Goal: Submit feedback/report problem: Submit feedback/report problem

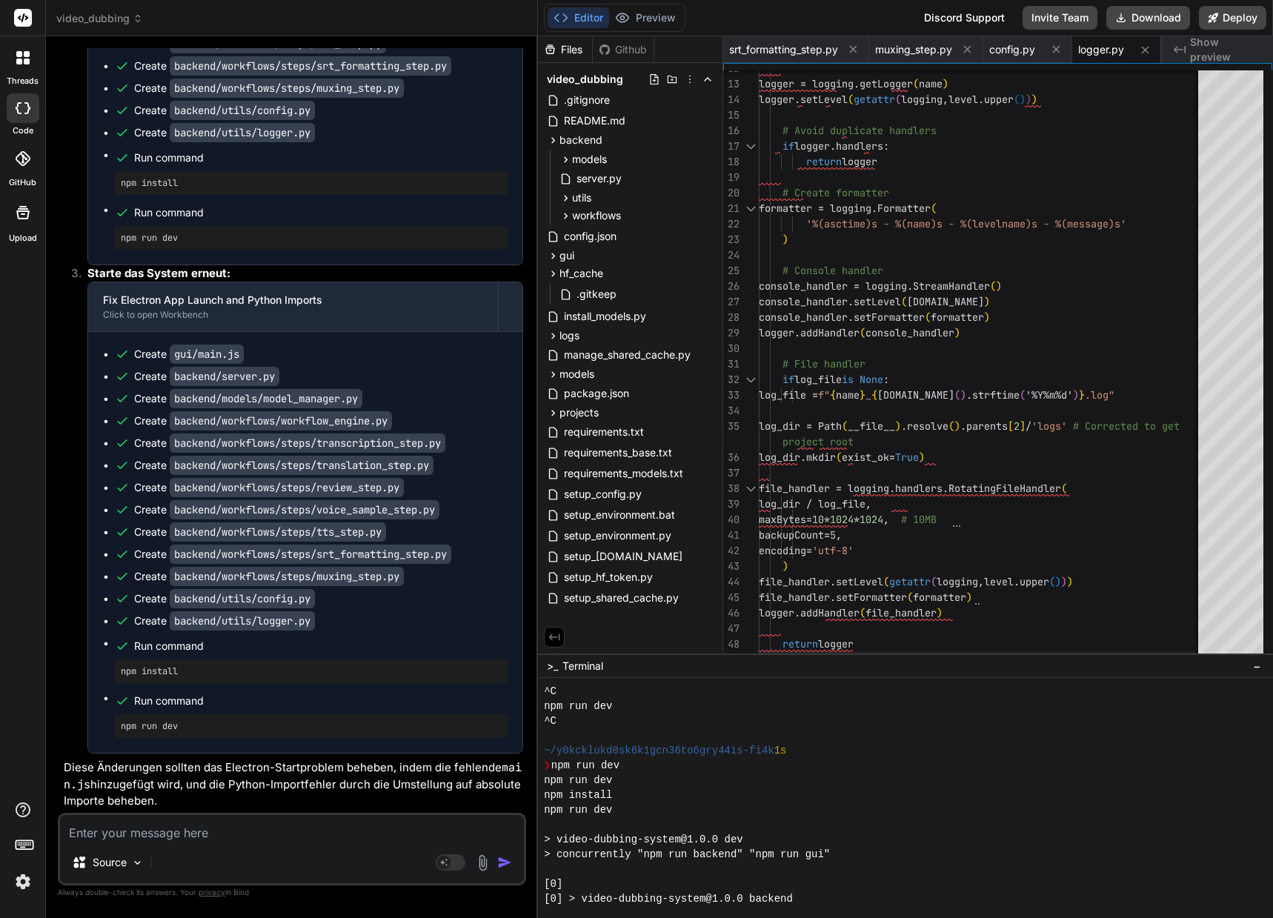
scroll to position [27217, 0]
click at [1144, 20] on button "Download" at bounding box center [1148, 18] width 84 height 24
type textarea "x"
click at [144, 784] on p "Diese Änderungen sollten das Electron-Startproblem beheben, indem die fehlende …" at bounding box center [293, 784] width 459 height 50
click at [121, 835] on textarea at bounding box center [292, 828] width 464 height 27
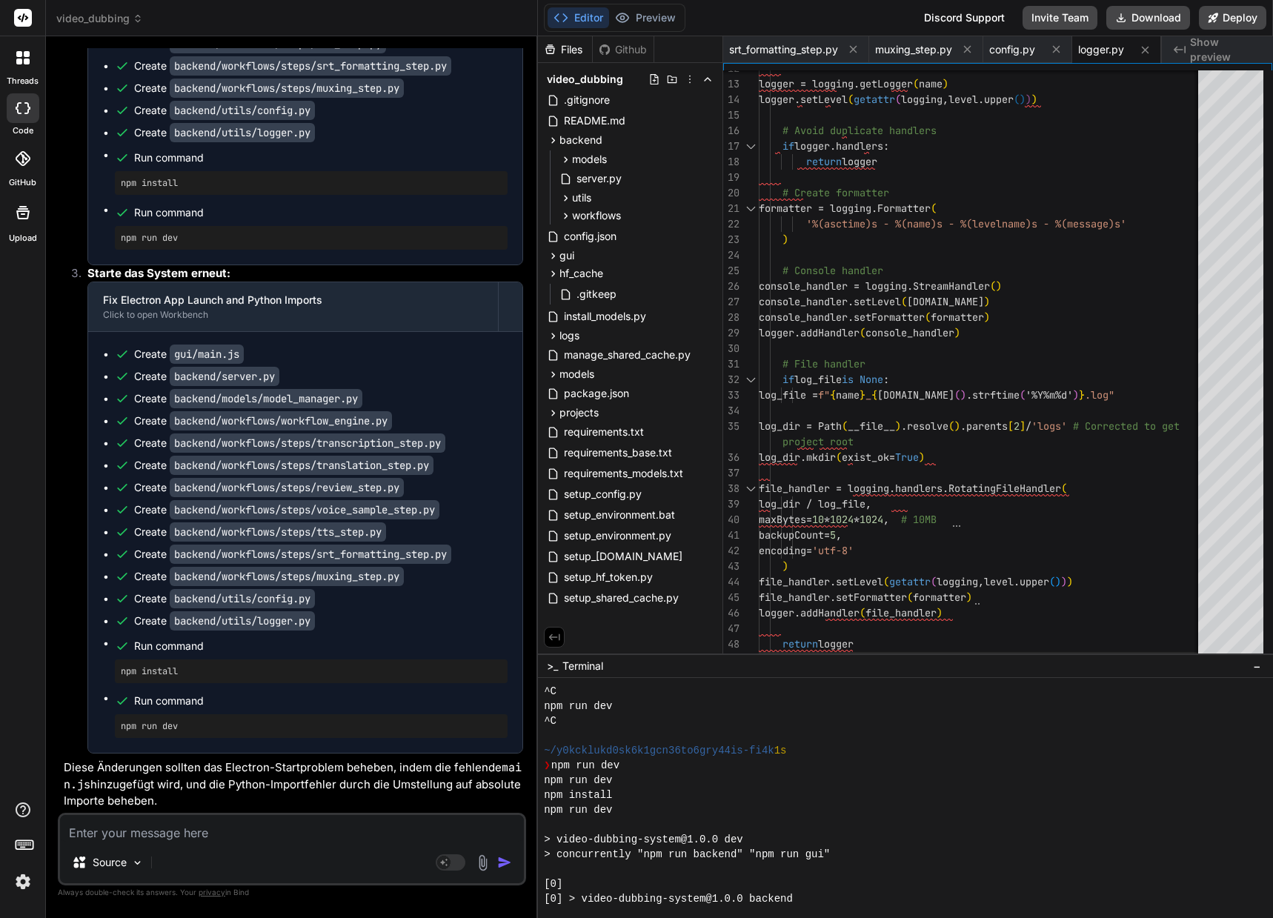
type textarea "n"
type textarea "x"
type textarea "np"
type textarea "x"
type textarea "npm"
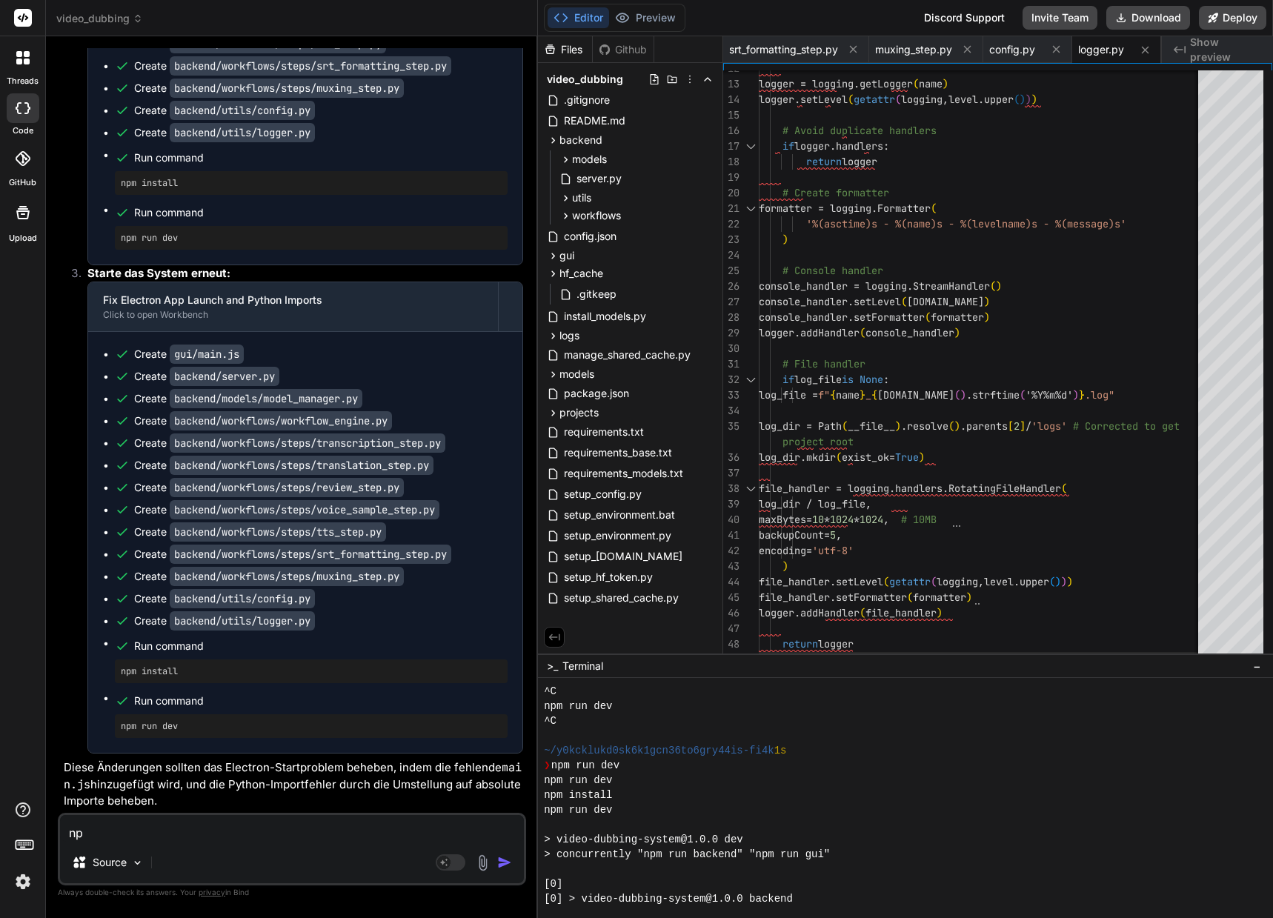
type textarea "x"
type textarea "npm"
type textarea "x"
type textarea "npm i"
type textarea "x"
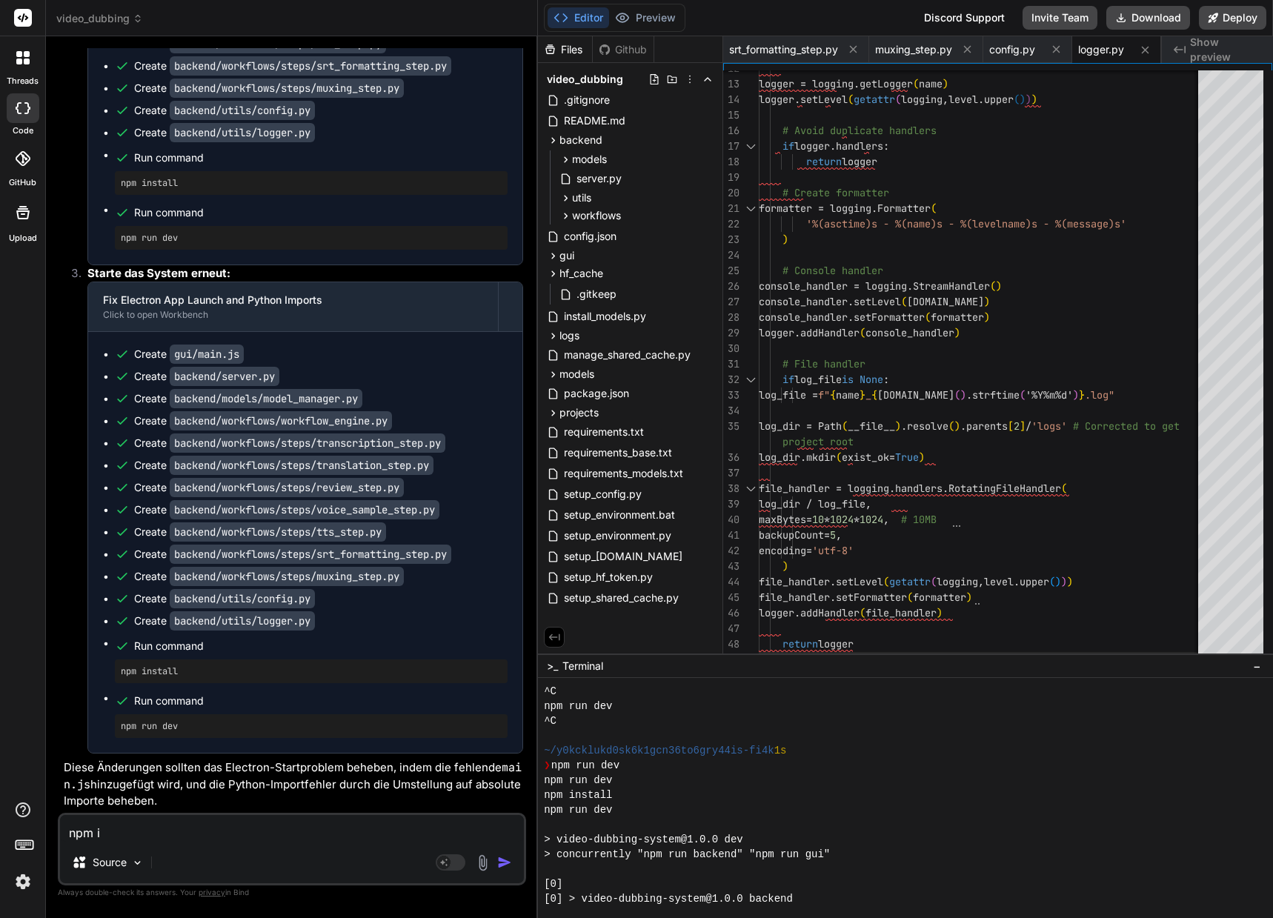
type textarea "npm in"
type textarea "x"
type textarea "npm ins"
type textarea "x"
type textarea "npm inst"
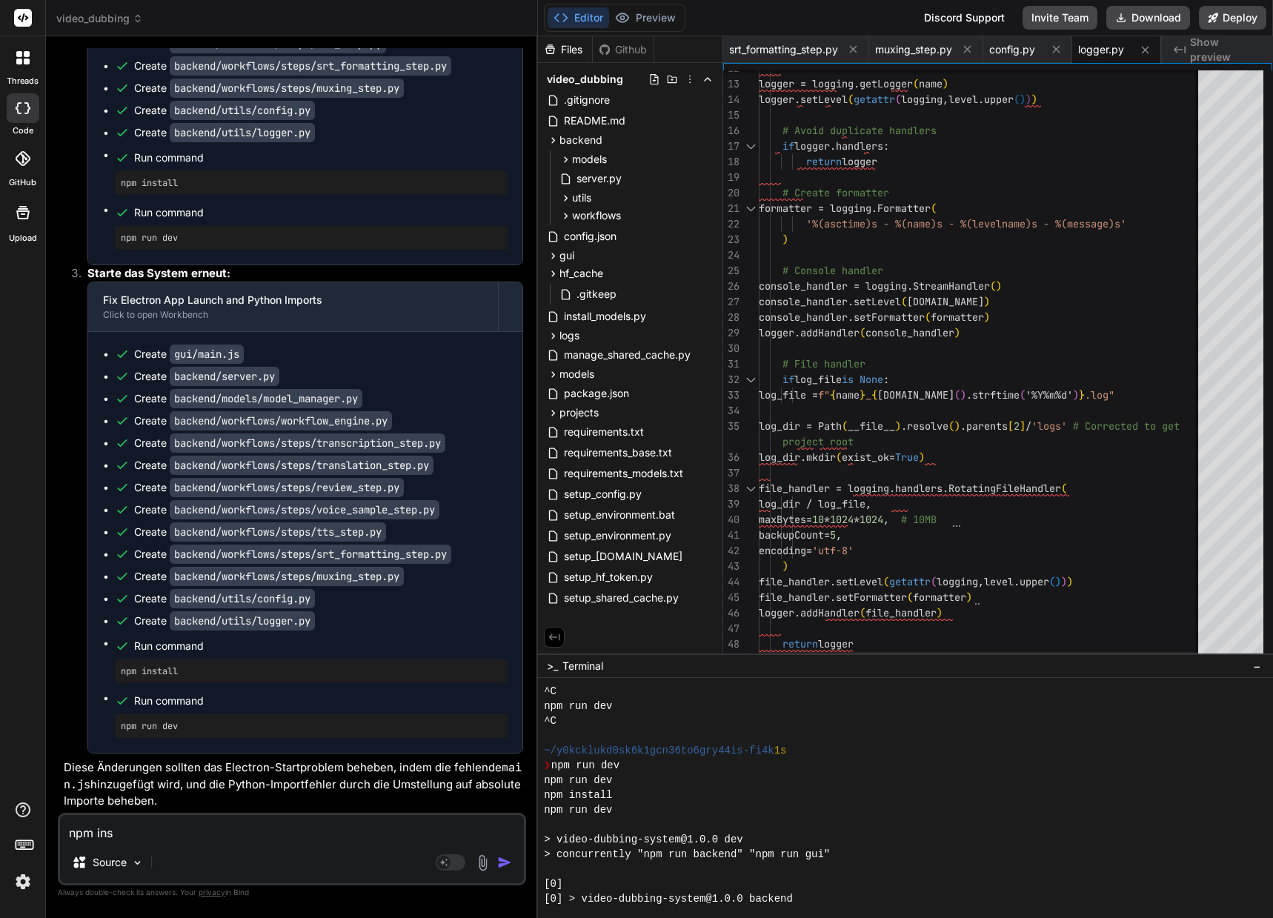
type textarea "x"
type textarea "npm insta"
type textarea "x"
type textarea "npm instal"
type textarea "x"
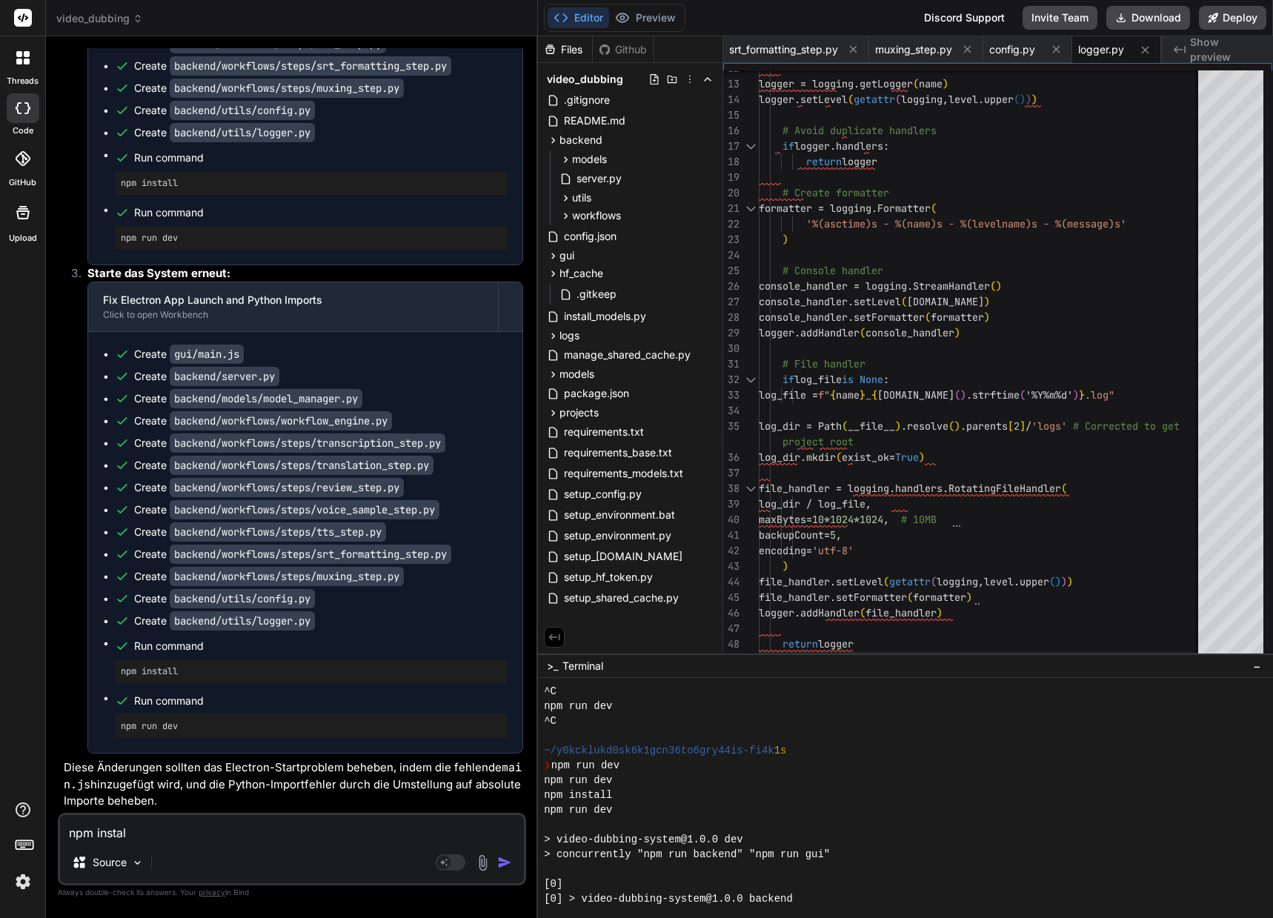
type textarea "npm install"
type textarea "x"
type textarea "npm install"
type textarea "x"
type textarea "npm install i"
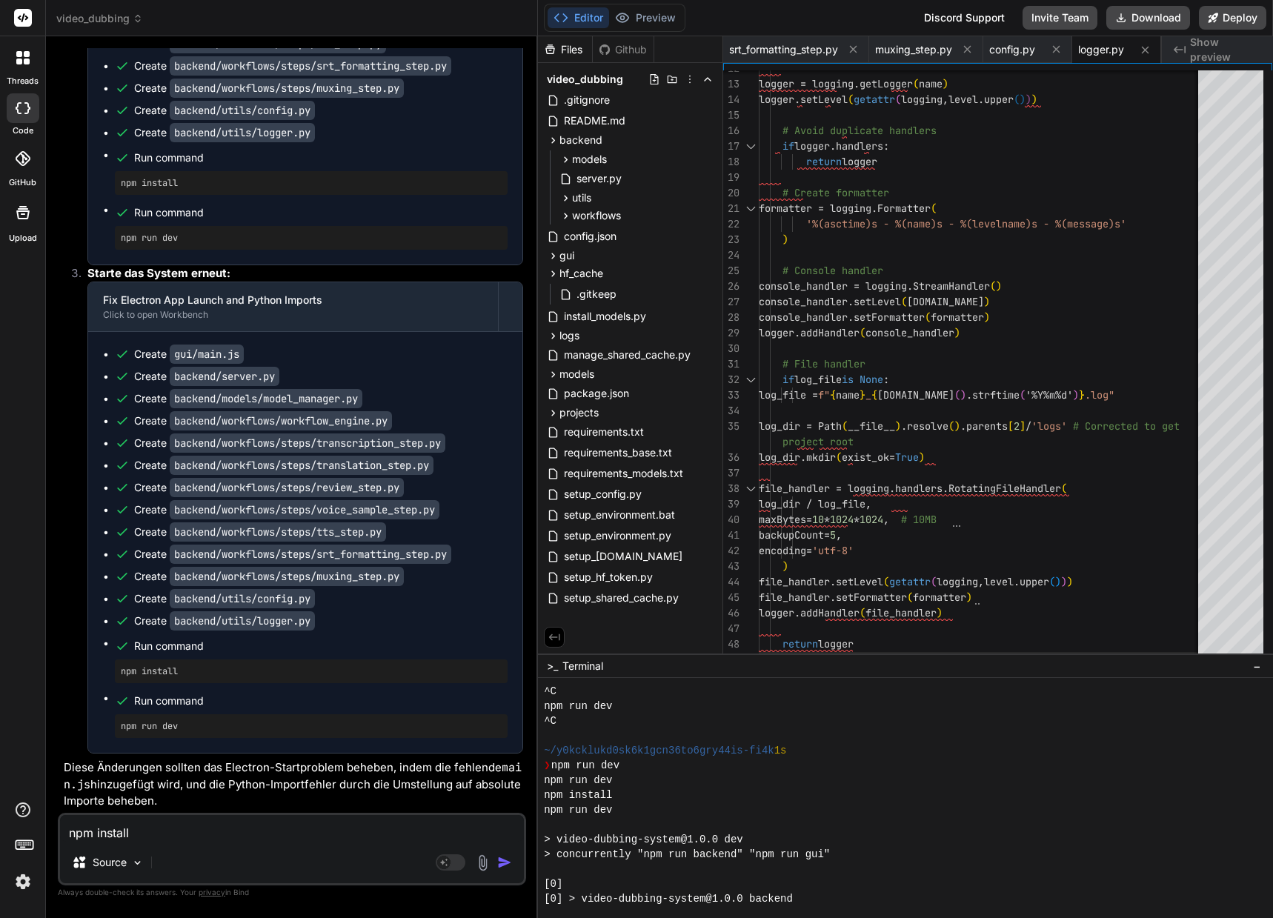
type textarea "x"
type textarea "npm install in"
type textarea "x"
type textarea "npm install ins"
type textarea "x"
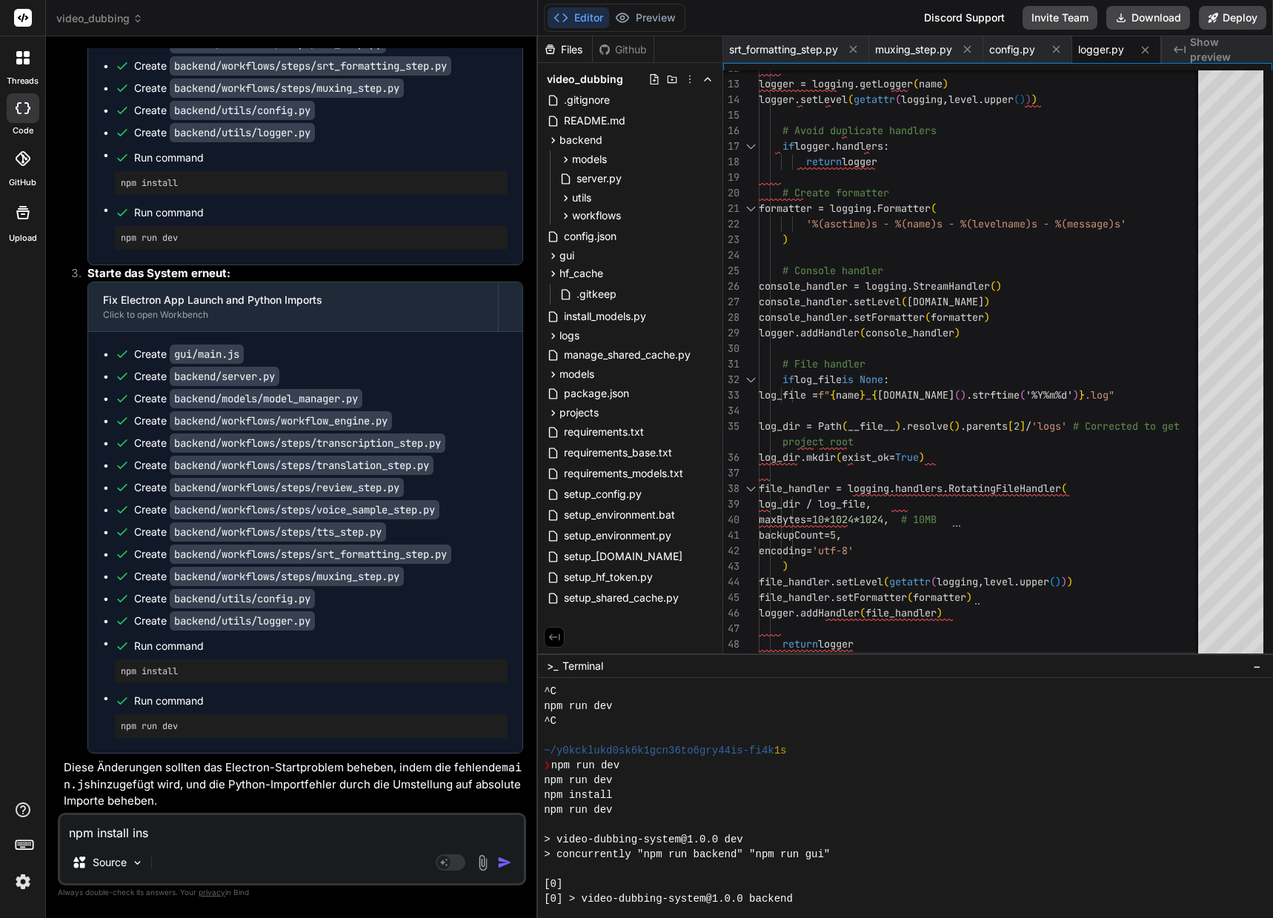
type textarea "npm install inst"
type textarea "x"
type textarea "npm install insta"
type textarea "x"
type textarea "npm install instal"
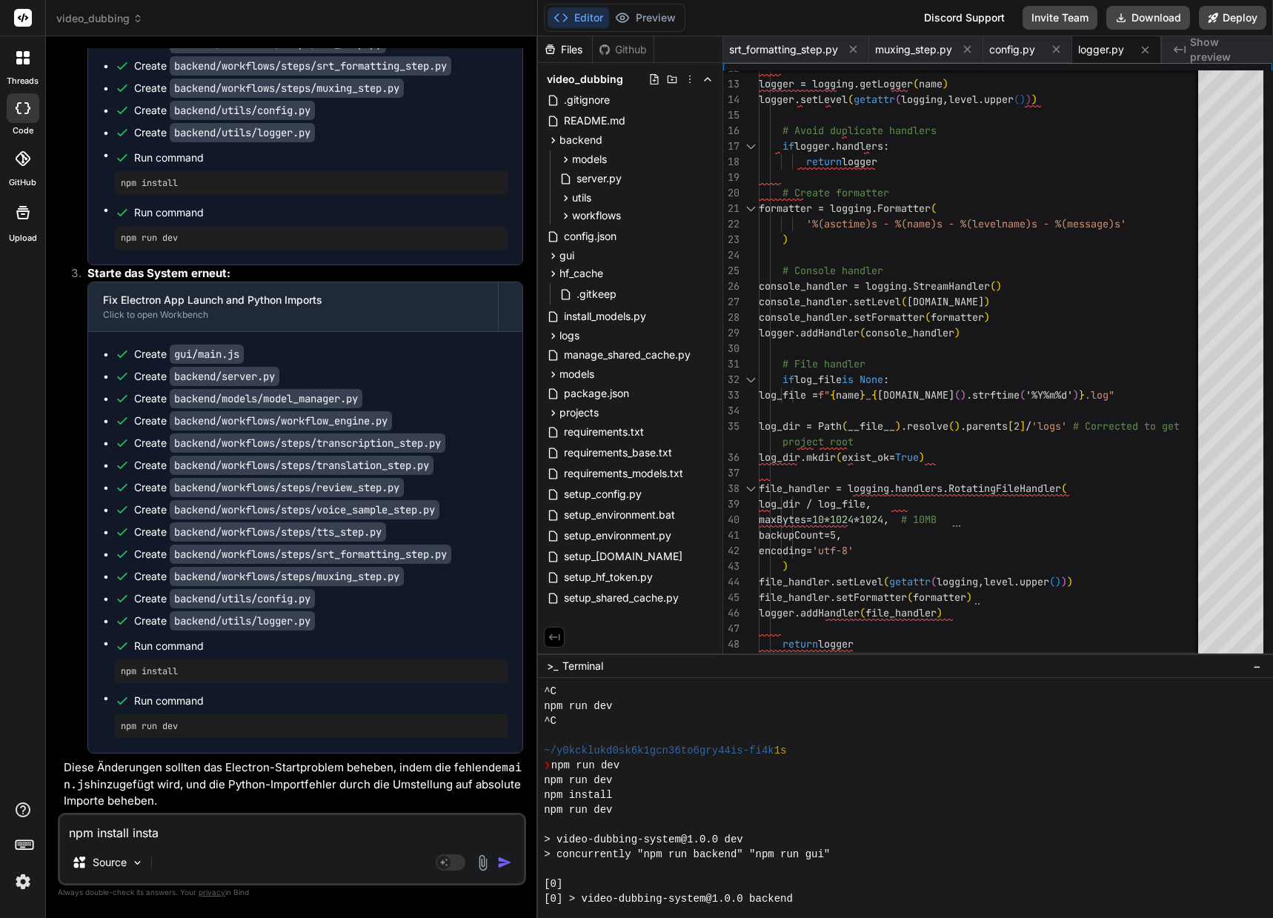
type textarea "x"
type textarea "npm install install"
type textarea "x"
type textarea "npm install installi"
type textarea "x"
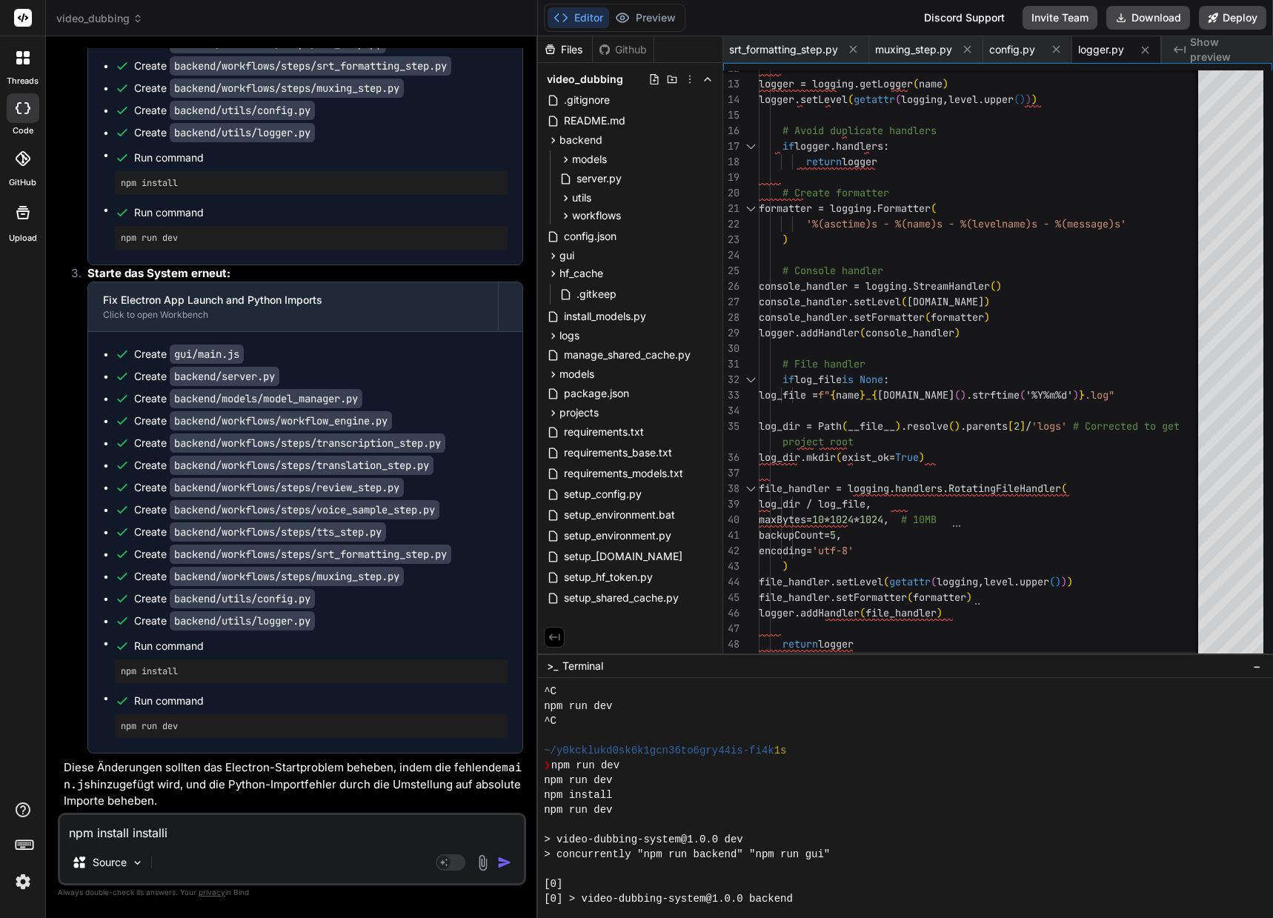
type textarea "npm install installie"
type textarea "x"
type textarea "npm install installier"
type textarea "x"
type textarea "npm install installiert"
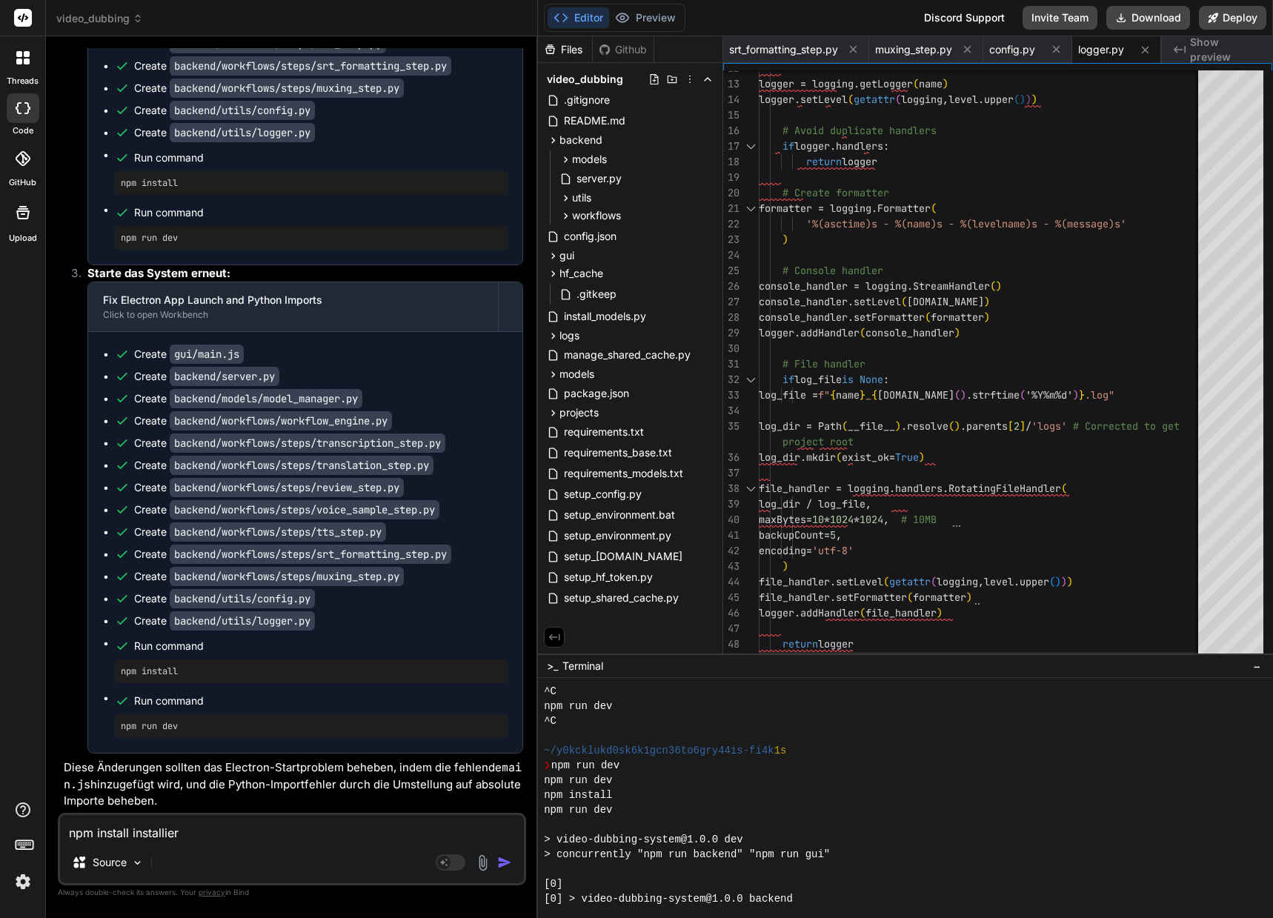
type textarea "x"
type textarea "npm install installiert"
type textarea "x"
type textarea "npm install installiert v"
type textarea "x"
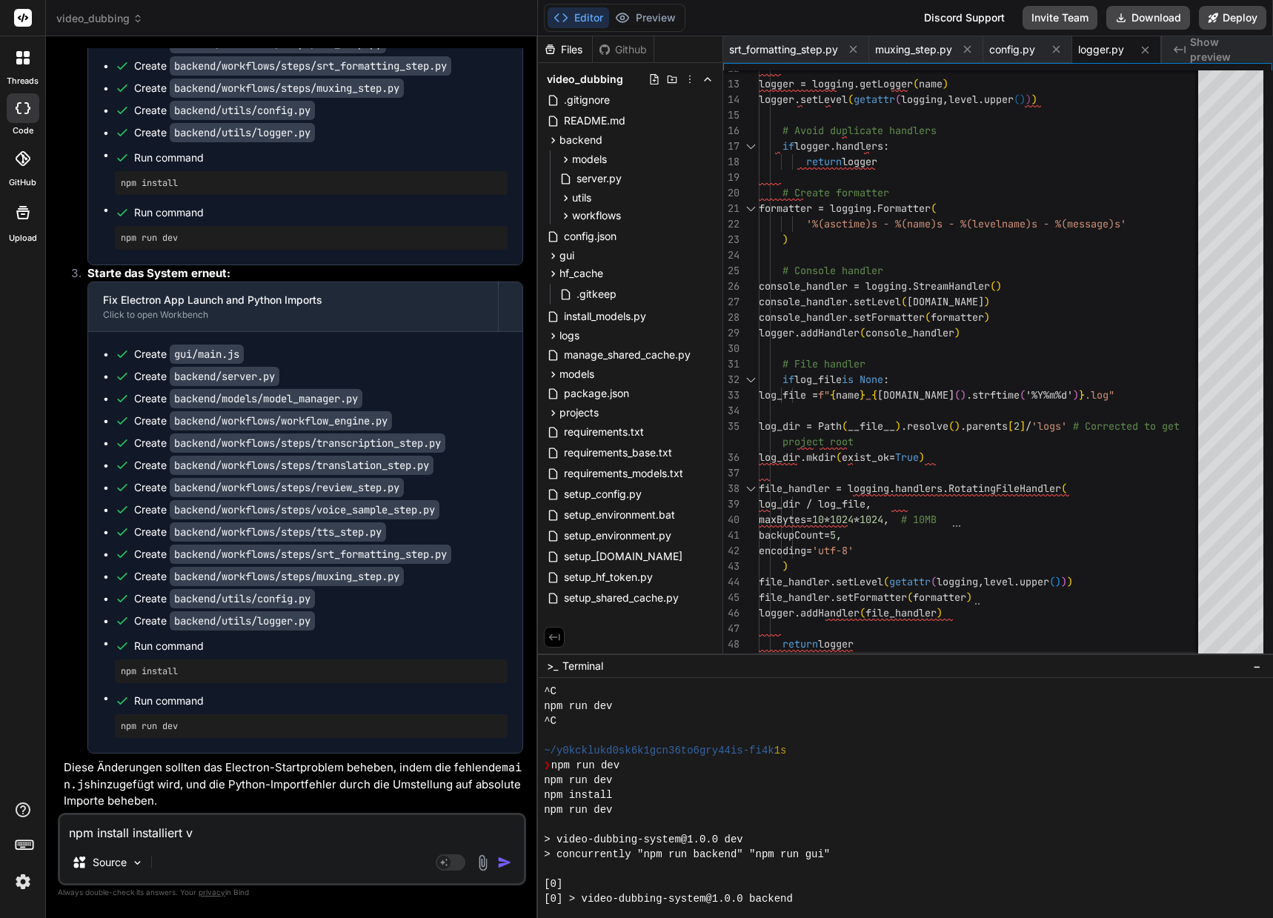
type textarea "npm install installiert vi"
type textarea "x"
type textarea "npm install installiert vie"
type textarea "x"
type textarea "npm install installiert viel"
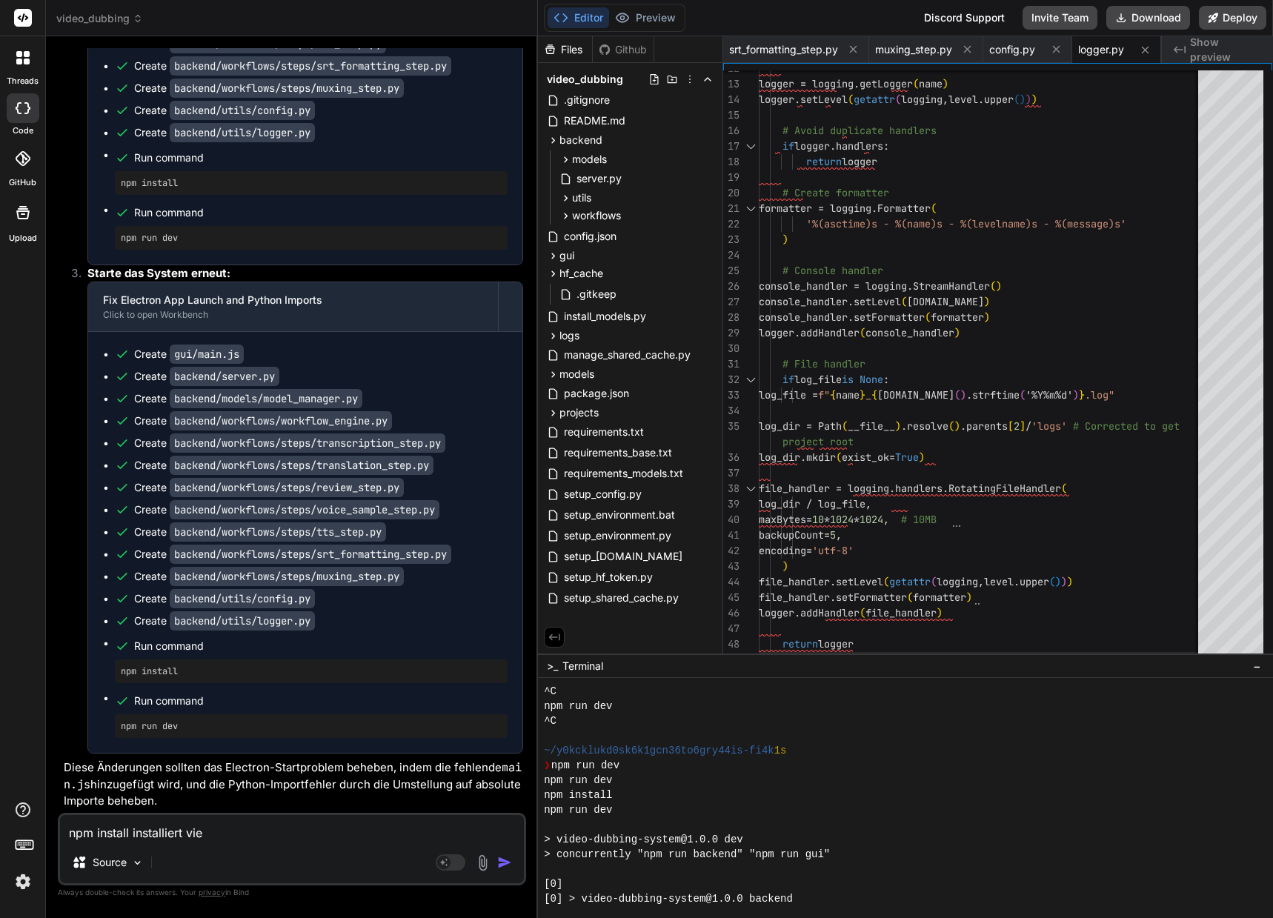
type textarea "x"
type textarea "npm install installiert viele"
type textarea "x"
type textarea "npm install installiert vieles"
type textarea "x"
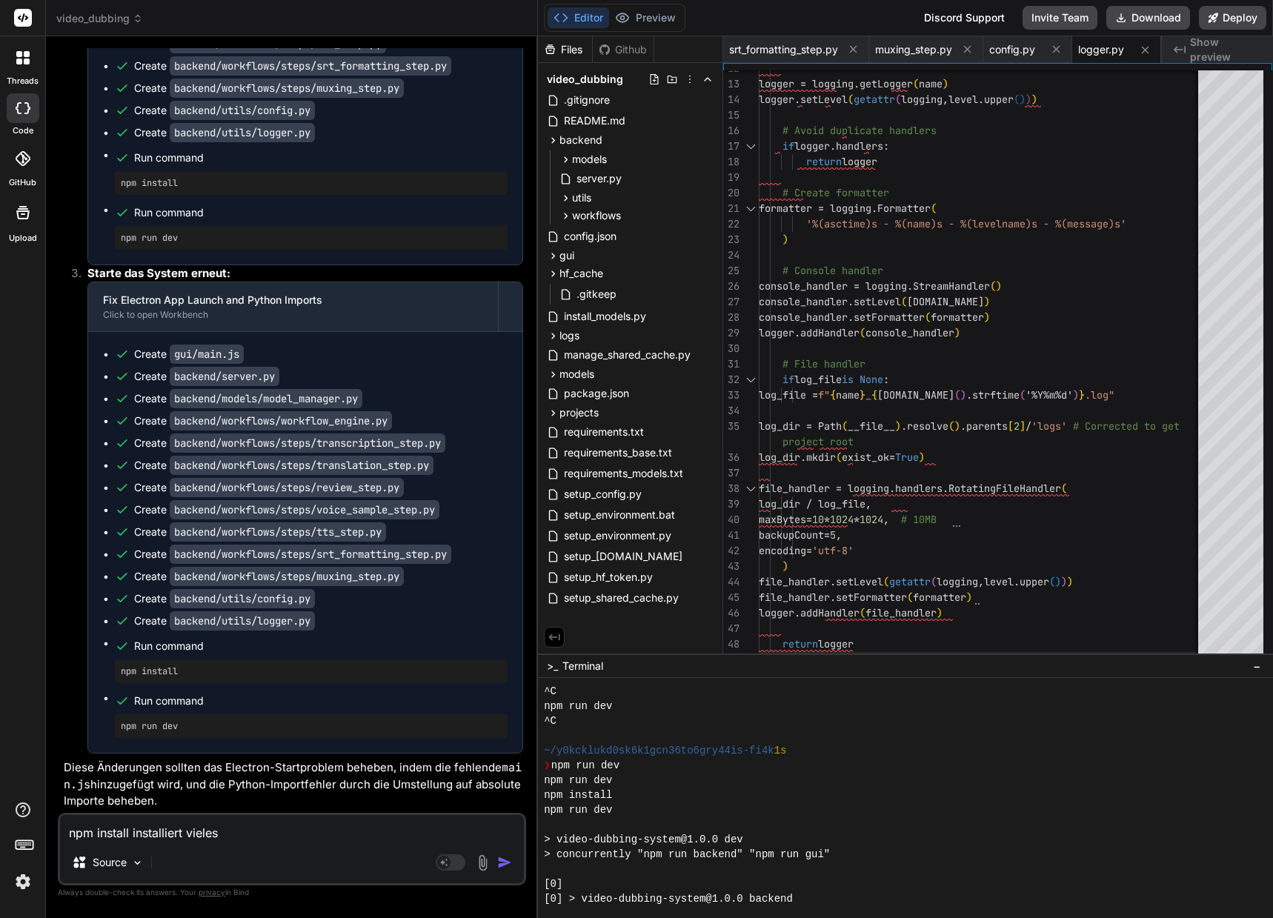
type textarea "npm install installiert vieles"
type textarea "x"
type textarea "npm install installiert vieles i"
type textarea "x"
type textarea "npm install installiert vieles in"
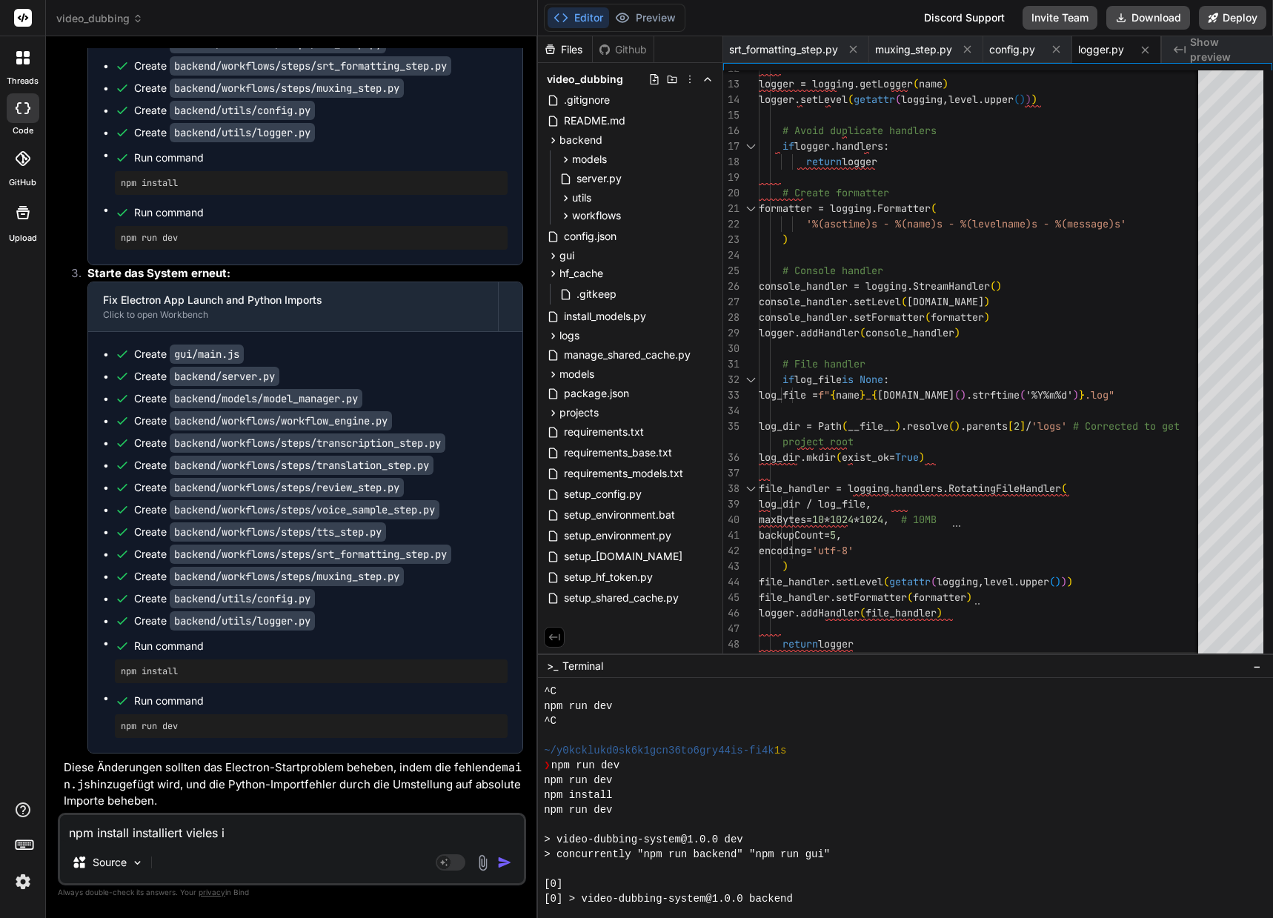
type textarea "x"
type textarea "npm install installiert vieles in"
type textarea "x"
type textarea "npm install installiert vieles in d"
type textarea "x"
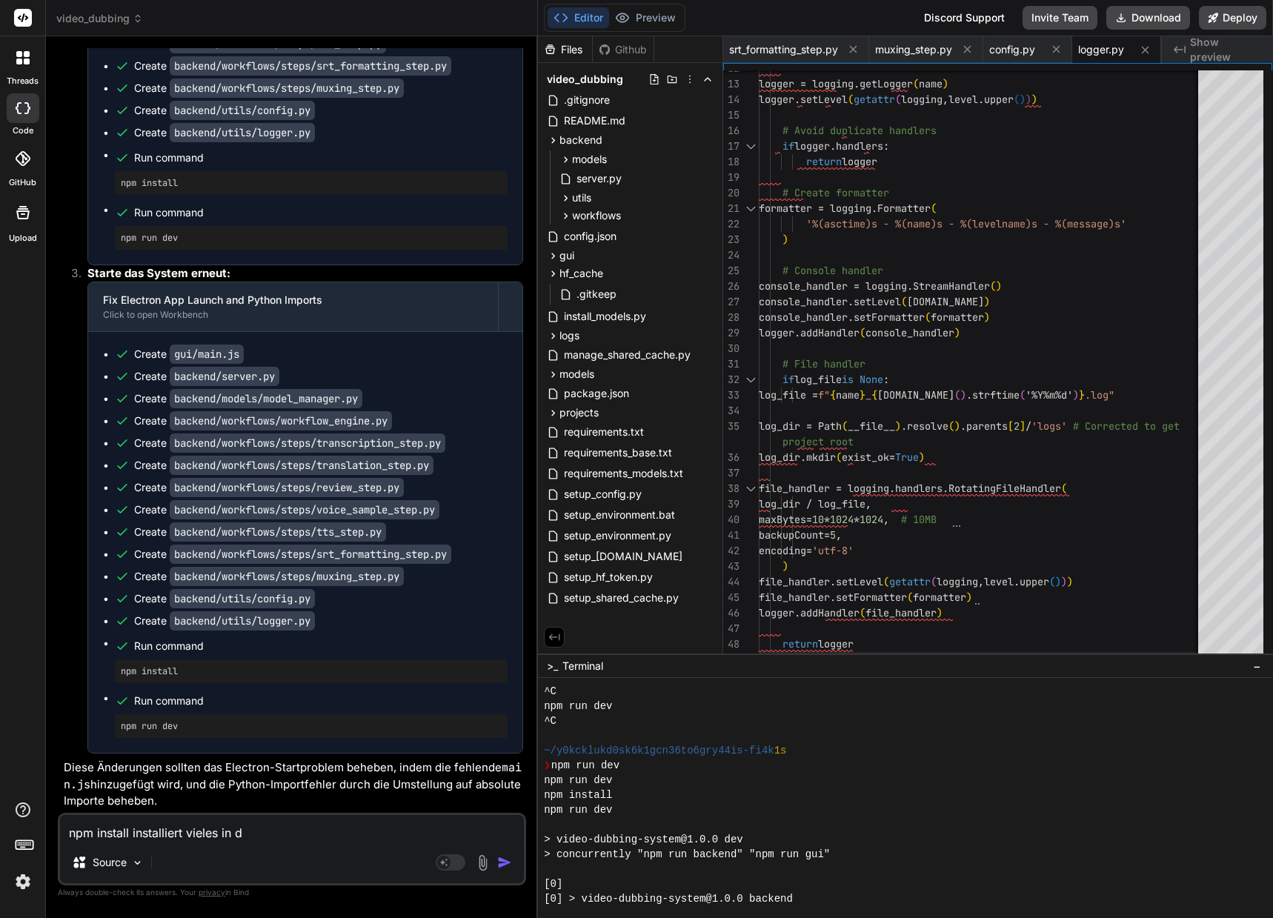
type textarea "npm install installiert vieles in da"
type textarea "x"
type textarea "npm install installiert vieles in das"
type textarea "x"
type textarea "npm install installiert vieles in das"
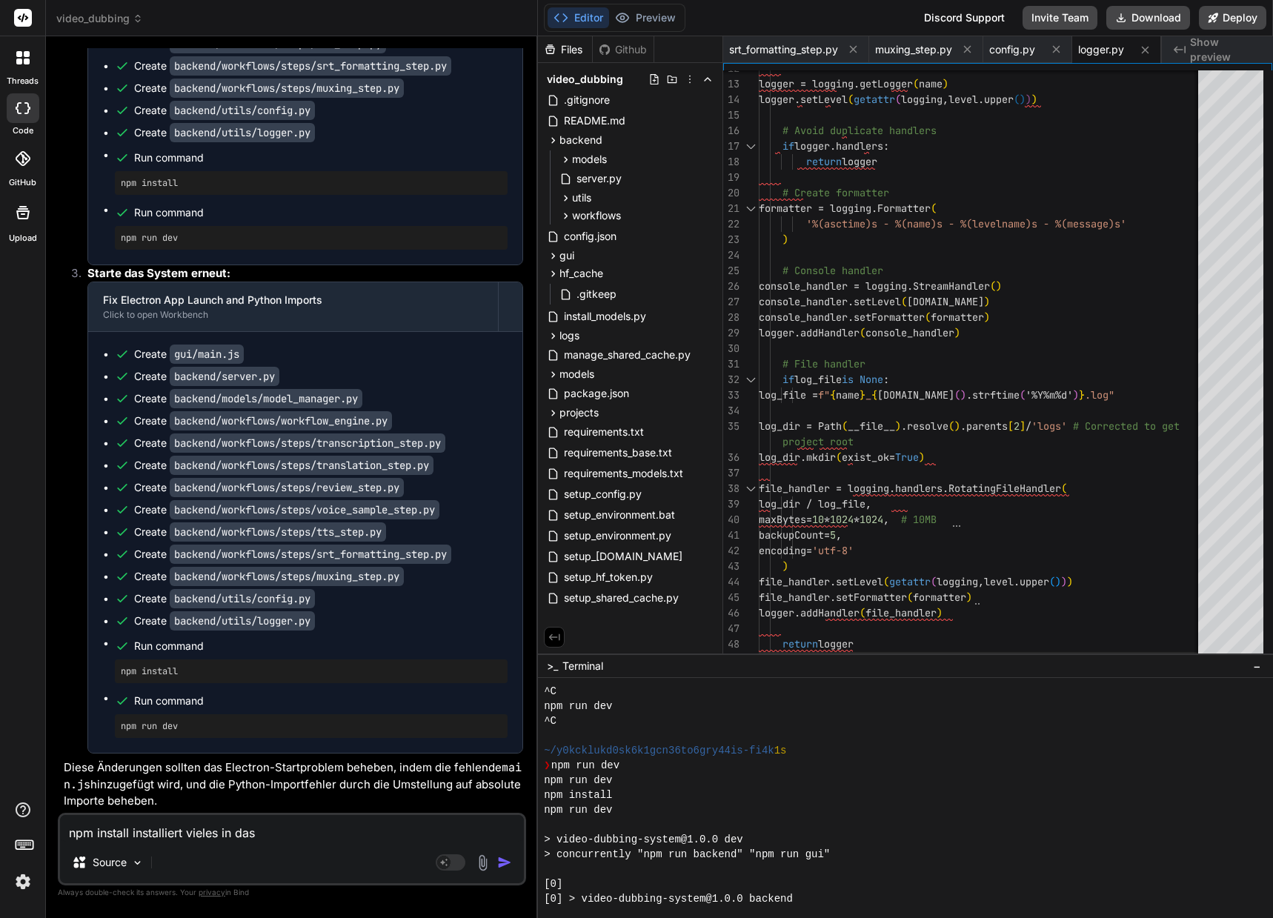
type textarea "x"
type textarea "npm install installiert vieles in das V"
type textarea "x"
type textarea "npm install installiert vieles in das Ve"
type textarea "x"
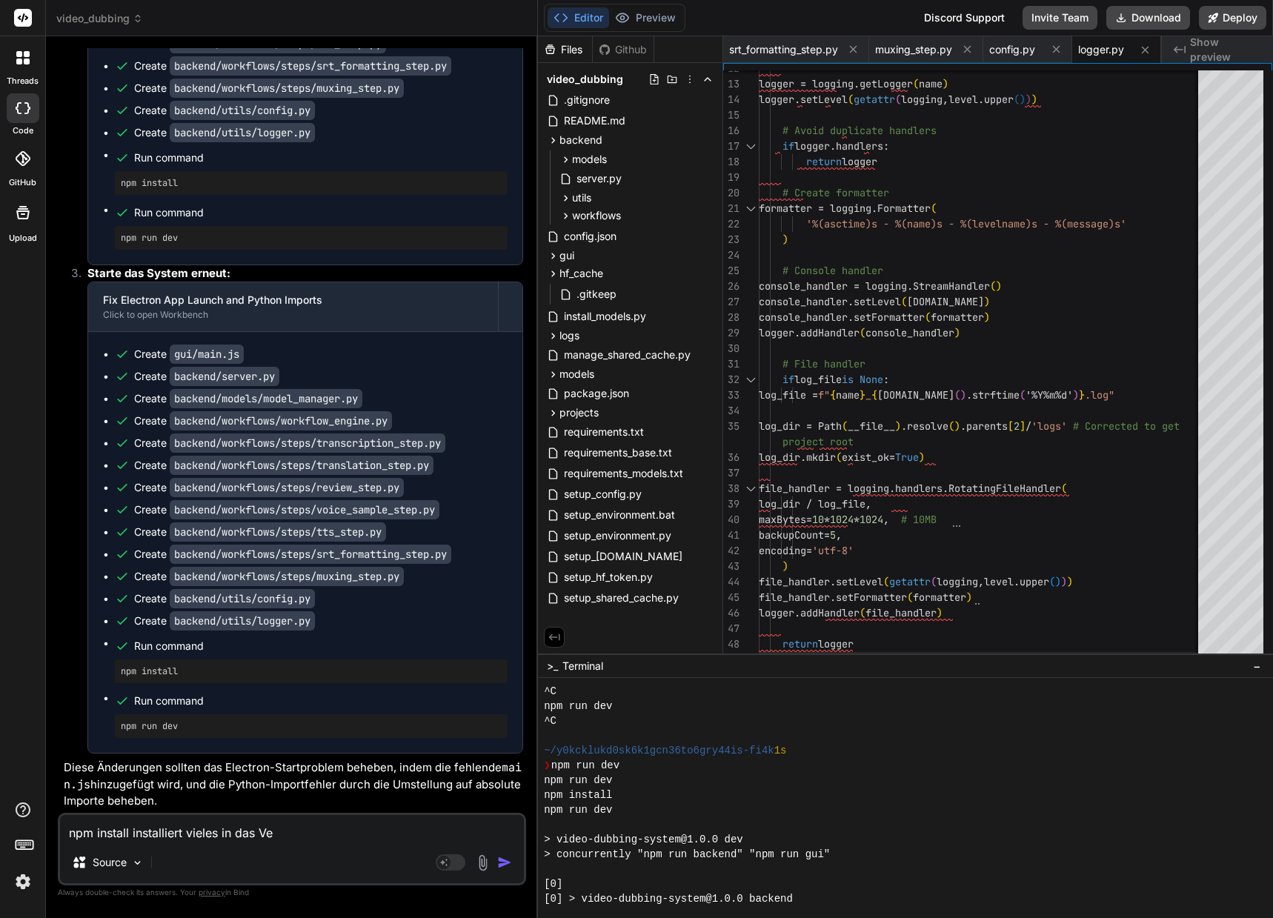
type textarea "npm install installiert vieles in das Ver"
type textarea "x"
type textarea "npm install installiert vieles in das Verz"
type textarea "x"
type textarea "npm install installiert vieles in das Verze"
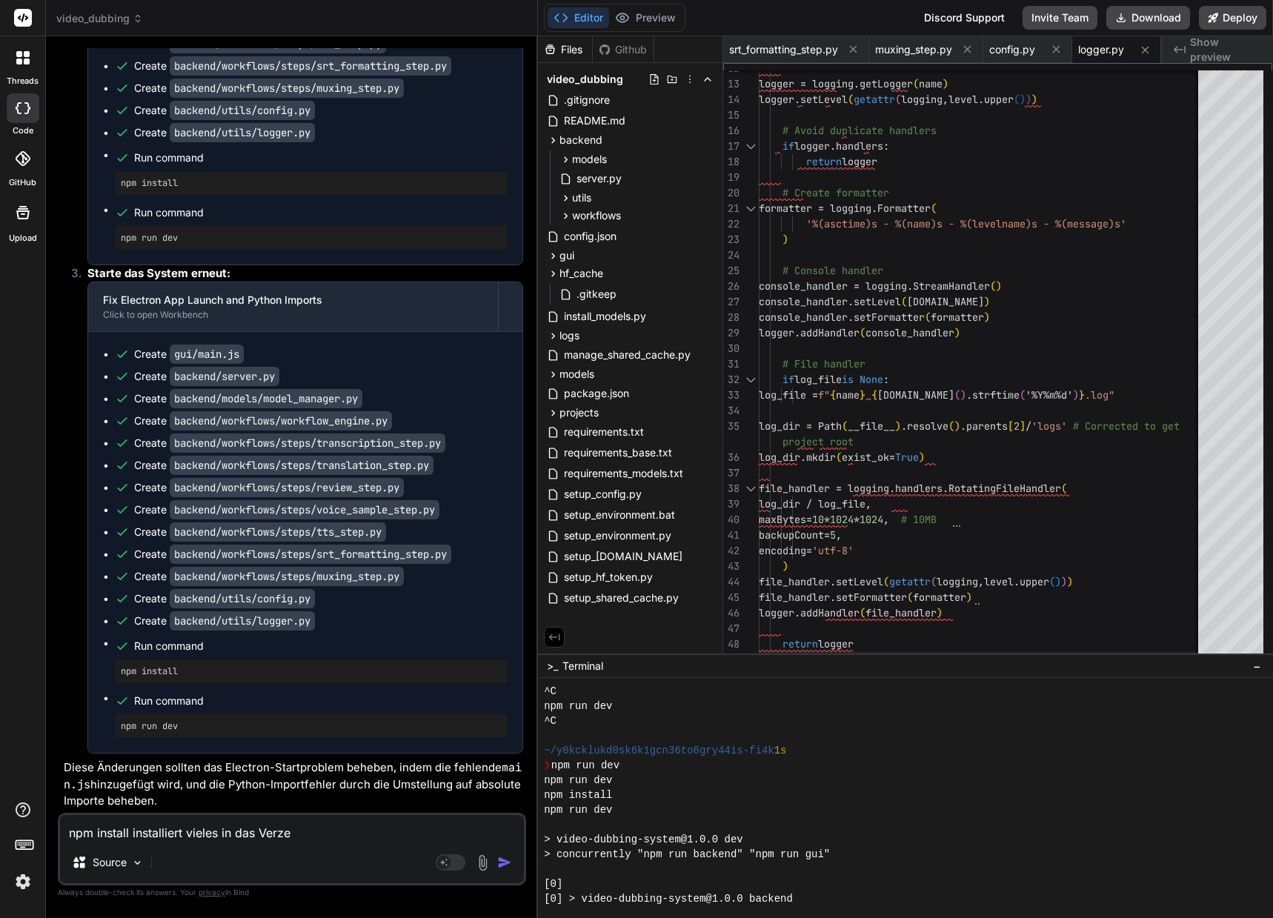
type textarea "x"
type textarea "npm install installiert vieles in das Verzei"
type textarea "x"
type textarea "npm install installiert vieles in das Verzeic"
type textarea "x"
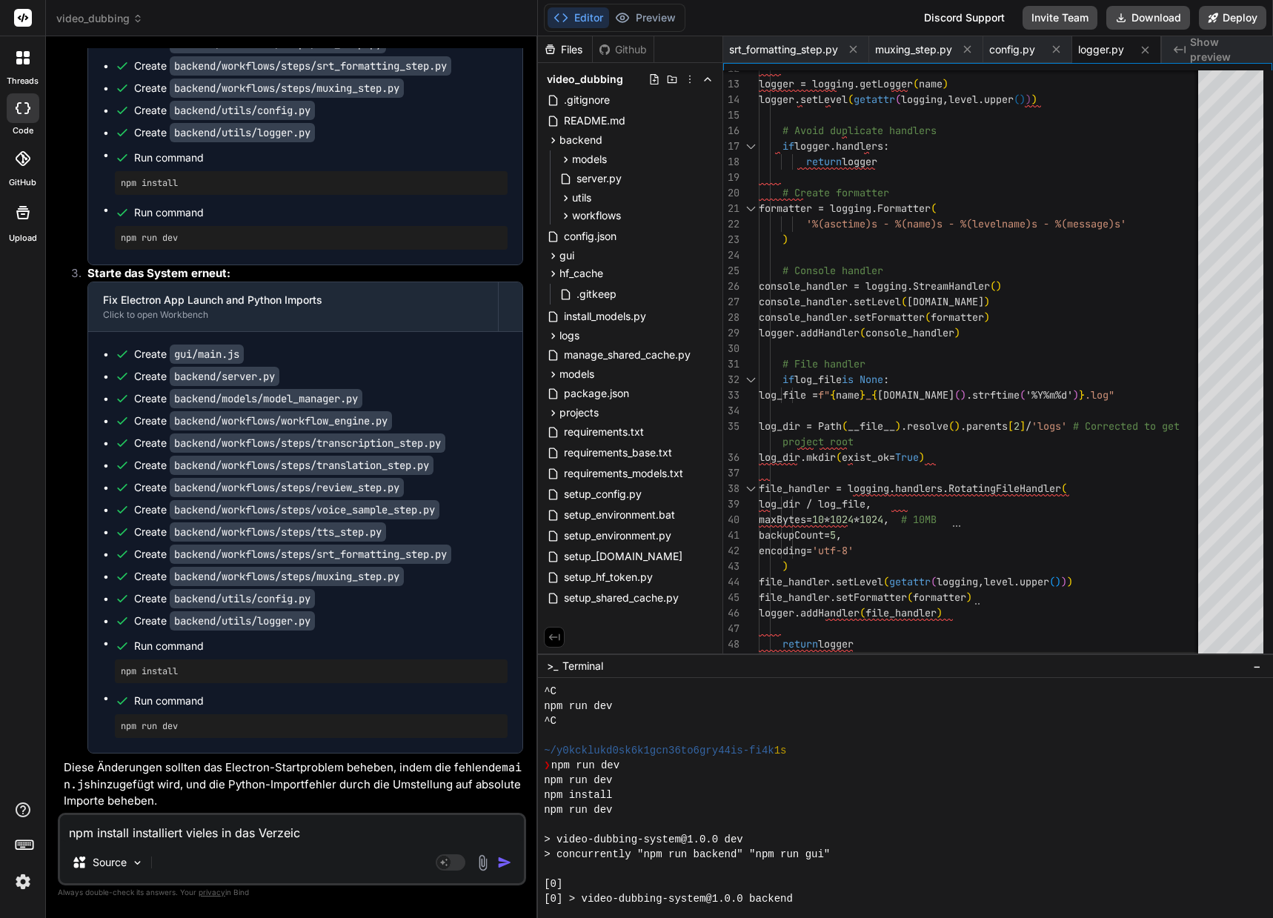
type textarea "npm install installiert vieles in das Verzeich"
type textarea "x"
type textarea "npm install installiert vieles in das Verzeichn"
type textarea "x"
type textarea "npm install installiert vieles in das Verzeichni"
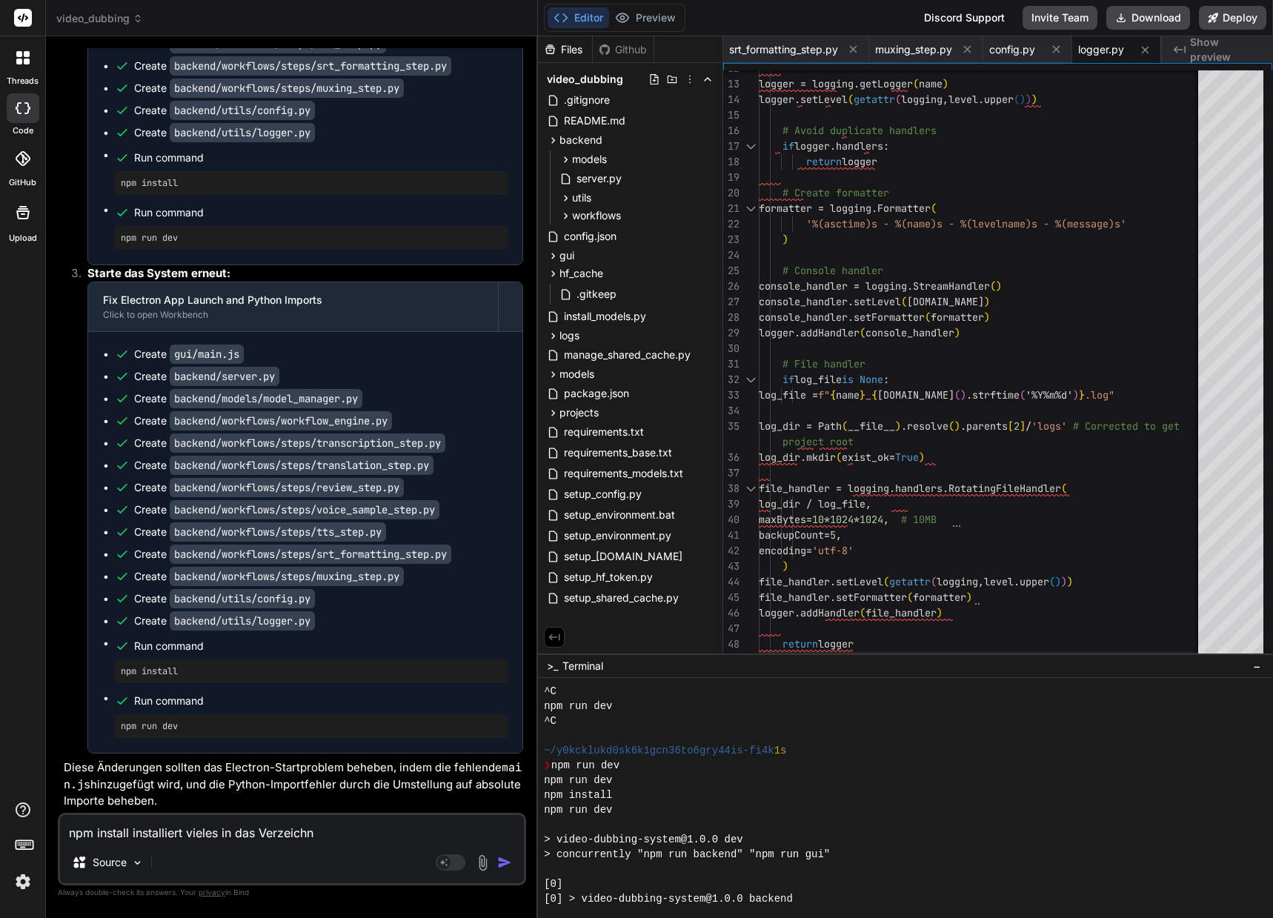
type textarea "x"
type textarea "npm install installiert vieles in das Verzeichnis"
type textarea "x"
type textarea "npm install installiert vieles in das Verzeichnis"
type textarea "x"
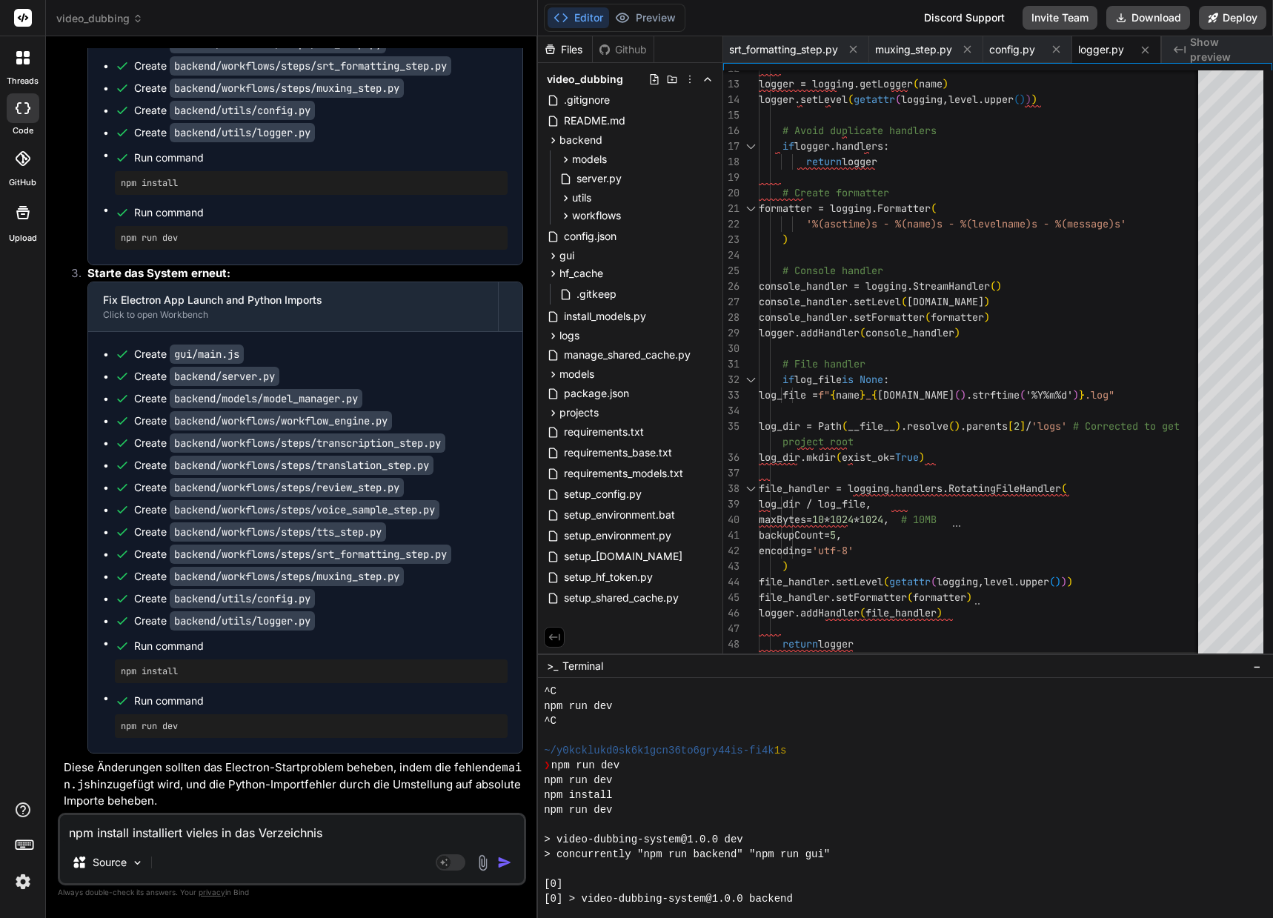
type textarea "npm install installiert vieles in das Verzeichnis v"
type textarea "x"
type textarea "npm install installiert vieles in das Verzeichnis vi"
type textarea "x"
type textarea "npm install installiert vieles in das Verzeichnis vid"
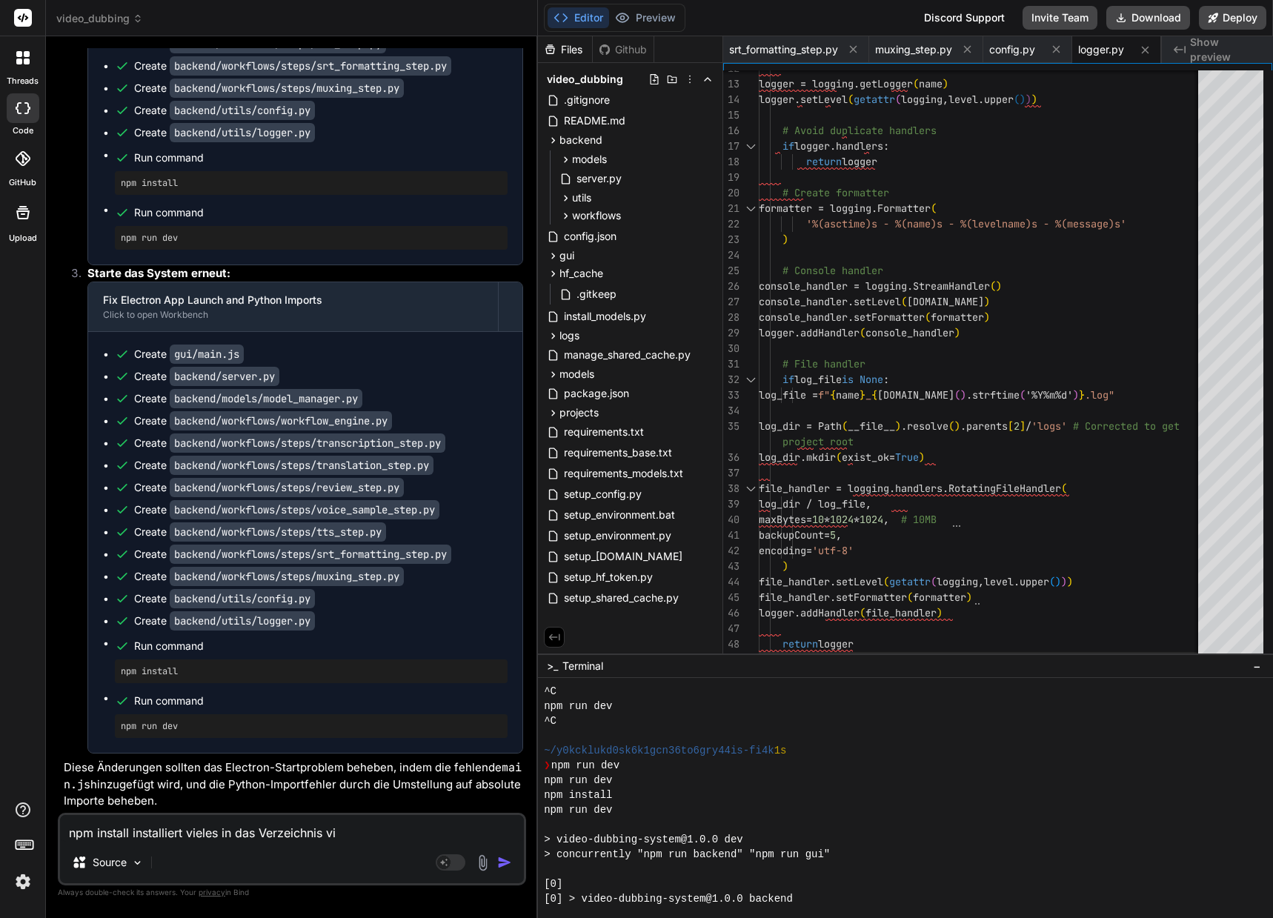
type textarea "x"
type textarea "npm install installiert vieles in das Verzeichnis vide"
type textarea "x"
type textarea "npm install installiert vieles in das Verzeichnis video"
type textarea "x"
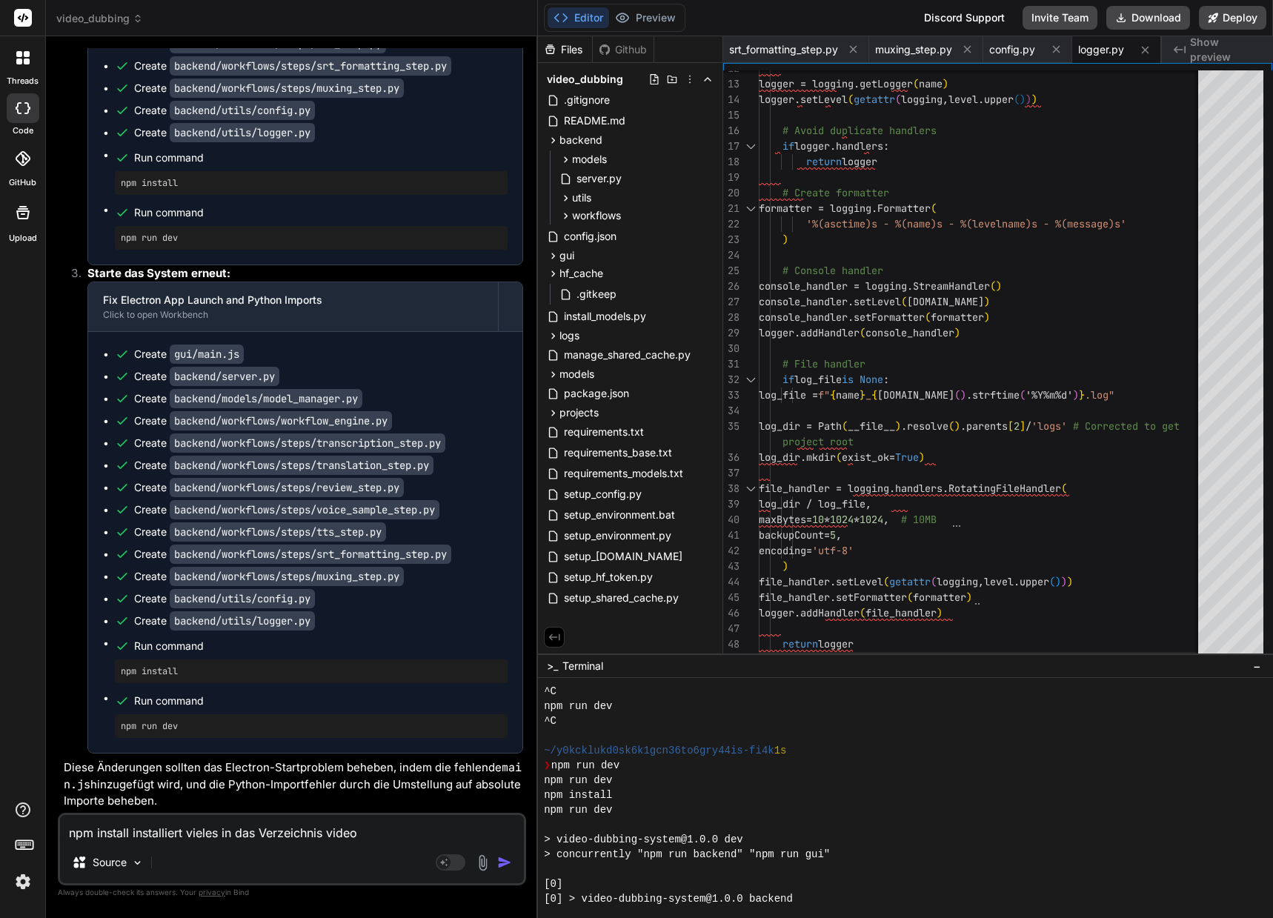
type textarea "npm install installiert vieles in das Verzeichnis video-"
type textarea "x"
type textarea "npm install installiert vieles in das Verzeichnis video-s"
type textarea "x"
type textarea "npm install installiert vieles in das Verzeichnis video-su"
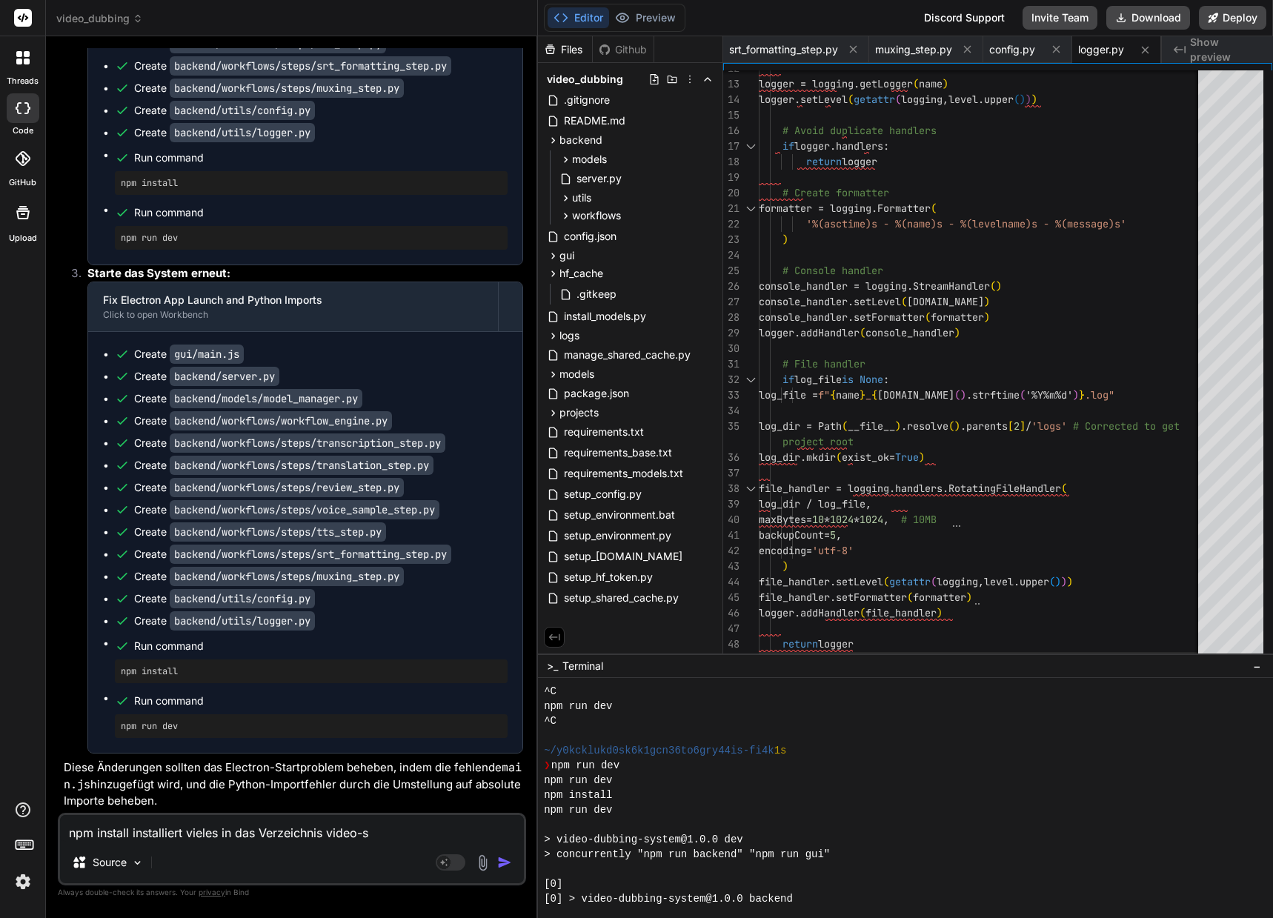
type textarea "x"
type textarea "npm install installiert vieles in das Verzeichnis video-sub"
type textarea "x"
type textarea "npm install installiert vieles in das Verzeichnis video-subb"
type textarea "x"
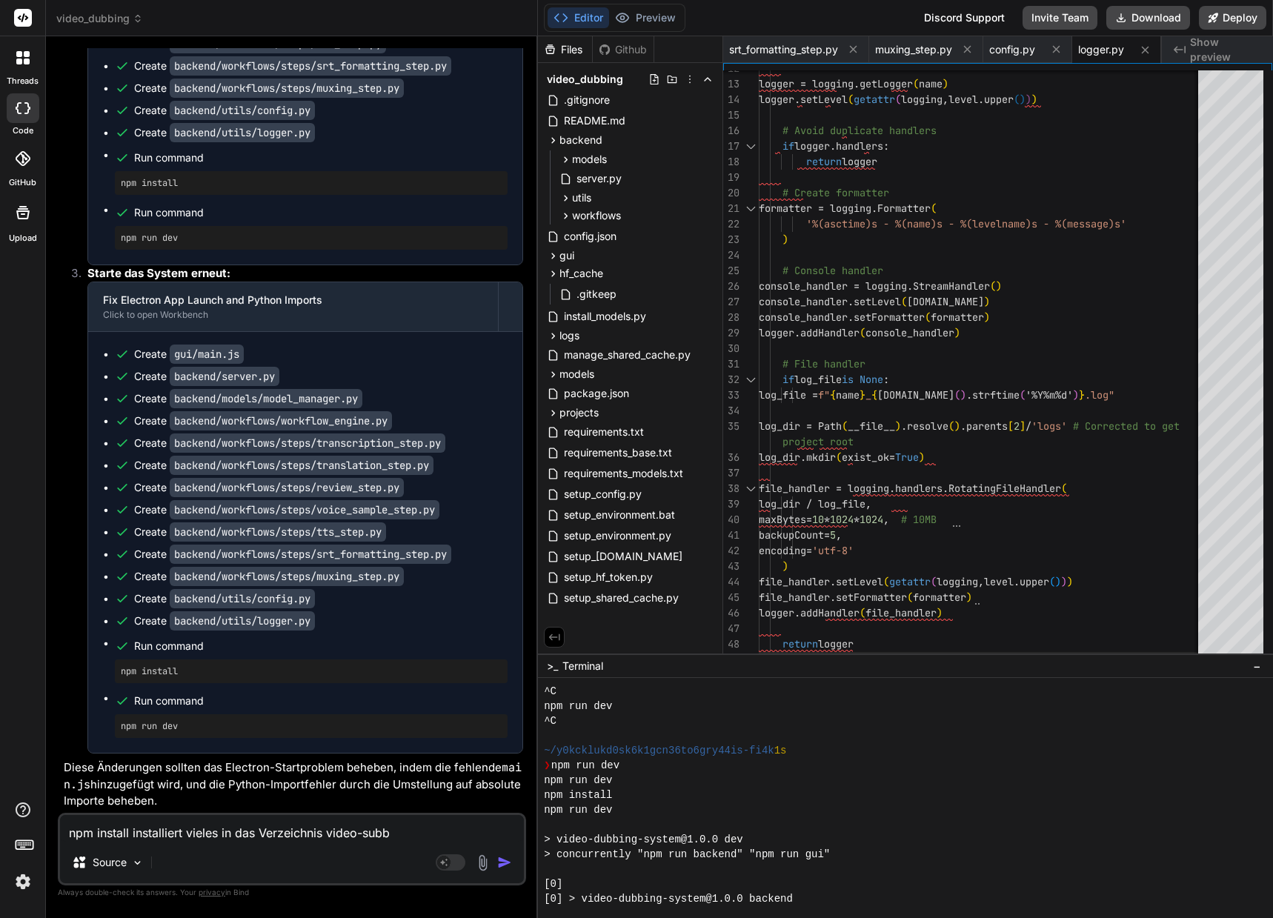
type textarea "npm install installiert vieles in das Verzeichnis video-subbi"
type textarea "x"
type textarea "npm install installiert vieles in das Verzeichnis video-subbin"
type textarea "x"
type textarea "npm install installiert vieles in das Verzeichnis video-subbi"
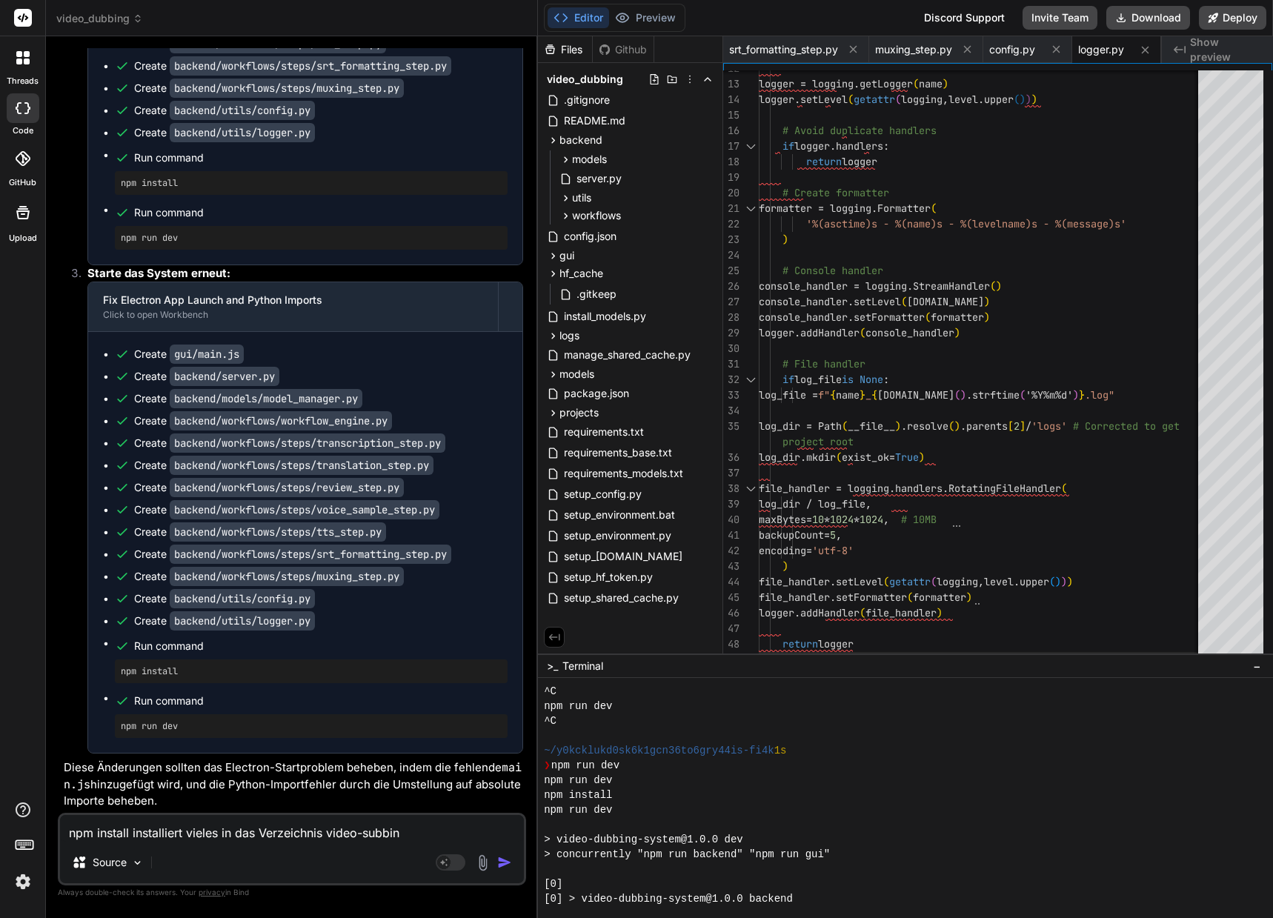
type textarea "x"
type textarea "npm install installiert vieles in das Verzeichnis video-subb"
type textarea "x"
type textarea "npm install installiert vieles in das Verzeichnis video-sub"
type textarea "x"
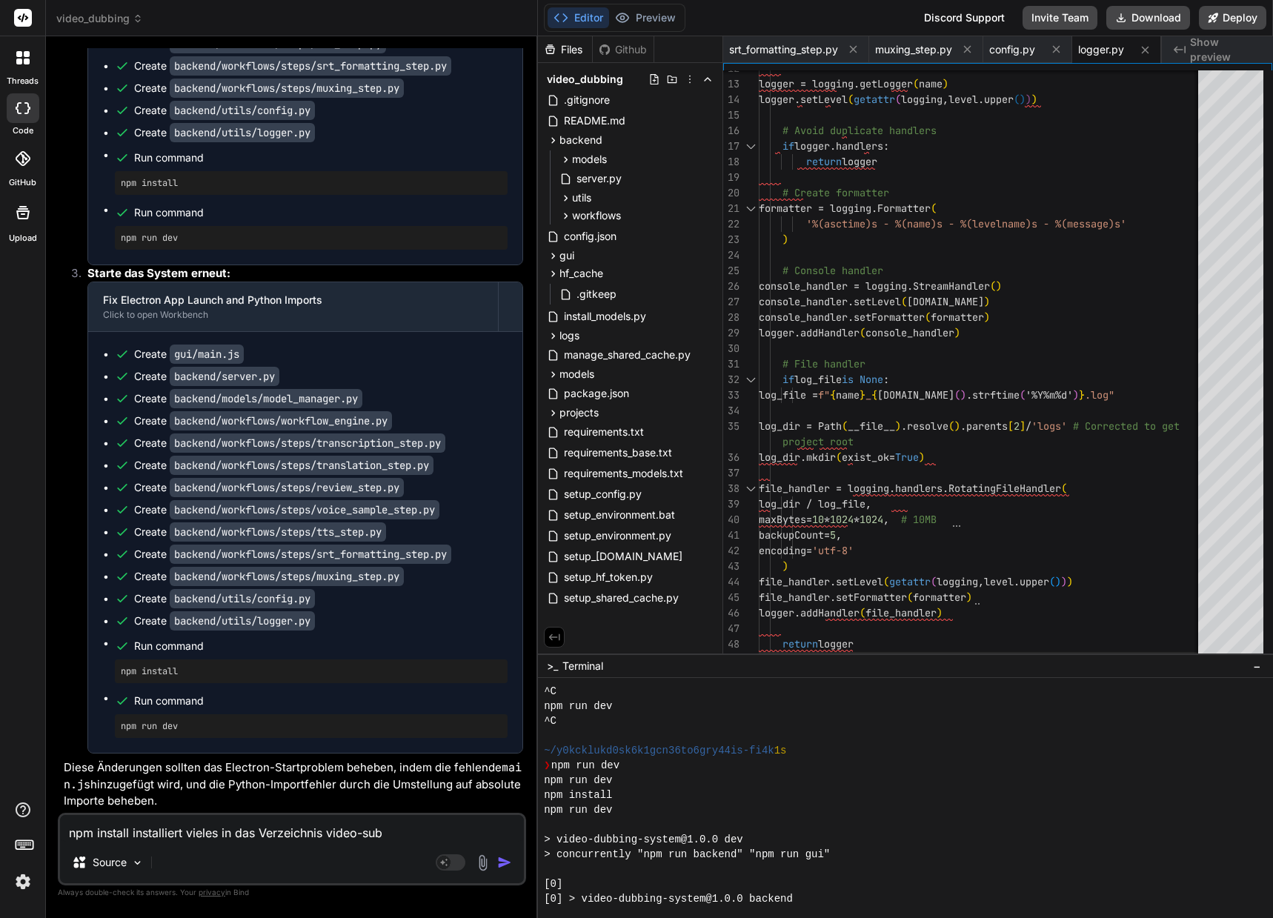
type textarea "npm install installiert vieles in das Verzeichnis video-su"
type textarea "x"
type textarea "npm install installiert vieles in das Verzeichnis video-s"
type textarea "x"
type textarea "npm install installiert vieles in das Verzeichnis video-"
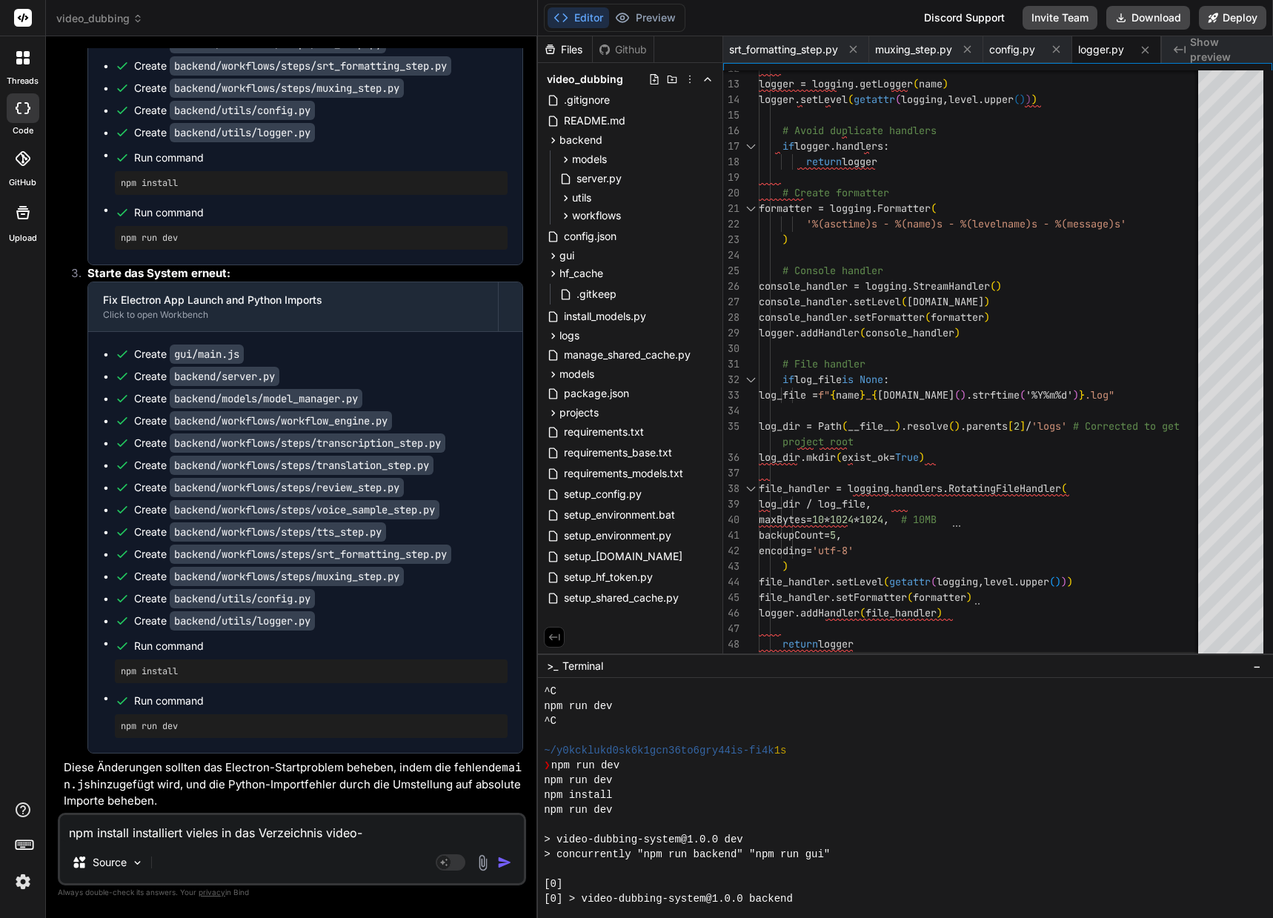
type textarea "x"
type textarea "npm install installiert vieles in das Verzeichnis video-d"
type textarea "x"
type textarea "npm install installiert vieles in das Verzeichnis video-du"
type textarea "x"
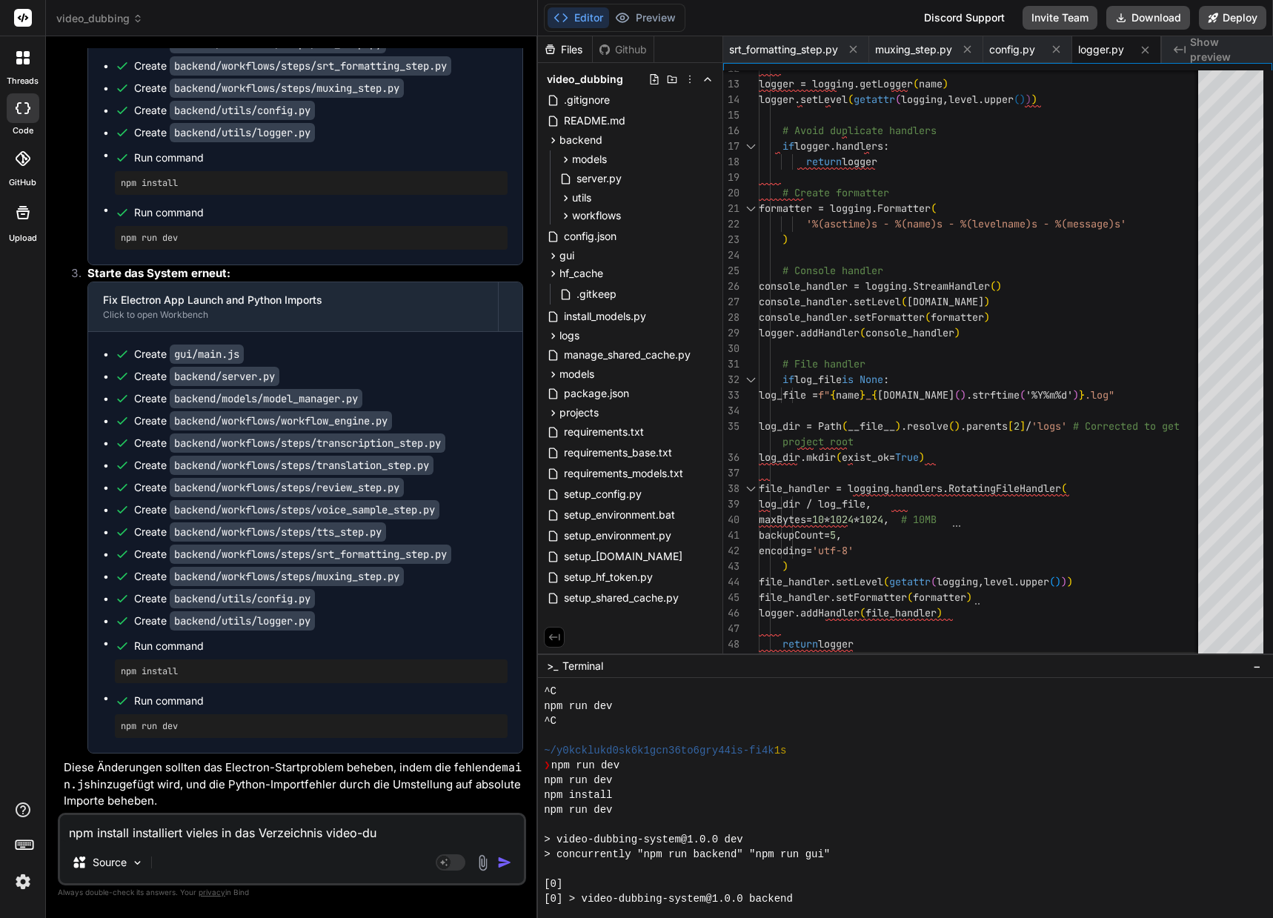
type textarea "npm install installiert vieles in das Verzeichnis video-dub"
type textarea "x"
type textarea "npm install installiert vieles in das Verzeichnis video-dubb"
type textarea "x"
type textarea "npm install installiert vieles in das Verzeichnis video-dubbi"
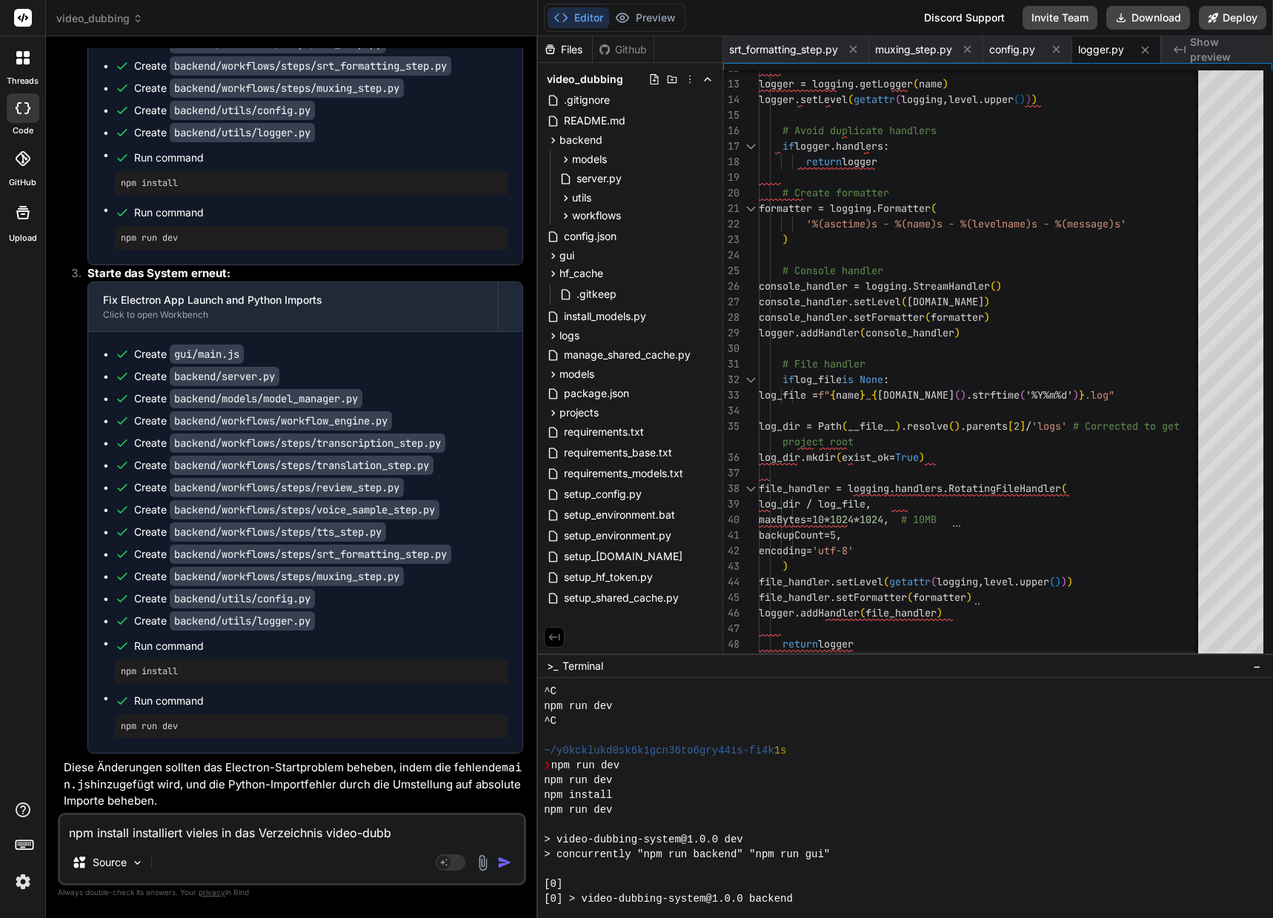
type textarea "x"
type textarea "npm install installiert vieles in das Verzeichnis video-dubbiu"
type textarea "x"
type textarea "npm install installiert vieles in das Verzeichnis video-dubbiun"
type textarea "x"
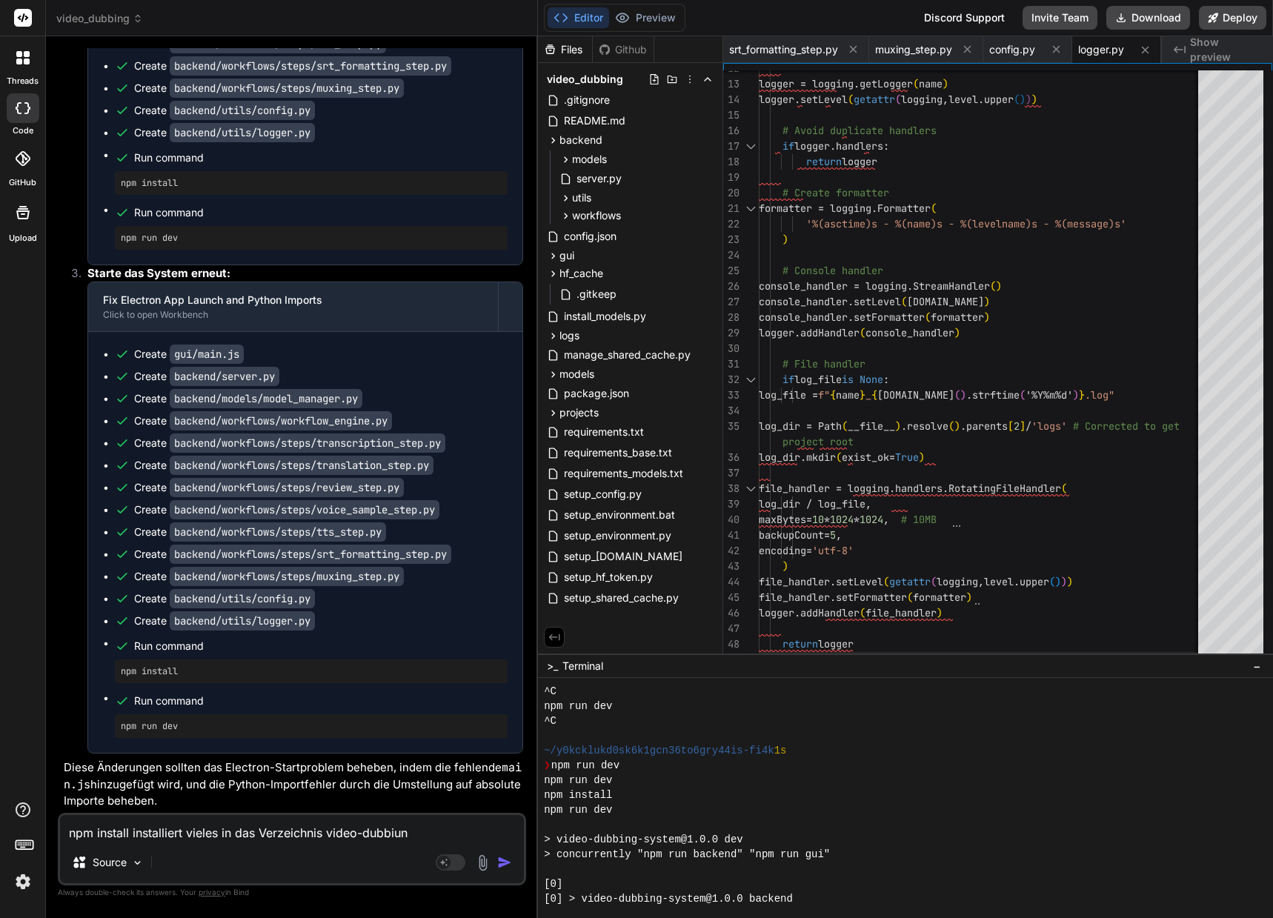
type textarea "npm install installiert vieles in das Verzeichnis video-dubbiu"
type textarea "x"
type textarea "npm install installiert vieles in das Verzeichnis video-dubbi"
type textarea "x"
type textarea "npm install installiert vieles in das Verzeichnis video-dubbin"
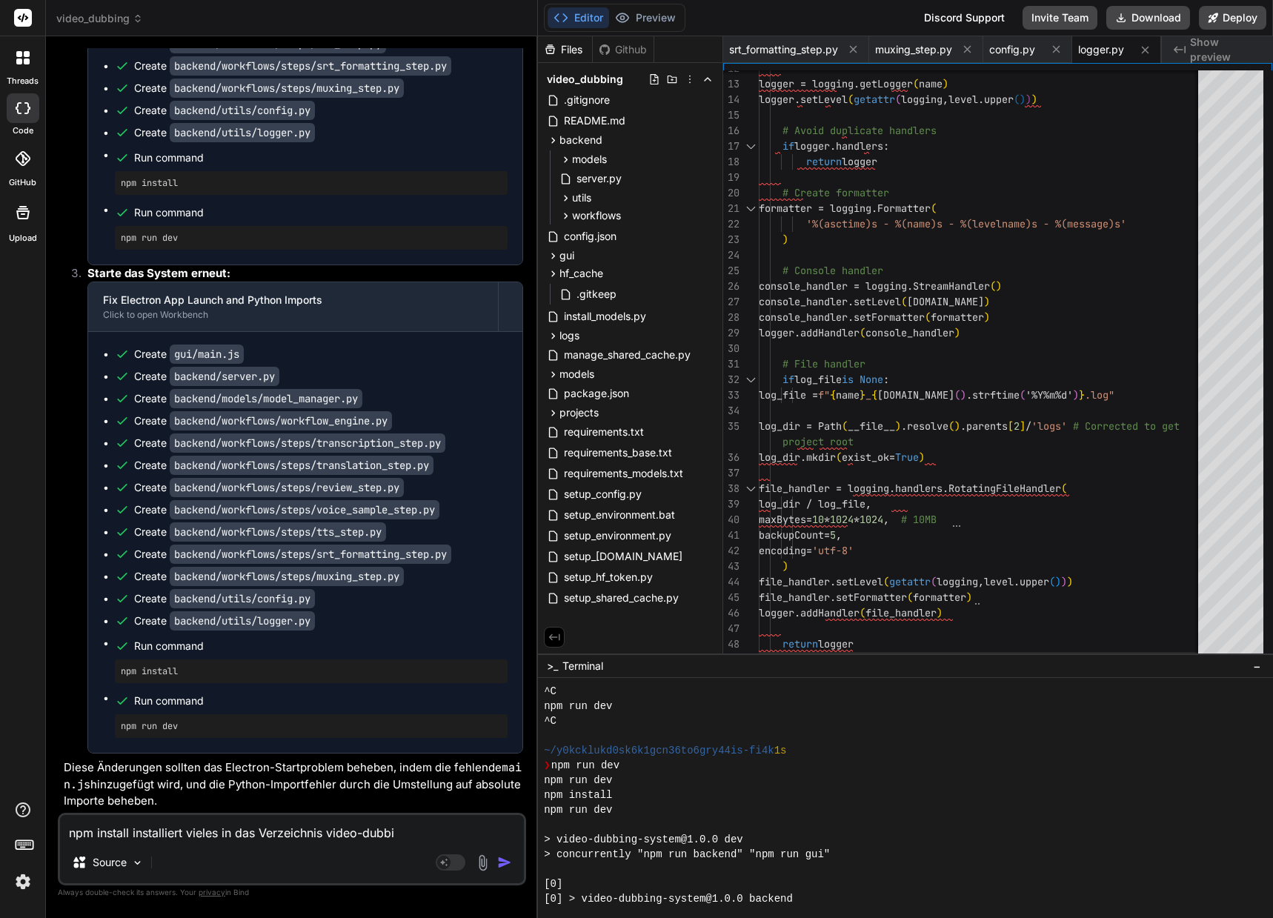
type textarea "x"
type textarea "npm install installiert vieles in das Verzeichnis video-dubbing"
type textarea "x"
type textarea "npm install installiert vieles in das Verzeichnis video-dubbing-"
type textarea "x"
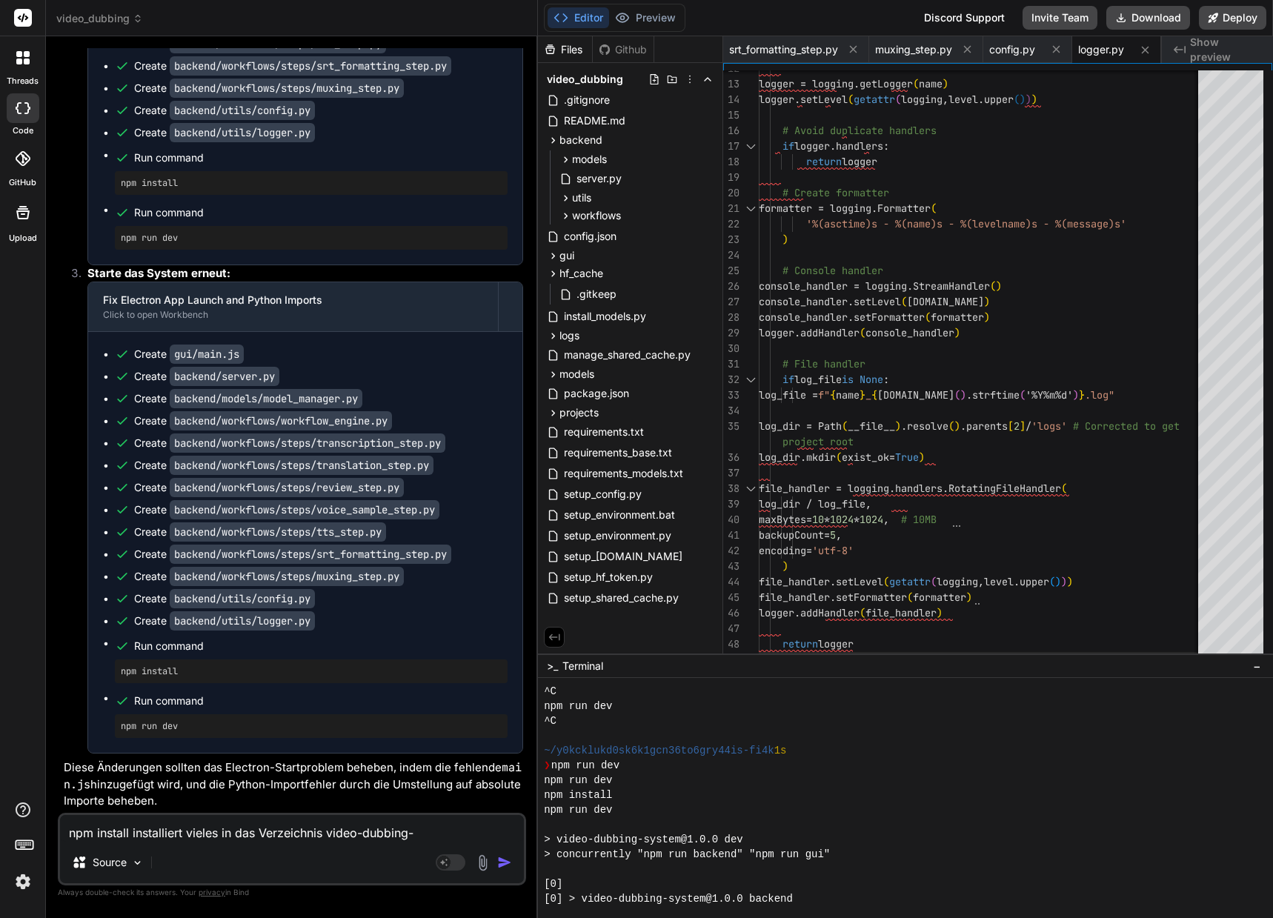
type textarea "npm install installiert vieles in das Verzeichnis video-dubbing-s"
type textarea "x"
type textarea "npm install installiert vieles in das Verzeichnis video-dubbing-sy"
type textarea "x"
type textarea "npm install installiert vieles in das Verzeichnis video-dubbing-sys"
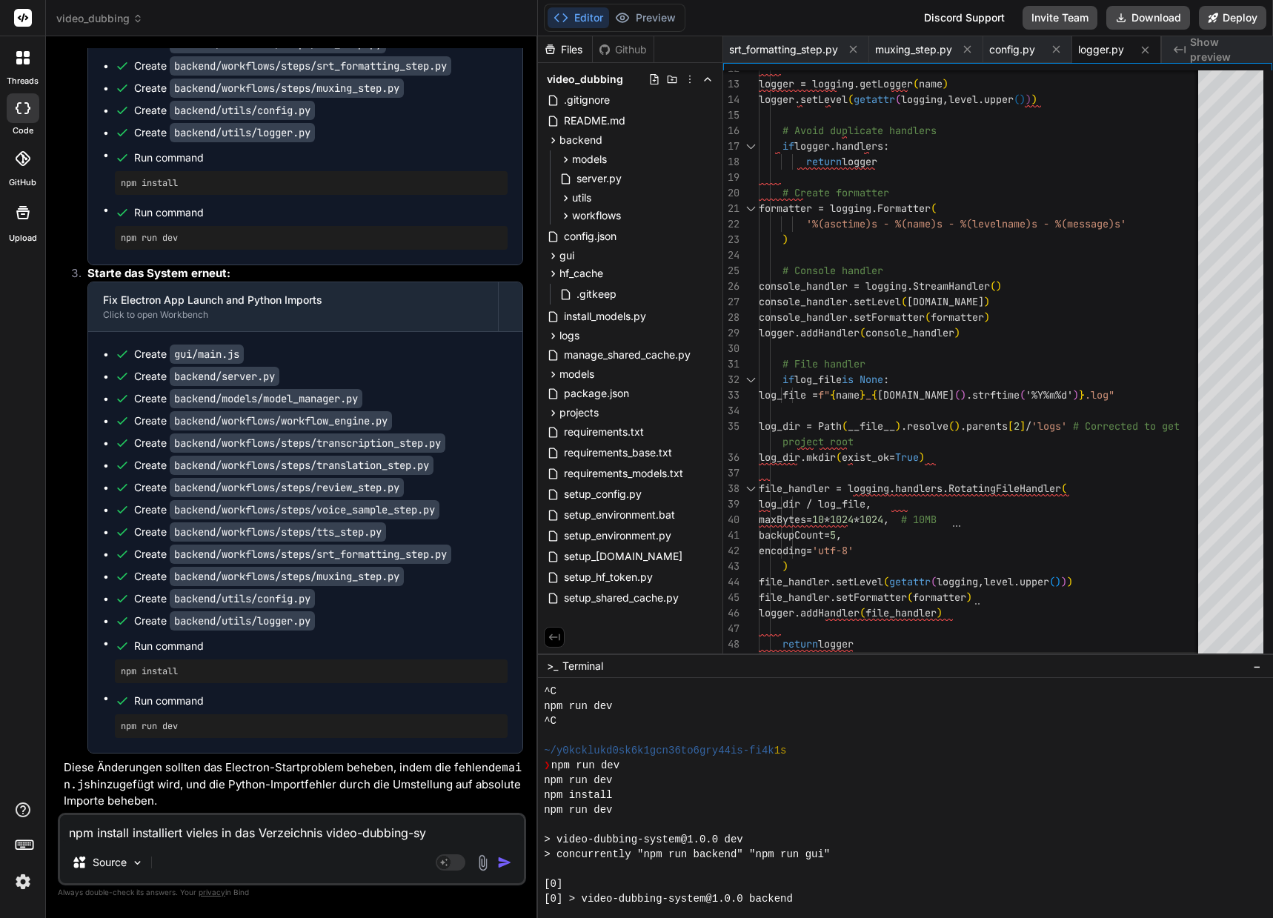
type textarea "x"
type textarea "npm install installiert vieles in das Verzeichnis video-dubbing-syst"
type textarea "x"
type textarea "npm install installiert vieles in das Verzeichnis video-dubbing-syste"
type textarea "x"
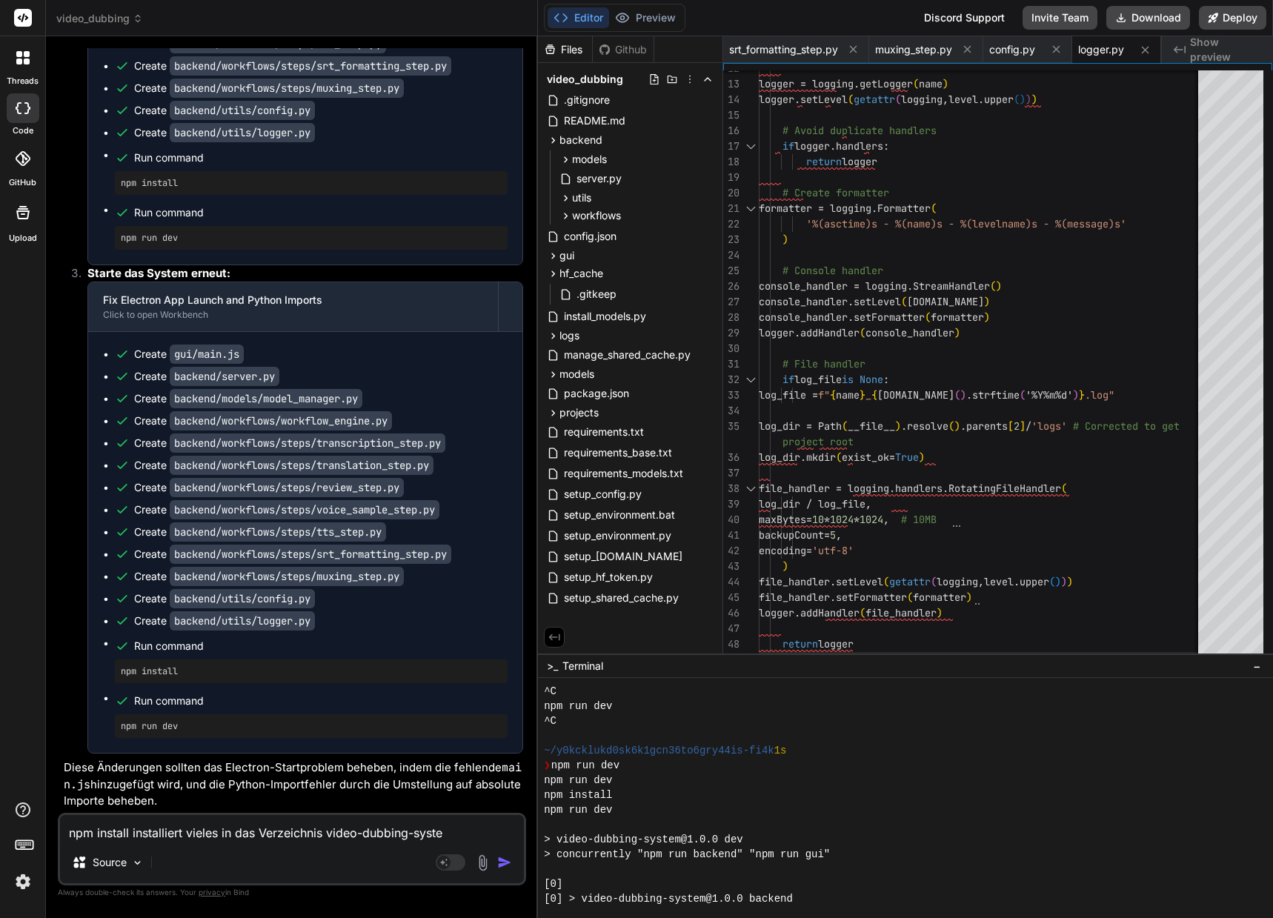
type textarea "npm install installiert vieles in das Verzeichnis video-dubbing-system"
type textarea "x"
type textarea "npm install installiert vieles in das Verzeichnis \video-dubbing-system"
type textarea "x"
type textarea "npm install installiert vieles in das Verzeichnis \video-dubbing-system}"
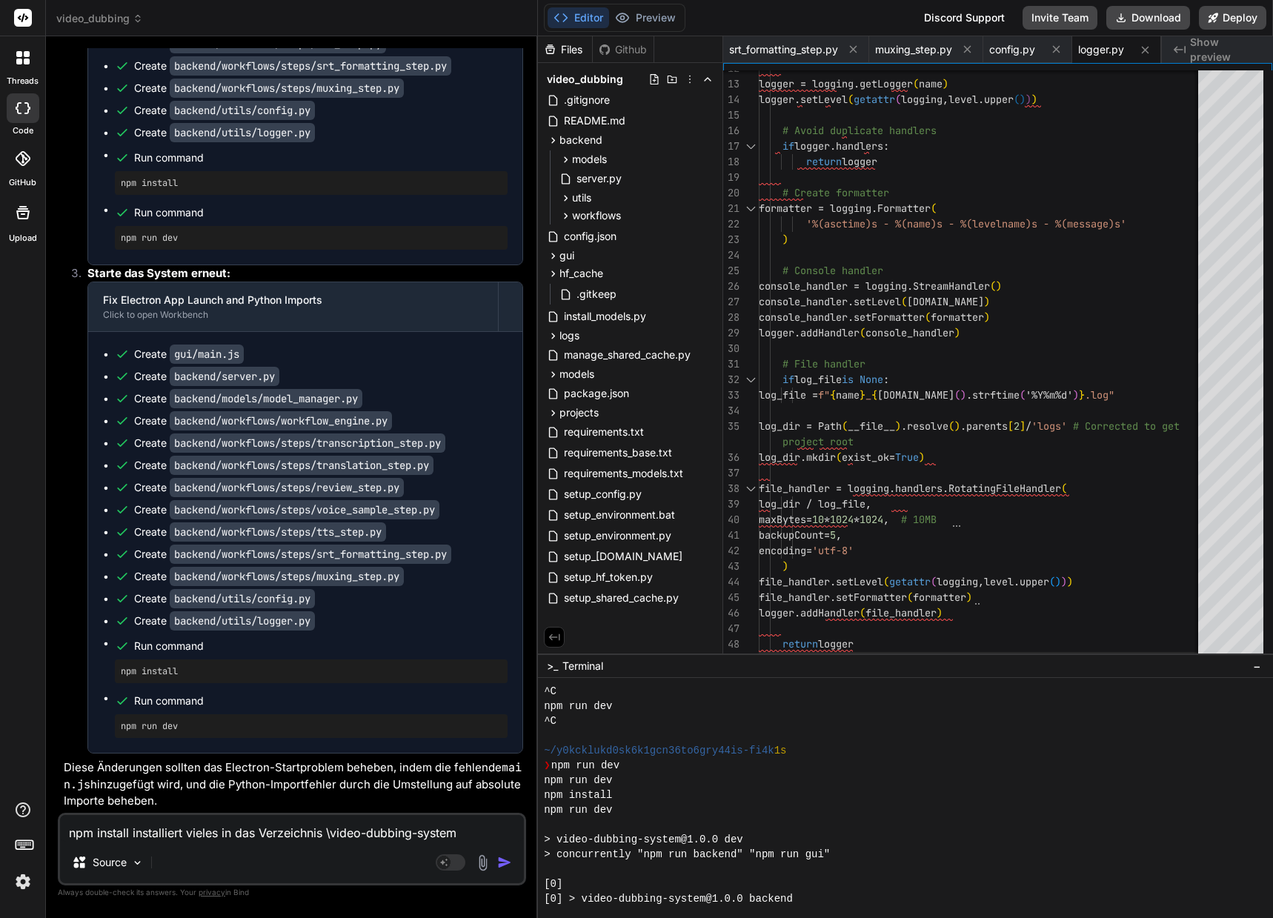
type textarea "x"
type textarea "npm install installiert vieles in das Verzeichnis \video-dubbing-system}n"
type textarea "x"
type textarea "npm install installiert vieles in das Verzeichnis \video-dubbing-system}no"
type textarea "x"
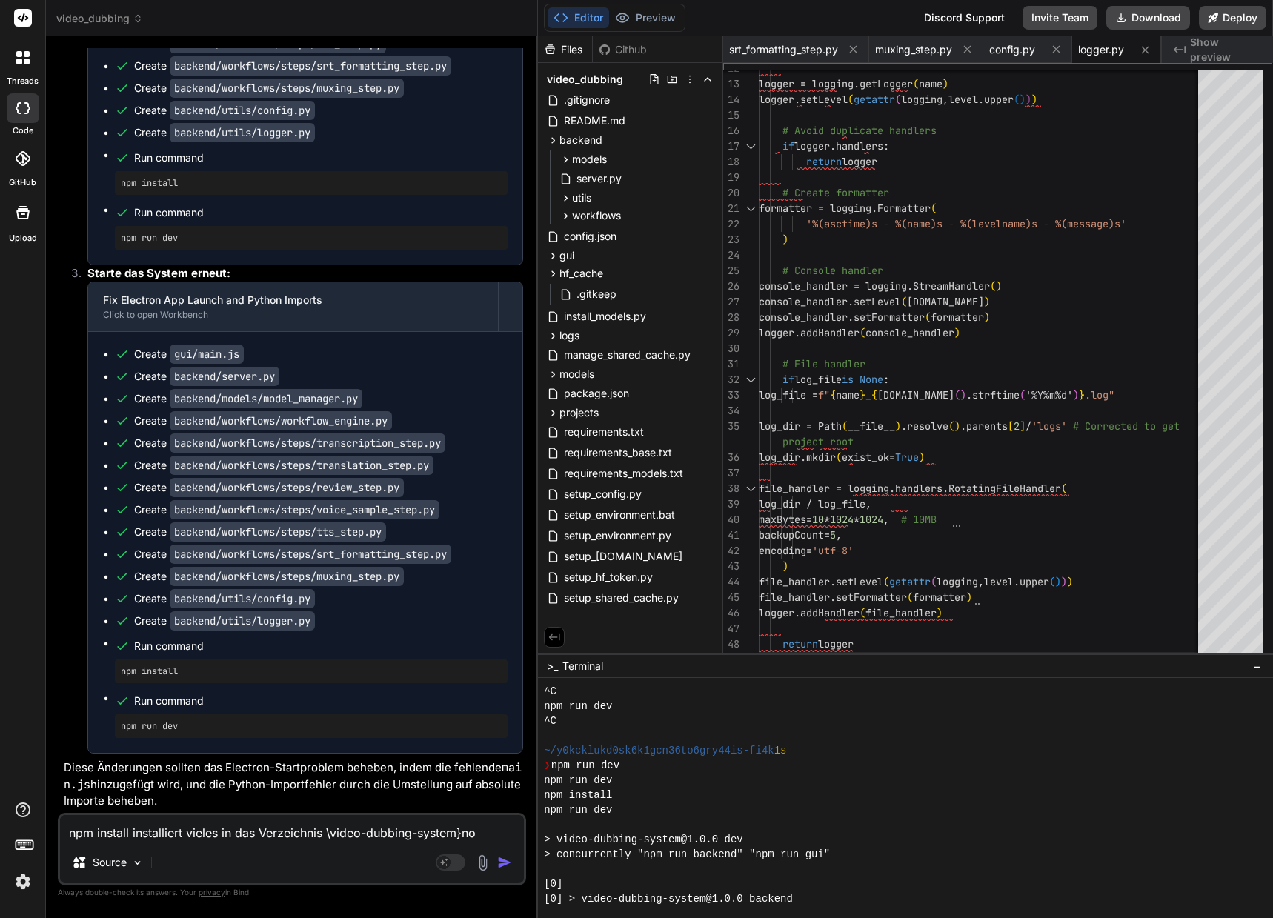
type textarea "npm install installiert vieles in das Verzeichnis \video-dubbing-system}nod"
type textarea "x"
type textarea "npm install installiert vieles in das Verzeichnis \video-dubbing-system}node"
type textarea "x"
type textarea "npm install installiert vieles in das Verzeichnis \video-dubbing-system}node_"
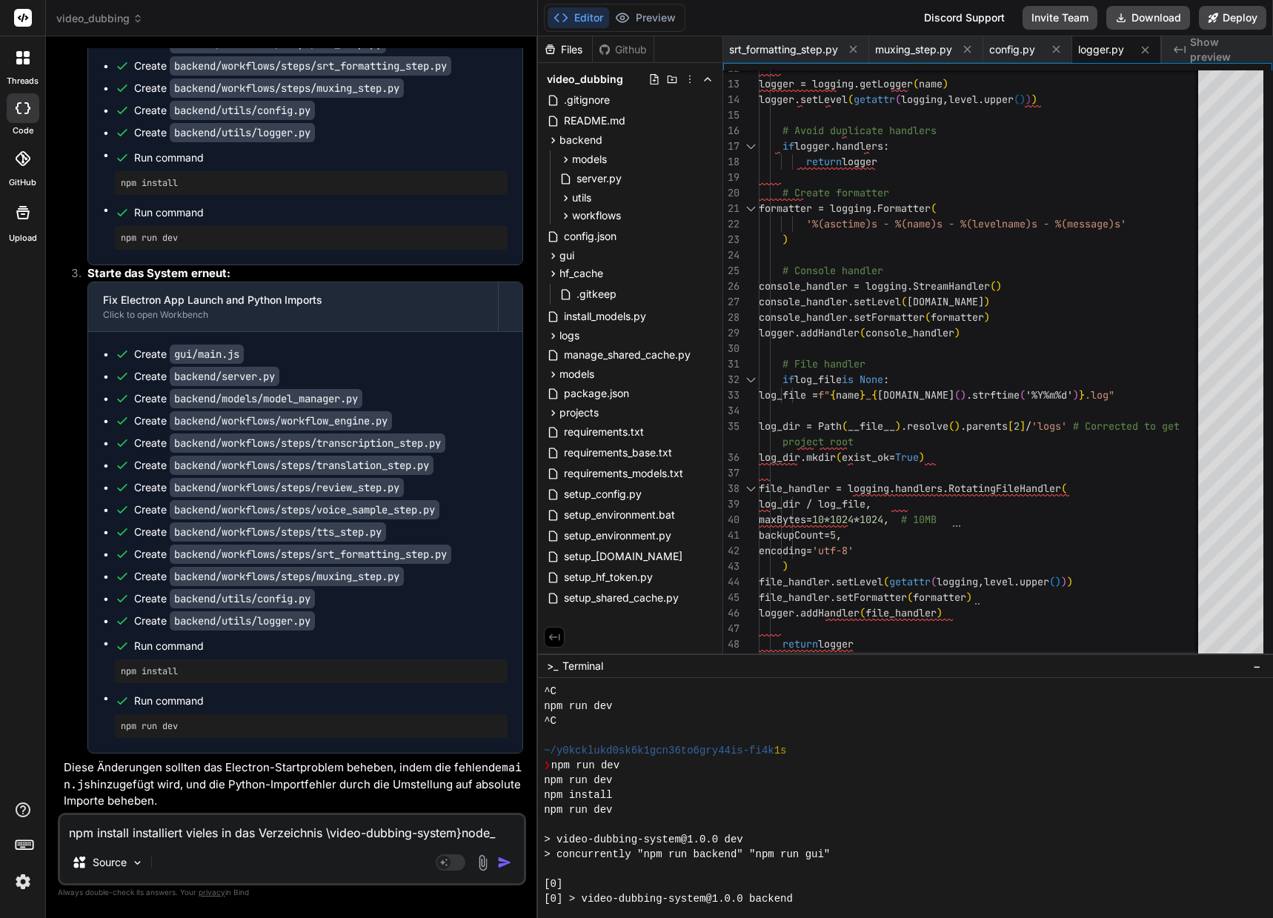
type textarea "x"
type textarea "npm install installiert vieles in das Verzeichnis \video-dubbing-system}node"
type textarea "x"
type textarea "npm install installiert vieles in das Verzeichnis \video-dubbing-system}nod"
type textarea "x"
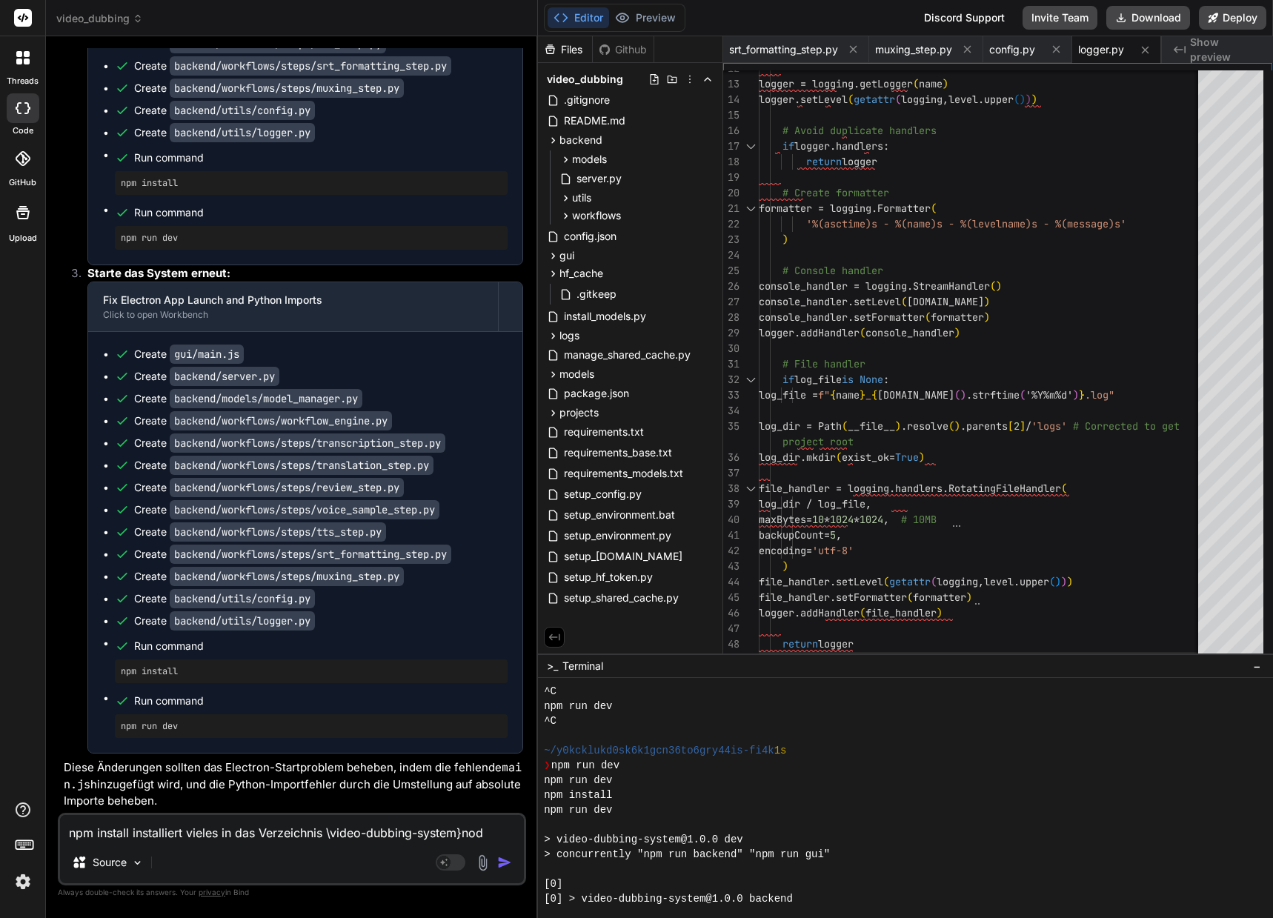
type textarea "npm install installiert vieles in das Verzeichnis \video-dubbing-system}no"
type textarea "x"
type textarea "npm install installiert vieles in das Verzeichnis \video-dubbing-system}n"
type textarea "x"
type textarea "npm install installiert vieles in das Verzeichnis \video-dubbing-system}"
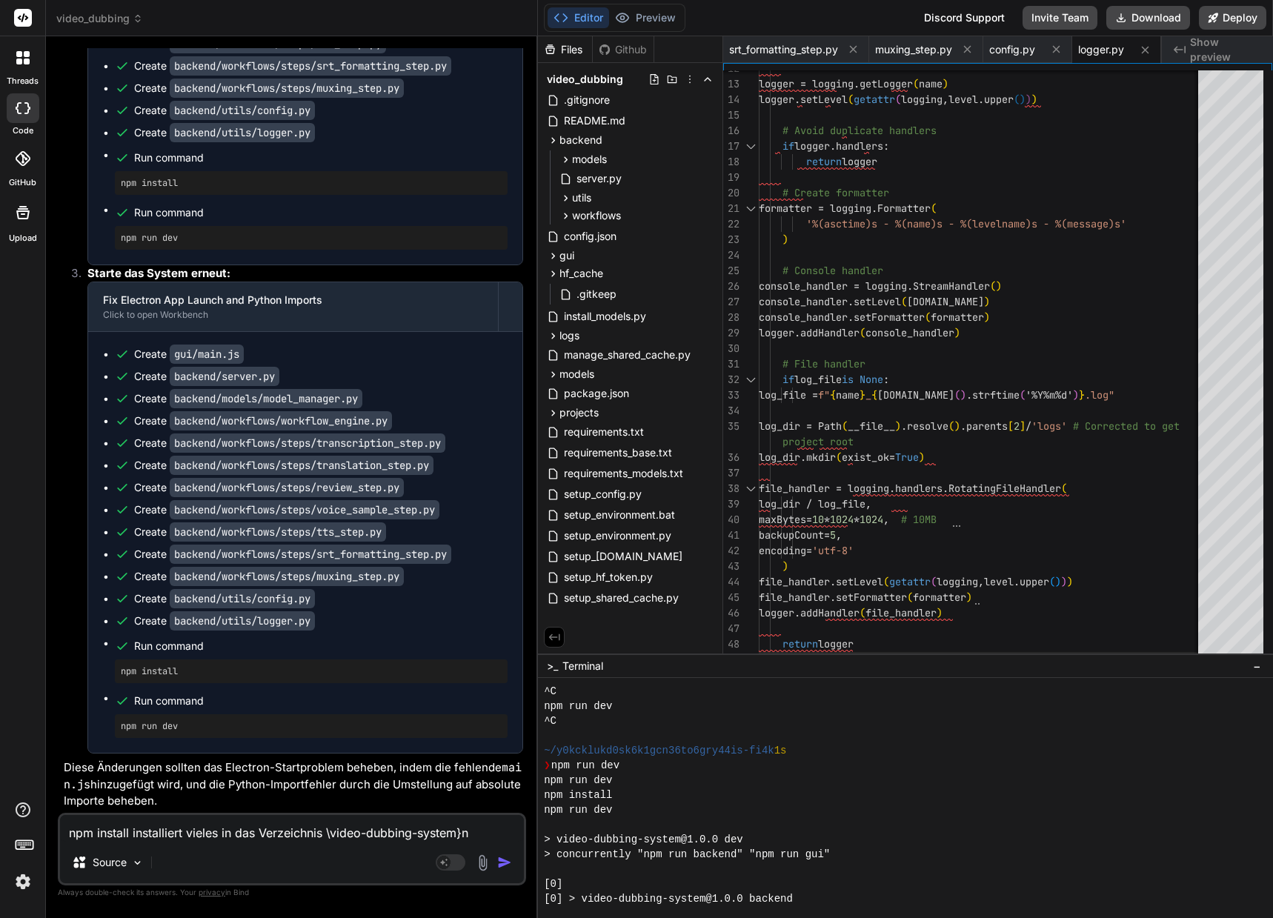
type textarea "x"
type textarea "npm install installiert vieles in das Verzeichnis \video-dubbing-system"
type textarea "x"
type textarea "npm install installiert vieles in das Verzeichnis \video-dubbing-system\"
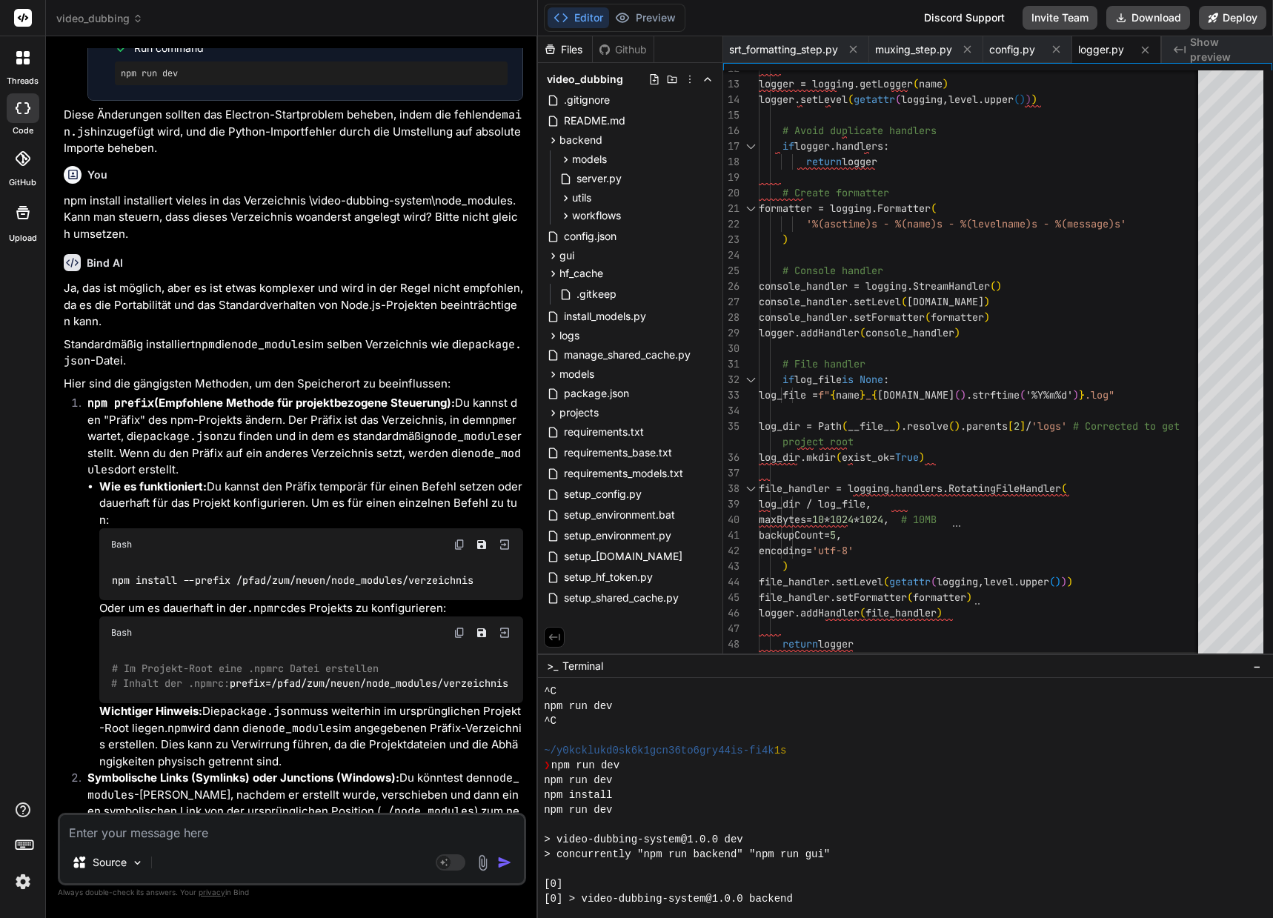
scroll to position [27848, 0]
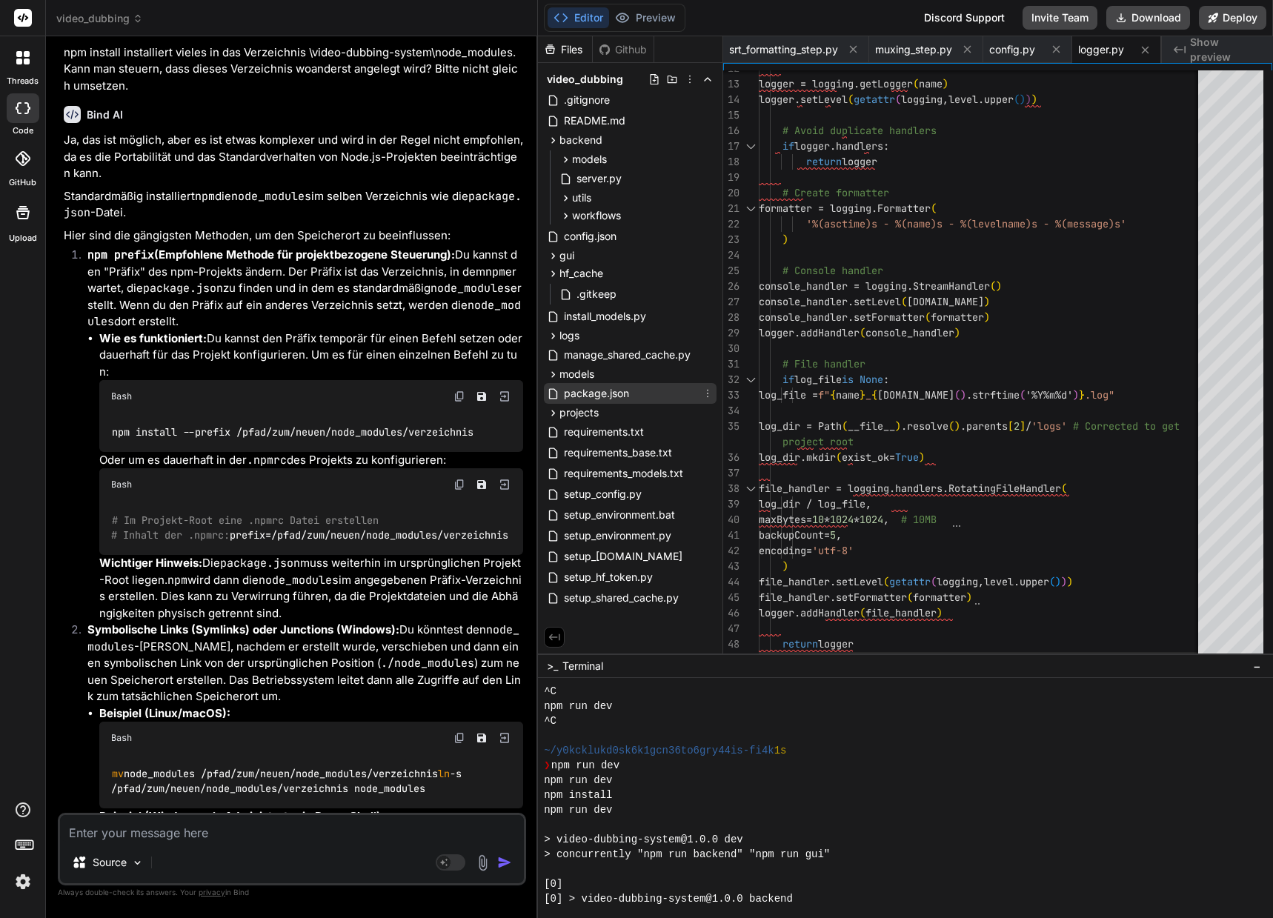
click at [612, 390] on span "package.json" at bounding box center [596, 393] width 68 height 18
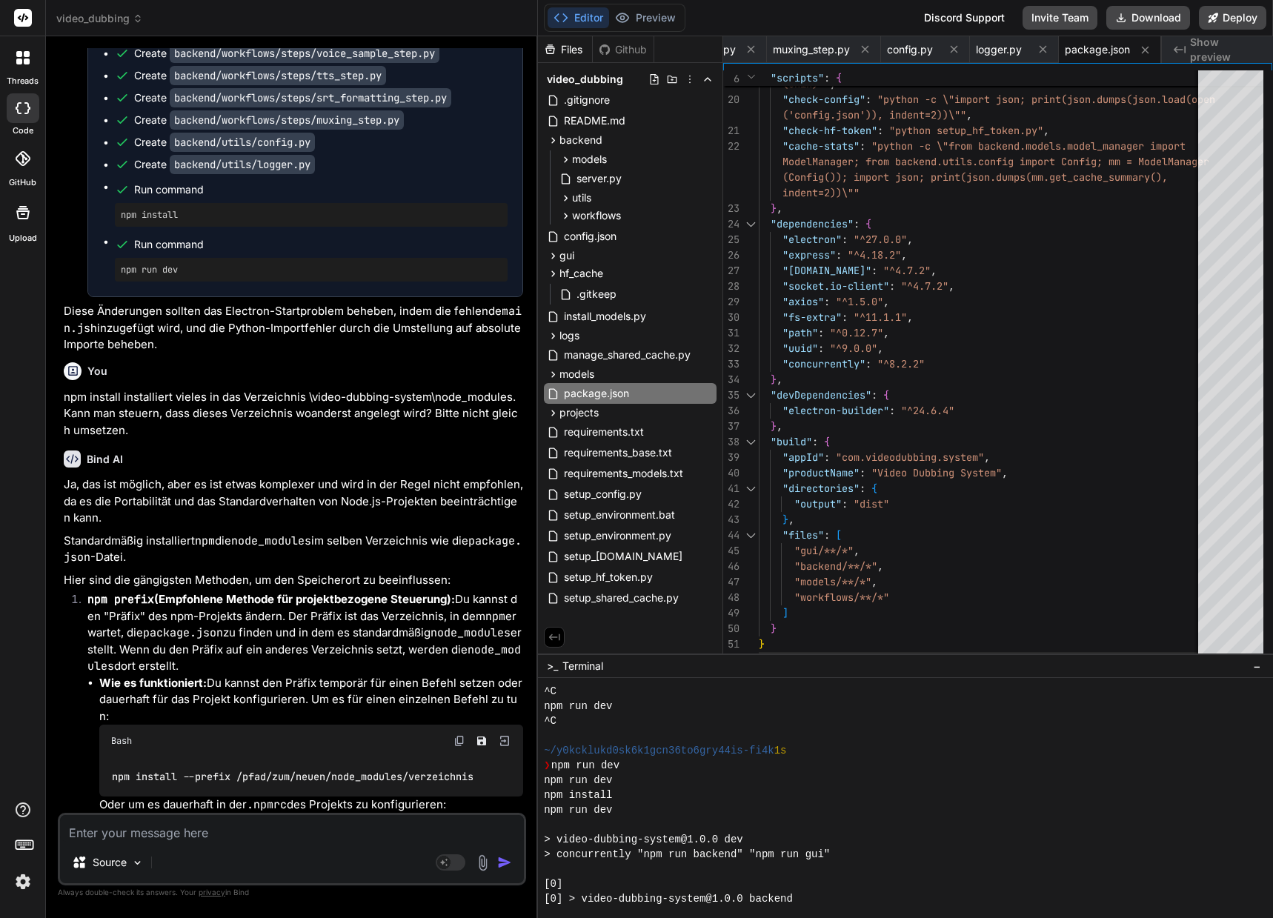
scroll to position [27356, 0]
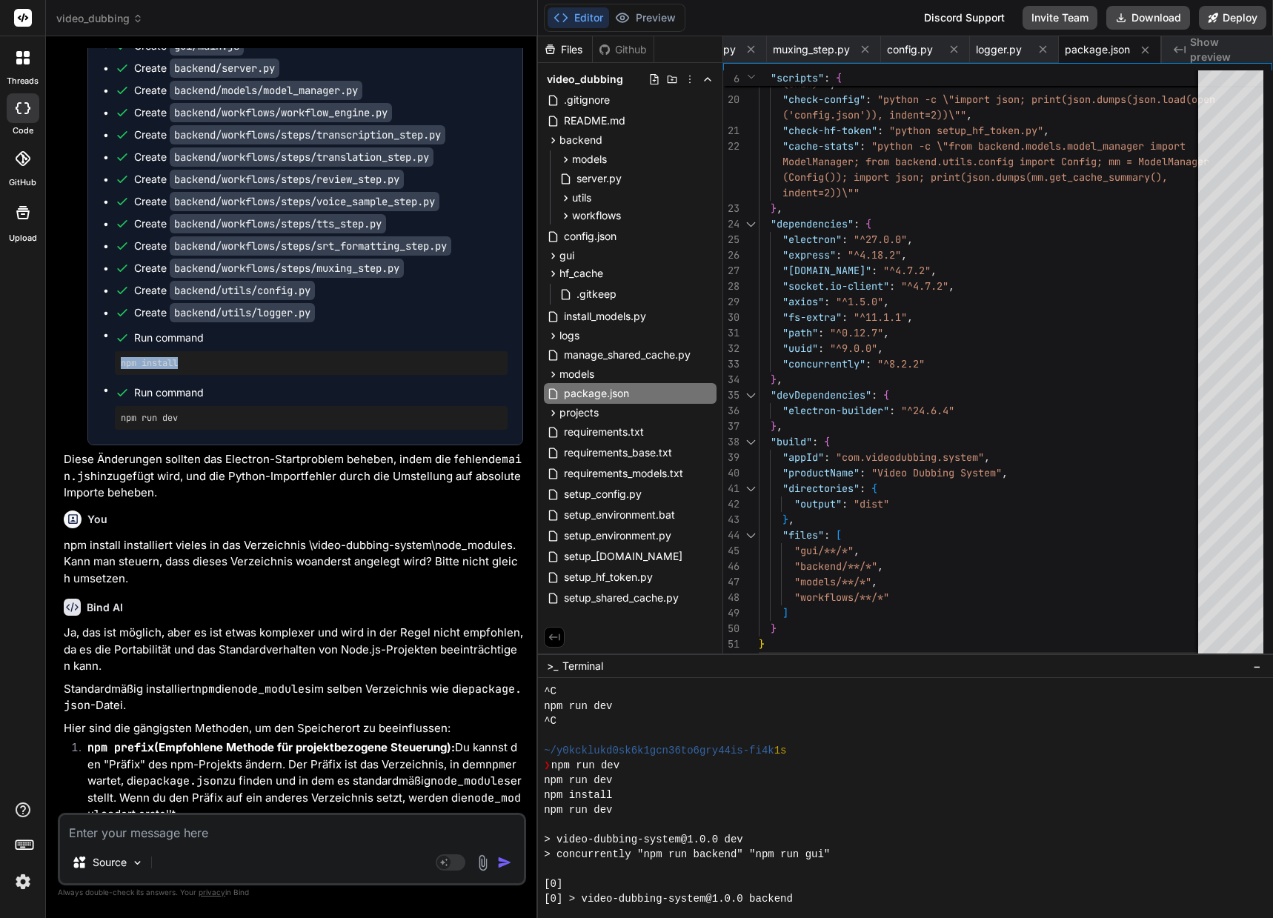
drag, startPoint x: 199, startPoint y: 533, endPoint x: 116, endPoint y: 527, distance: 83.1
click at [116, 375] on div "npm install" at bounding box center [311, 363] width 393 height 24
copy pre "npm install"
drag, startPoint x: 187, startPoint y: 588, endPoint x: 135, endPoint y: 588, distance: 52.6
click at [115, 430] on div "npm run dev" at bounding box center [311, 418] width 393 height 24
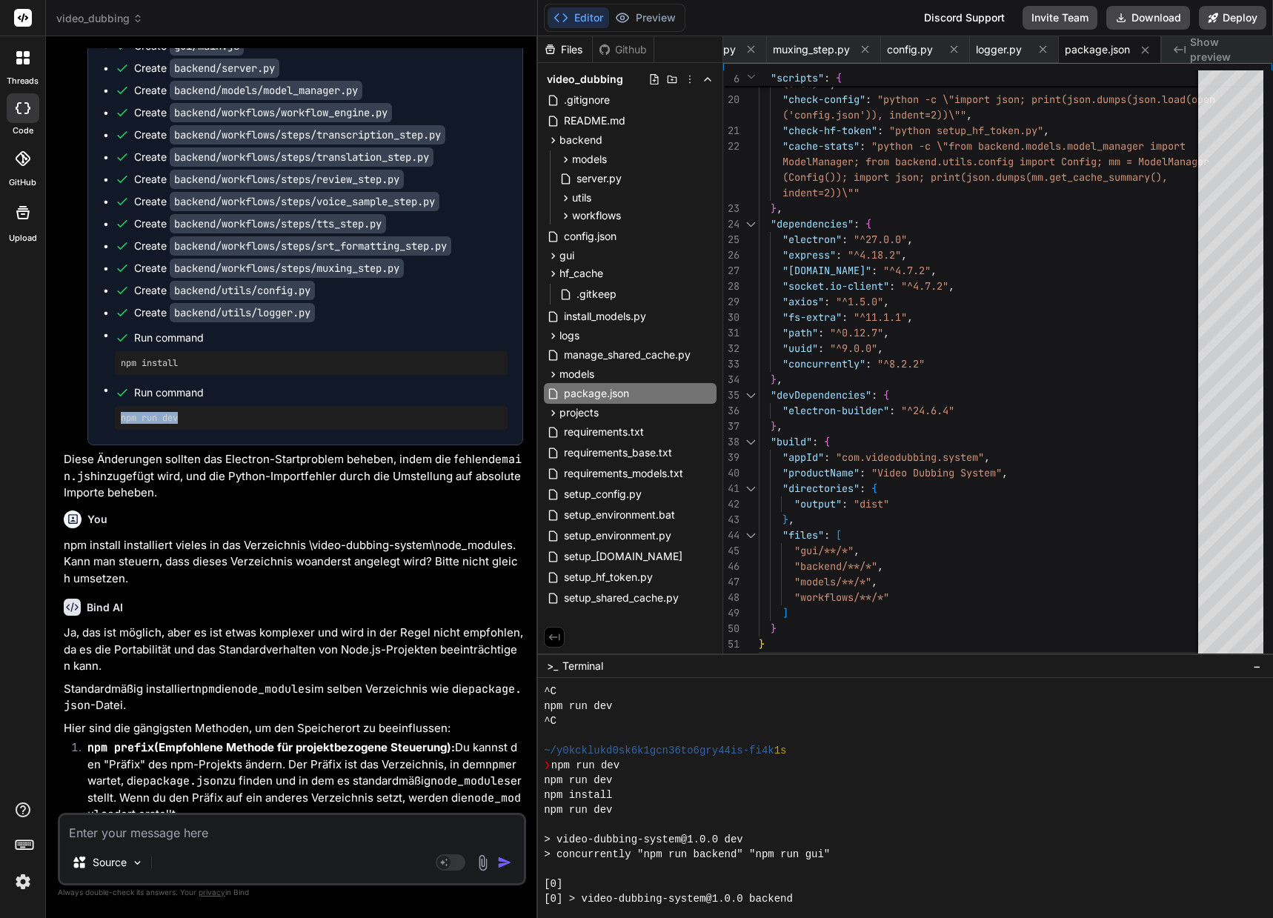
copy pre "npm run dev"
click at [127, 831] on textarea at bounding box center [292, 828] width 464 height 27
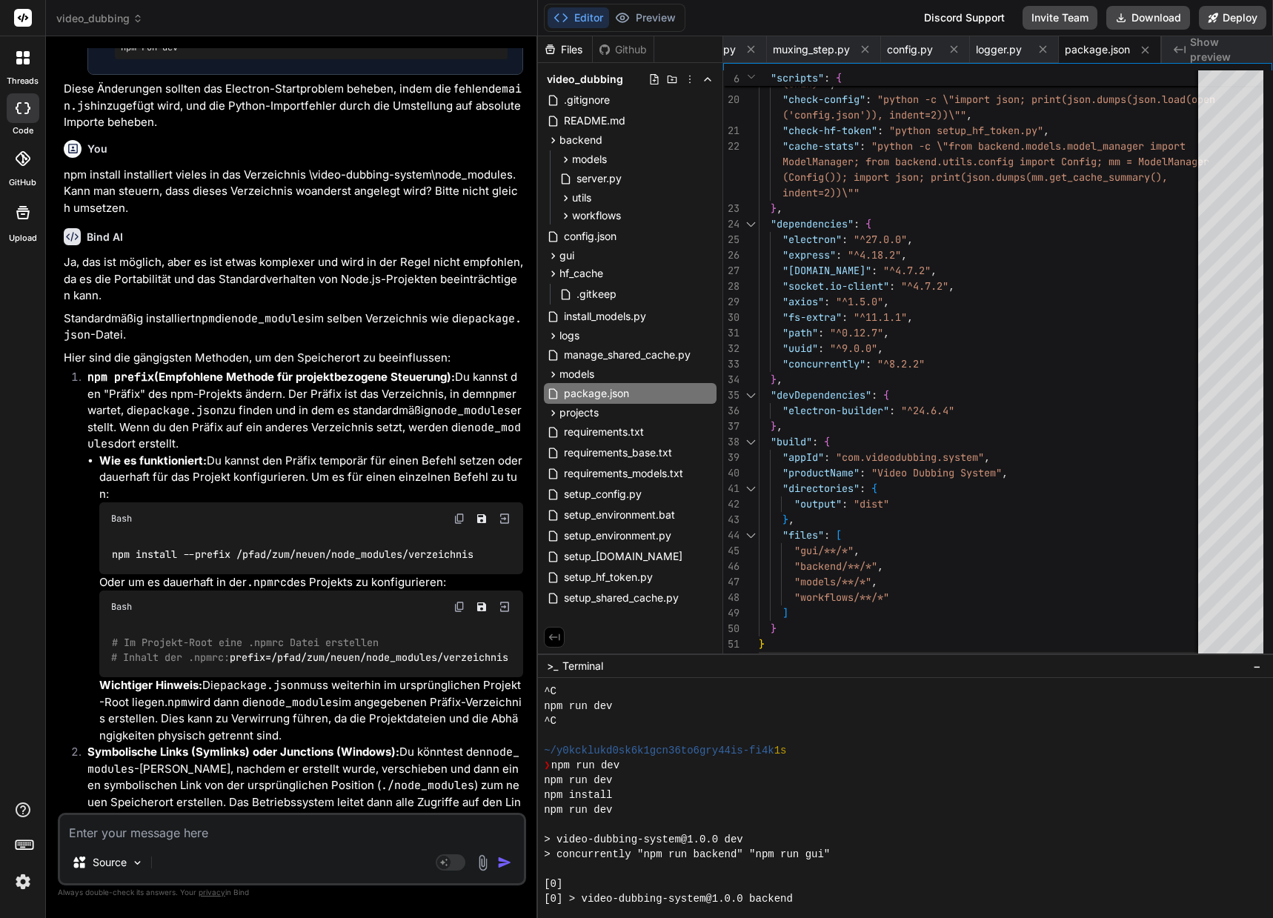
scroll to position [27874, 0]
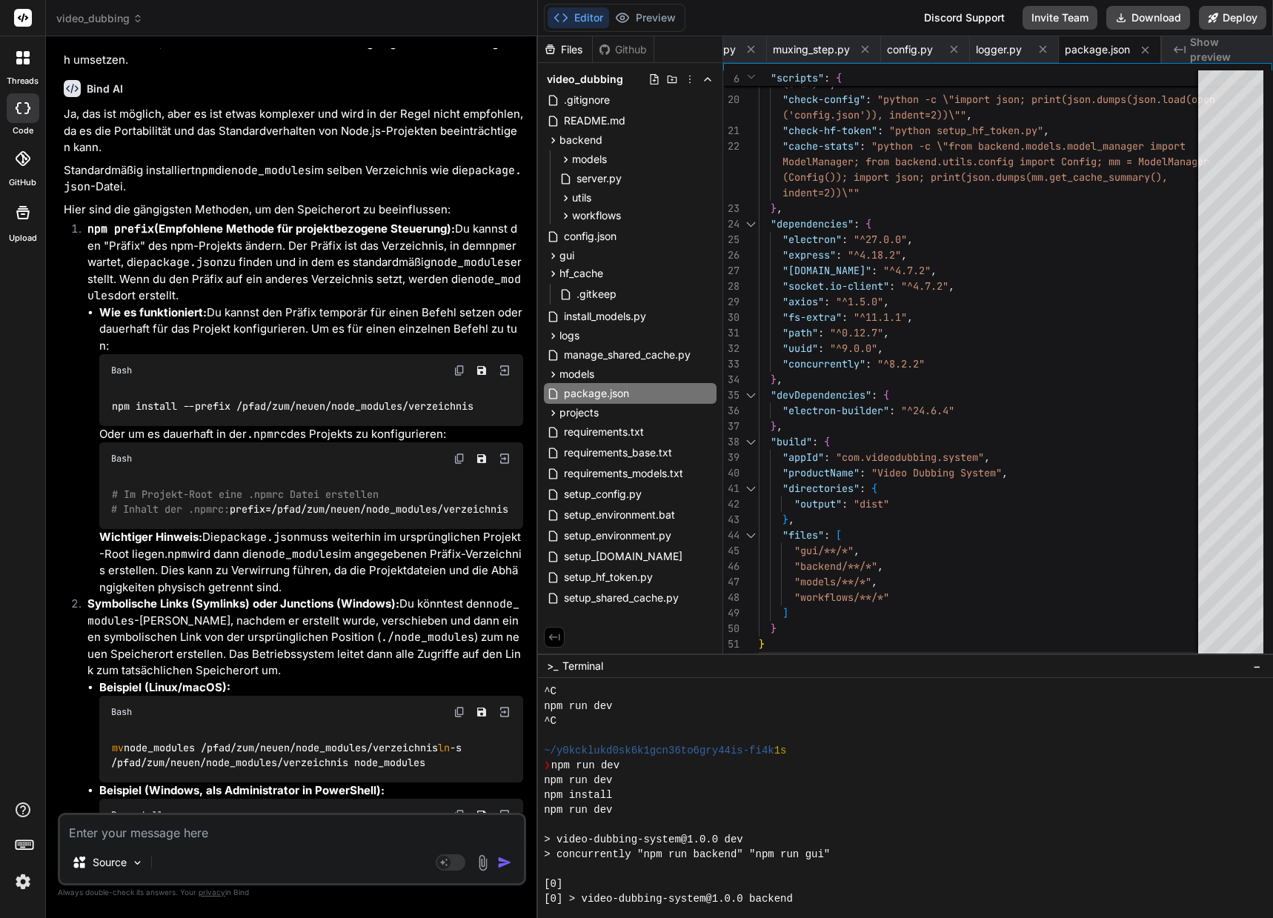
click at [120, 831] on textarea at bounding box center [292, 828] width 464 height 27
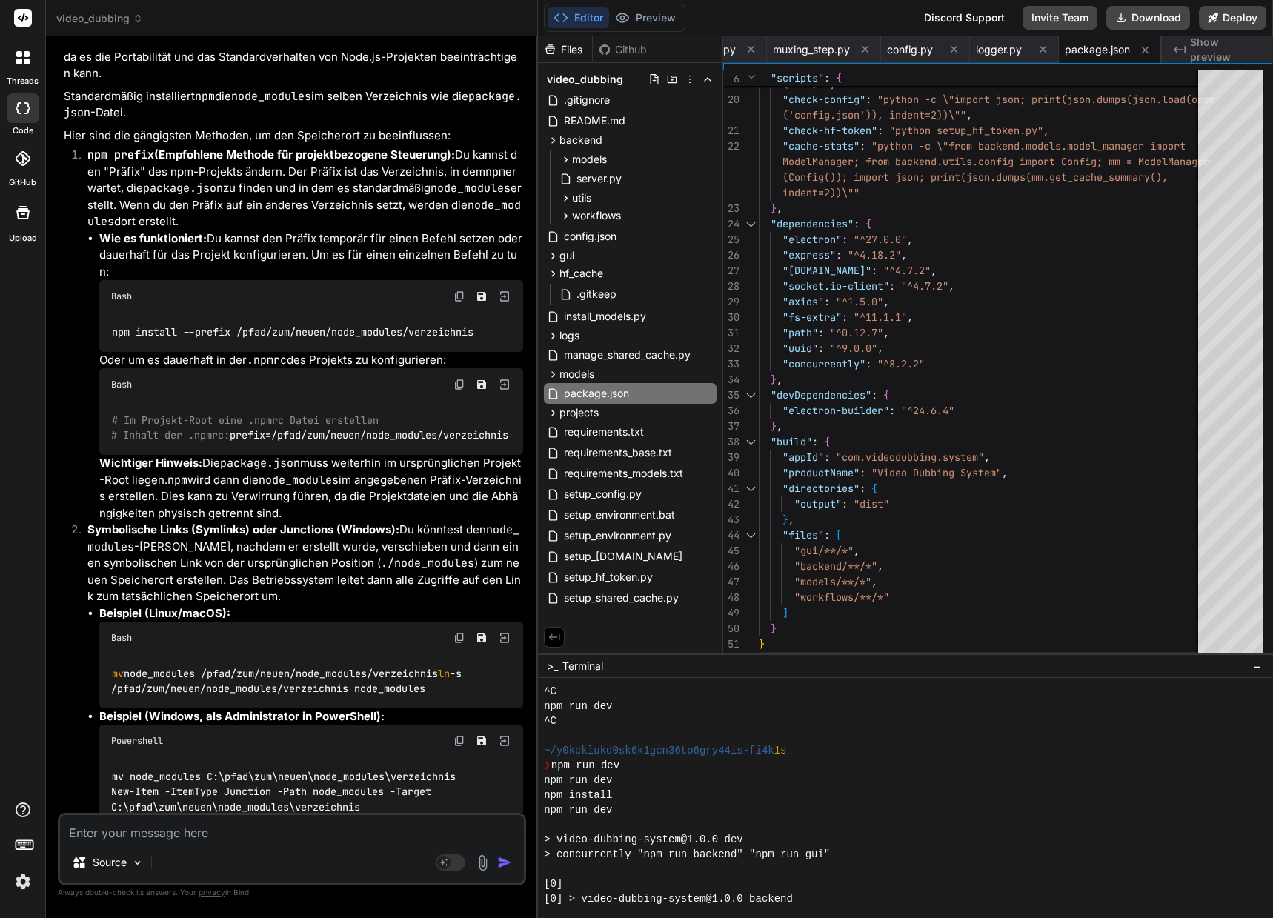
scroll to position [28023, 0]
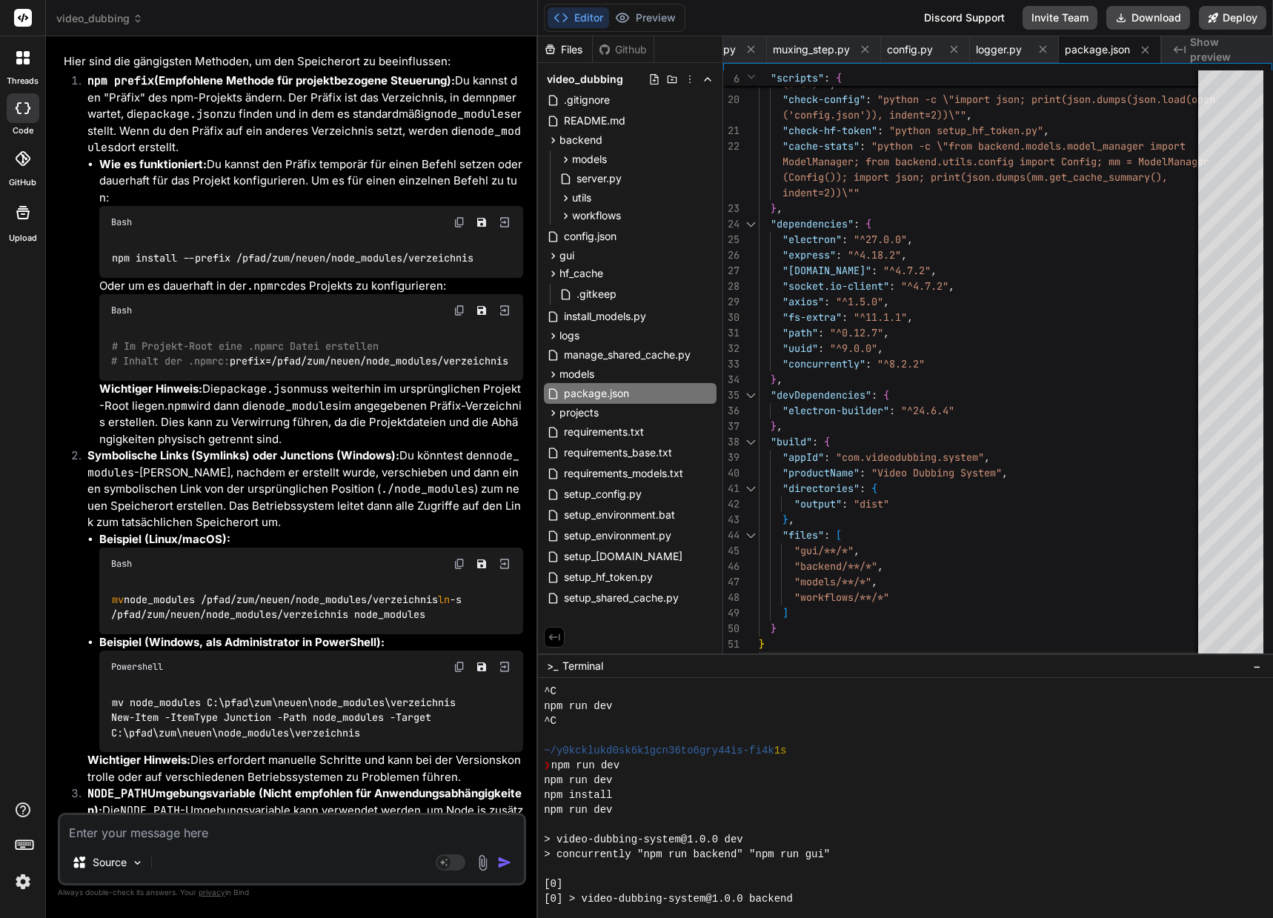
click at [86, 836] on textarea at bounding box center [292, 828] width 464 height 27
click at [70, 813] on textarea "Das node_modules Verzeichnis ist im video-dubbing-system Verzeichnis sehr ungün…" at bounding box center [292, 819] width 464 height 44
click at [296, 835] on textarea "Das node_modules Verzeichnis ist im video-dubbing-system Verzeichnis sehr ungün…" at bounding box center [292, 819] width 464 height 44
click at [383, 832] on textarea "Das node_modules Verzeichnis ist im video-dubbing-system Verzeichnis sehr ungün…" at bounding box center [292, 819] width 464 height 44
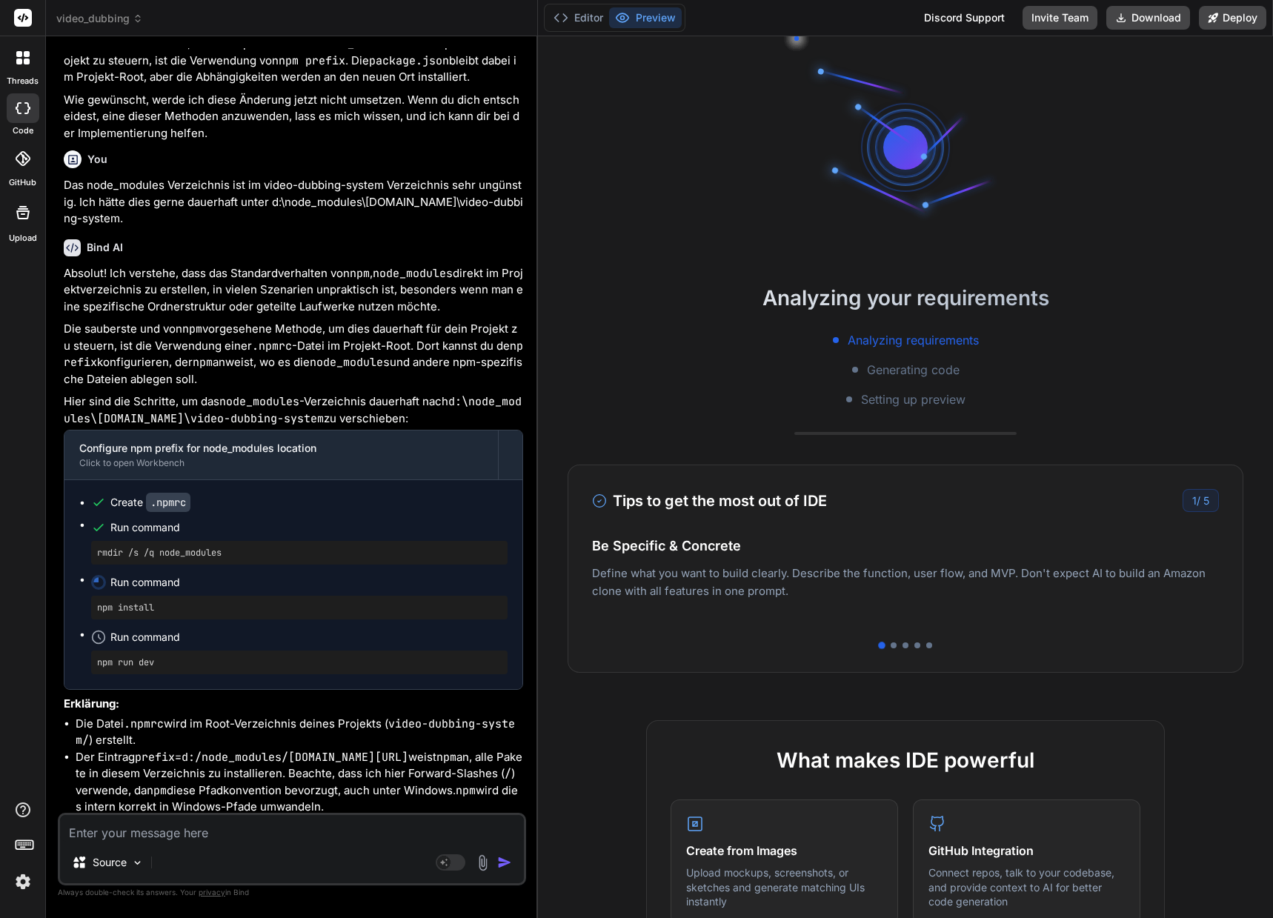
scroll to position [29099, 0]
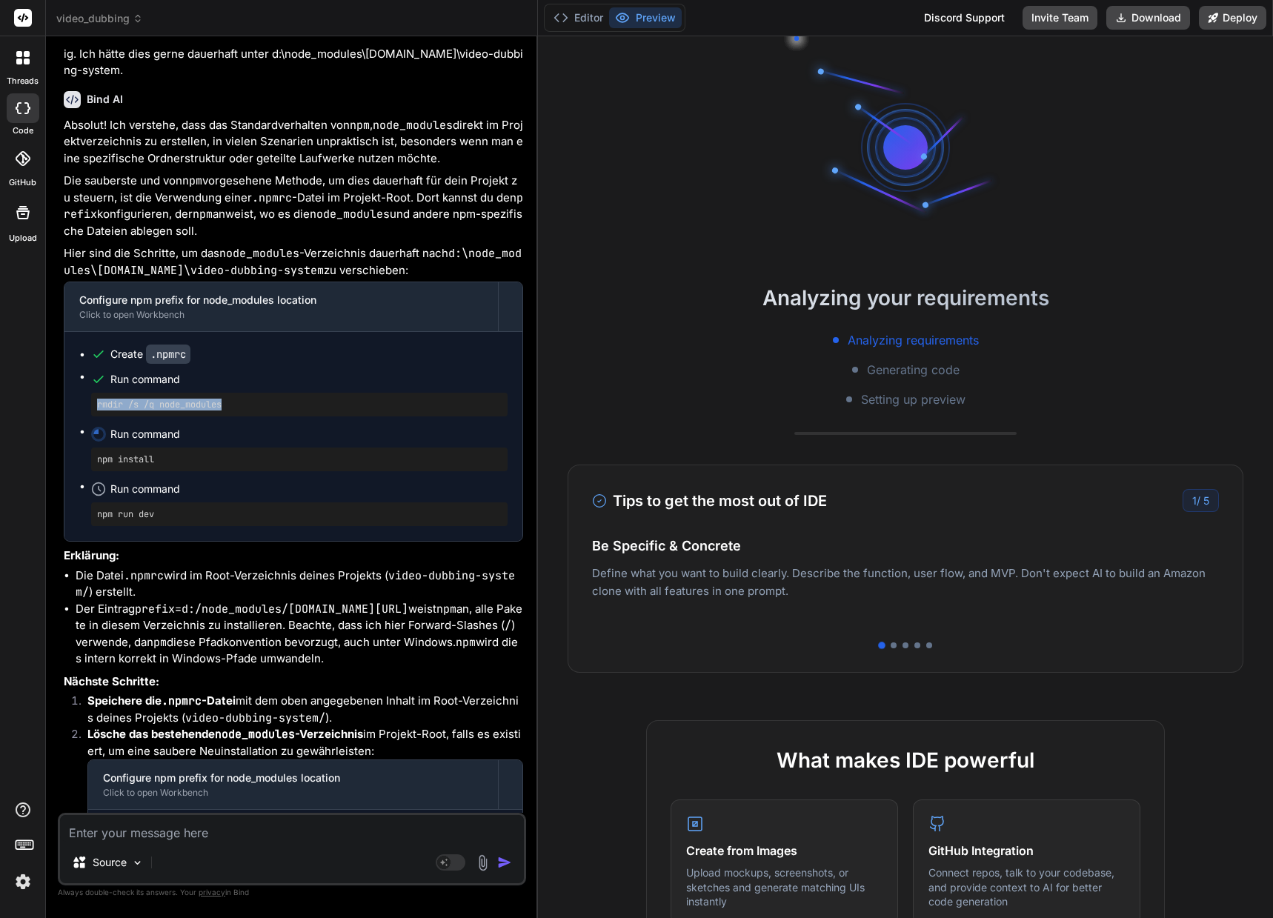
drag, startPoint x: 241, startPoint y: 588, endPoint x: 93, endPoint y: 588, distance: 148.1
click at [93, 416] on div "rmdir /s /q node_modules" at bounding box center [299, 405] width 416 height 24
copy pre "rmdir /s /q node_modules"
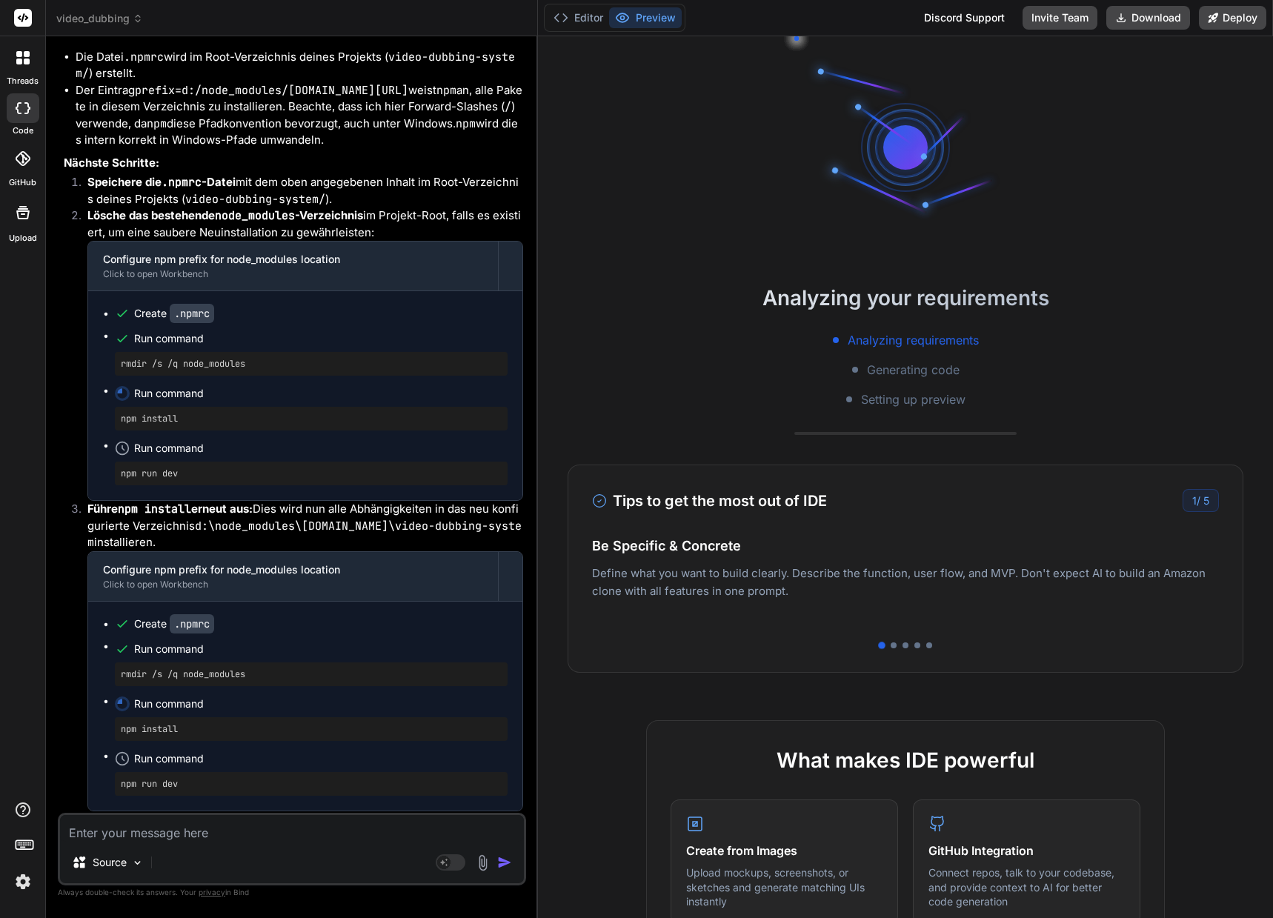
scroll to position [29691, 0]
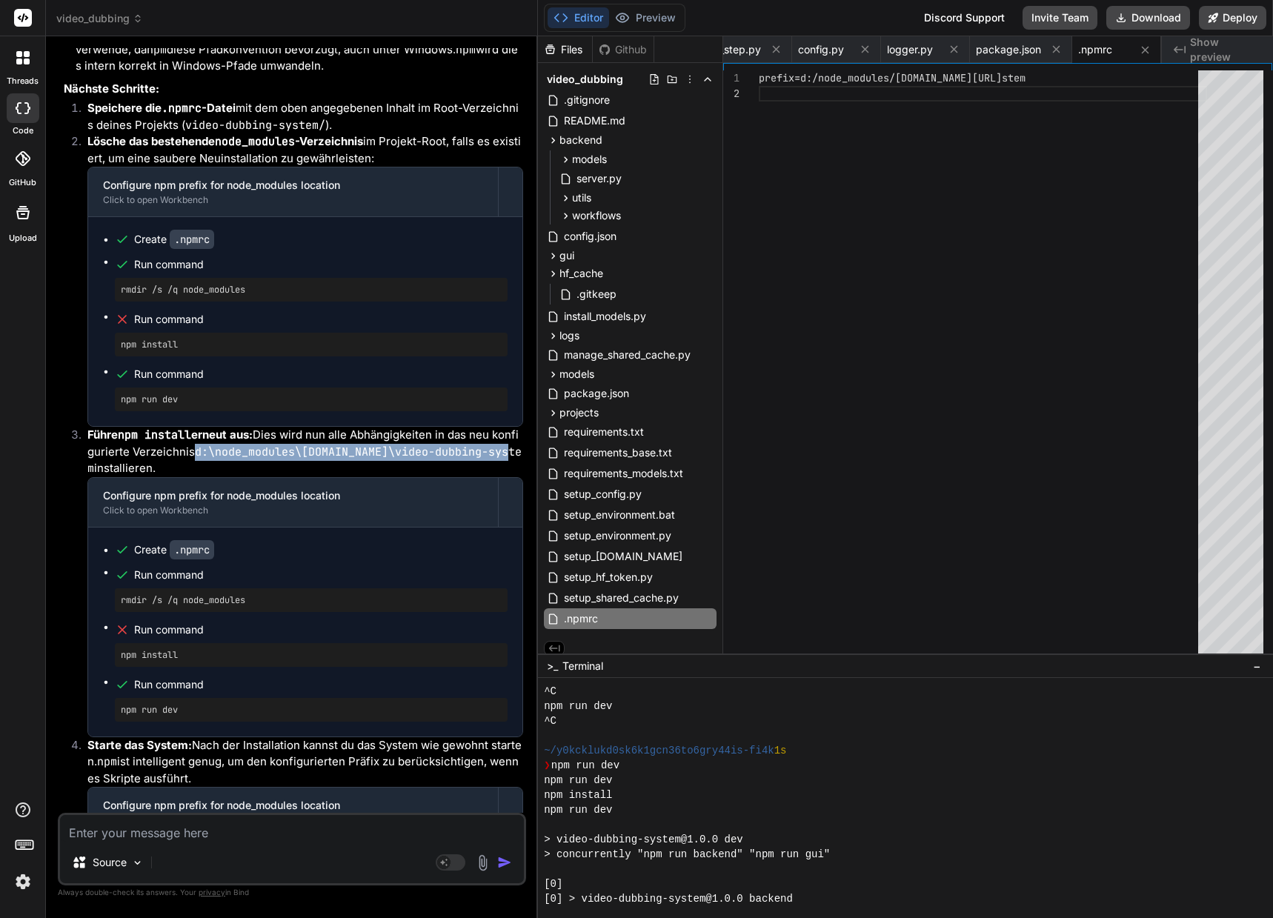
drag, startPoint x: 199, startPoint y: 636, endPoint x: 510, endPoint y: 636, distance: 311.1
click at [510, 476] on code "d:\node_modules\[DOMAIN_NAME]\video-dubbing-system" at bounding box center [304, 460] width 434 height 32
copy code "d:\node_modules\[DOMAIN_NAME]\video-dubbing-system"
drag, startPoint x: 138, startPoint y: 201, endPoint x: 181, endPoint y: 202, distance: 43.7
click at [181, 24] on code "prefix=d:/node_modules/[DOMAIN_NAME][URL]" at bounding box center [271, 16] width 273 height 15
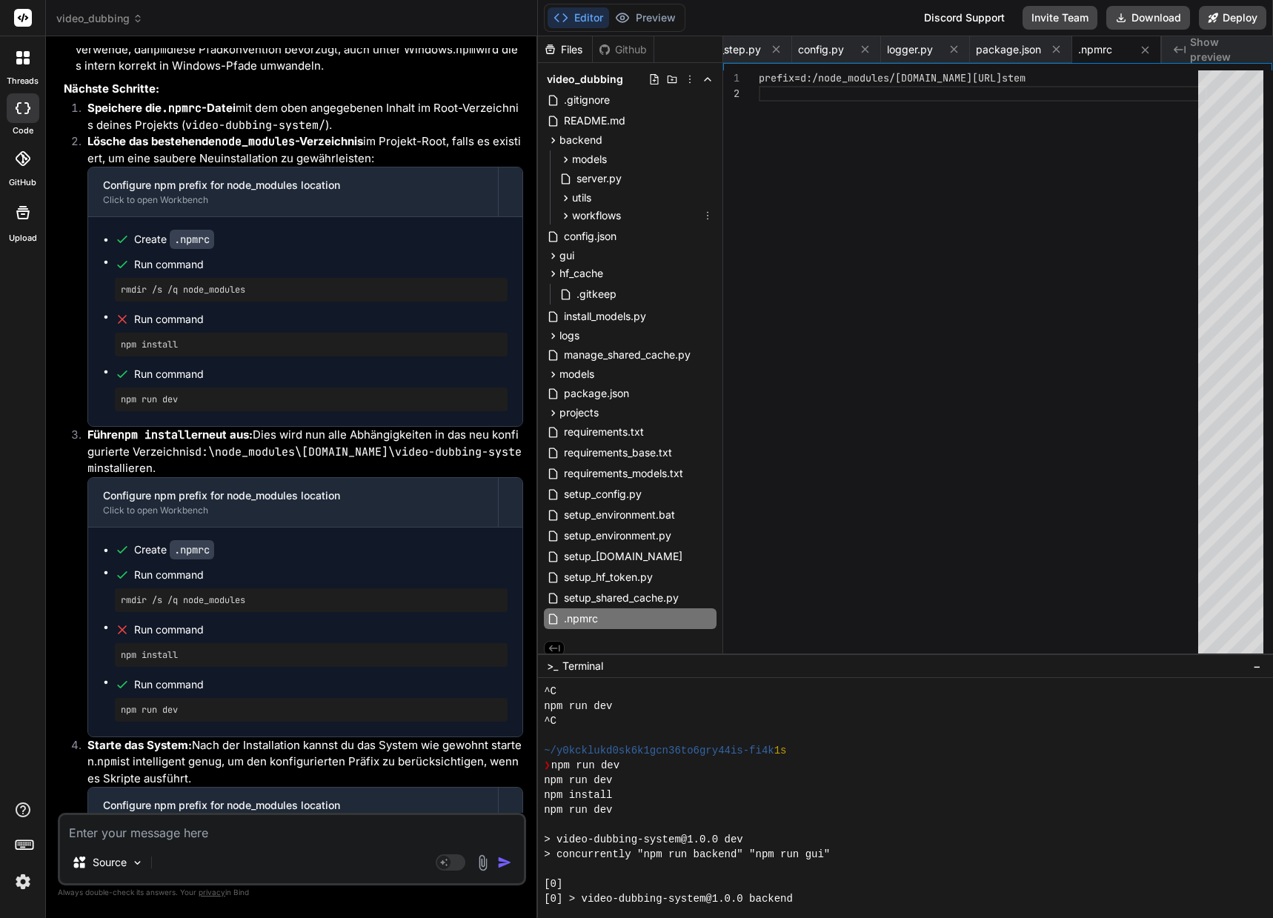
copy code "prefix="
drag, startPoint x: 1099, startPoint y: 77, endPoint x: 1107, endPoint y: 79, distance: 8.3
click at [1099, 77] on div "prefix=d:/node_modules/[DOMAIN_NAME][URL] stem" at bounding box center [983, 373] width 448 height 606
drag, startPoint x: 1109, startPoint y: 79, endPoint x: 767, endPoint y: 70, distance: 342.3
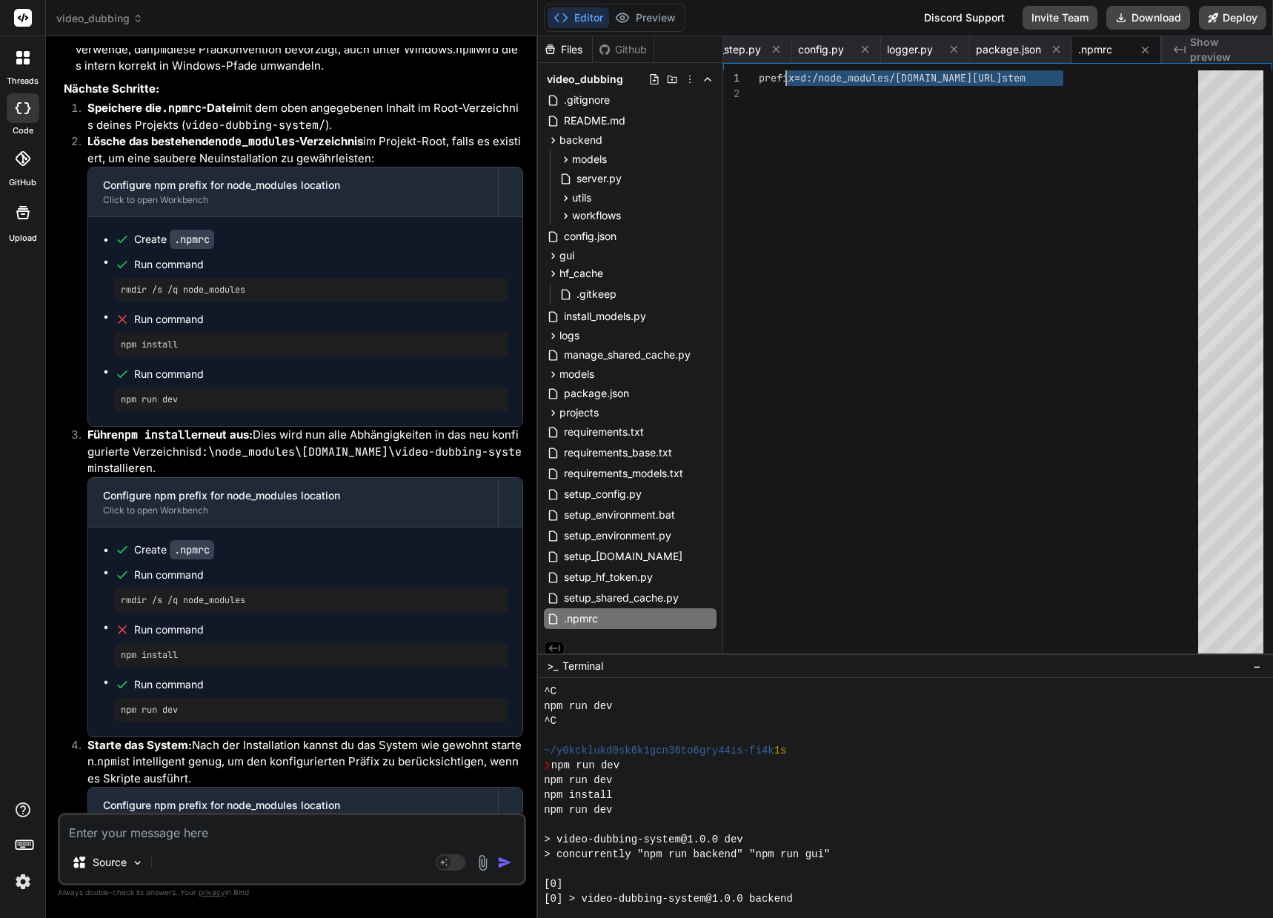
click at [769, 71] on div "prefix=d:/node_modules/[DOMAIN_NAME][URL] stem" at bounding box center [983, 373] width 448 height 606
drag, startPoint x: 759, startPoint y: 76, endPoint x: 986, endPoint y: 73, distance: 227.4
click at [993, 73] on span "prefix=d:/node_modules/[DOMAIN_NAME][URL]" at bounding box center [880, 77] width 243 height 13
drag, startPoint x: 848, startPoint y: 113, endPoint x: 813, endPoint y: 101, distance: 37.5
click at [848, 113] on div "prefix=d:/node_modules/[DOMAIN_NAME][URL] stem" at bounding box center [983, 373] width 448 height 606
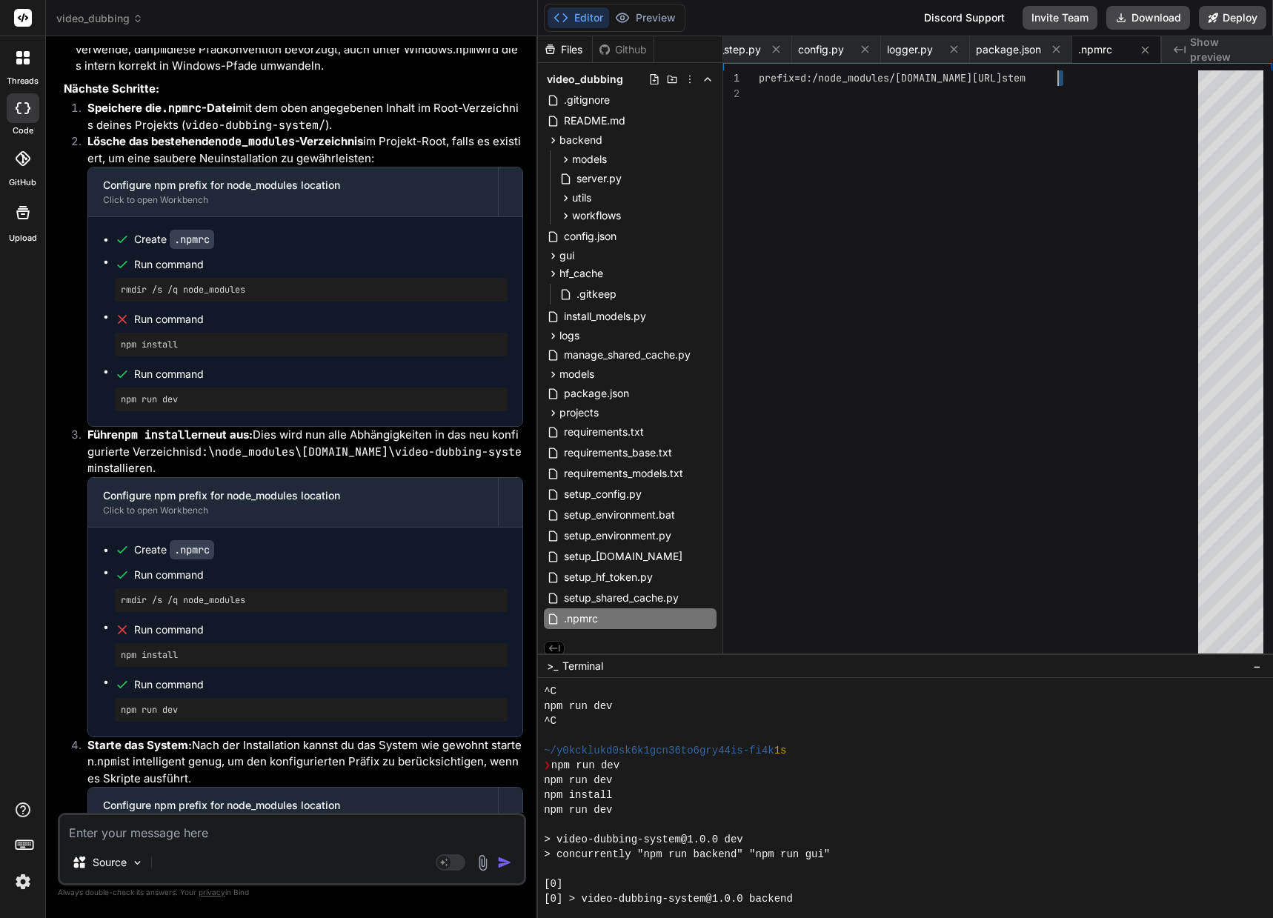
drag, startPoint x: 760, startPoint y: 79, endPoint x: 1066, endPoint y: 81, distance: 305.9
click at [1102, 77] on div "prefix=d:/node_modules/[DOMAIN_NAME][URL] stem" at bounding box center [983, 373] width 448 height 606
drag, startPoint x: 760, startPoint y: 75, endPoint x: 1110, endPoint y: 75, distance: 349.6
click at [1110, 75] on div "prefix=d:/node_modules/[DOMAIN_NAME][URL] stem" at bounding box center [983, 373] width 448 height 606
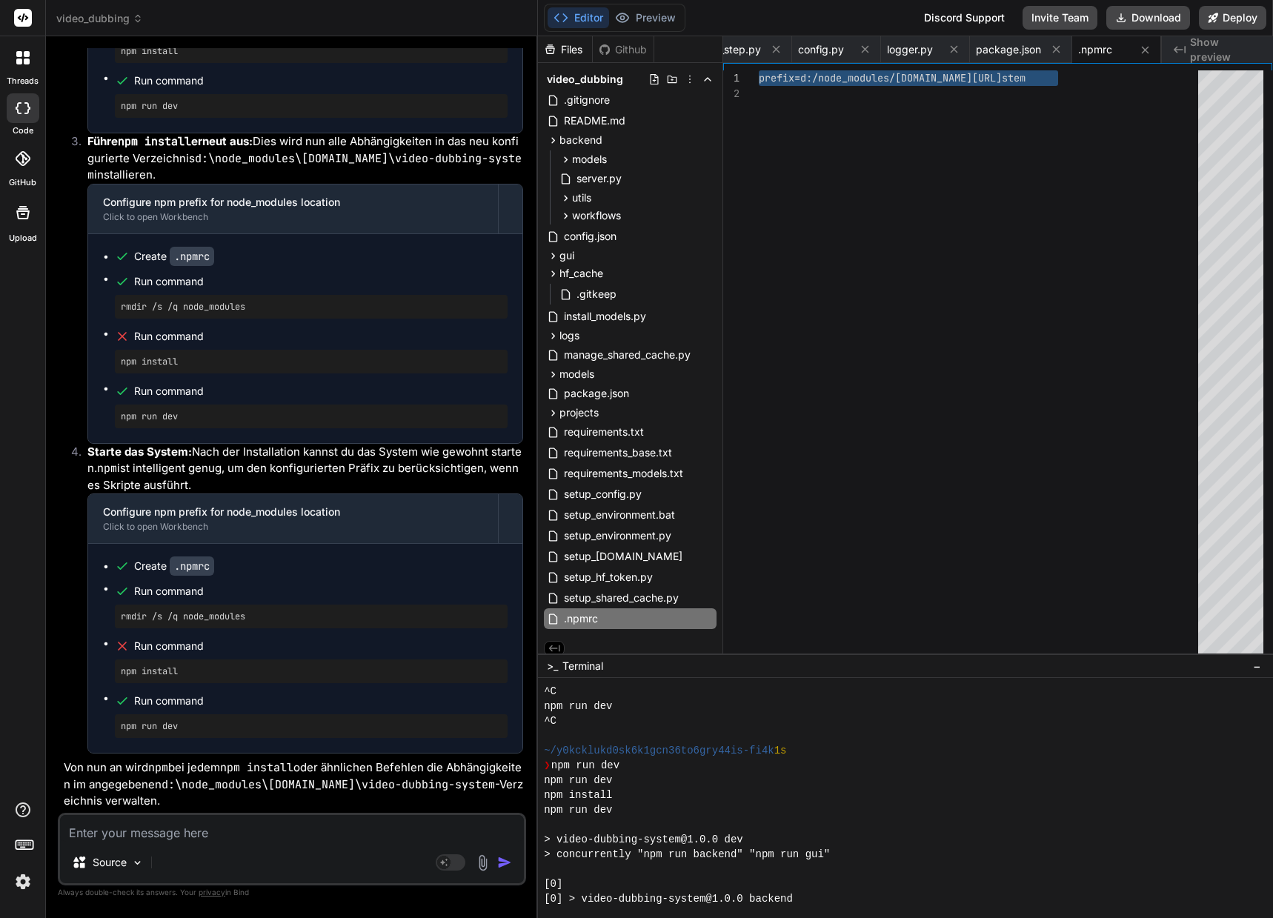
scroll to position [30169, 0]
click at [130, 833] on textarea at bounding box center [292, 828] width 464 height 27
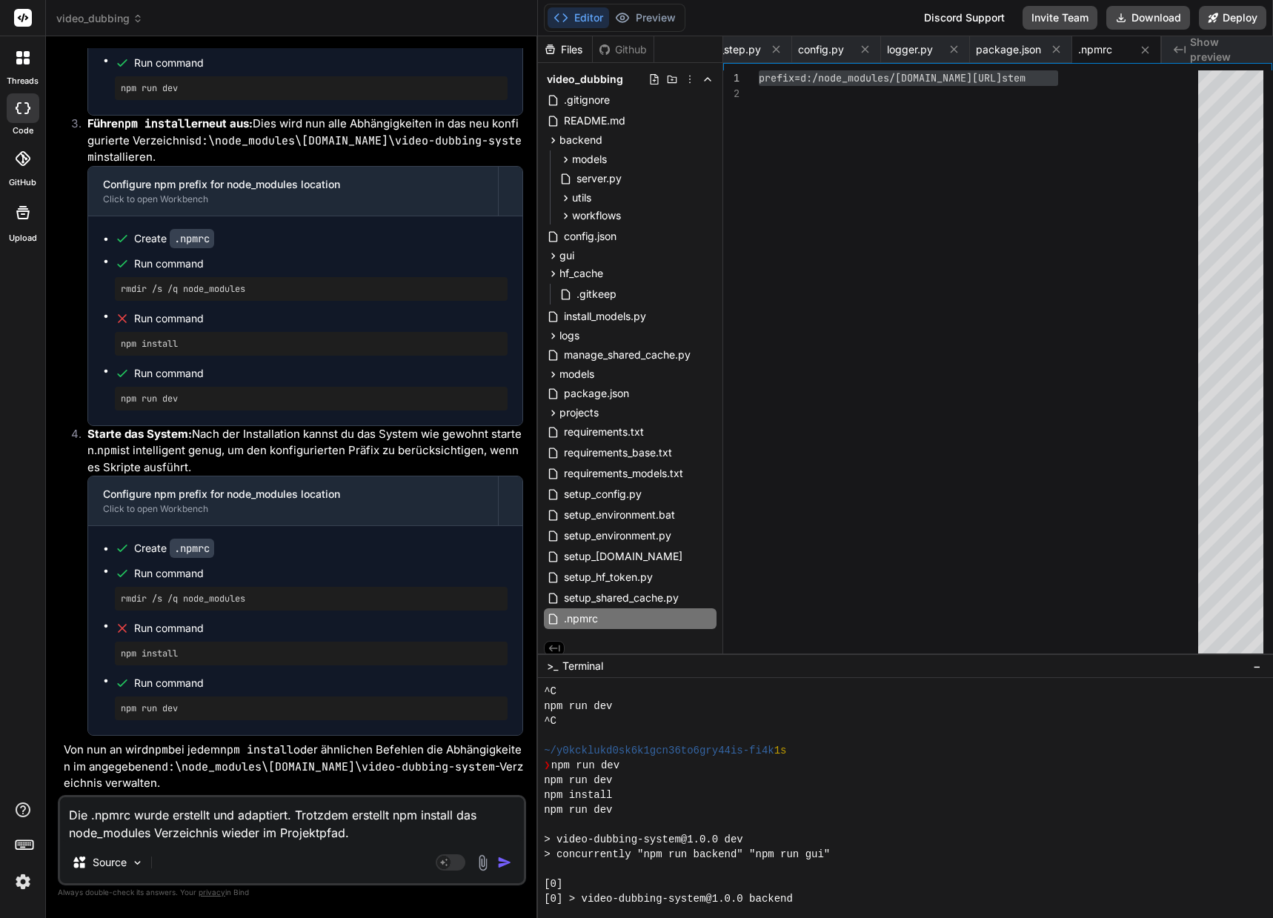
scroll to position [30187, 0]
click at [281, 830] on textarea "Die .npmrc wurde erstellt und adaptiert. Trotzdem erstellt npm install das node…" at bounding box center [292, 819] width 464 height 44
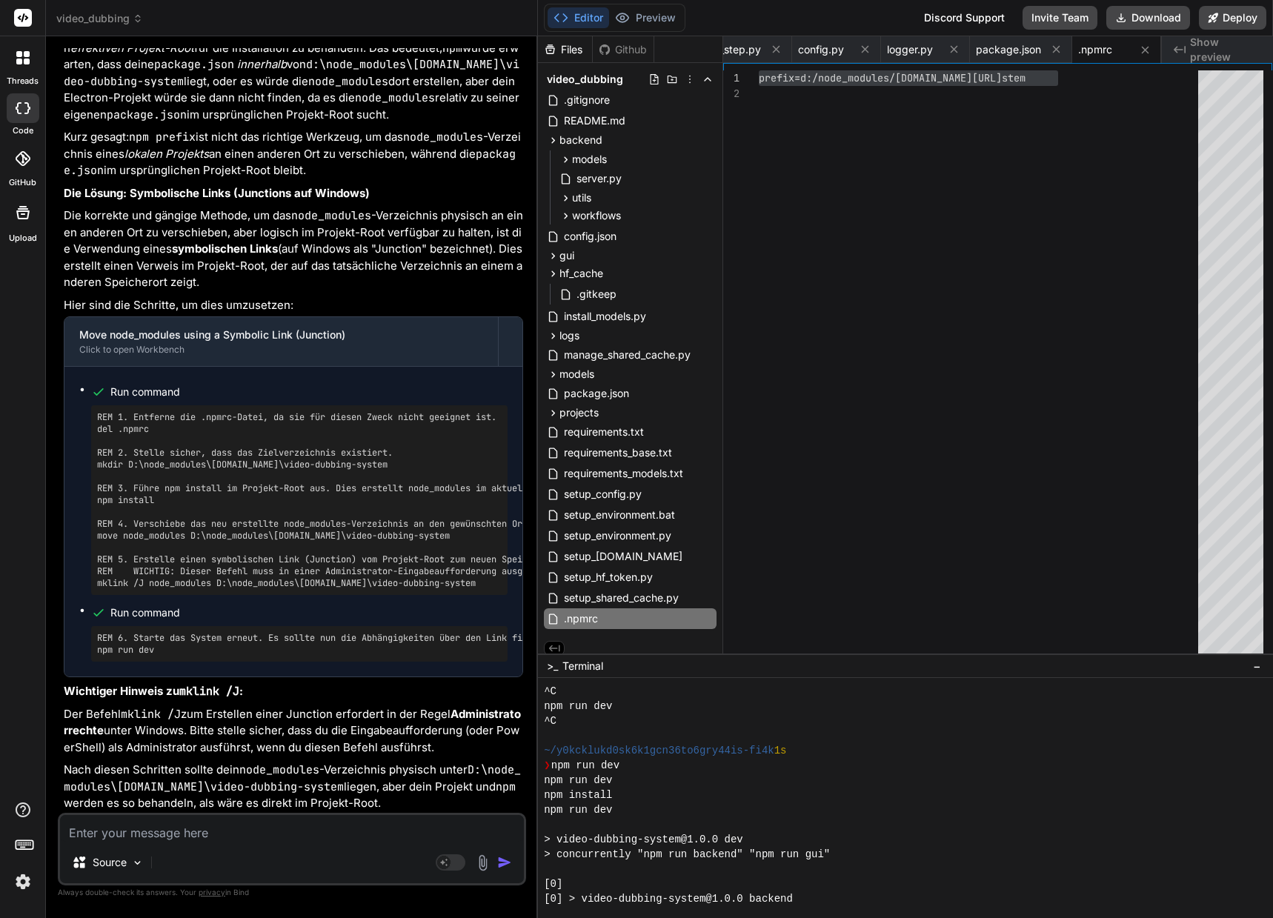
scroll to position [31080, 0]
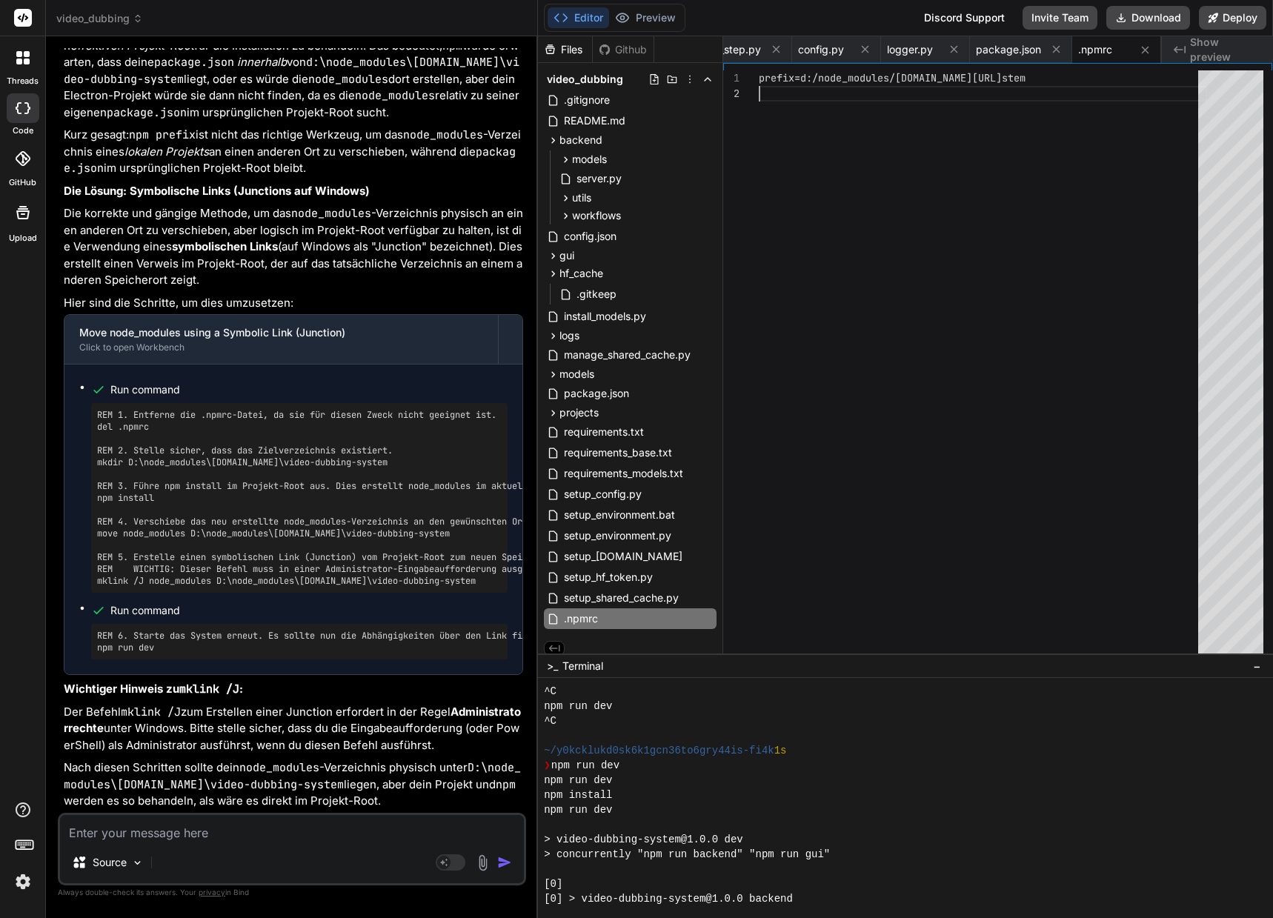
click at [821, 79] on div "prefix=d:/node_modules/[DOMAIN_NAME][URL] stem" at bounding box center [983, 373] width 448 height 606
drag, startPoint x: 821, startPoint y: 79, endPoint x: 851, endPoint y: 78, distance: 29.6
click at [851, 78] on div "prefix=d:/node_modules/[DOMAIN_NAME][URL] stem" at bounding box center [983, 373] width 448 height 606
click at [829, 87] on div "prefix=d:/node_modules/[DOMAIN_NAME][URL] stem" at bounding box center [983, 373] width 448 height 606
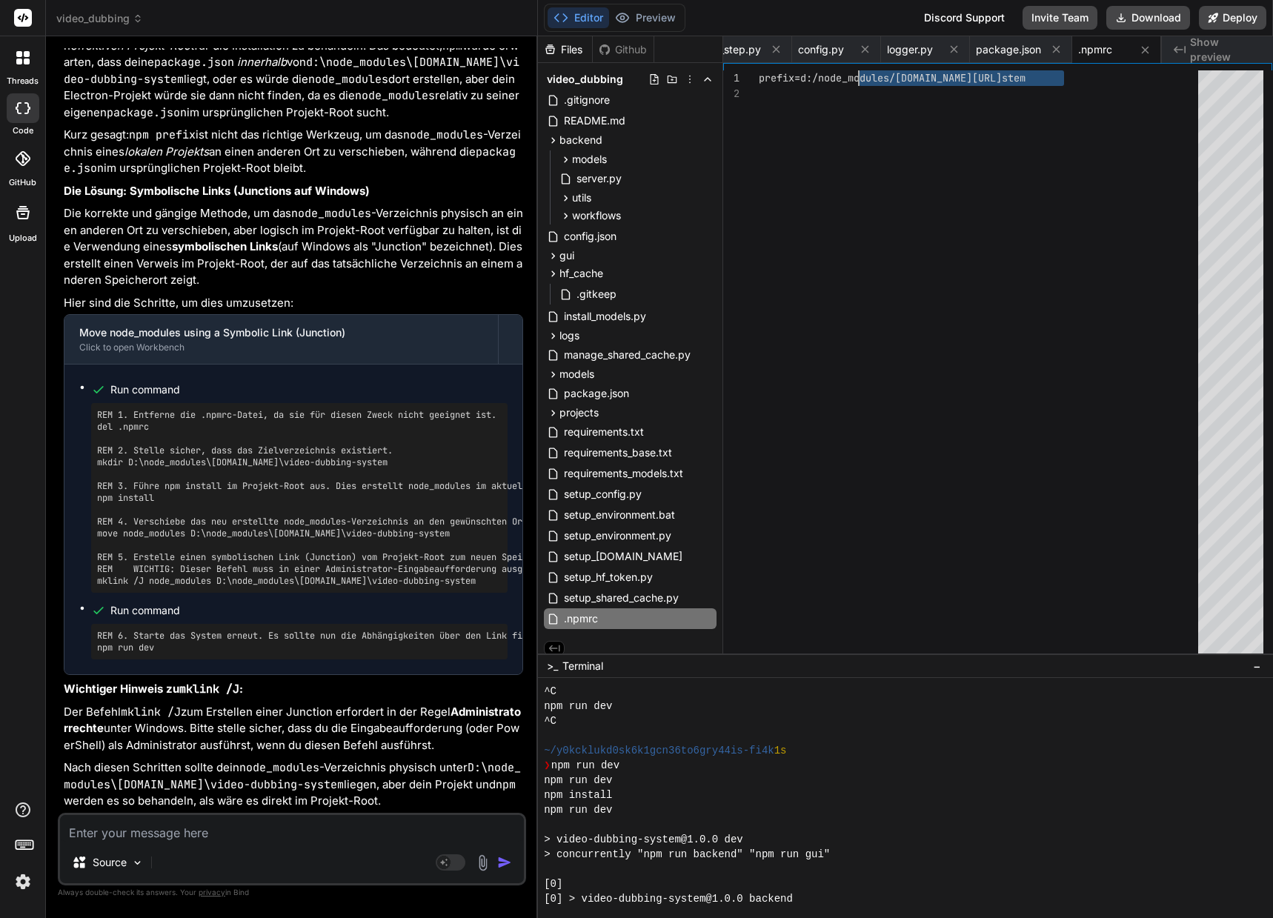
drag, startPoint x: 816, startPoint y: 79, endPoint x: 865, endPoint y: 78, distance: 48.9
click at [865, 78] on div "prefix=d:/node_modules/[DOMAIN_NAME][URL] stem" at bounding box center [983, 373] width 448 height 606
drag, startPoint x: 404, startPoint y: 597, endPoint x: 456, endPoint y: 602, distance: 51.4
click at [456, 587] on pre "REM 1. Entferne die .npmrc-Datei, da sie für diesen Zweck nicht geeignet ist. d…" at bounding box center [299, 498] width 404 height 178
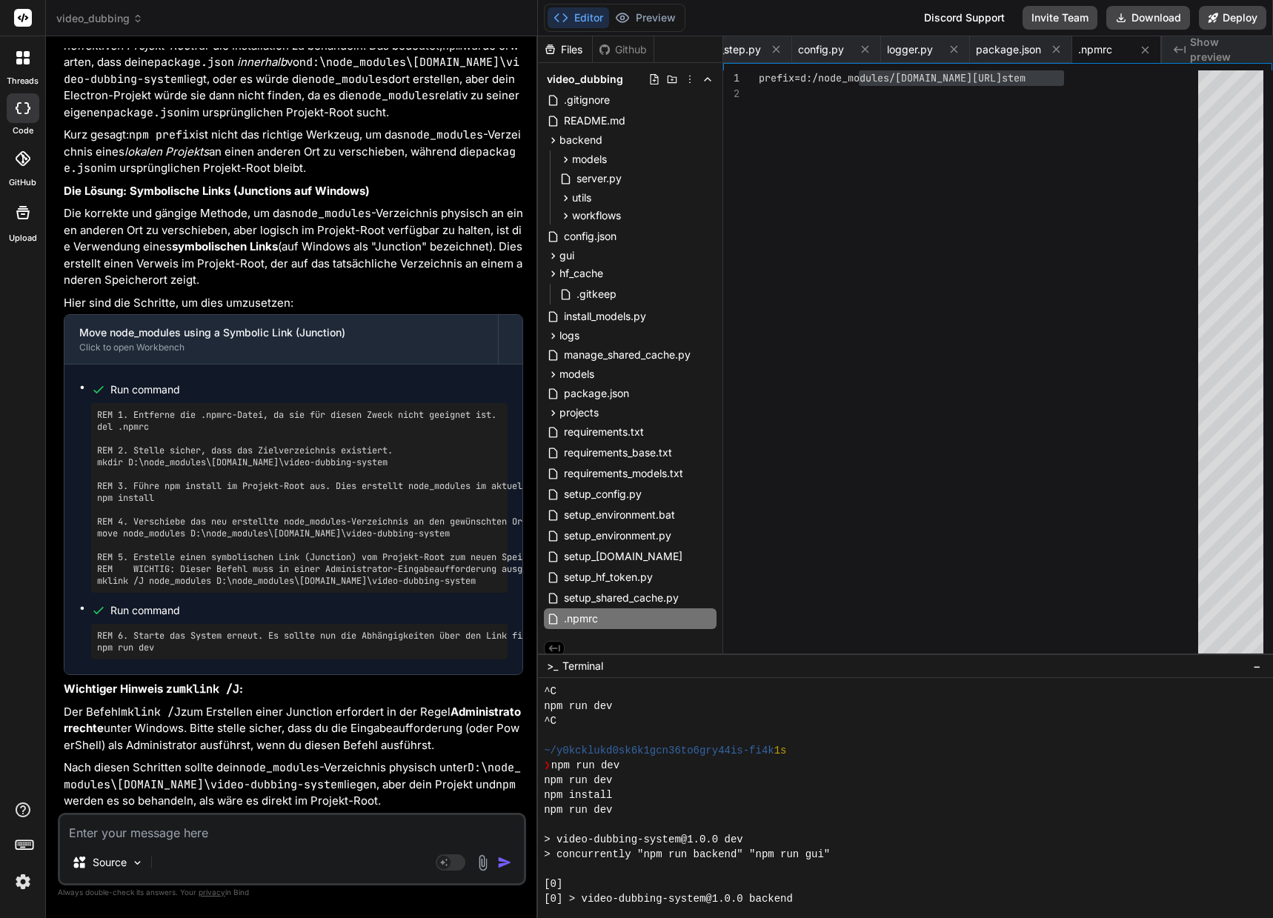
click at [125, 830] on textarea at bounding box center [292, 828] width 464 height 27
drag, startPoint x: 447, startPoint y: 532, endPoint x: 96, endPoint y: 532, distance: 351.1
click at [96, 532] on div "REM 1. Entferne die .npmrc-Datei, da sie für diesen Zweck nicht geeignet ist. d…" at bounding box center [299, 498] width 416 height 190
copy pre "move node_modules D:\node_modules\[DOMAIN_NAME]\video-dubbing-system"
drag, startPoint x: 476, startPoint y: 581, endPoint x: 86, endPoint y: 581, distance: 389.6
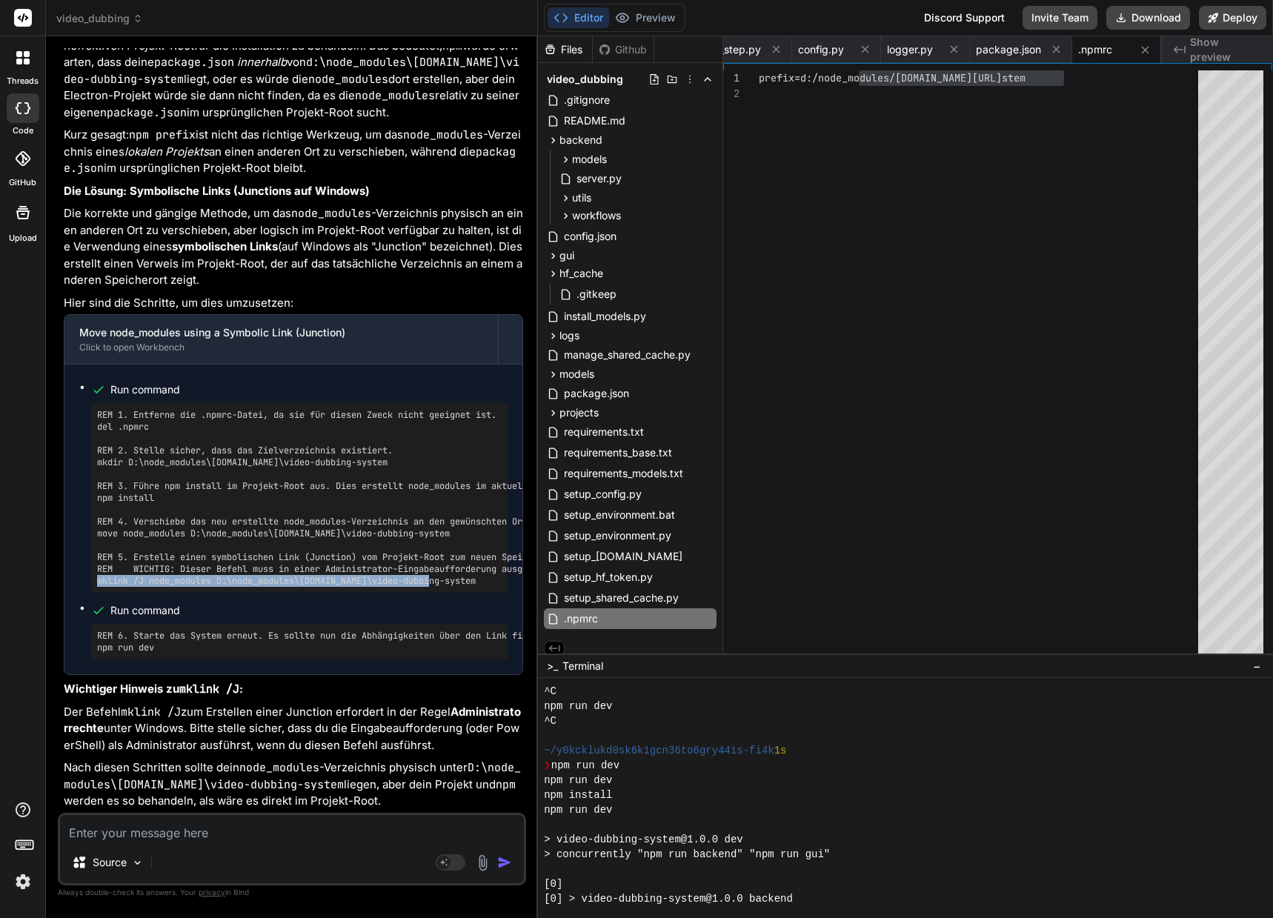
click at [86, 581] on ul "Run command REM 1. Entferne die .npmrc-Datei, da sie für diesen Zweck nicht gee…" at bounding box center [293, 519] width 428 height 280
copy pre "mklink /J node_modules D:\node_modules\[DOMAIN_NAME]\video-dubbing-system"
click at [151, 827] on textarea at bounding box center [292, 828] width 464 height 27
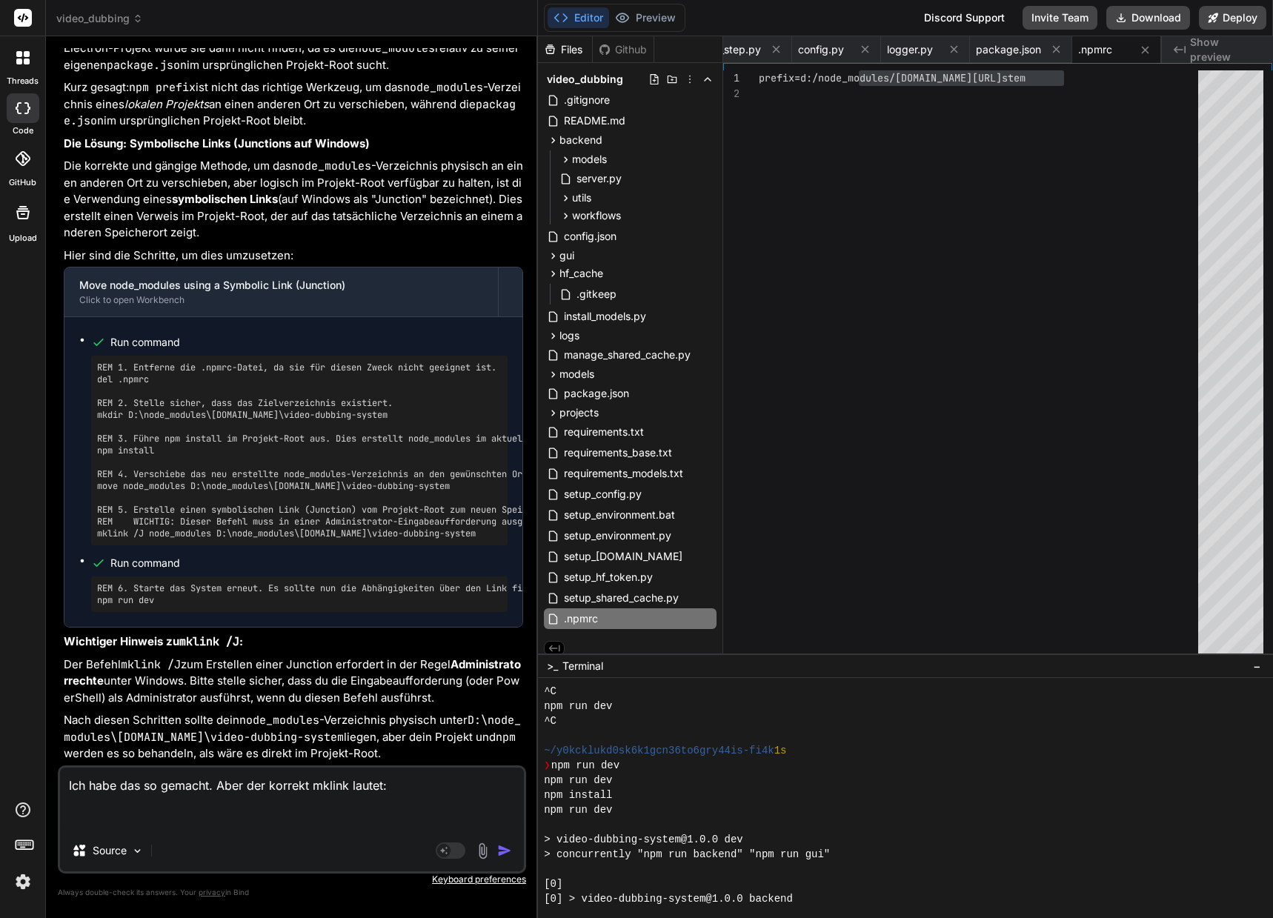
click at [381, 802] on textarea "Ich habe das so gemacht. Aber der korrekt mklink lautet:" at bounding box center [292, 798] width 464 height 62
paste textarea "mklink /J node_modules D:\node_modules\[DOMAIN_NAME]\video-dubbing-system\node_…"
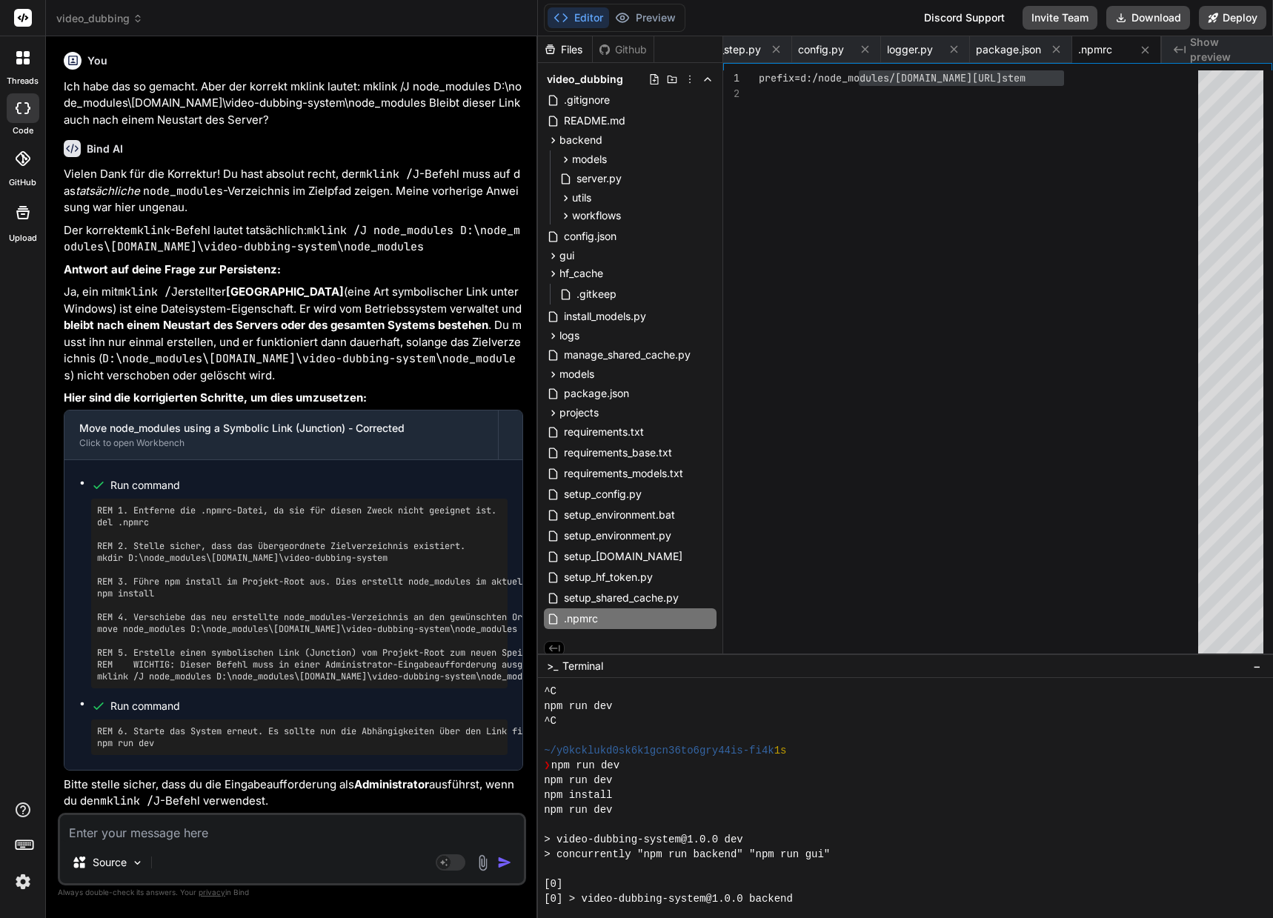
scroll to position [31898, 0]
click at [702, 620] on icon at bounding box center [707, 619] width 12 height 12
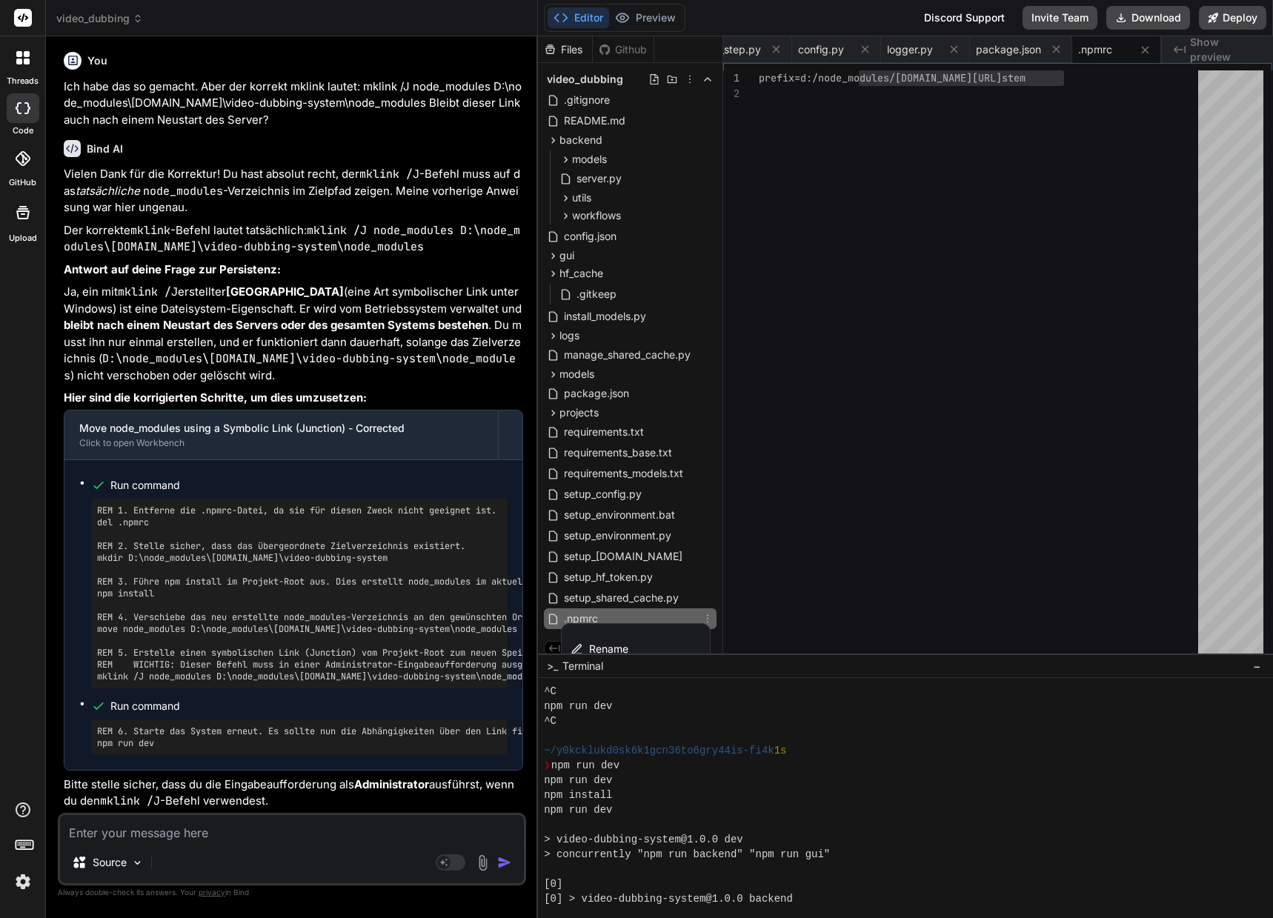
click at [805, 579] on div at bounding box center [905, 476] width 735 height 881
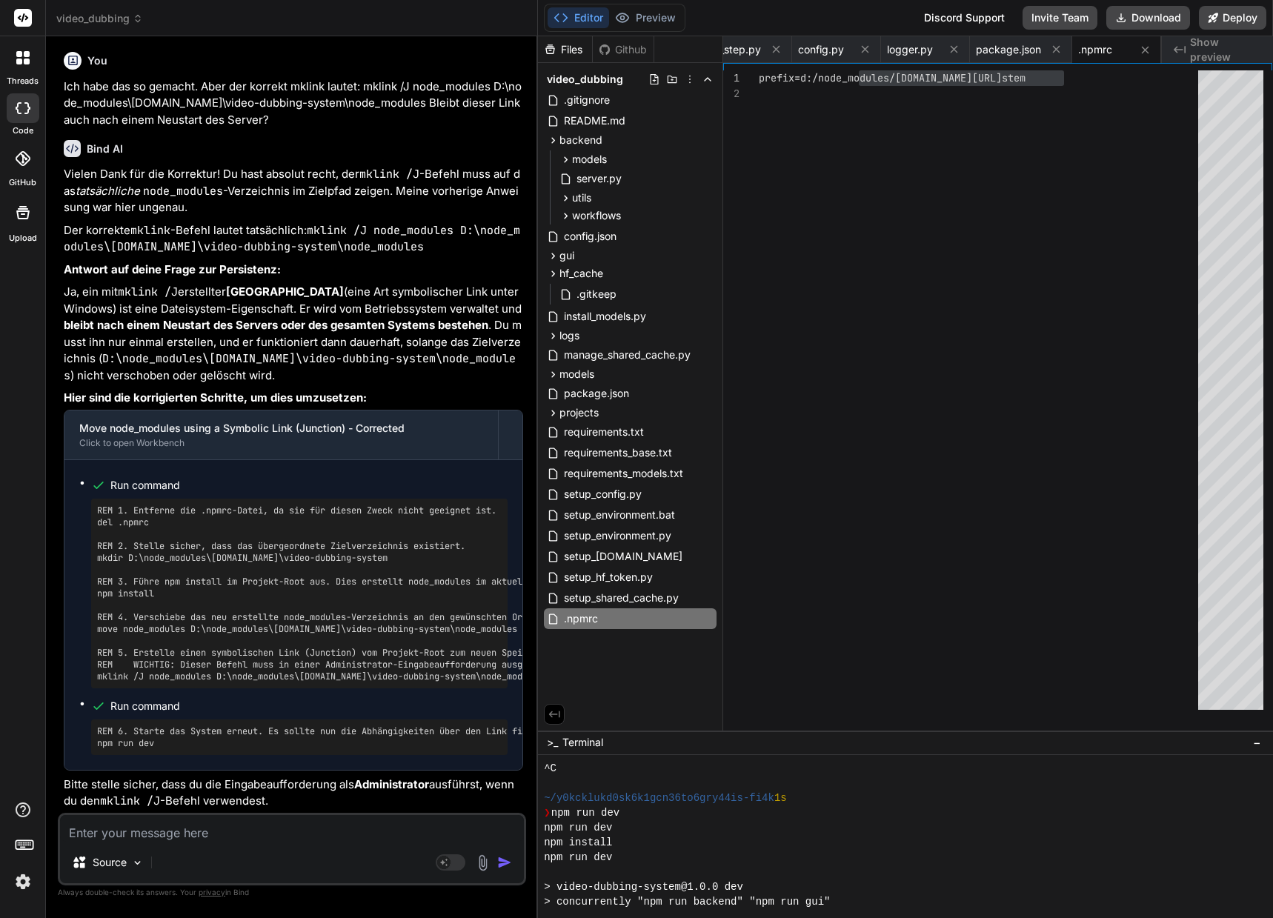
drag, startPoint x: 690, startPoint y: 653, endPoint x: 678, endPoint y: 669, distance: 19.6
click at [708, 617] on icon at bounding box center [707, 619] width 12 height 12
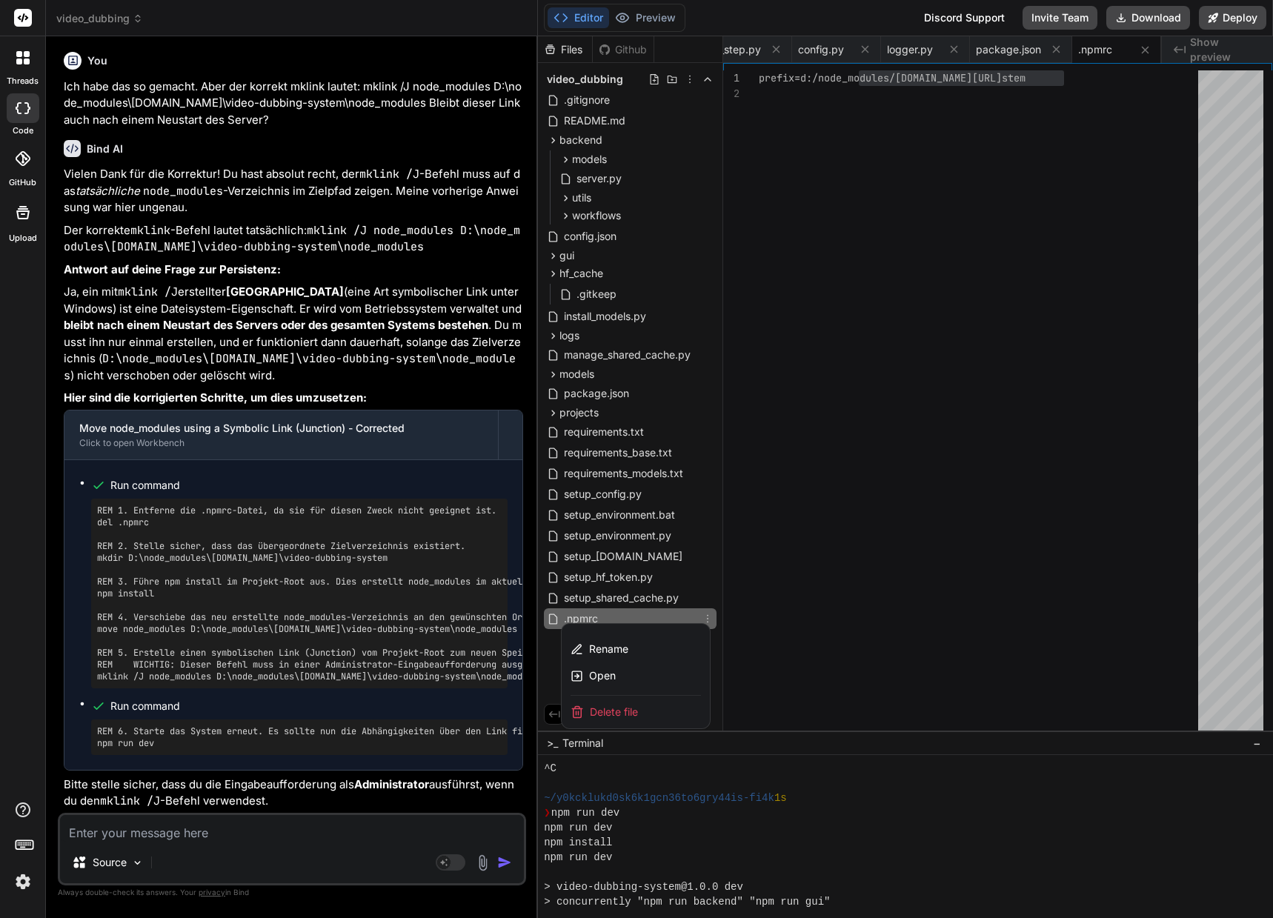
drag, startPoint x: 634, startPoint y: 710, endPoint x: 686, endPoint y: 50, distance: 662.8
click at [634, 710] on span "Delete file" at bounding box center [614, 711] width 48 height 15
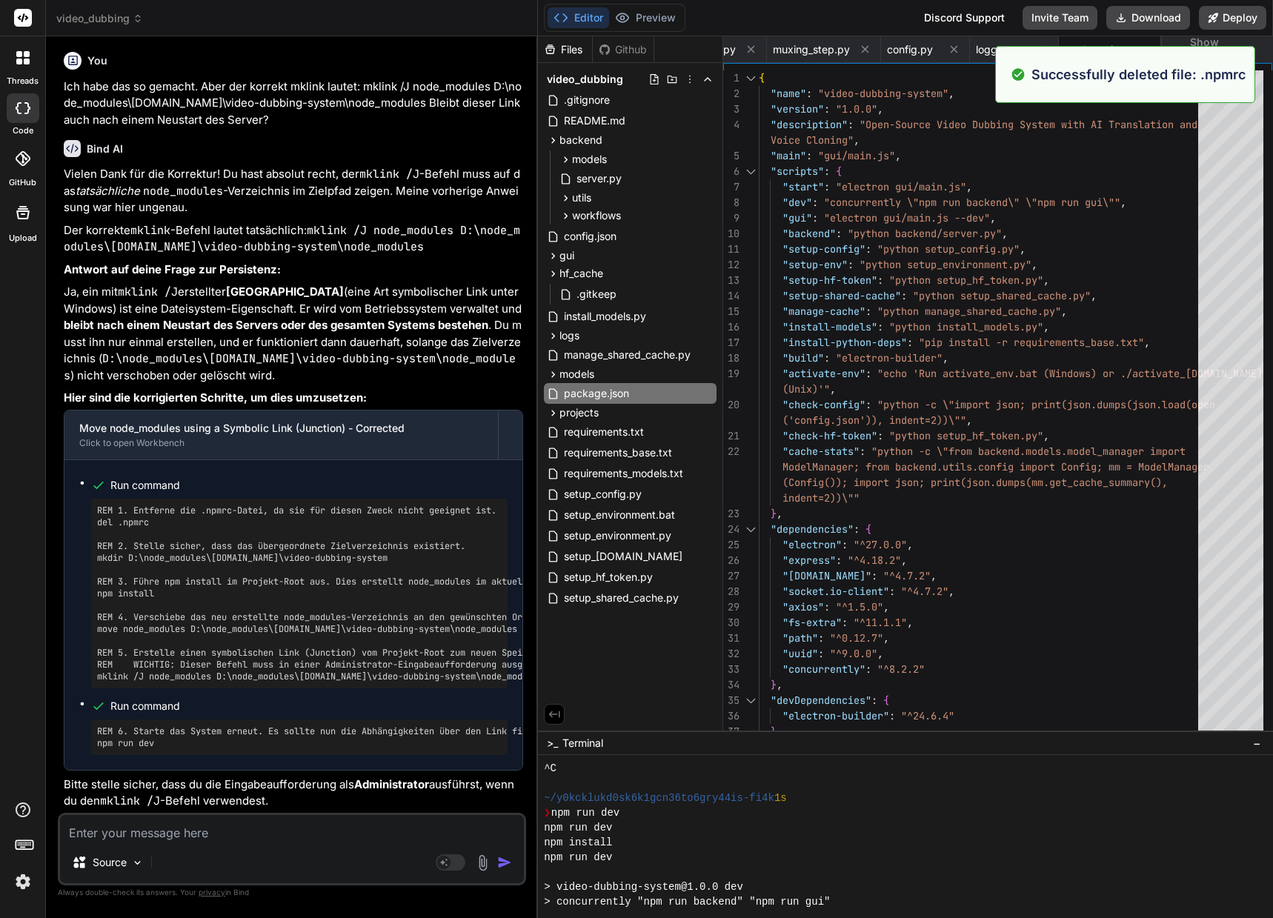
scroll to position [31976, 0]
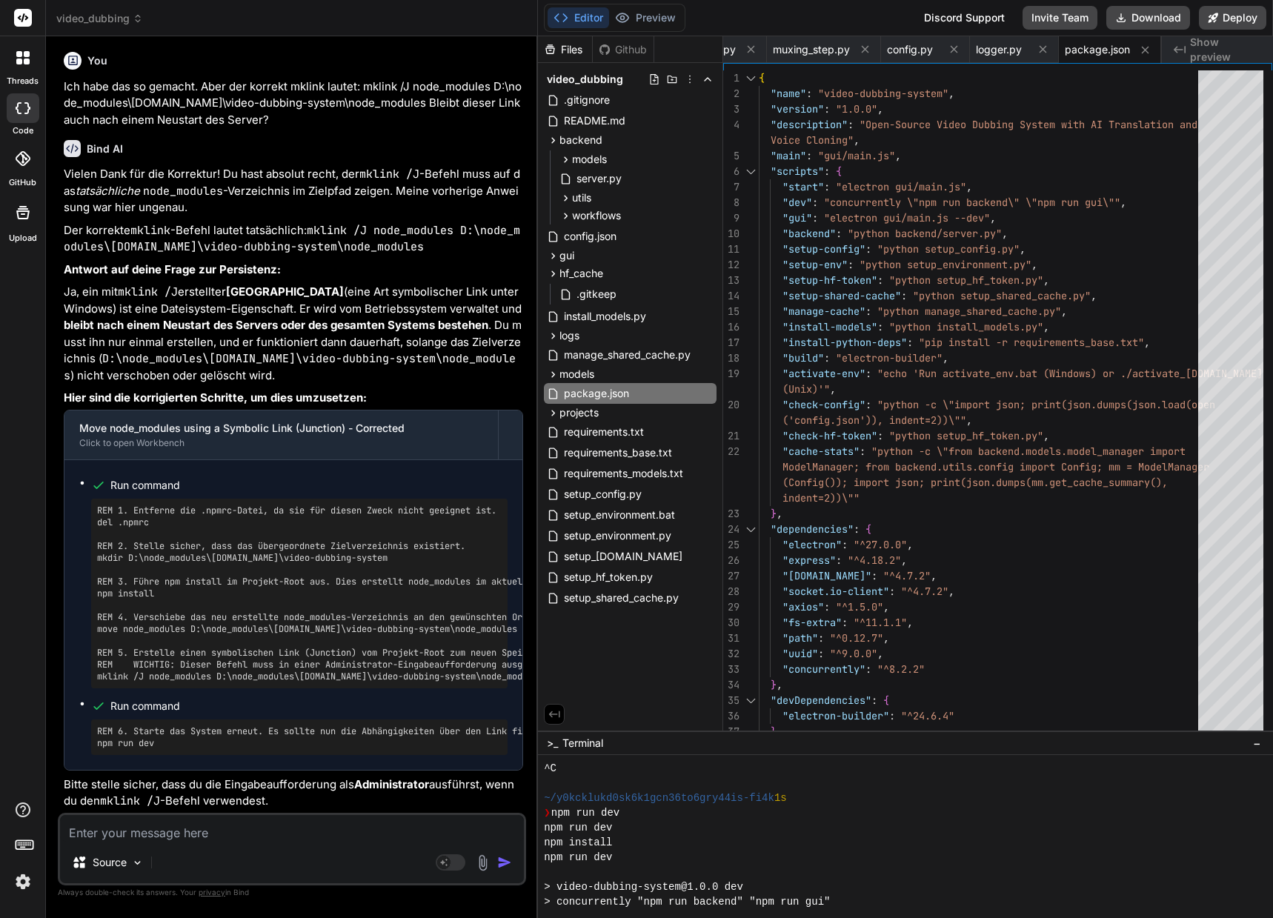
click at [142, 839] on textarea at bounding box center [292, 828] width 464 height 27
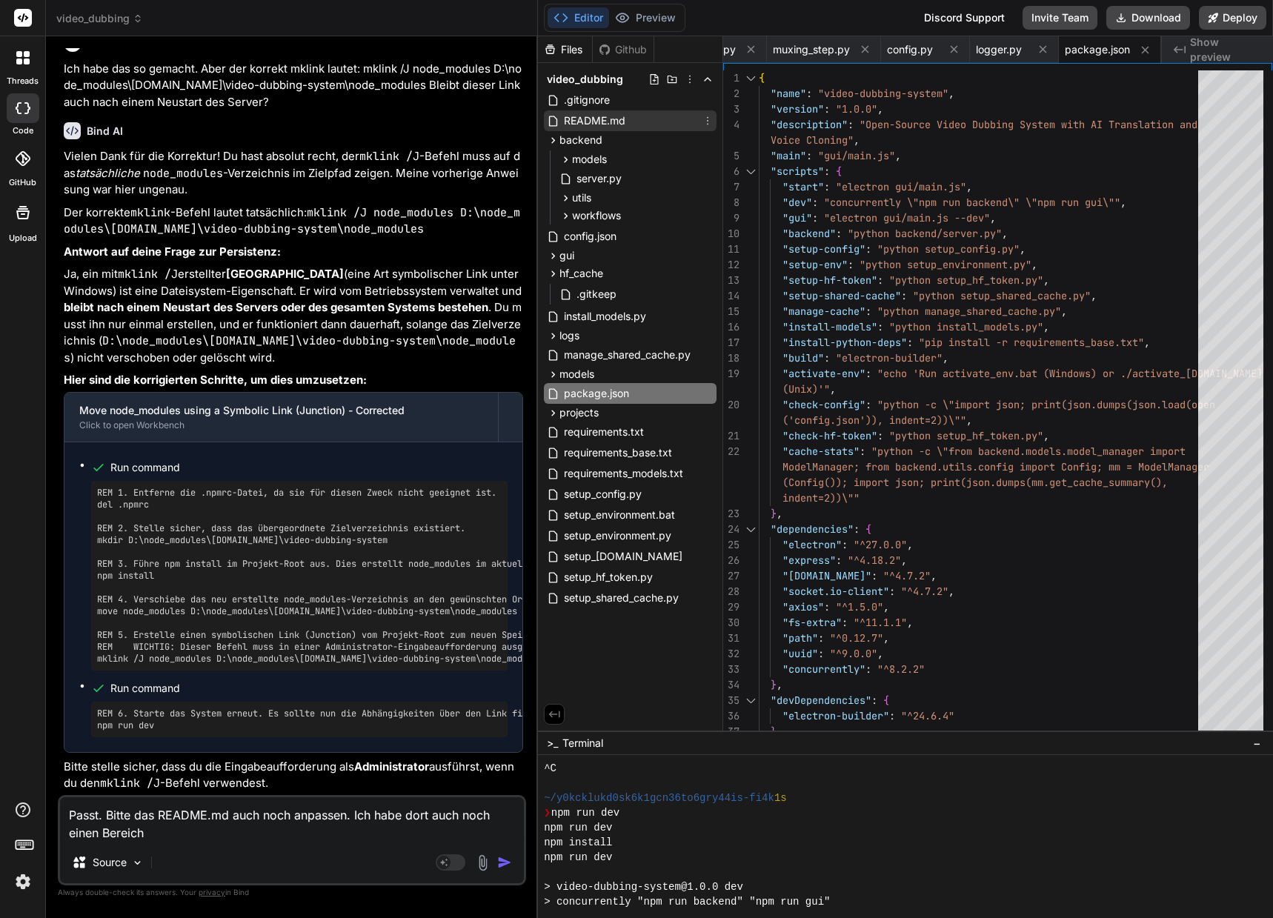
click at [613, 124] on span "README.md" at bounding box center [594, 121] width 64 height 18
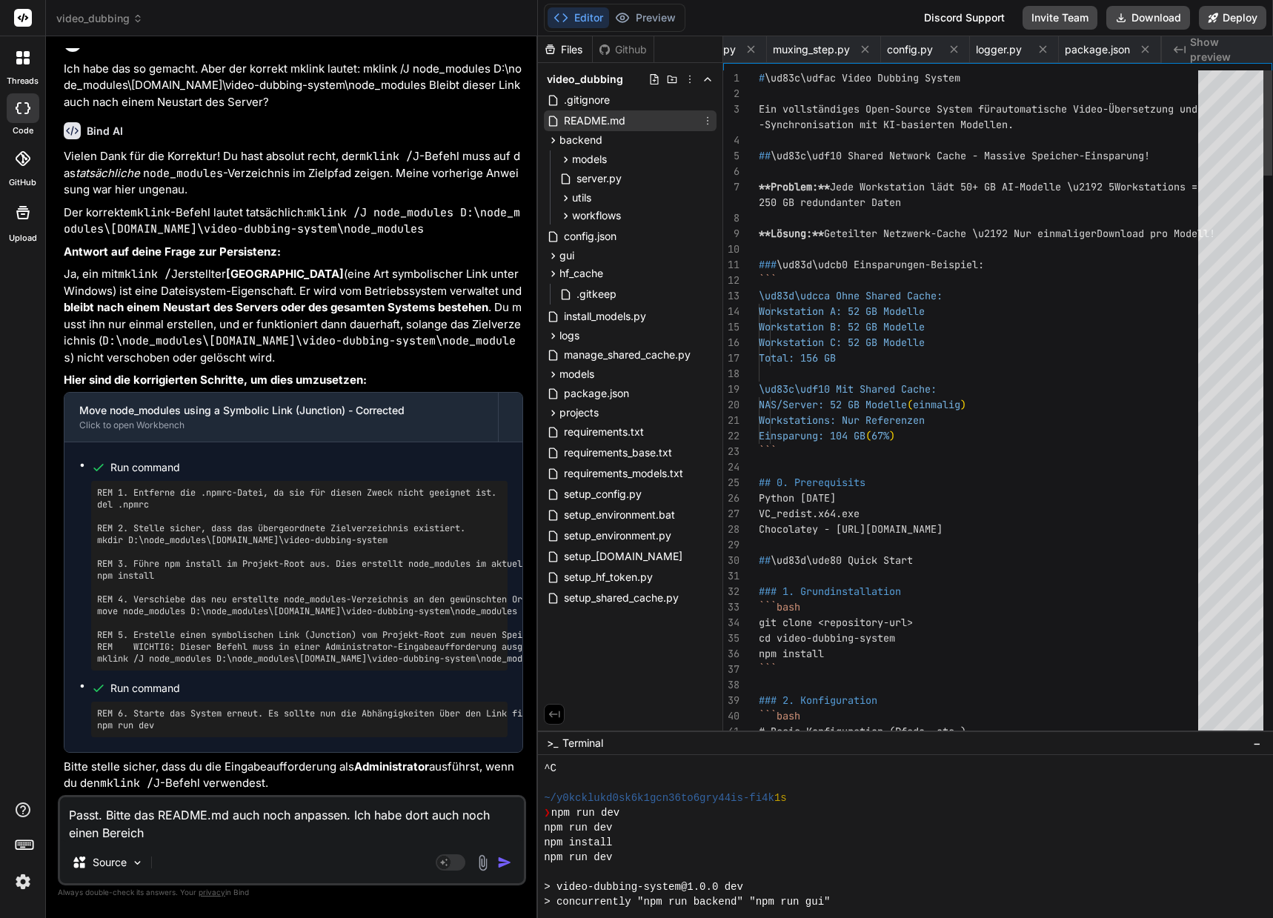
scroll to position [0, 358]
drag, startPoint x: 759, startPoint y: 484, endPoint x: 856, endPoint y: 481, distance: 97.1
click at [856, 481] on span "## 0. Prerequisits" at bounding box center [812, 482] width 107 height 13
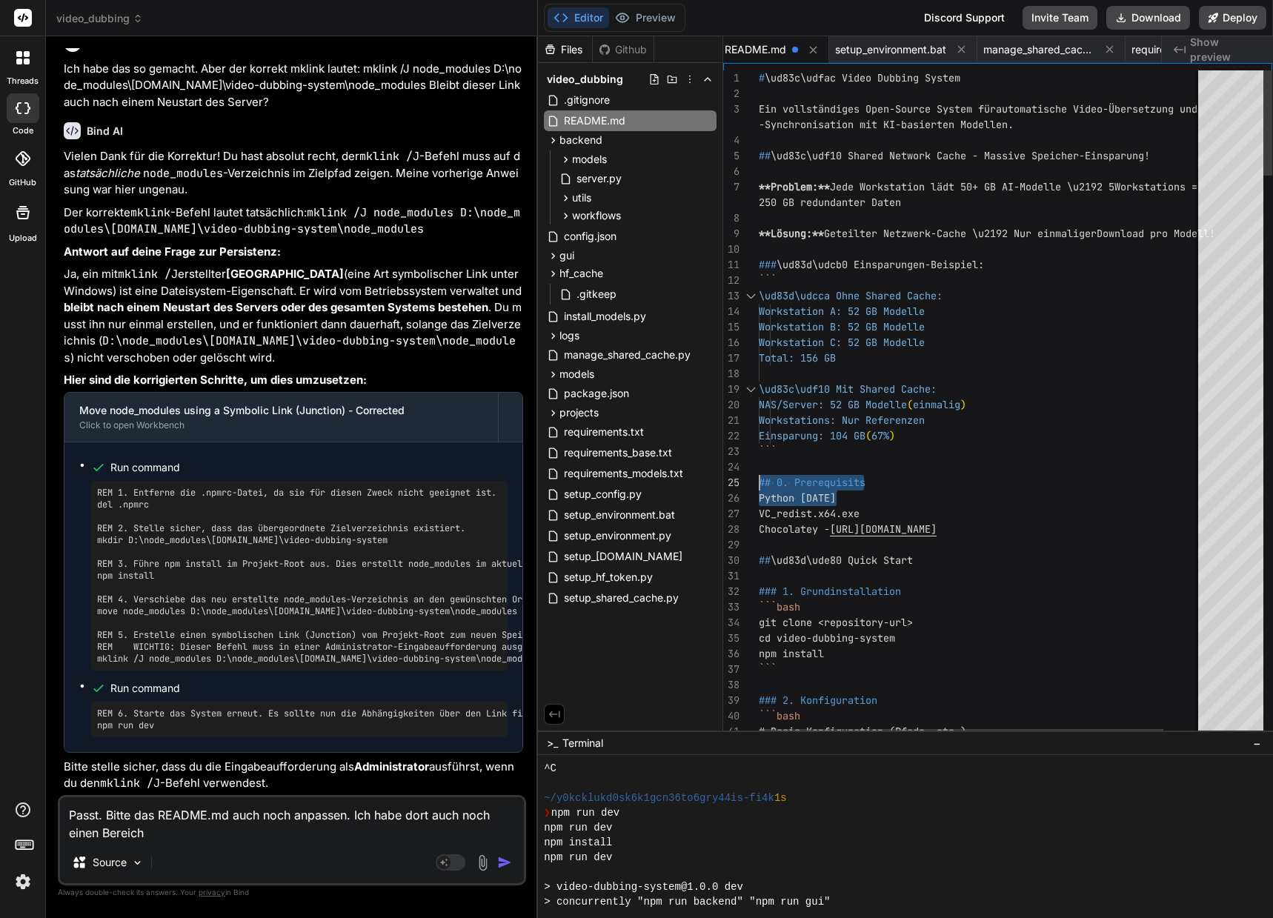
drag, startPoint x: 881, startPoint y: 483, endPoint x: 752, endPoint y: 482, distance: 128.9
click at [752, 482] on div at bounding box center [741, 483] width 36 height 16
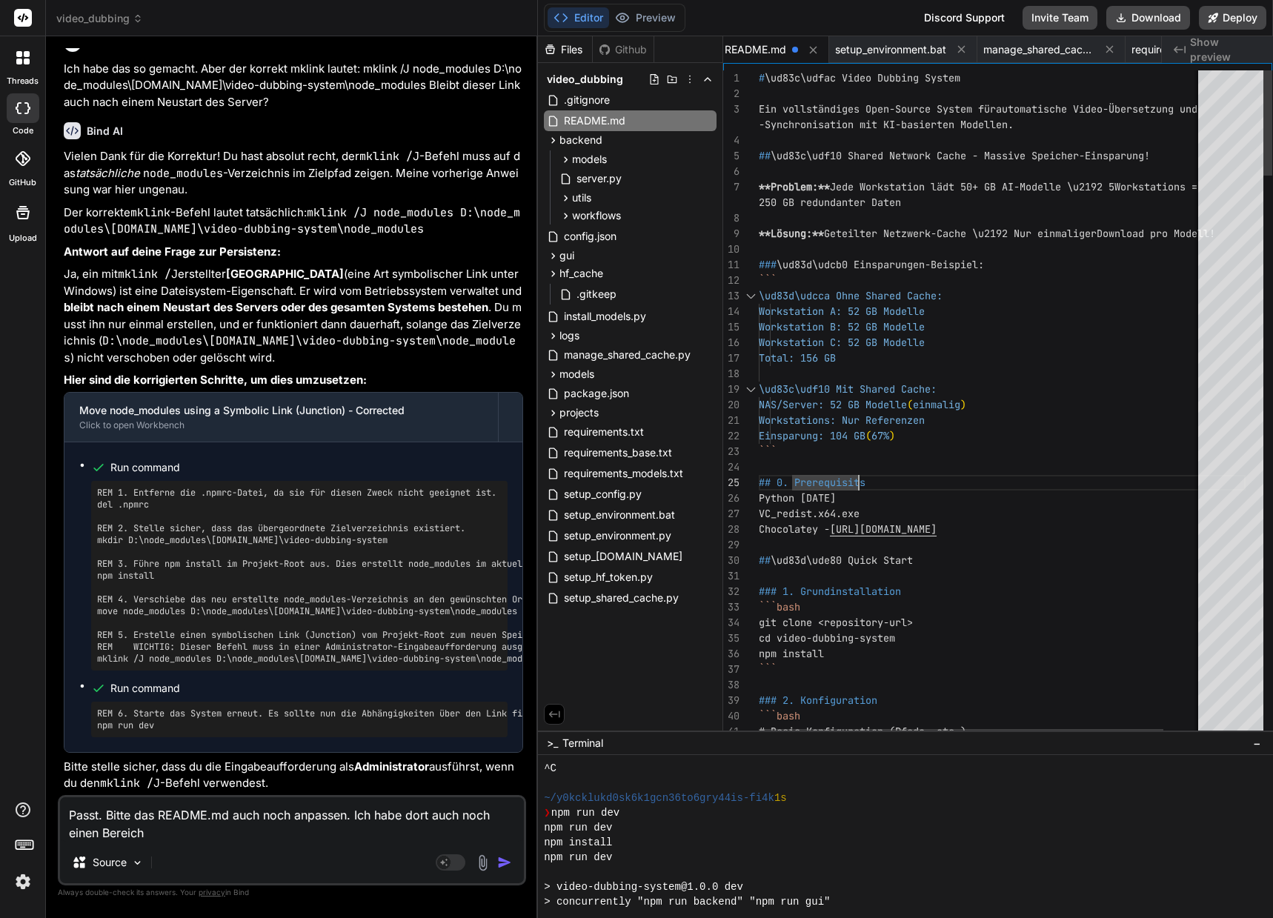
drag, startPoint x: 875, startPoint y: 479, endPoint x: 758, endPoint y: 476, distance: 117.1
click at [160, 830] on textarea "Passt. Bitte das README.md auch noch anpassen. Ich habe dort auch noch einen Be…" at bounding box center [292, 819] width 464 height 44
paste textarea "## 0. Prerequisits"
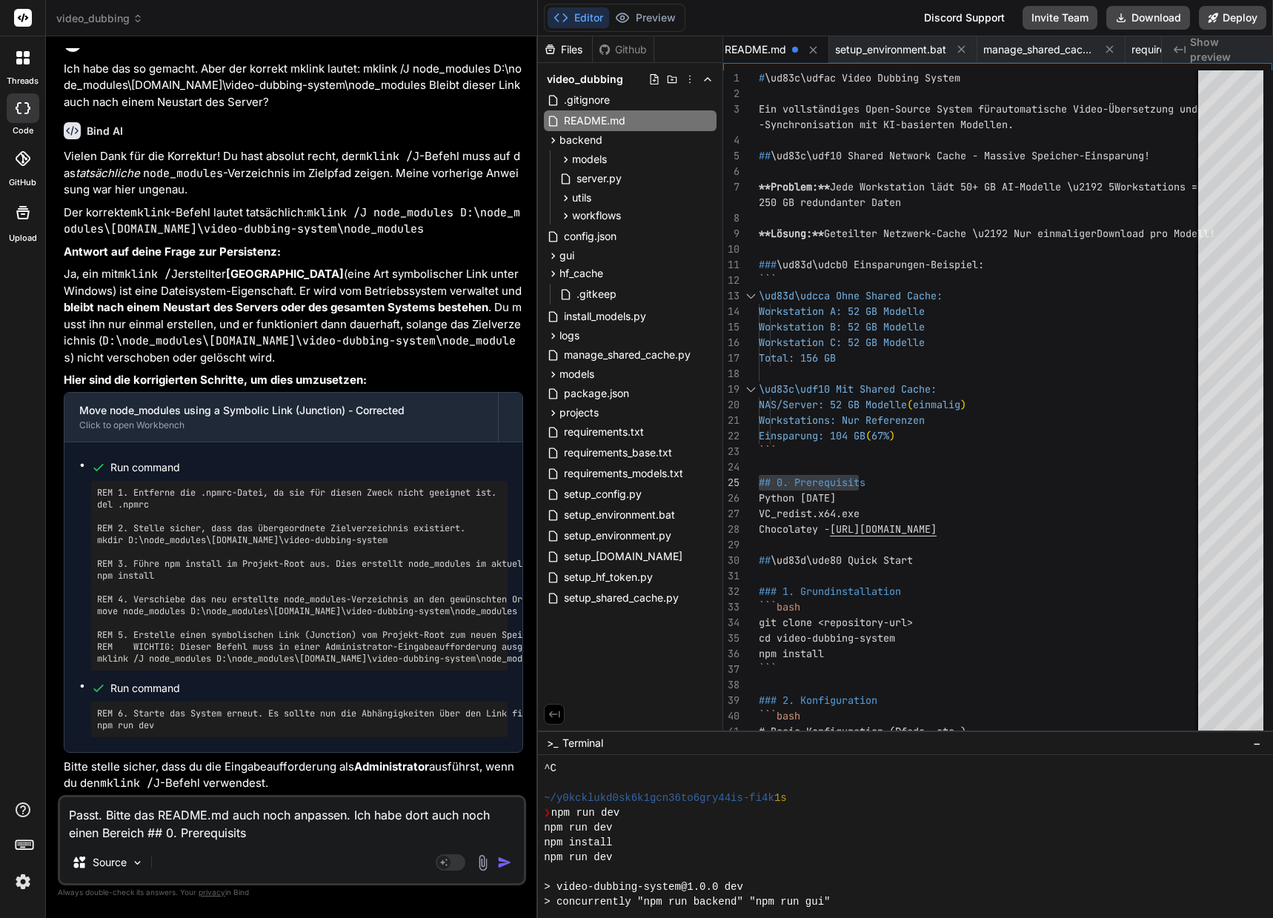
click at [84, 830] on textarea "Passt. Bitte das README.md auch noch anpassen. Ich habe dort auch noch einen Be…" at bounding box center [292, 819] width 464 height 44
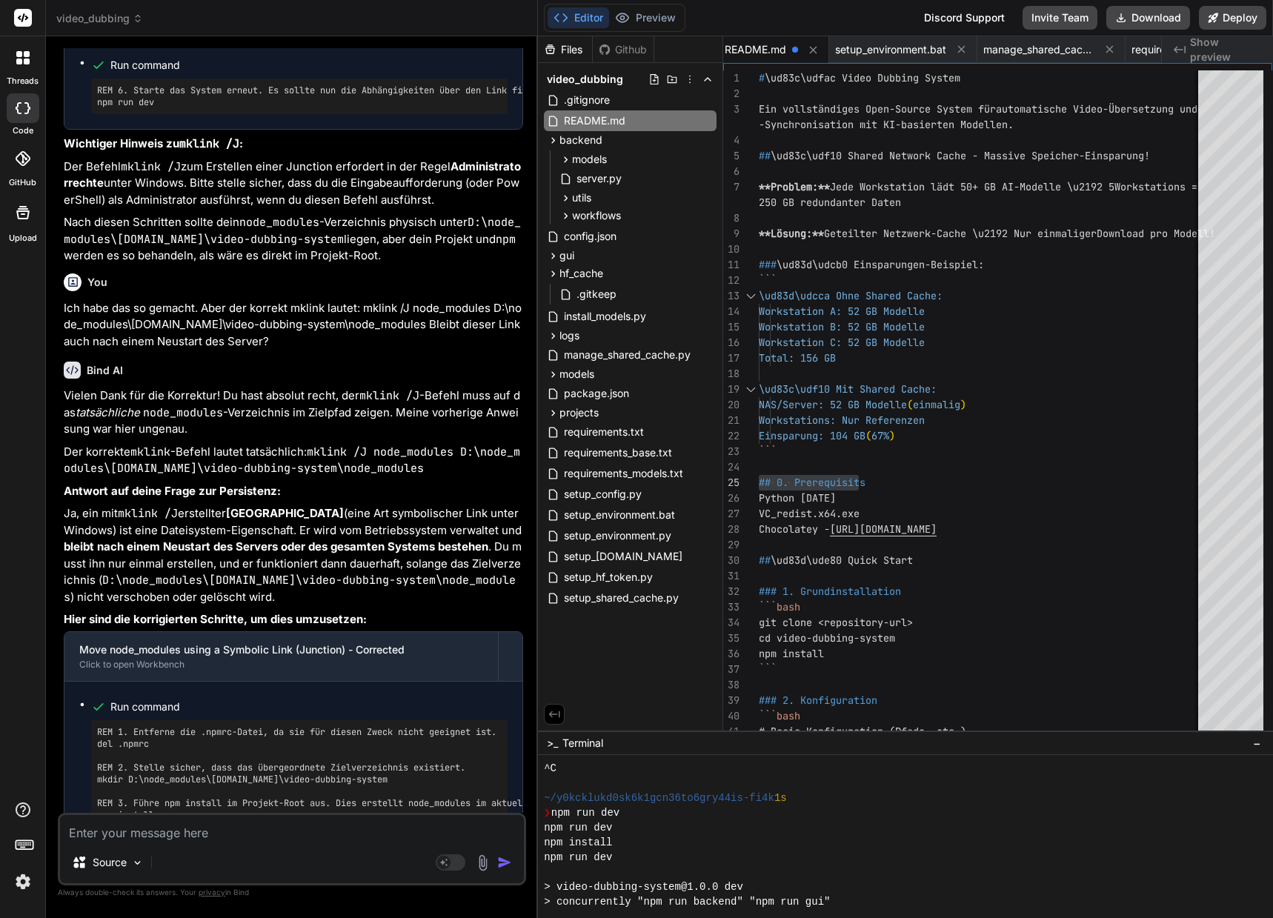
scroll to position [31406, 0]
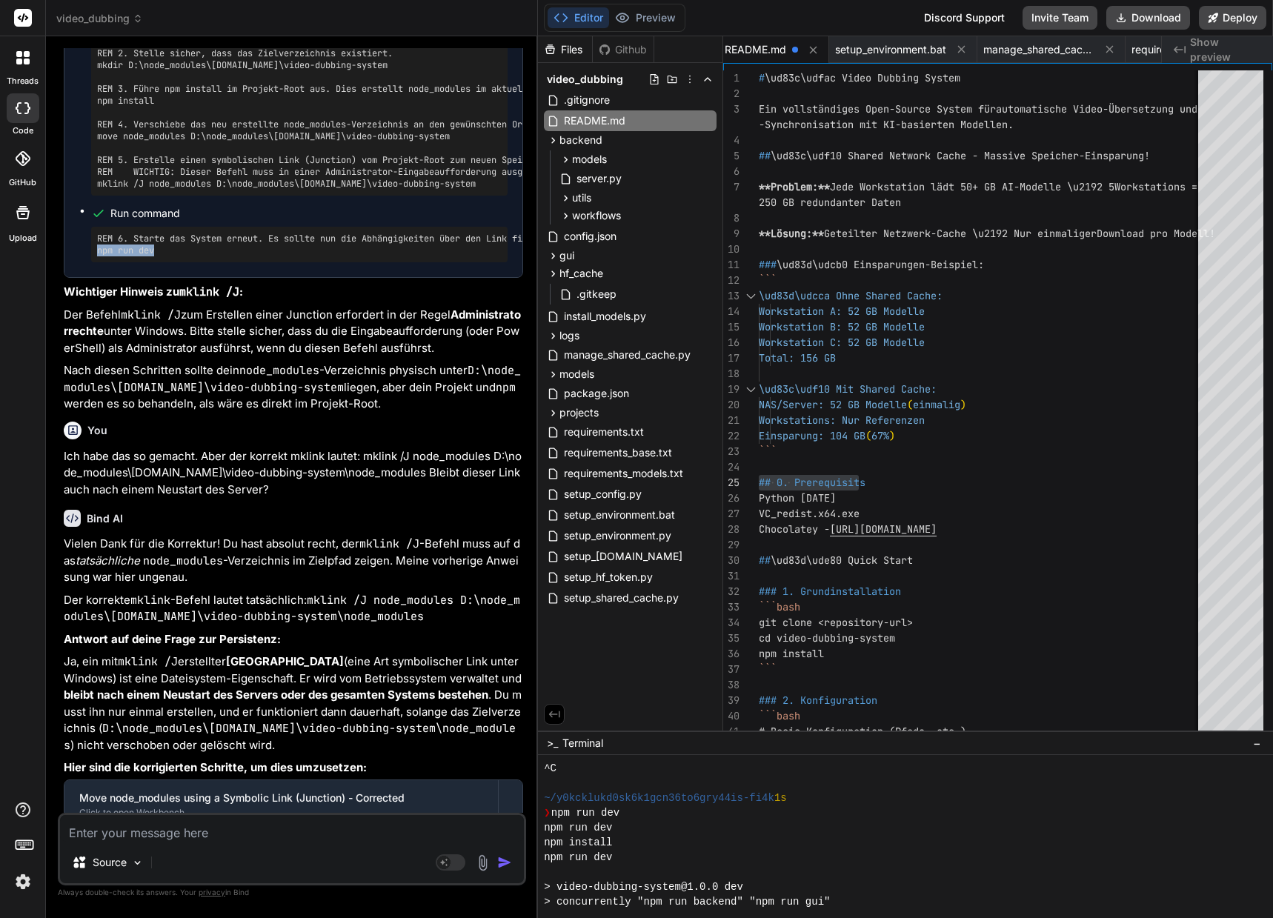
drag, startPoint x: 167, startPoint y: 436, endPoint x: 95, endPoint y: 435, distance: 71.9
click at [89, 262] on ul "Run command REM 1. Entferne die .npmrc-Datei, da sie für diesen Zweck nicht gee…" at bounding box center [293, 122] width 428 height 280
copy pre "npm run dev"
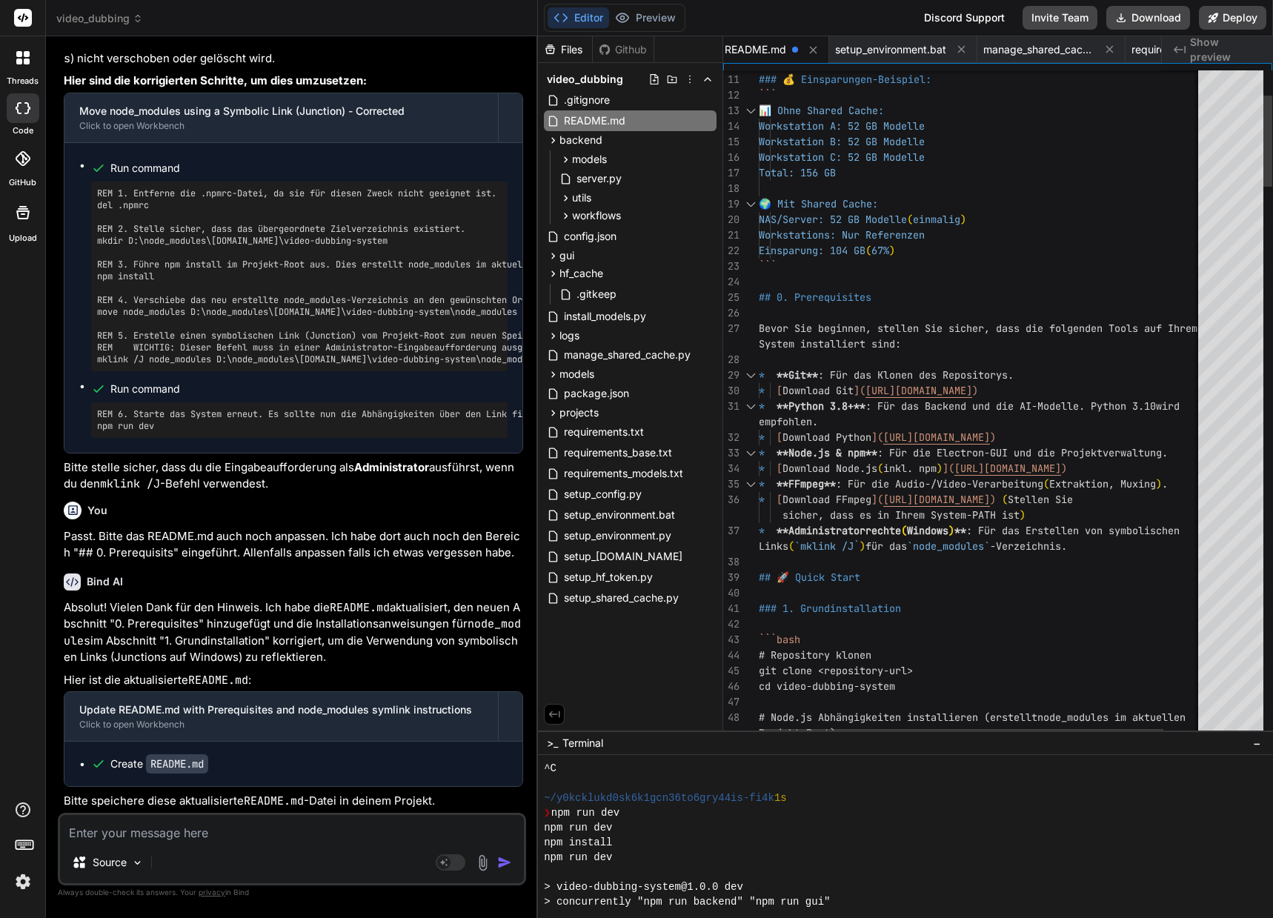
scroll to position [15, 0]
drag, startPoint x: 1113, startPoint y: 532, endPoint x: 1199, endPoint y: 535, distance: 86.0
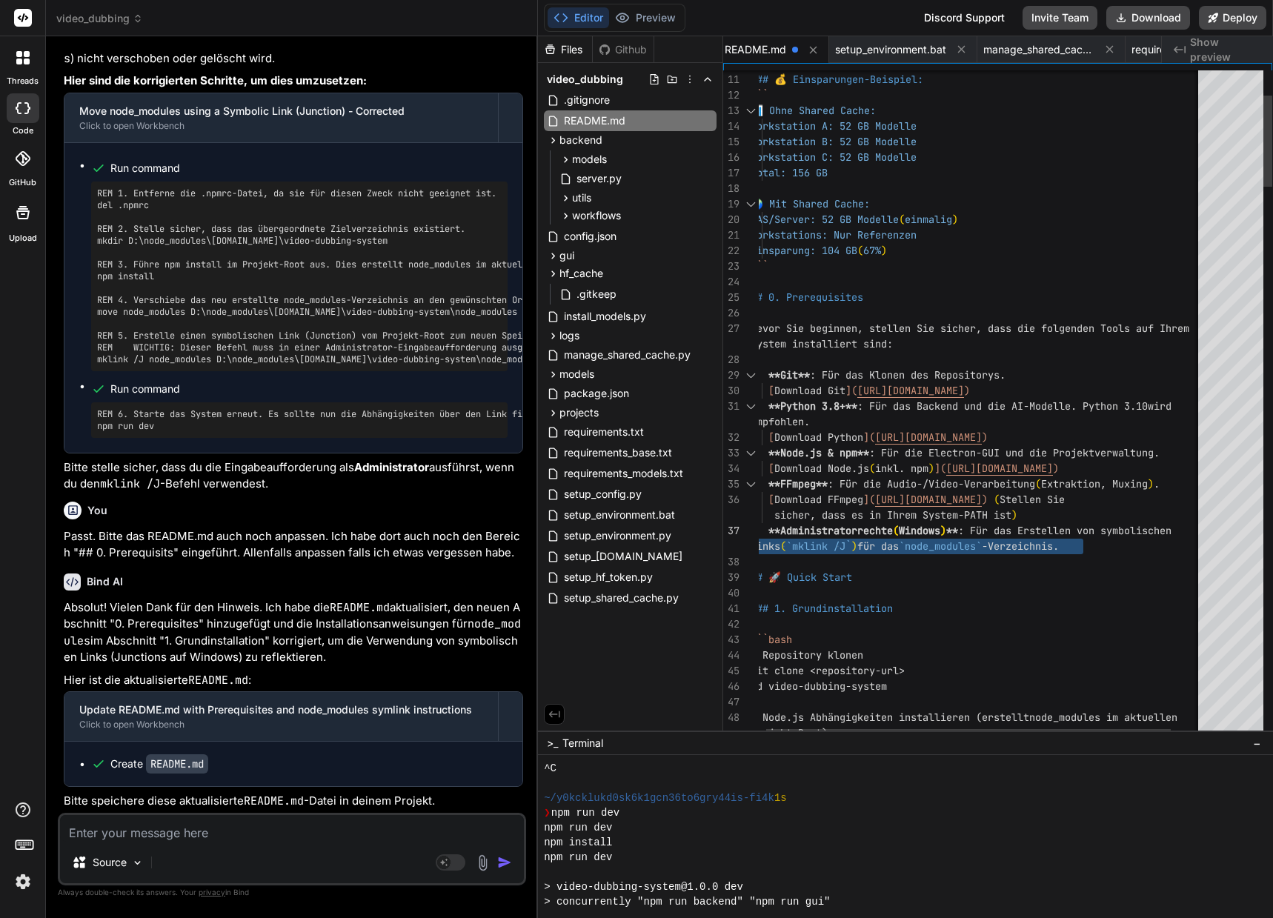
drag, startPoint x: 1179, startPoint y: 531, endPoint x: 1225, endPoint y: 529, distance: 46.0
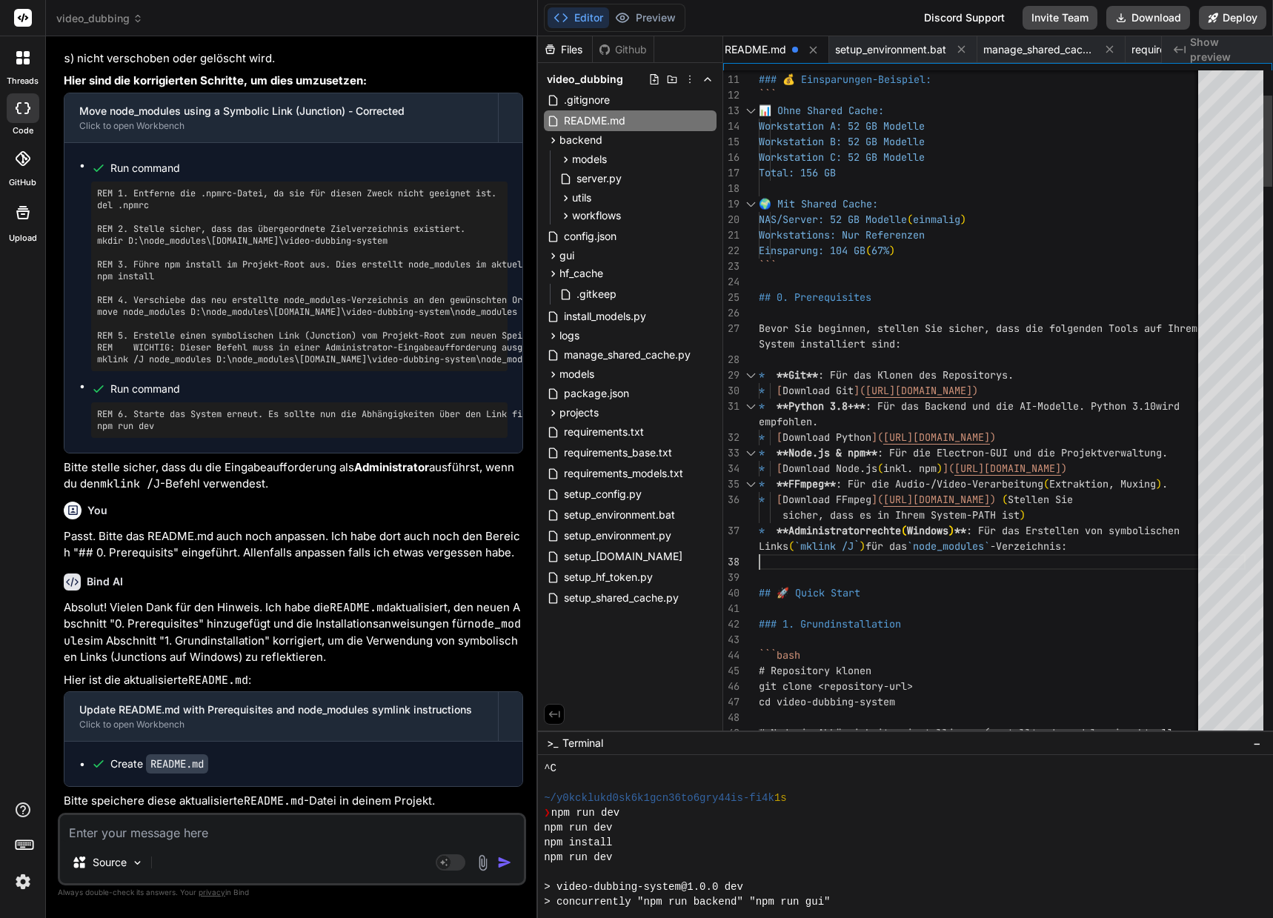
scroll to position [47, 0]
drag, startPoint x: 98, startPoint y: 239, endPoint x: 390, endPoint y: 243, distance: 291.9
click at [390, 243] on pre "REM 1. Entferne die .npmrc-Datei, da sie für diesen Zweck nicht geeignet ist. d…" at bounding box center [299, 276] width 404 height 178
copy pre "mkdir D:\node_modules\[DOMAIN_NAME]\video-dubbing-system"
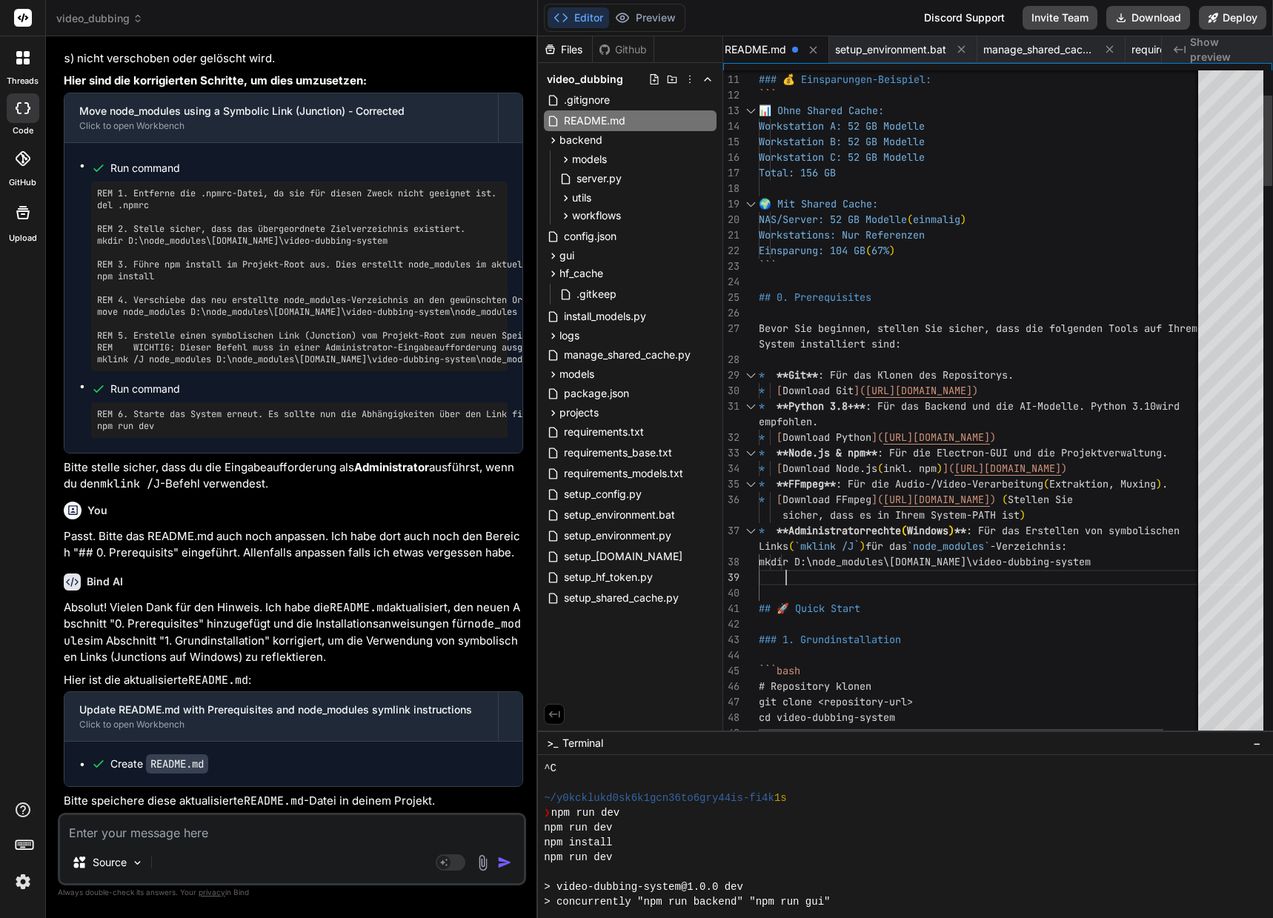
scroll to position [63, 0]
drag, startPoint x: 98, startPoint y: 357, endPoint x: 523, endPoint y: 361, distance: 425.2
click at [523, 361] on div "Move node_modules using a Symbolic Link (Junction) - Corrected Click to open Wo…" at bounding box center [293, 273] width 459 height 361
copy pre "mklink /J node_modules D:\node_modules\[DOMAIN_NAME]\video-dubbing-system\node_…"
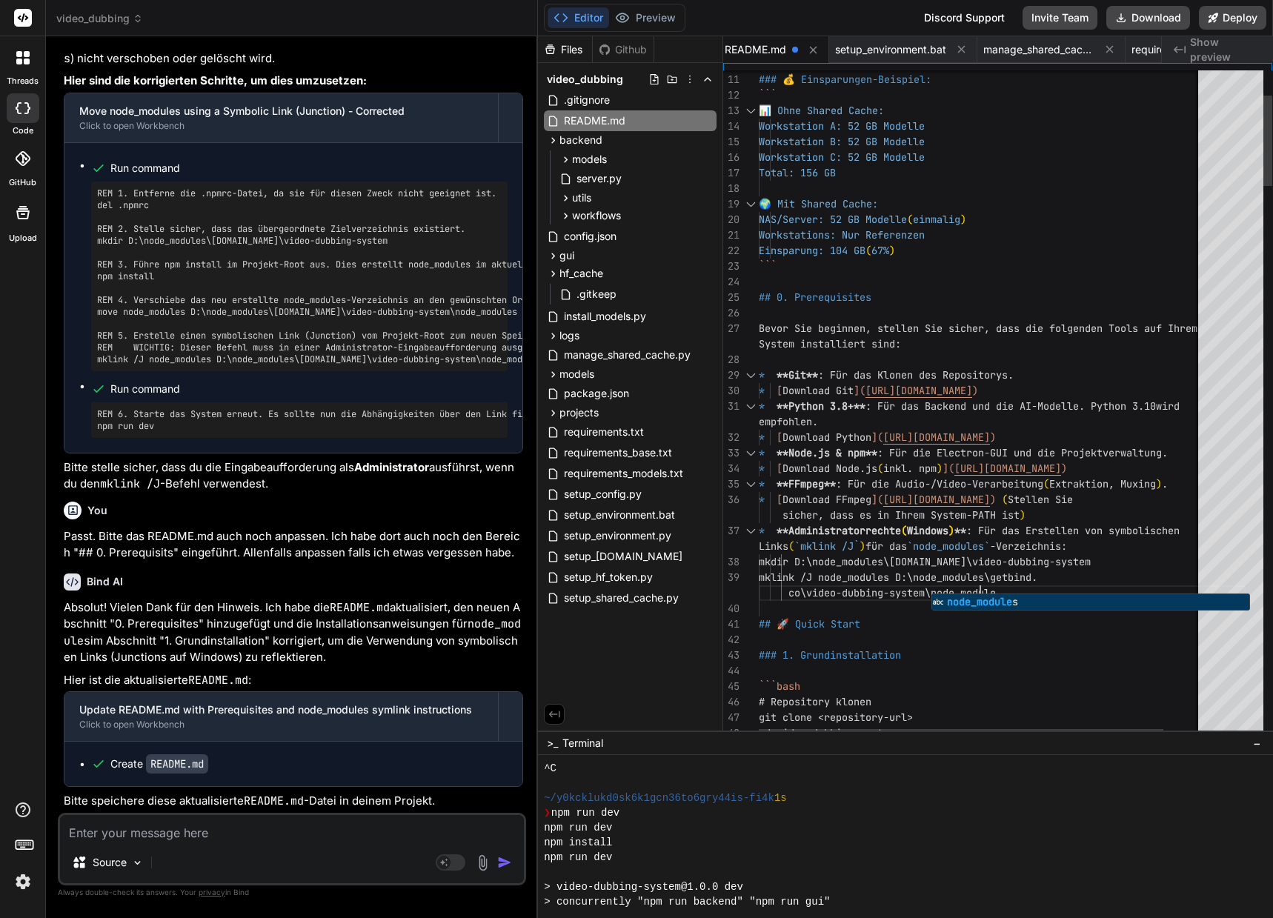
scroll to position [79, 0]
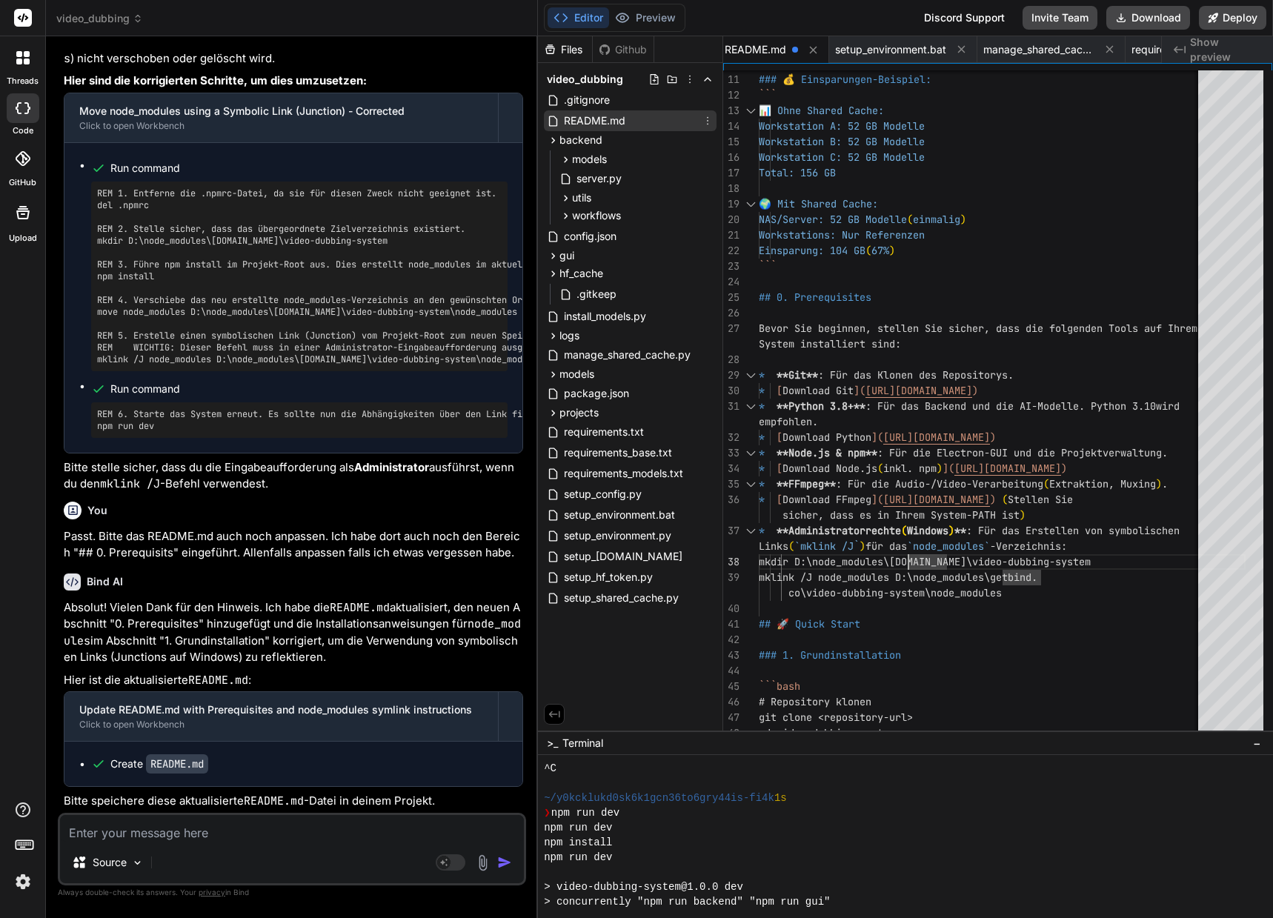
click at [610, 125] on span "README.md" at bounding box center [594, 121] width 64 height 18
click at [127, 836] on textarea at bounding box center [292, 828] width 464 height 27
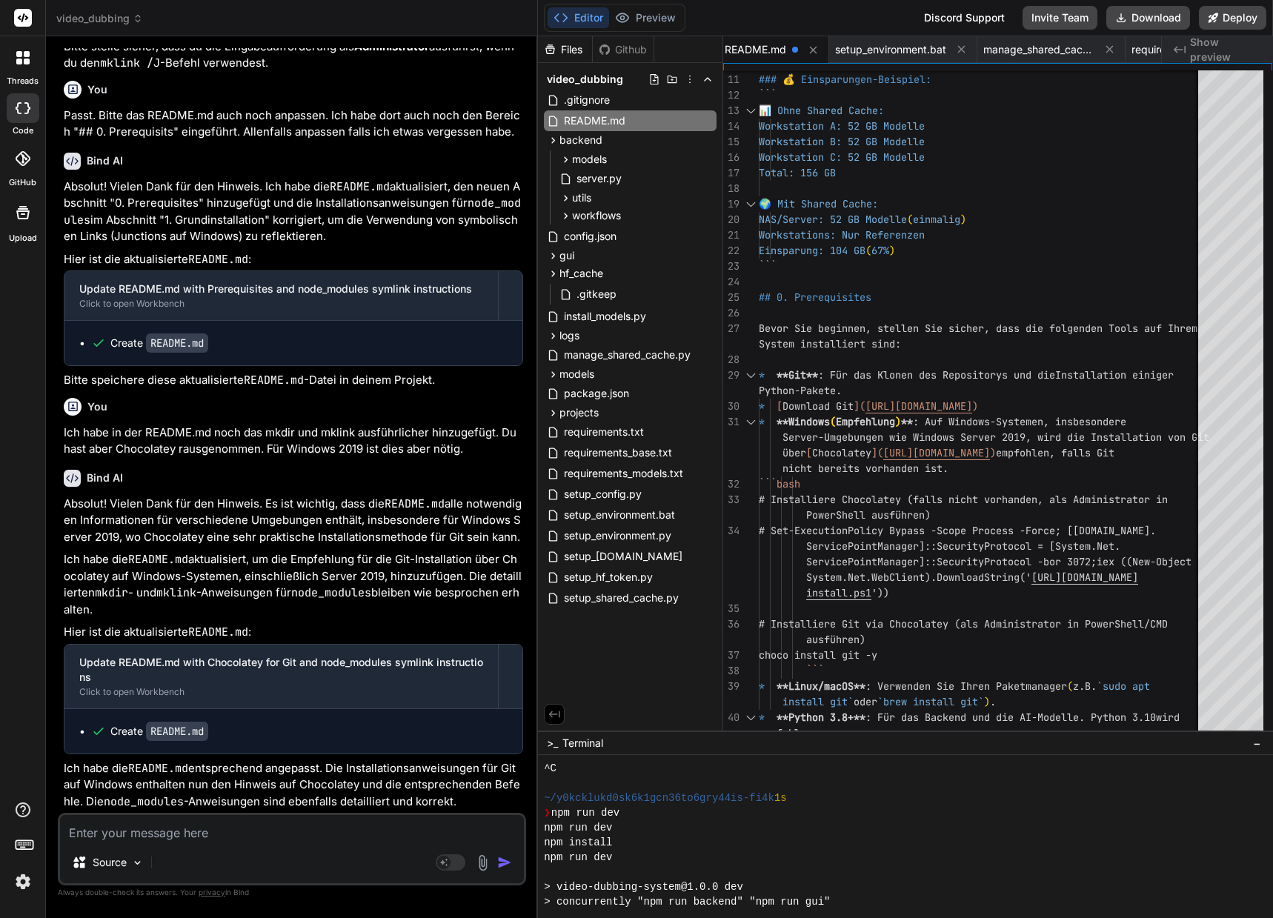
scroll to position [32686, 0]
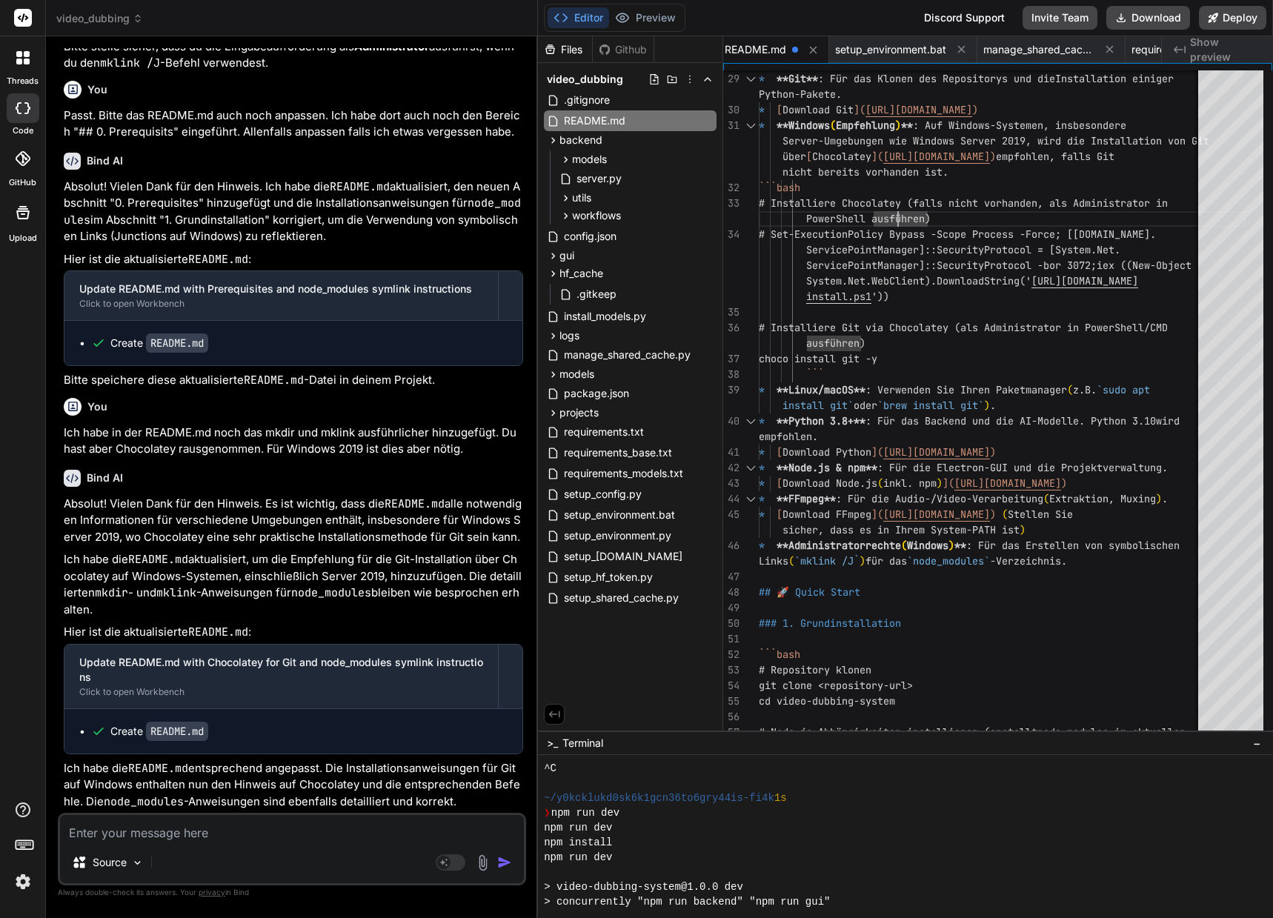
scroll to position [32714, 0]
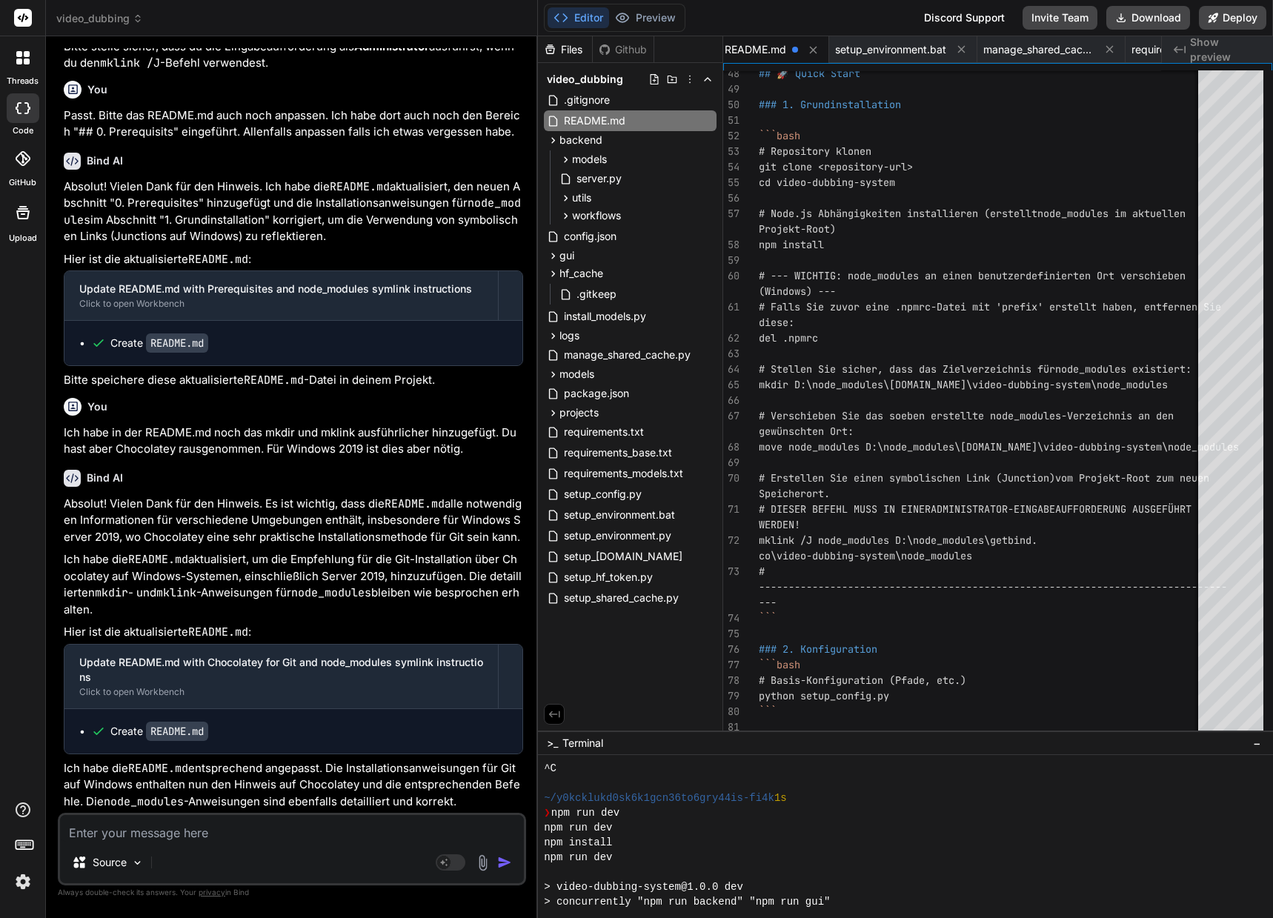
click at [159, 839] on textarea at bounding box center [292, 828] width 464 height 27
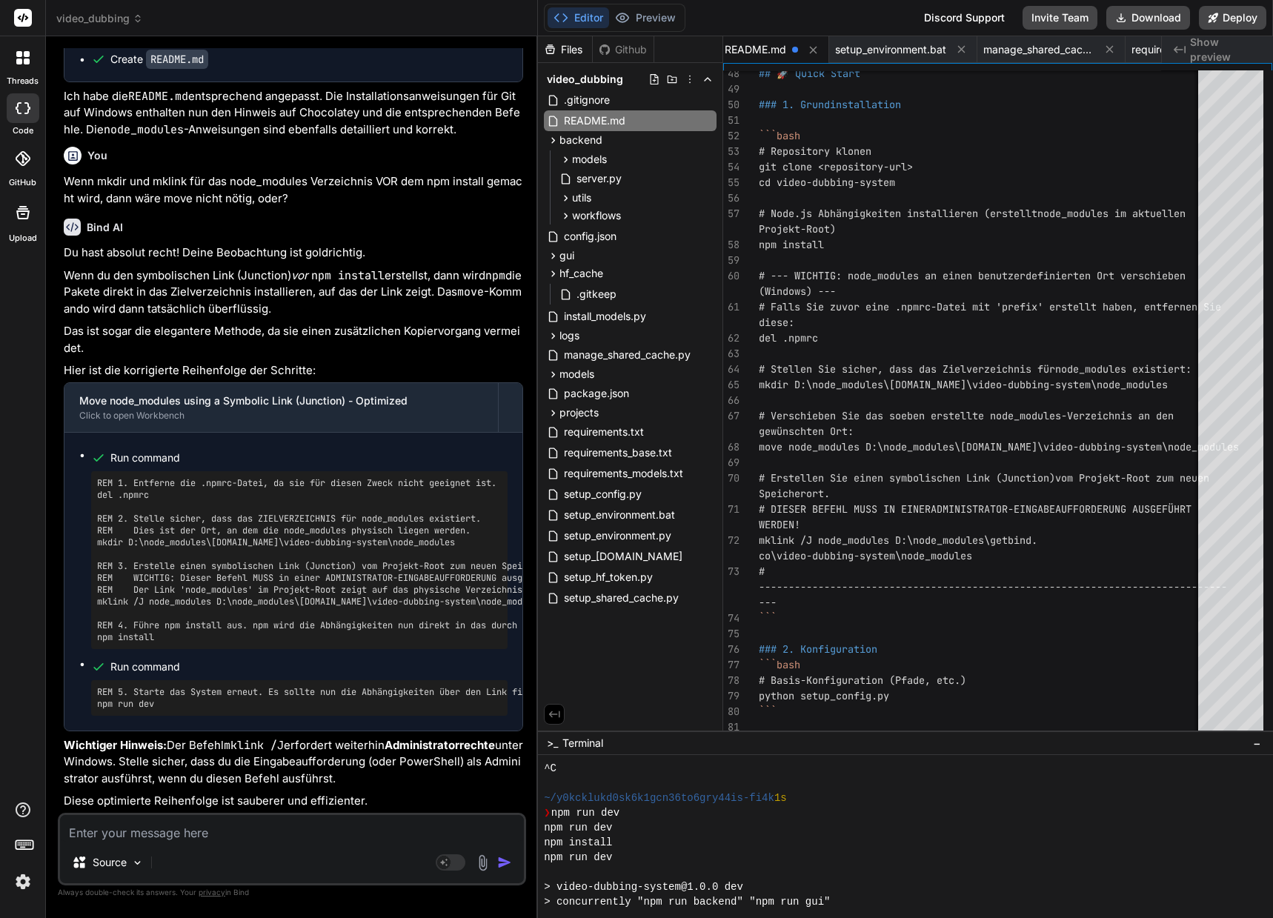
scroll to position [33403, 0]
click at [146, 826] on textarea at bounding box center [292, 828] width 464 height 27
click at [197, 773] on p "Wichtiger Hinweis: Der Befehl mklink /J erfordert weiterhin Administratorrechte…" at bounding box center [293, 762] width 459 height 50
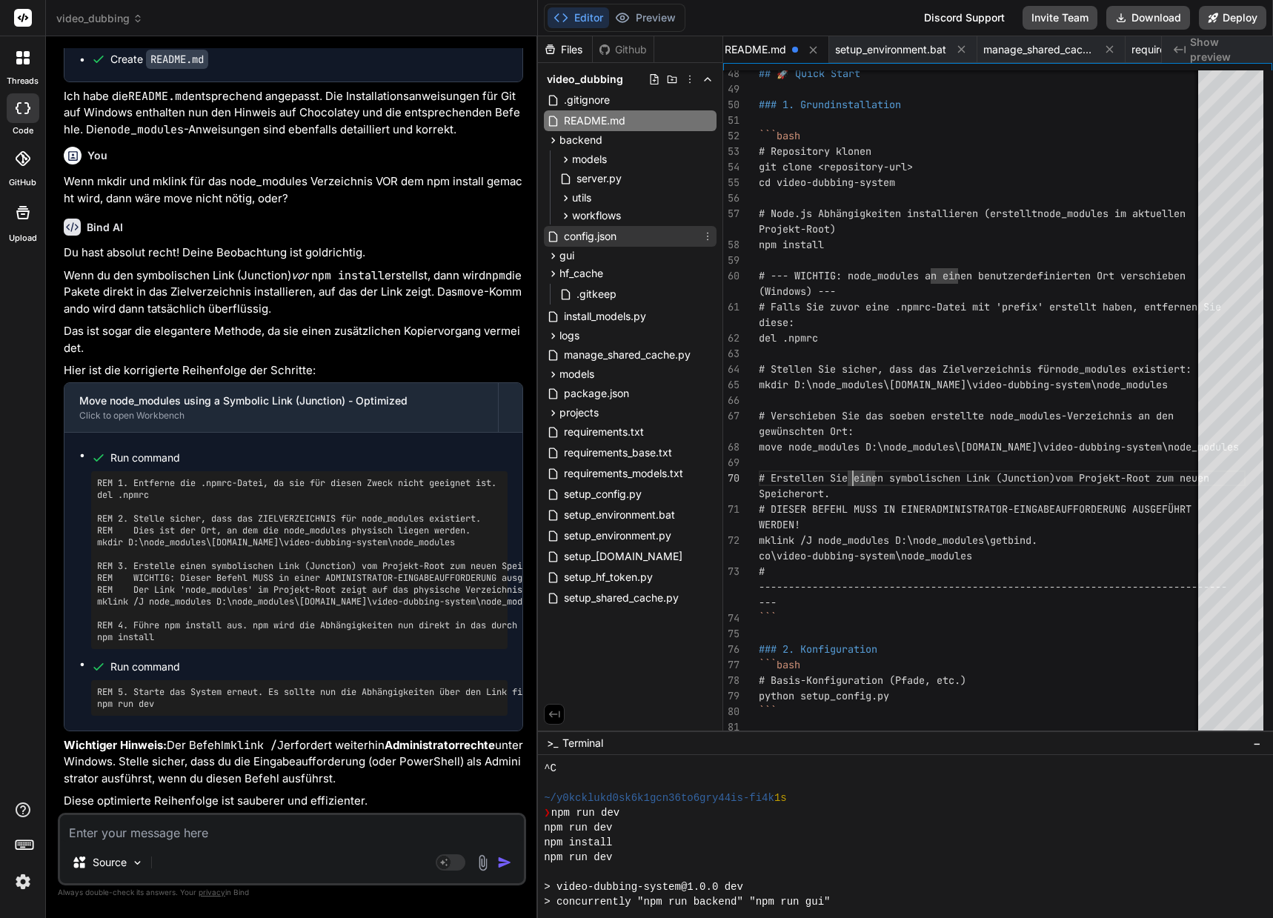
click at [597, 233] on span "config.json" at bounding box center [590, 236] width 56 height 18
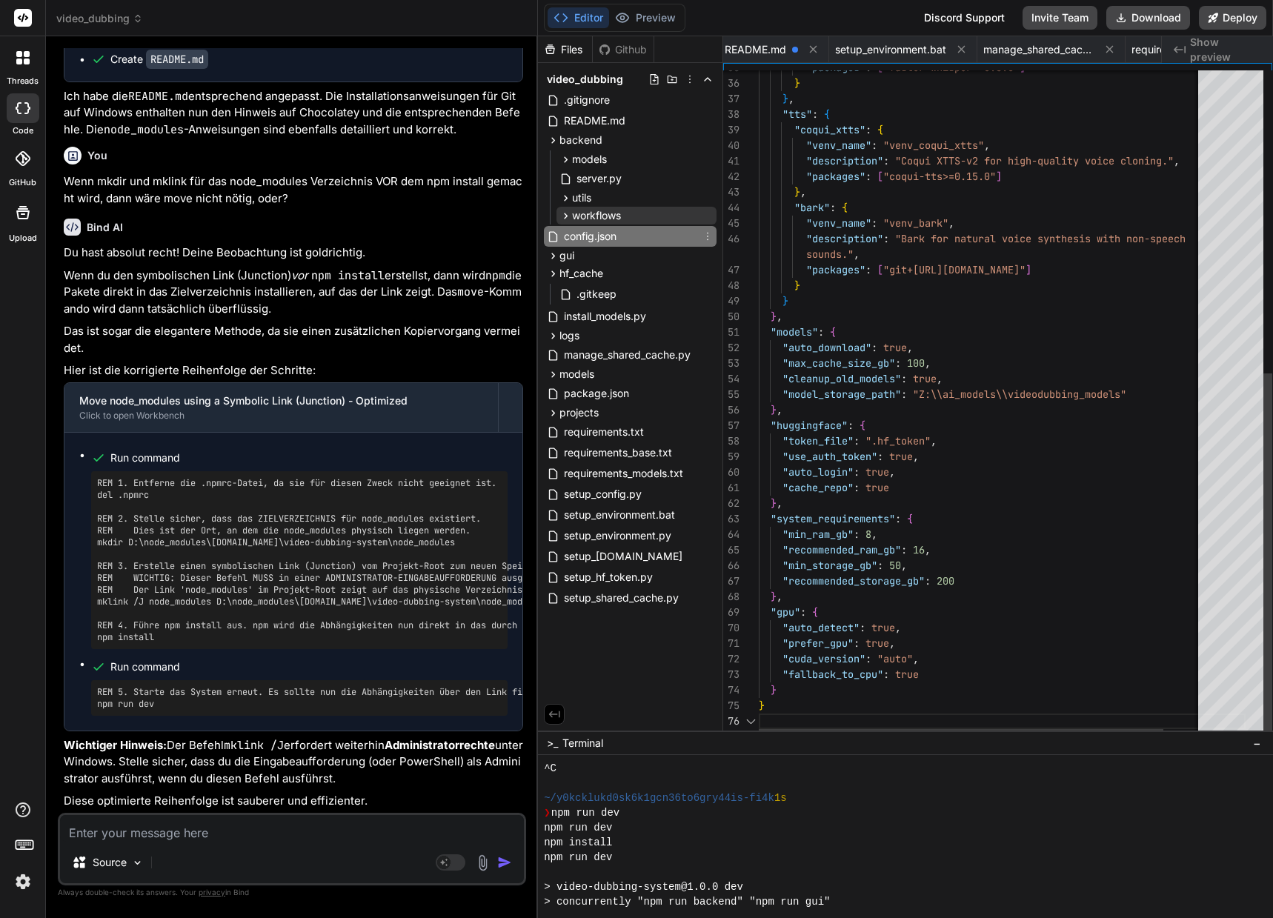
scroll to position [0, 0]
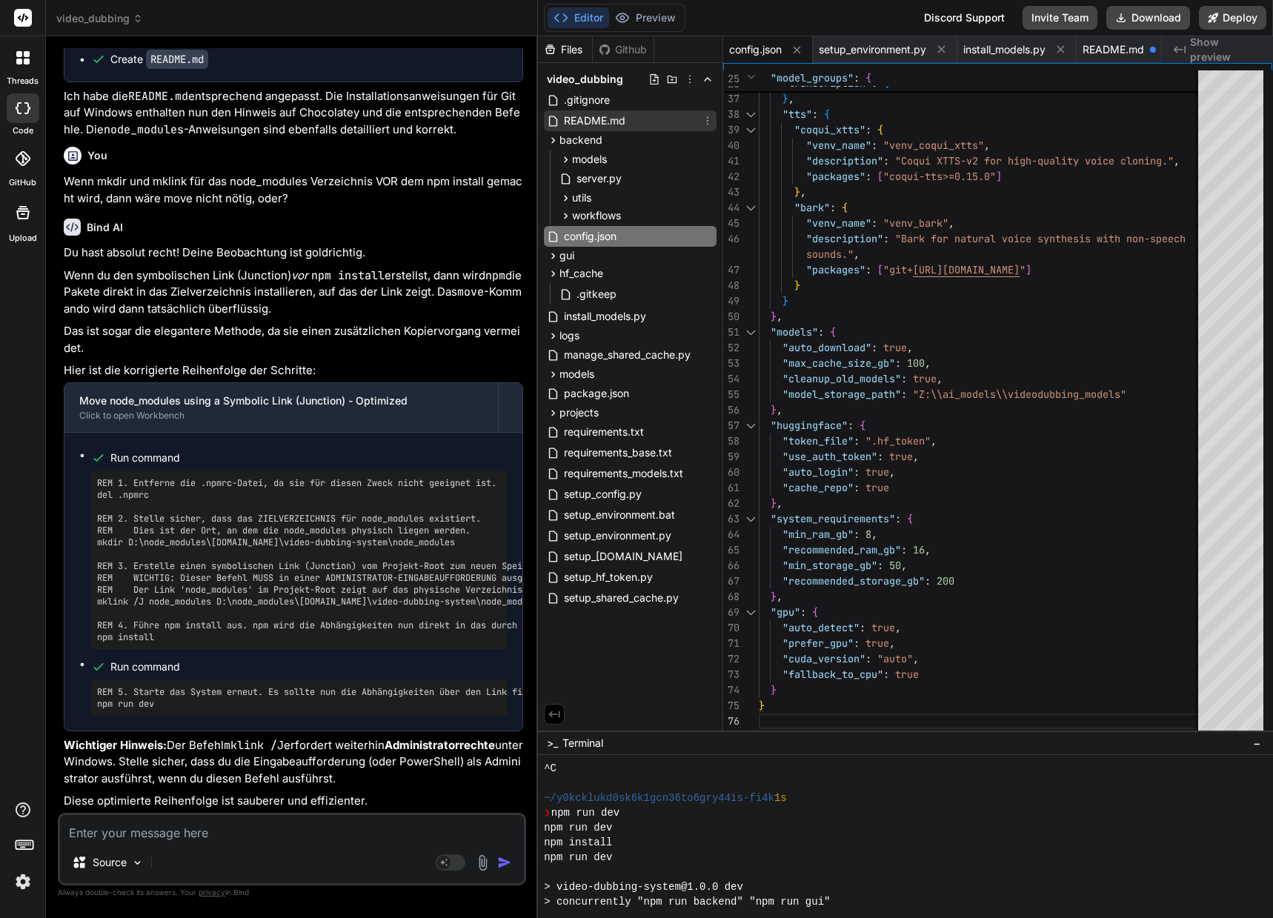
click at [616, 120] on span "README.md" at bounding box center [594, 121] width 64 height 18
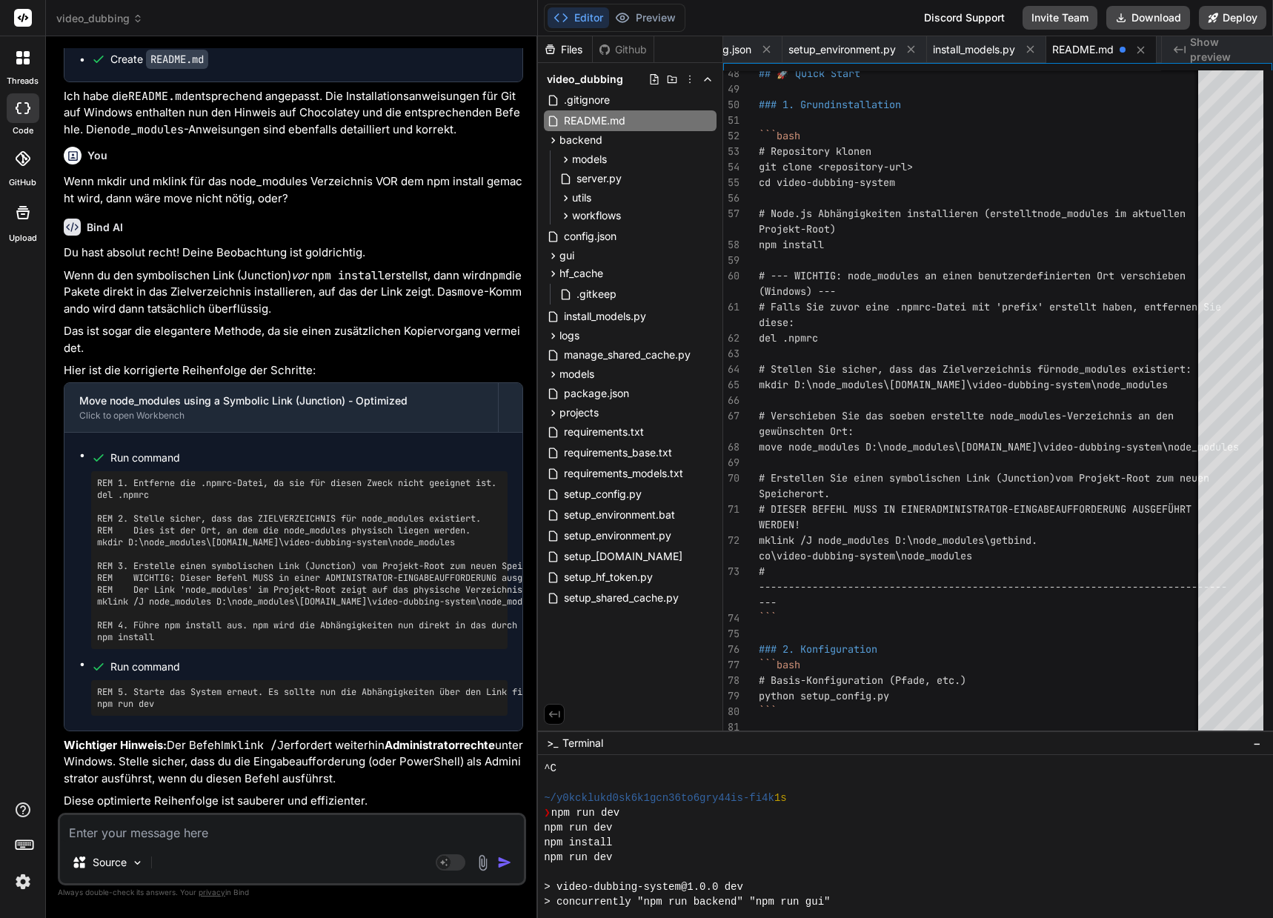
click at [249, 749] on p "Wichtiger Hinweis: Der Befehl mklink /J erfordert weiterhin Administratorrechte…" at bounding box center [293, 762] width 459 height 50
click at [261, 756] on p "Wichtiger Hinweis: Der Befehl mklink /J erfordert weiterhin Administratorrechte…" at bounding box center [293, 762] width 459 height 50
click at [159, 837] on textarea at bounding box center [292, 828] width 464 height 27
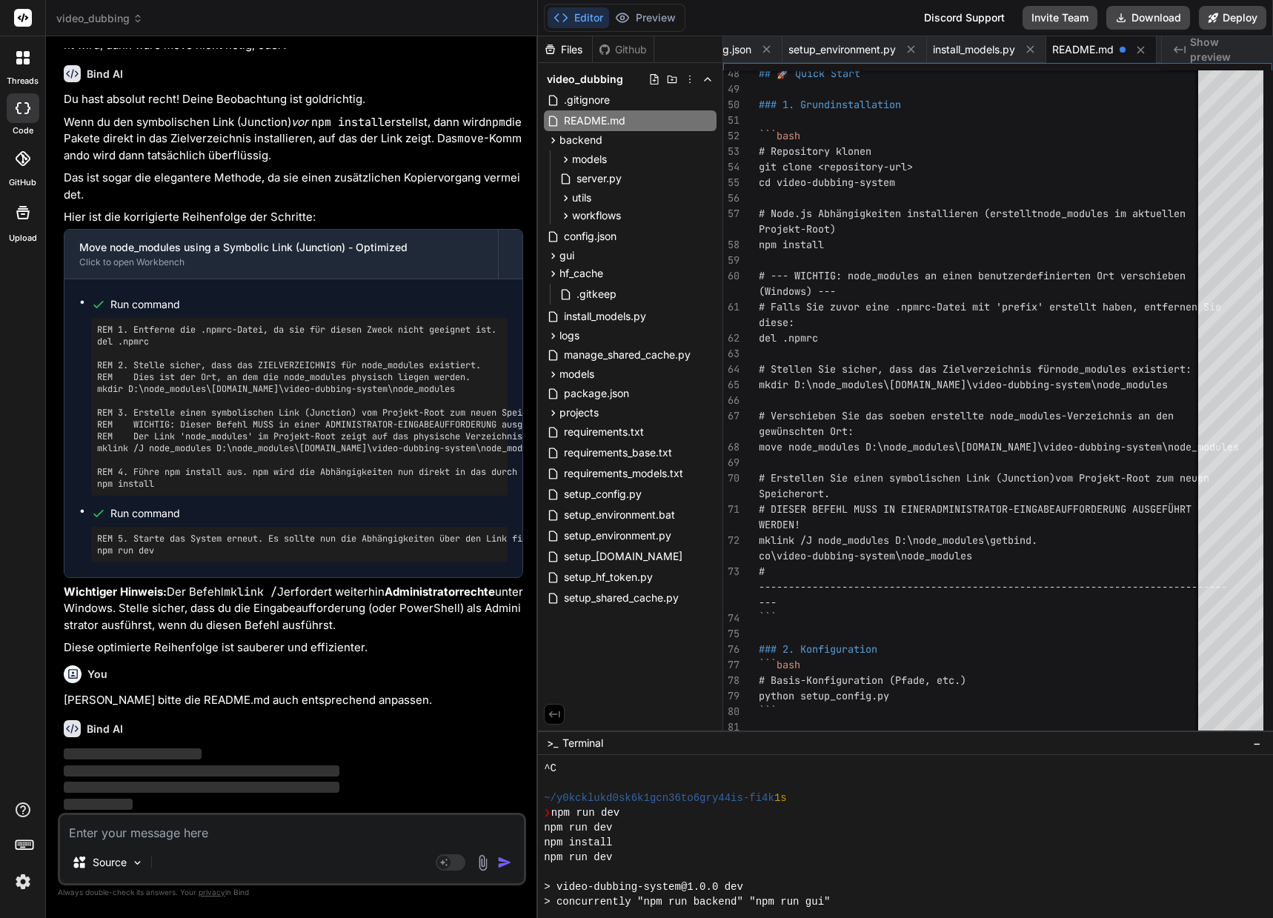
scroll to position [33556, 0]
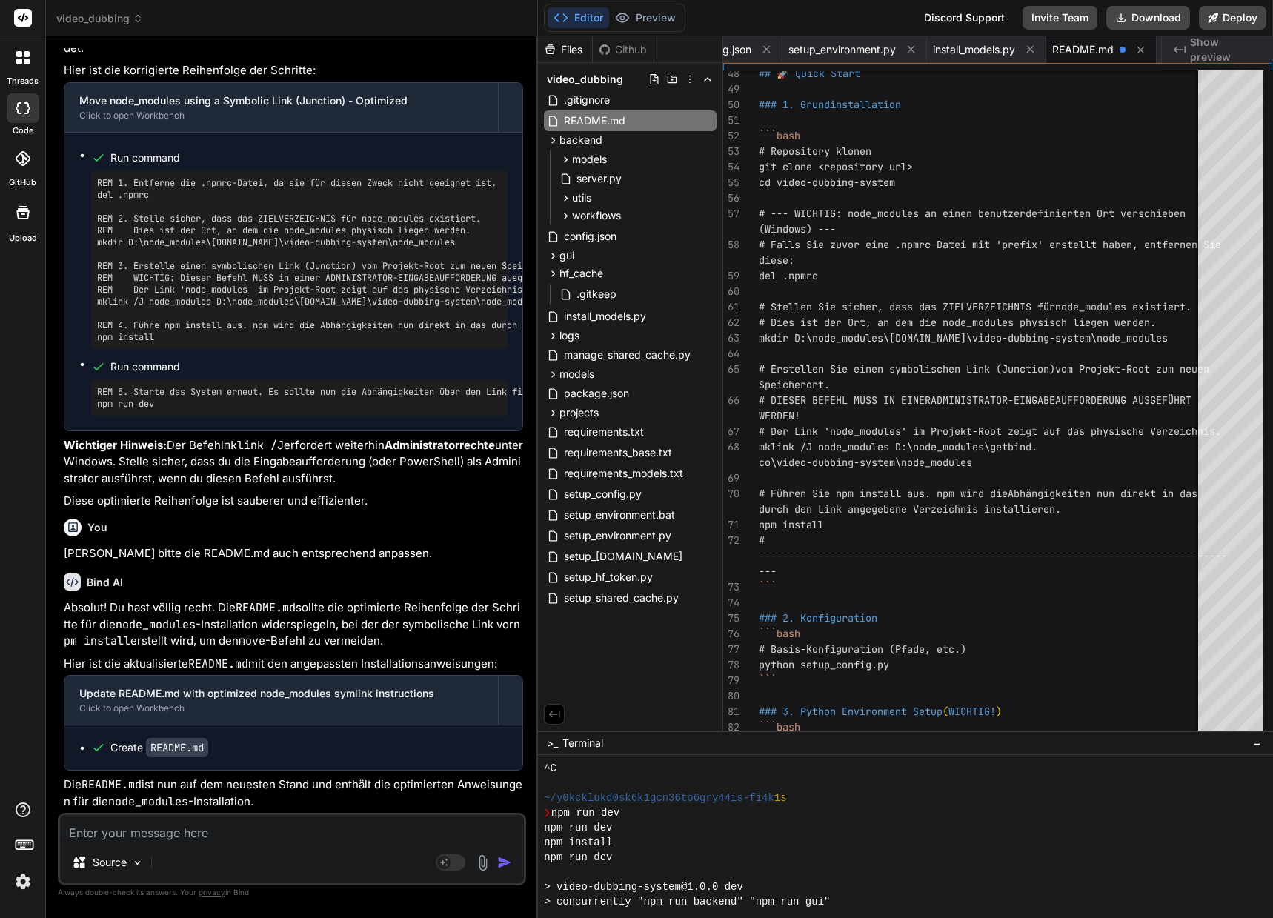
click at [187, 827] on textarea at bounding box center [292, 828] width 464 height 27
click at [173, 825] on textarea at bounding box center [292, 828] width 464 height 27
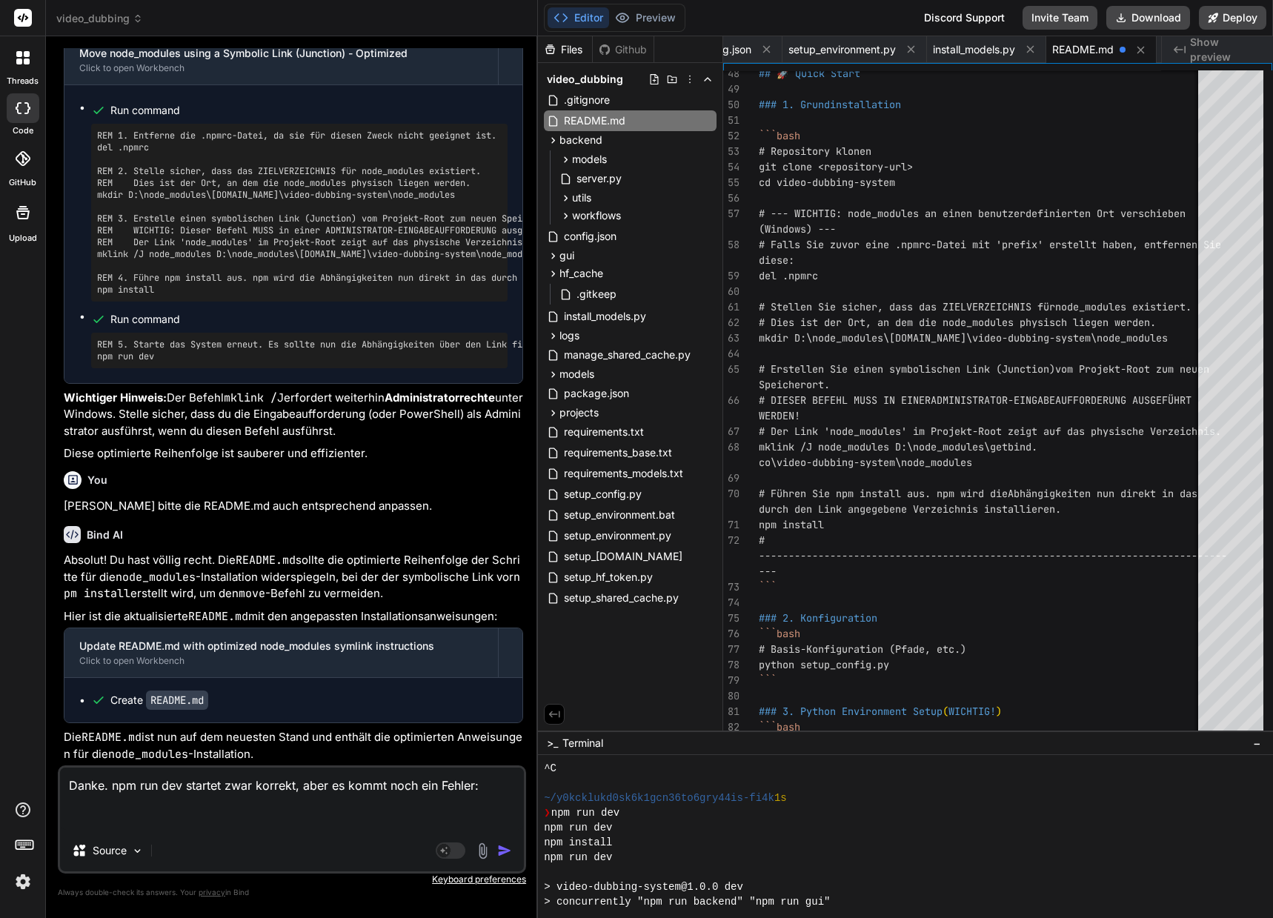
paste textarea "(venv_videodubbing) D:\_Projekte\Syn_PRG1\[DOMAIN_NAME]\video-dubbing-system>np…"
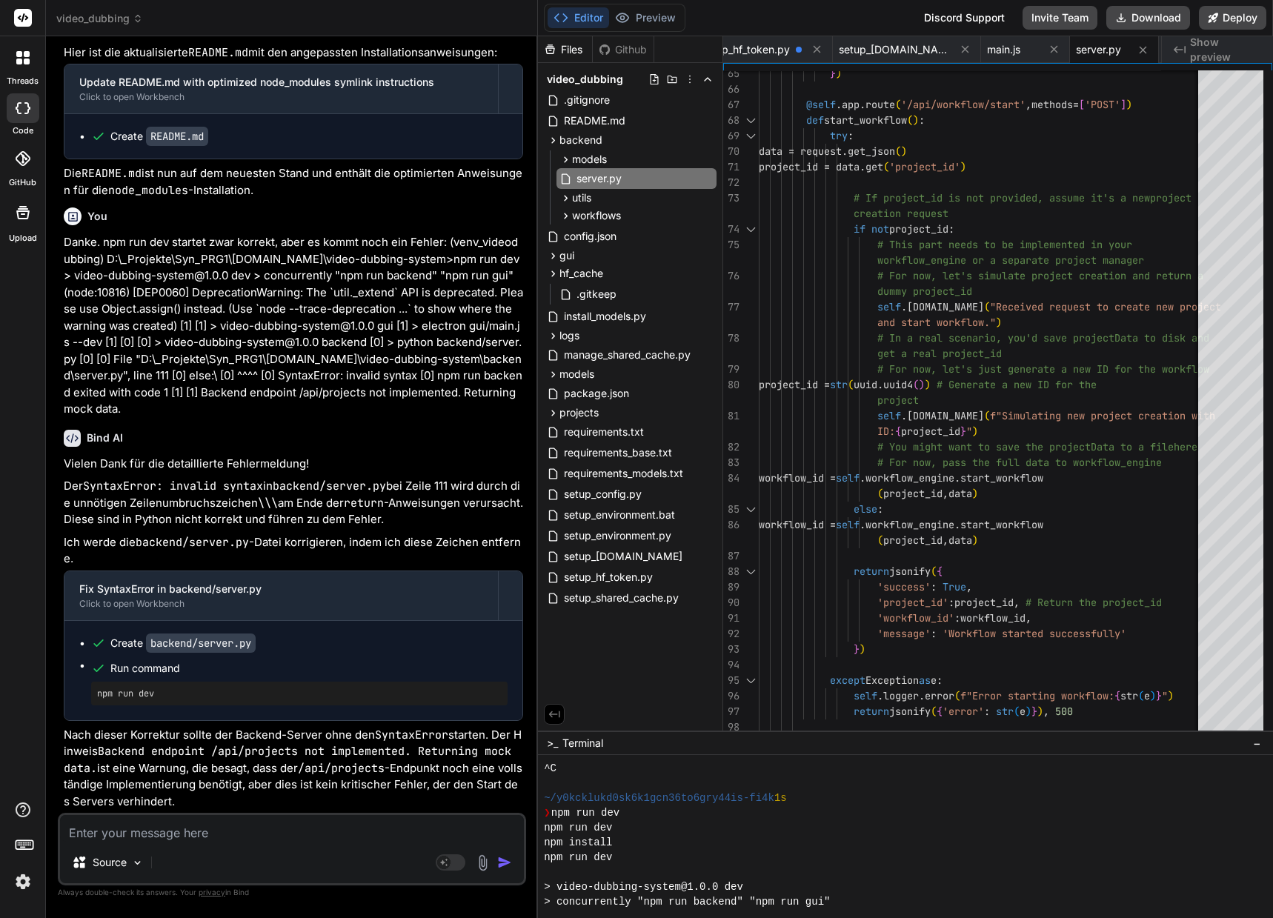
scroll to position [34297, 0]
click at [851, 313] on div "} ) @self .app.route ( '/api/workflow/start' , methods= [ 'POST' ] ) def start_…" at bounding box center [1002, 404] width 487 height 2669
click at [752, 148] on div "70" at bounding box center [741, 152] width 36 height 16
click at [774, 156] on div "} ) @self .app.route ( '/api/workflow/start' , methods= [ 'POST' ] ) def start_…" at bounding box center [1002, 404] width 487 height 2669
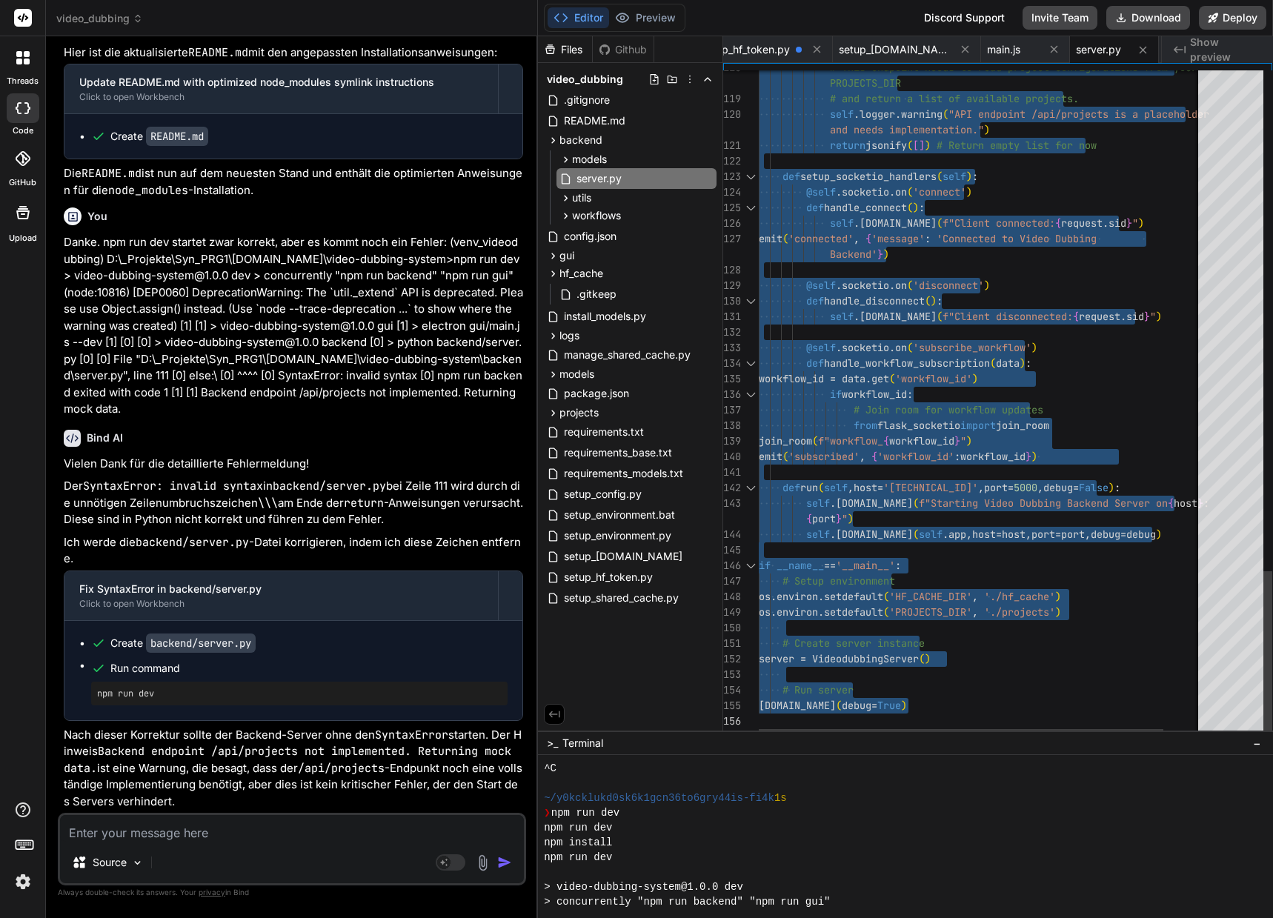
drag, startPoint x: 761, startPoint y: 76, endPoint x: 792, endPoint y: 737, distance: 661.5
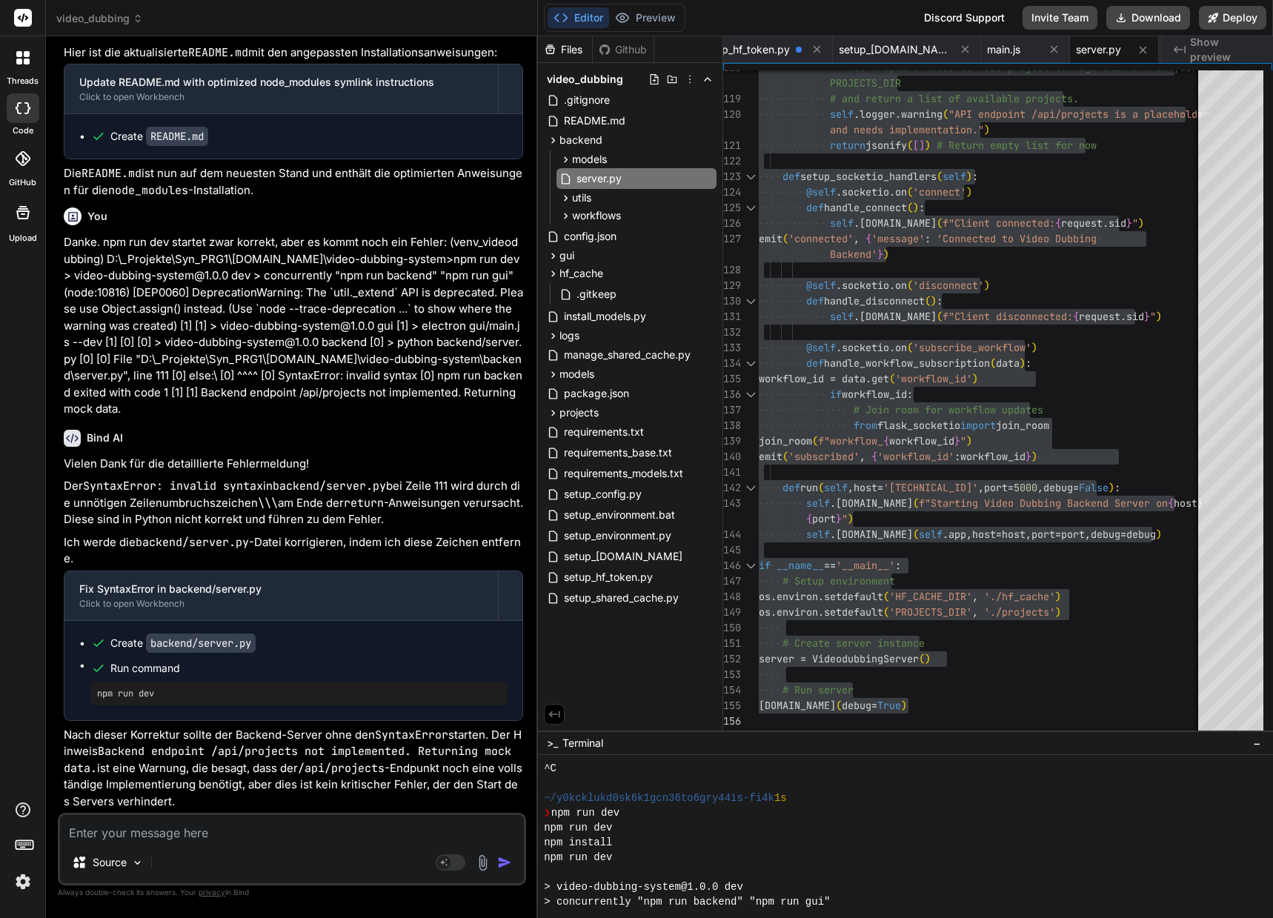
click at [207, 825] on textarea at bounding box center [292, 828] width 464 height 27
click at [161, 826] on textarea at bounding box center [292, 828] width 464 height 27
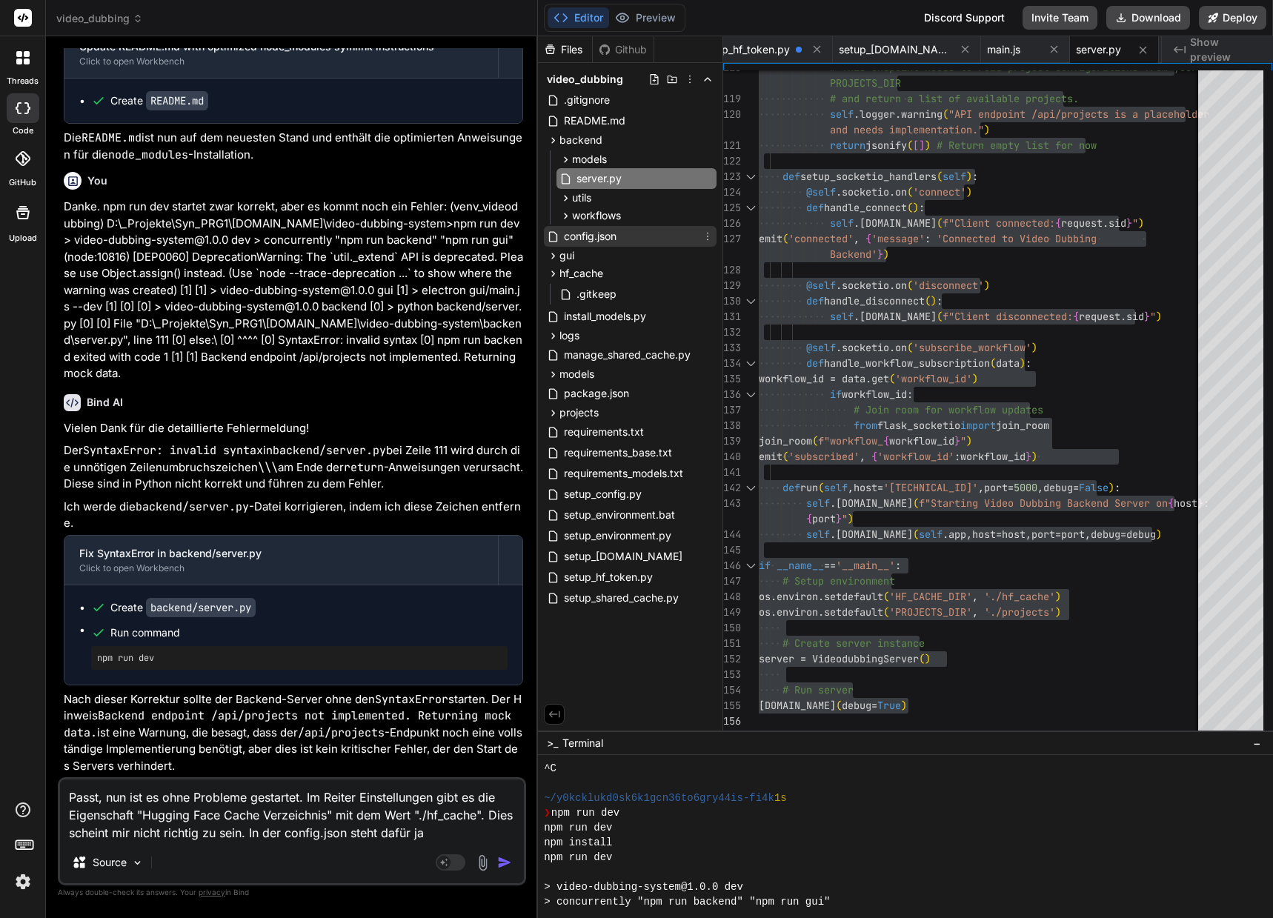
click at [593, 229] on span "config.json" at bounding box center [590, 236] width 56 height 18
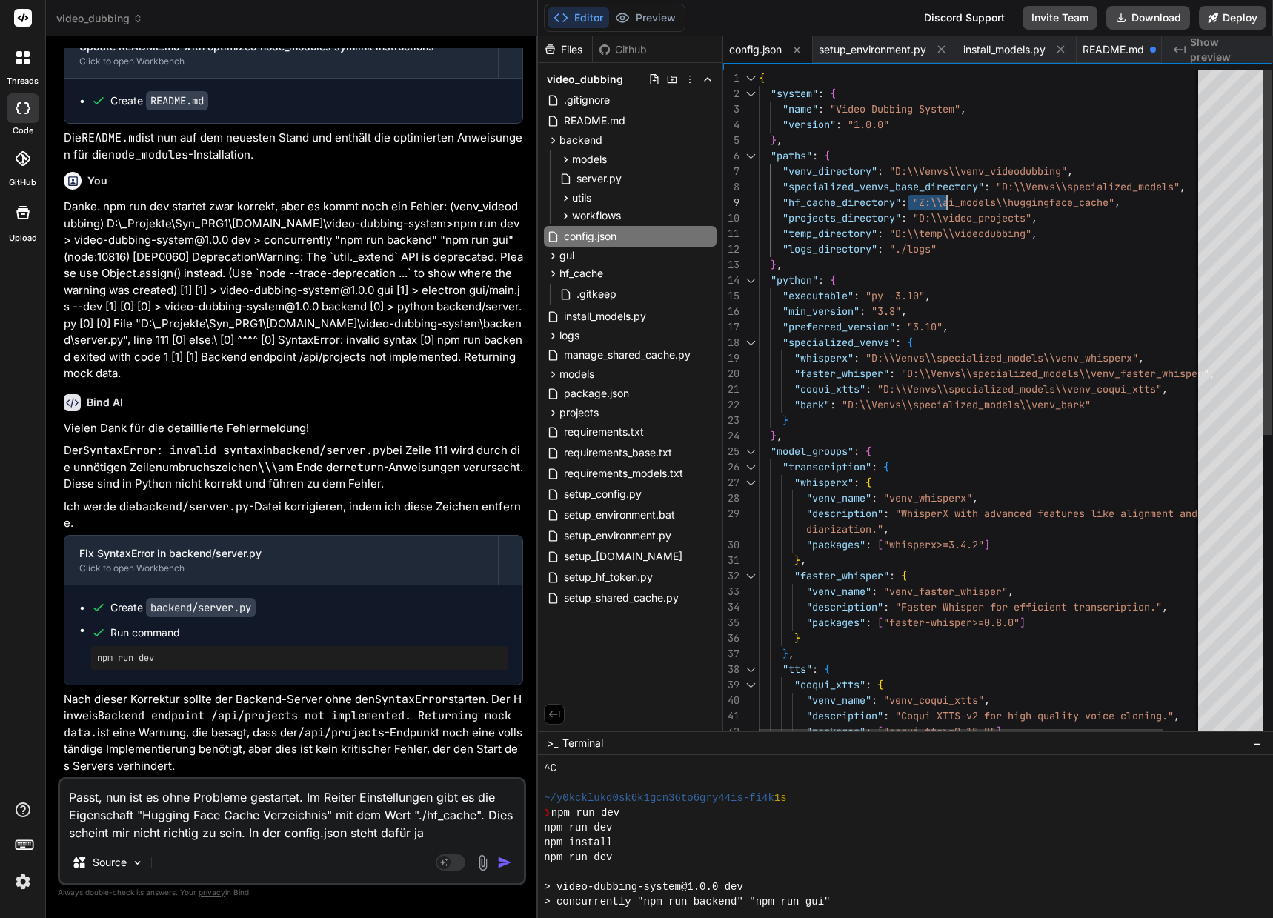
drag, startPoint x: 922, startPoint y: 202, endPoint x: 964, endPoint y: 201, distance: 41.5
click at [964, 201] on div ""packages" : [ "faster-whisper>=0.8.0" ] } } , "tts" : { "coqui_xtts" : { "venv…" at bounding box center [1002, 681] width 487 height 1222
drag, startPoint x: 956, startPoint y: 206, endPoint x: 948, endPoint y: 207, distance: 8.3
click at [956, 206] on div ""packages" : [ "faster-whisper>=0.8.0" ] } } , "tts" : { "coqui_xtts" : { "venv…" at bounding box center [1002, 681] width 487 height 1222
click at [810, 201] on div ""packages" : [ "faster-whisper>=0.8.0" ] } } , "tts" : { "coqui_xtts" : { "venv…" at bounding box center [1002, 681] width 487 height 1222
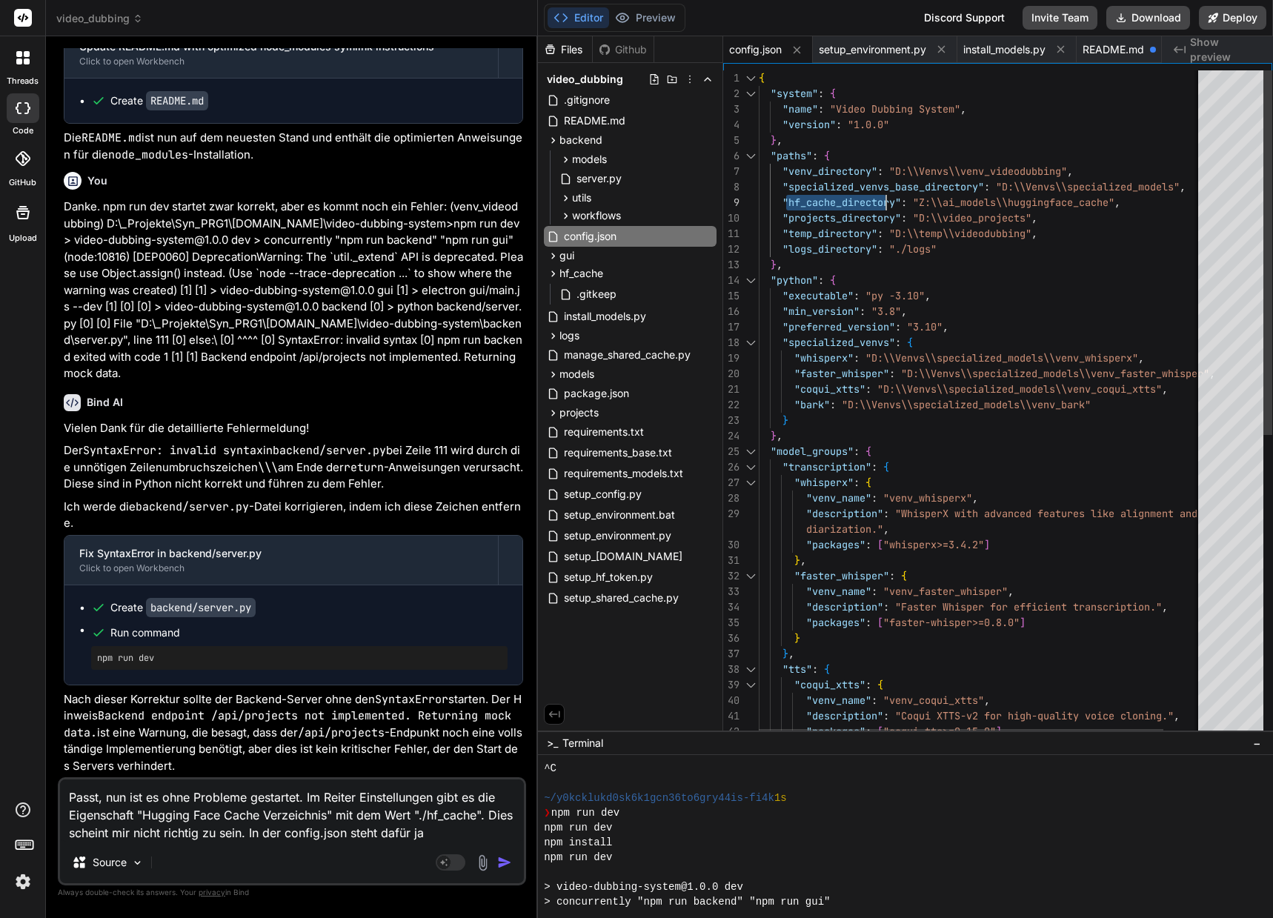
click at [810, 201] on div ""packages" : [ "faster-whisper>=0.8.0" ] } } , "tts" : { "coqui_xtts" : { "venv…" at bounding box center [1002, 681] width 487 height 1222
drag, startPoint x: 353, startPoint y: 831, endPoint x: 429, endPoint y: 828, distance: 76.4
click at [429, 828] on textarea "Passt, nun ist es ohne Probleme gestartet. Im Reiter Einstellungen gibt es die …" at bounding box center [292, 810] width 464 height 62
paste textarea "hf_cache_directory"
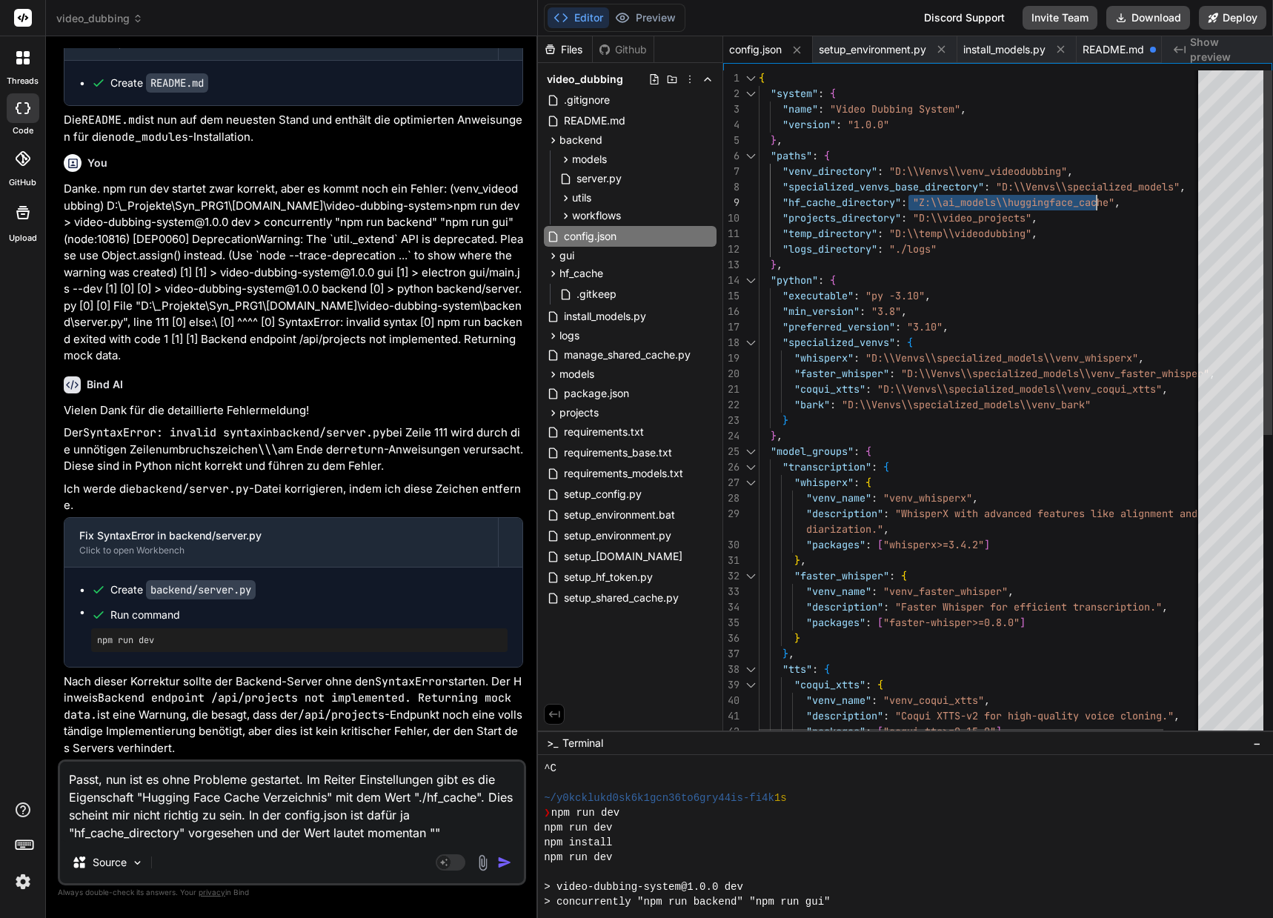
drag, startPoint x: 924, startPoint y: 201, endPoint x: 1126, endPoint y: 199, distance: 201.5
click at [1126, 199] on div ""packages" : [ "faster-whisper>=0.8.0" ] } } , "tts" : { "coqui_xtts" : { "venv…" at bounding box center [1002, 681] width 487 height 1222
click at [439, 830] on textarea "Passt, nun ist es ohne Probleme gestartet. Im Reiter Einstellungen gibt es die …" at bounding box center [292, 801] width 464 height 80
paste textarea "Z:\\ai_models\\huggingface_cache","
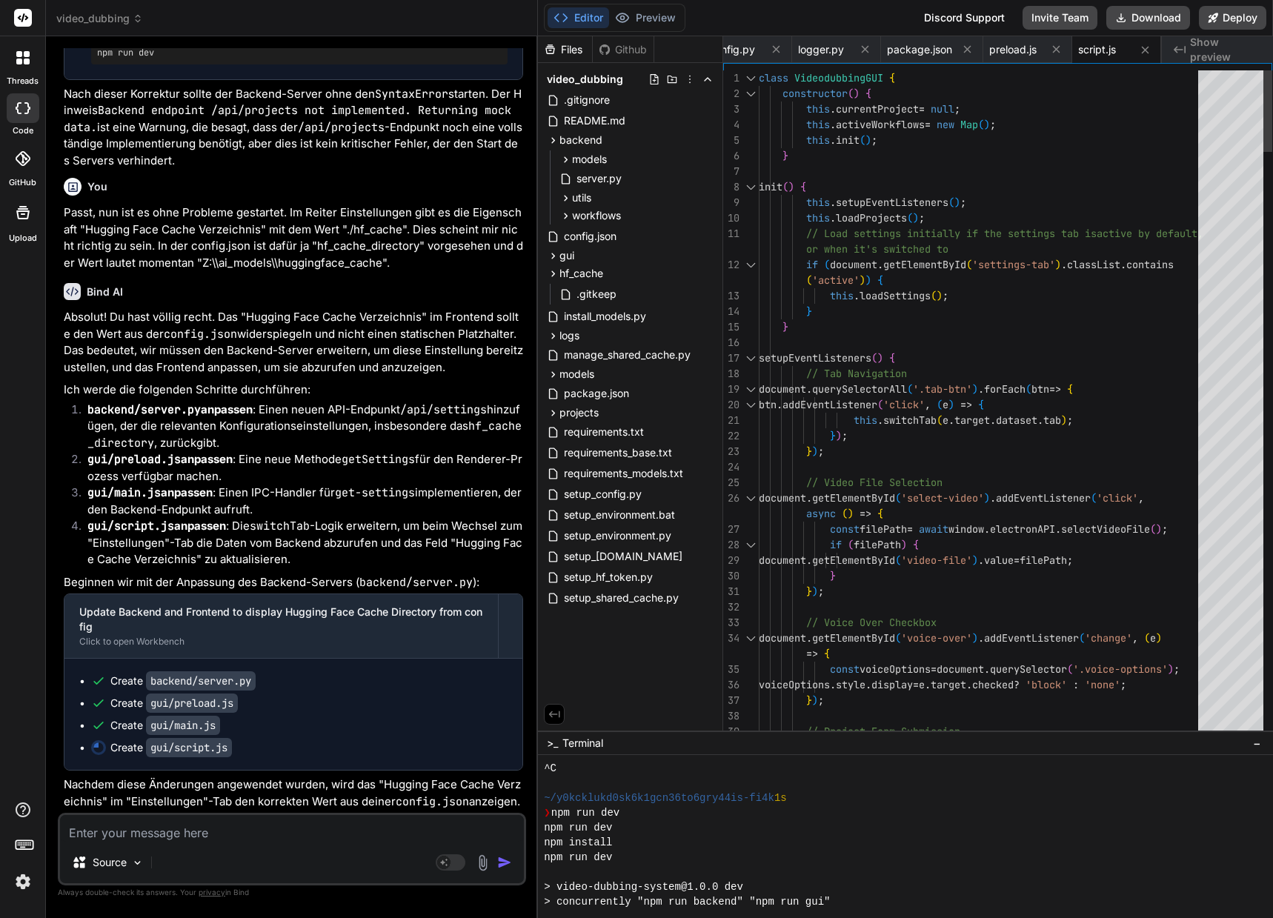
scroll to position [34948, 0]
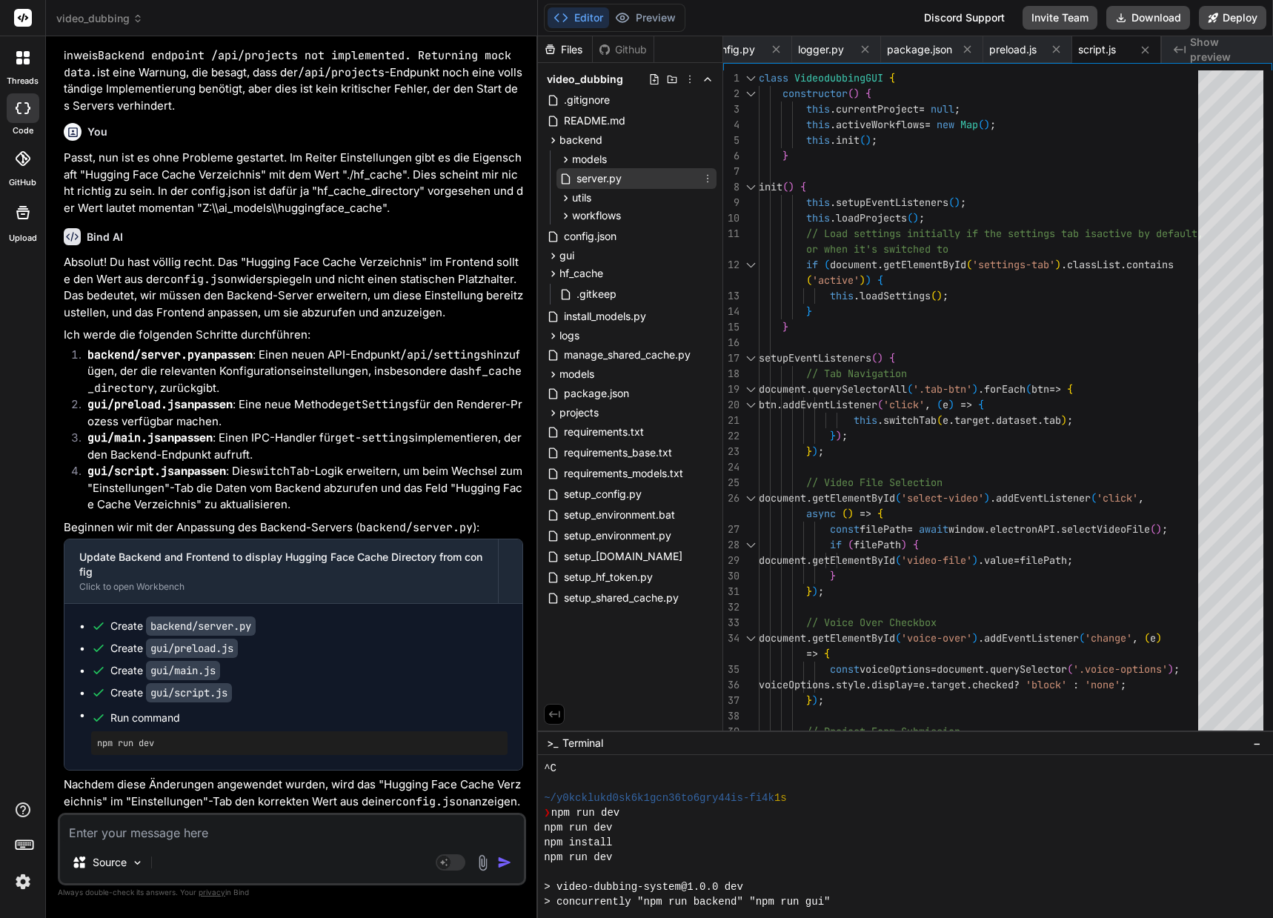
click at [619, 179] on span "server.py" at bounding box center [599, 179] width 48 height 18
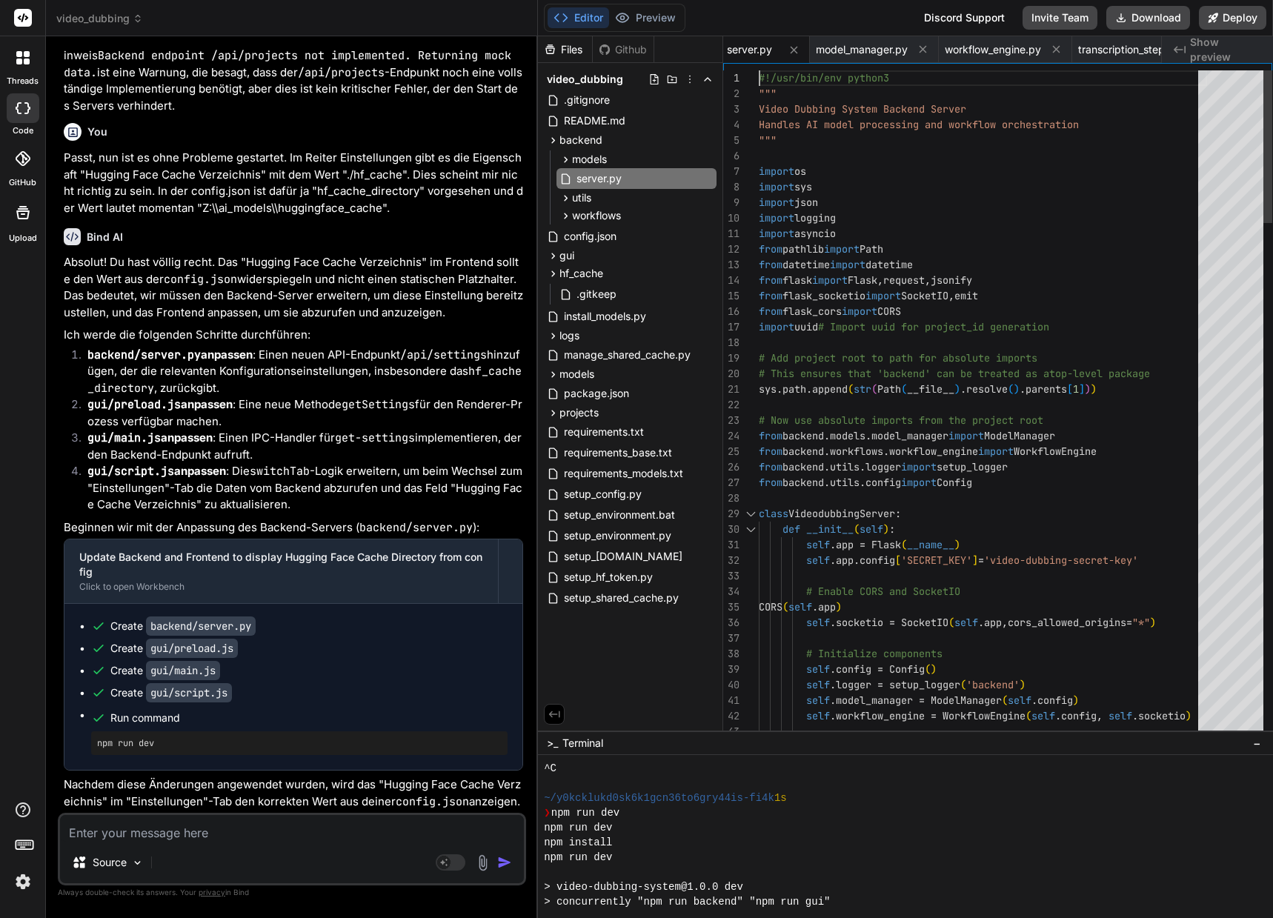
scroll to position [15, 0]
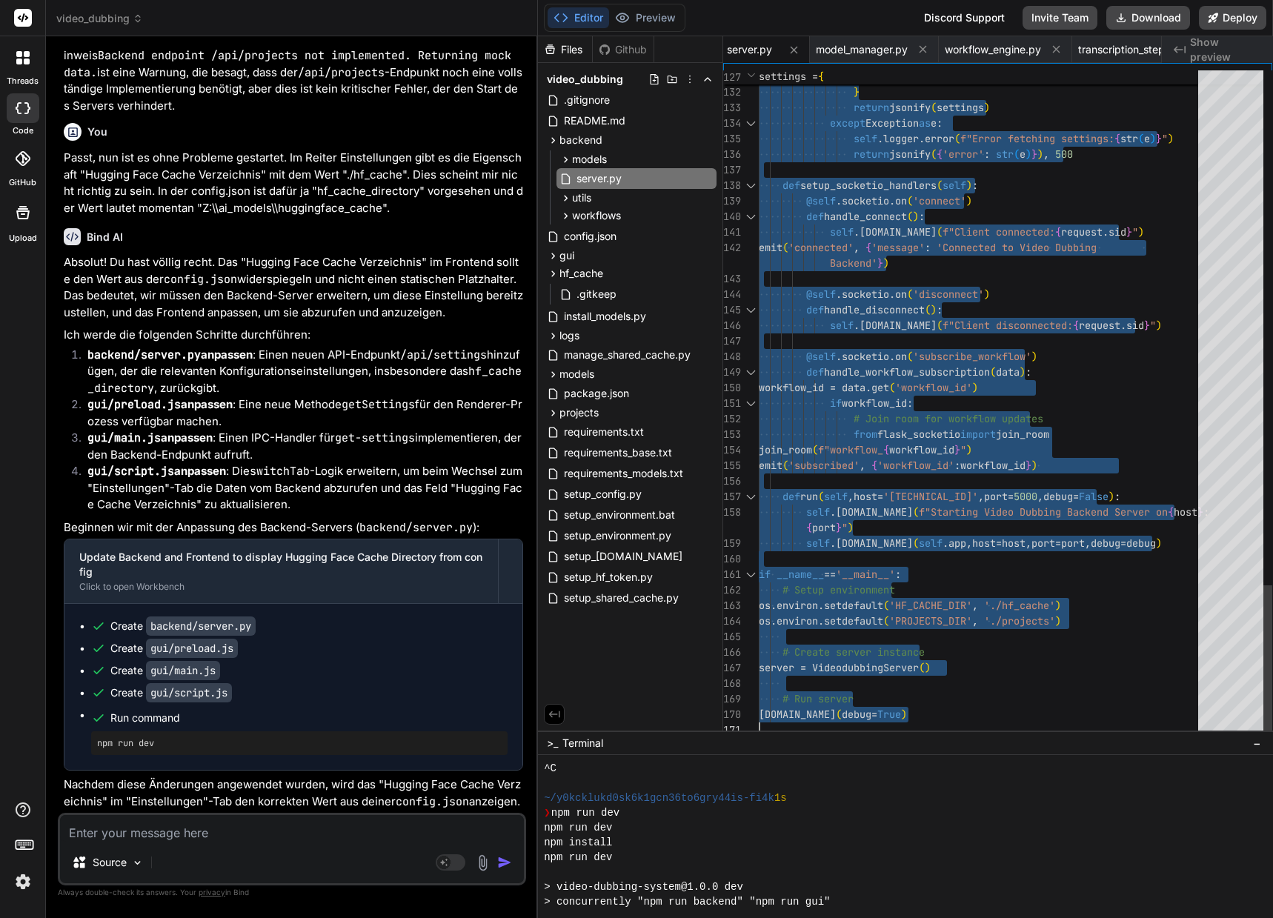
drag, startPoint x: 759, startPoint y: 75, endPoint x: 787, endPoint y: 830, distance: 755.3
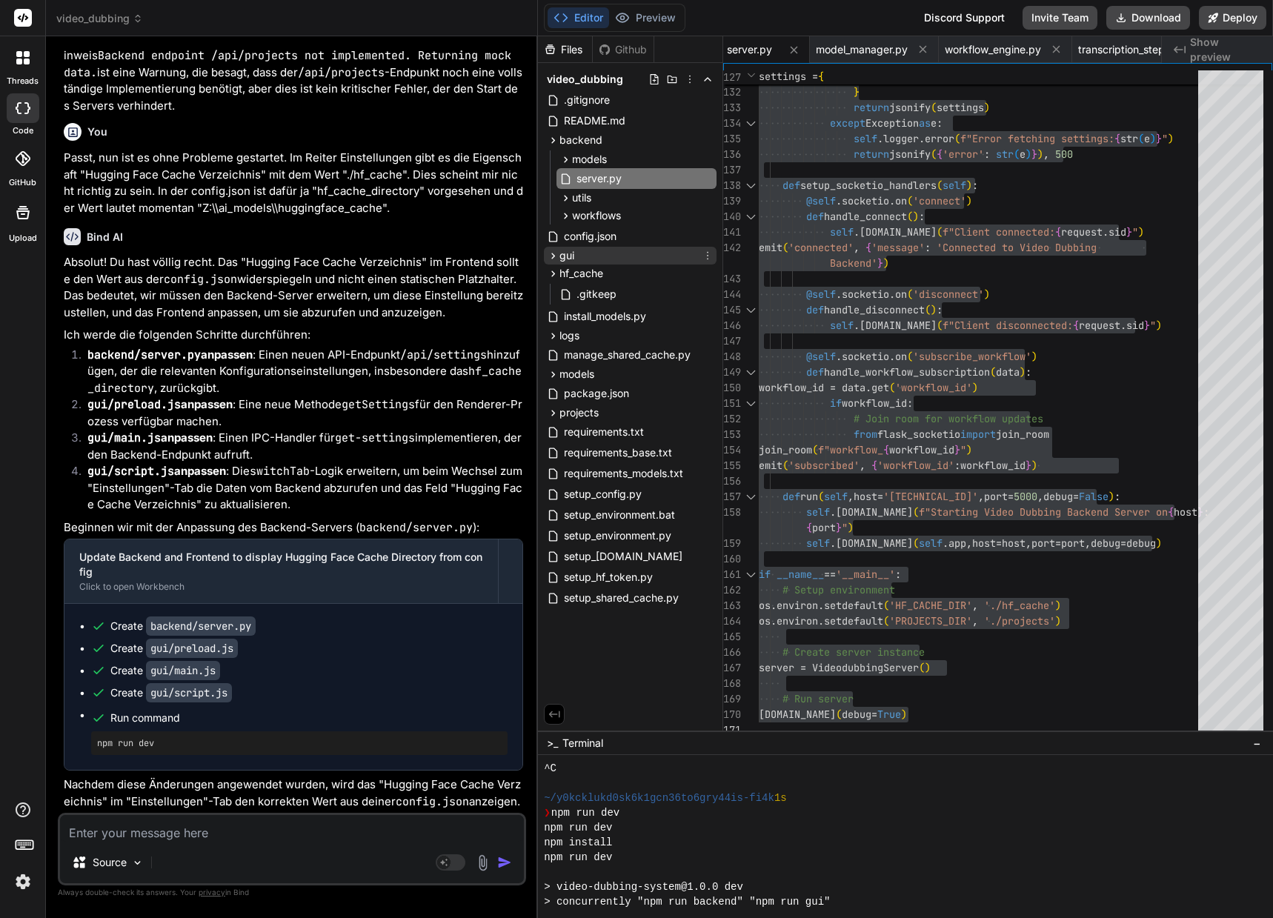
click at [552, 255] on icon at bounding box center [553, 256] width 13 height 13
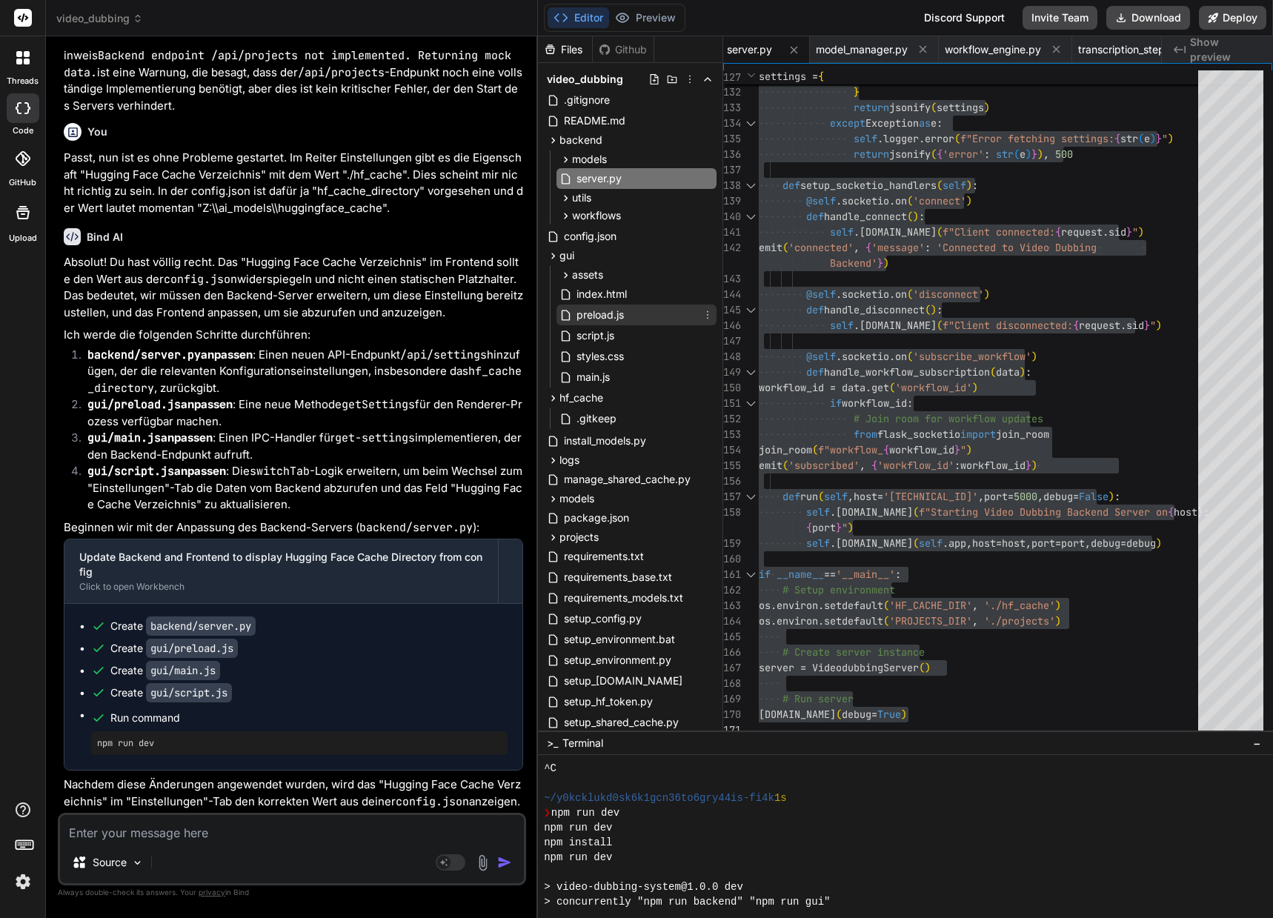
click at [605, 316] on span "preload.js" at bounding box center [600, 315] width 50 height 18
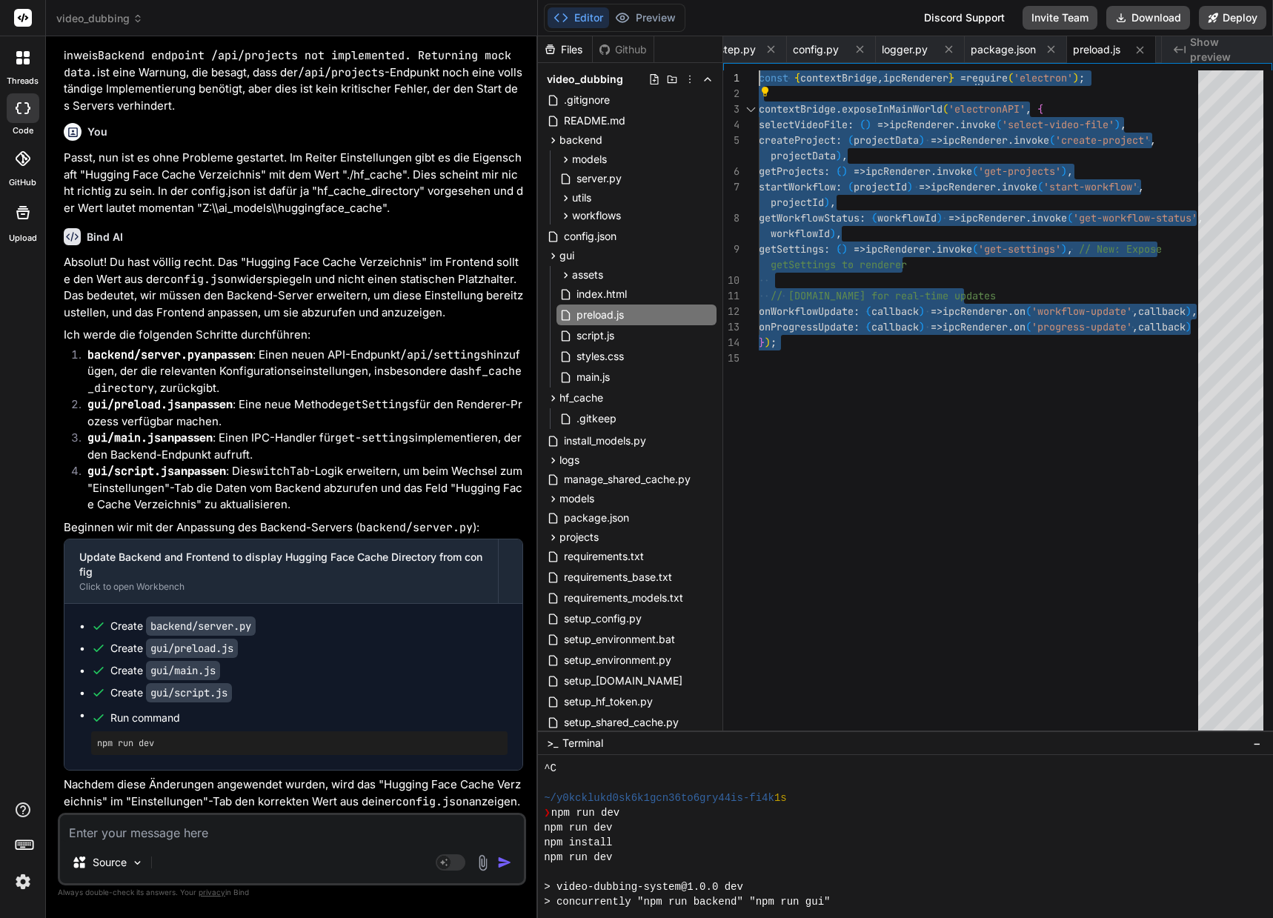
drag, startPoint x: 791, startPoint y: 343, endPoint x: 681, endPoint y: 54, distance: 309.0
click at [759, 70] on div "const { contextBridge , ipcRenderer } = require ( 'electron' ) ; contextBridge …" at bounding box center [983, 403] width 448 height 667
click at [605, 339] on span "script.js" at bounding box center [595, 336] width 41 height 18
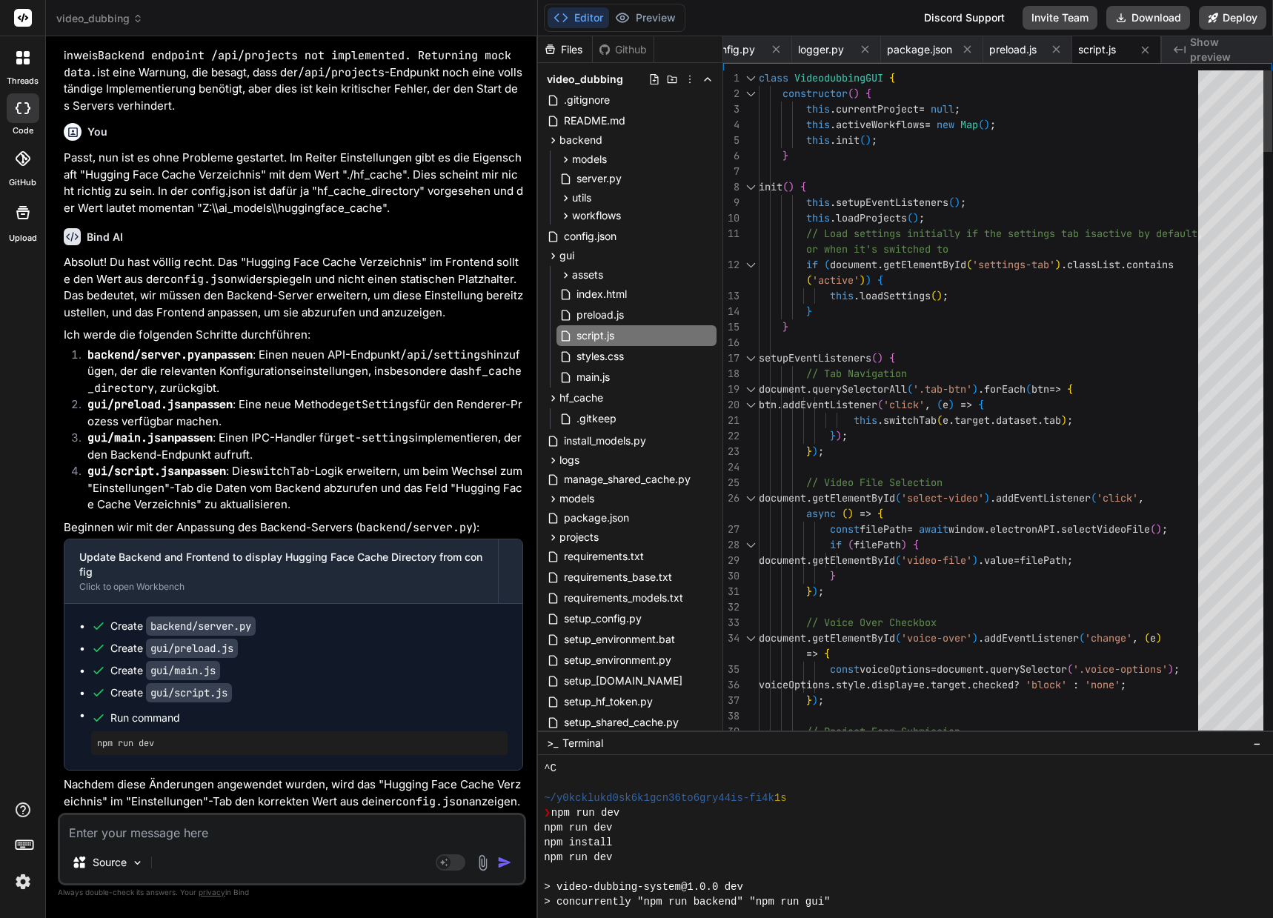
drag, startPoint x: 759, startPoint y: 75, endPoint x: 791, endPoint y: 79, distance: 32.9
click at [791, 79] on span "class VideodubbingGUI {" at bounding box center [827, 78] width 136 height 16
drag, startPoint x: 759, startPoint y: 79, endPoint x: 804, endPoint y: 88, distance: 46.1
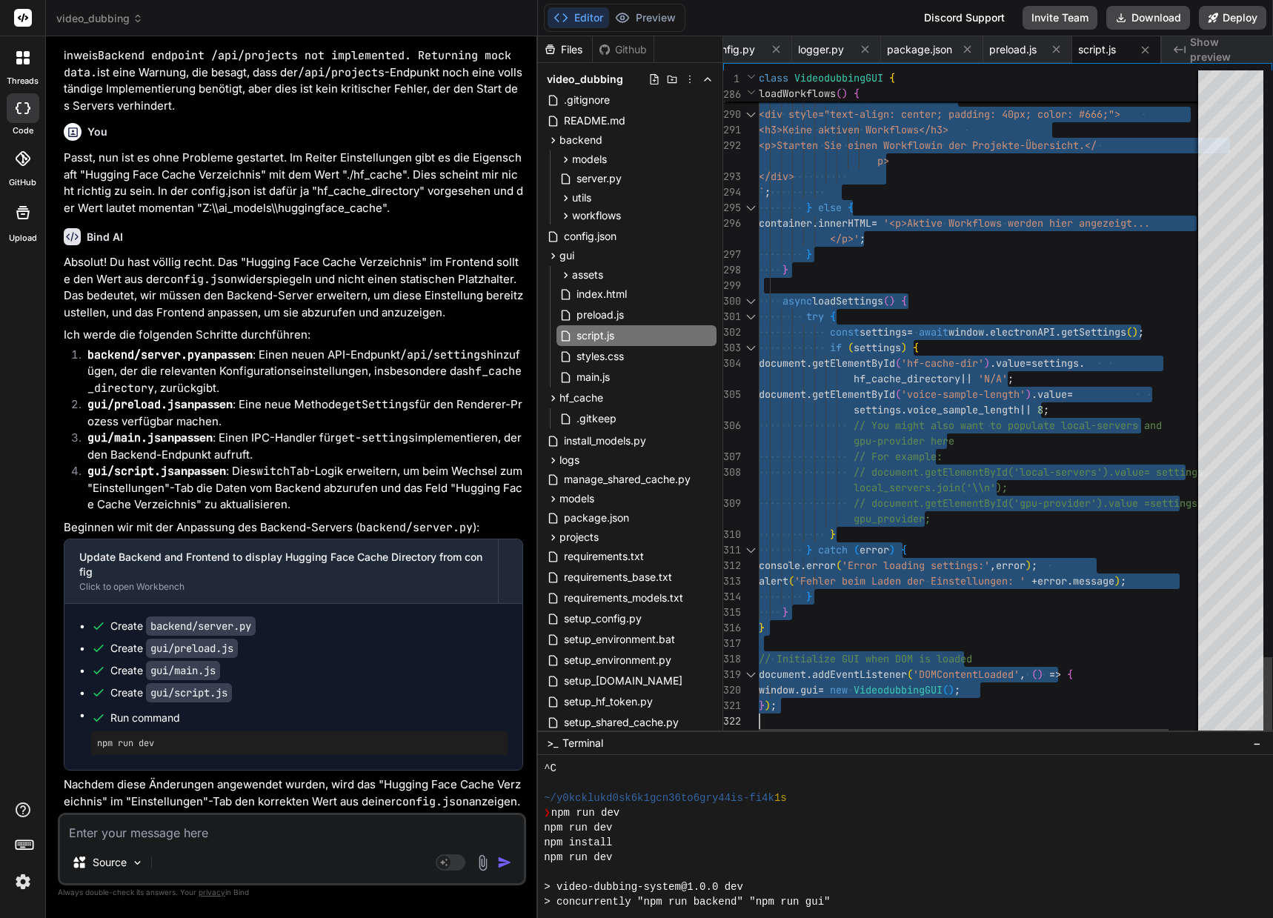
drag, startPoint x: 761, startPoint y: 75, endPoint x: 776, endPoint y: 770, distance: 695.0
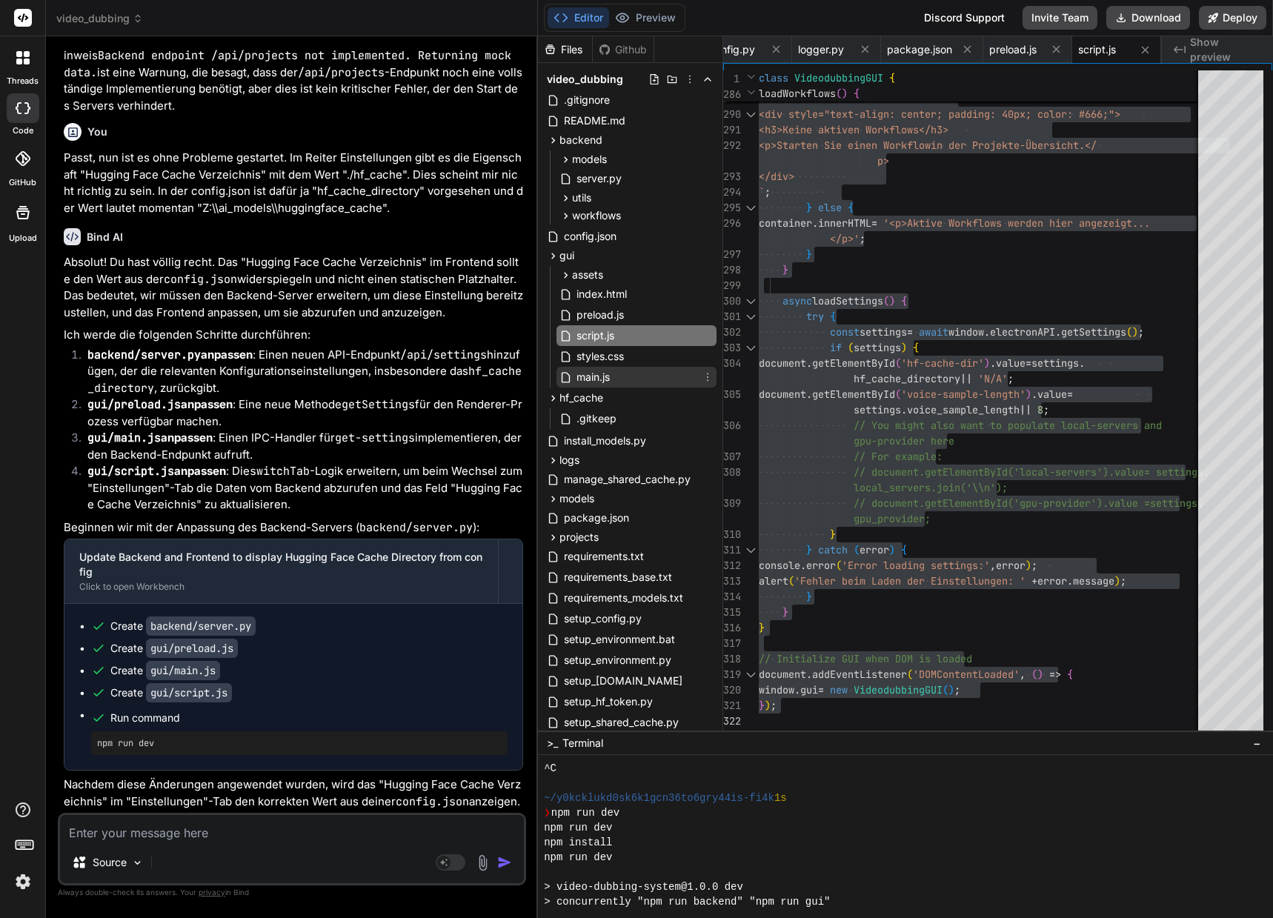
click at [599, 377] on span "main.js" at bounding box center [593, 377] width 36 height 18
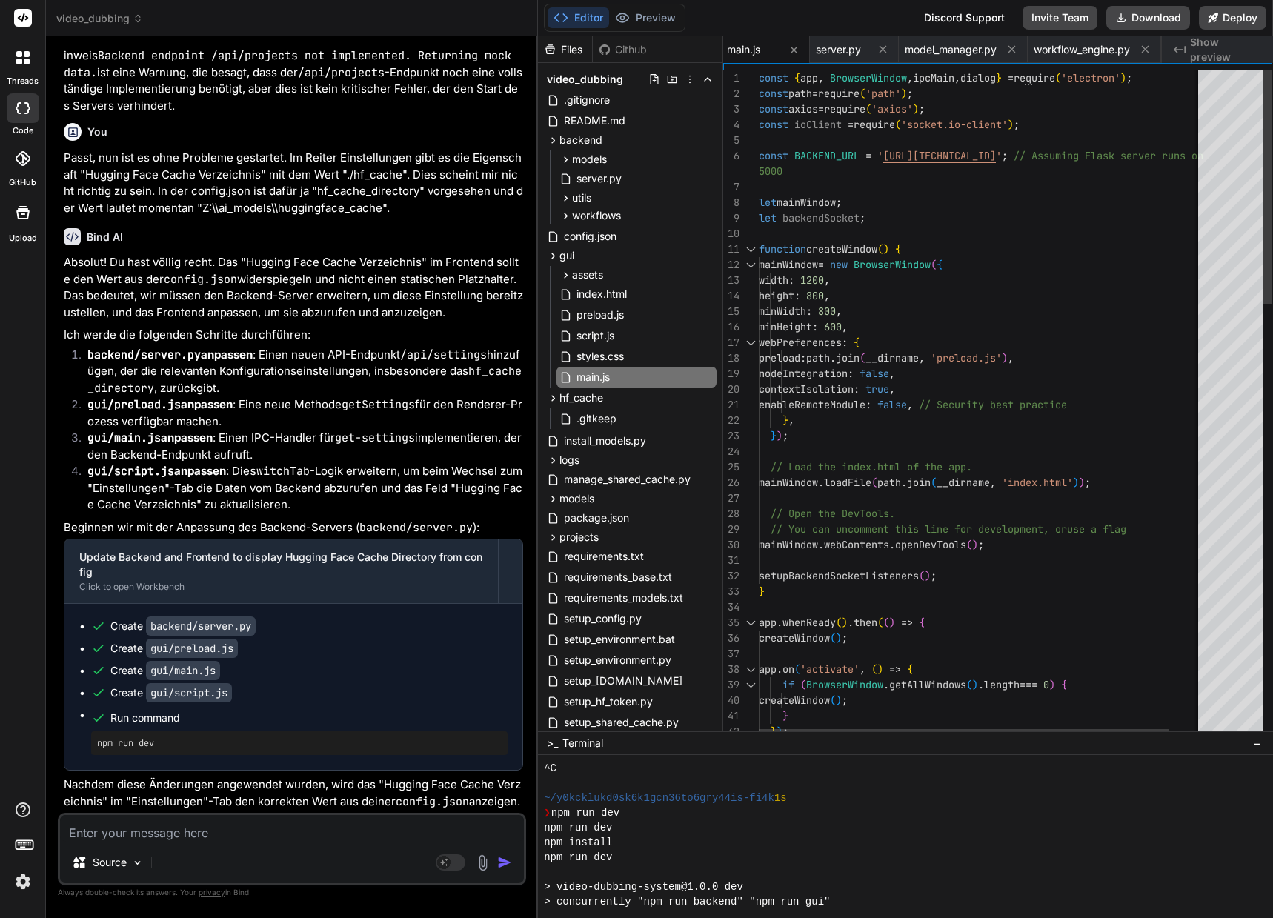
drag, startPoint x: 759, startPoint y: 77, endPoint x: 767, endPoint y: 87, distance: 13.7
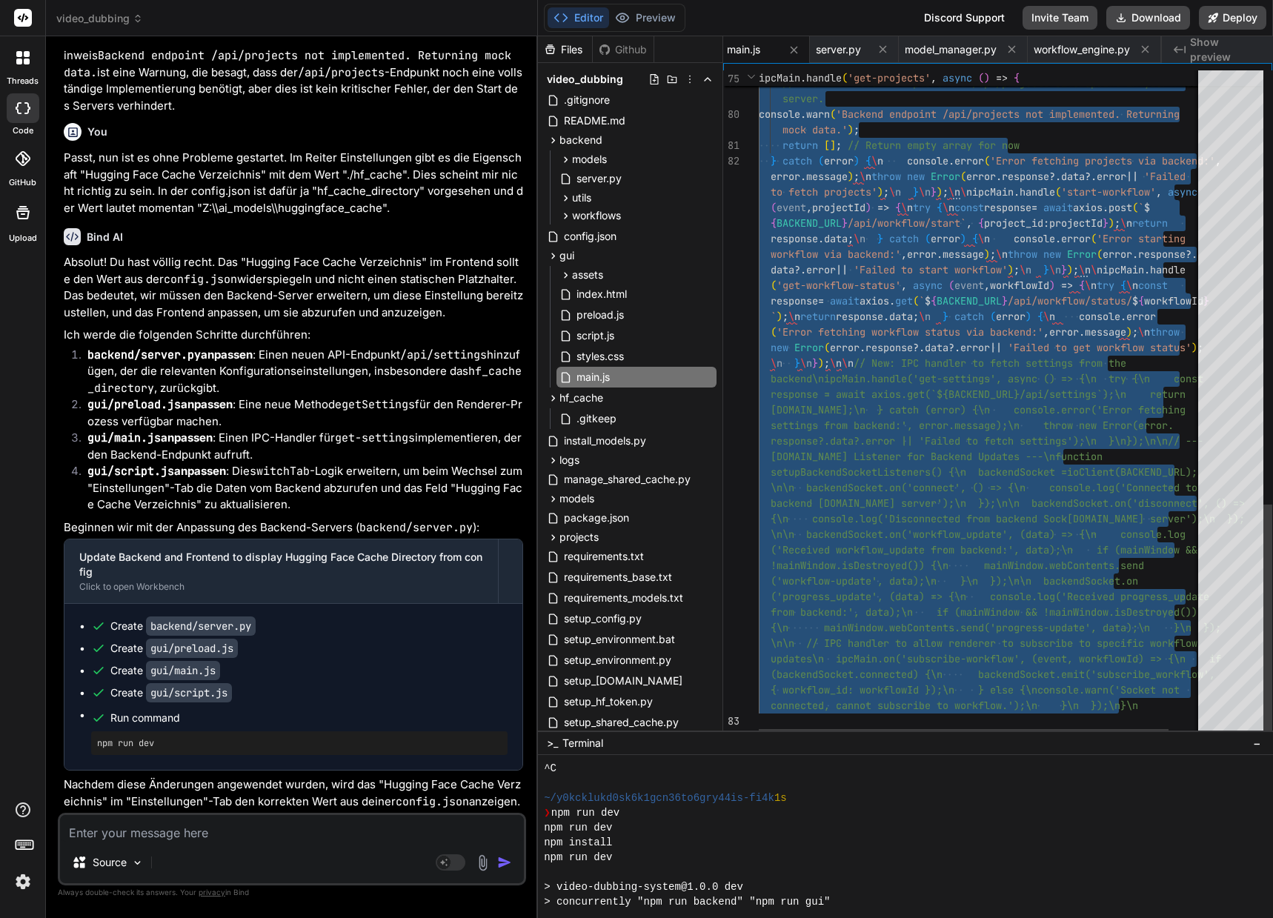
drag, startPoint x: 759, startPoint y: 76, endPoint x: 811, endPoint y: 829, distance: 754.4
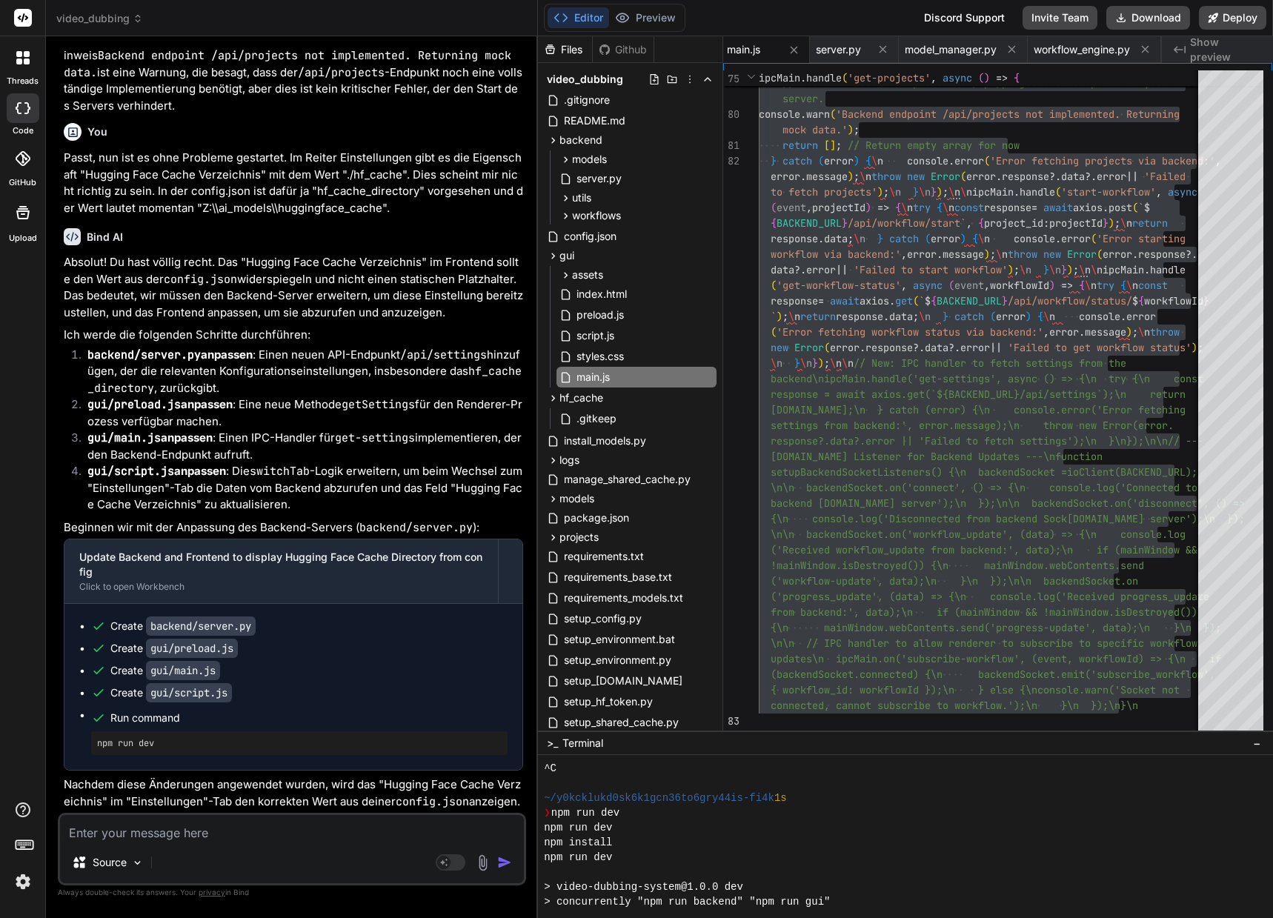
scroll to position [34993, 0]
click at [235, 836] on textarea at bounding box center [292, 828] width 464 height 27
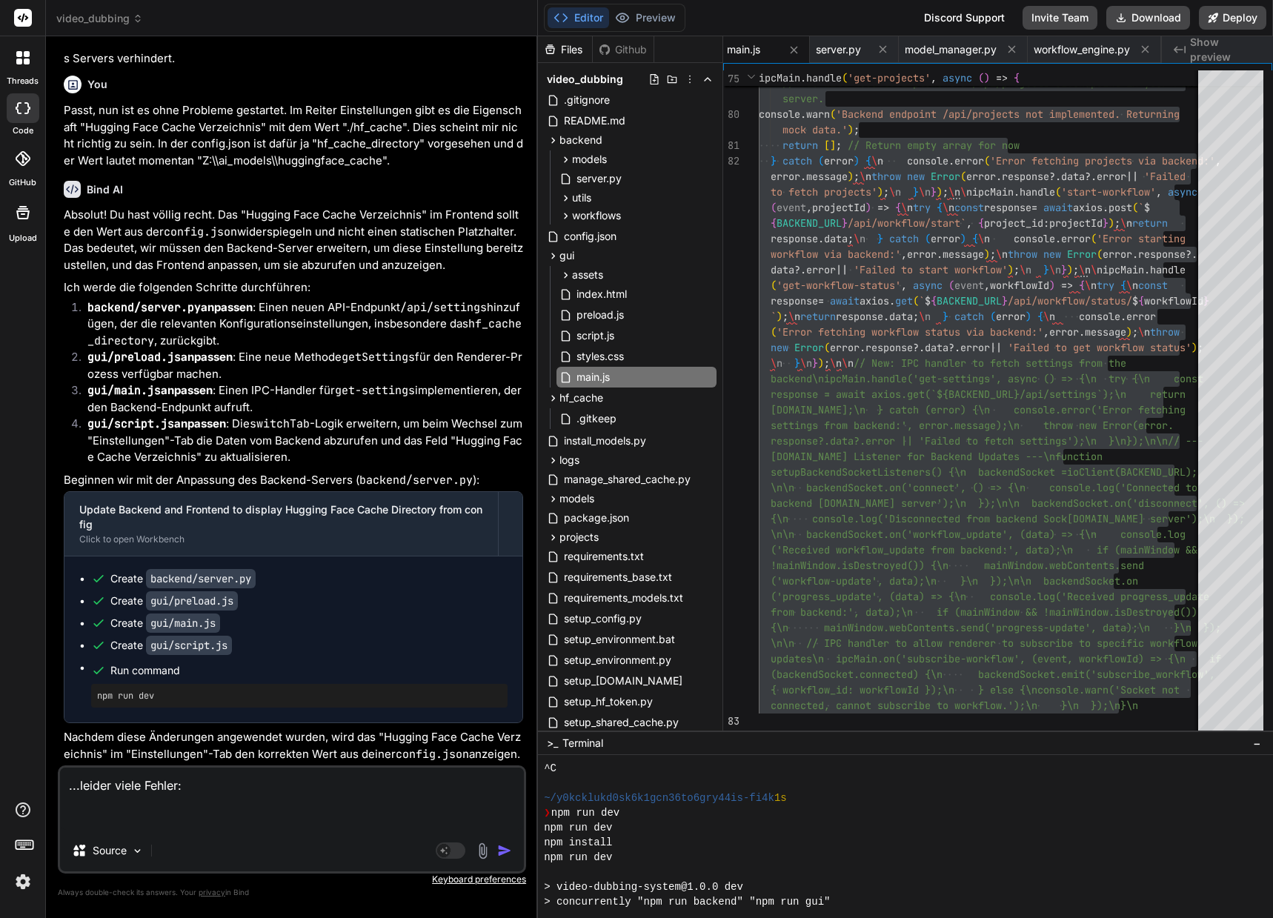
paste textarea "(venv_videodubbing) D:\_Projekte\Syn_PRG1\[DOMAIN_NAME]\video-dubbing-system>np…"
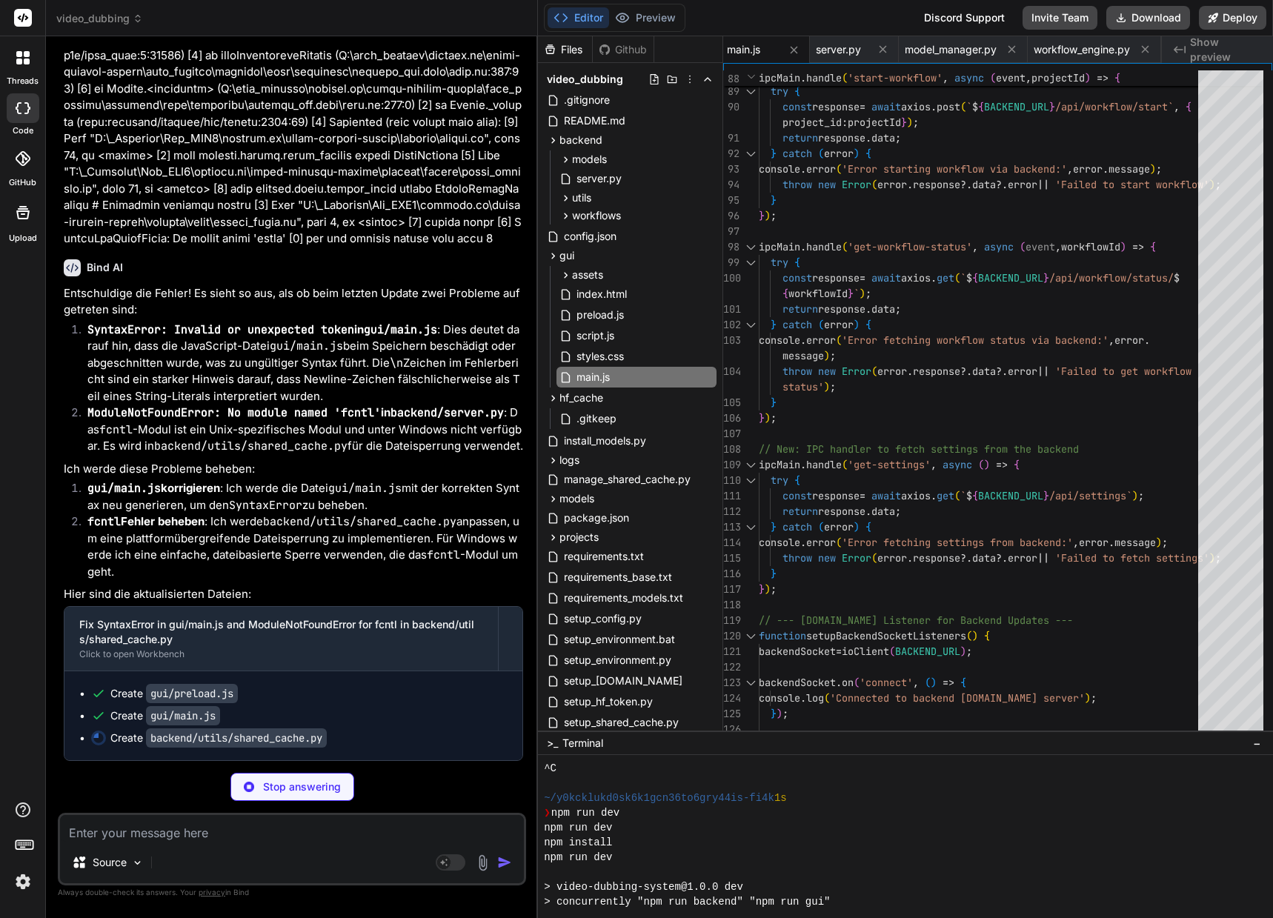
scroll to position [0, 2650]
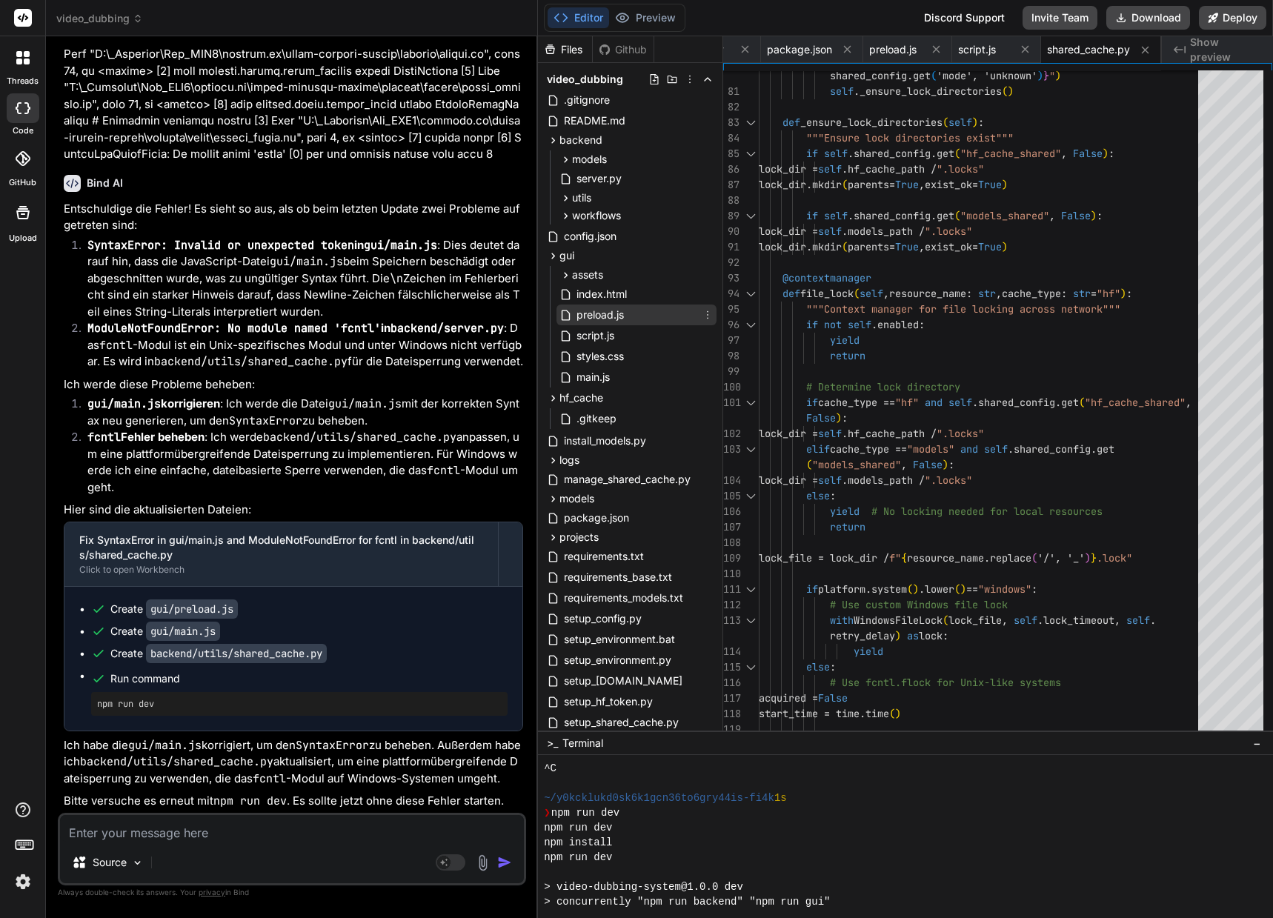
click at [613, 308] on span "preload.js" at bounding box center [600, 315] width 50 height 18
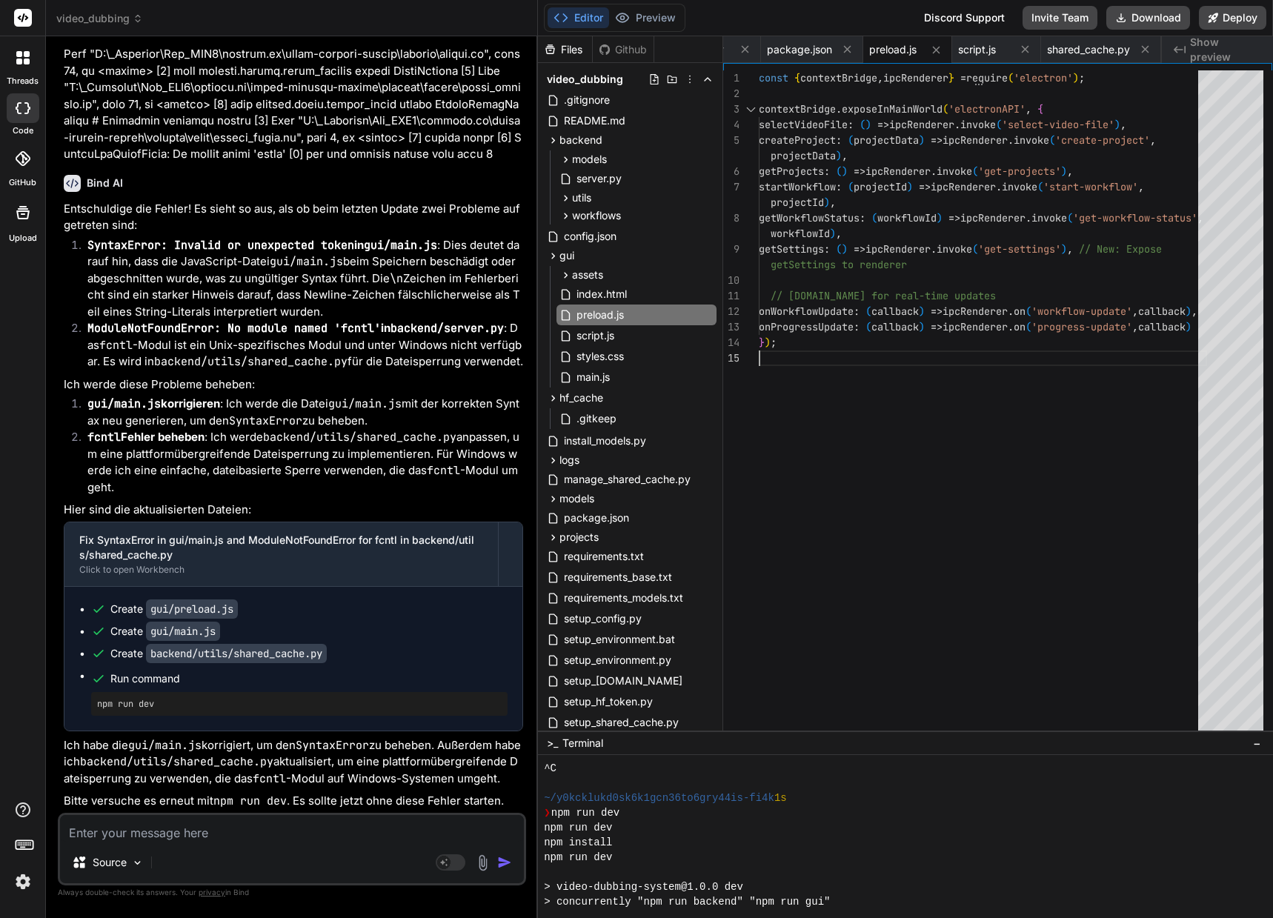
scroll to position [15, 0]
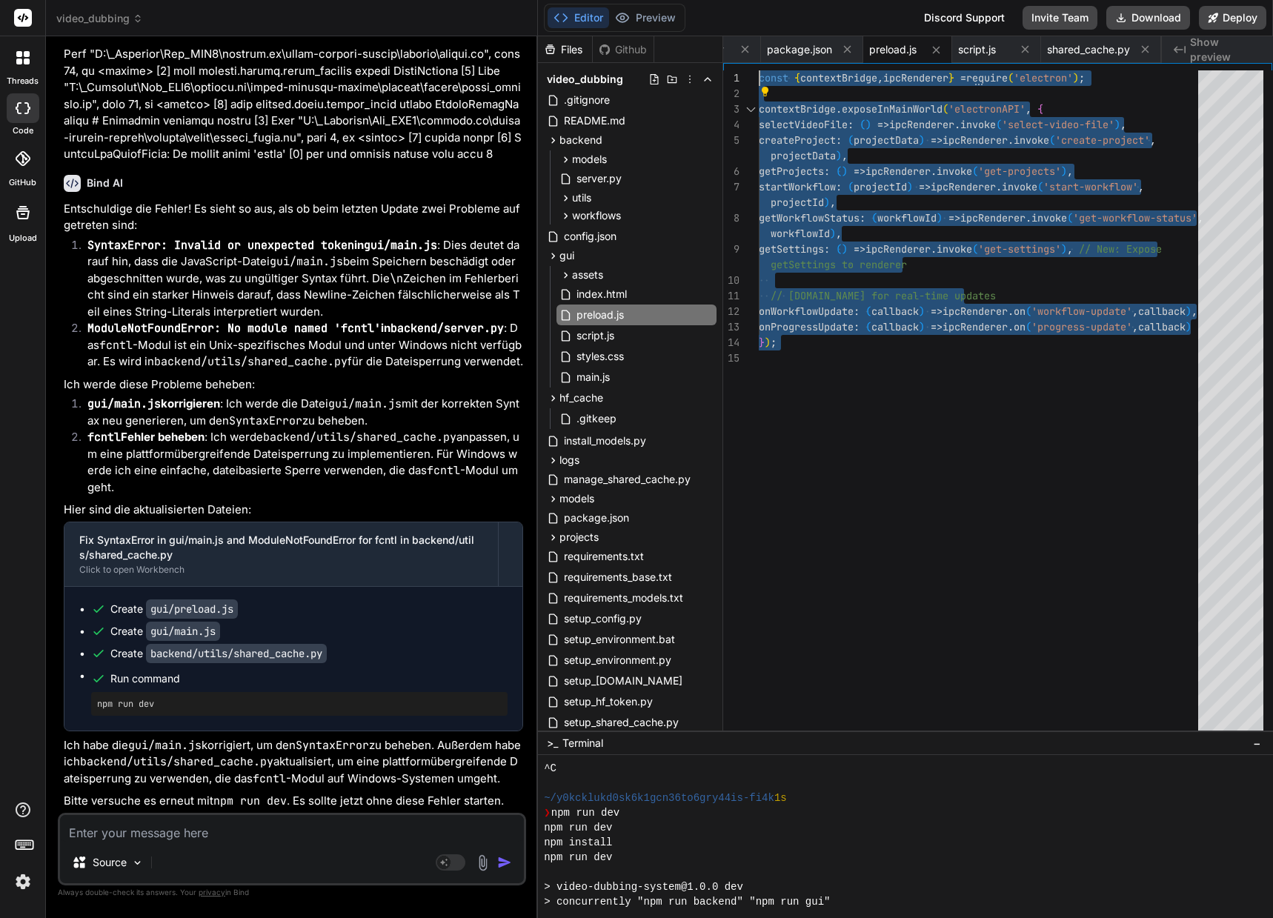
drag, startPoint x: 785, startPoint y: 356, endPoint x: 703, endPoint y: 51, distance: 315.4
click at [759, 70] on div "const { contextBridge , ipcRenderer } = require ( 'electron' ) ; contextBridge …" at bounding box center [983, 403] width 448 height 667
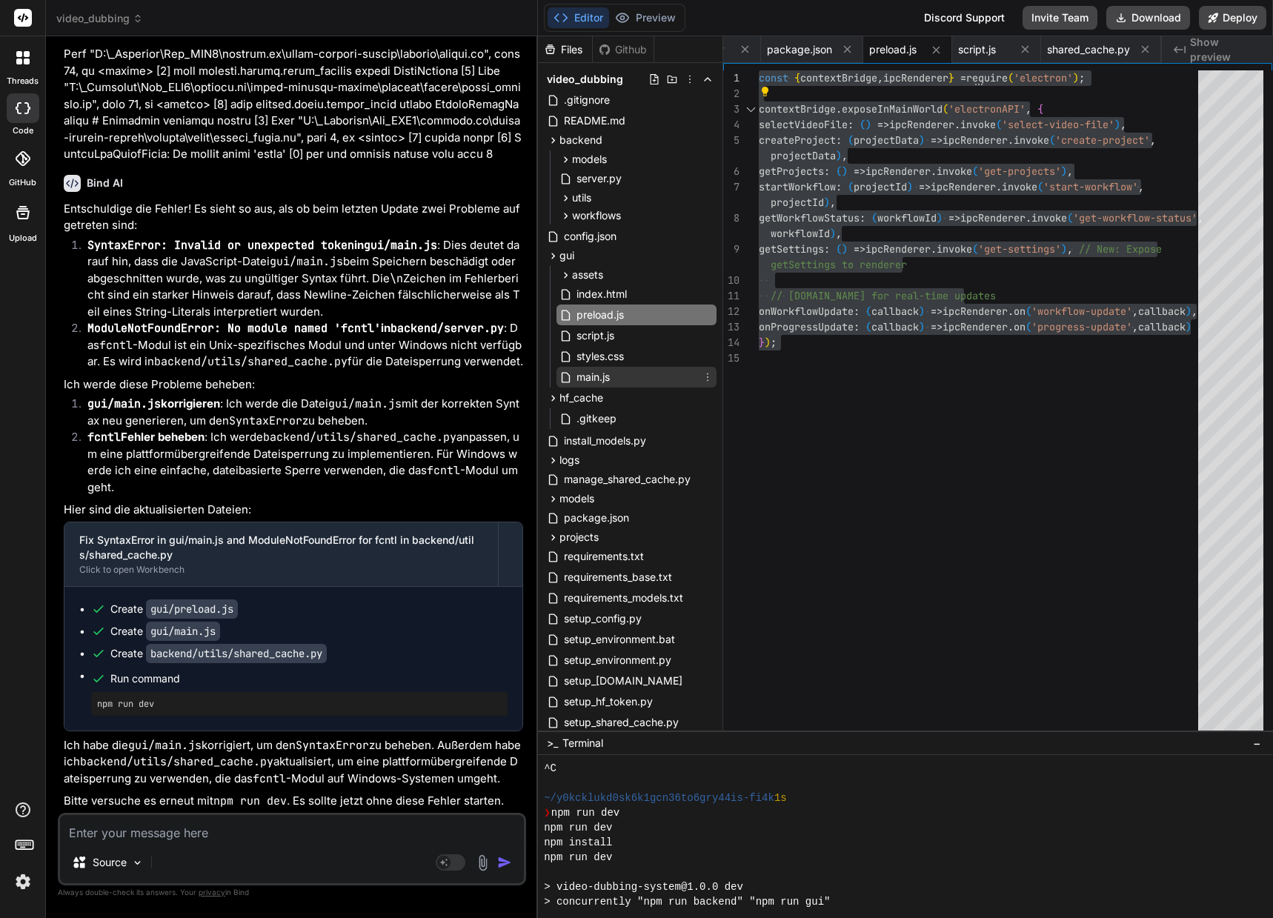
click at [619, 375] on div "main.js" at bounding box center [636, 377] width 160 height 21
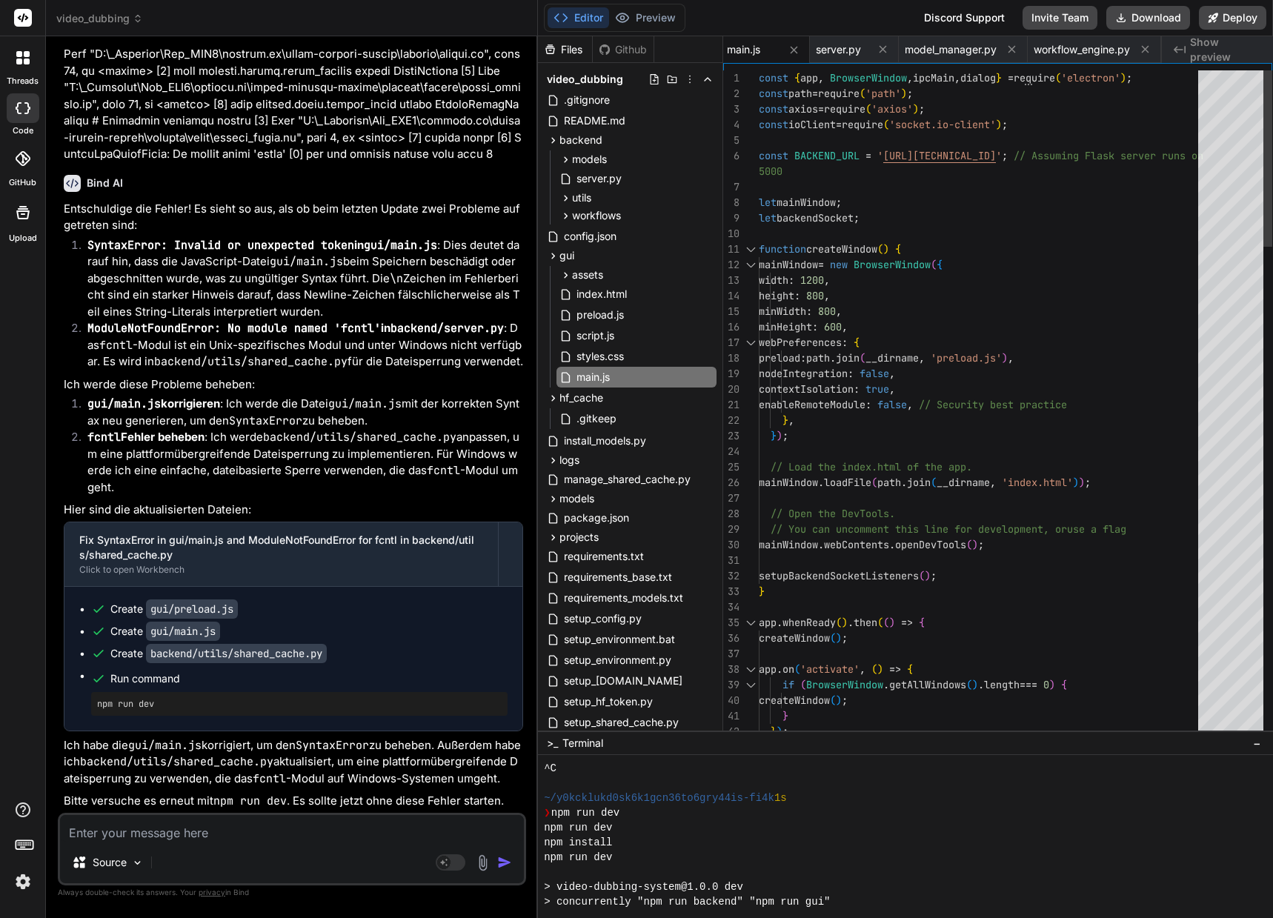
drag, startPoint x: 759, startPoint y: 76, endPoint x: 784, endPoint y: 90, distance: 28.5
drag, startPoint x: 759, startPoint y: 76, endPoint x: 804, endPoint y: 104, distance: 52.8
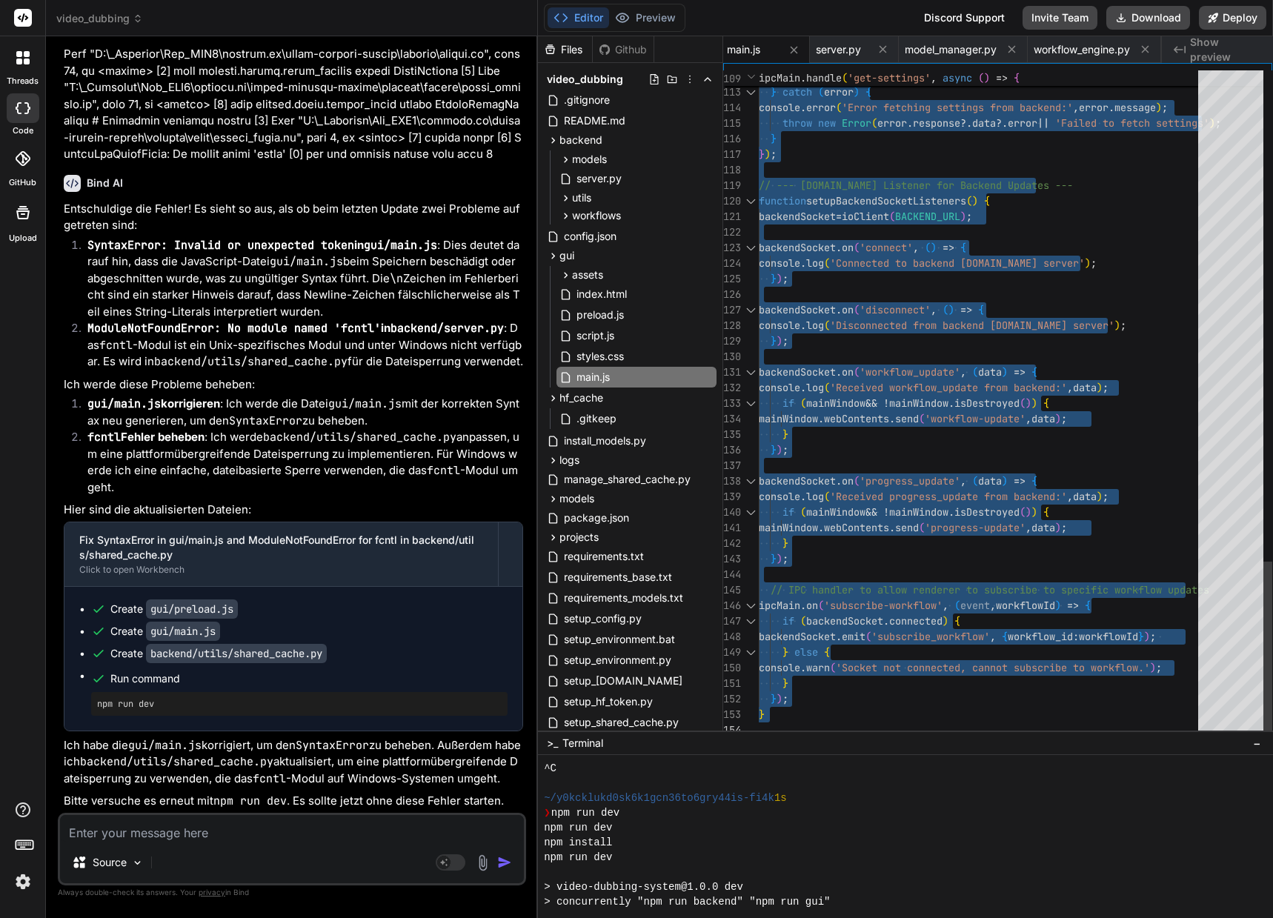
drag, startPoint x: 759, startPoint y: 76, endPoint x: 833, endPoint y: 763, distance: 690.7
click at [562, 198] on icon at bounding box center [565, 198] width 13 height 13
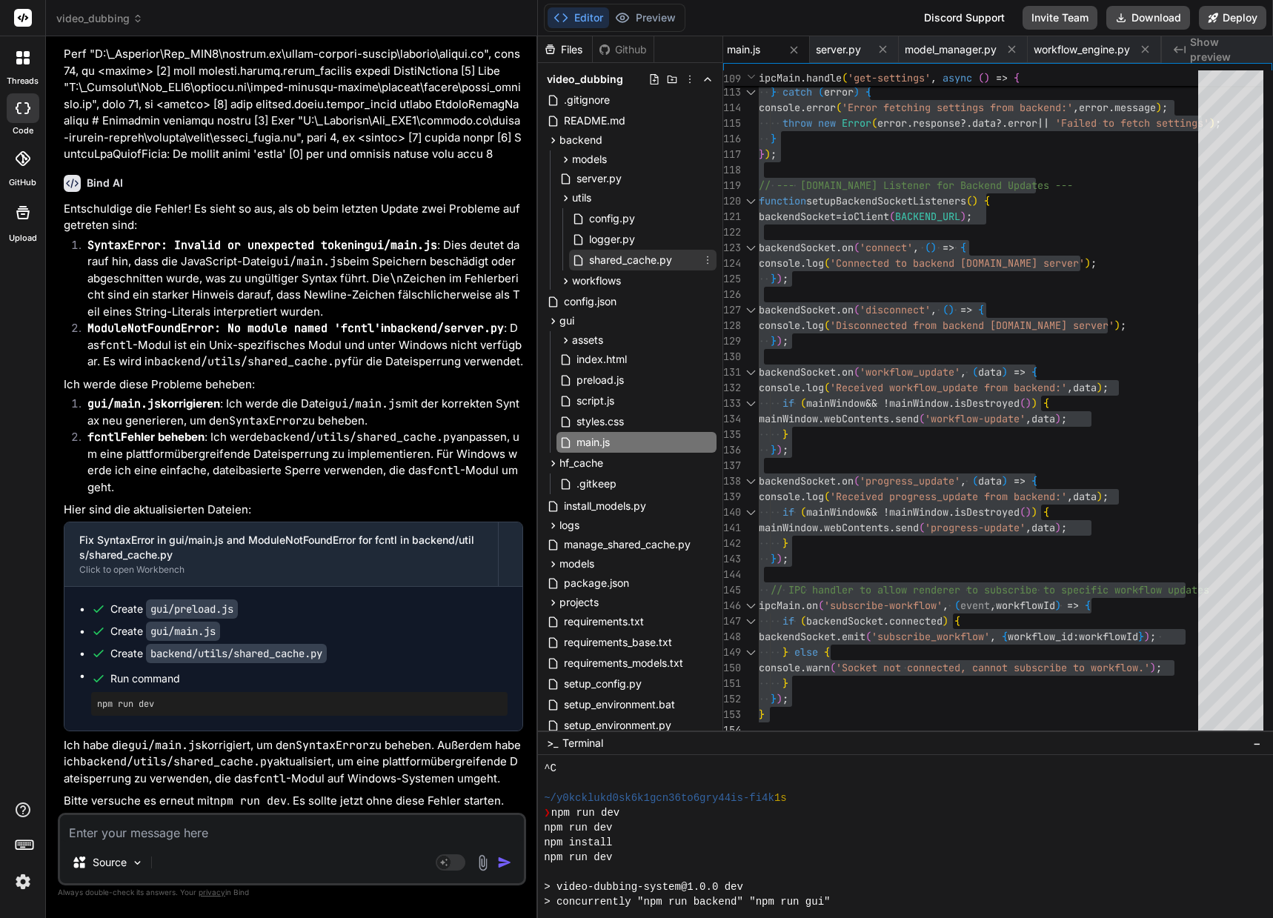
click at [629, 259] on span "shared_cache.py" at bounding box center [630, 260] width 86 height 18
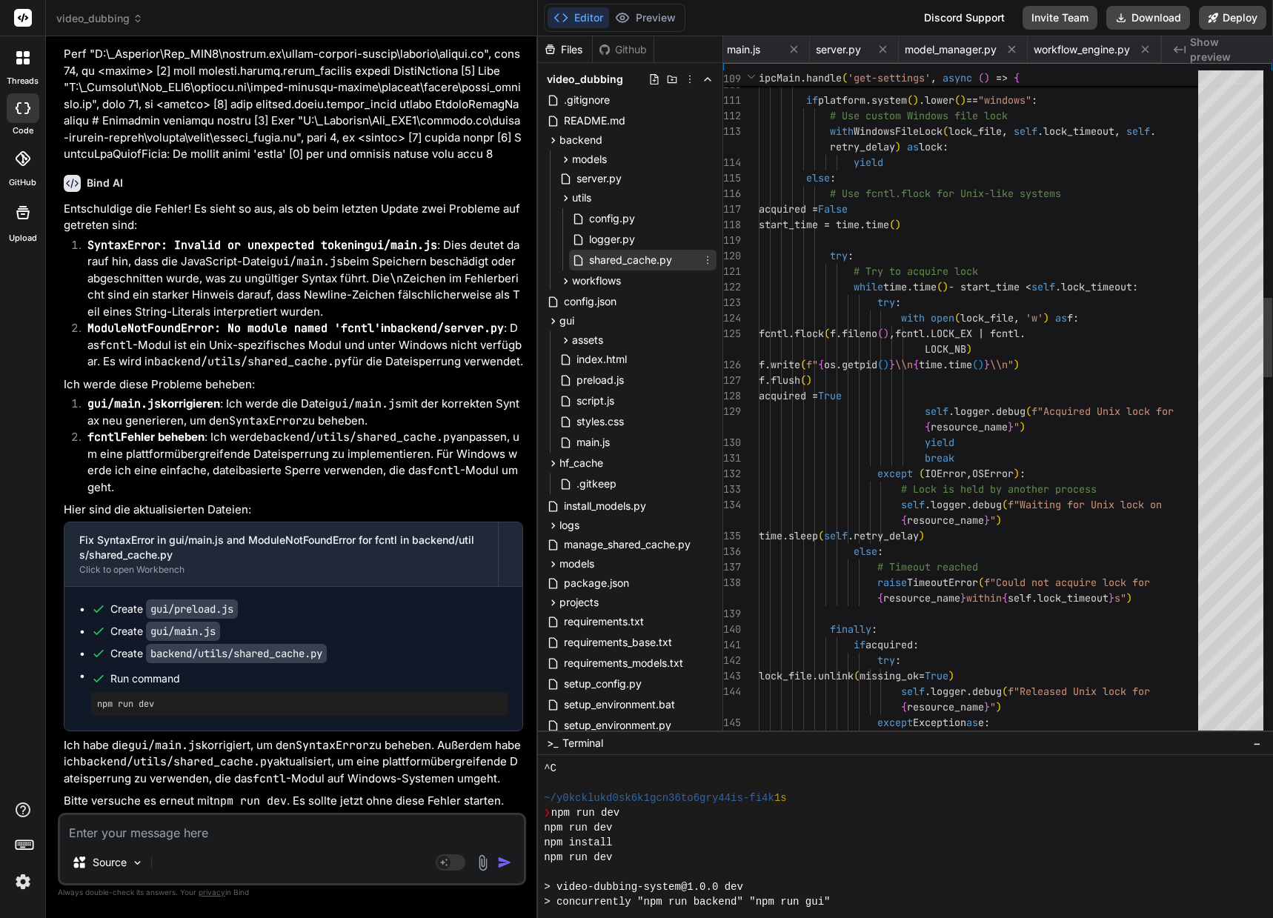
scroll to position [0, 2650]
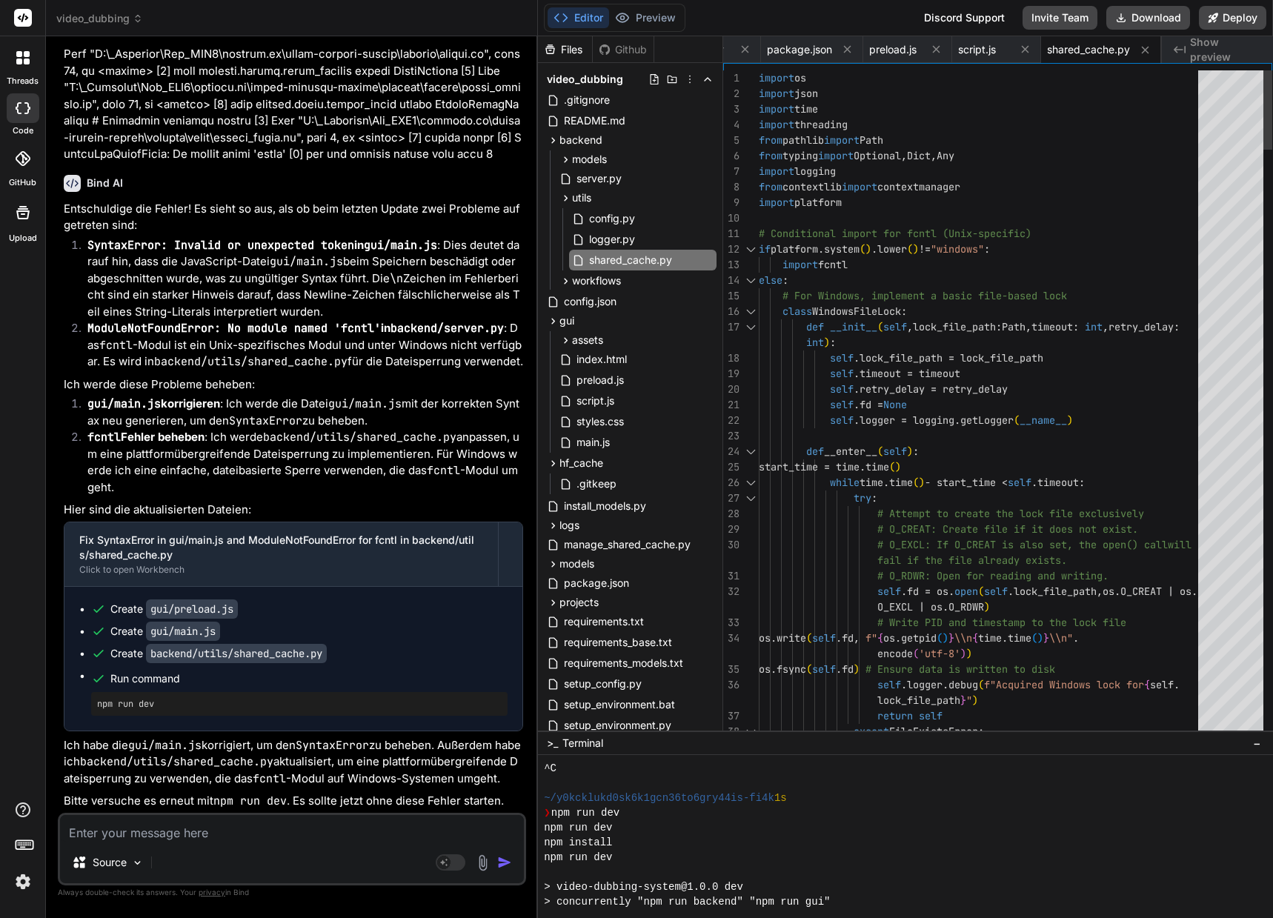
drag, startPoint x: 759, startPoint y: 79, endPoint x: 784, endPoint y: 89, distance: 27.9
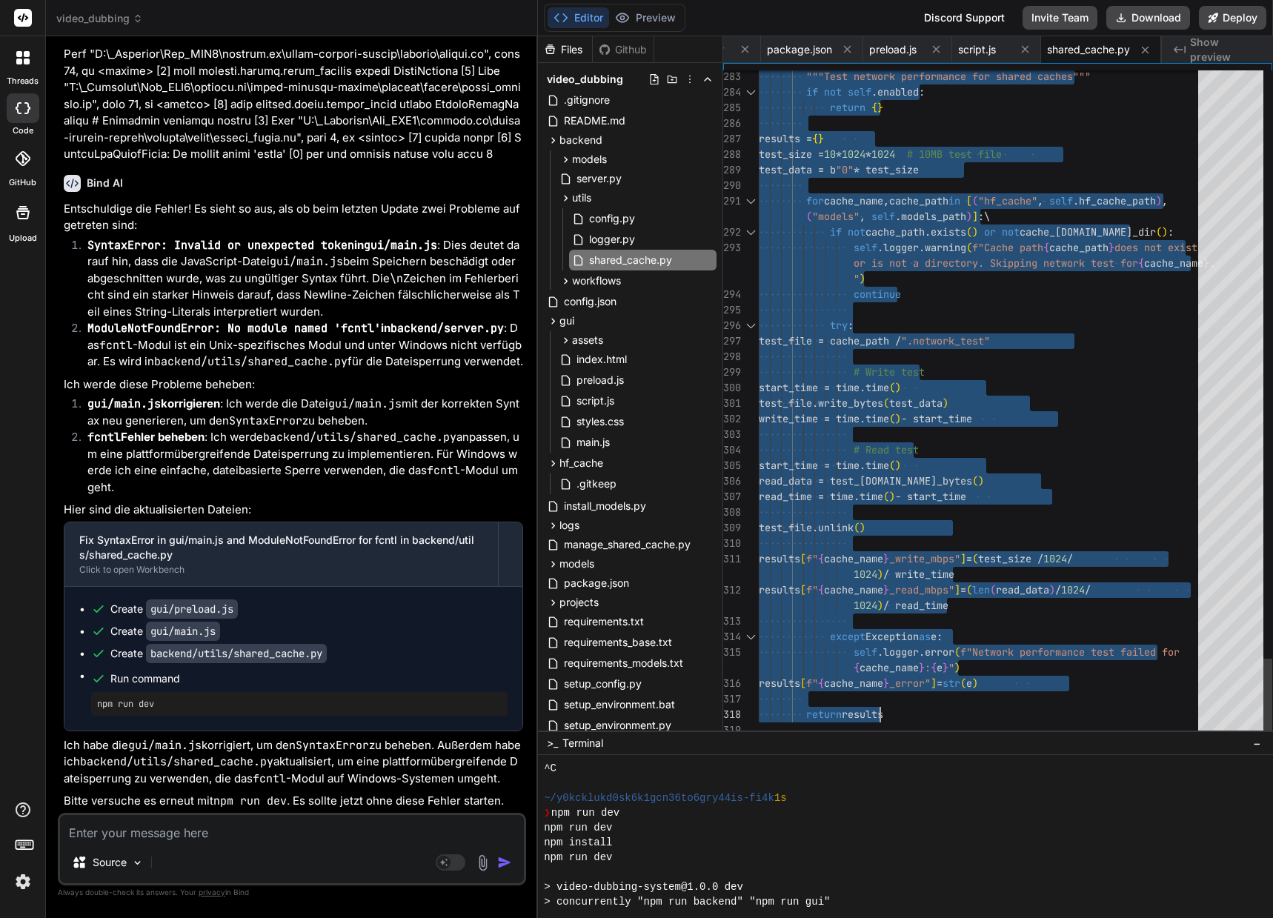
drag, startPoint x: 760, startPoint y: 77, endPoint x: 1003, endPoint y: 713, distance: 681.1
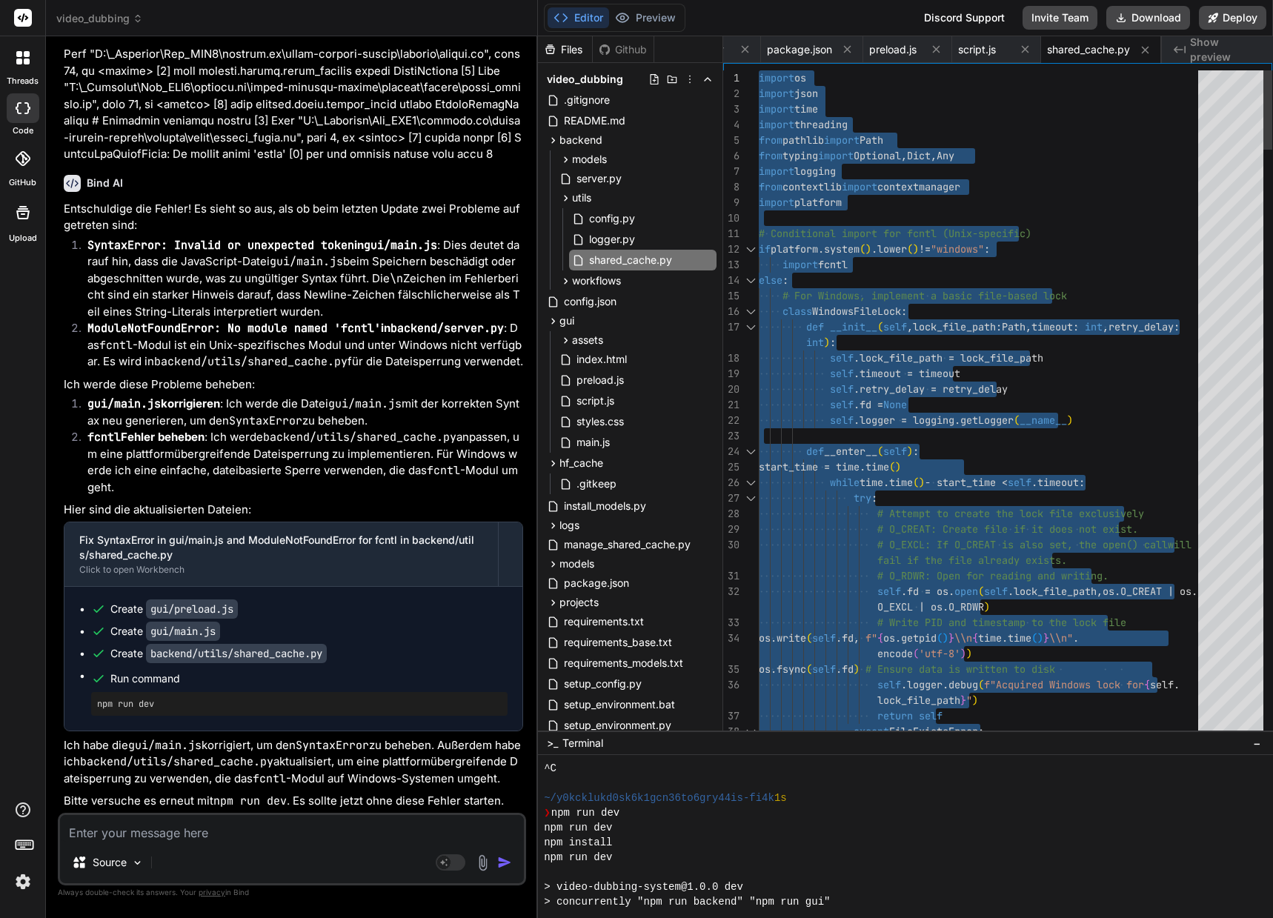
drag, startPoint x: 772, startPoint y: 727, endPoint x: 664, endPoint y: -90, distance: 824.1
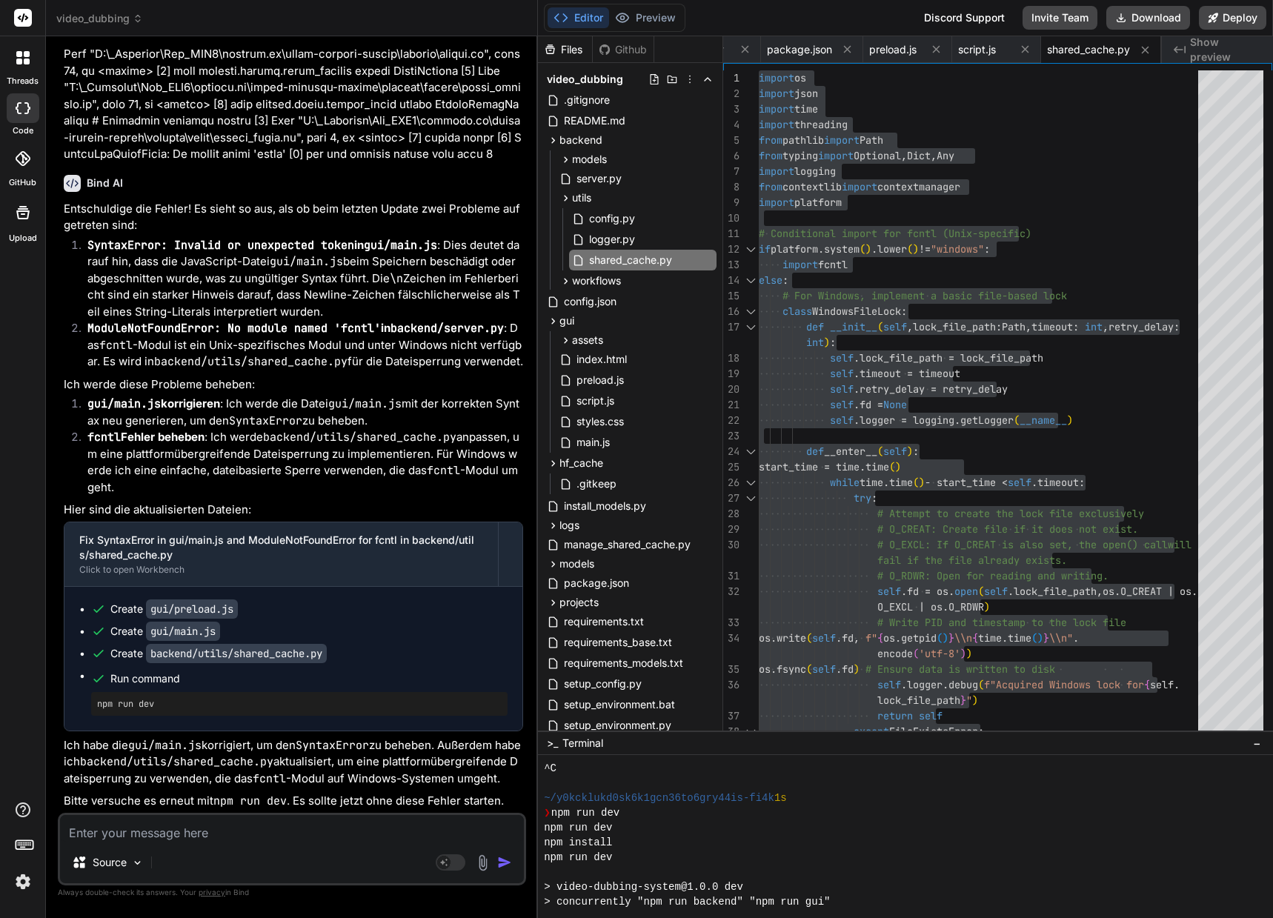
scroll to position [36592, 0]
click at [187, 839] on textarea at bounding box center [292, 828] width 464 height 27
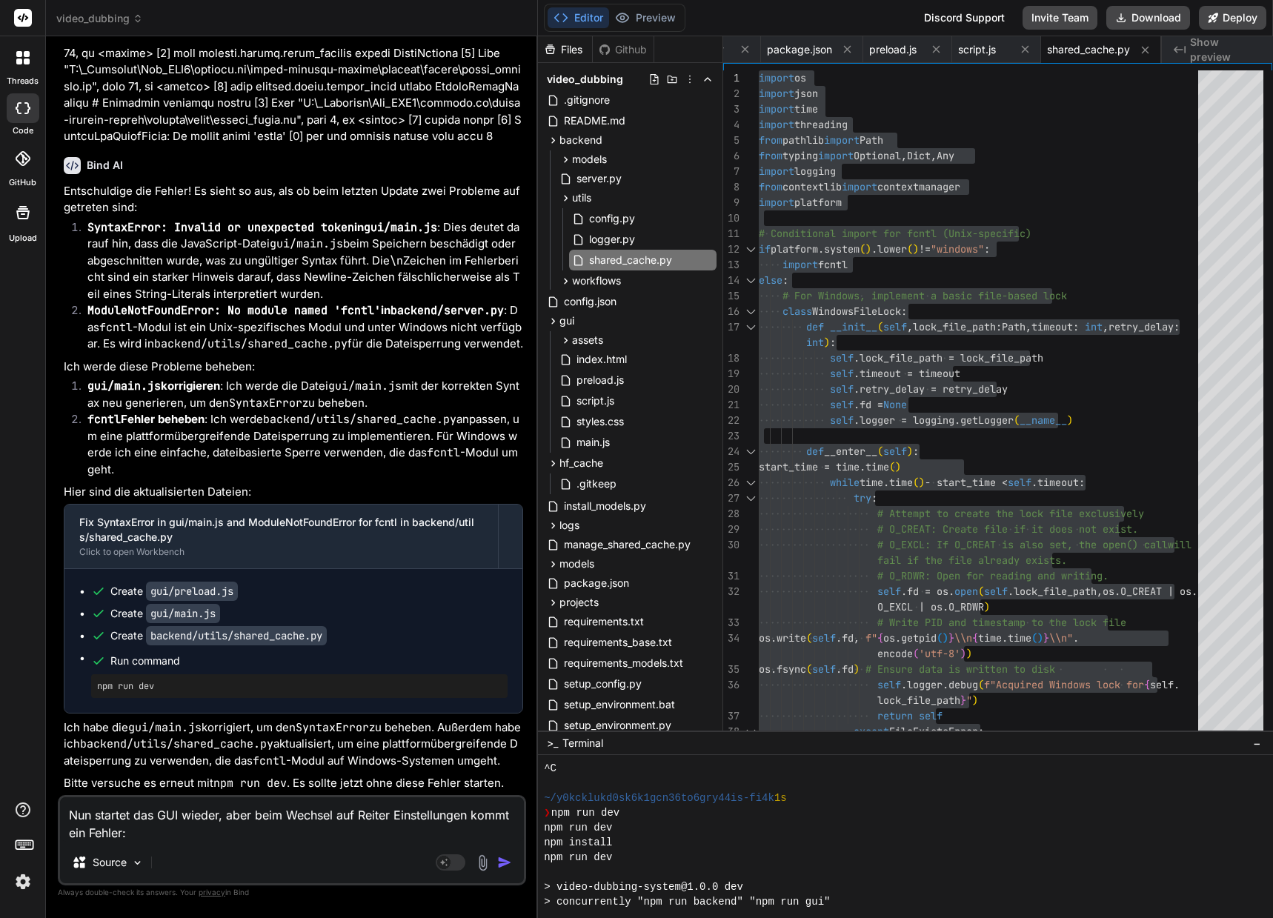
click at [73, 830] on textarea "Nun startet das GUI wieder, aber beim Wechsel auf Reiter Einstellungen kommt ei…" at bounding box center [292, 819] width 464 height 44
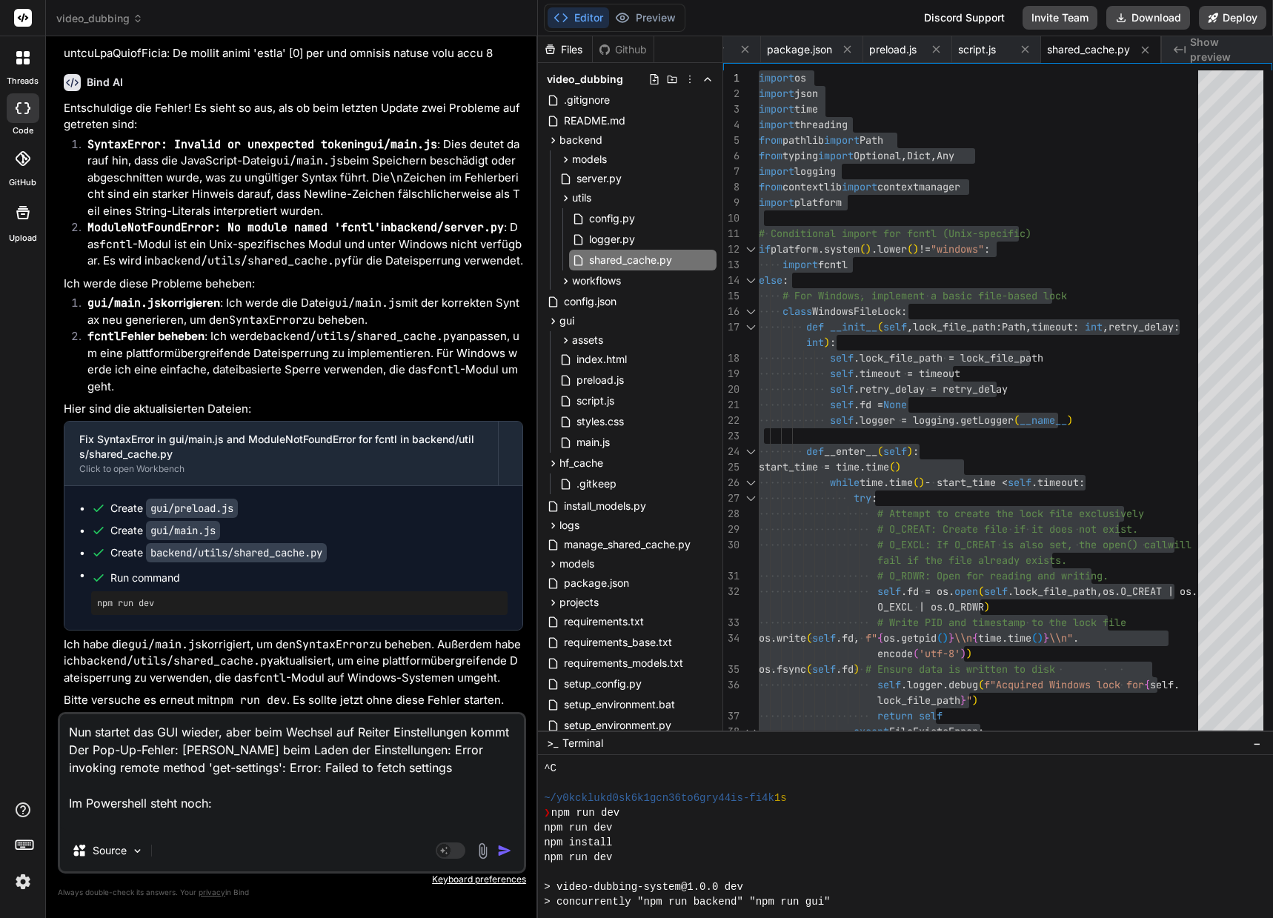
click at [184, 812] on textarea "Nun startet das GUI wieder, aber beim Wechsel auf Reiter Einstellungen kommt De…" at bounding box center [292, 772] width 464 height 116
paste textarea "(venv_videodubbing) D:\_Projekte\Syn_PRG1\[DOMAIN_NAME]\video-dubbing-system>np…"
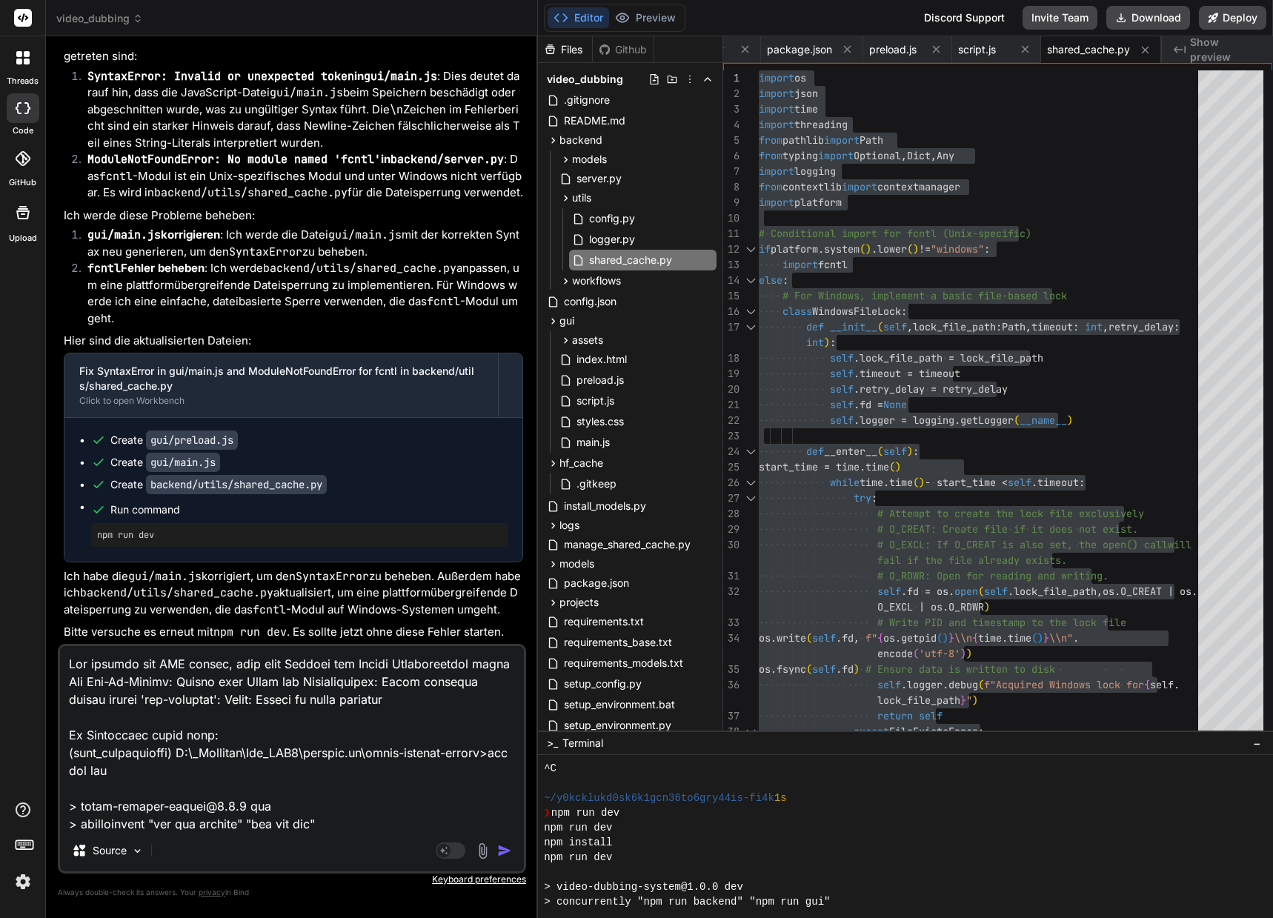
scroll to position [659, 0]
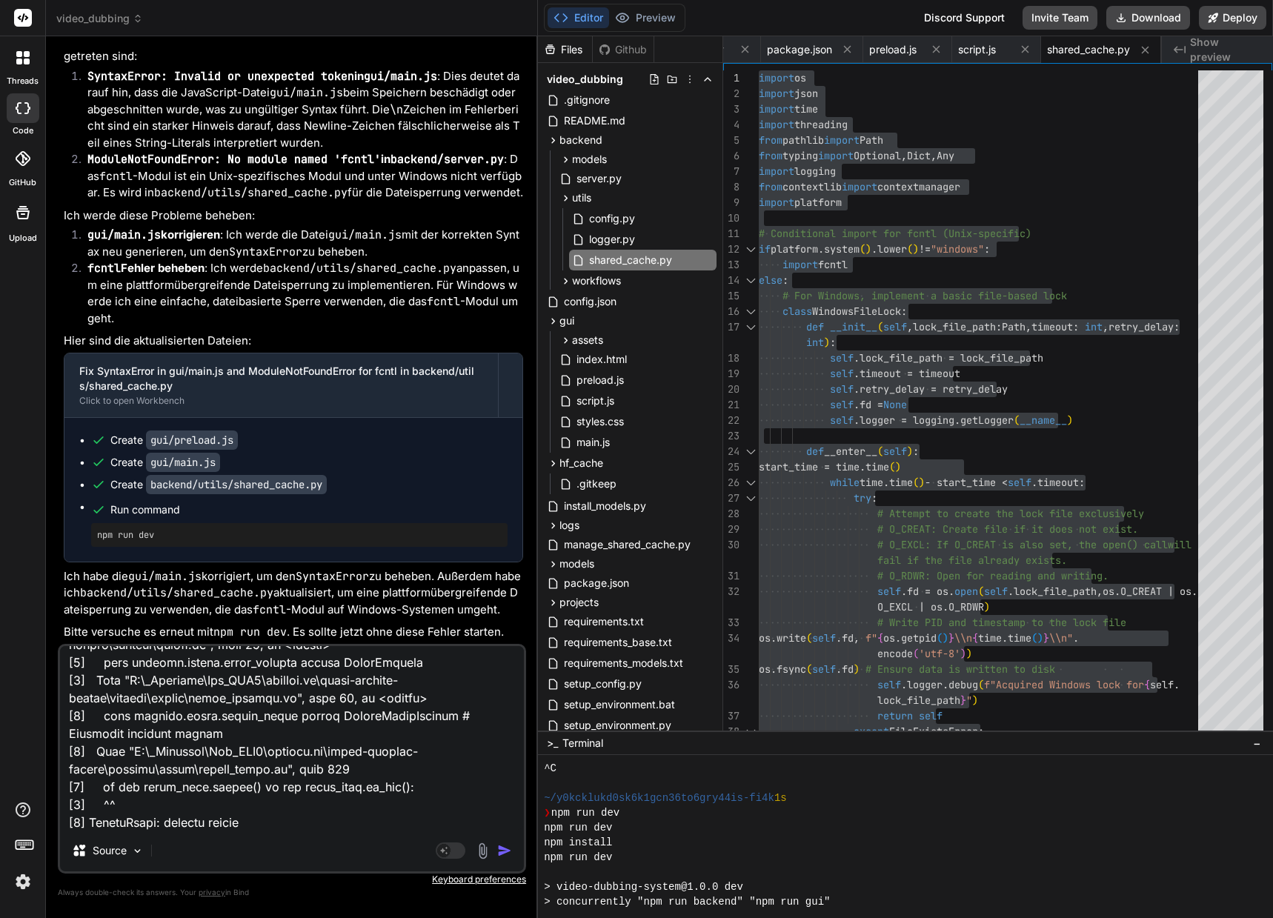
click at [507, 851] on img "button" at bounding box center [504, 850] width 15 height 15
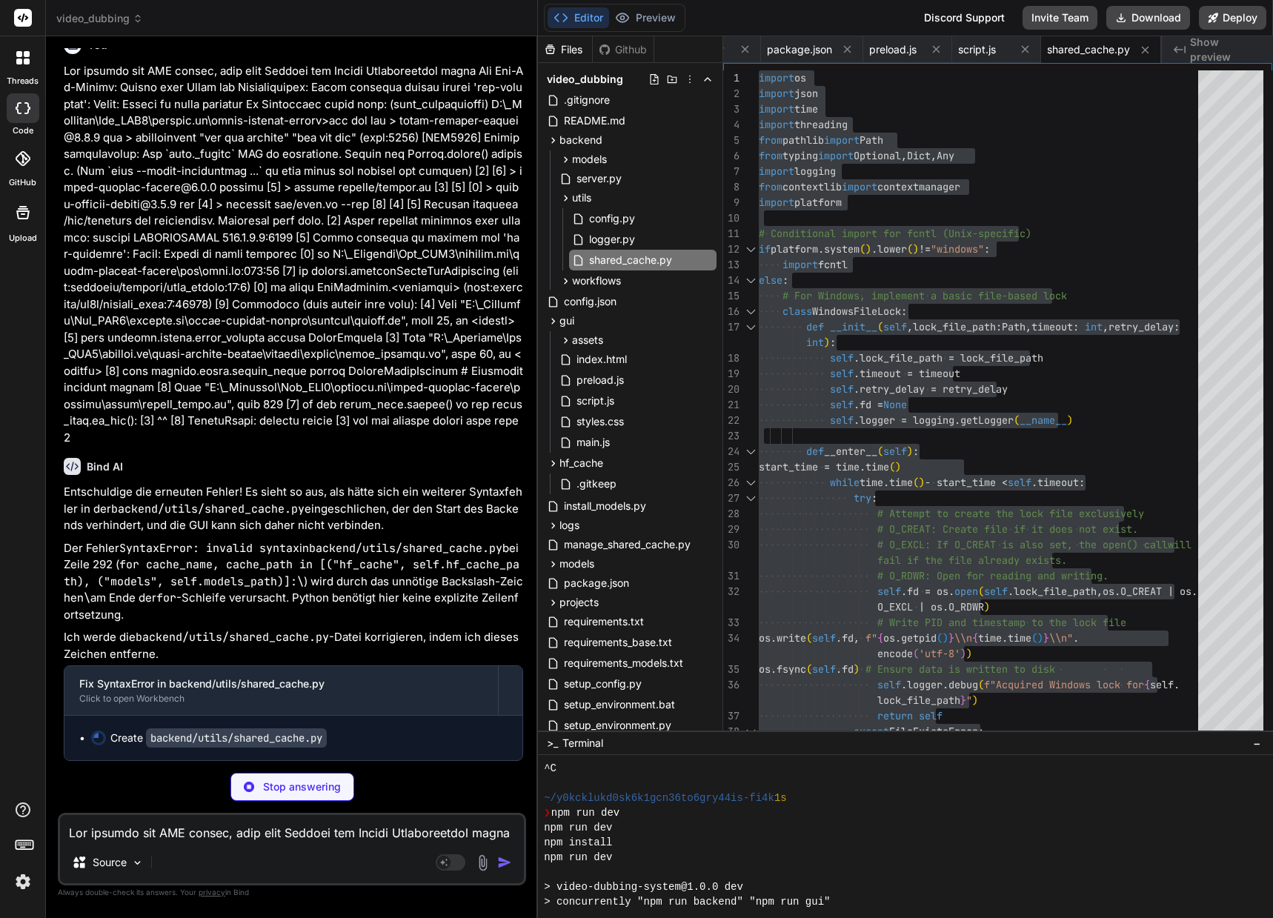
scroll to position [37374, 0]
click at [617, 241] on span "logger.py" at bounding box center [611, 239] width 49 height 18
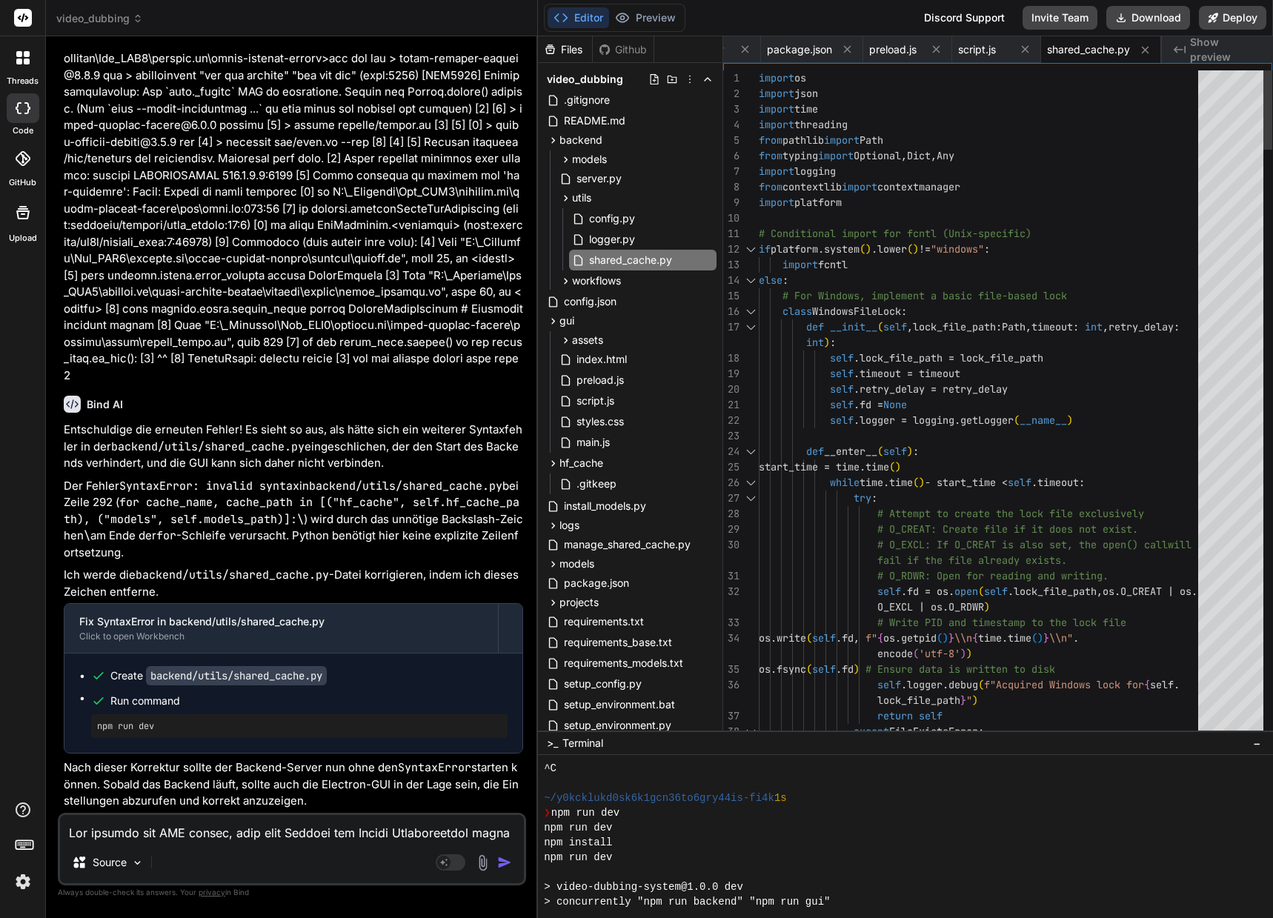
scroll to position [15, 0]
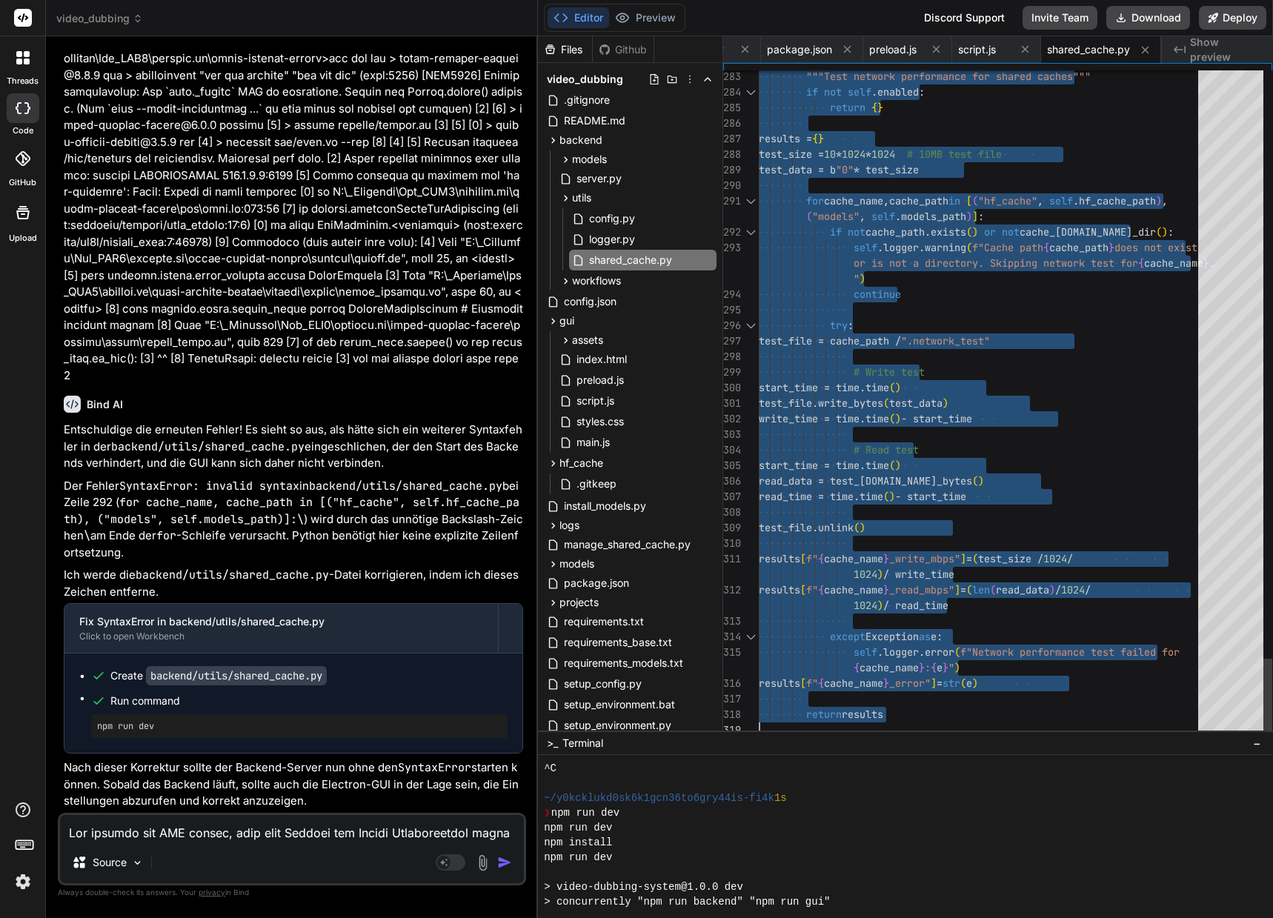
drag, startPoint x: 759, startPoint y: 76, endPoint x: 795, endPoint y: 804, distance: 728.3
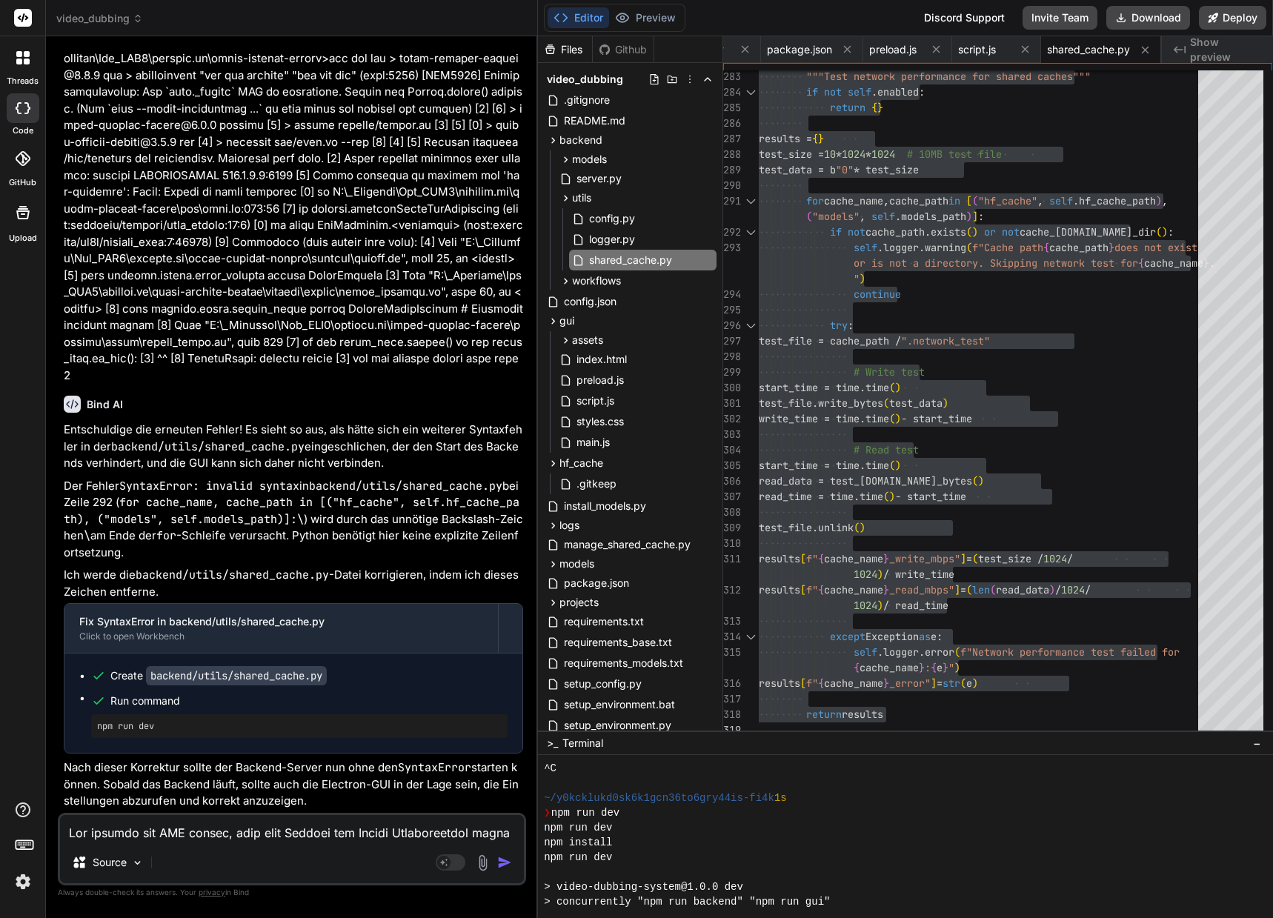
click at [147, 837] on textarea at bounding box center [292, 828] width 464 height 27
click at [162, 834] on textarea at bounding box center [292, 828] width 464 height 27
click at [101, 833] on textarea at bounding box center [292, 828] width 464 height 27
paste textarea "(venv_videodubbing) D:\_Projekte\Syn_PRG1\[DOMAIN_NAME]\video-dubbing-system>np…"
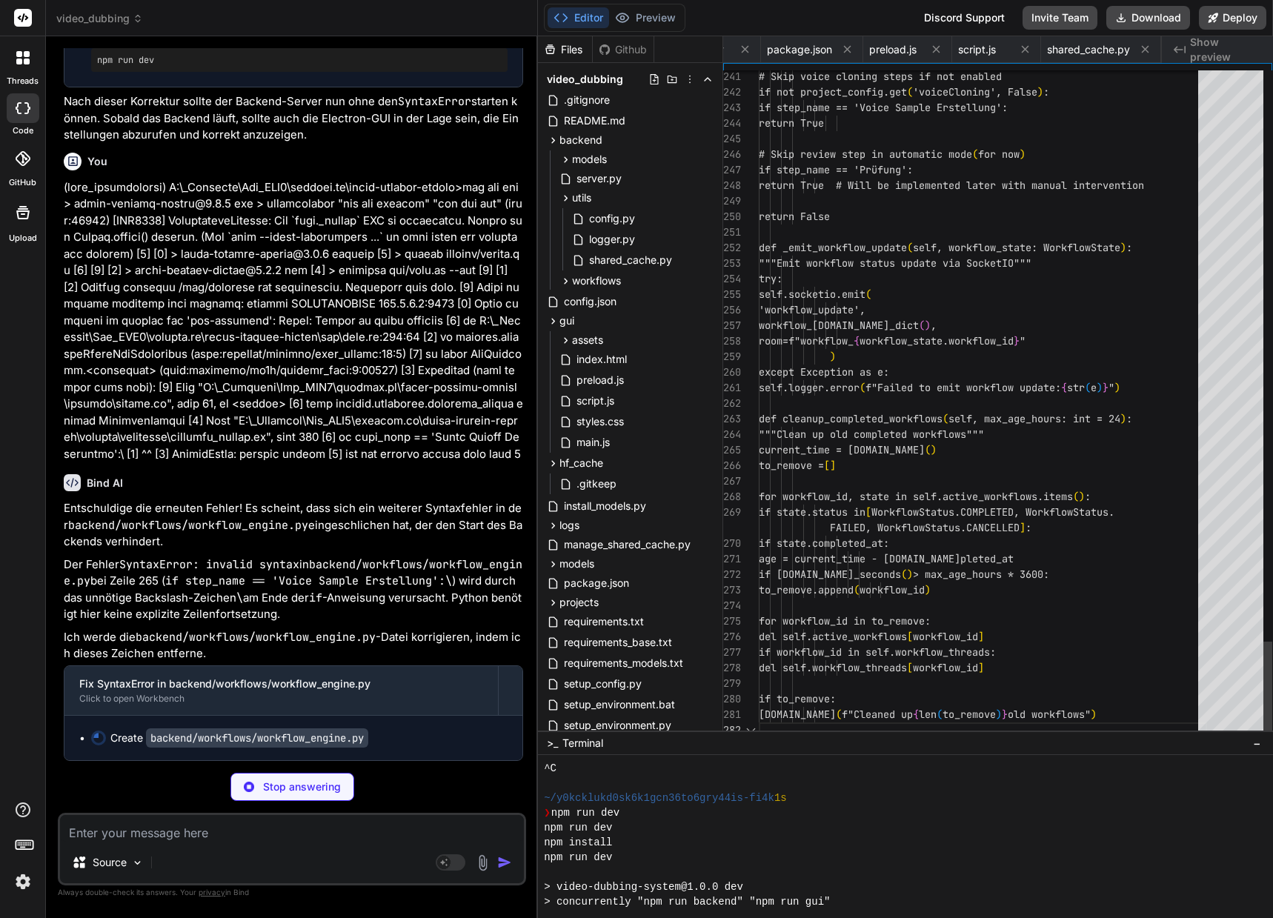
scroll to position [0, 1501]
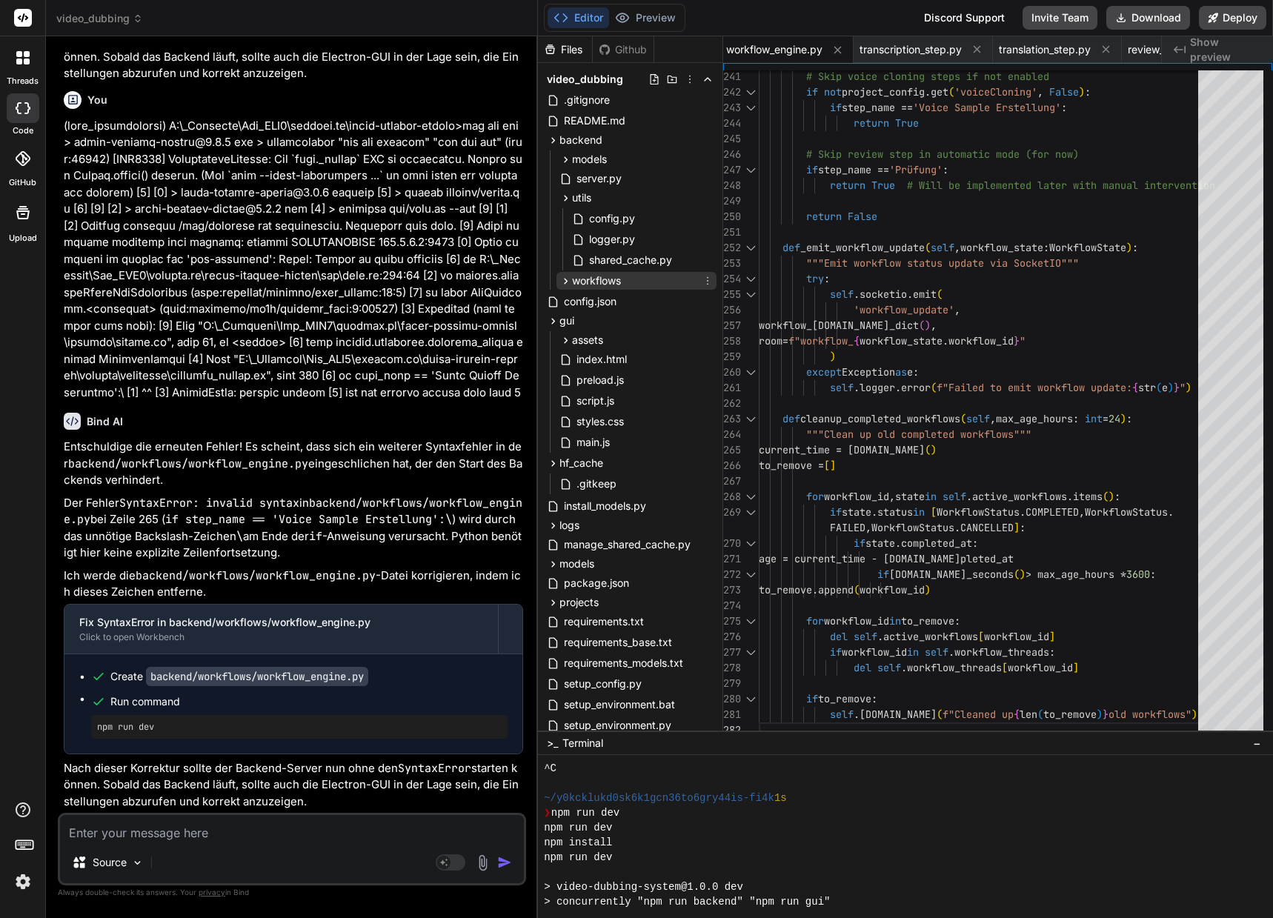
click at [567, 281] on icon at bounding box center [566, 281] width 4 height 6
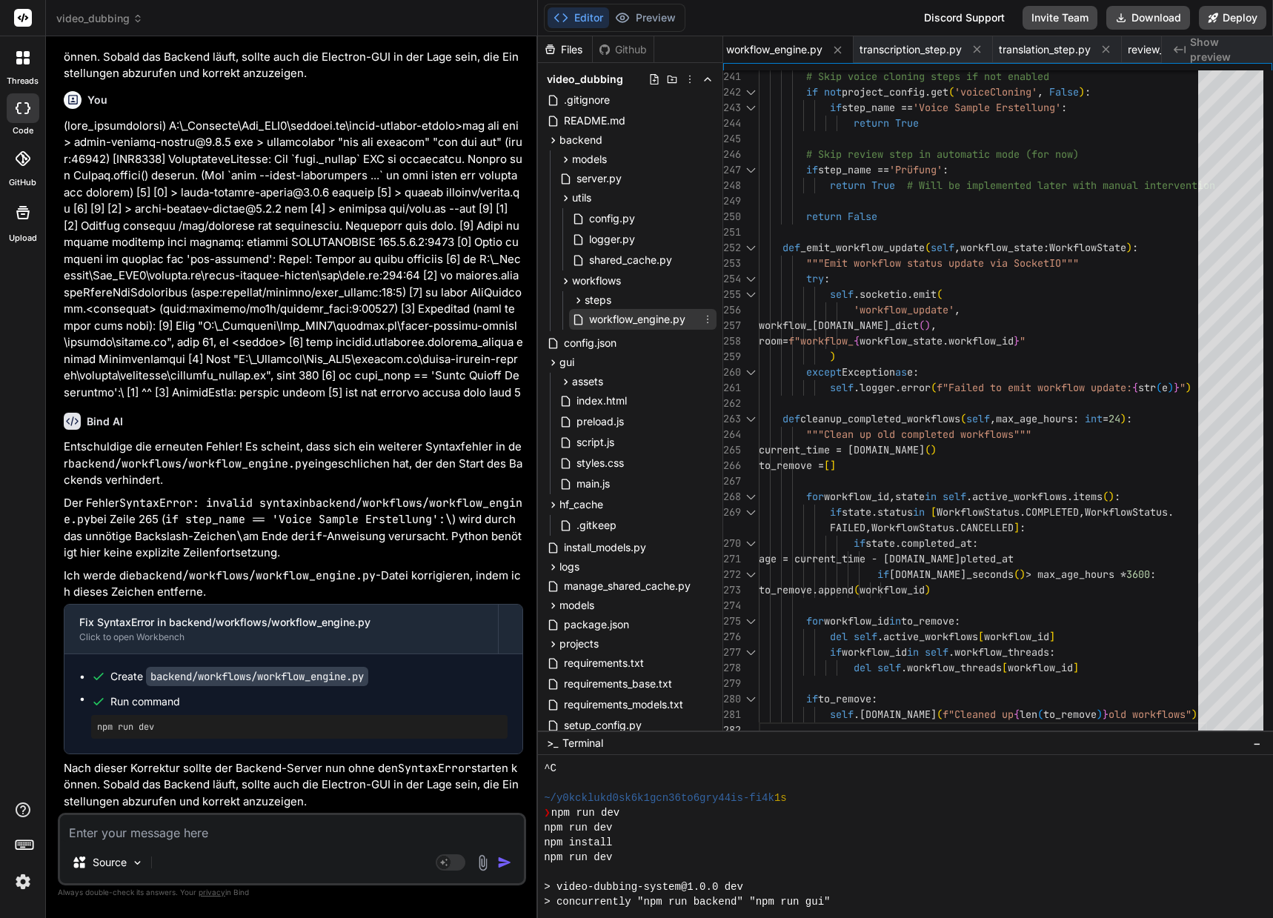
click at [644, 320] on span "workflow_engine.py" at bounding box center [636, 319] width 99 height 18
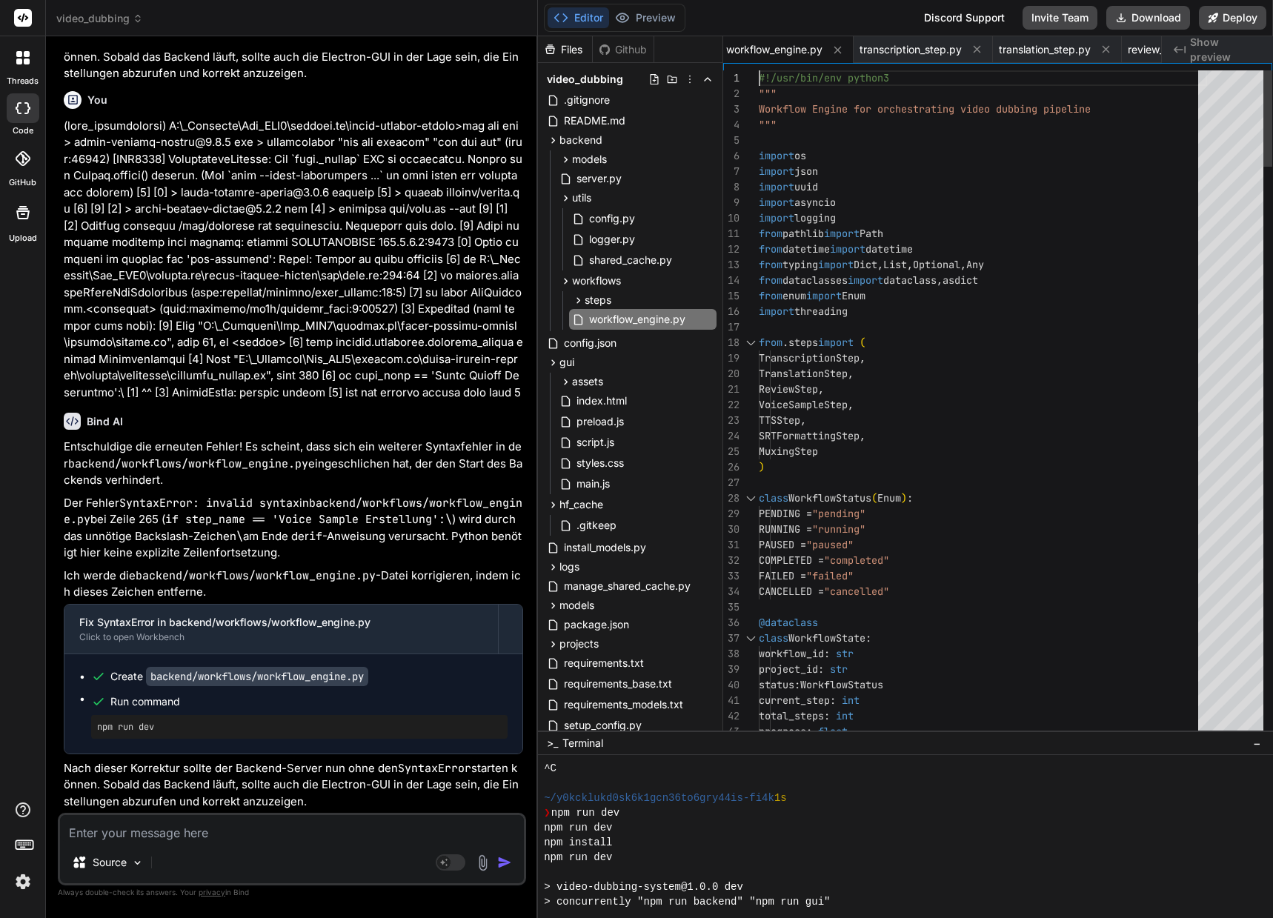
scroll to position [15, 0]
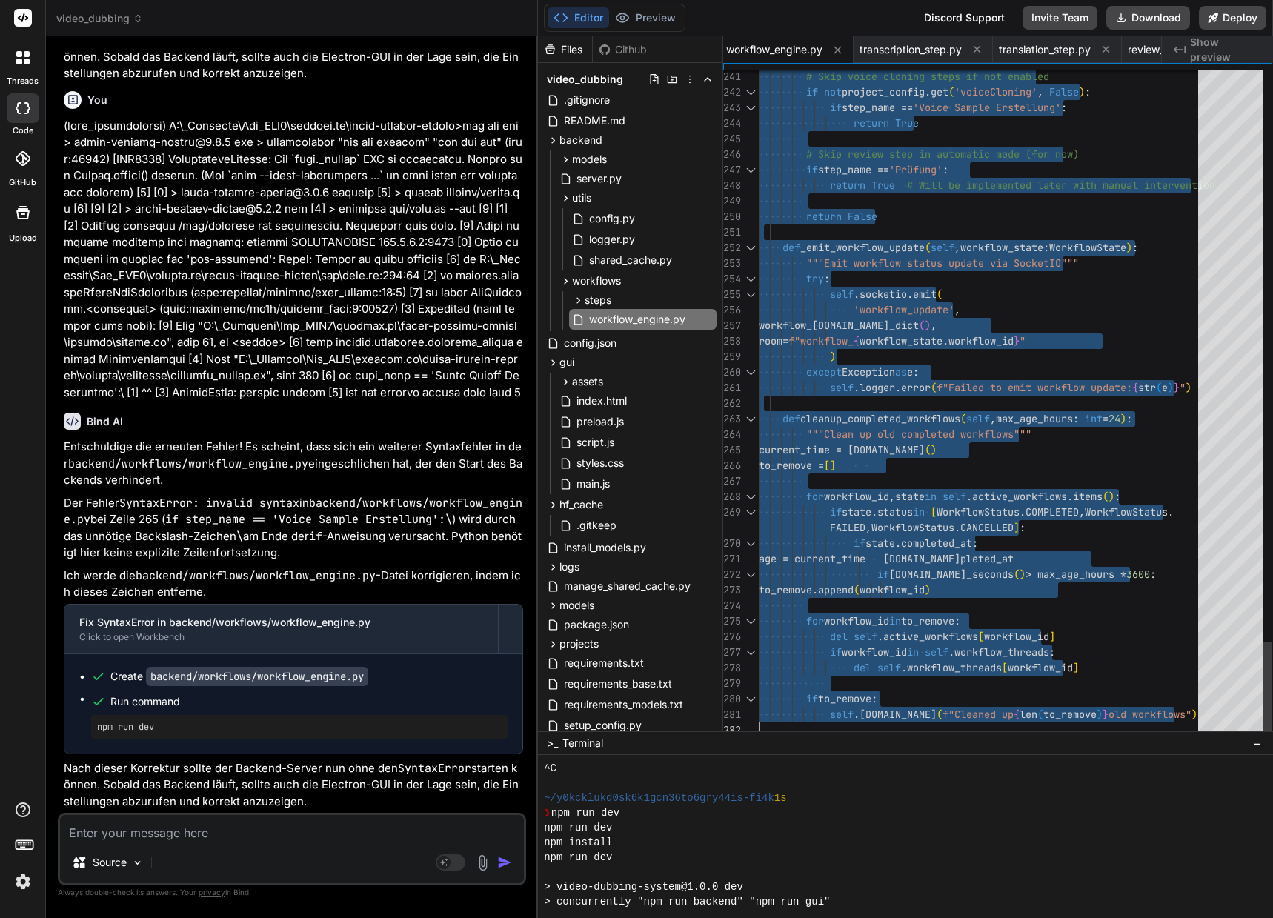
drag, startPoint x: 759, startPoint y: 78, endPoint x: 1226, endPoint y: 720, distance: 793.9
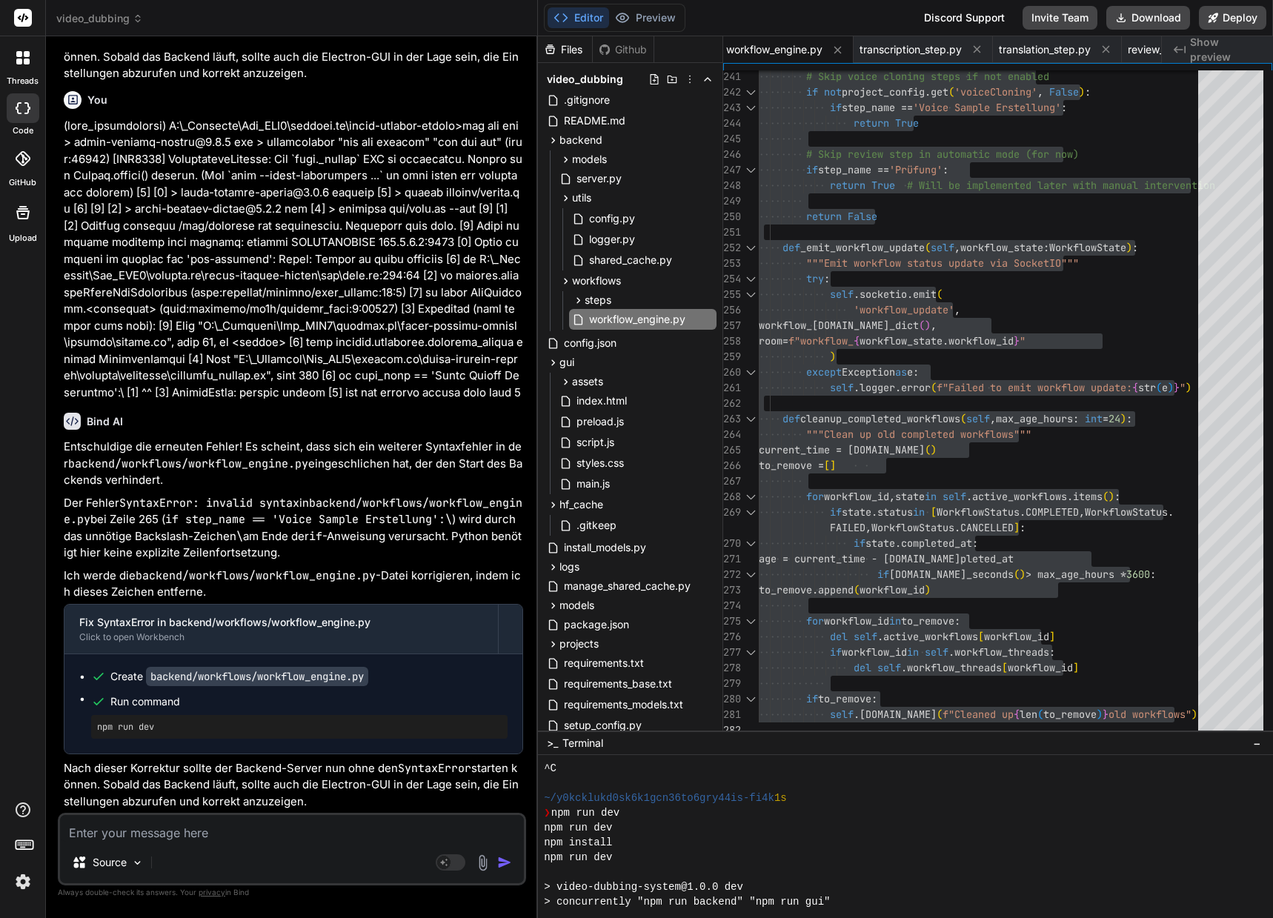
click at [381, 825] on textarea at bounding box center [292, 828] width 464 height 27
paste textarea "(venv_videodubbing) D:\_Projekte\Syn_PRG1\[DOMAIN_NAME]\video-dubbing-system>np…"
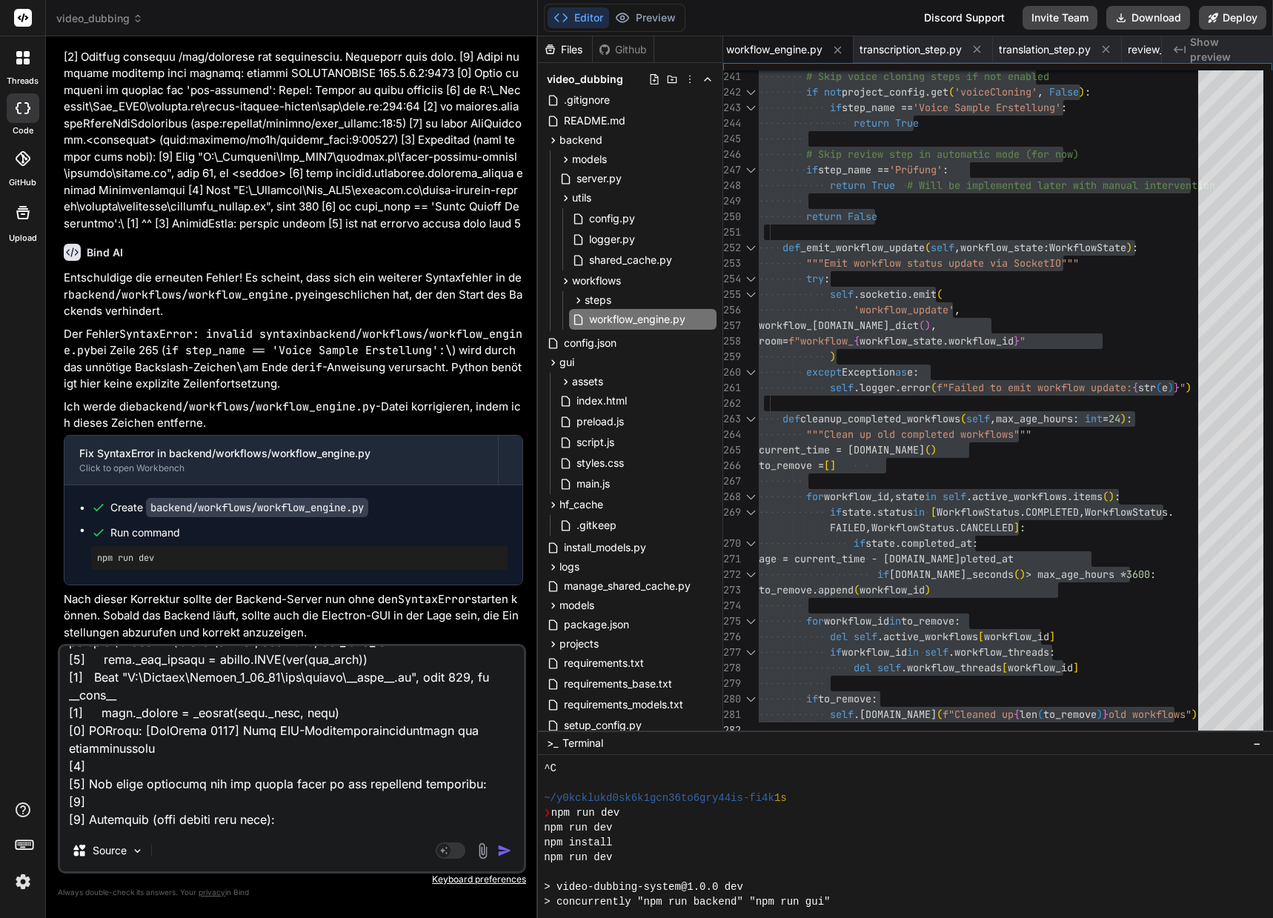
scroll to position [0, 0]
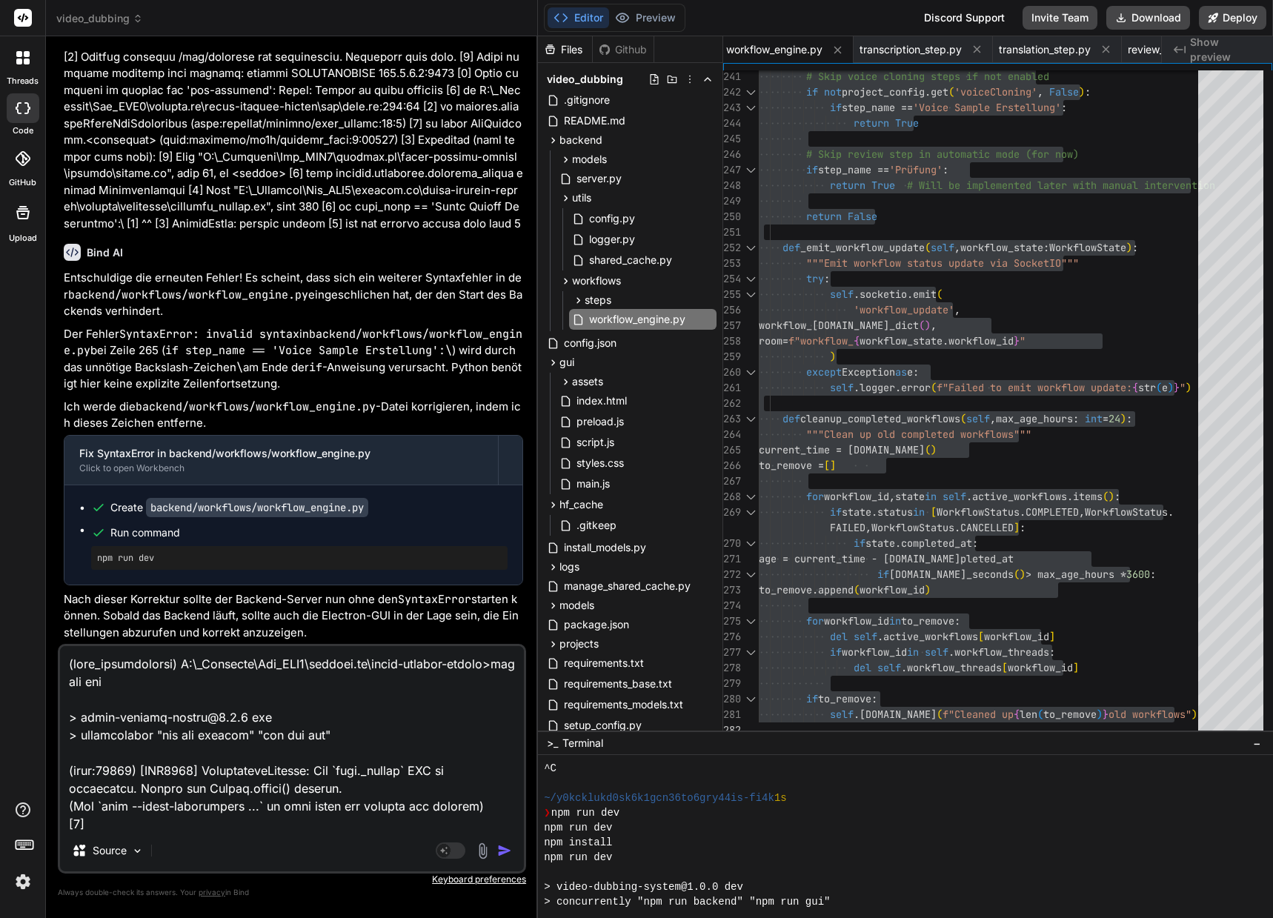
click at [508, 850] on img "button" at bounding box center [504, 850] width 15 height 15
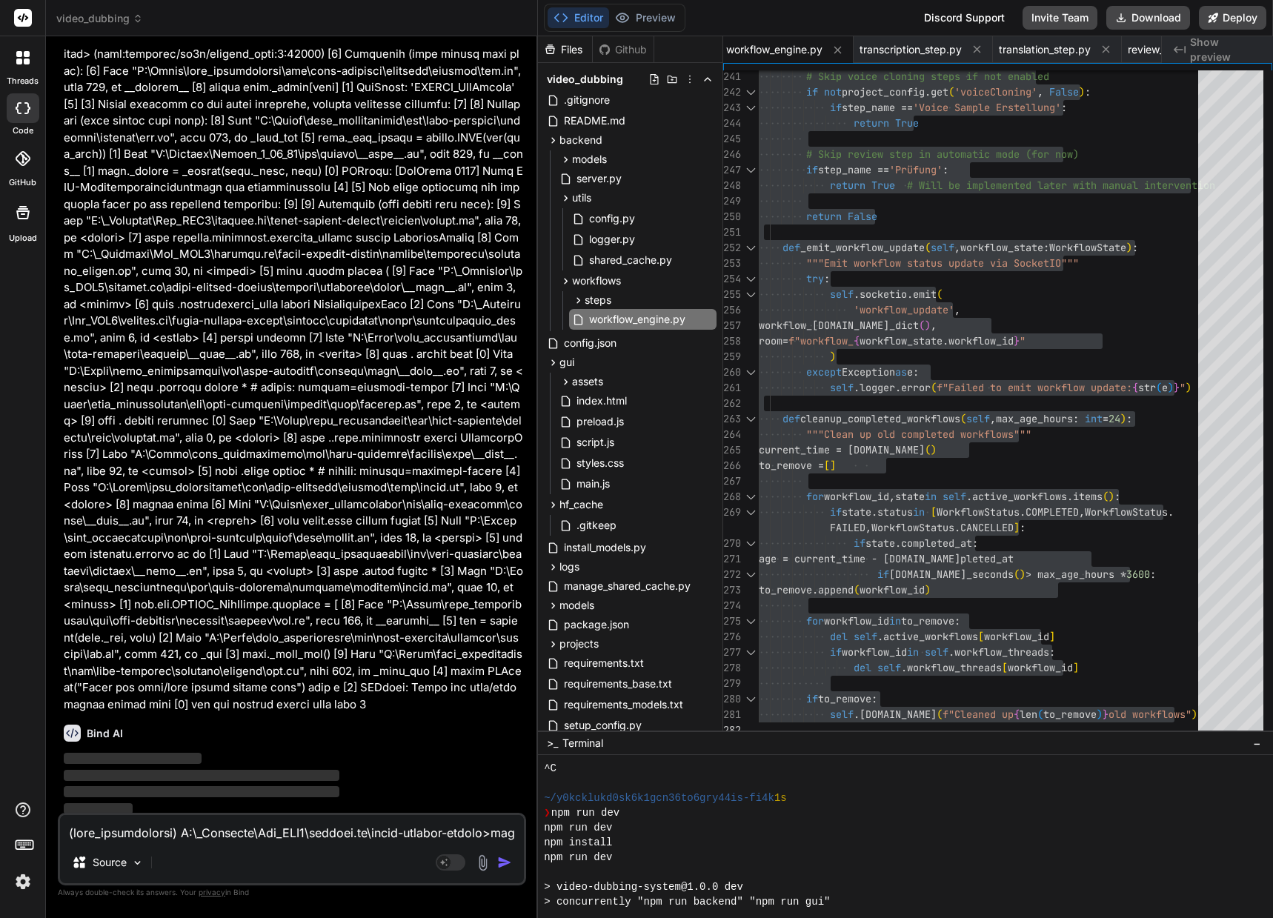
scroll to position [39151, 0]
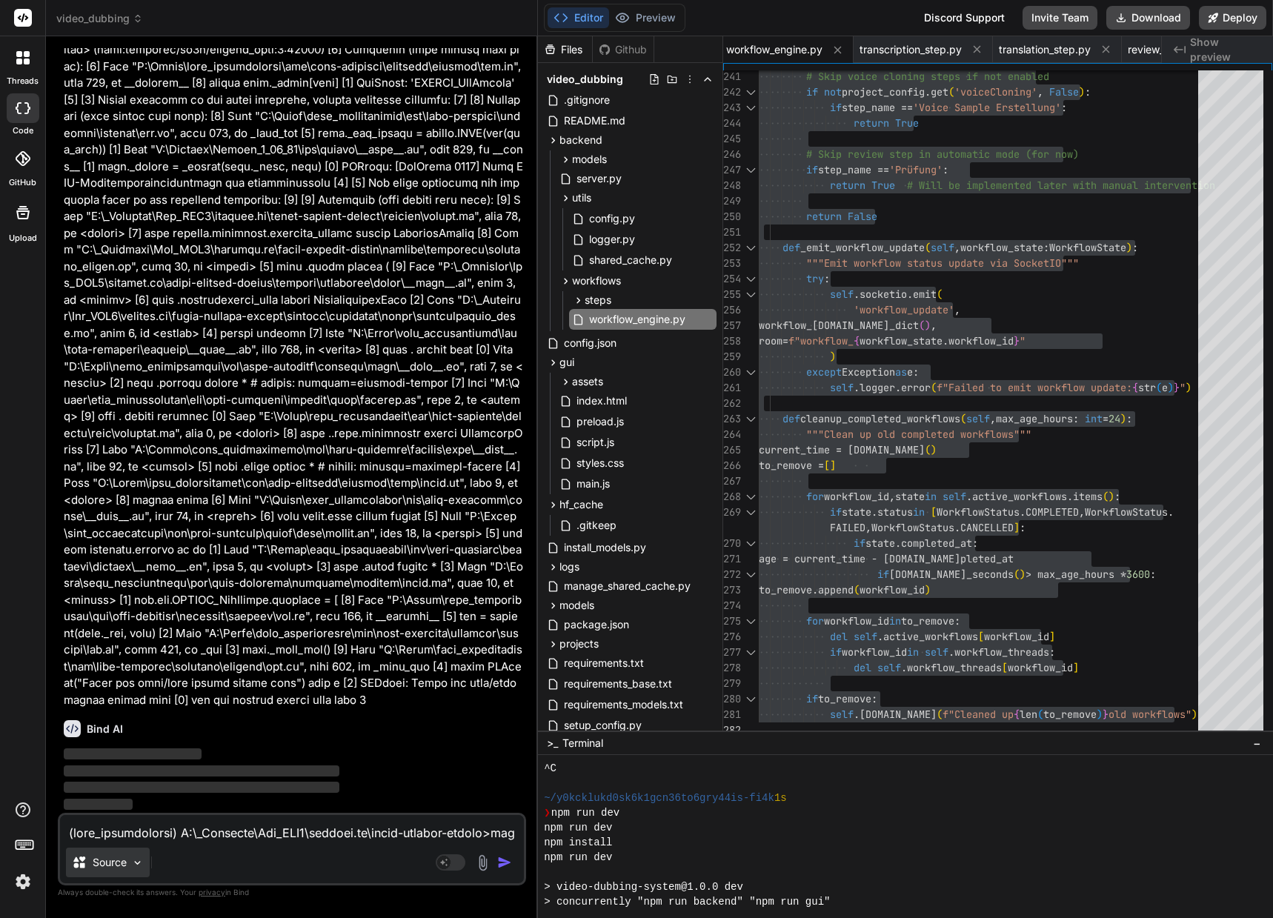
click at [133, 864] on img at bounding box center [137, 862] width 13 height 13
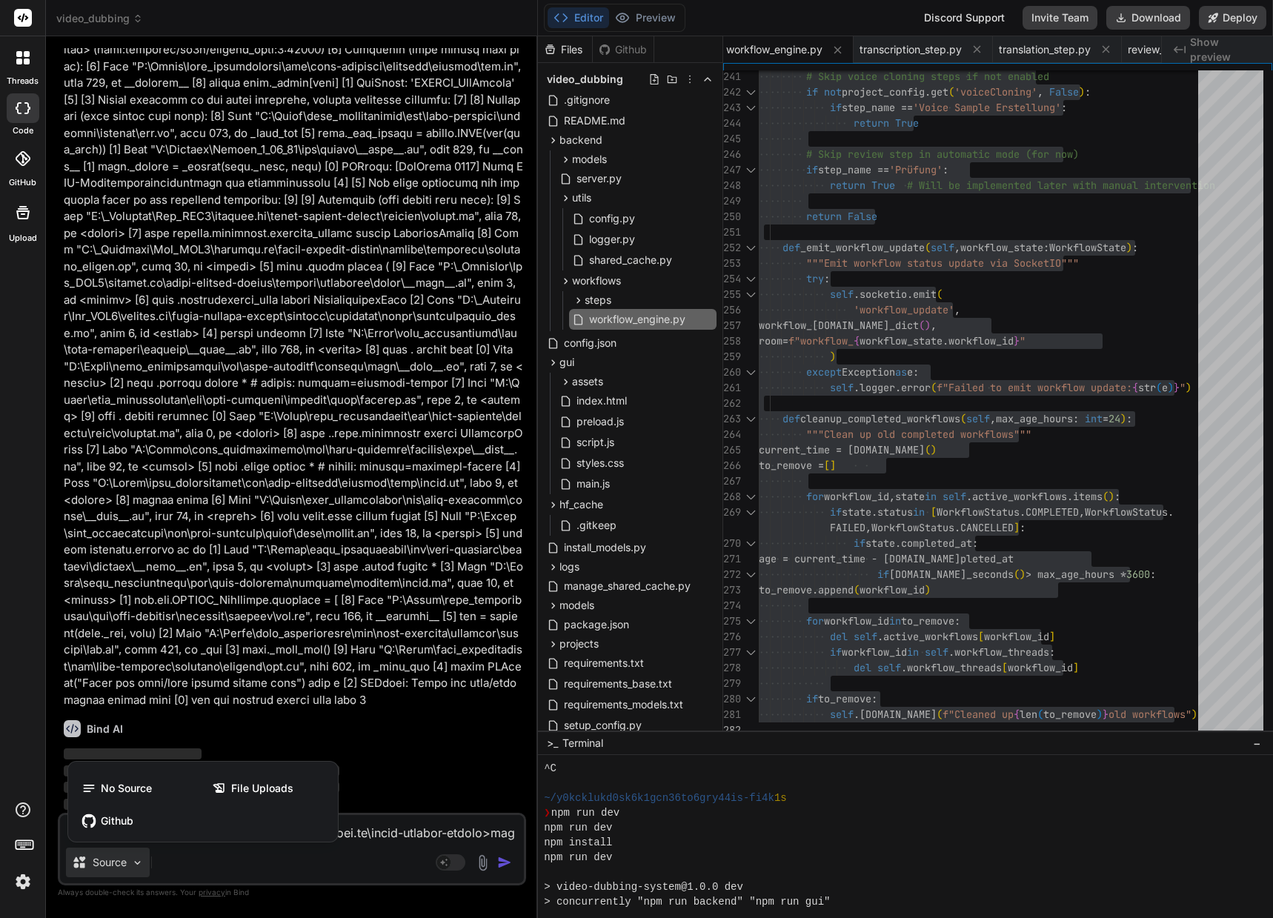
click at [179, 862] on div at bounding box center [636, 459] width 1273 height 918
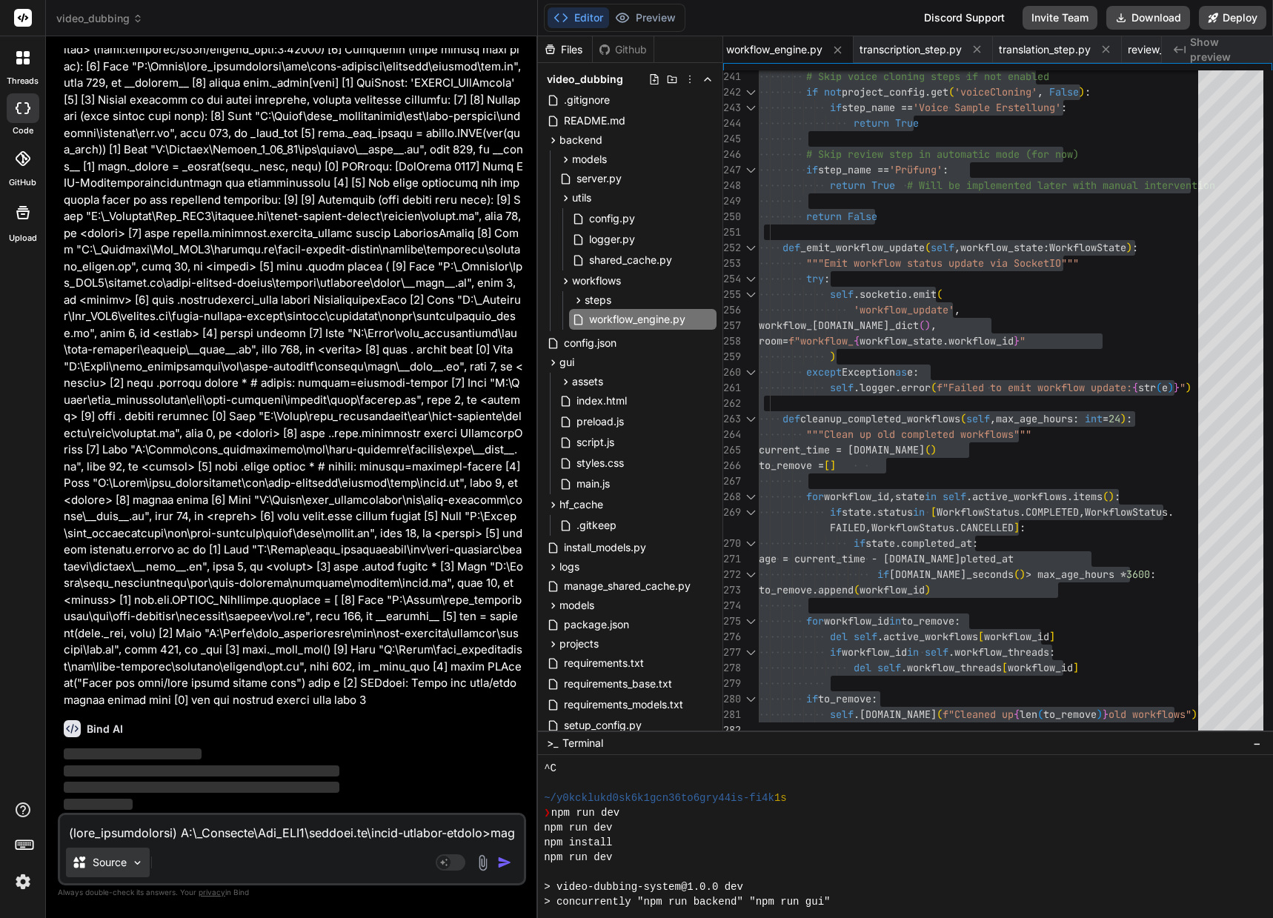
click at [139, 861] on img at bounding box center [137, 862] width 13 height 13
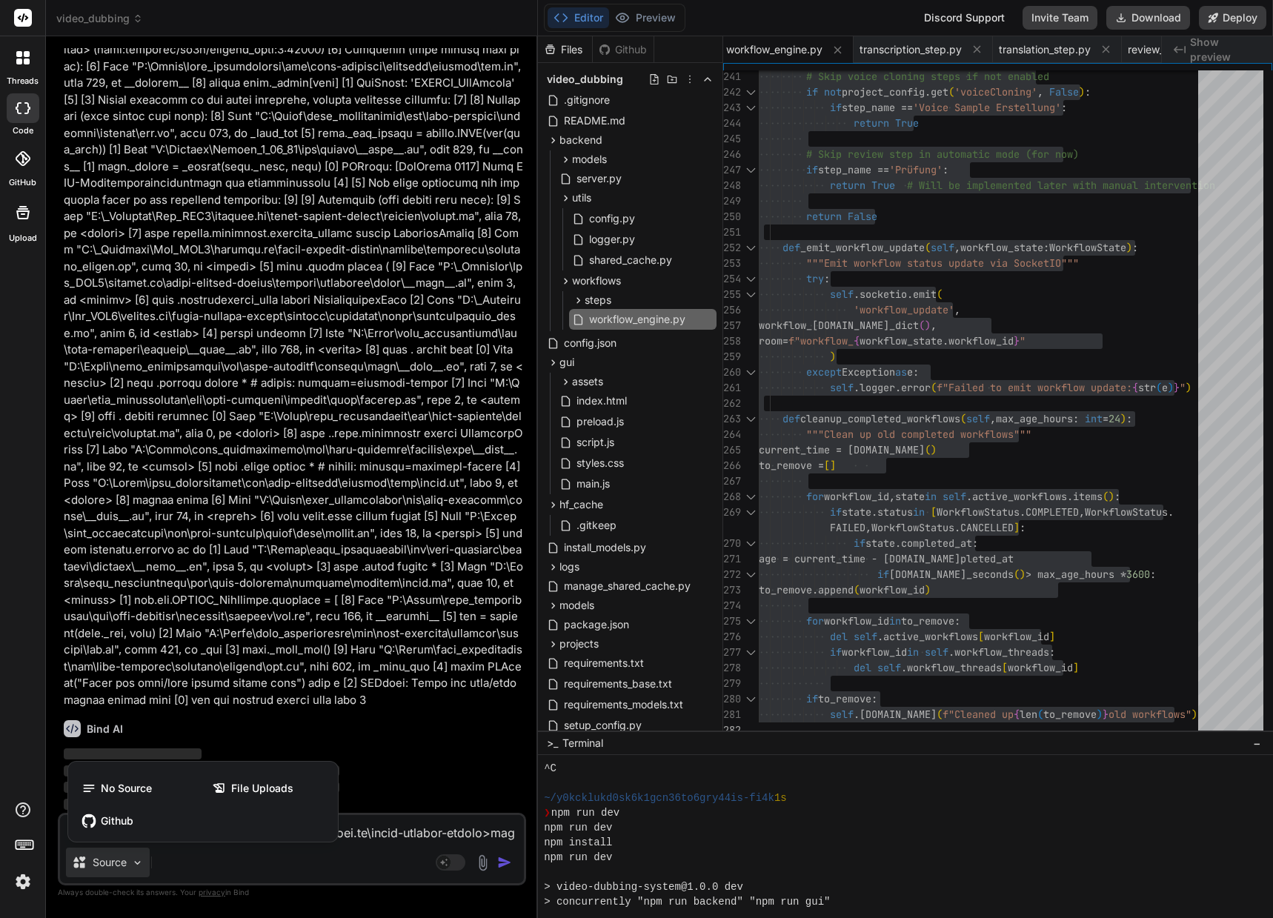
click at [181, 864] on div at bounding box center [636, 459] width 1273 height 918
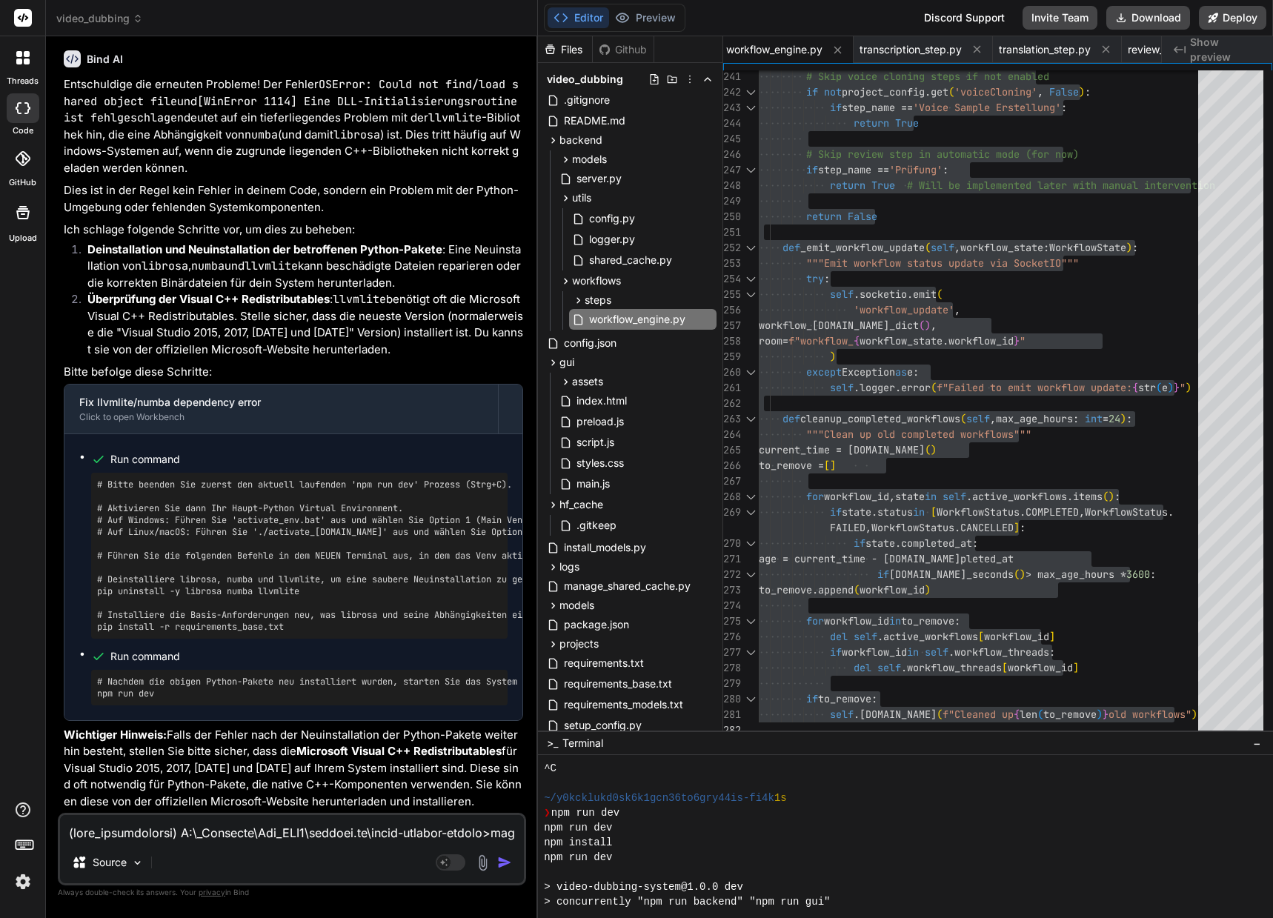
scroll to position [39743, 0]
drag, startPoint x: 98, startPoint y: 668, endPoint x: 310, endPoint y: 663, distance: 211.9
click at [310, 633] on pre "# Bitte beenden Sie zuerst den aktuell laufenden 'npm run dev' Prozess (Strg+C)…" at bounding box center [299, 556] width 404 height 154
drag, startPoint x: 304, startPoint y: 701, endPoint x: 96, endPoint y: 704, distance: 207.4
click at [96, 639] on div "# Bitte beenden Sie zuerst den aktuell laufenden 'npm run dev' Prozess (Strg+C)…" at bounding box center [299, 556] width 416 height 166
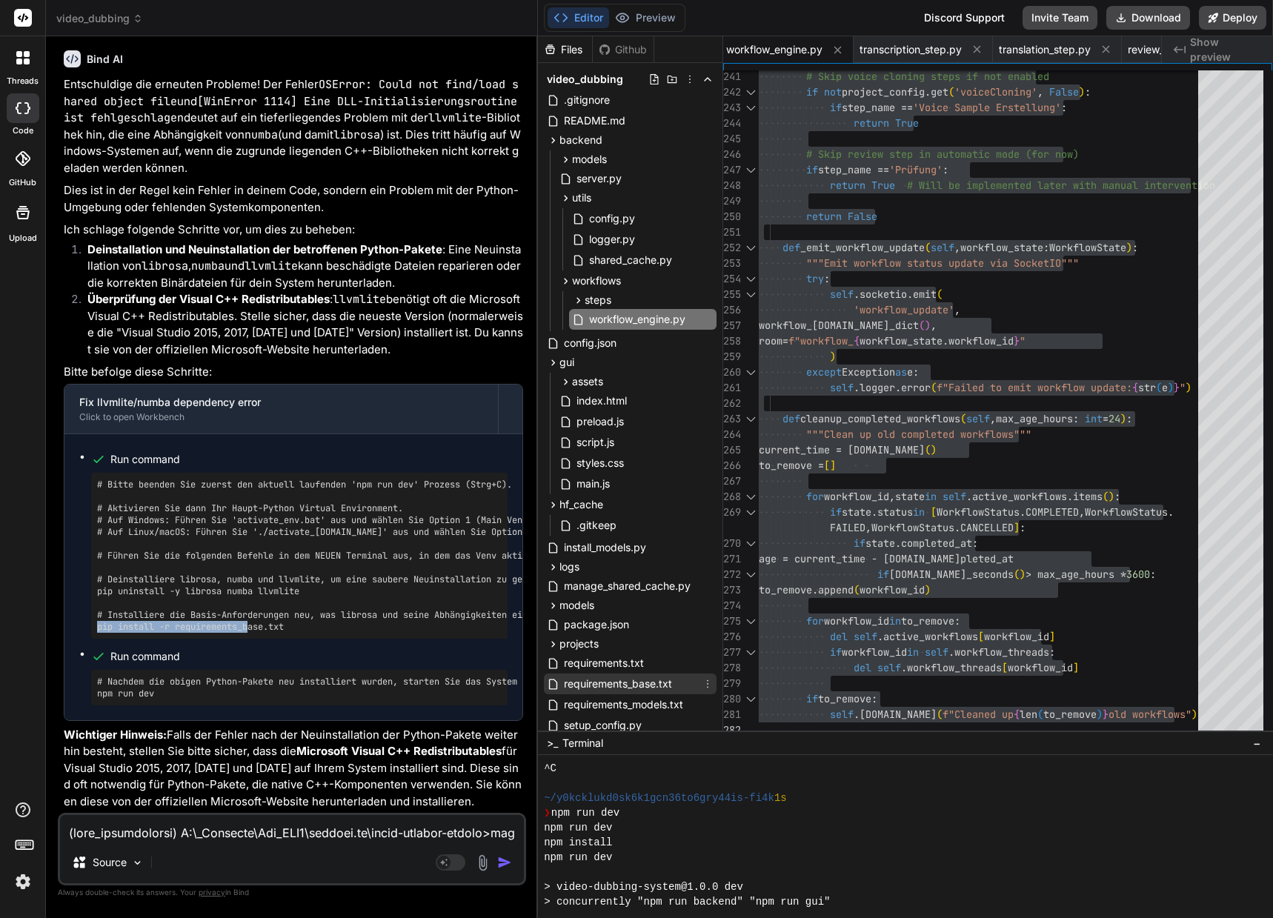
click at [634, 681] on span "requirements_base.txt" at bounding box center [617, 684] width 111 height 18
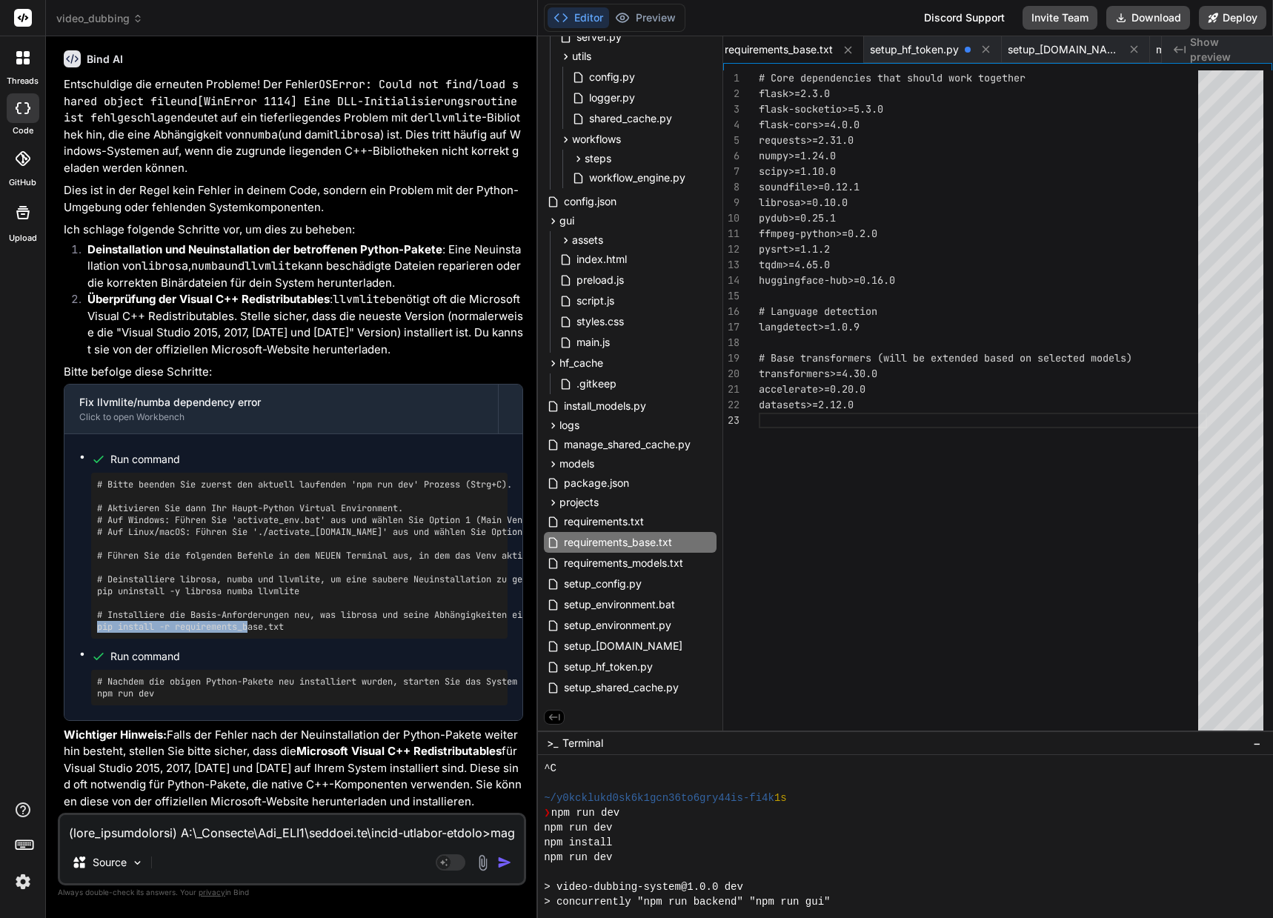
scroll to position [39820, 0]
drag, startPoint x: 295, startPoint y: 747, endPoint x: 501, endPoint y: 749, distance: 205.9
click at [501, 749] on p "Wichtiger Hinweis: Falls der Fehler nach der Neuinstallation der Python-Pakete …" at bounding box center [293, 769] width 459 height 84
drag, startPoint x: 301, startPoint y: 761, endPoint x: 300, endPoint y: 753, distance: 8.3
click at [301, 761] on p "Wichtiger Hinweis: Falls der Fehler nach der Neuinstallation der Python-Pakete …" at bounding box center [293, 769] width 459 height 84
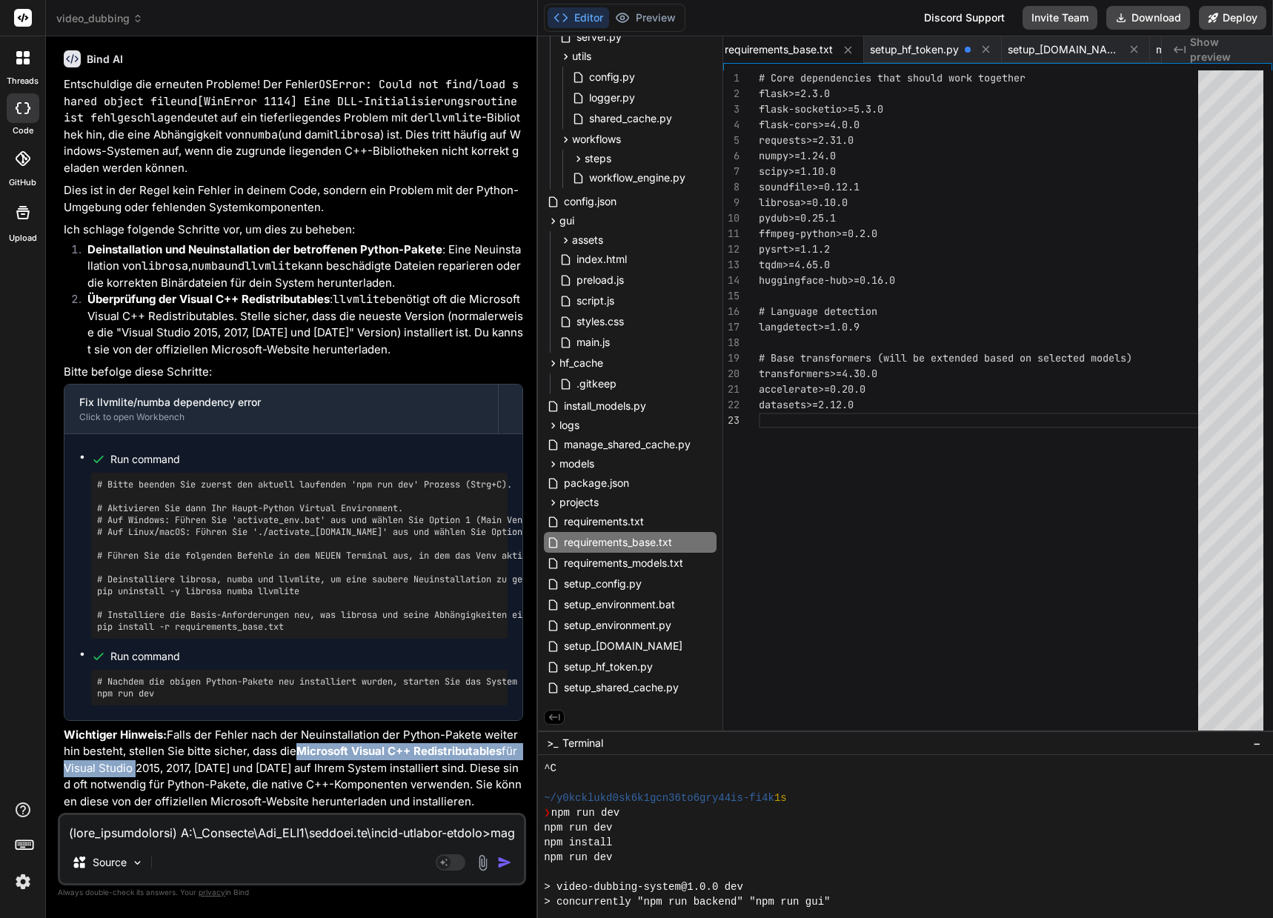
drag, startPoint x: 297, startPoint y: 750, endPoint x: 133, endPoint y: 768, distance: 164.7
click at [133, 768] on p "Wichtiger Hinweis: Falls der Fehler nach der Neuinstallation der Python-Pakete …" at bounding box center [293, 769] width 459 height 84
click at [294, 835] on textarea at bounding box center [292, 828] width 464 height 27
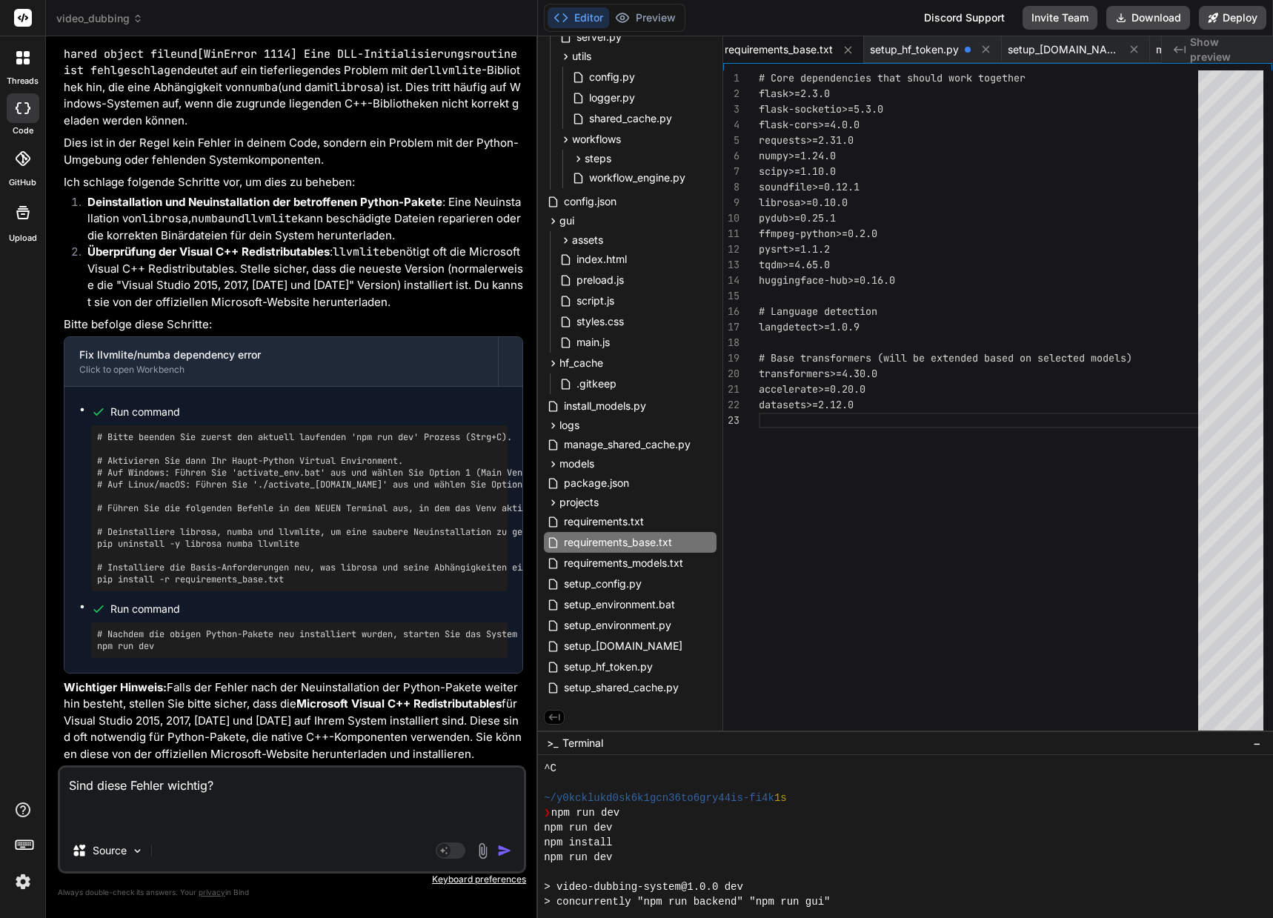
paste textarea "Installing collected packages: llvmlite, numba, tokenizers, librosa, transforme…"
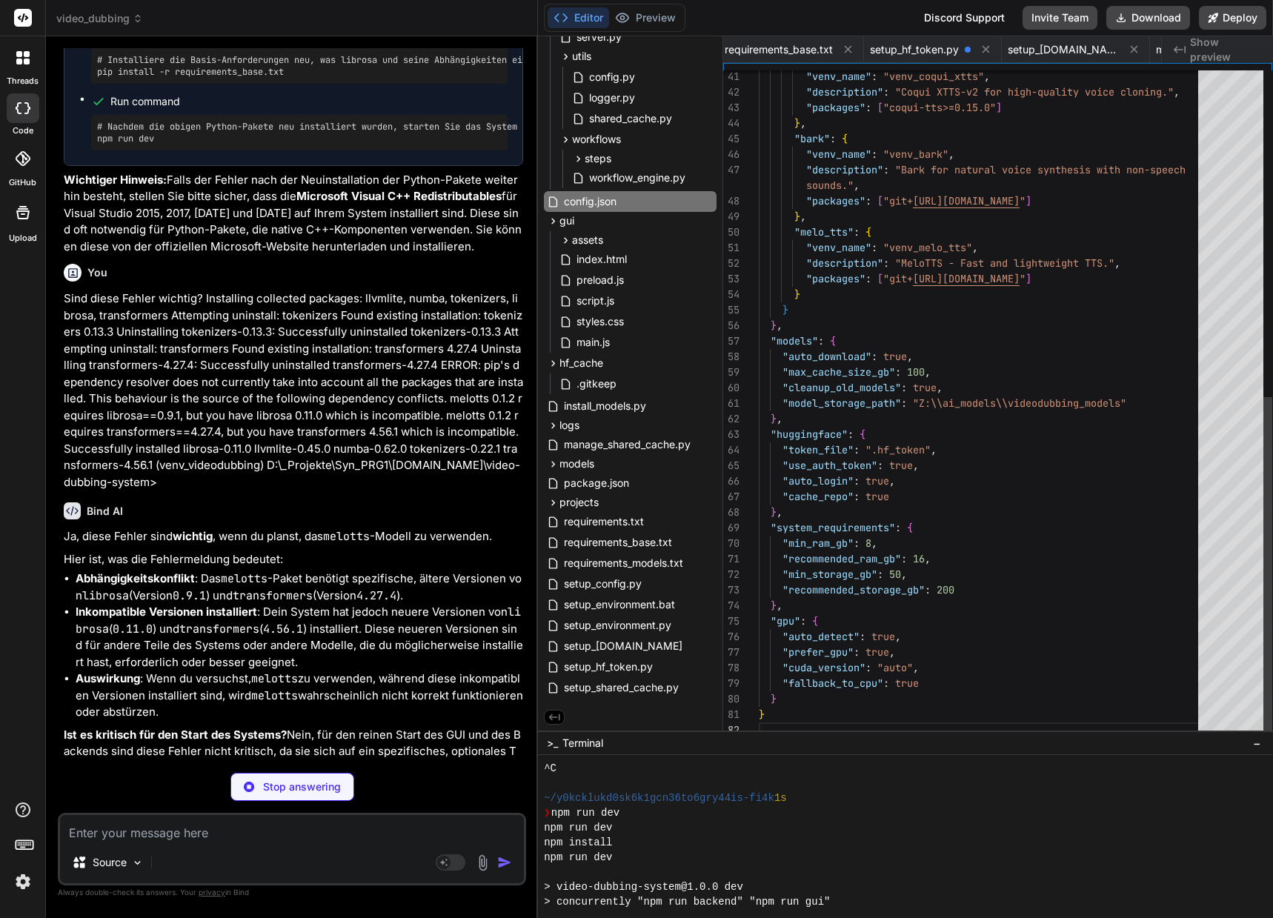
scroll to position [0, 0]
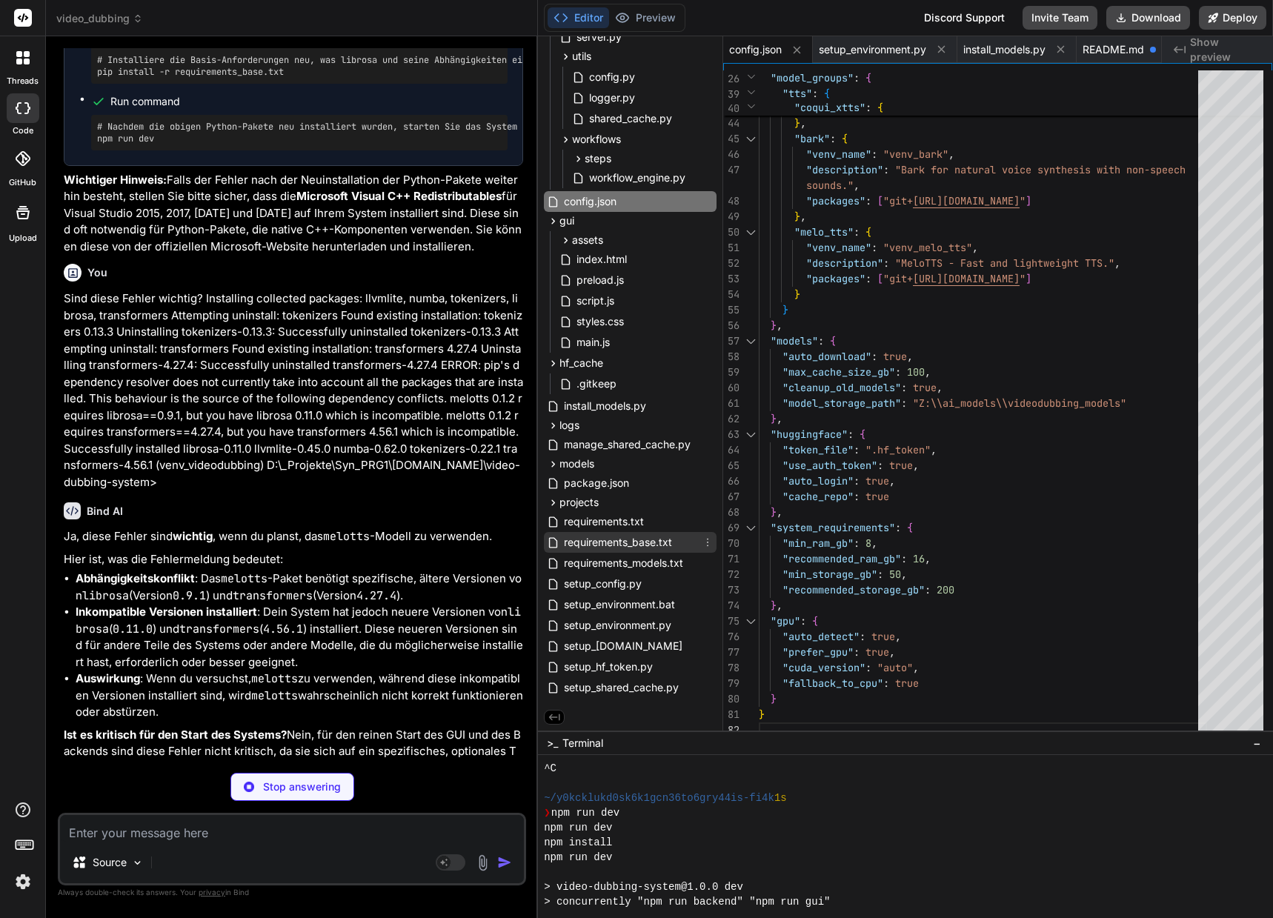
click at [642, 544] on span "requirements_base.txt" at bounding box center [617, 542] width 111 height 18
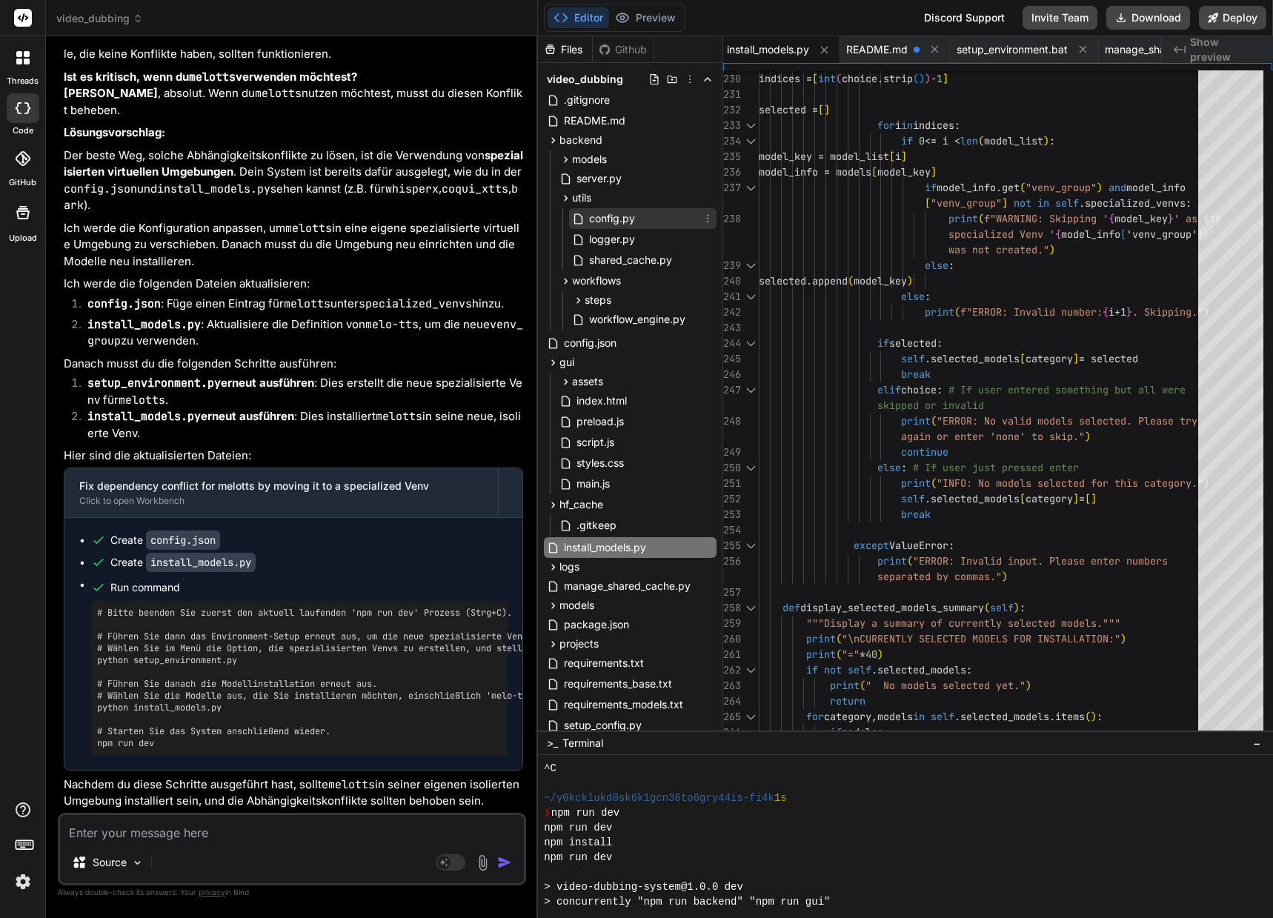
click at [627, 218] on span "config.py" at bounding box center [611, 219] width 49 height 18
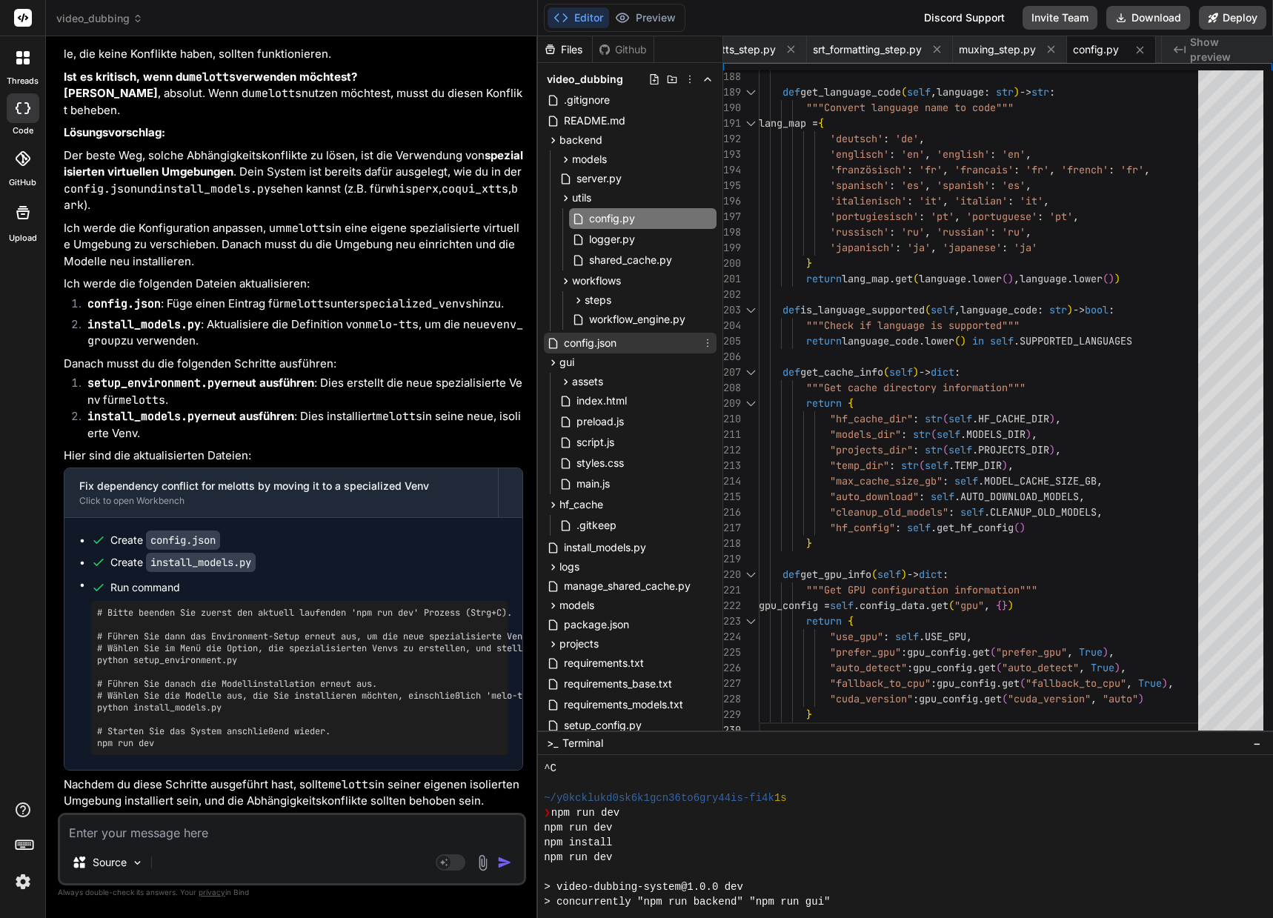
click at [568, 341] on span "config.json" at bounding box center [590, 343] width 56 height 18
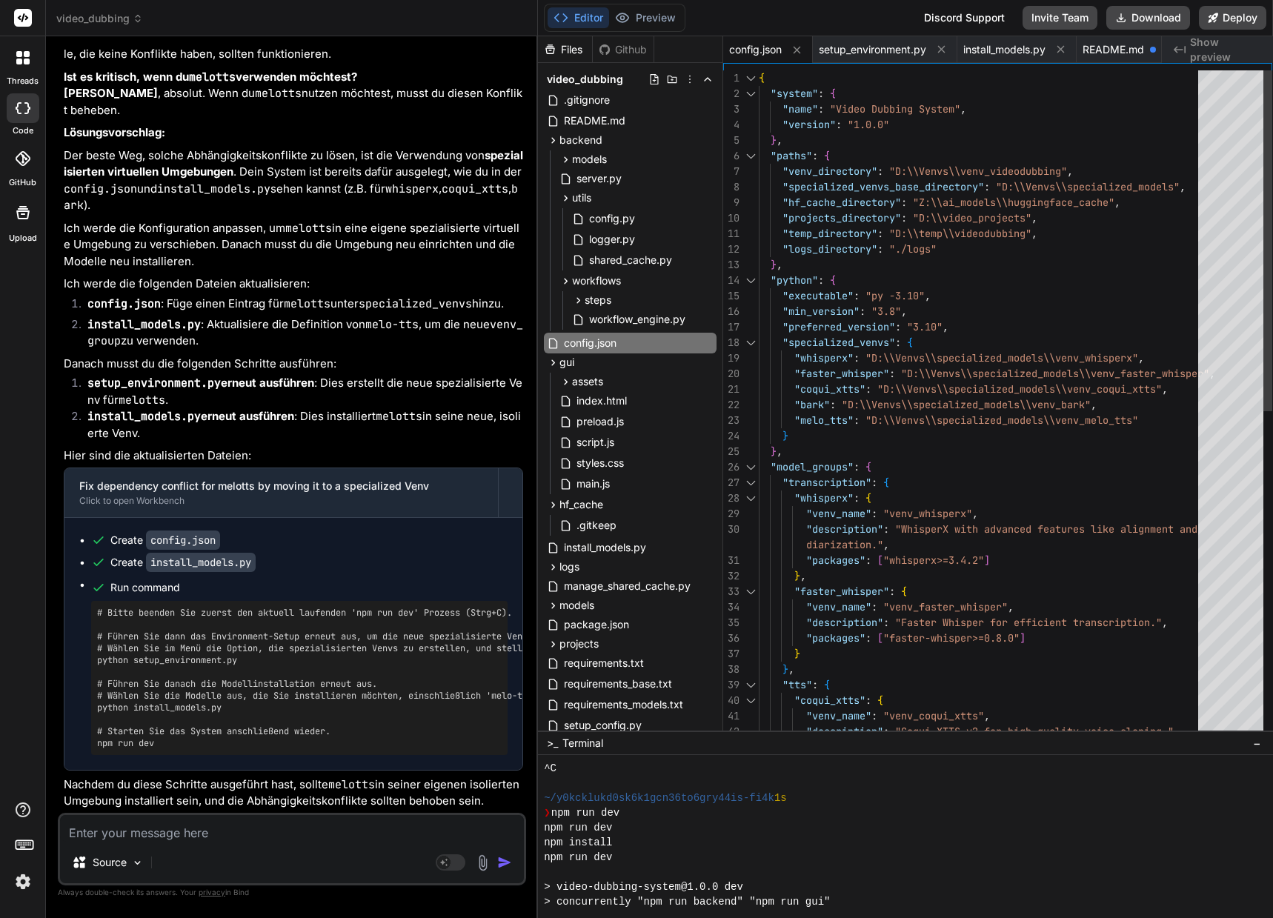
scroll to position [15, 0]
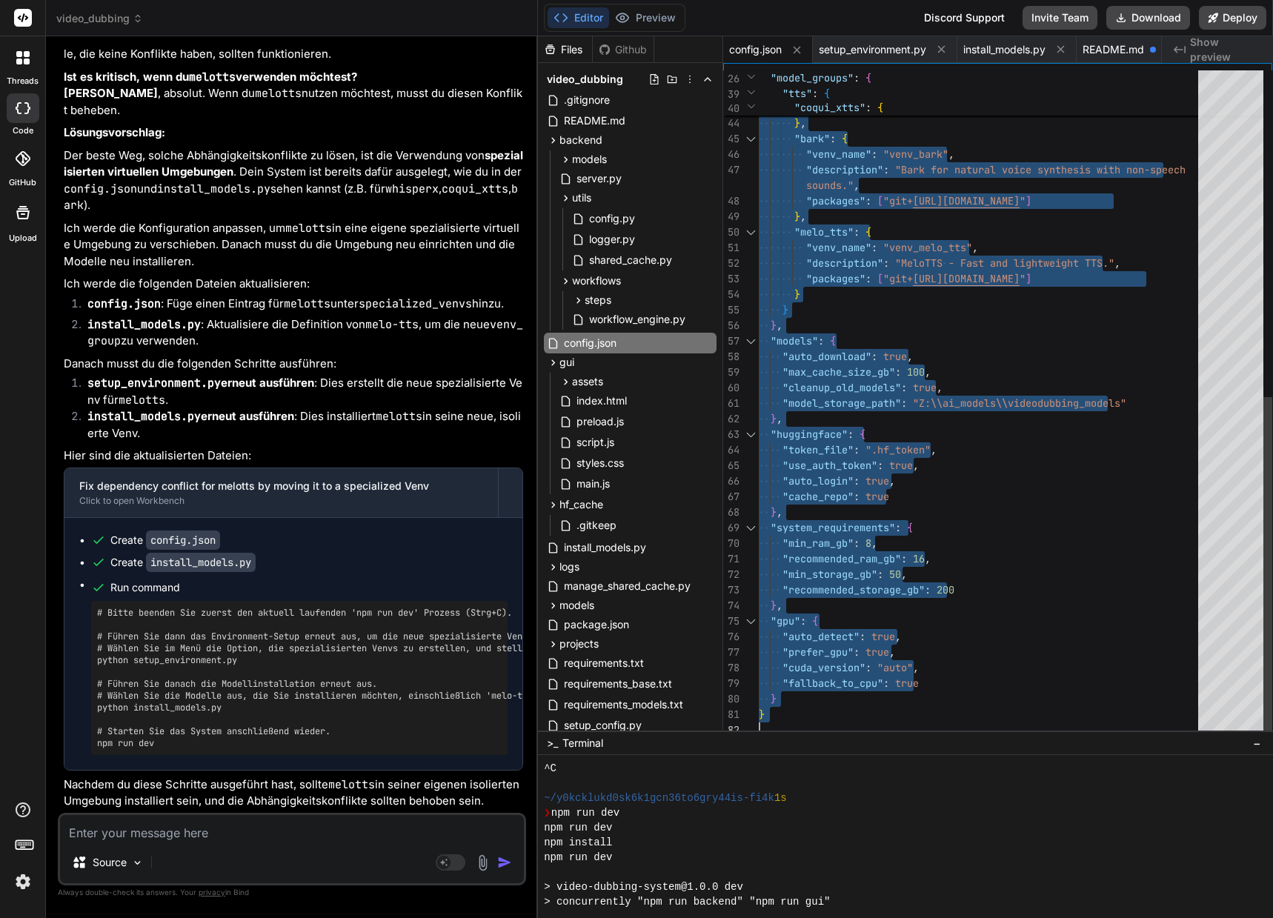
drag, startPoint x: 761, startPoint y: 78, endPoint x: 784, endPoint y: 743, distance: 665.6
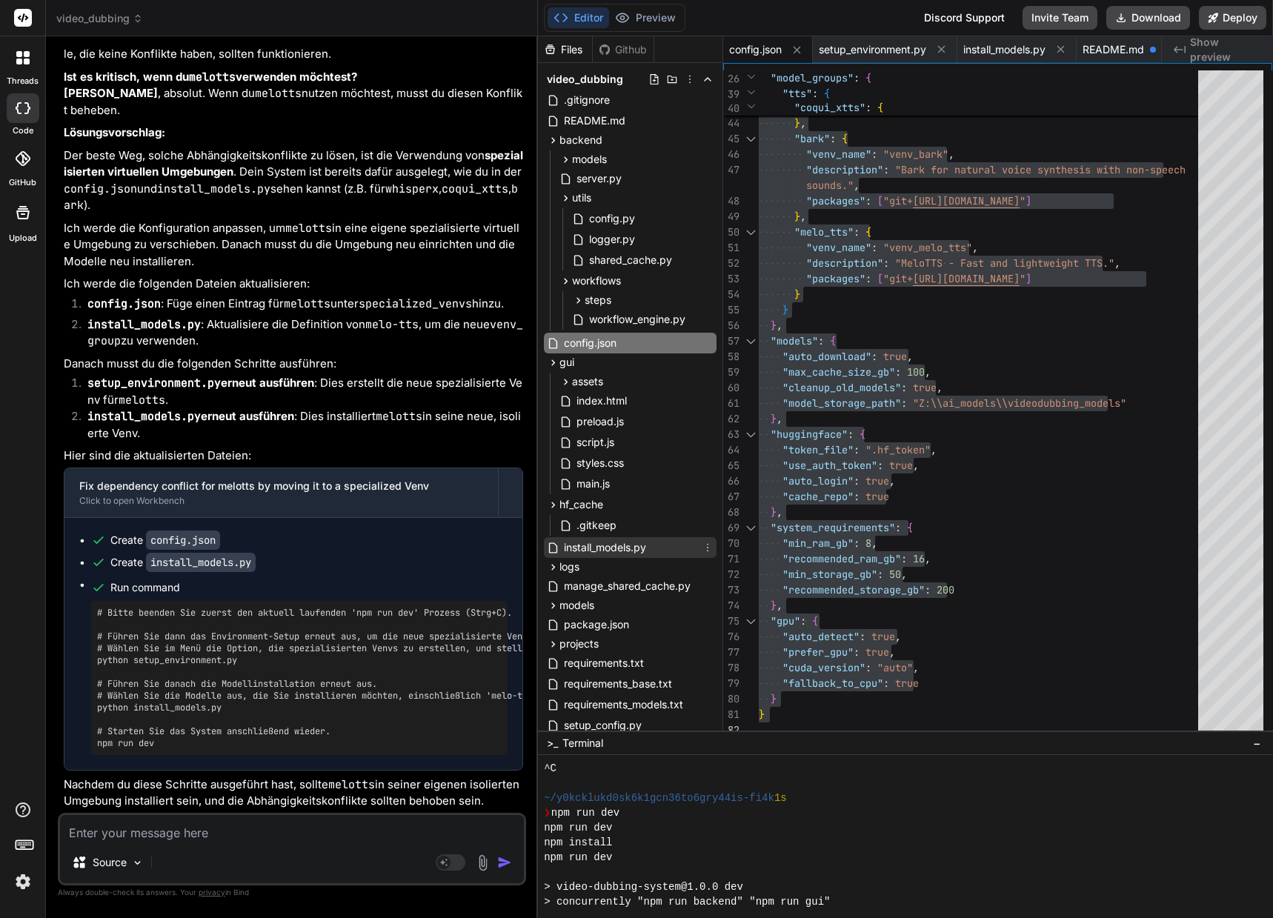
click at [623, 549] on span "install_models.py" at bounding box center [604, 548] width 85 height 18
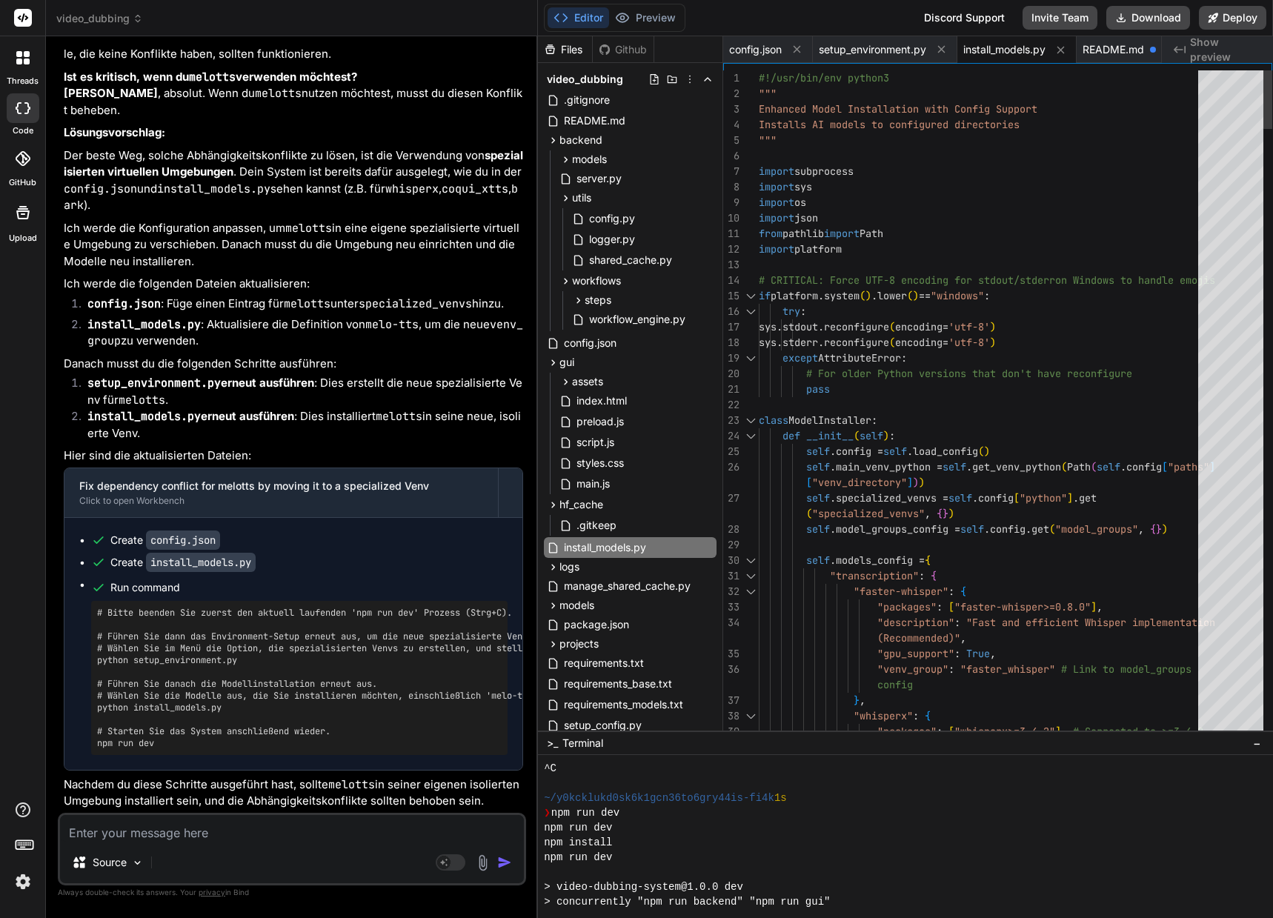
drag, startPoint x: 759, startPoint y: 79, endPoint x: 808, endPoint y: 99, distance: 53.5
drag, startPoint x: 759, startPoint y: 79, endPoint x: 805, endPoint y: 94, distance: 49.0
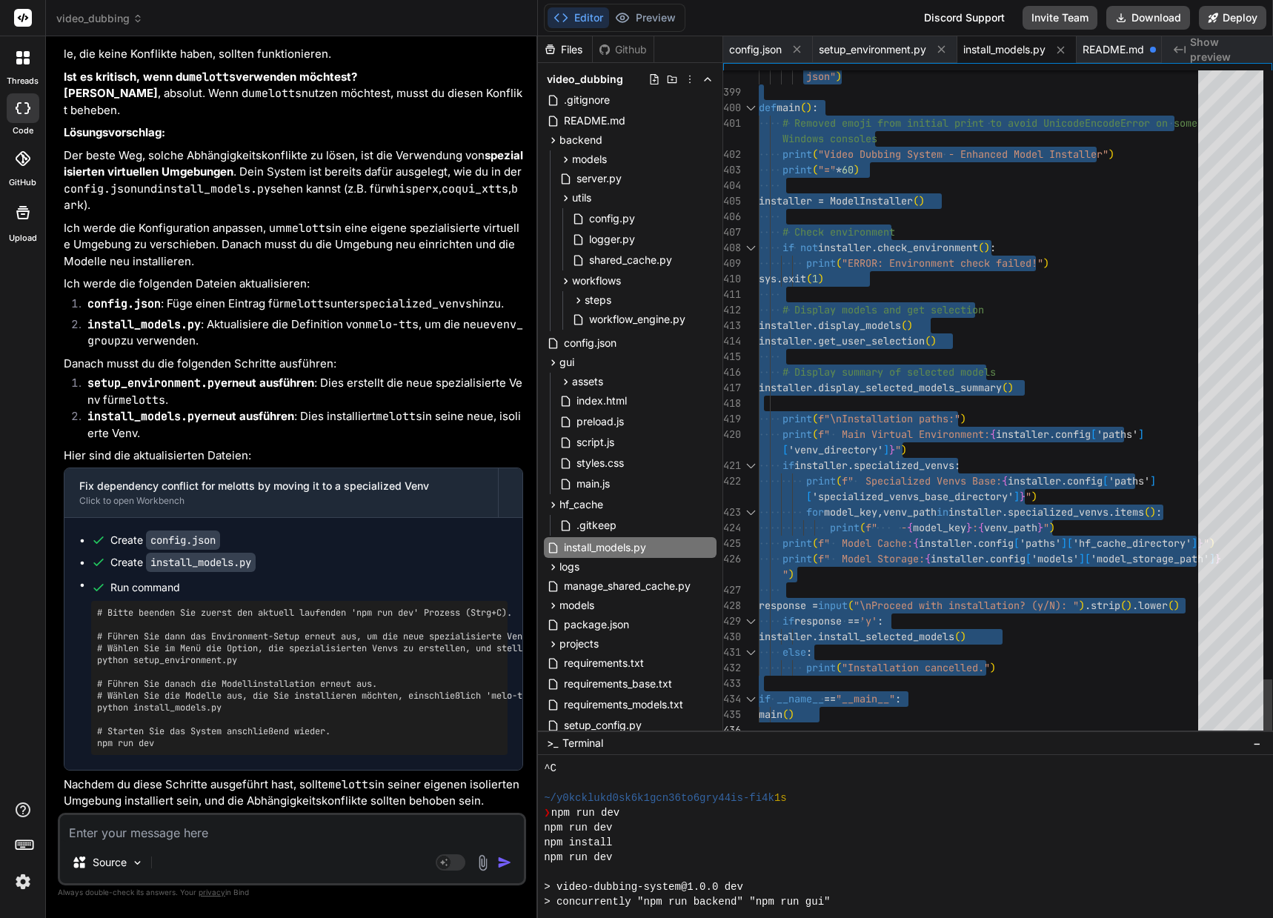
drag, startPoint x: 760, startPoint y: 77, endPoint x: 784, endPoint y: 817, distance: 740.4
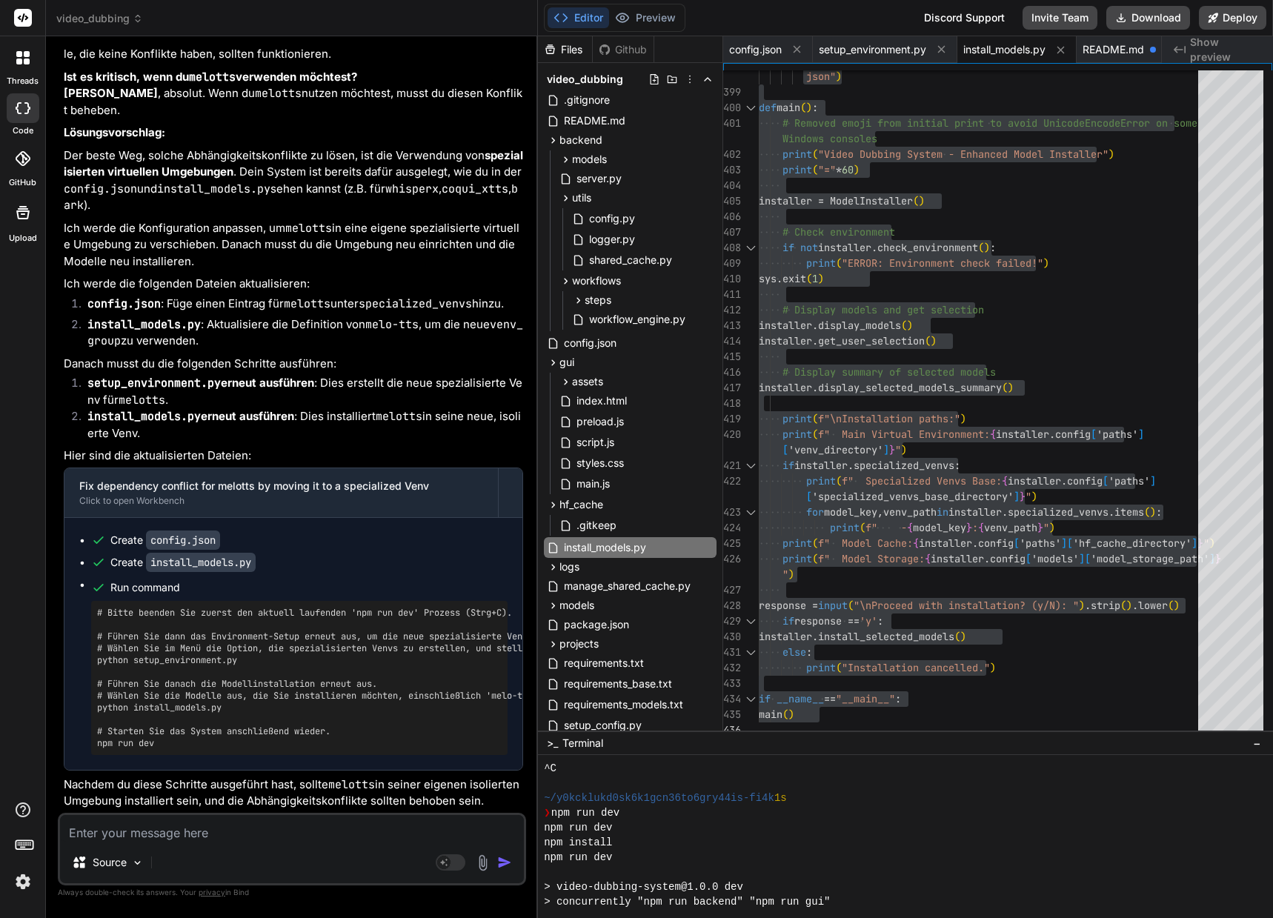
scroll to position [41106, 0]
drag, startPoint x: 252, startPoint y: 660, endPoint x: 98, endPoint y: 660, distance: 154.1
click at [98, 660] on pre "# Bitte beenden Sie zuerst den aktuell laufenden 'npm run dev' Prozess (Strg+C)…" at bounding box center [299, 678] width 404 height 142
drag, startPoint x: 353, startPoint y: 650, endPoint x: 508, endPoint y: 647, distance: 155.6
click at [501, 647] on pre "# Bitte beenden Sie zuerst den aktuell laufenden 'npm run dev' Prozess (Strg+C)…" at bounding box center [299, 678] width 404 height 142
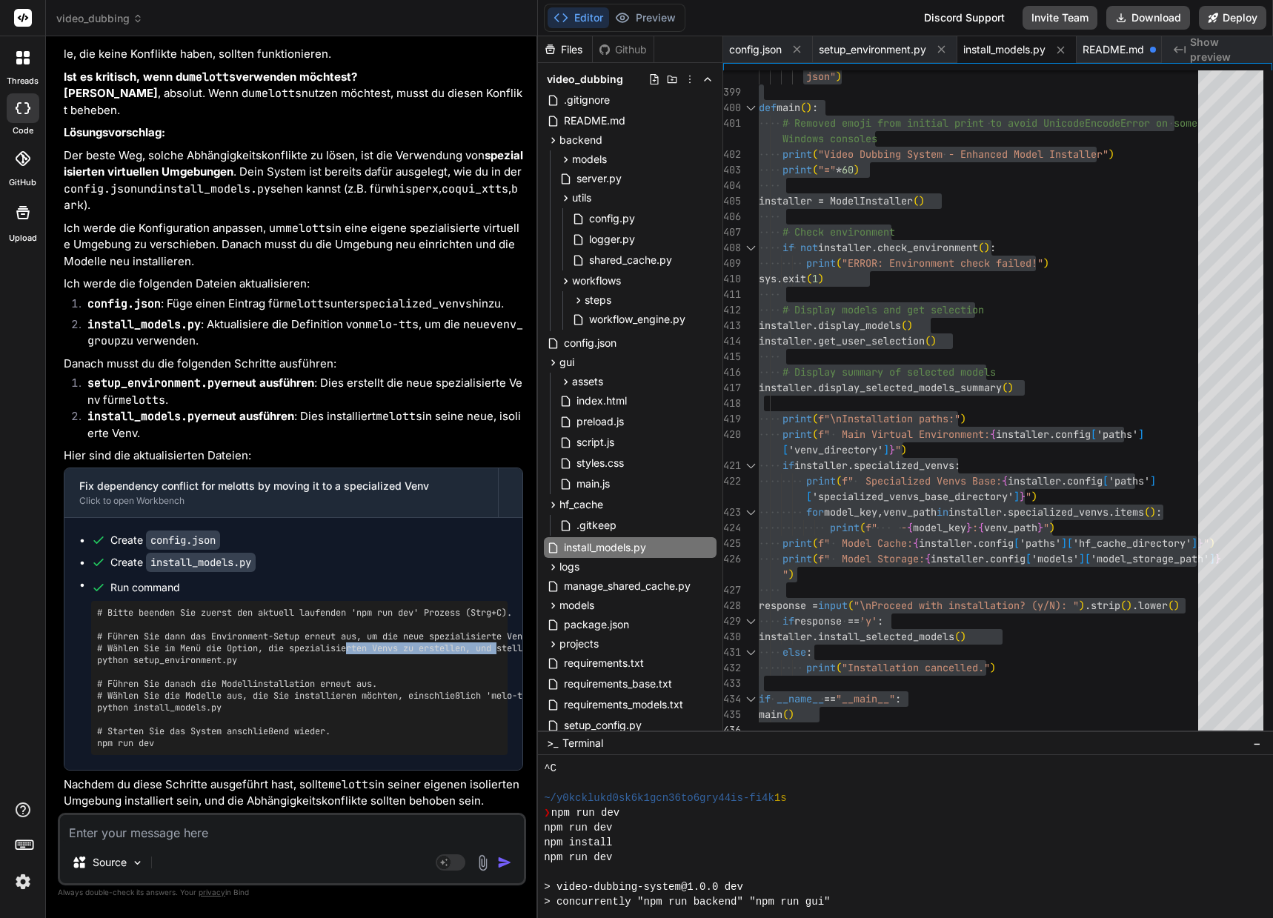
click at [494, 647] on pre "# Bitte beenden Sie zuerst den aktuell laufenden 'npm run dev' Prozess (Strg+C)…" at bounding box center [299, 678] width 404 height 142
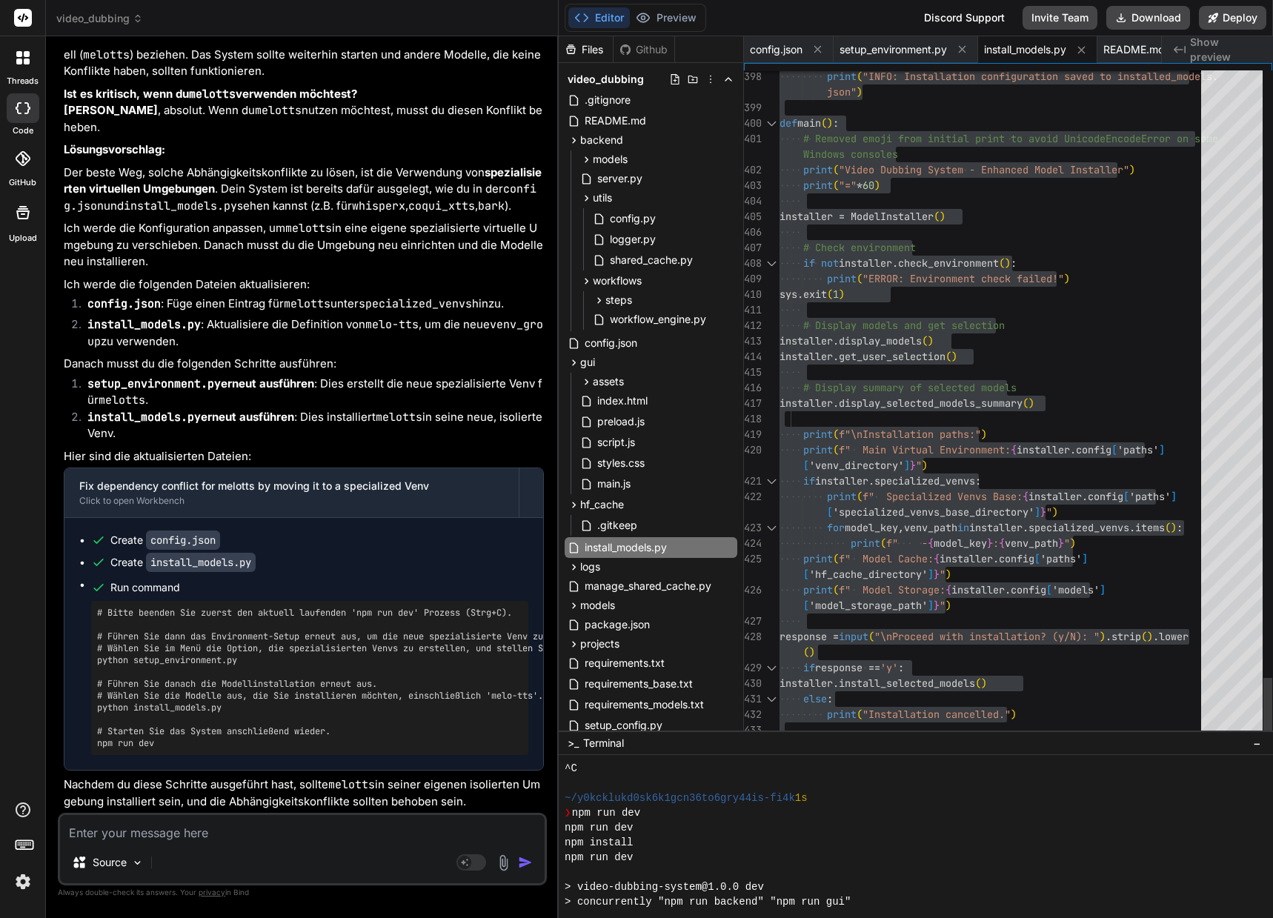
scroll to position [40233, 0]
drag, startPoint x: 537, startPoint y: 650, endPoint x: 532, endPoint y: 641, distance: 10.9
click at [532, 641] on div "Bind AI Web Search Created with Pixso. Code Generator You Nun ja, dann stimmt d…" at bounding box center [302, 476] width 513 height 881
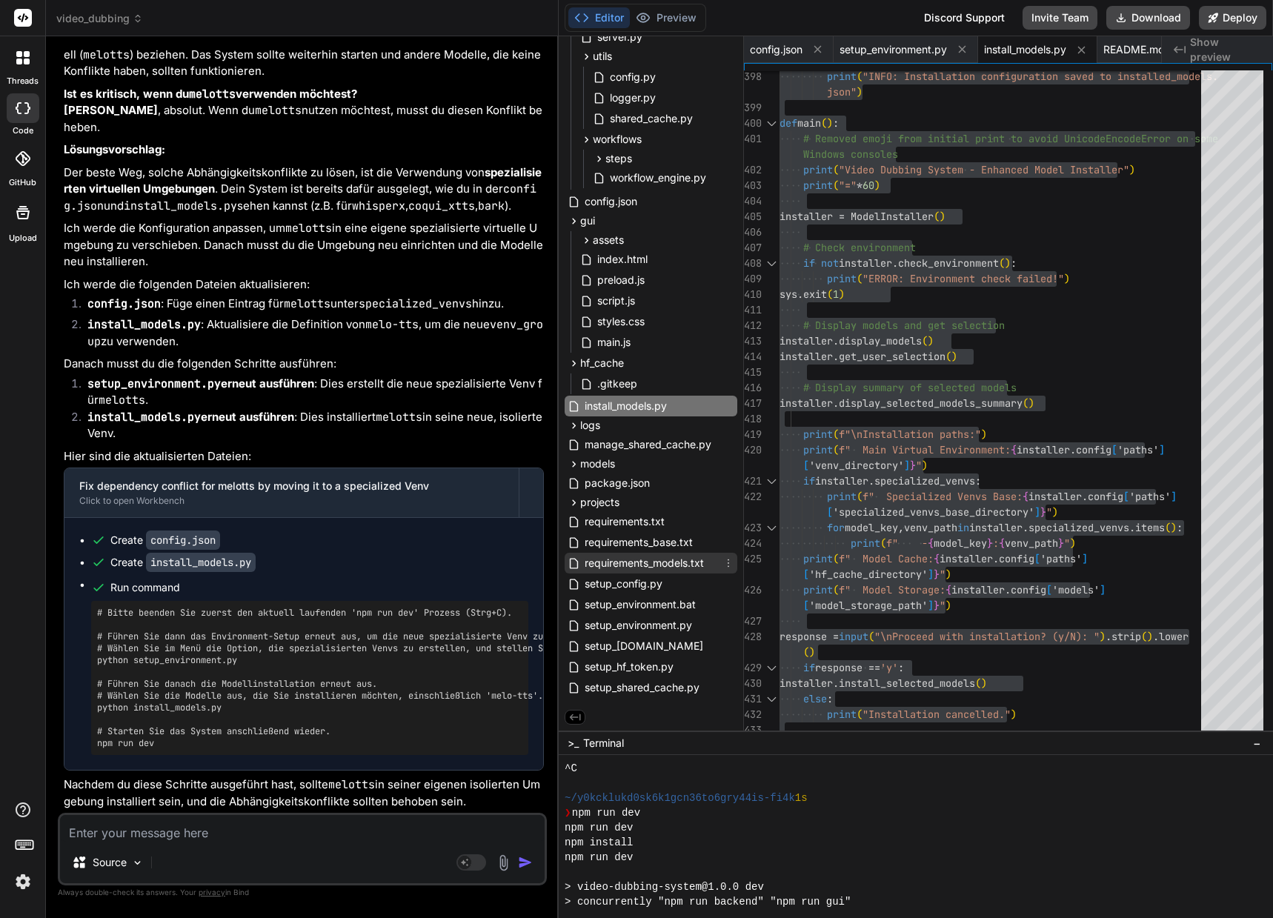
click at [656, 566] on span "requirements_models.txt" at bounding box center [644, 563] width 122 height 18
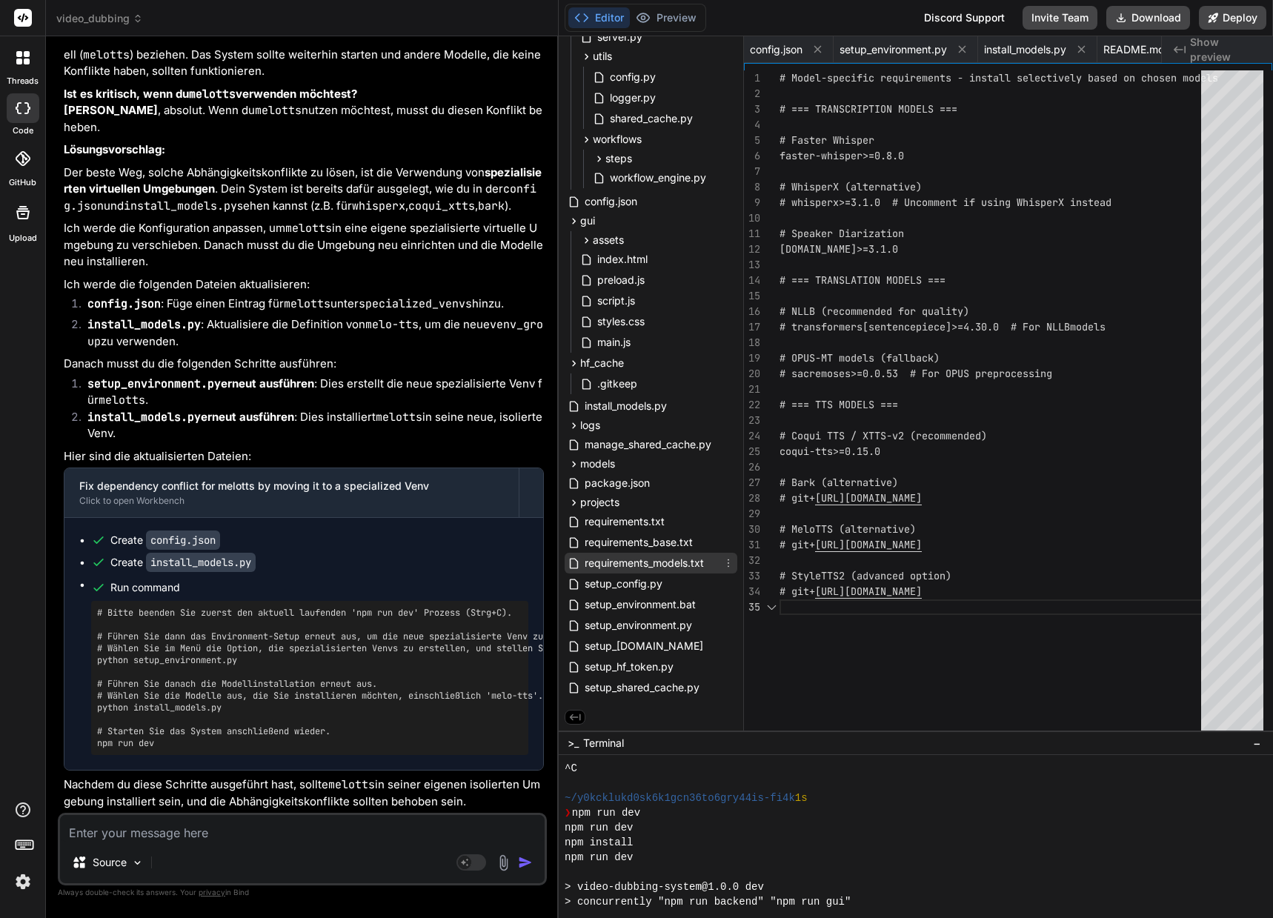
scroll to position [0, 2819]
click at [651, 543] on span "requirements_base.txt" at bounding box center [638, 542] width 111 height 18
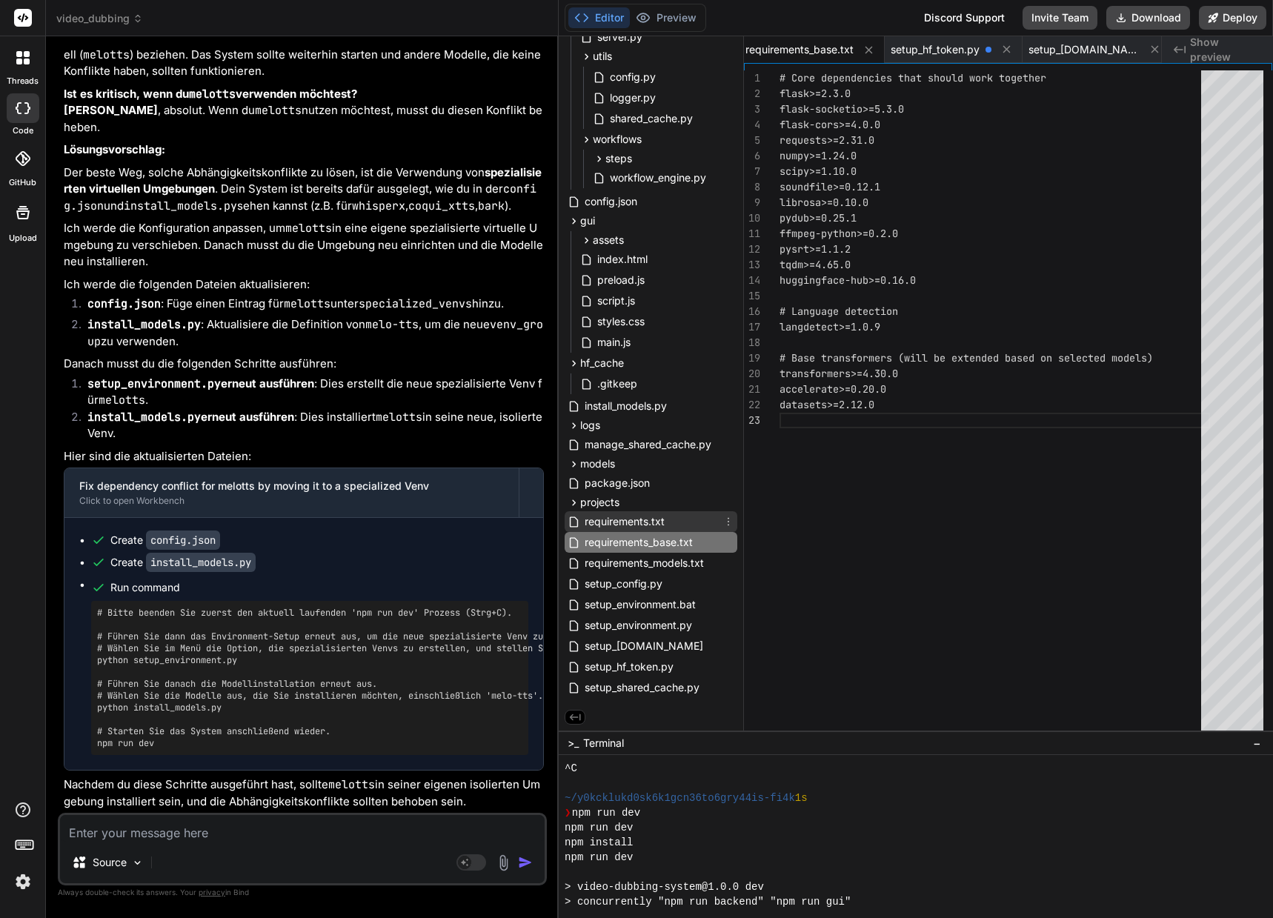
click at [652, 525] on span "requirements.txt" at bounding box center [624, 522] width 83 height 18
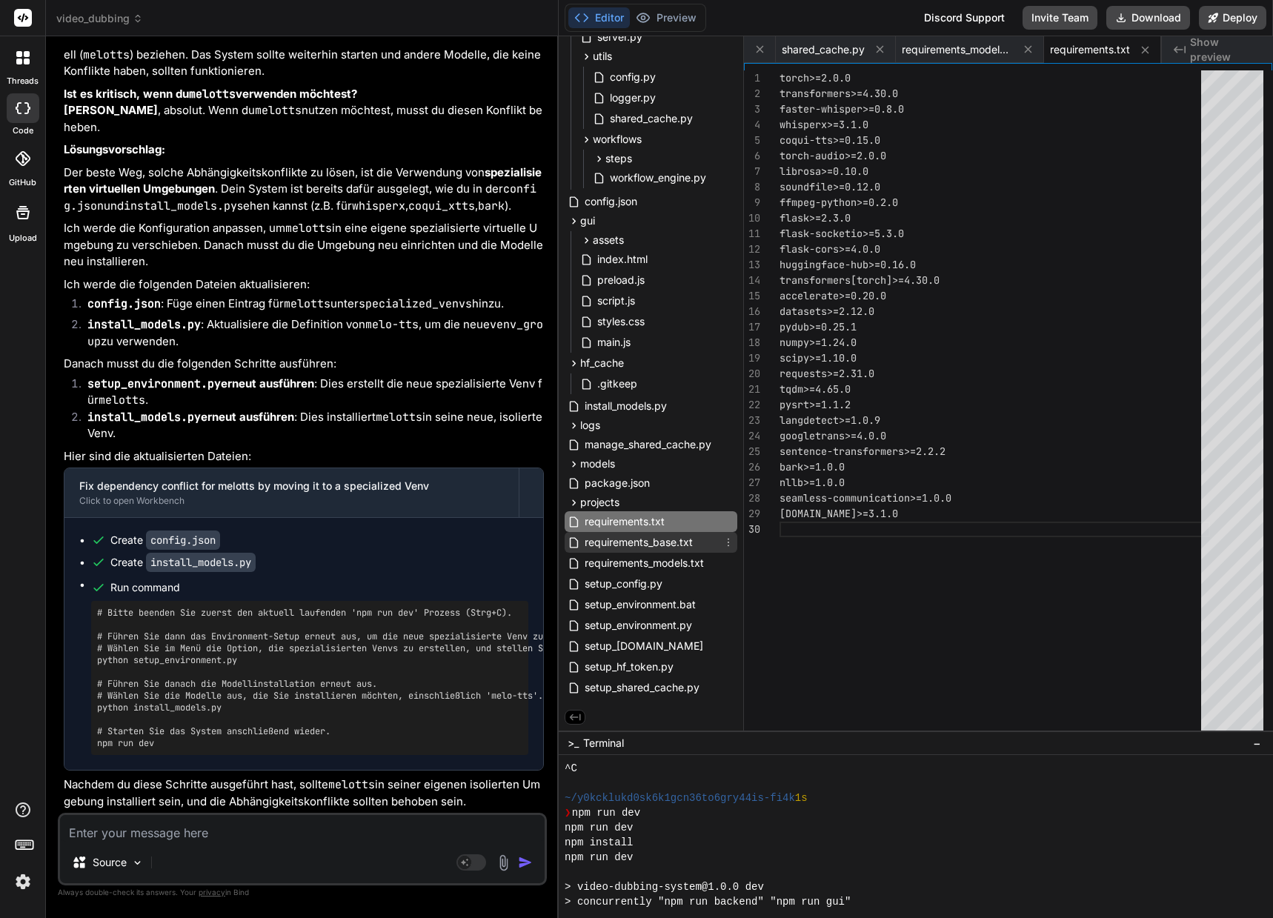
click at [655, 541] on span "requirements_base.txt" at bounding box center [638, 542] width 111 height 18
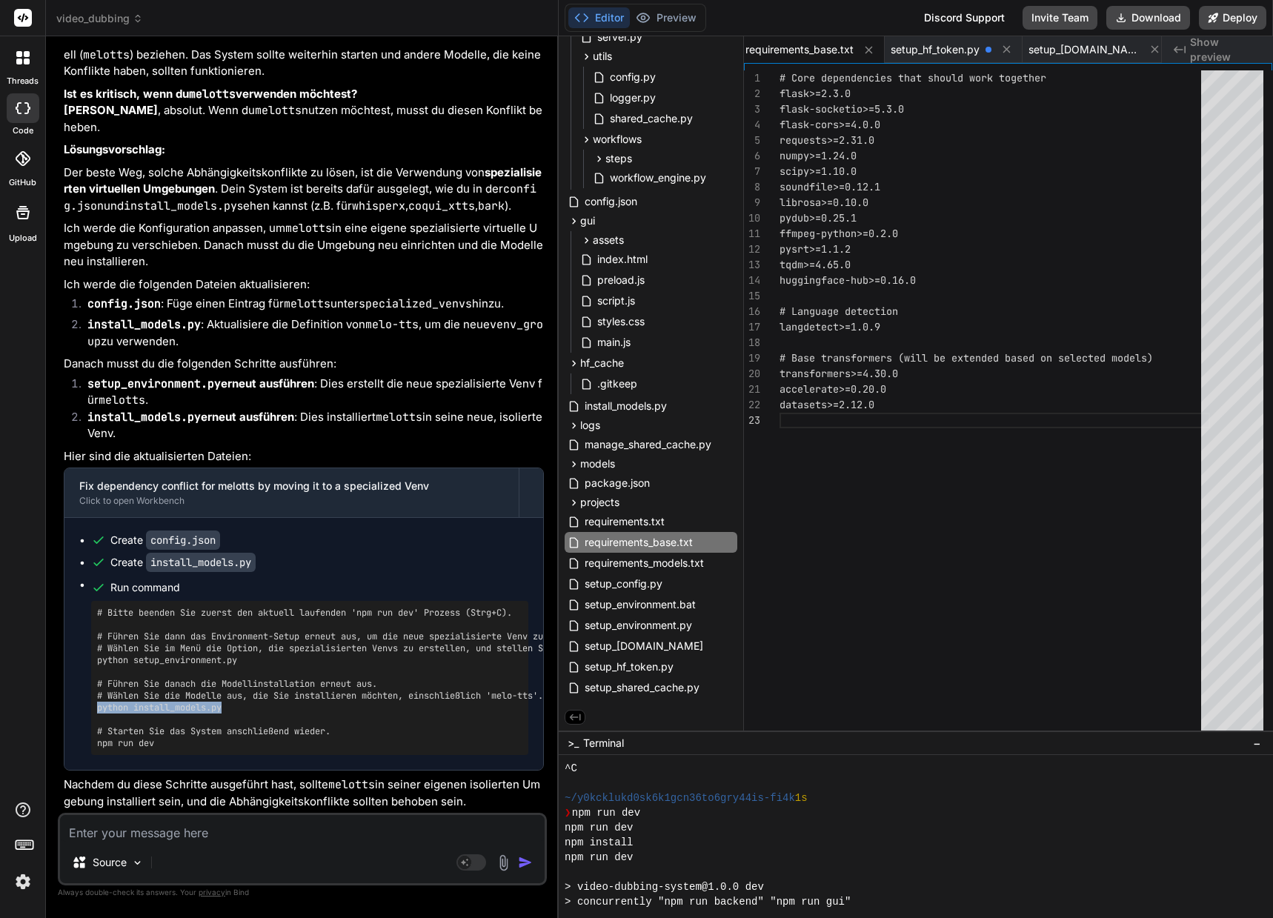
drag, startPoint x: 97, startPoint y: 709, endPoint x: 230, endPoint y: 704, distance: 132.7
click at [230, 704] on pre "# Bitte beenden Sie zuerst den aktuell laufenden 'npm run dev' Prozess (Strg+C)…" at bounding box center [309, 678] width 425 height 142
click at [137, 833] on textarea at bounding box center [302, 828] width 484 height 27
paste textarea "python install_models.py"
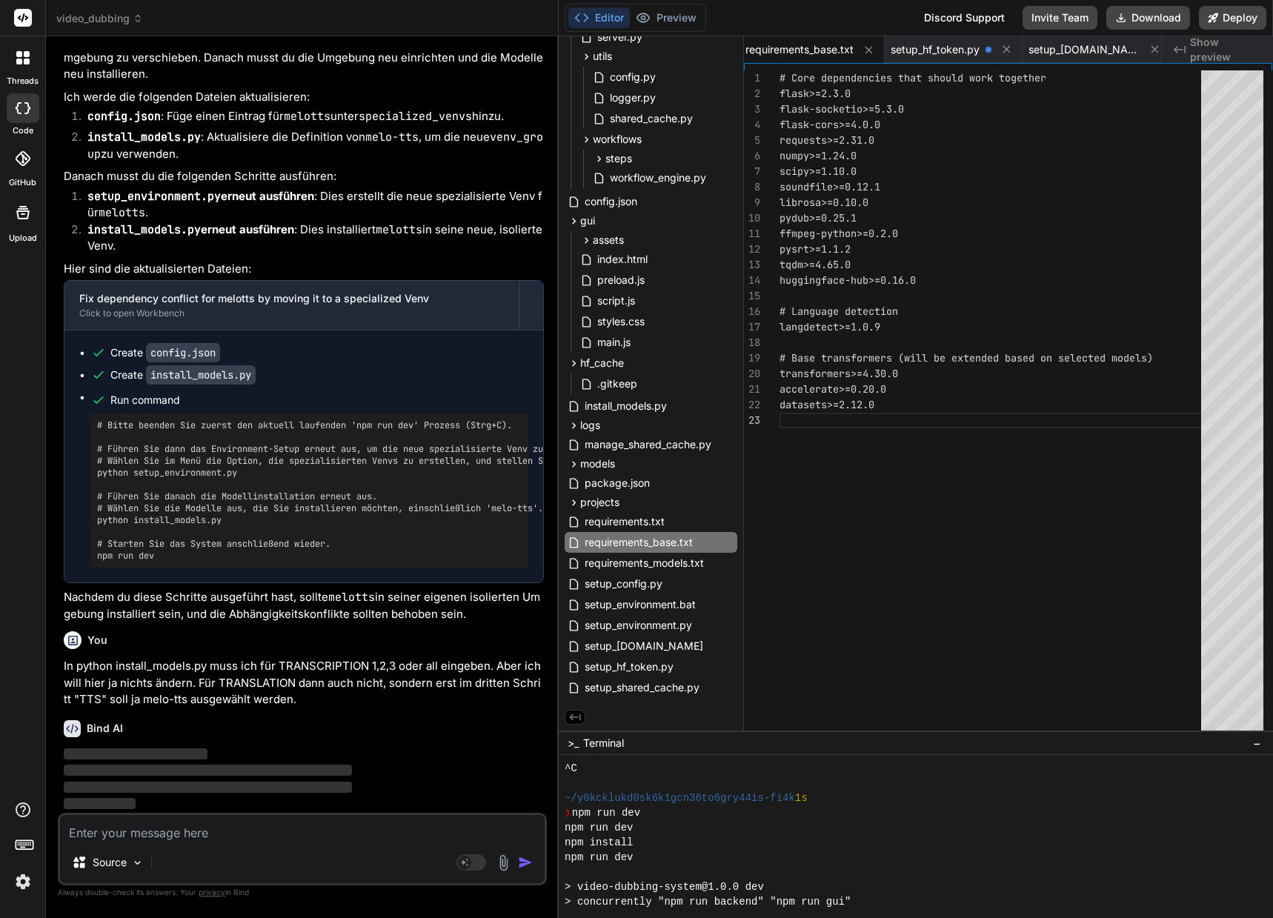
scroll to position [40420, 0]
click at [640, 406] on span "install_models.py" at bounding box center [625, 406] width 85 height 18
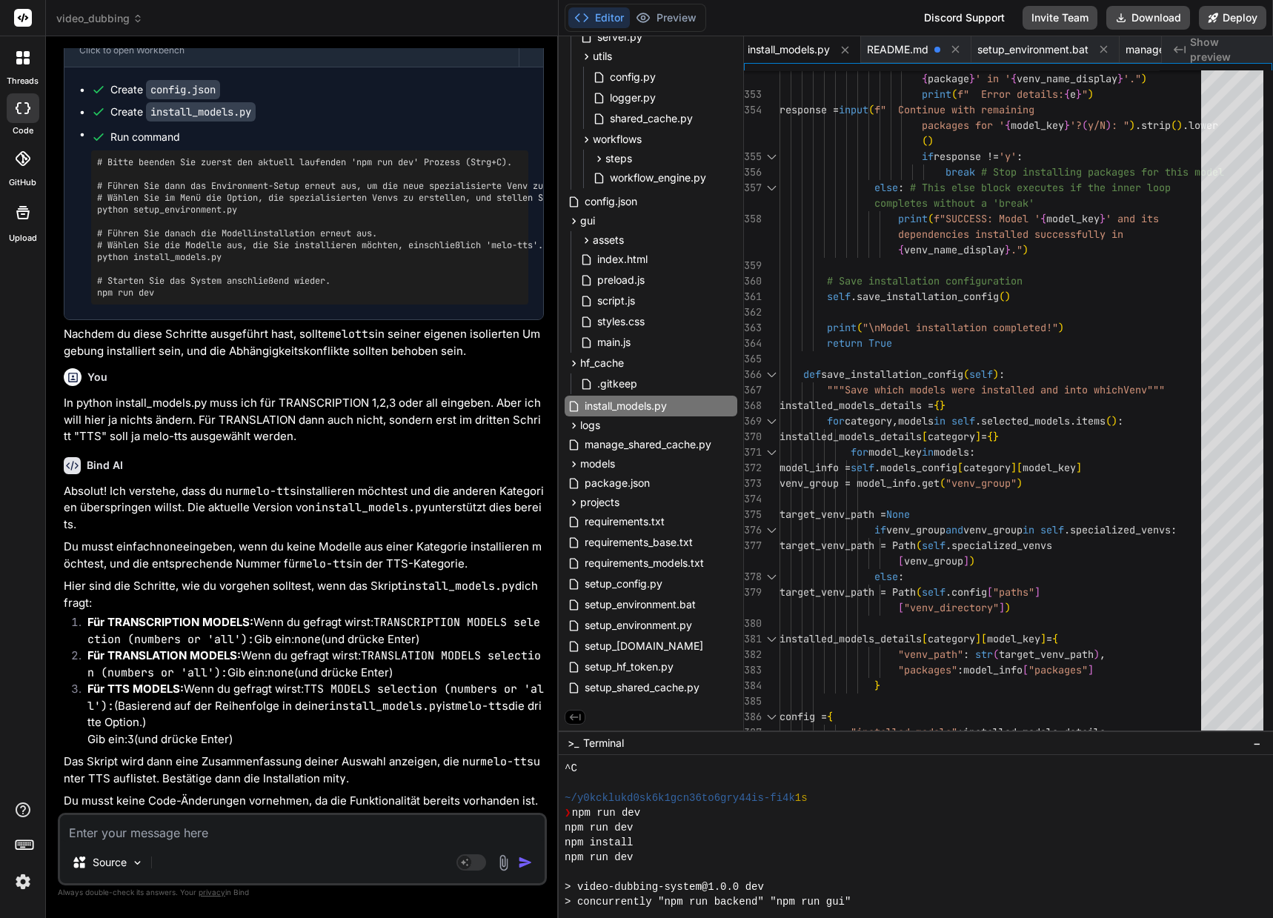
scroll to position [40733, 0]
click at [374, 820] on textarea at bounding box center [302, 828] width 484 height 27
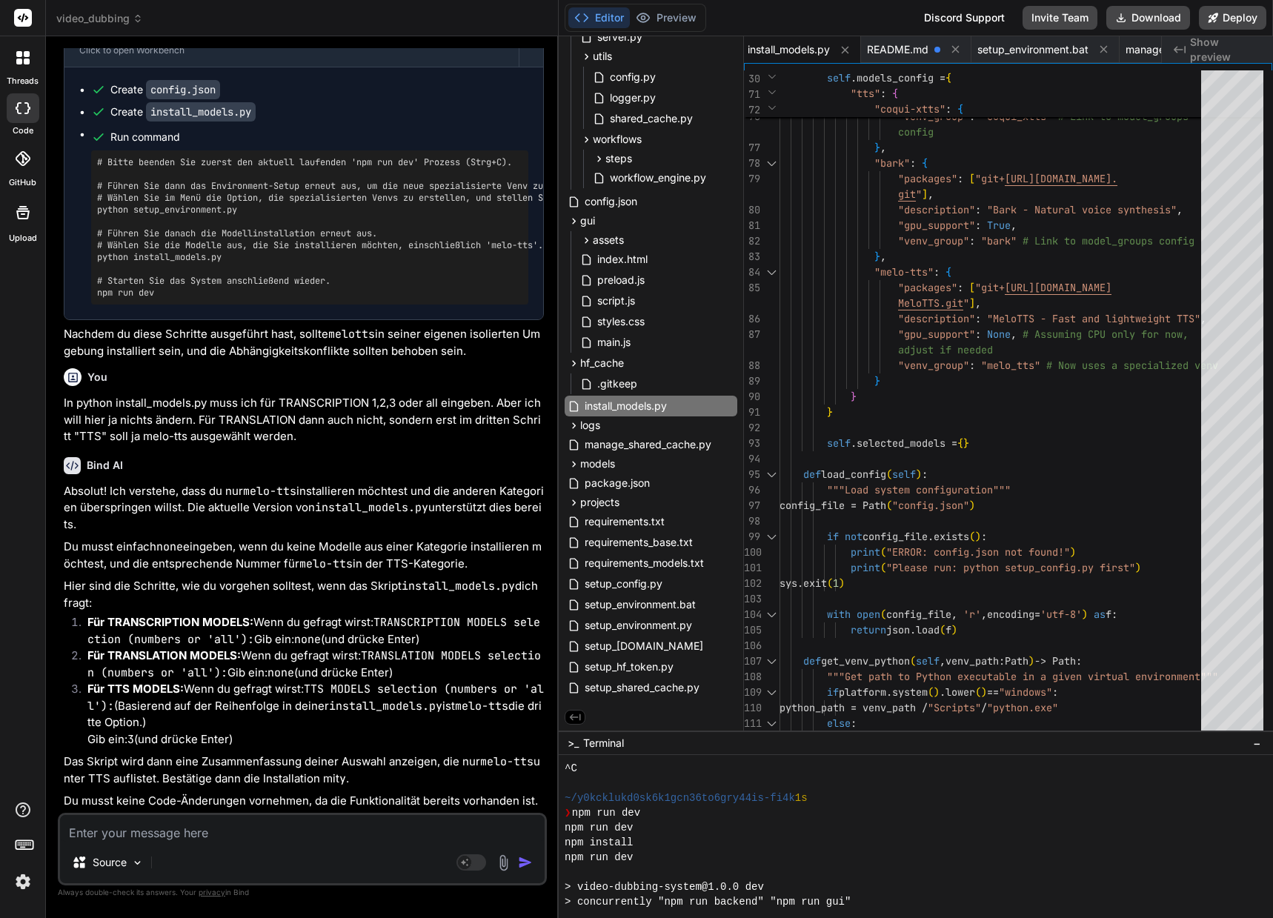
click at [81, 834] on textarea at bounding box center [302, 828] width 484 height 27
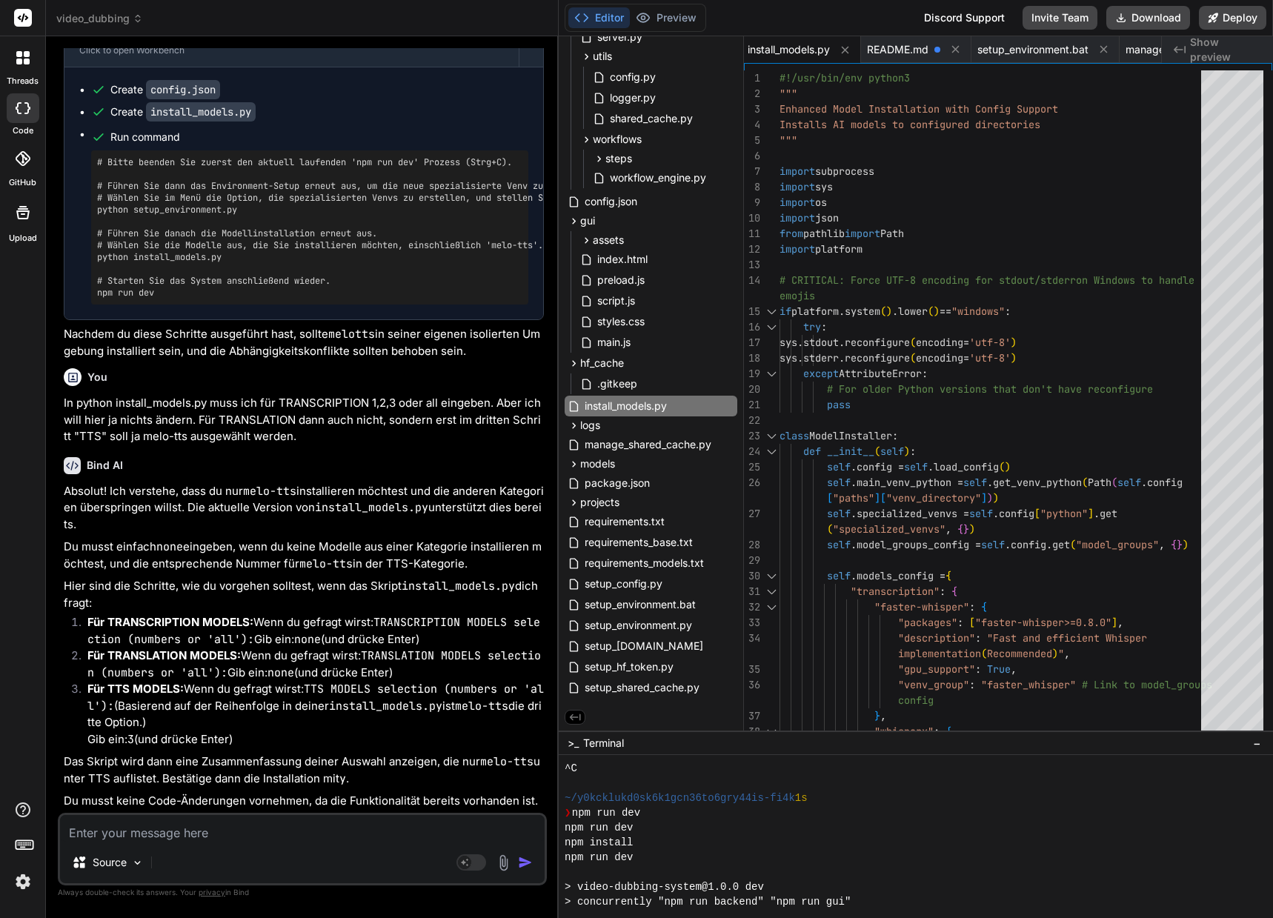
click at [127, 839] on textarea at bounding box center [302, 828] width 484 height 27
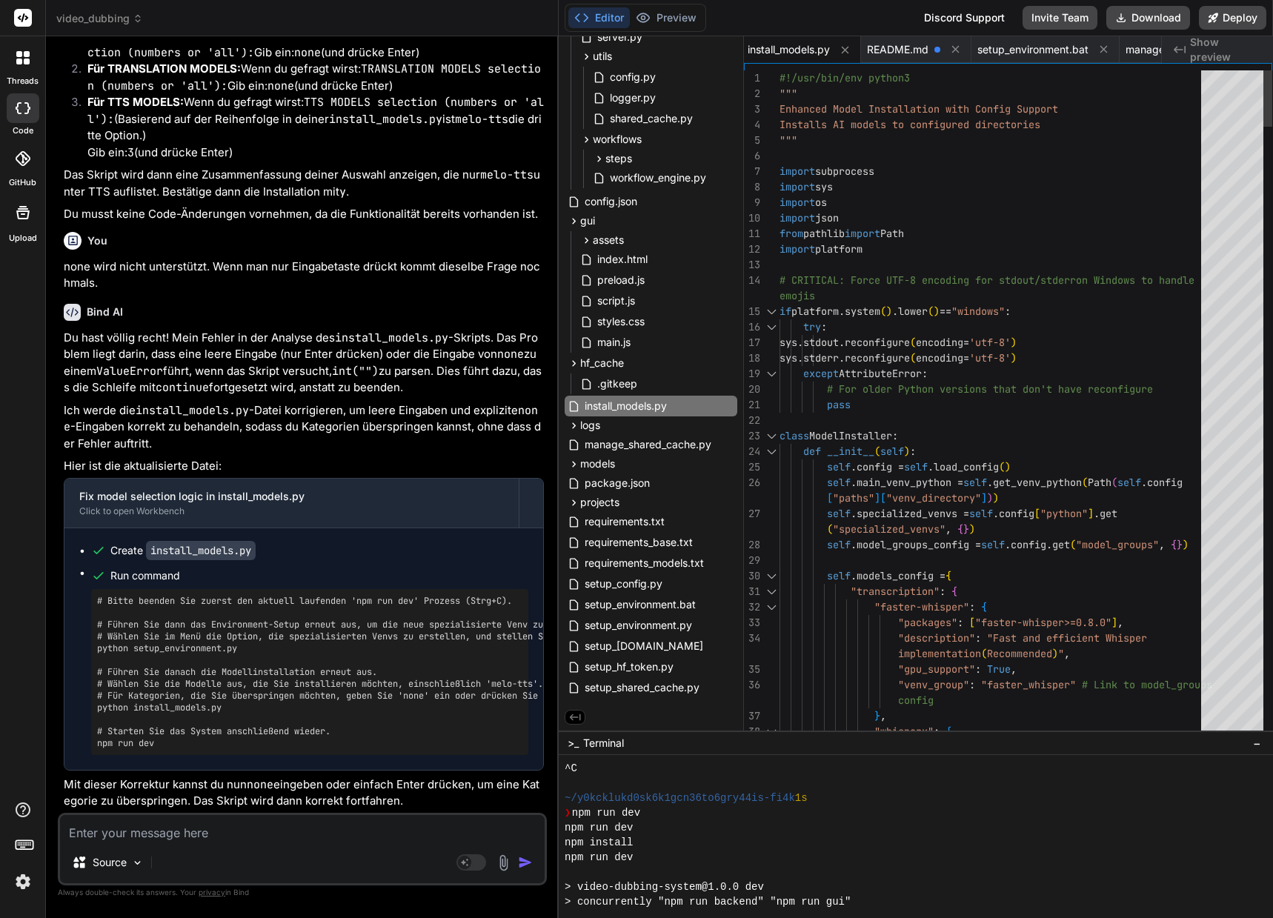
scroll to position [193, 0]
drag, startPoint x: 840, startPoint y: 311, endPoint x: 841, endPoint y: 241, distance: 69.6
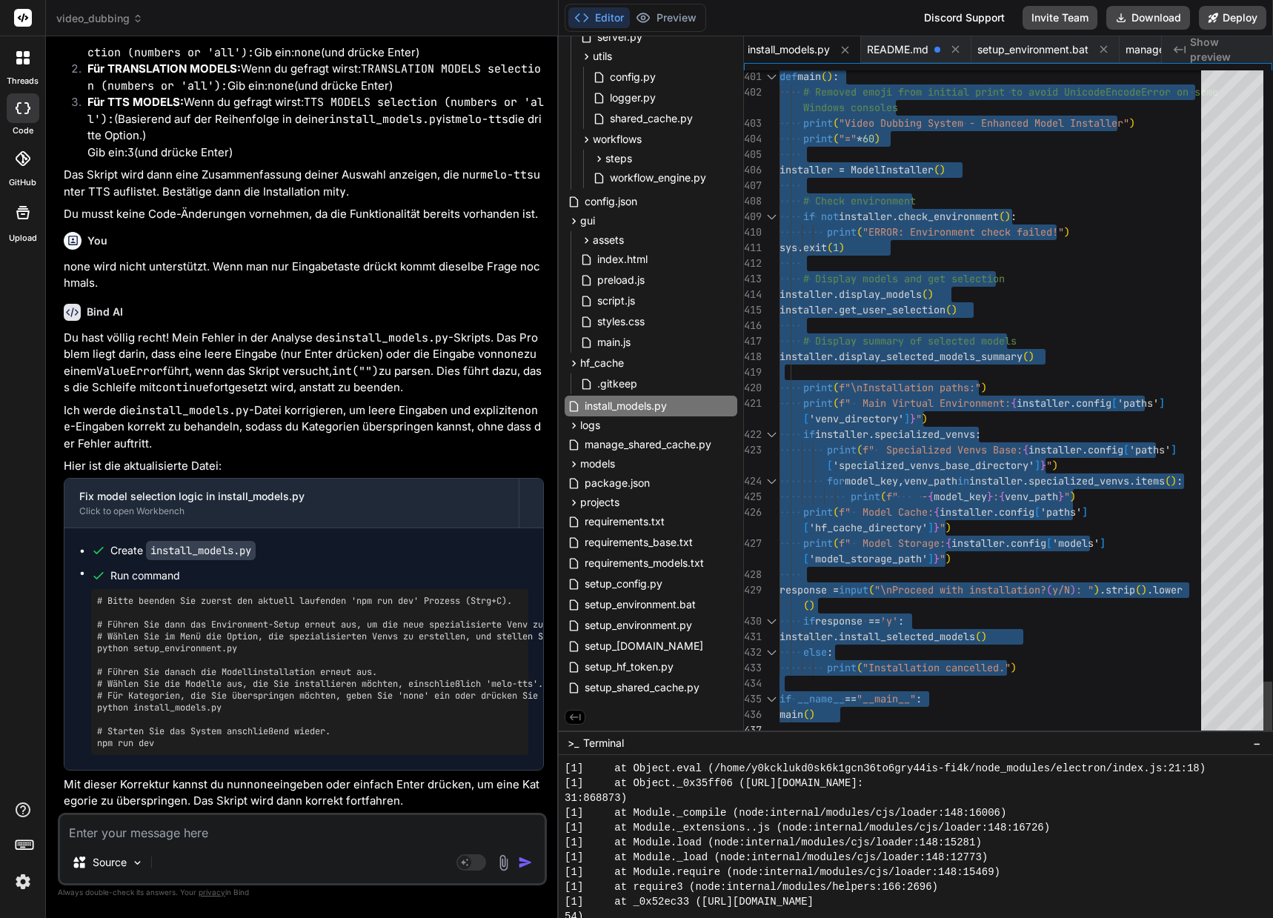
drag, startPoint x: 781, startPoint y: 74, endPoint x: 833, endPoint y: 859, distance: 786.2
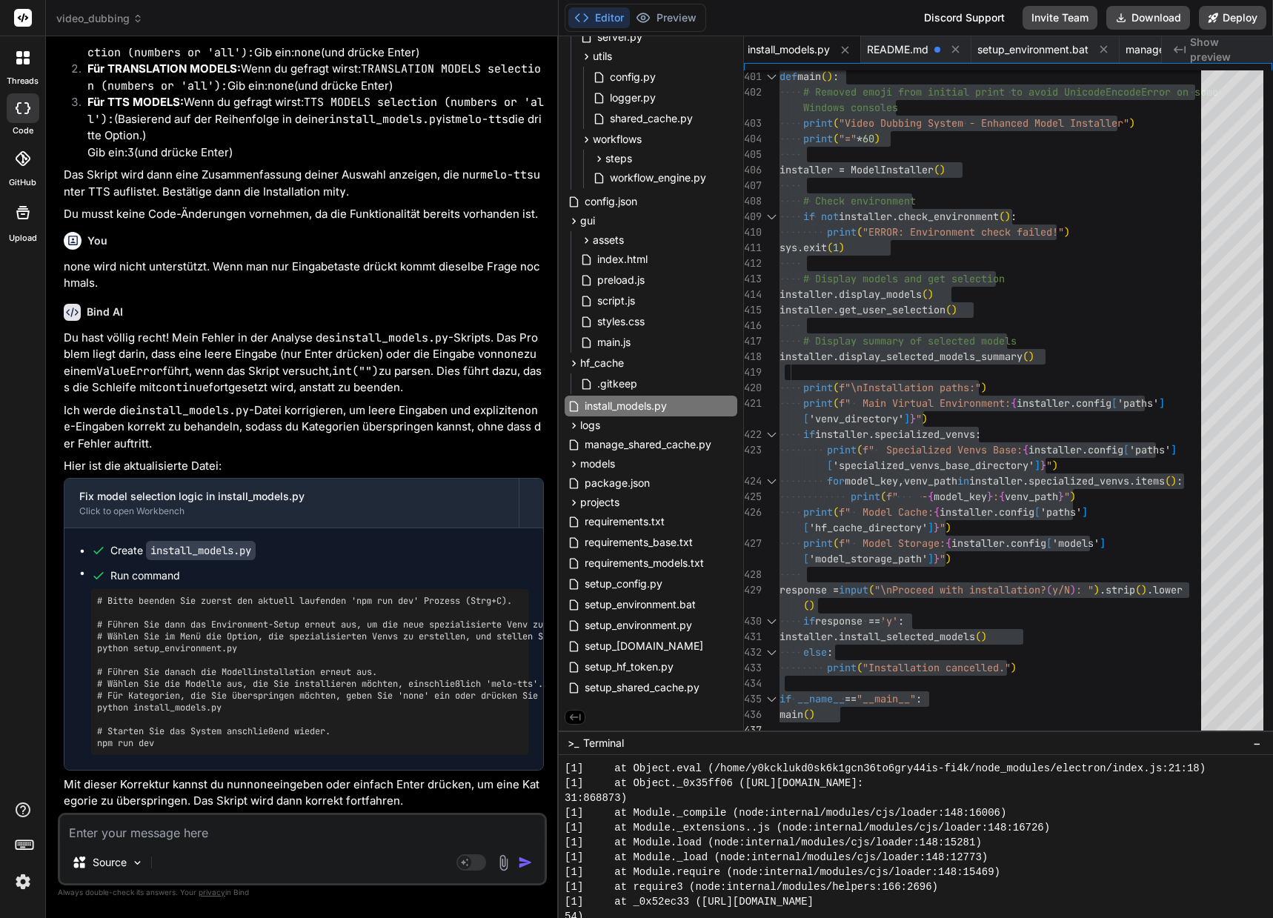
scroll to position [41320, 0]
drag, startPoint x: 159, startPoint y: 743, endPoint x: 93, endPoint y: 742, distance: 66.7
click at [93, 742] on div "# Bitte beenden Sie zuerst den aktuell laufenden 'npm run dev' Prozess (Strg+C)…" at bounding box center [309, 672] width 437 height 166
click at [162, 833] on textarea at bounding box center [302, 828] width 484 height 27
click at [121, 826] on textarea at bounding box center [302, 828] width 484 height 27
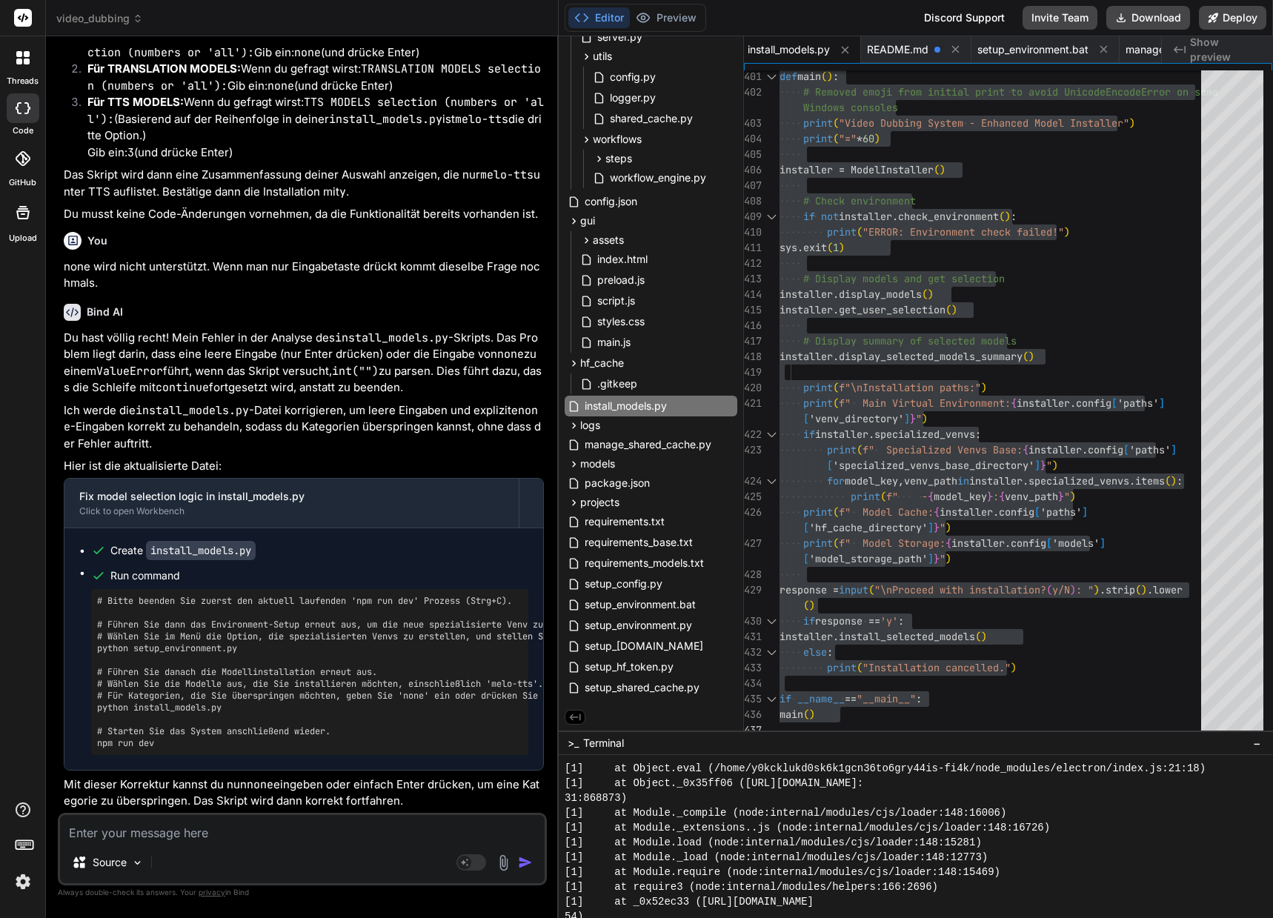
paste textarea "(venv_videodubbing) D:\_Projekte\Syn_PRG1\[DOMAIN_NAME]\video-dubbing-system>np…"
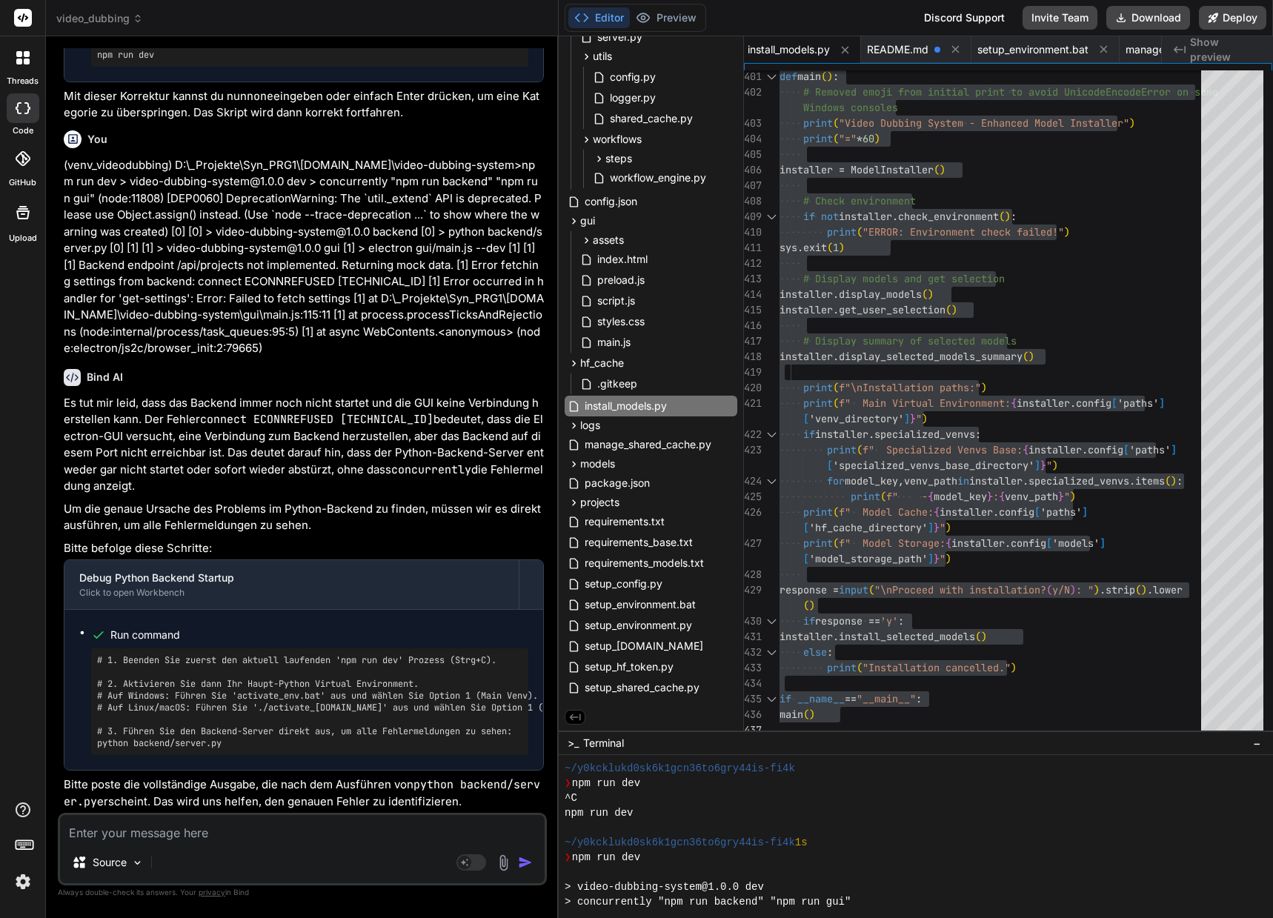
scroll to position [42009, 0]
drag, startPoint x: 97, startPoint y: 741, endPoint x: 224, endPoint y: 743, distance: 126.7
click at [224, 743] on pre "# 1. Beenden Sie zuerst den aktuell laufenden 'npm run dev' Prozess (Strg+C). #…" at bounding box center [309, 701] width 425 height 95
click at [88, 835] on textarea at bounding box center [302, 828] width 484 height 27
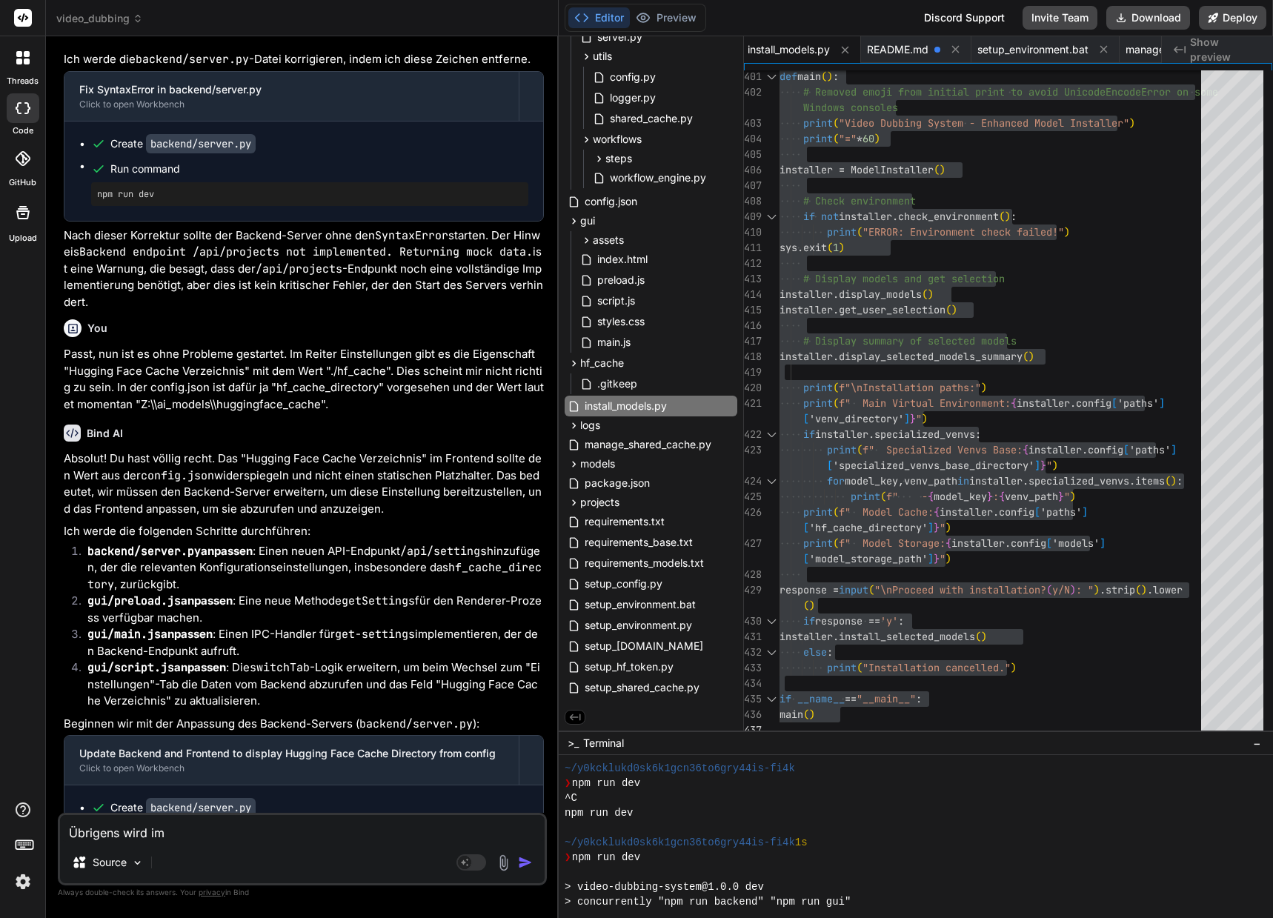
scroll to position [34083, 0]
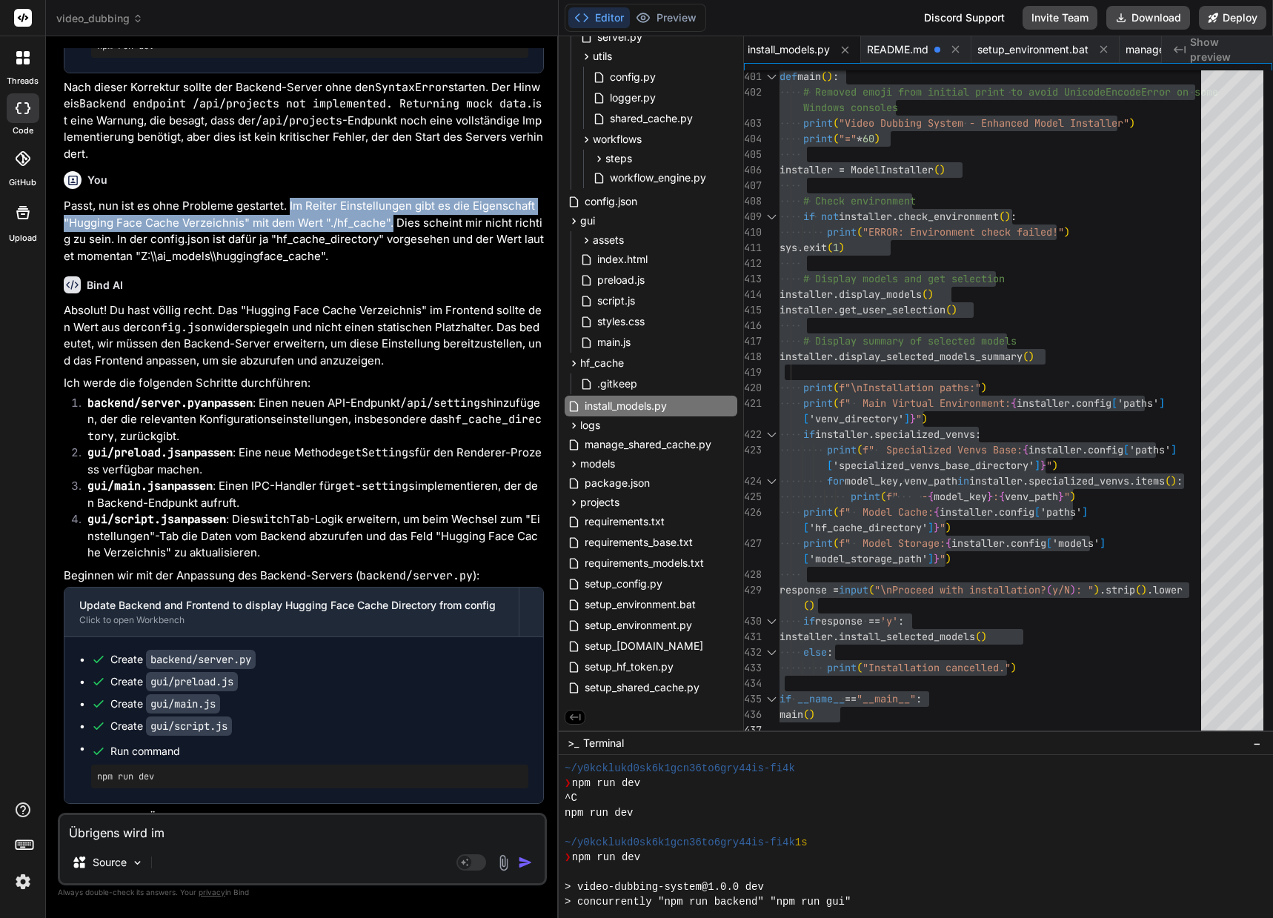
drag, startPoint x: 287, startPoint y: 408, endPoint x: 390, endPoint y: 428, distance: 104.2
click at [390, 264] on p "Passt, nun ist es ohne Probleme gestartet. Im Reiter Einstellungen gibt es die …" at bounding box center [304, 231] width 480 height 67
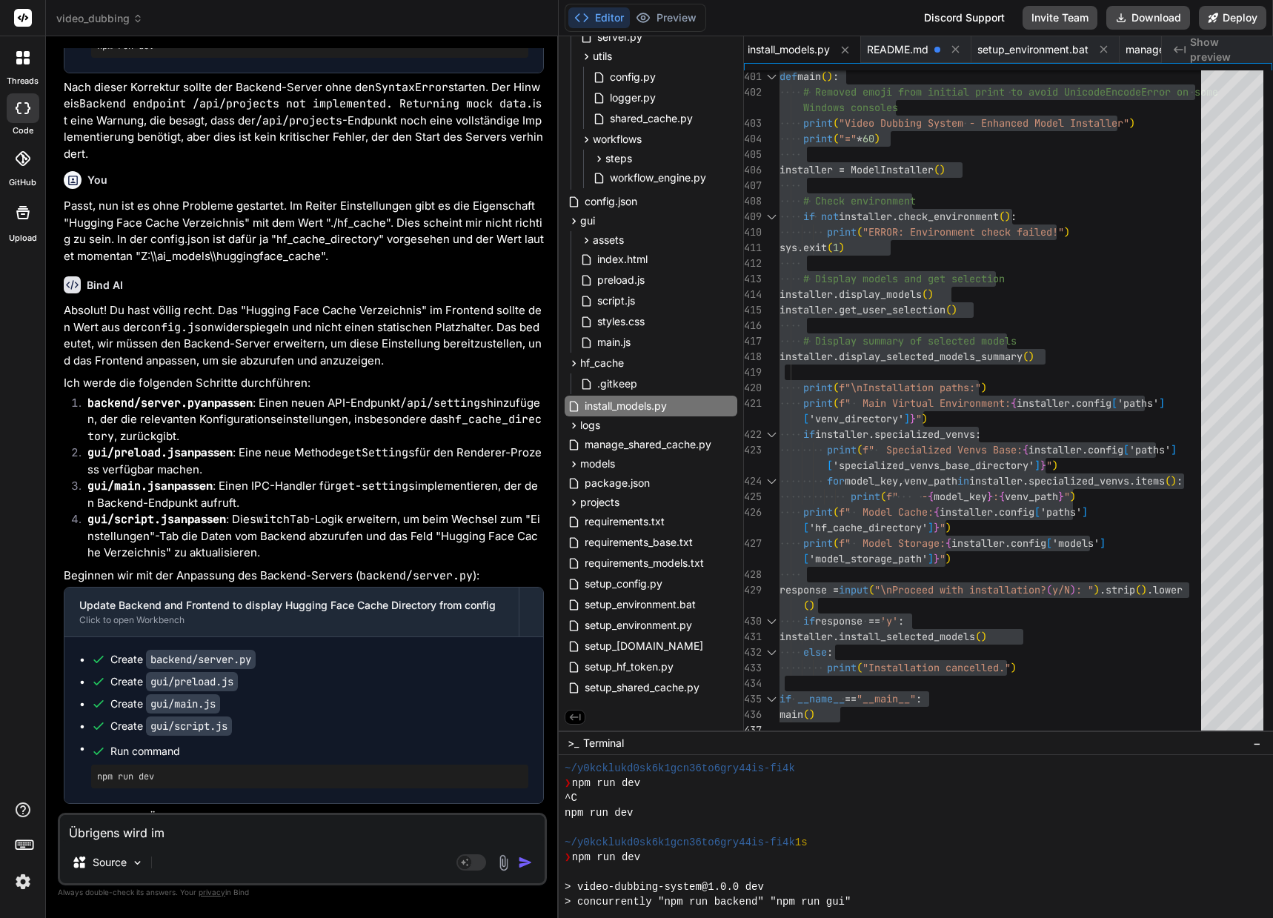
click at [170, 833] on textarea "Übrigens wird im" at bounding box center [302, 828] width 484 height 27
paste textarea "Im Reiter Einstellungen gibt es die Eigenschaft "Hugging Face Cache Verzeichnis…"
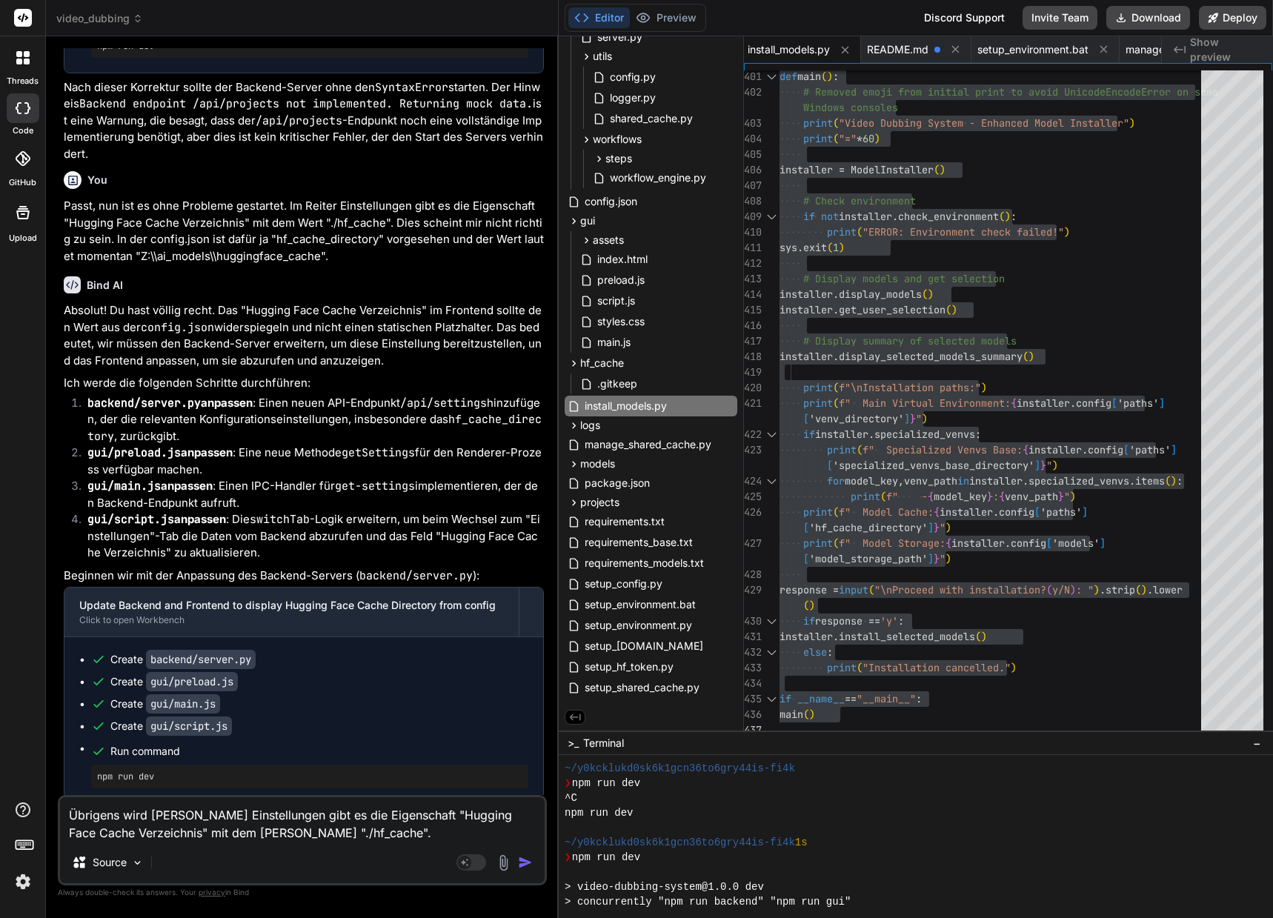
click at [166, 814] on textarea "Übrigens wird [PERSON_NAME] Einstellungen gibt es die Eigenschaft "Hugging Face…" at bounding box center [302, 819] width 484 height 44
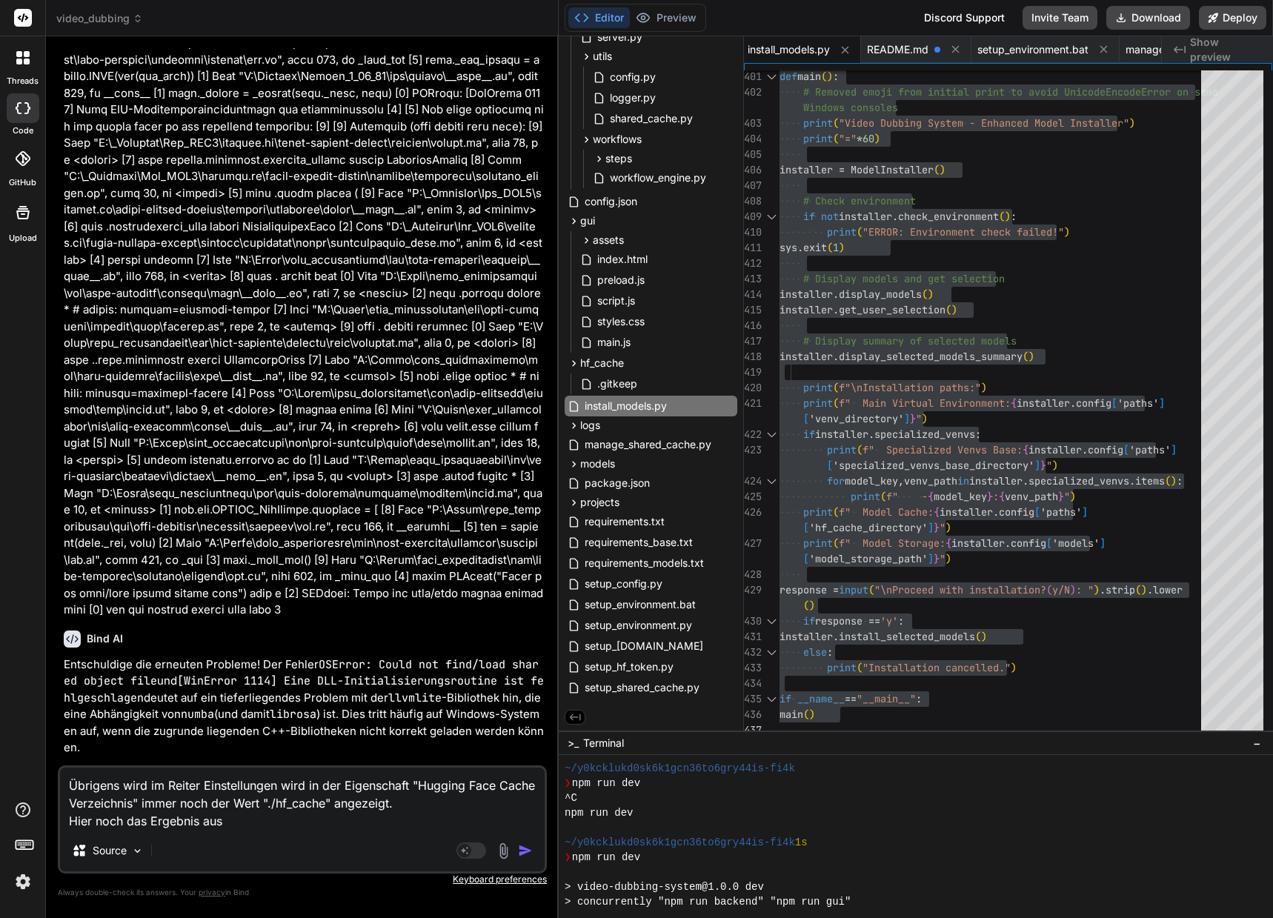
scroll to position [42056, 0]
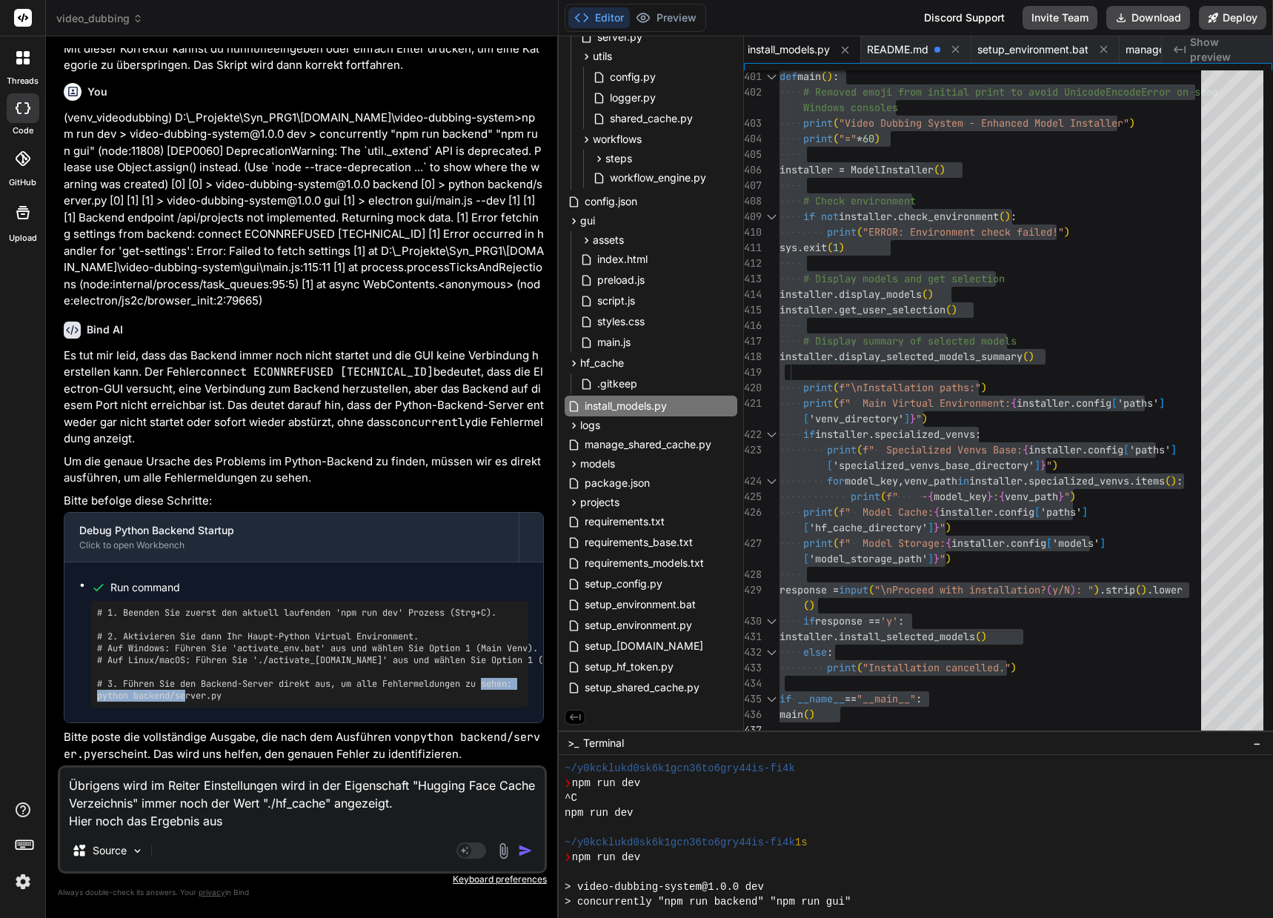
drag, startPoint x: 241, startPoint y: 699, endPoint x: 81, endPoint y: 704, distance: 160.1
click at [81, 704] on ul "Run command # 1. Beenden Sie zuerst den aktuell laufenden 'npm run dev' Prozess…" at bounding box center [303, 642] width 449 height 130
click at [233, 821] on textarea "Übrigens wird im Reiter Einstellungen wird in der Eigenschaft "Hugging Face Cac…" at bounding box center [302, 798] width 484 height 62
paste textarea "python backend/server.py"
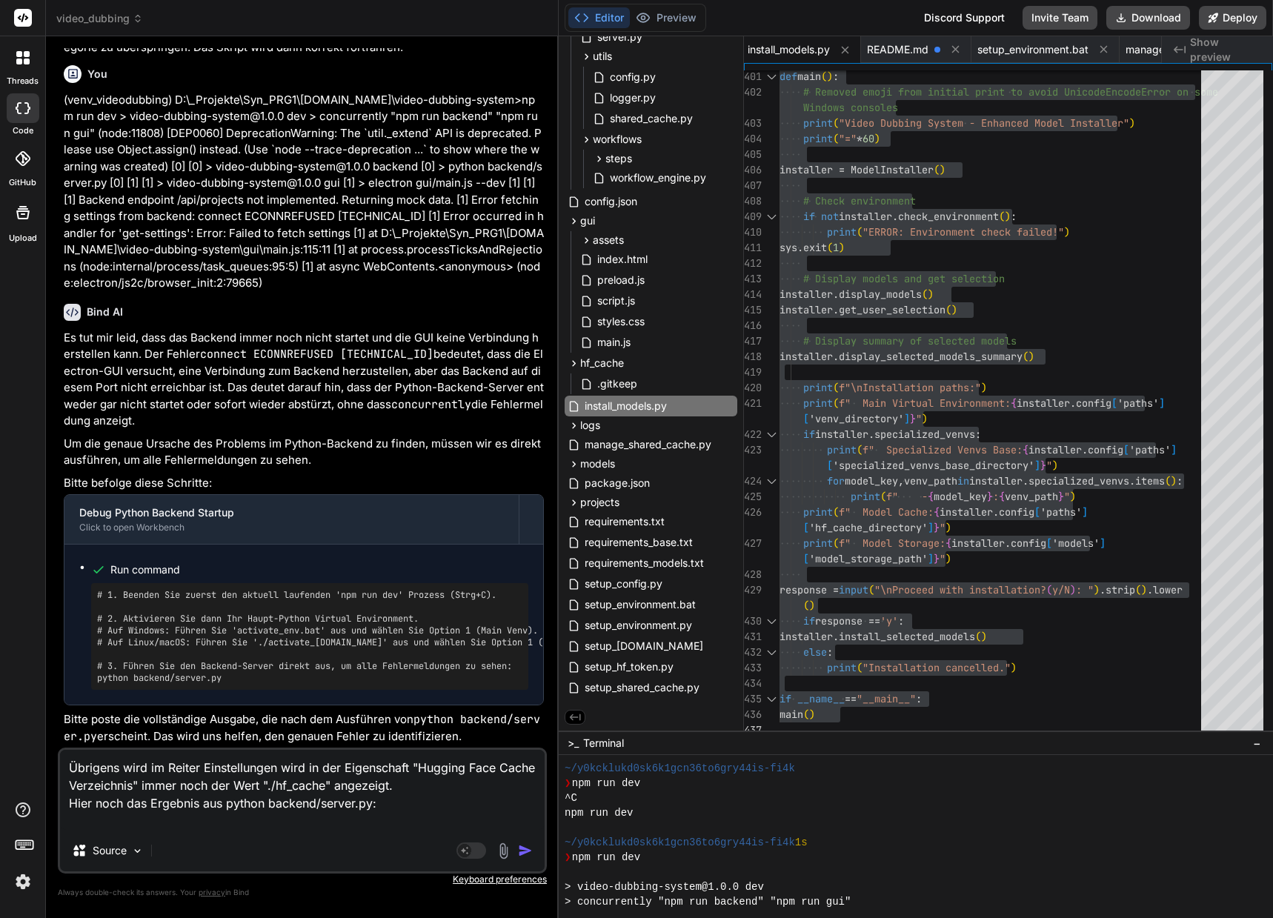
click at [421, 784] on textarea "Übrigens wird im Reiter Einstellungen wird in der Eigenschaft "Hugging Face Cac…" at bounding box center [302, 790] width 484 height 80
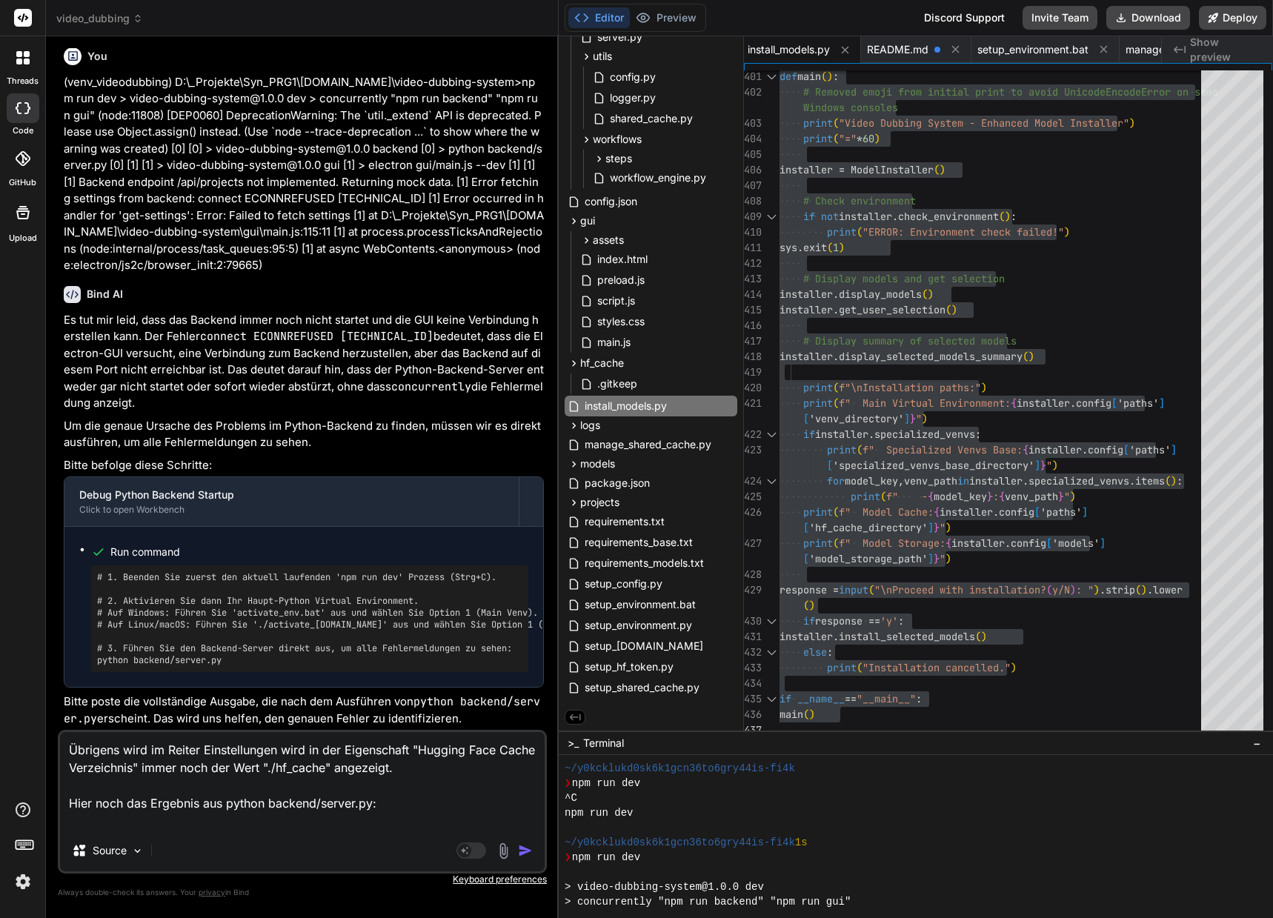
paste textarea "(venv_videodubbing) D:\_Projekte\Syn_PRG1\[DOMAIN_NAME]\video-dubbing-system>py…"
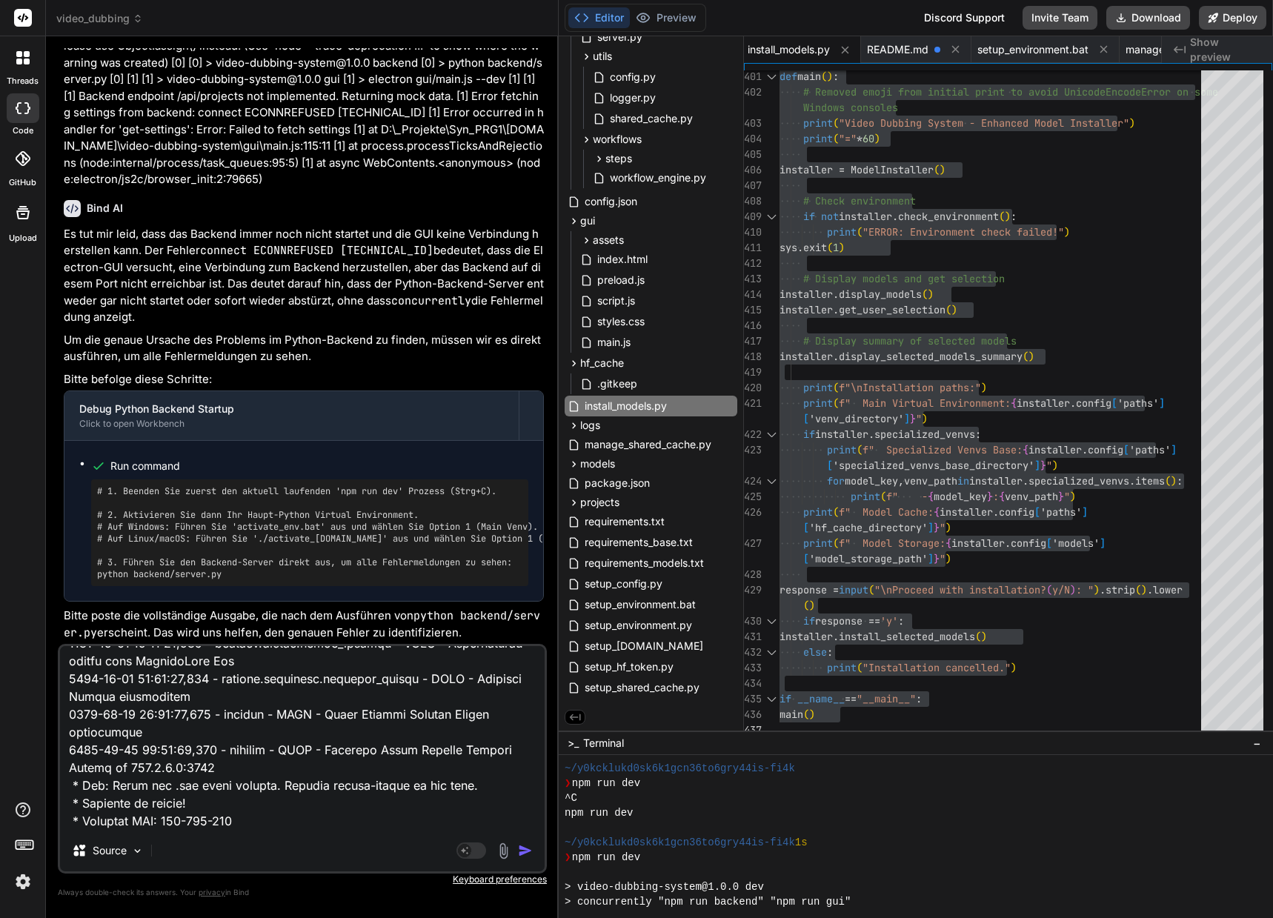
scroll to position [0, 0]
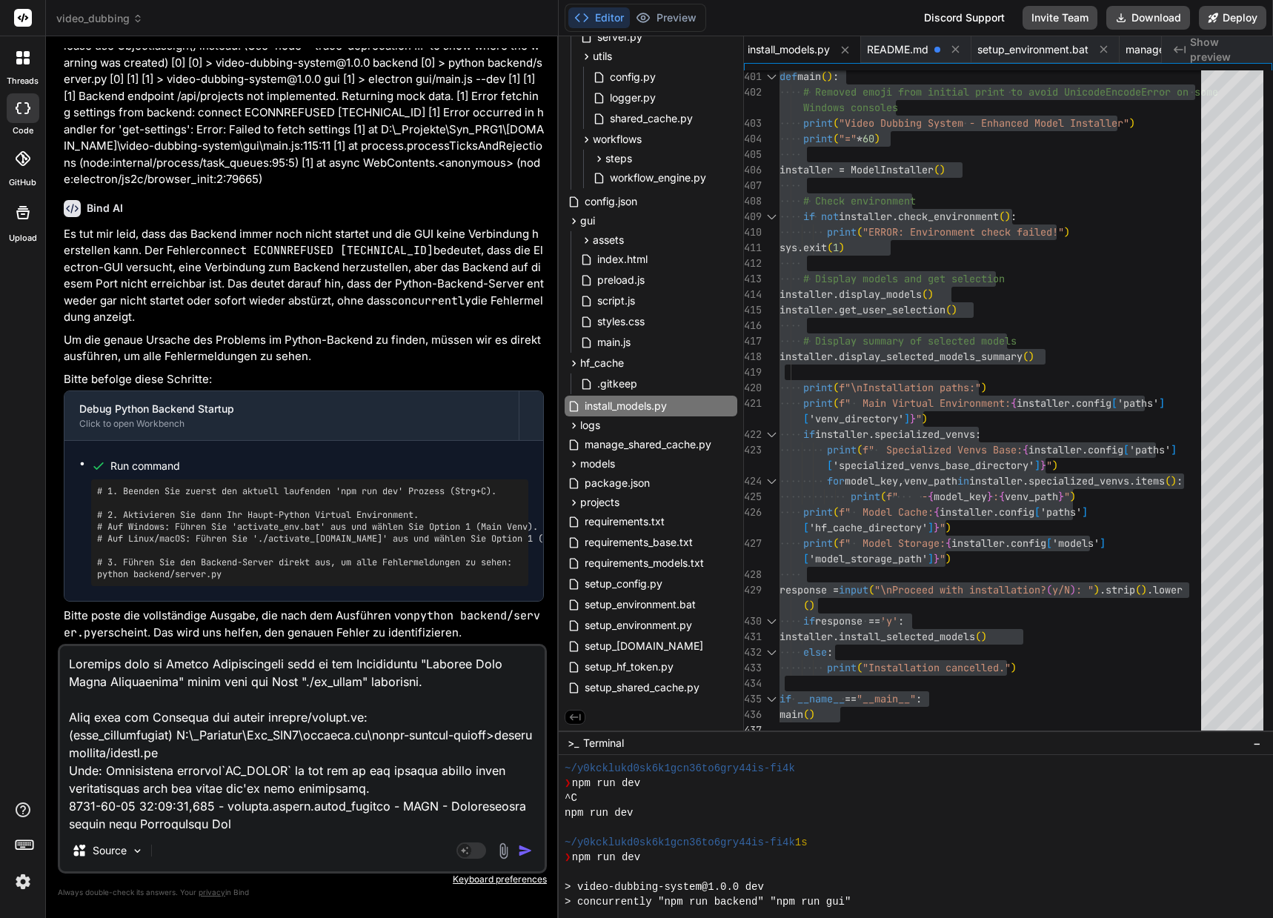
drag, startPoint x: 378, startPoint y: 717, endPoint x: 390, endPoint y: 717, distance: 12.6
click at [378, 717] on textarea at bounding box center [302, 738] width 484 height 184
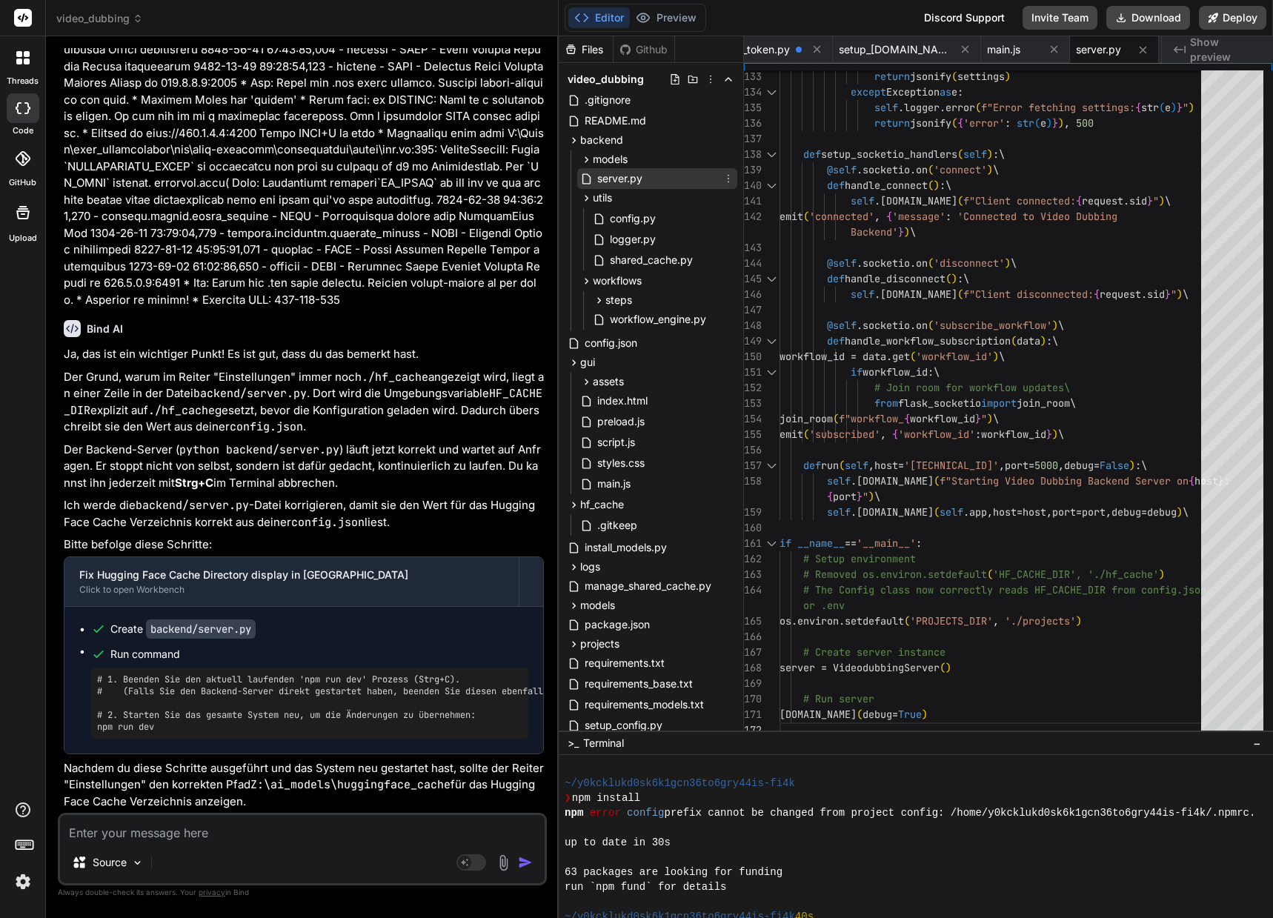
click at [612, 175] on span "server.py" at bounding box center [620, 179] width 48 height 18
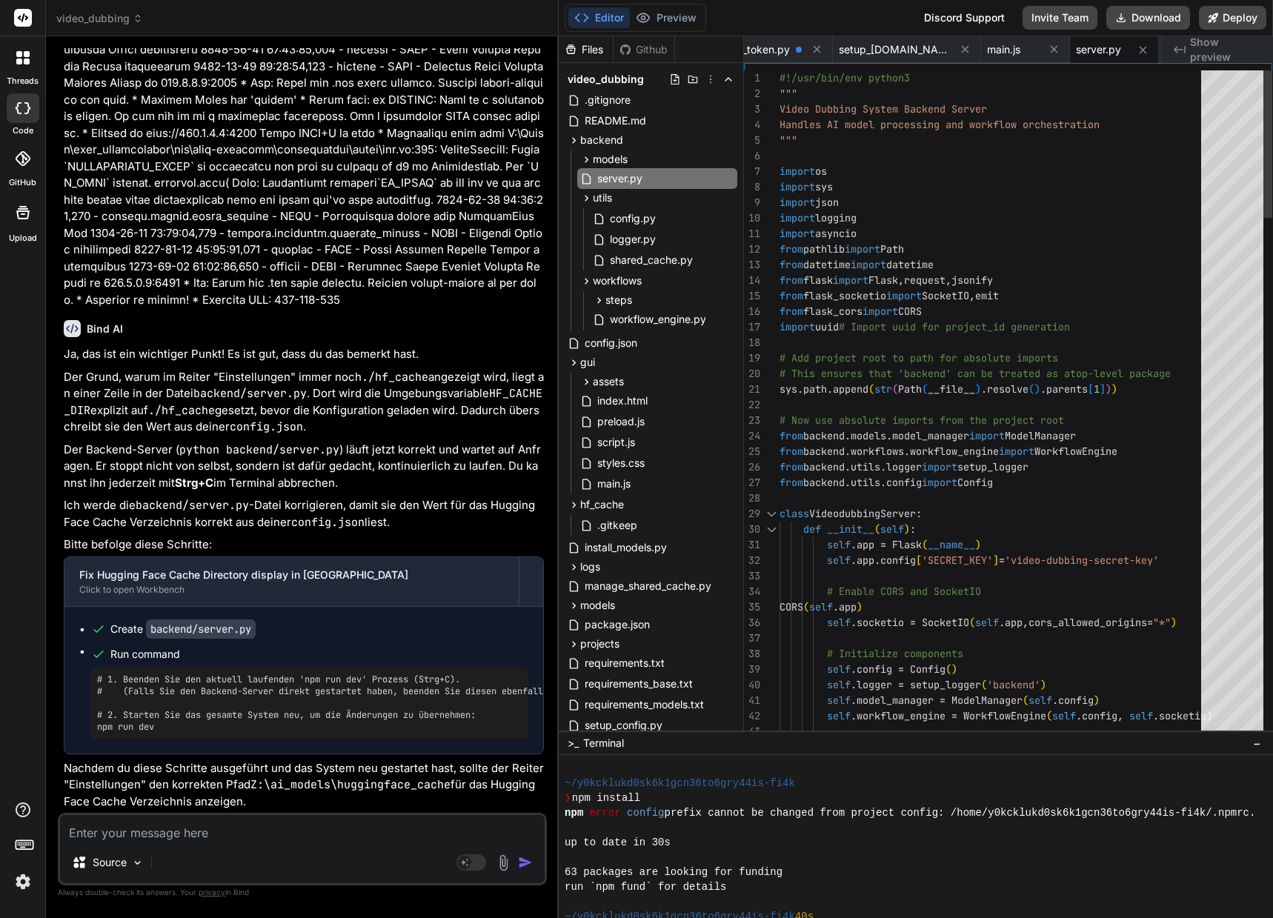
scroll to position [15, 0]
drag, startPoint x: 780, startPoint y: 79, endPoint x: 797, endPoint y: 101, distance: 28.6
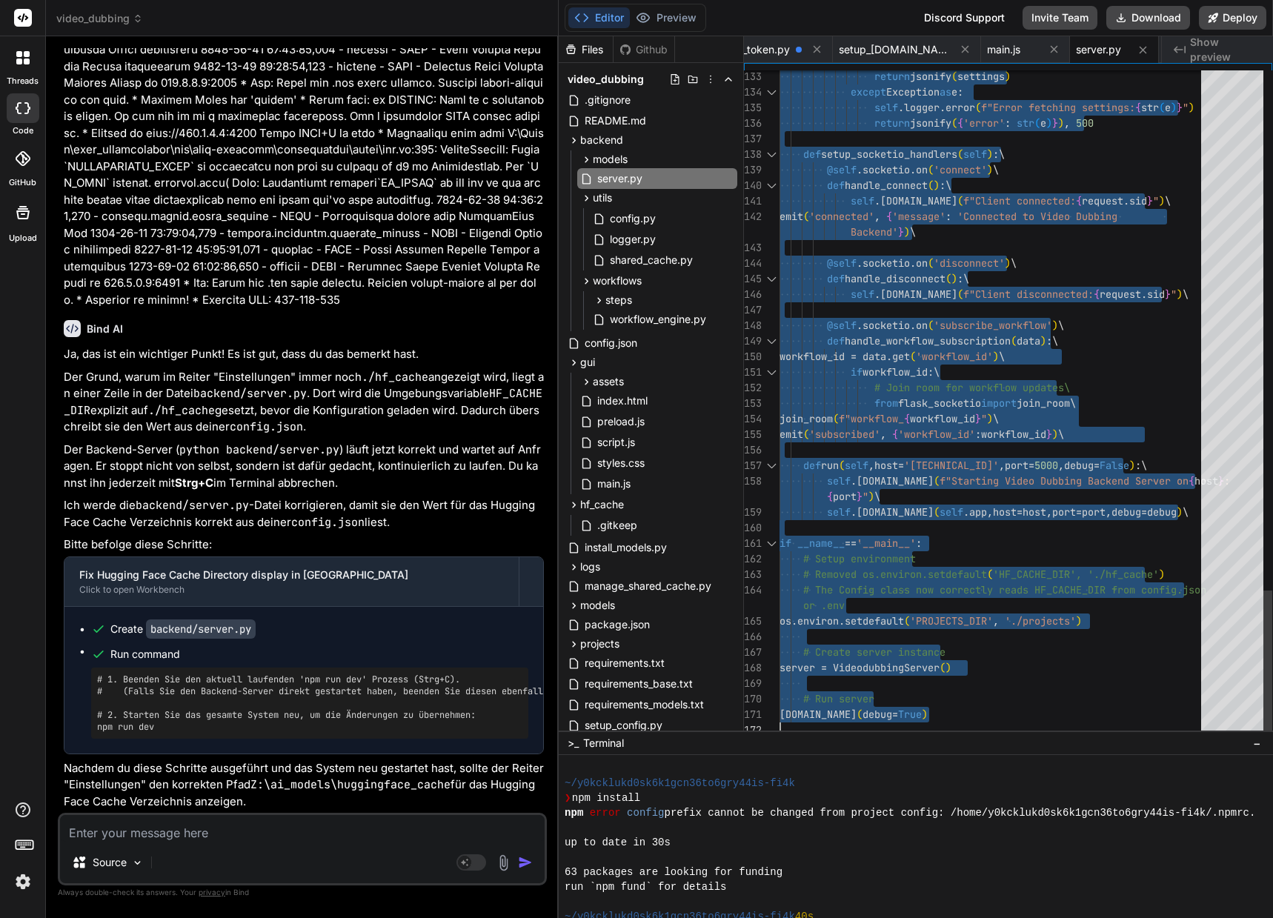
drag, startPoint x: 780, startPoint y: 73, endPoint x: 854, endPoint y: 781, distance: 712.0
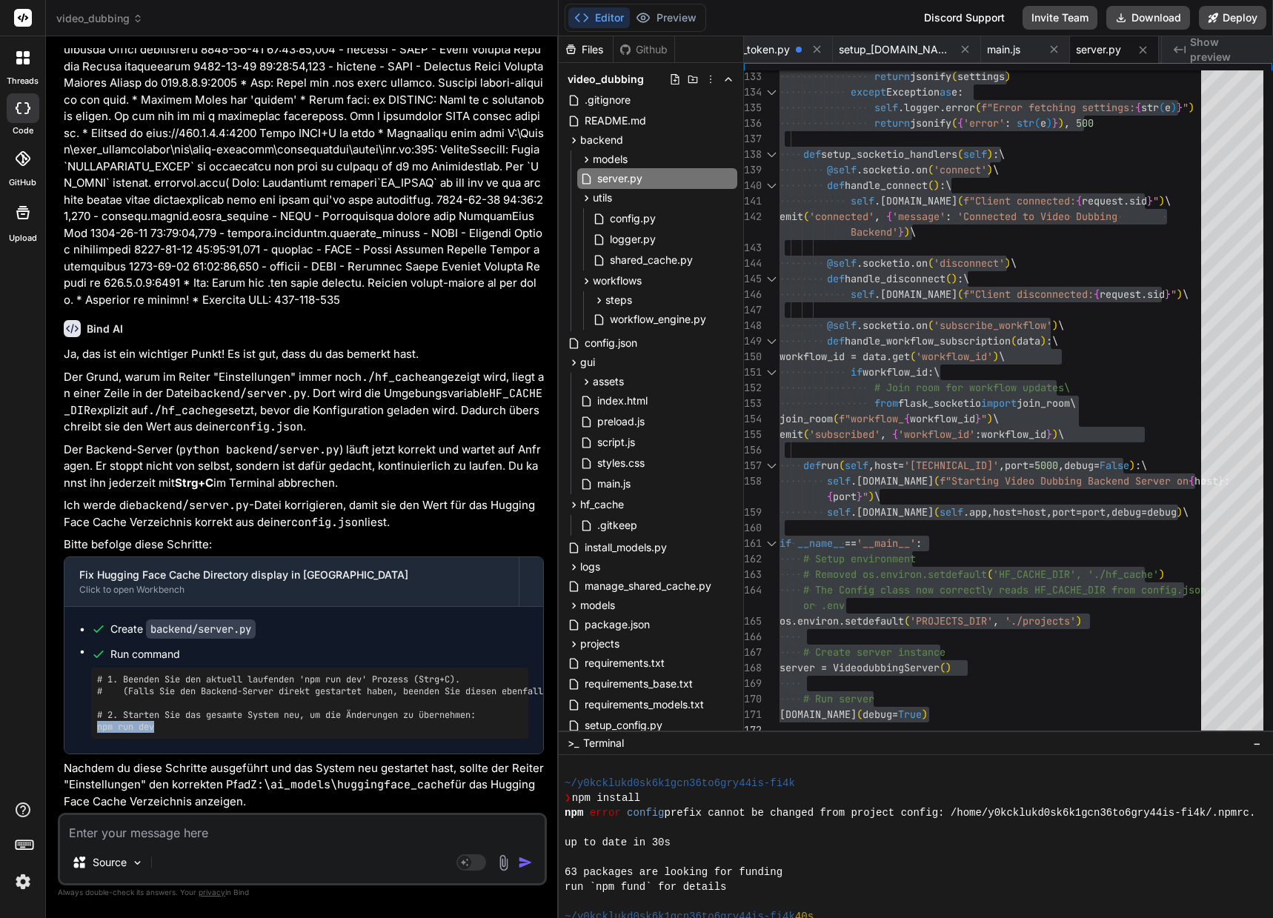
drag, startPoint x: 158, startPoint y: 729, endPoint x: 97, endPoint y: 724, distance: 61.0
click at [97, 724] on pre "# 1. Beenden Sie den aktuell laufenden 'npm run dev' Prozess (Strg+C). # (Falls…" at bounding box center [309, 702] width 425 height 59
click at [117, 835] on textarea at bounding box center [302, 828] width 484 height 27
drag, startPoint x: 250, startPoint y: 830, endPoint x: 287, endPoint y: 848, distance: 40.7
click at [250, 830] on textarea "Immer noch der falsche Wert im Cache" at bounding box center [302, 828] width 484 height 27
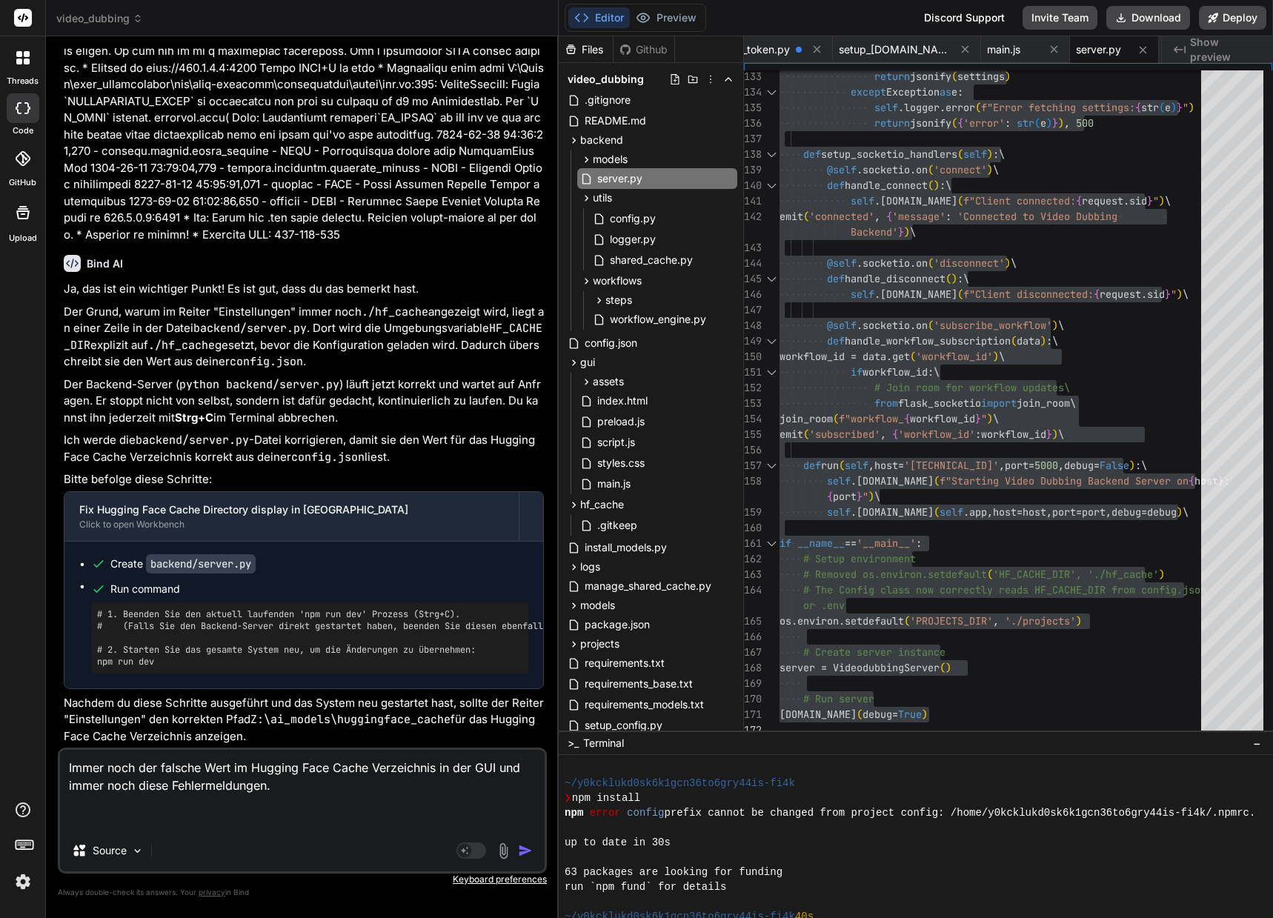
paste textarea "(venv_videodubbing) D:\_Projekte\Syn_PRG1\[DOMAIN_NAME]\video-dubbing-system>np…"
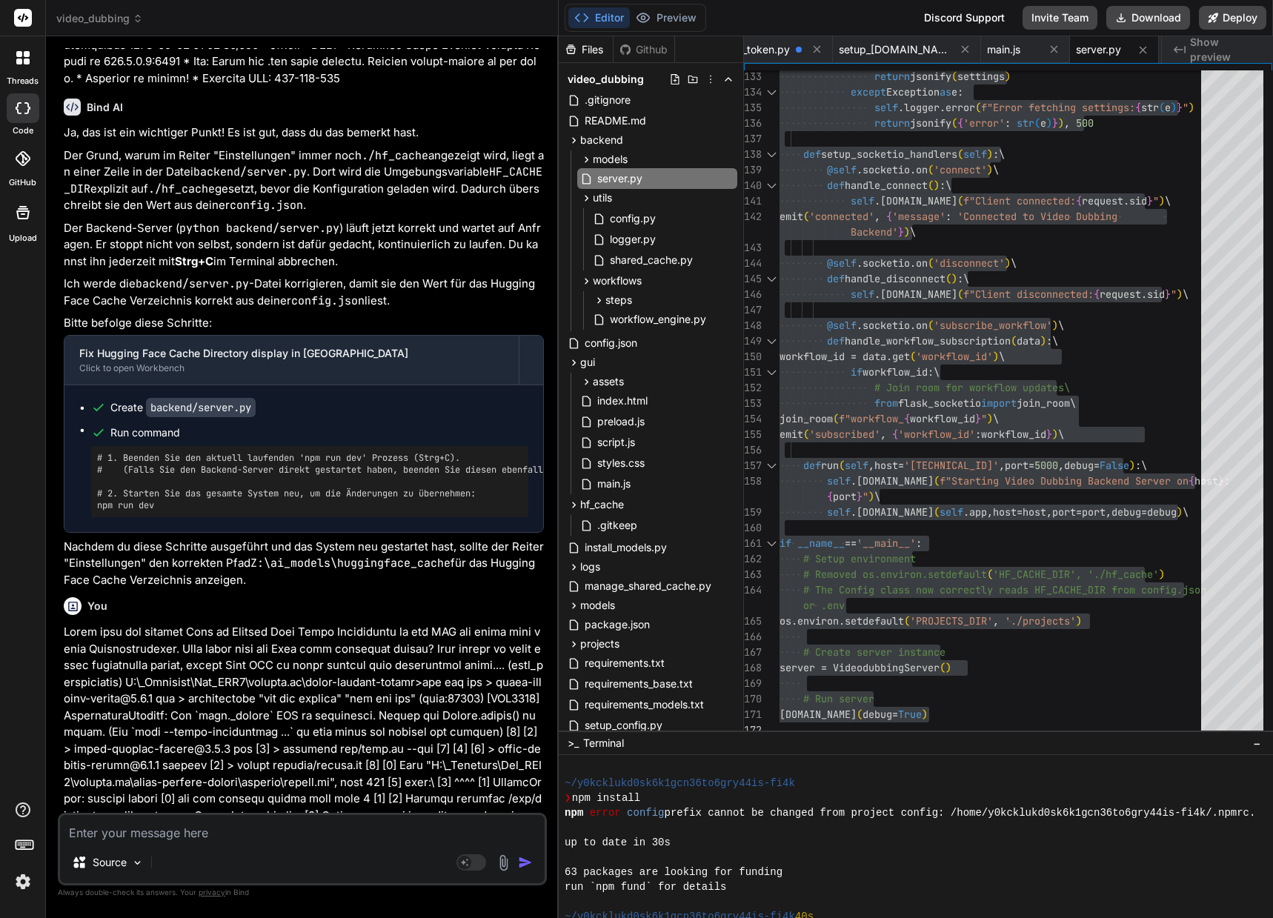
scroll to position [43366, 0]
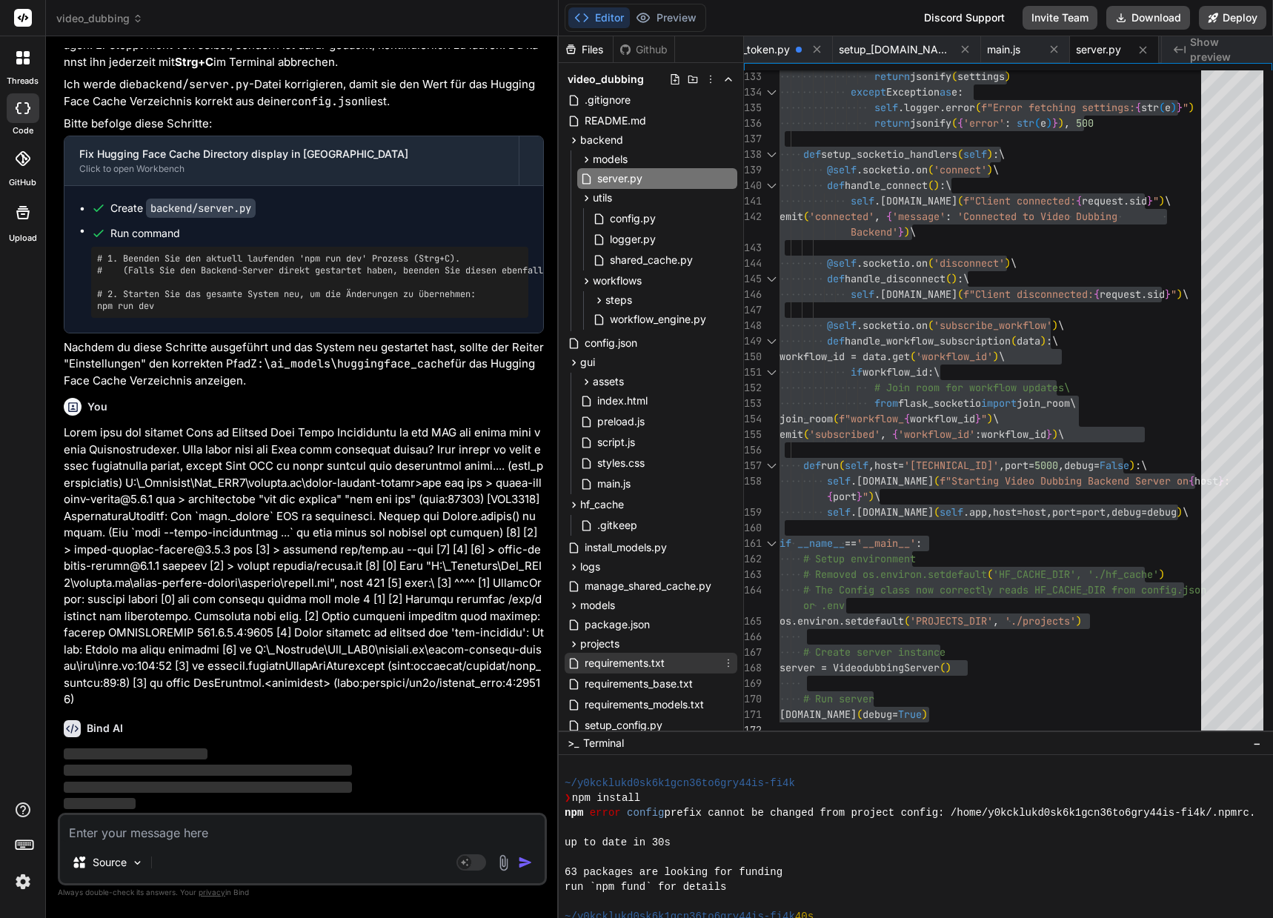
click at [656, 668] on span "requirements.txt" at bounding box center [624, 663] width 83 height 18
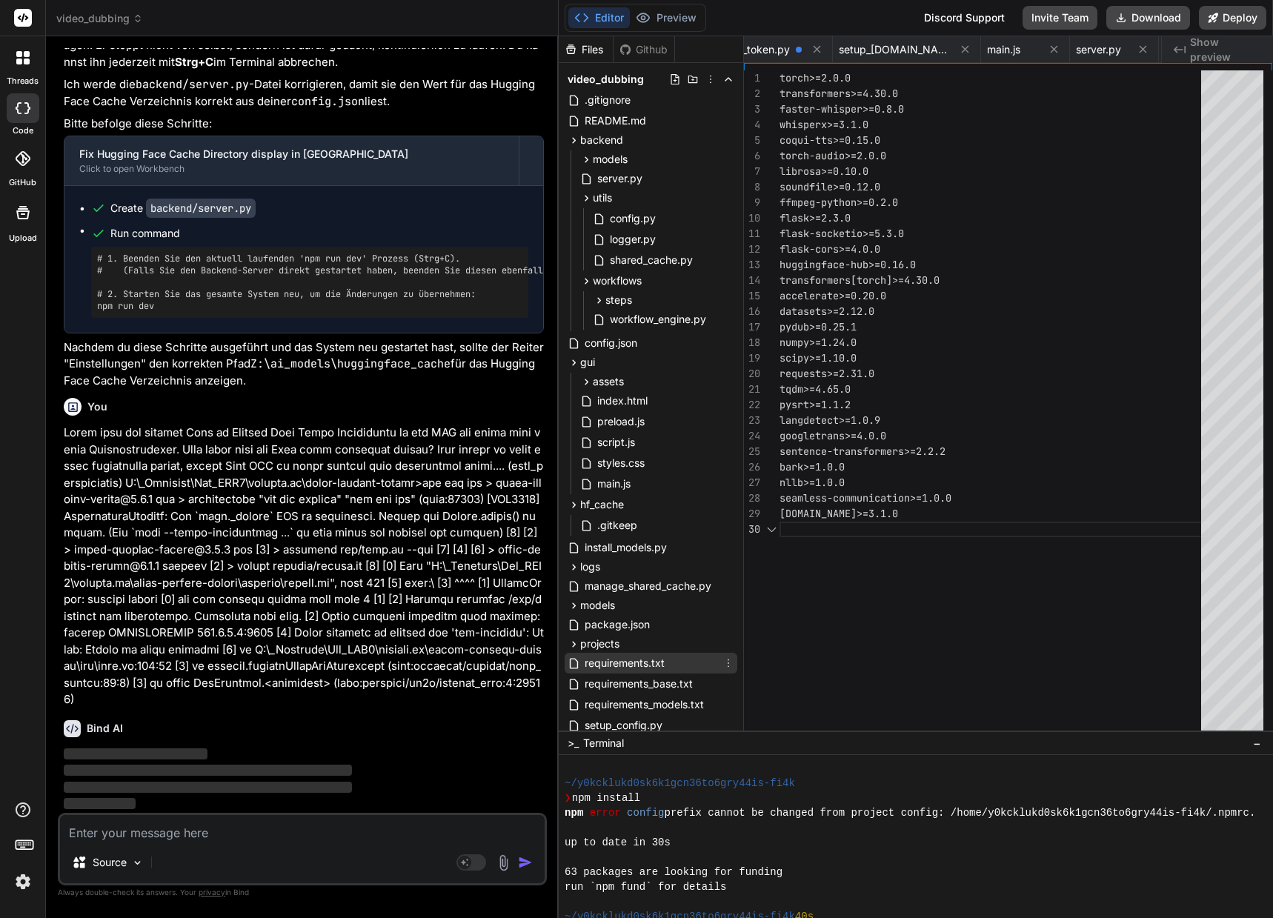
scroll to position [0, 2936]
click at [650, 679] on span "requirements_base.txt" at bounding box center [638, 684] width 111 height 18
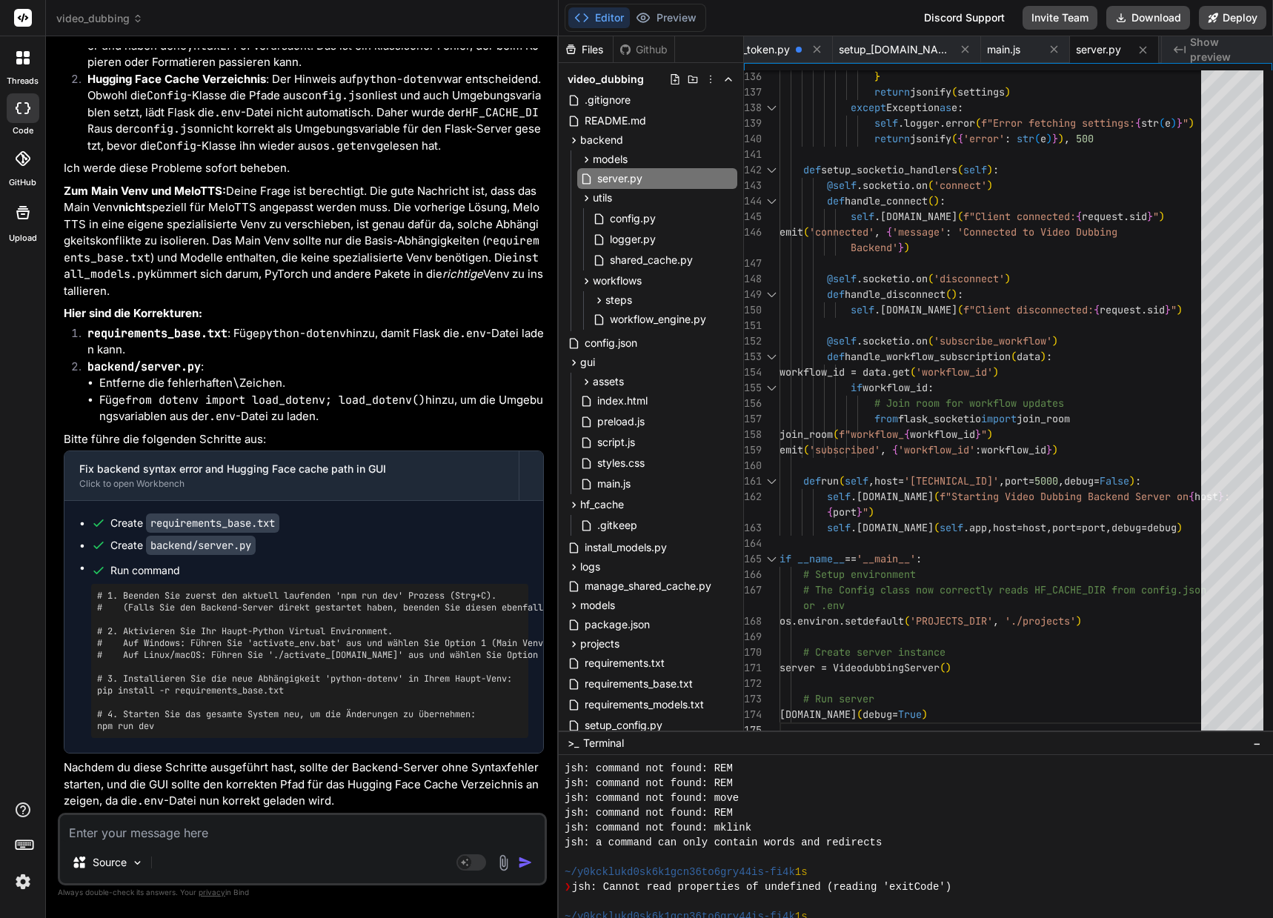
scroll to position [44106, 0]
click at [656, 687] on span "requirements_base.txt" at bounding box center [638, 684] width 111 height 18
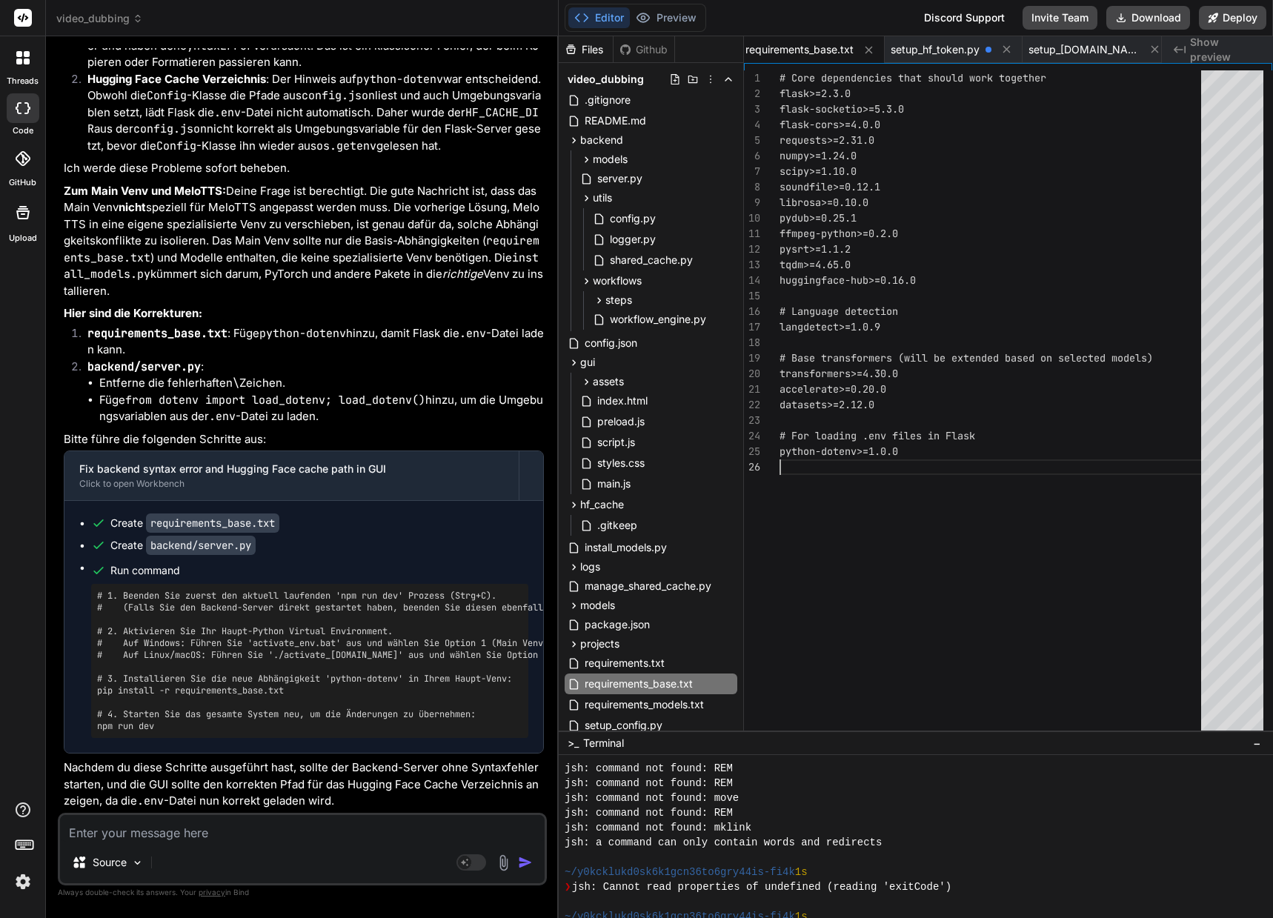
scroll to position [15, 0]
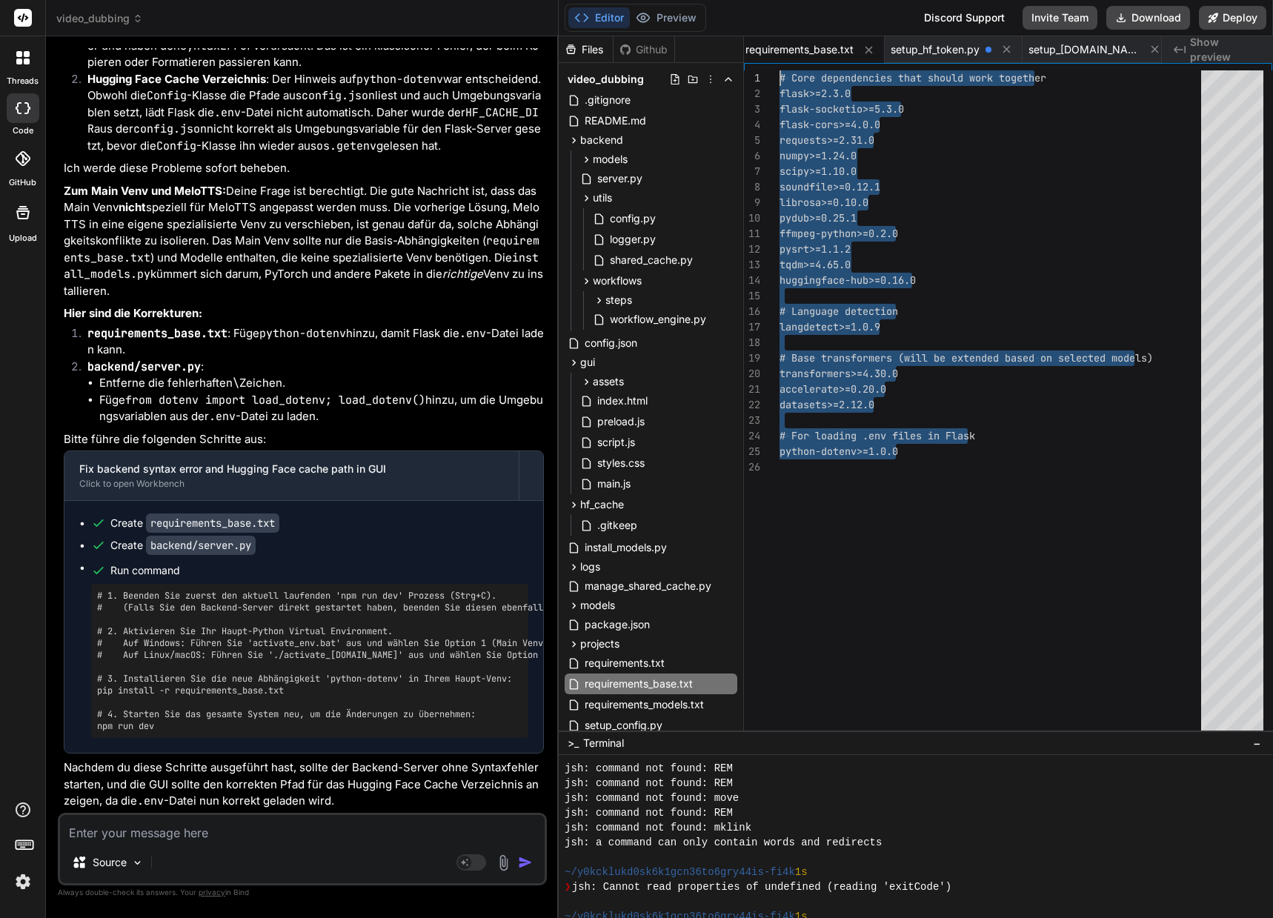
drag, startPoint x: 793, startPoint y: 467, endPoint x: 737, endPoint y: 44, distance: 427.3
click at [779, 70] on div "# Core dependencies that should work together flask>=2.3.0 flask-socketio>=5.3.…" at bounding box center [994, 403] width 430 height 667
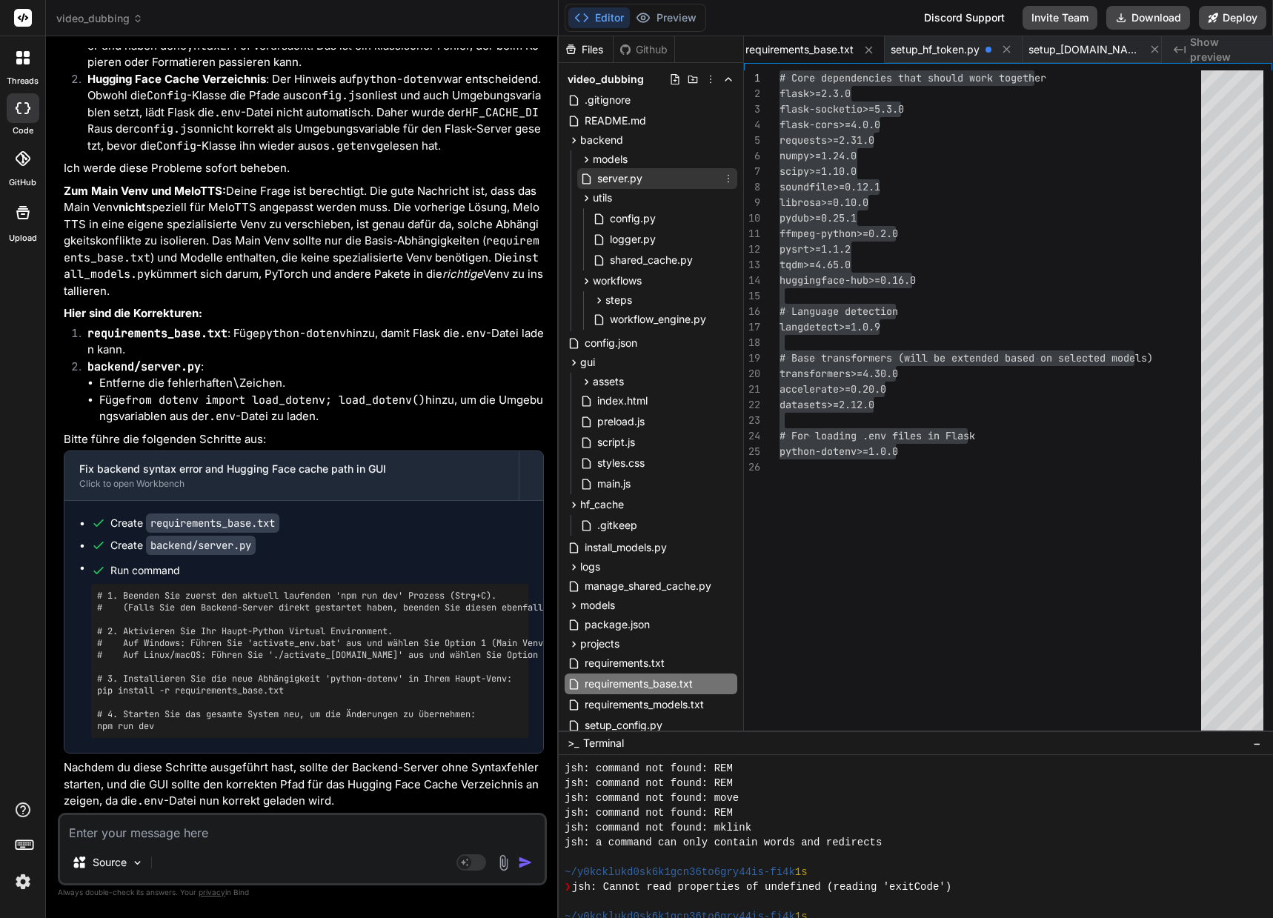
click at [624, 172] on span "server.py" at bounding box center [620, 179] width 48 height 18
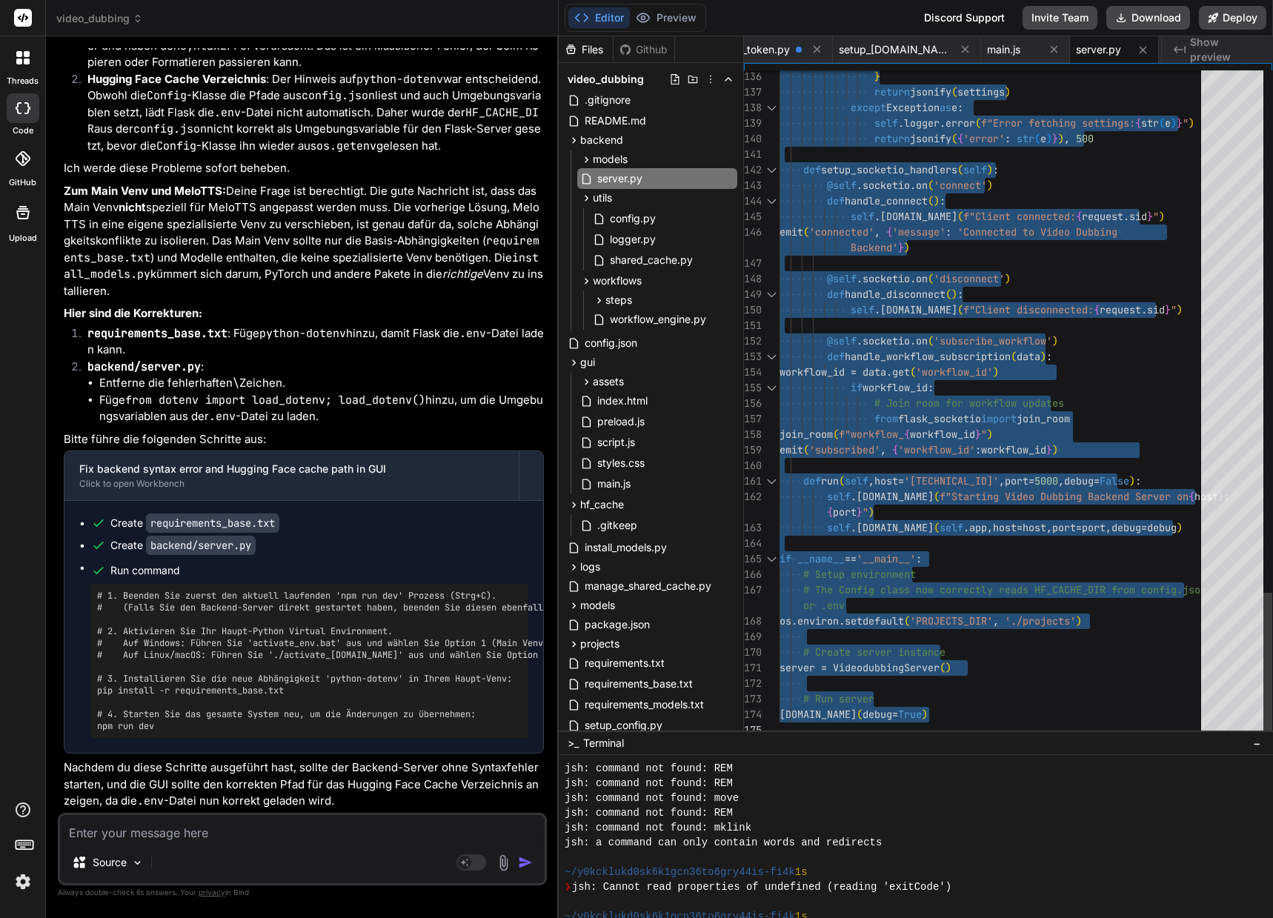
drag, startPoint x: 781, startPoint y: 74, endPoint x: 781, endPoint y: 815, distance: 740.7
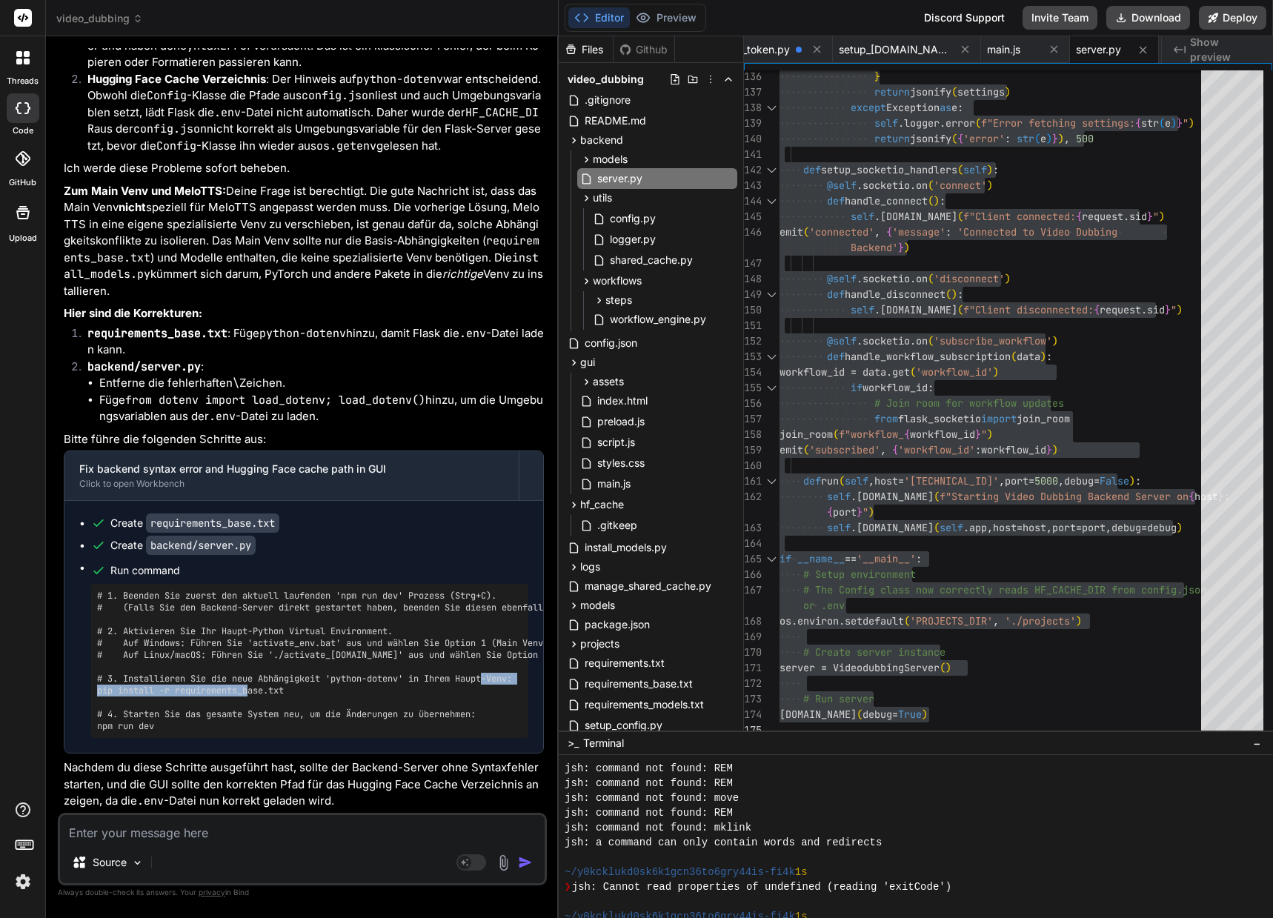
drag, startPoint x: 297, startPoint y: 693, endPoint x: 97, endPoint y: 697, distance: 200.0
click at [97, 697] on pre "# 1. Beenden Sie zuerst den aktuell laufenden 'npm run dev' Prozess (Strg+C). #…" at bounding box center [309, 661] width 425 height 142
click at [370, 824] on textarea at bounding box center [302, 828] width 484 height 27
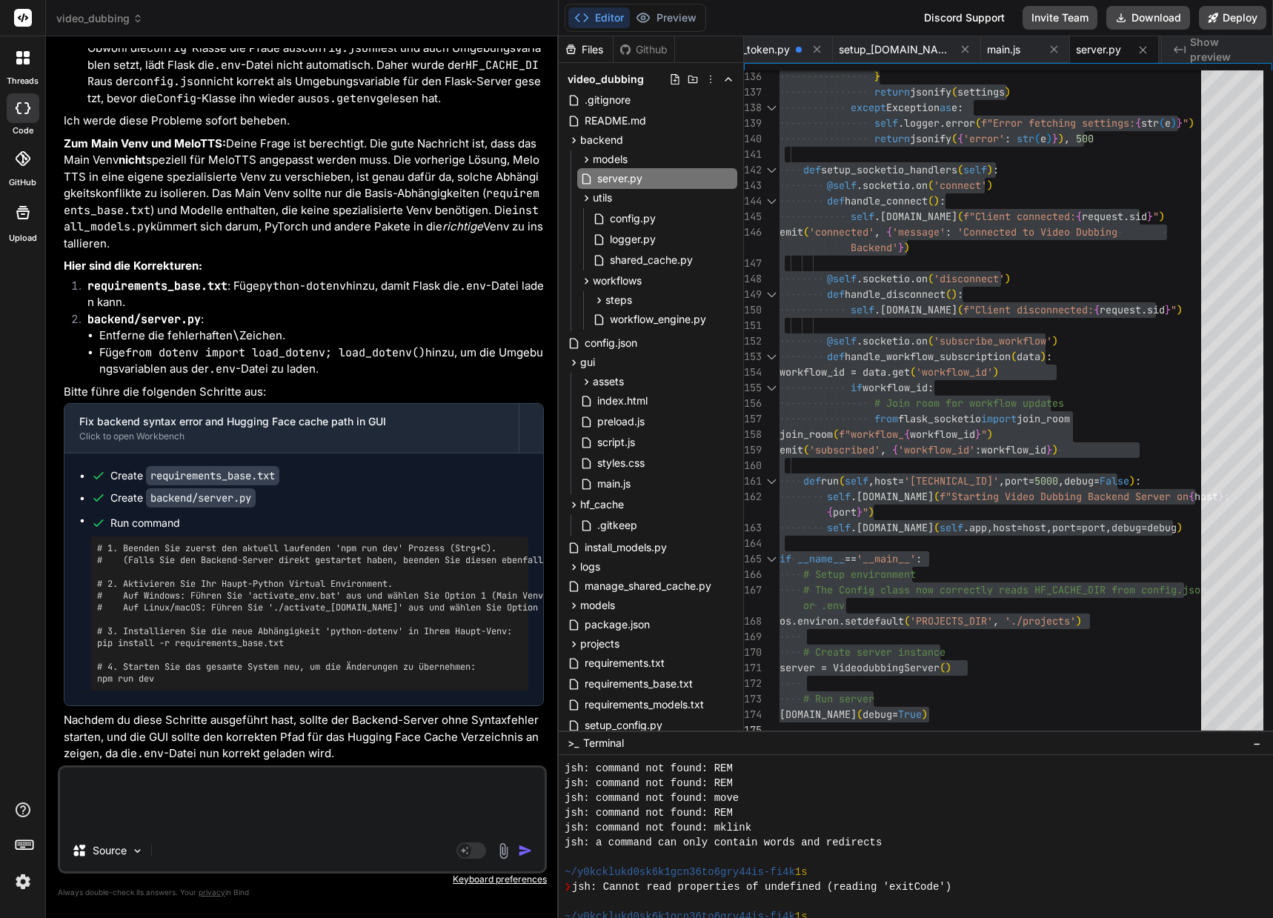
paste textarea "(venv_videodubbing) D:\_Projekte\Syn_PRG1\[DOMAIN_NAME]\video-dubbing-system>np…"
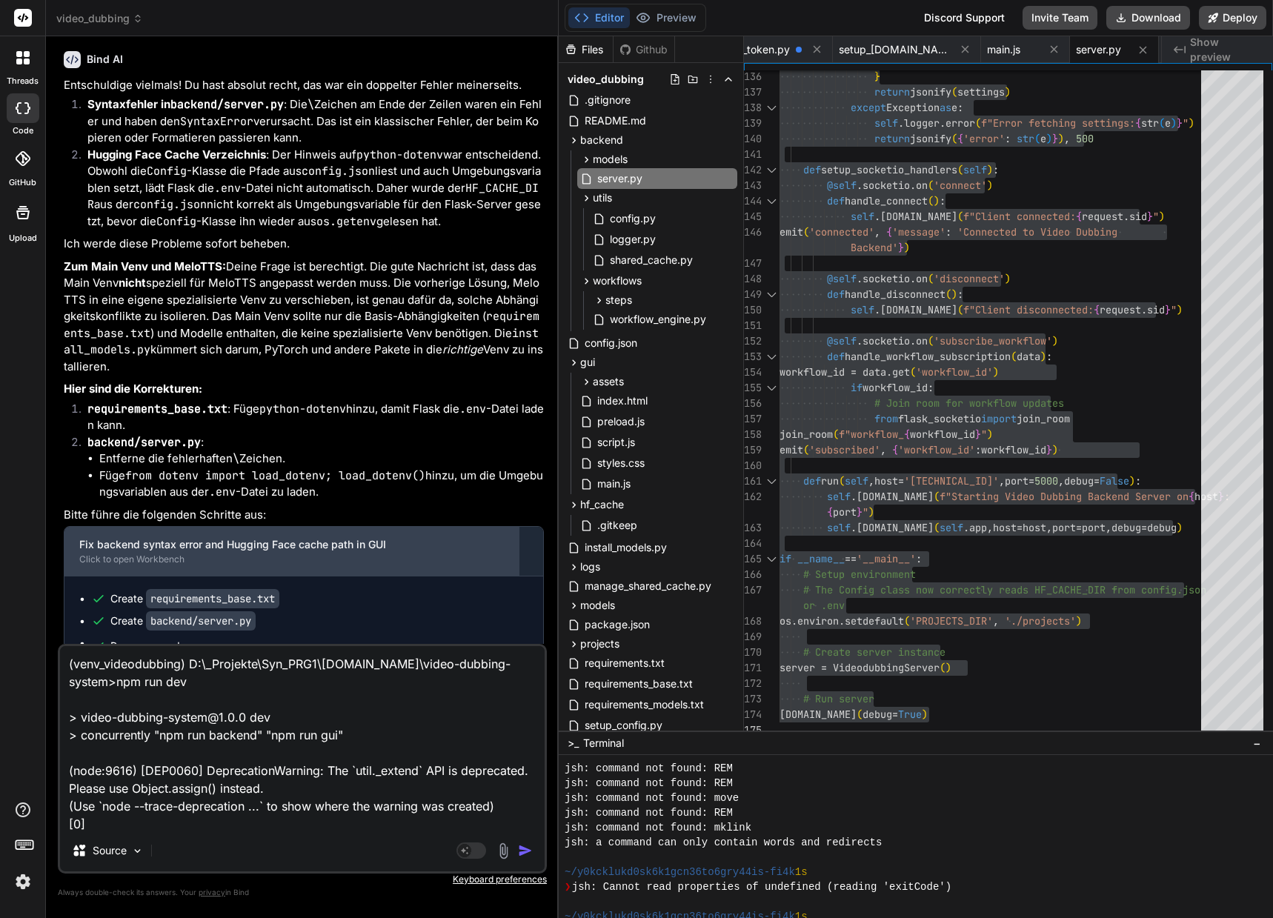
scroll to position [43740, 0]
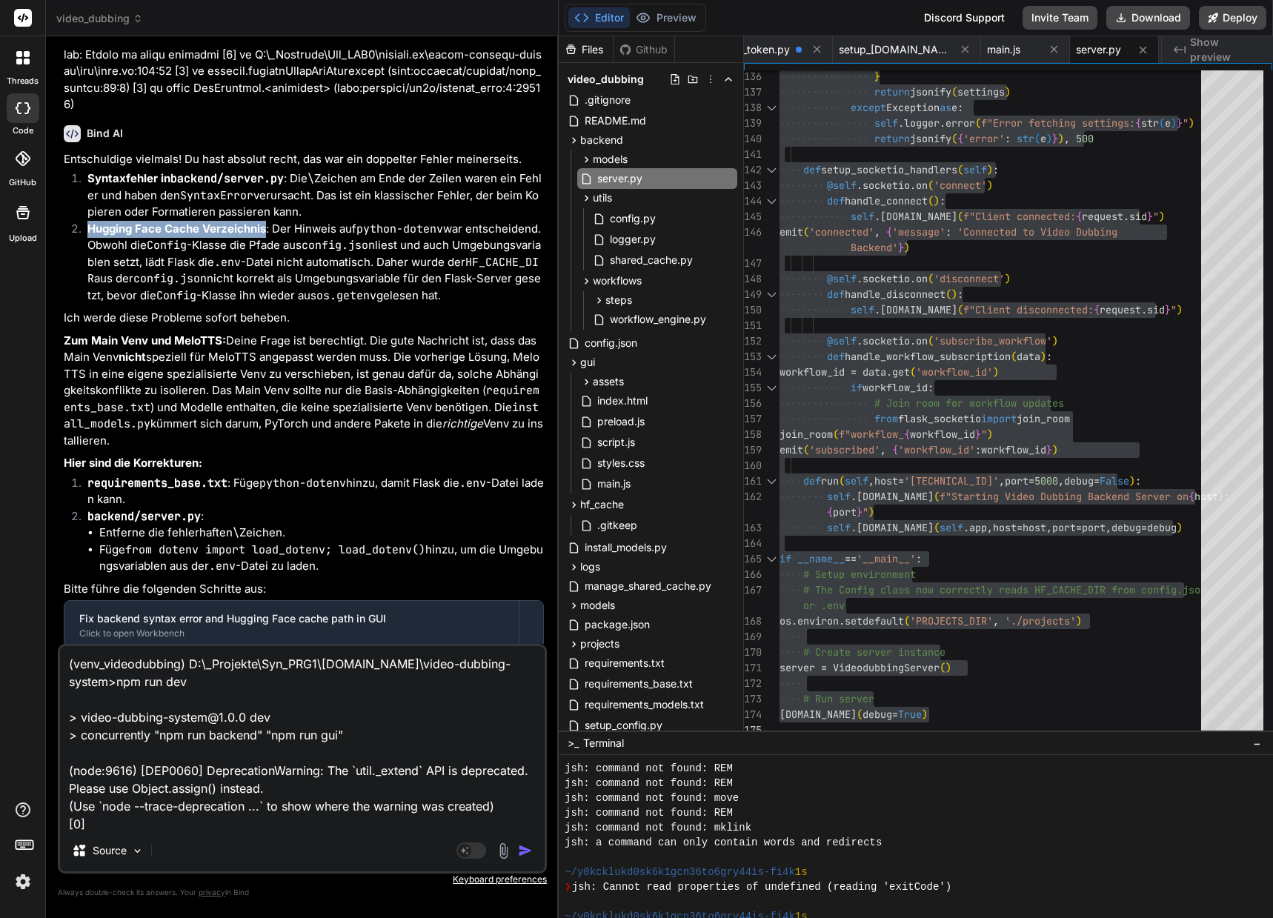
drag, startPoint x: 90, startPoint y: 448, endPoint x: 266, endPoint y: 450, distance: 175.6
click at [267, 304] on li "Hugging Face Cache Verzeichnis : Der Hinweis auf python-dotenv war entscheidend…" at bounding box center [310, 263] width 468 height 84
click at [102, 665] on textarea "(venv_videodubbing) D:\_Projekte\Syn_PRG1\[DOMAIN_NAME]\video-dubbing-system>np…" at bounding box center [302, 738] width 484 height 184
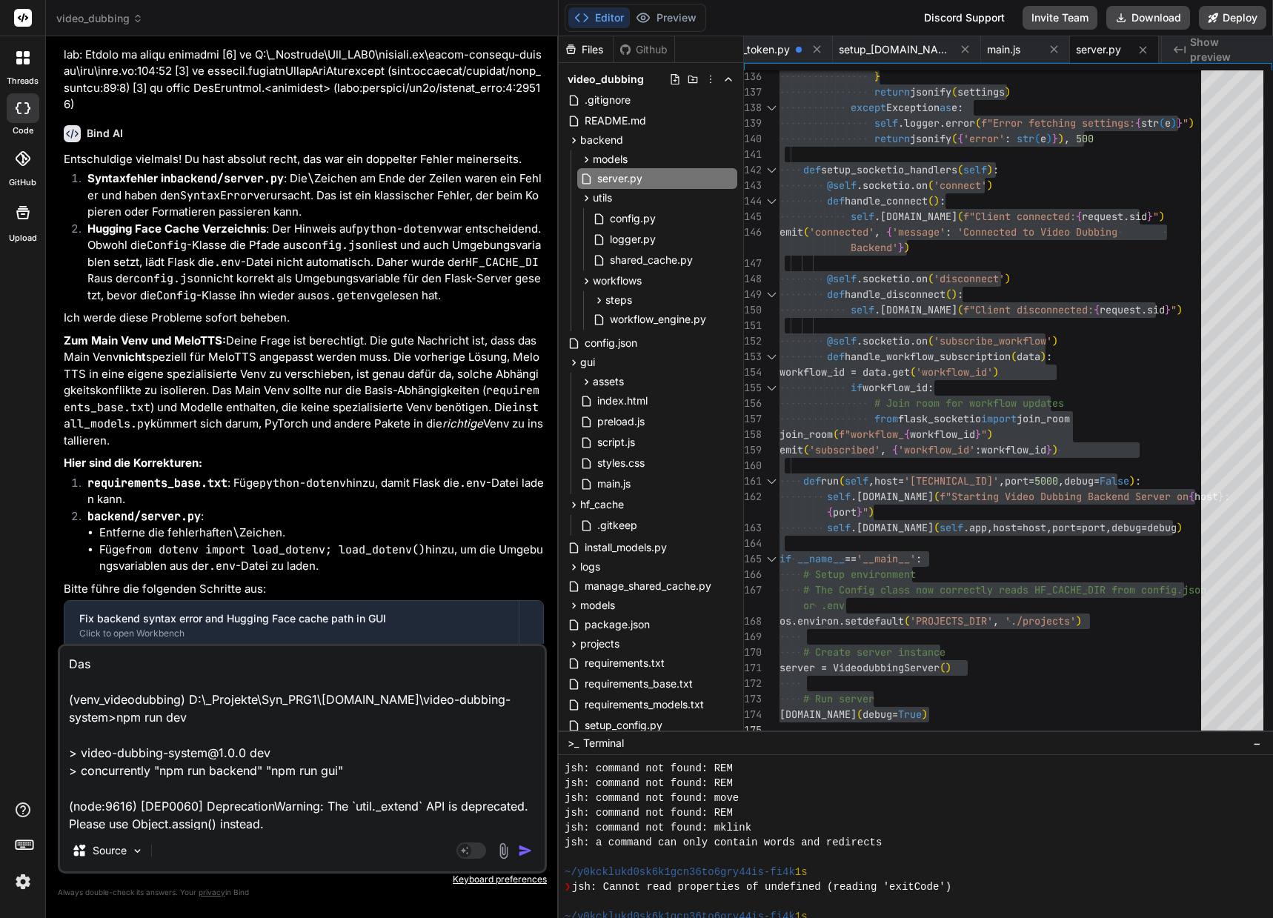
paste textarea "Hugging Face Cache Verzeichnis"
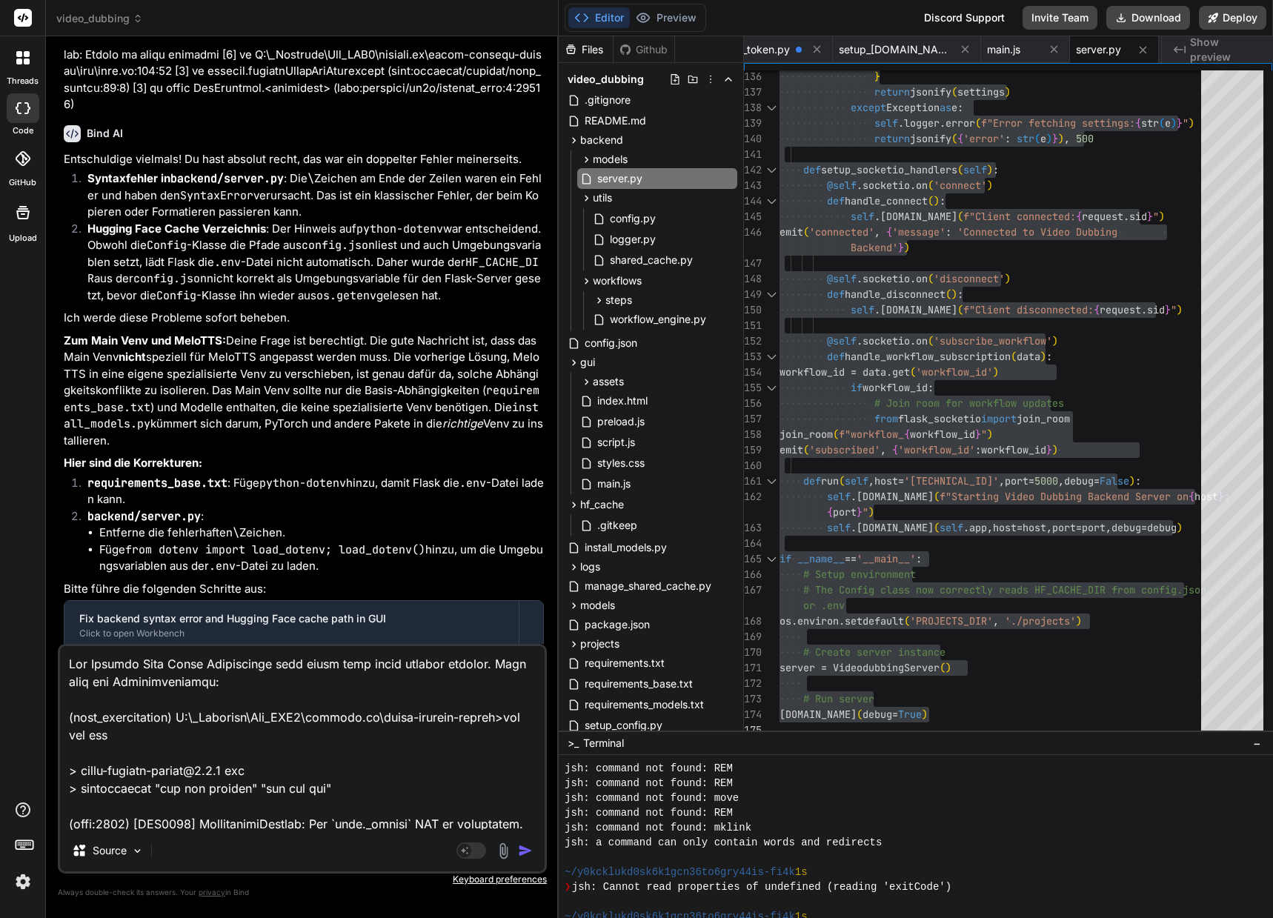
scroll to position [394, 0]
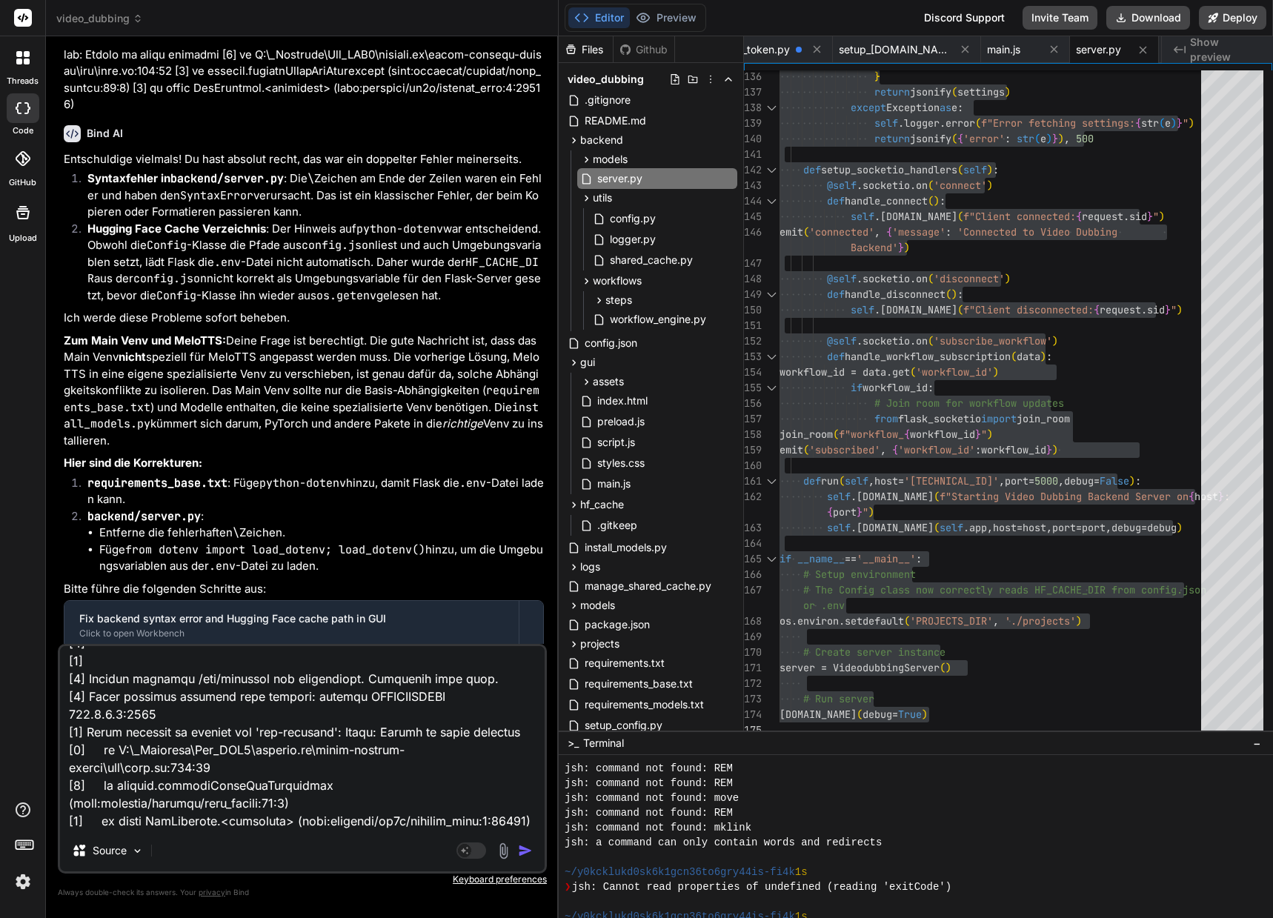
drag, startPoint x: 70, startPoint y: 703, endPoint x: 84, endPoint y: 919, distance: 216.8
click at [84, 917] on html "threads code GitHub Upload video_dubbing Created with Pixso. Bind AI Web Search…" at bounding box center [636, 459] width 1273 height 918
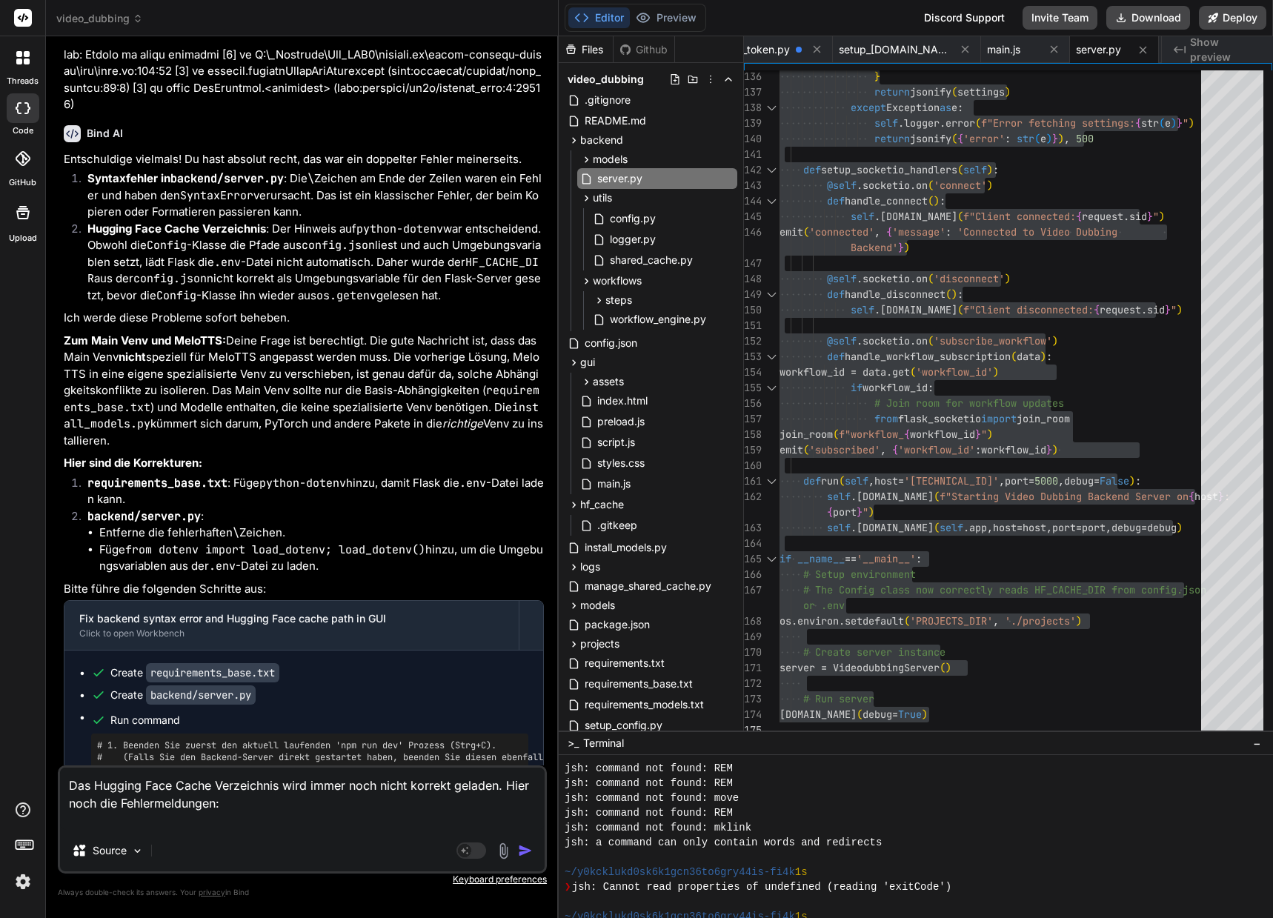
scroll to position [0, 0]
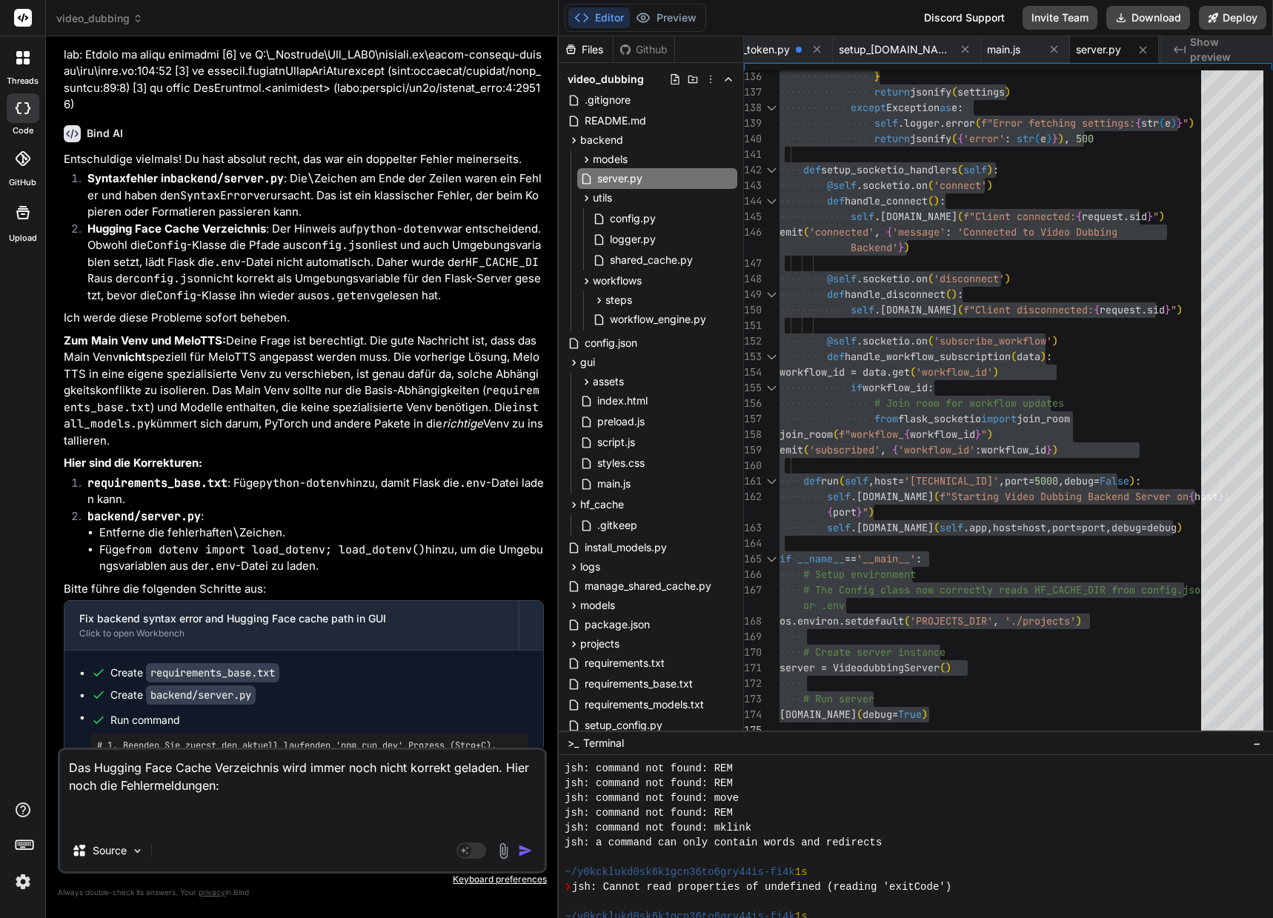
paste textarea "(venv_videodubbing) D:\_Projekte\Syn_PRG1\[DOMAIN_NAME]\video-dubbing-system>np…"
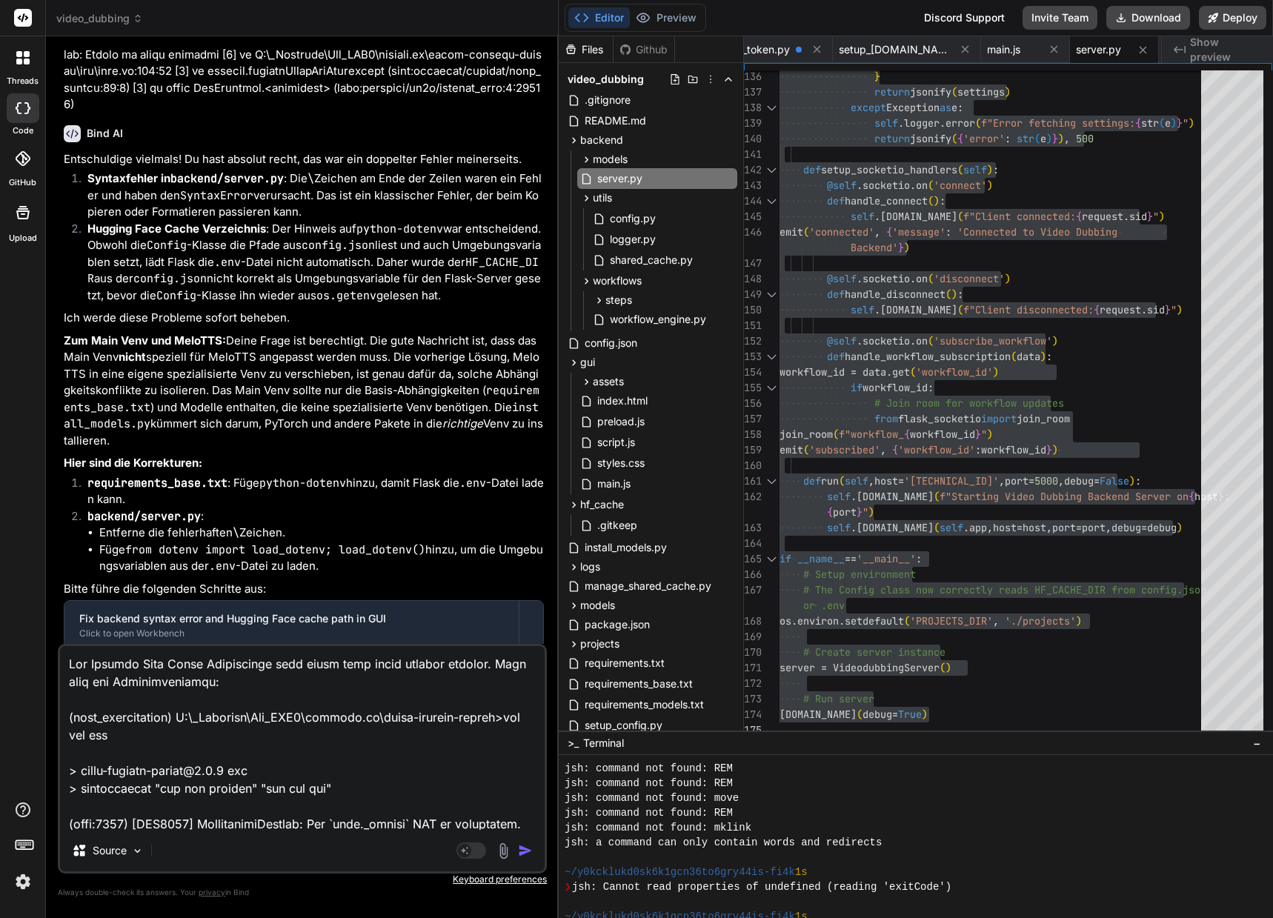
scroll to position [784, 0]
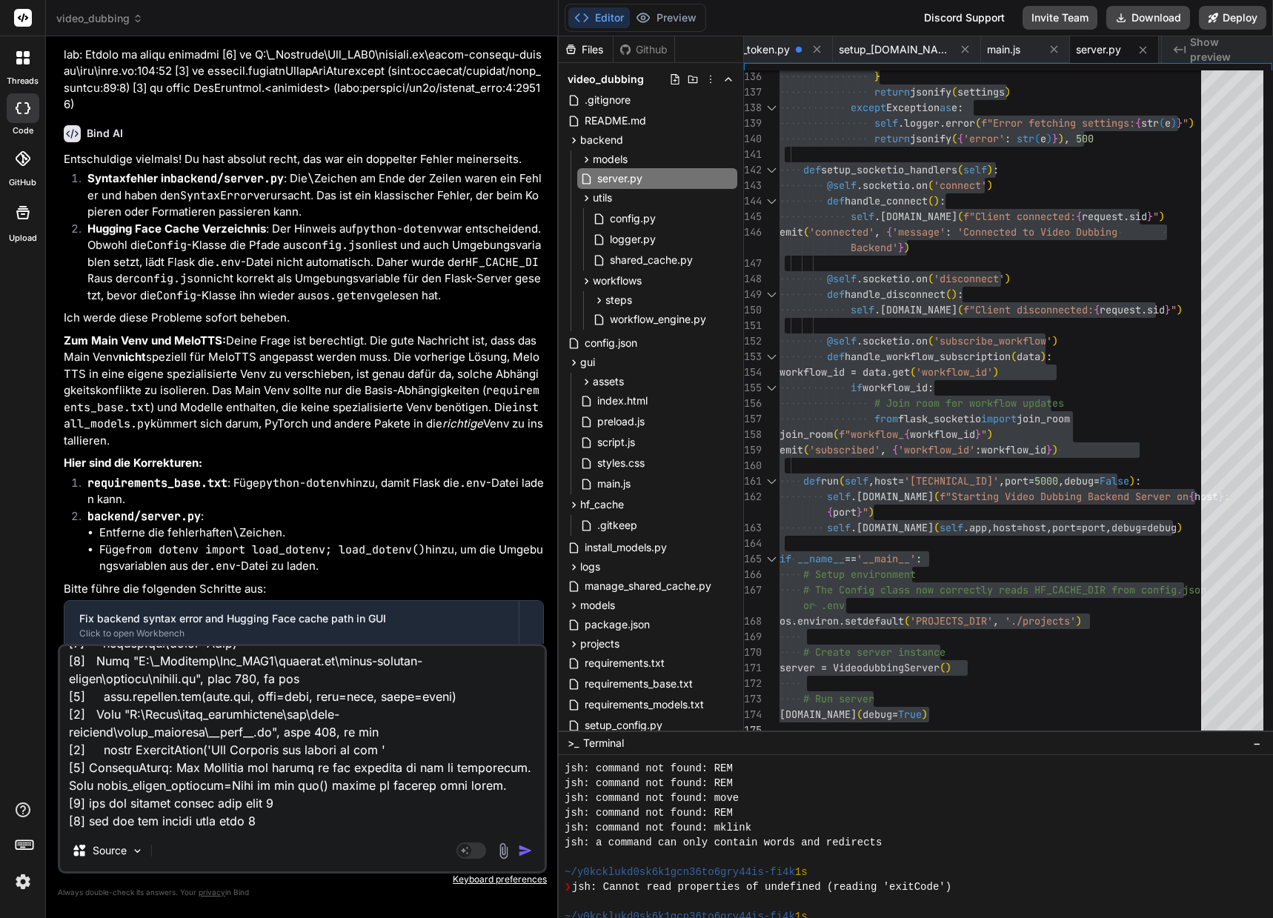
click at [524, 853] on img "button" at bounding box center [525, 850] width 15 height 15
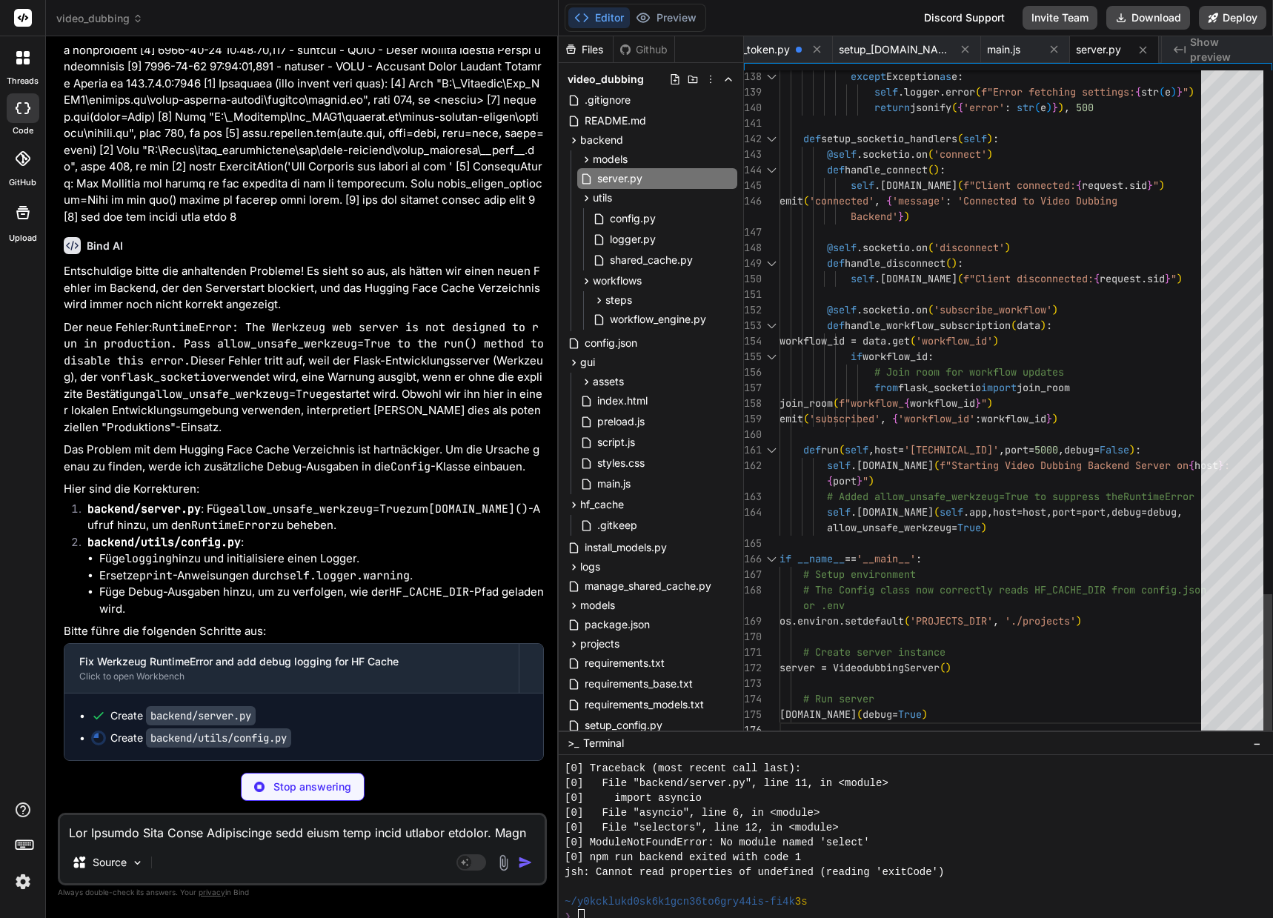
scroll to position [15, 0]
drag, startPoint x: 960, startPoint y: 719, endPoint x: 790, endPoint y: 684, distance: 173.7
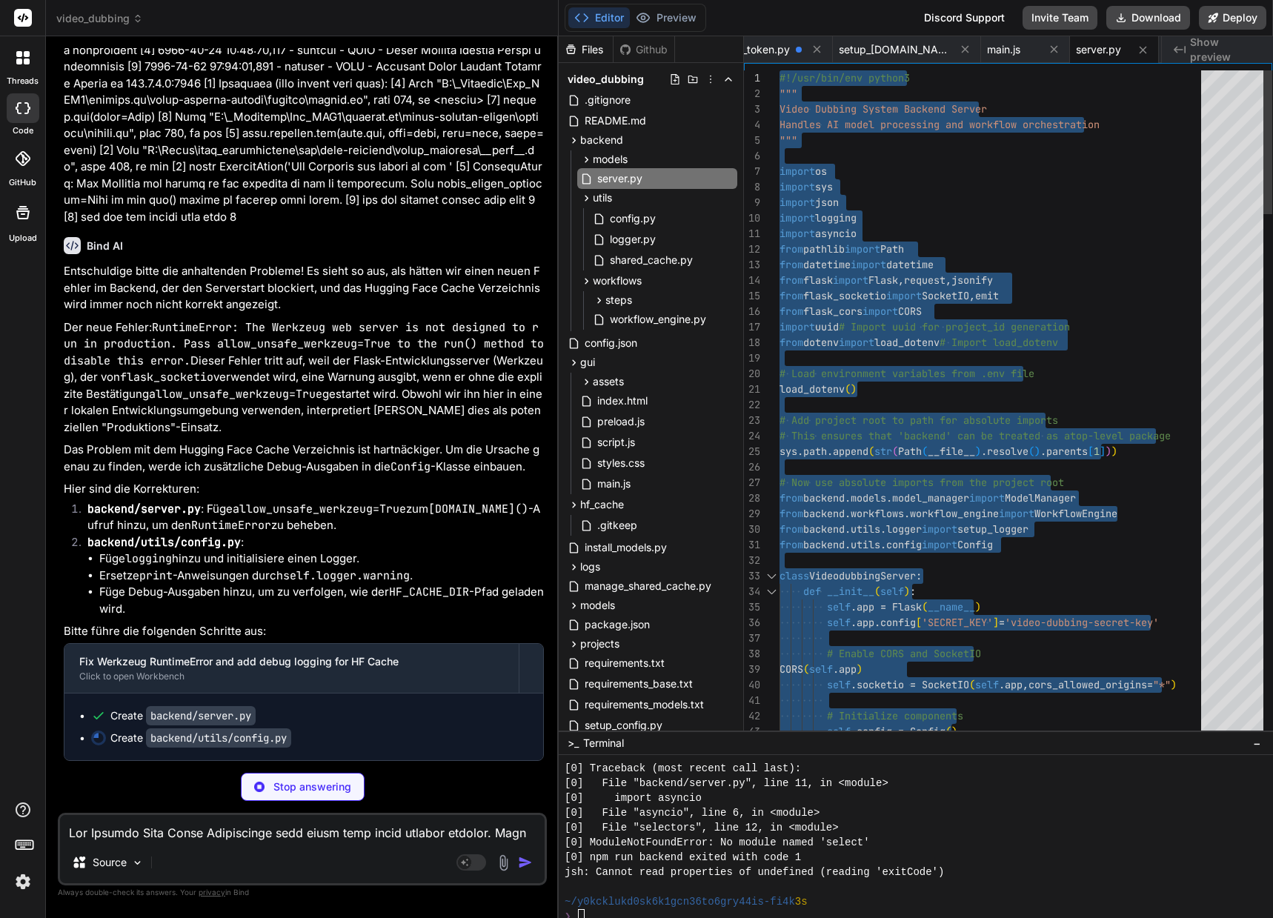
drag, startPoint x: 956, startPoint y: 711, endPoint x: 678, endPoint y: -40, distance: 800.8
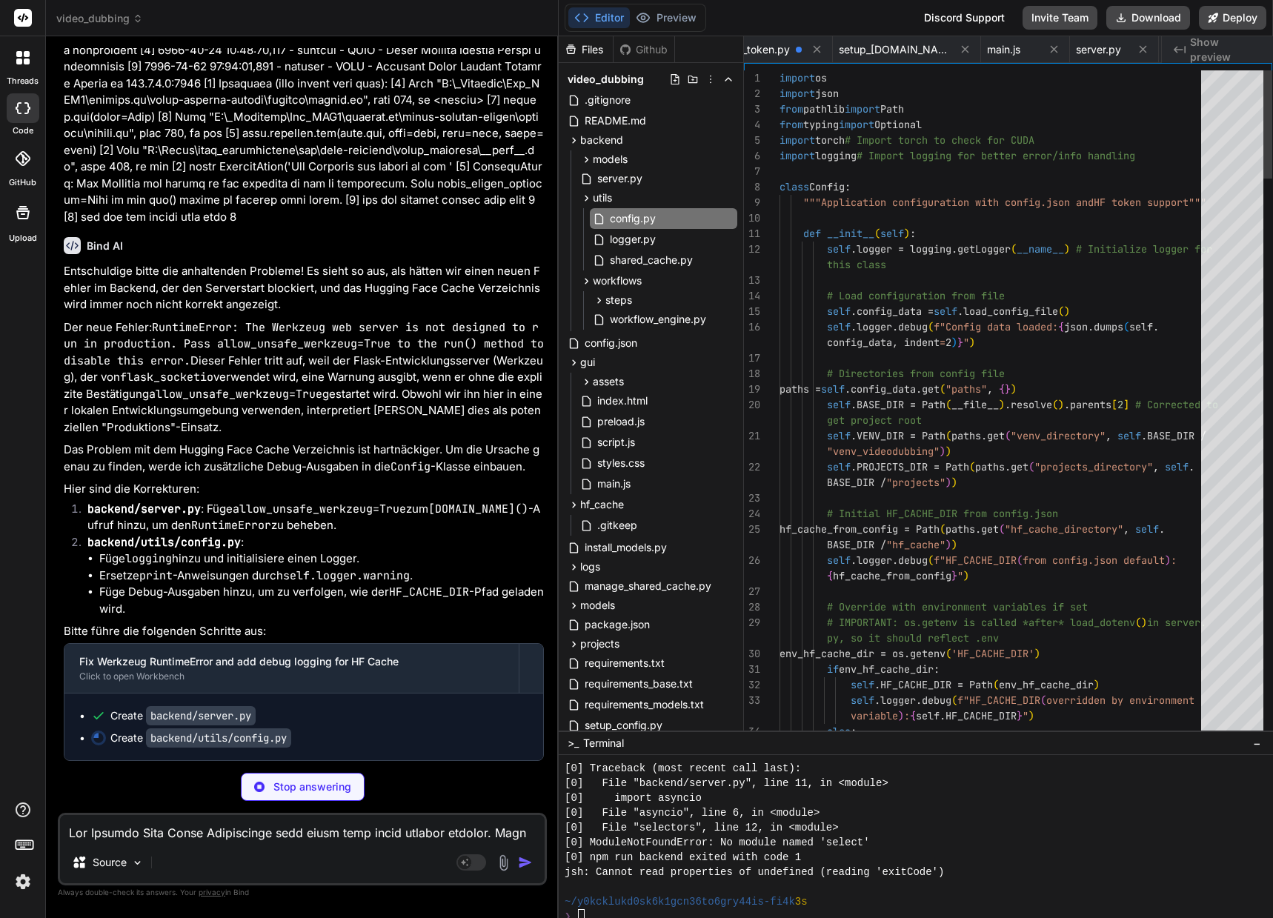
scroll to position [0, 2182]
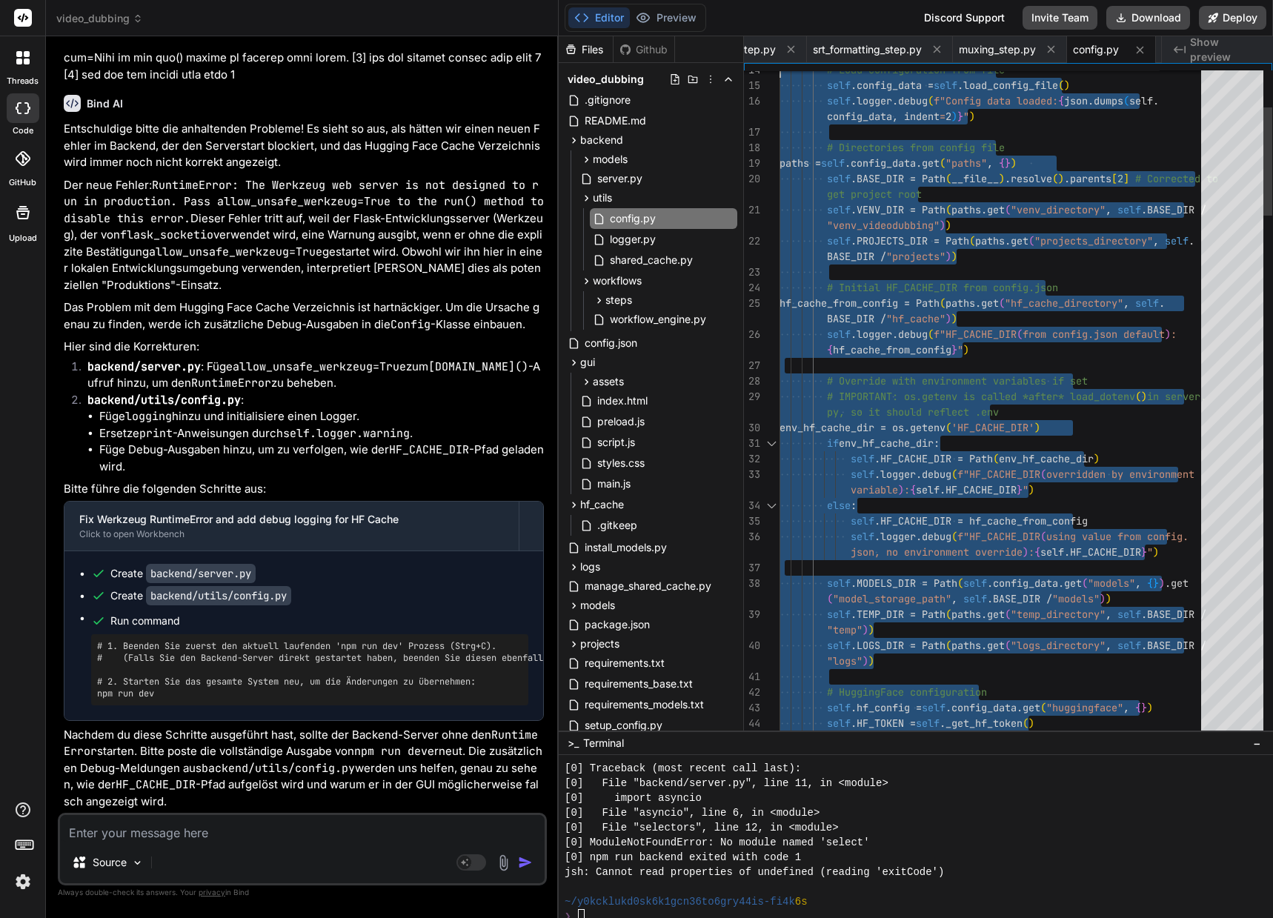
type textarea "import os import json from pathlib import Path from typing import Optional impo…"
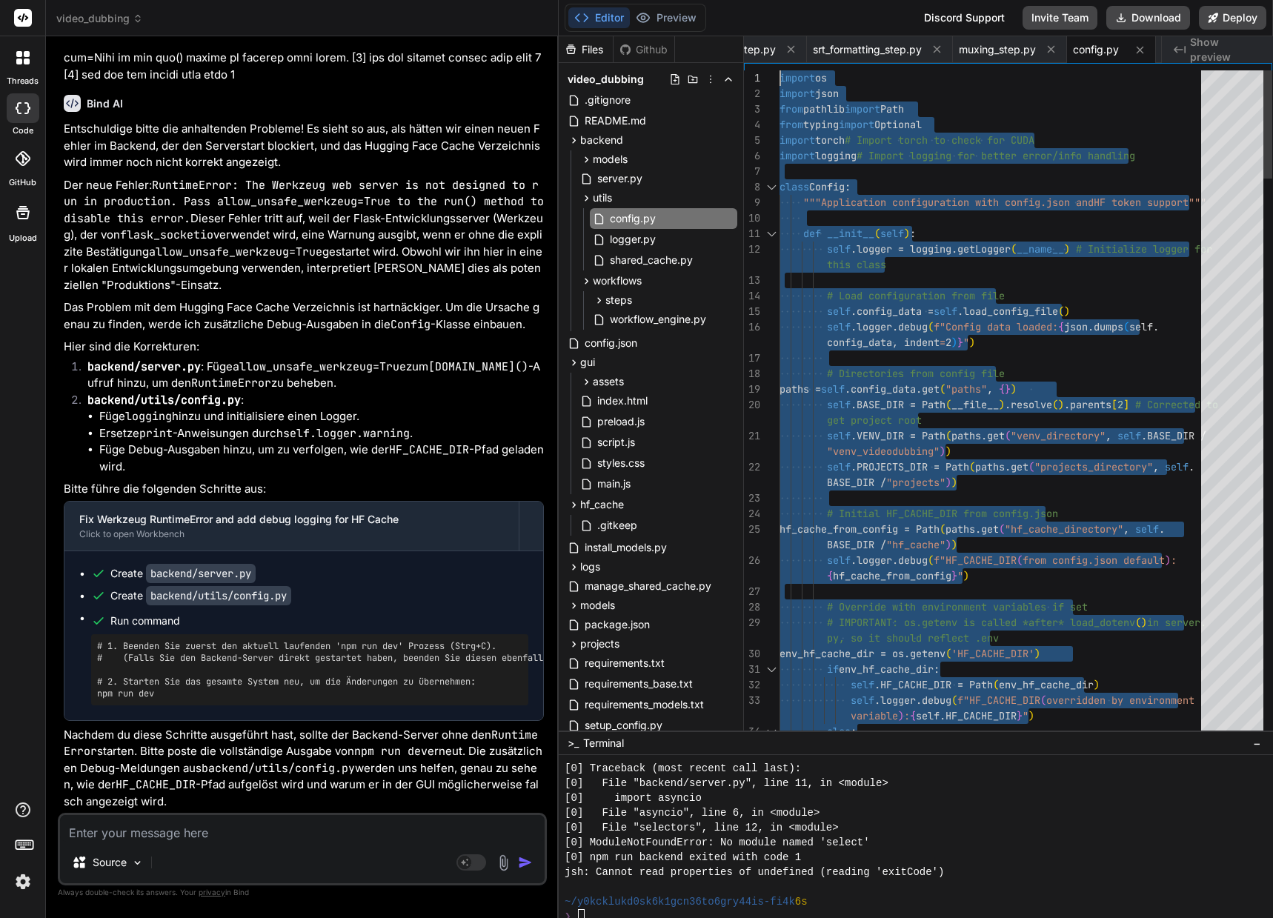
drag, startPoint x: 794, startPoint y: 724, endPoint x: 659, endPoint y: -82, distance: 817.1
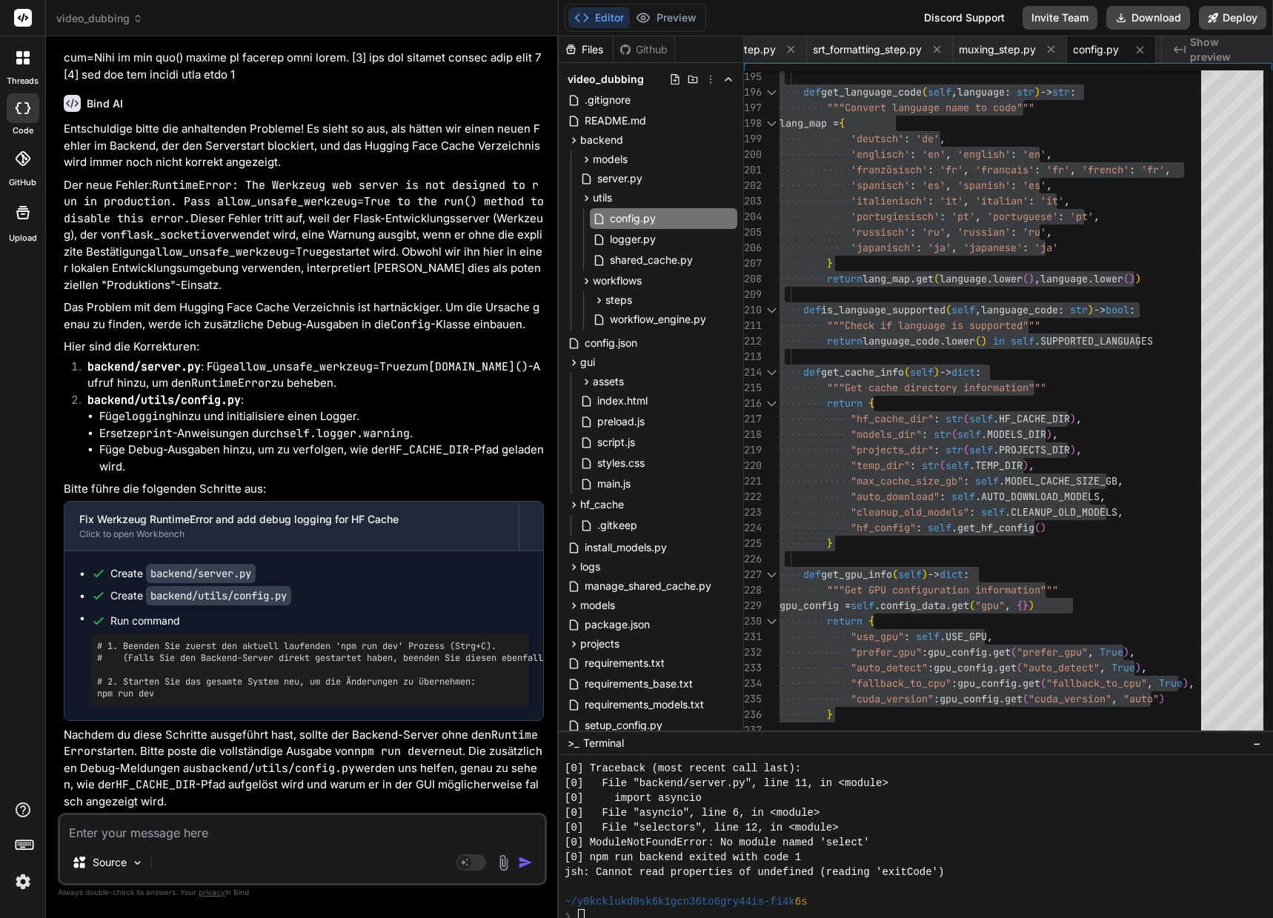
scroll to position [45323, 0]
click at [230, 828] on textarea at bounding box center [302, 828] width 484 height 27
type textarea "H"
type textarea "x"
type textarea "Hi"
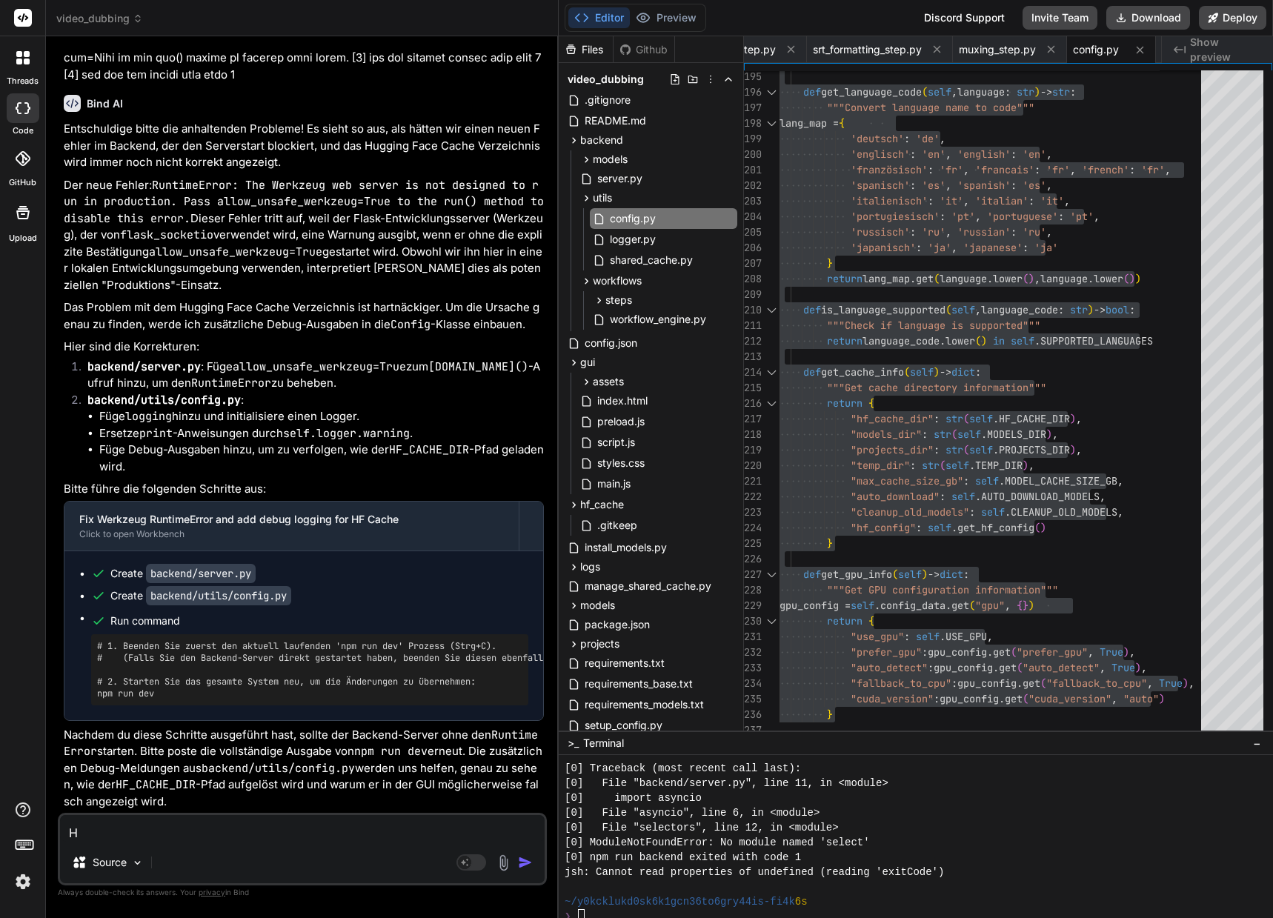
type textarea "x"
type textarea "Hie"
type textarea "x"
type textarea "Hier"
type textarea "x"
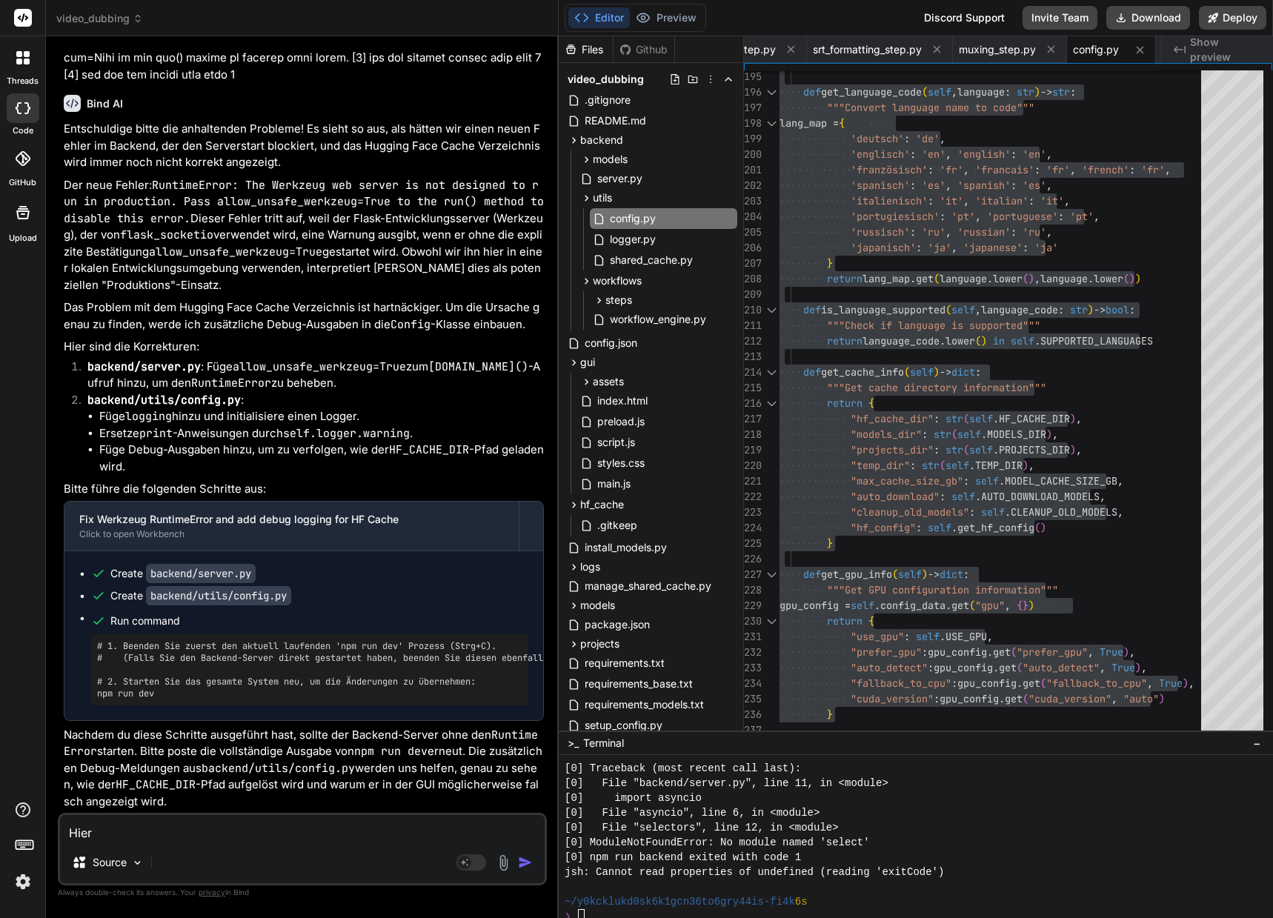
type textarea "Hier"
type textarea "x"
type textarea "Hier d"
type textarea "x"
type textarea "Hier di"
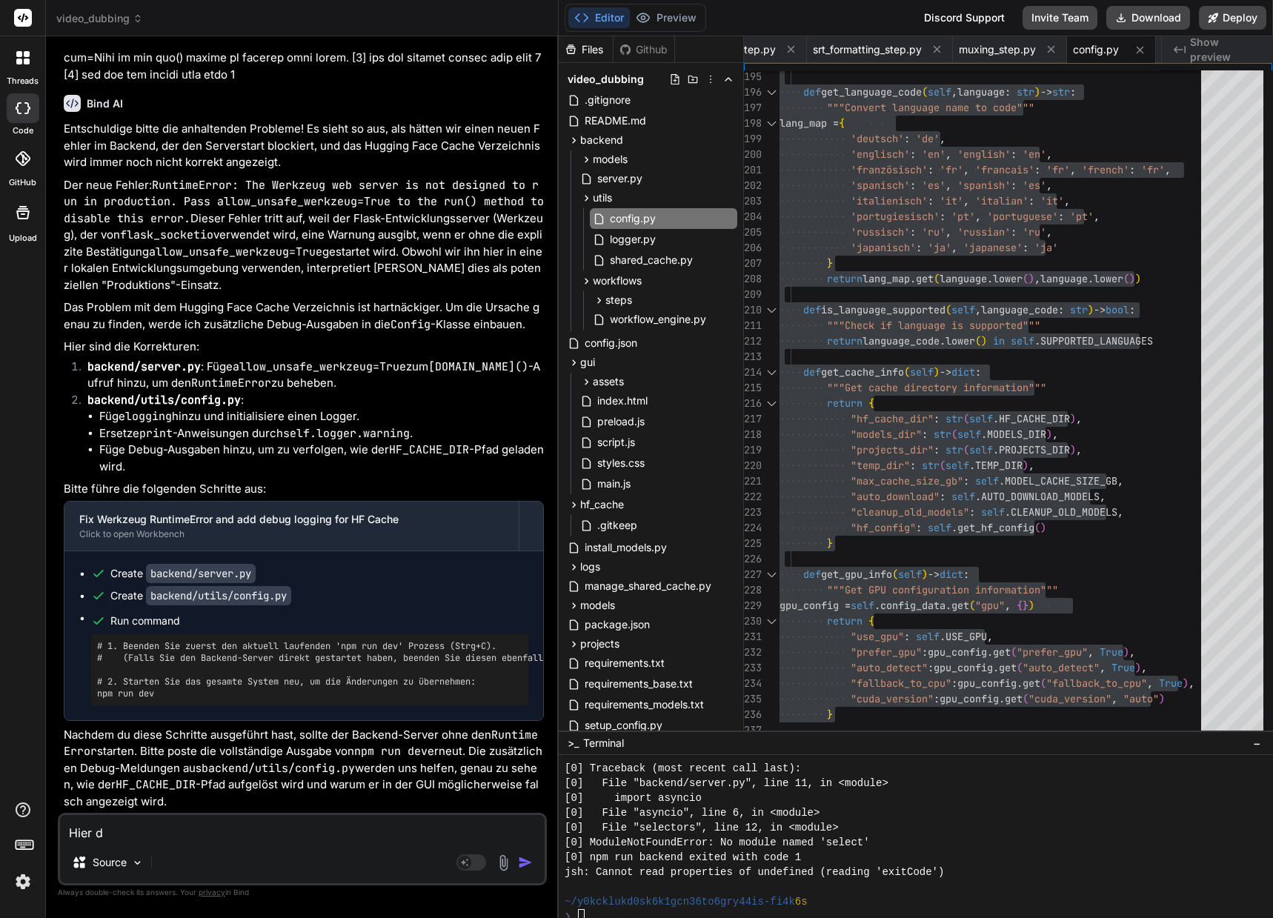
type textarea "x"
type textarea "Hier die"
type textarea "x"
type textarea "Hier die"
type textarea "x"
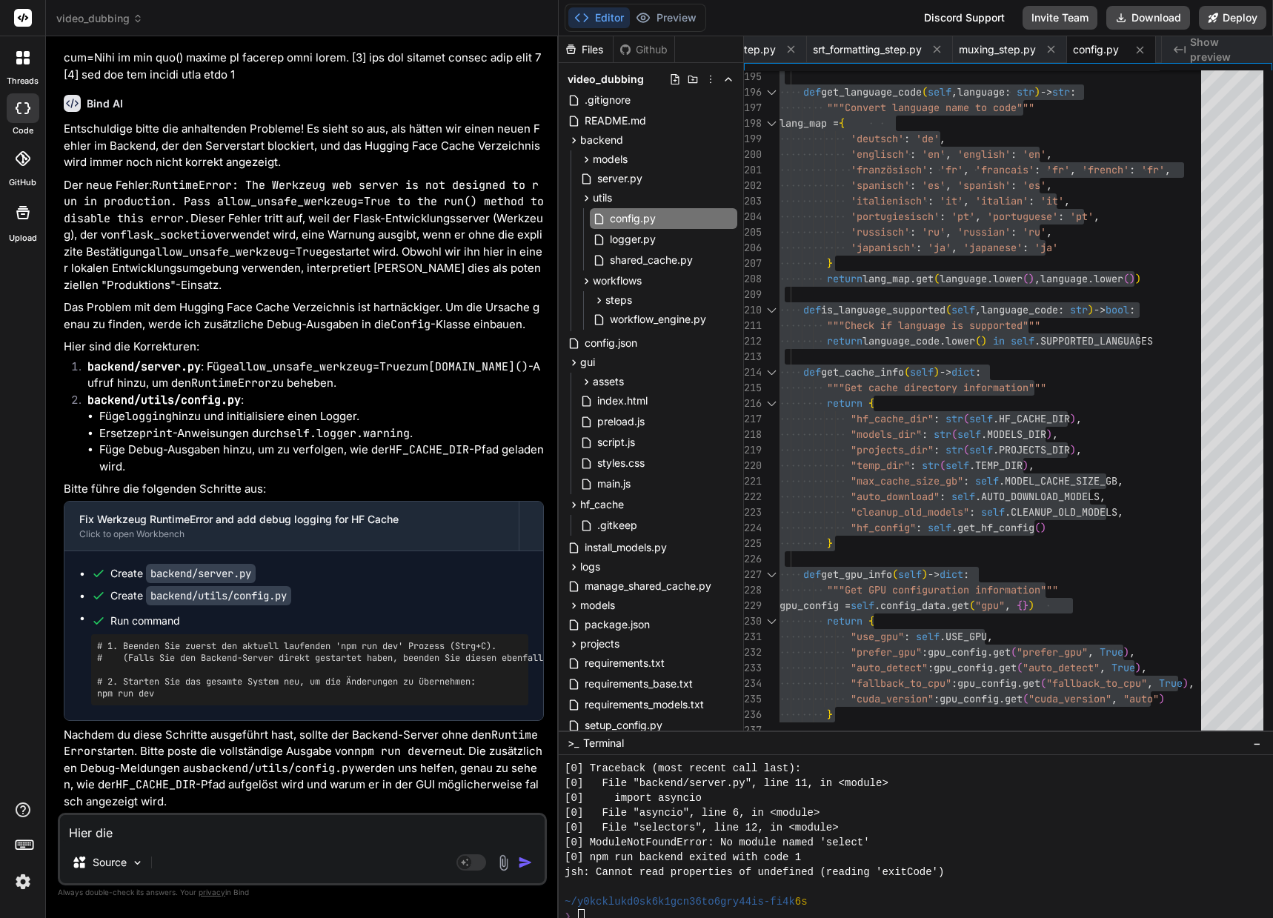
type textarea "Hier die F"
type textarea "x"
type textarea "Hier die Fe"
type textarea "x"
type textarea "Hier die Feh"
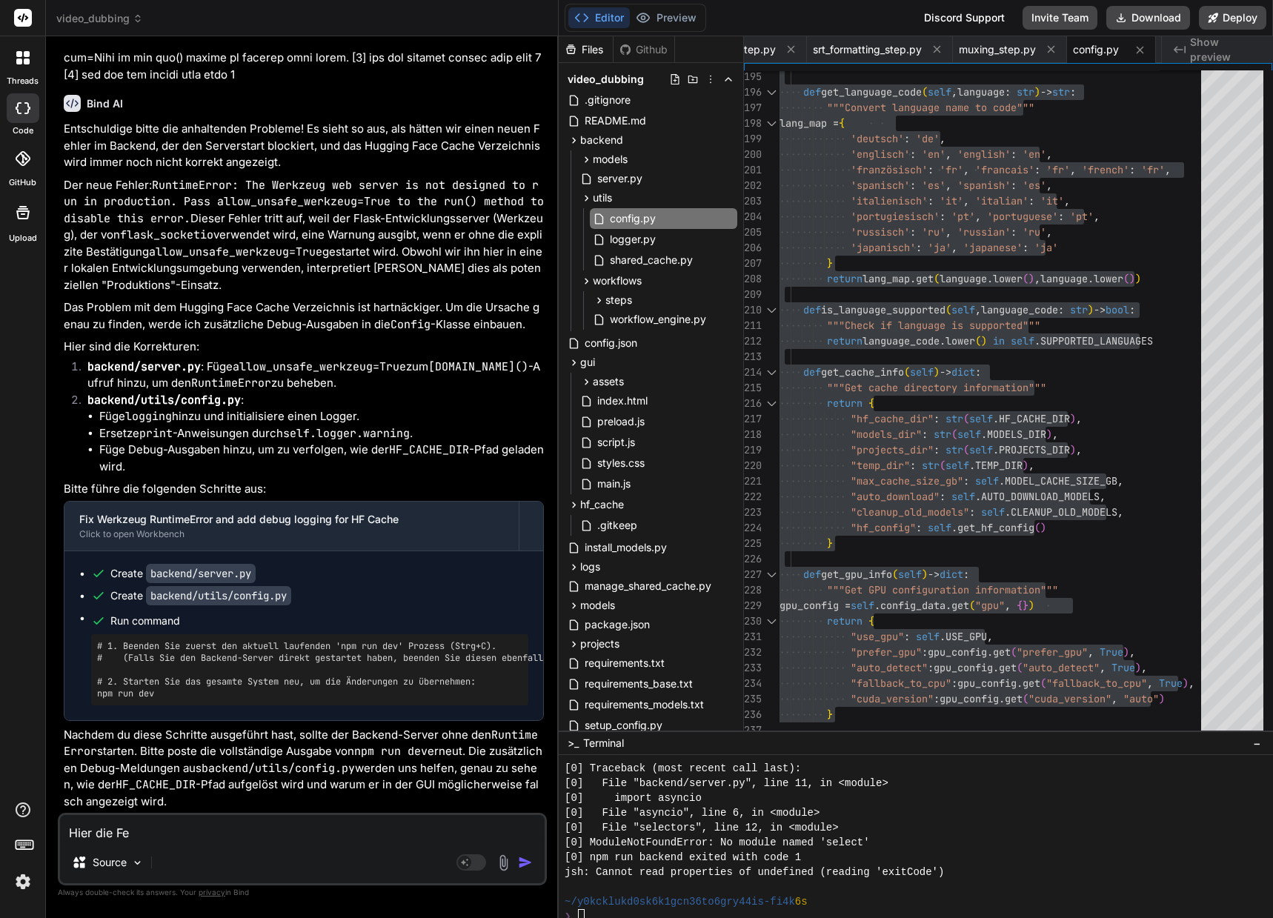
type textarea "x"
type textarea "Hier die Fehl"
type textarea "x"
type textarea "Hier die Fehle"
type textarea "x"
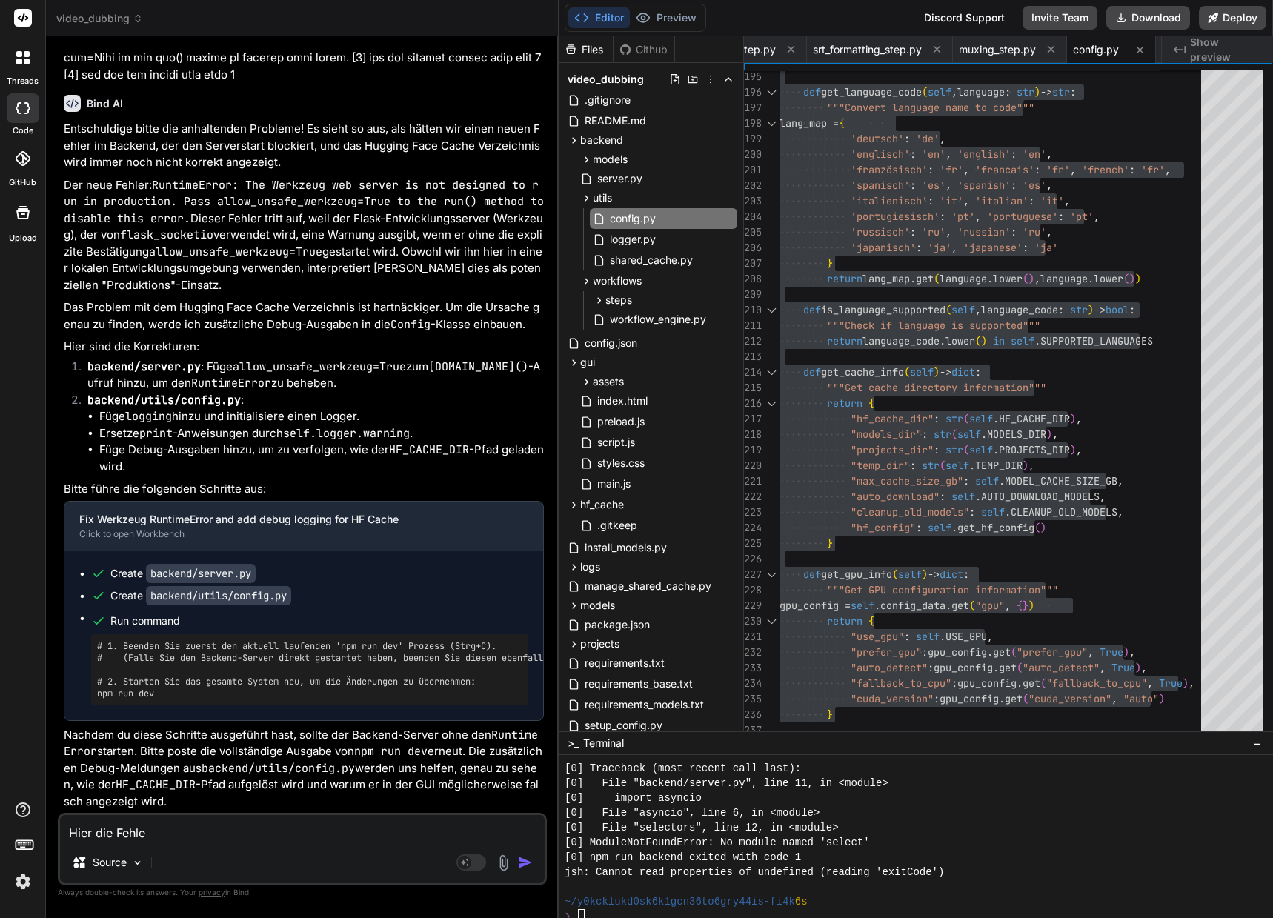
type textarea "Hier die Fehler"
type textarea "x"
type textarea "Hier die Fehlerm"
type textarea "x"
type textarea "Hier die Fehlerme"
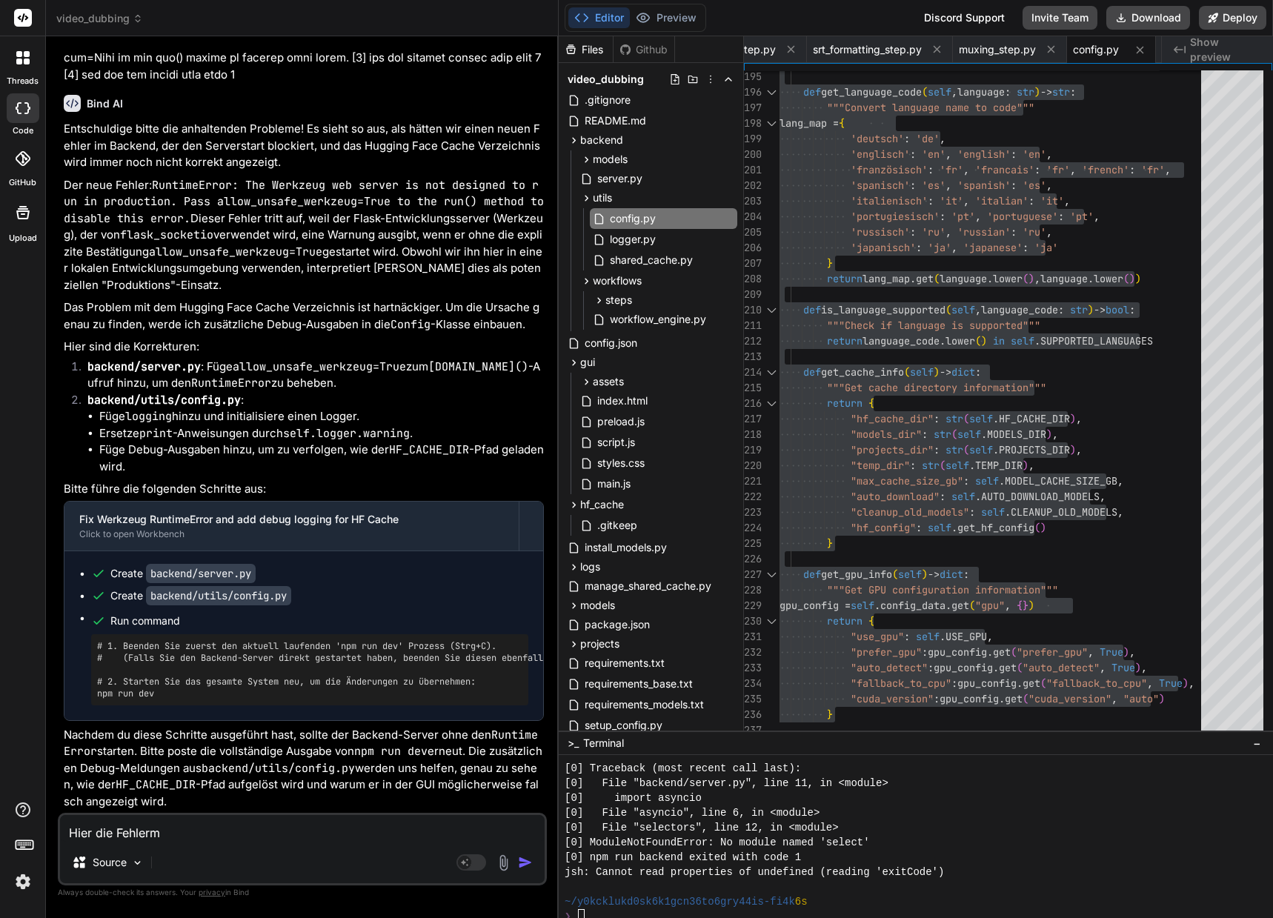
type textarea "x"
type textarea "Hier die Fehlermel"
type textarea "x"
type textarea "Hier die Fehlermeld"
type textarea "x"
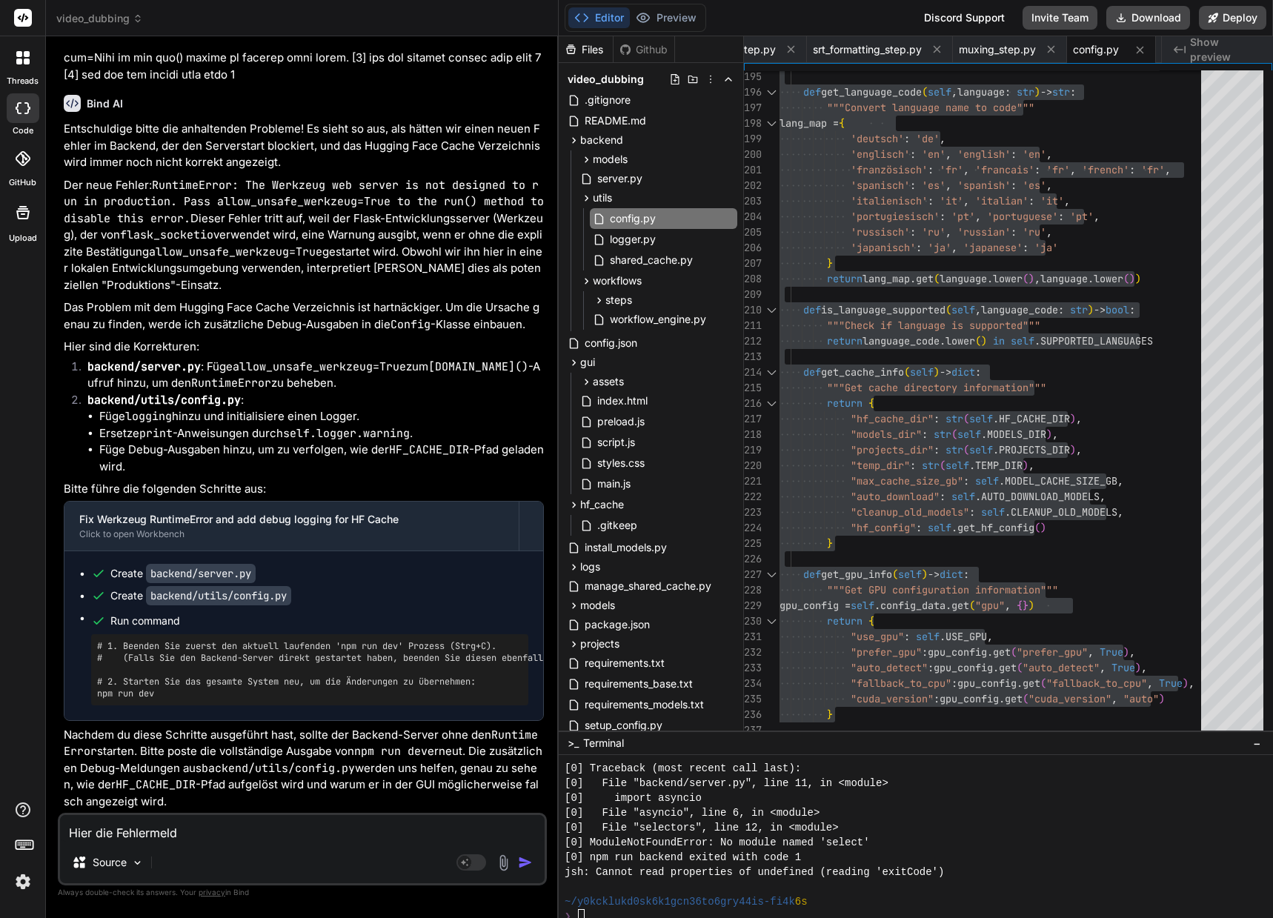
type textarea "Hier die Fehlermeldu"
type textarea "x"
type textarea "Hier die Fehlermeldun"
type textarea "x"
type textarea "Hier die Fehlermeldung"
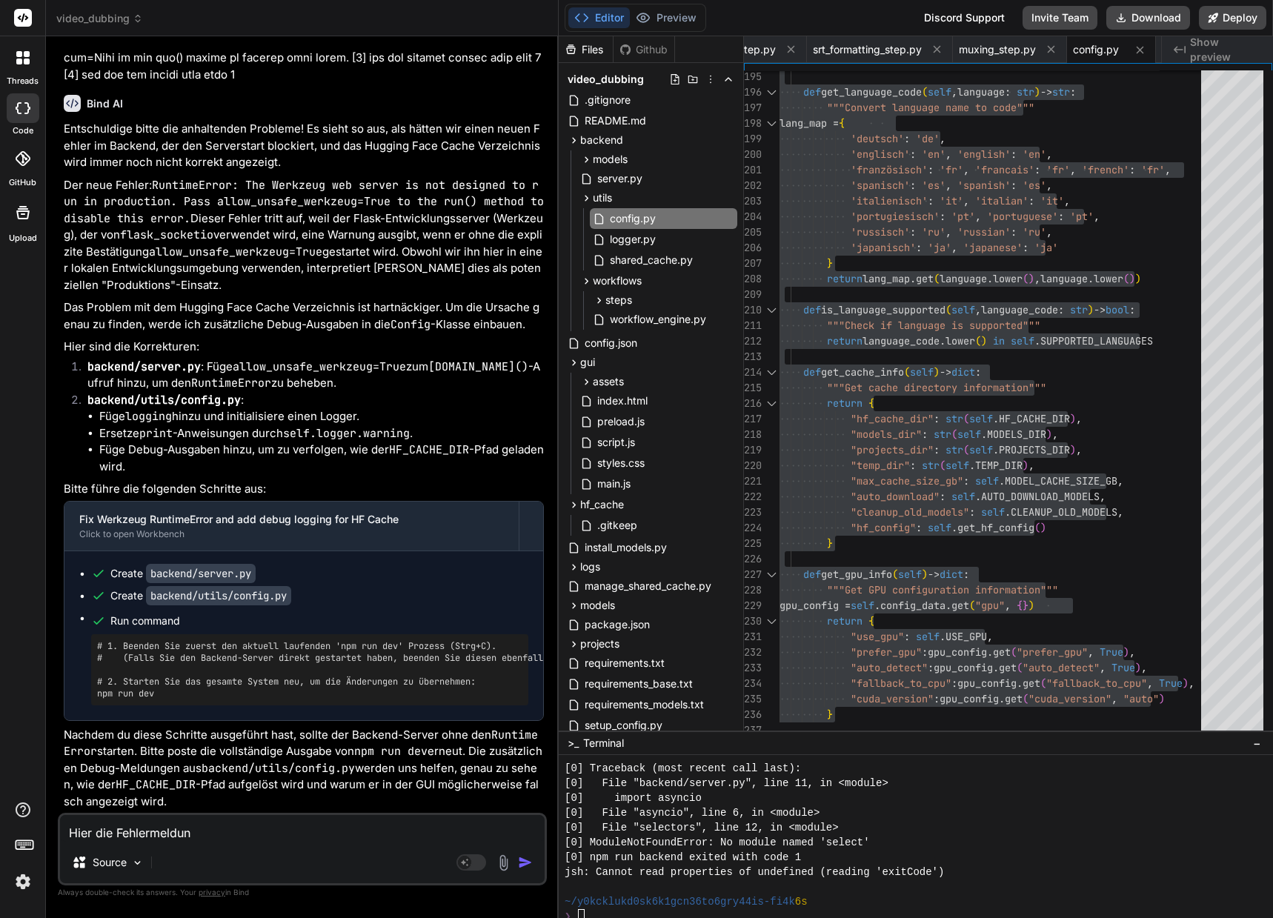
type textarea "x"
type textarea "Hier die Fehlermeldunge"
type textarea "x"
type textarea "Hier die Fehlermeldungen"
type textarea "x"
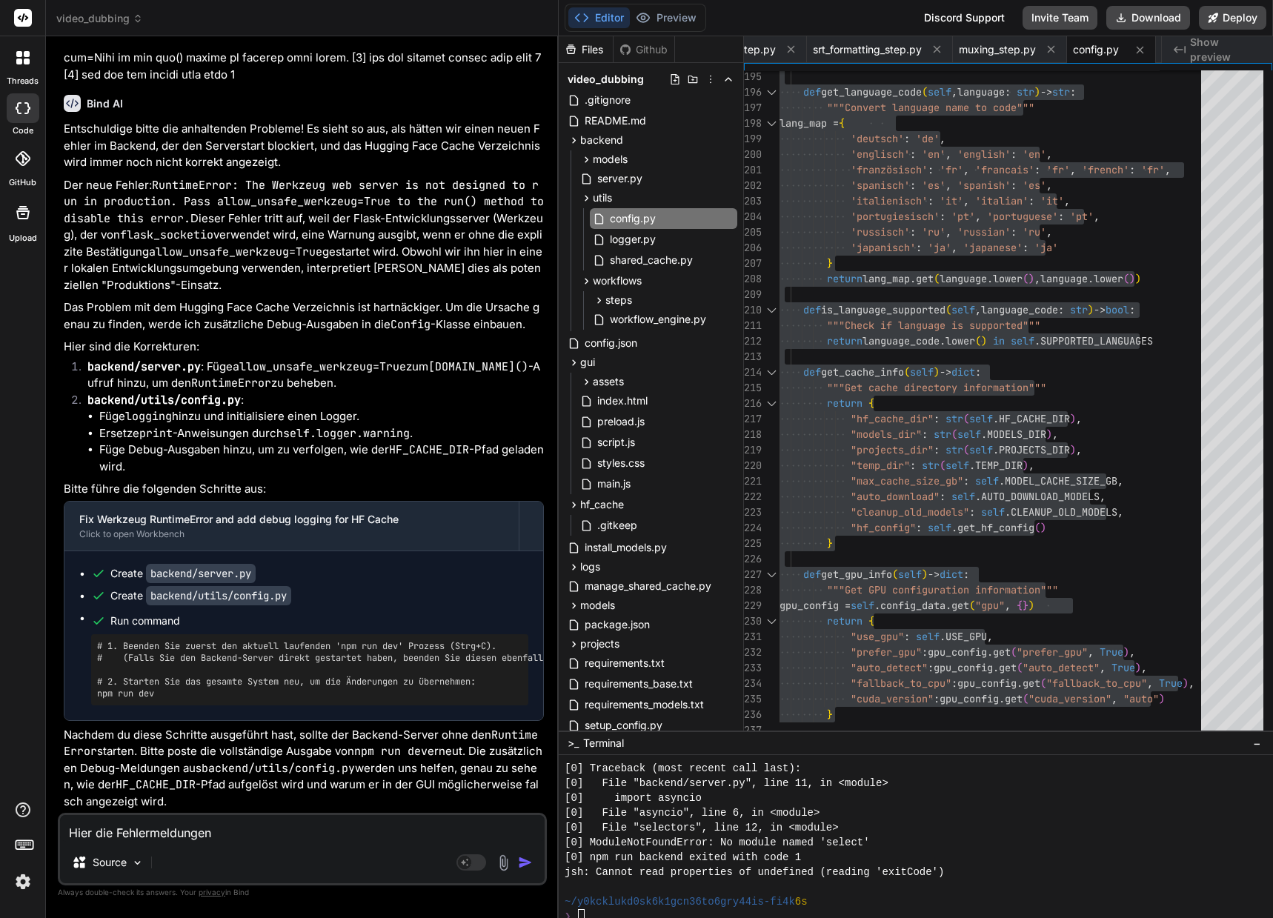
type textarea "Hier die Fehlermeldungen"
type textarea "x"
type textarea "Hier die Fehlermeldungen i"
type textarea "x"
type textarea "Hier die Fehlermeldungen im"
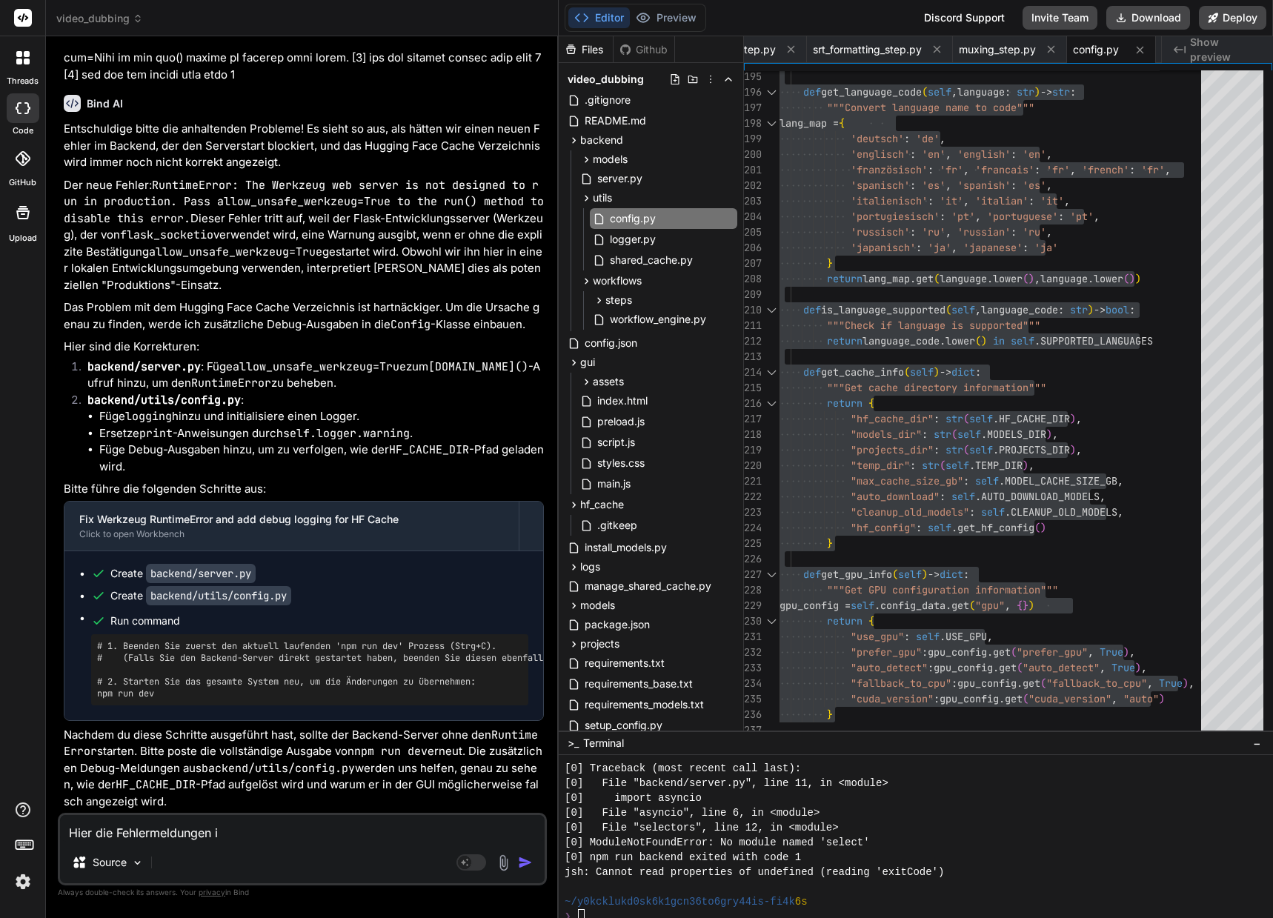
type textarea "x"
type textarea "Hier die Fehlermeldungen im"
type textarea "x"
type textarea "Hier die Fehlermeldungen im P"
type textarea "x"
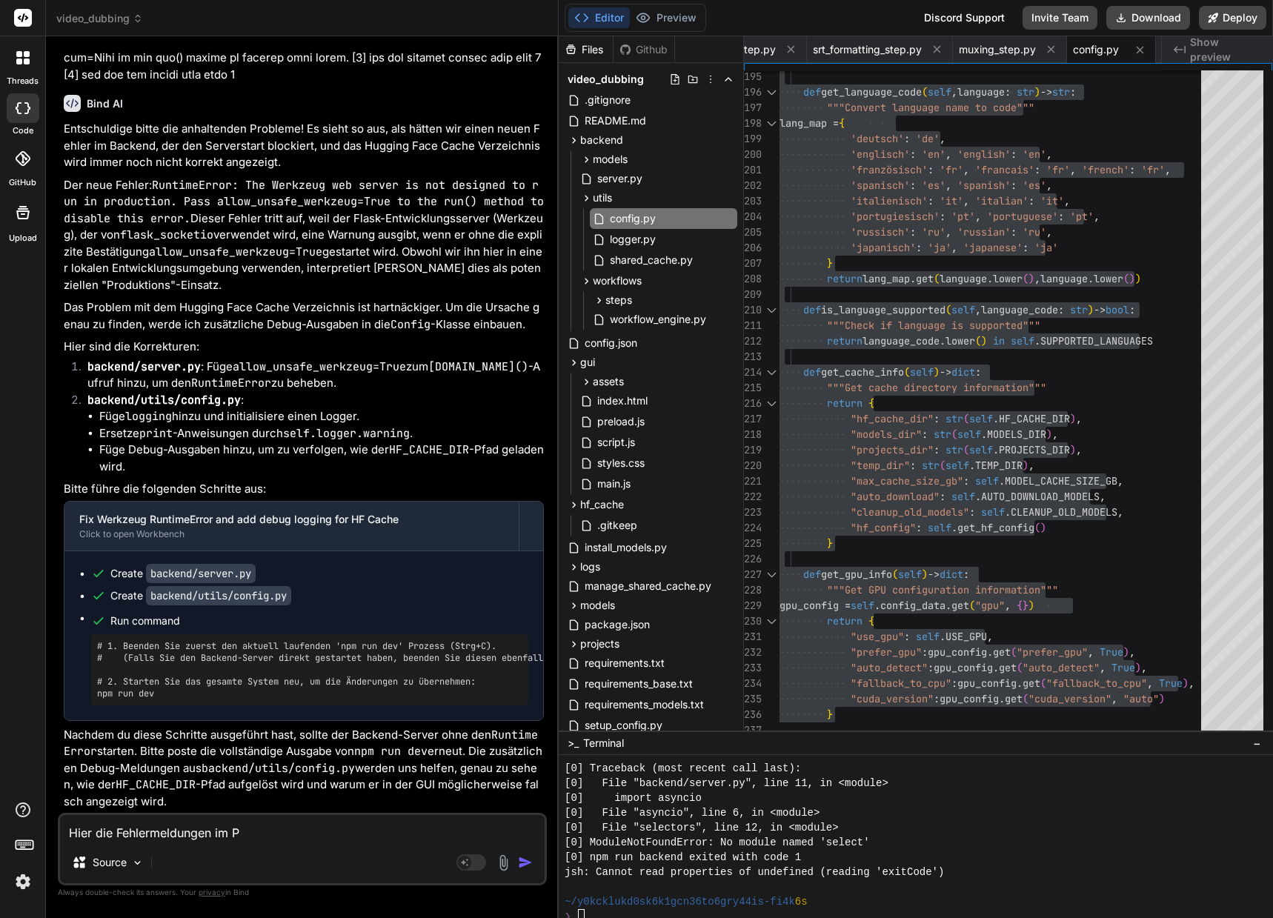
type textarea "Hier die Fehlermeldungen im Po"
type textarea "x"
type textarea "Hier die Fehlermeldungen im Pow"
type textarea "x"
type textarea "Hier die Fehlermeldungen im Powe"
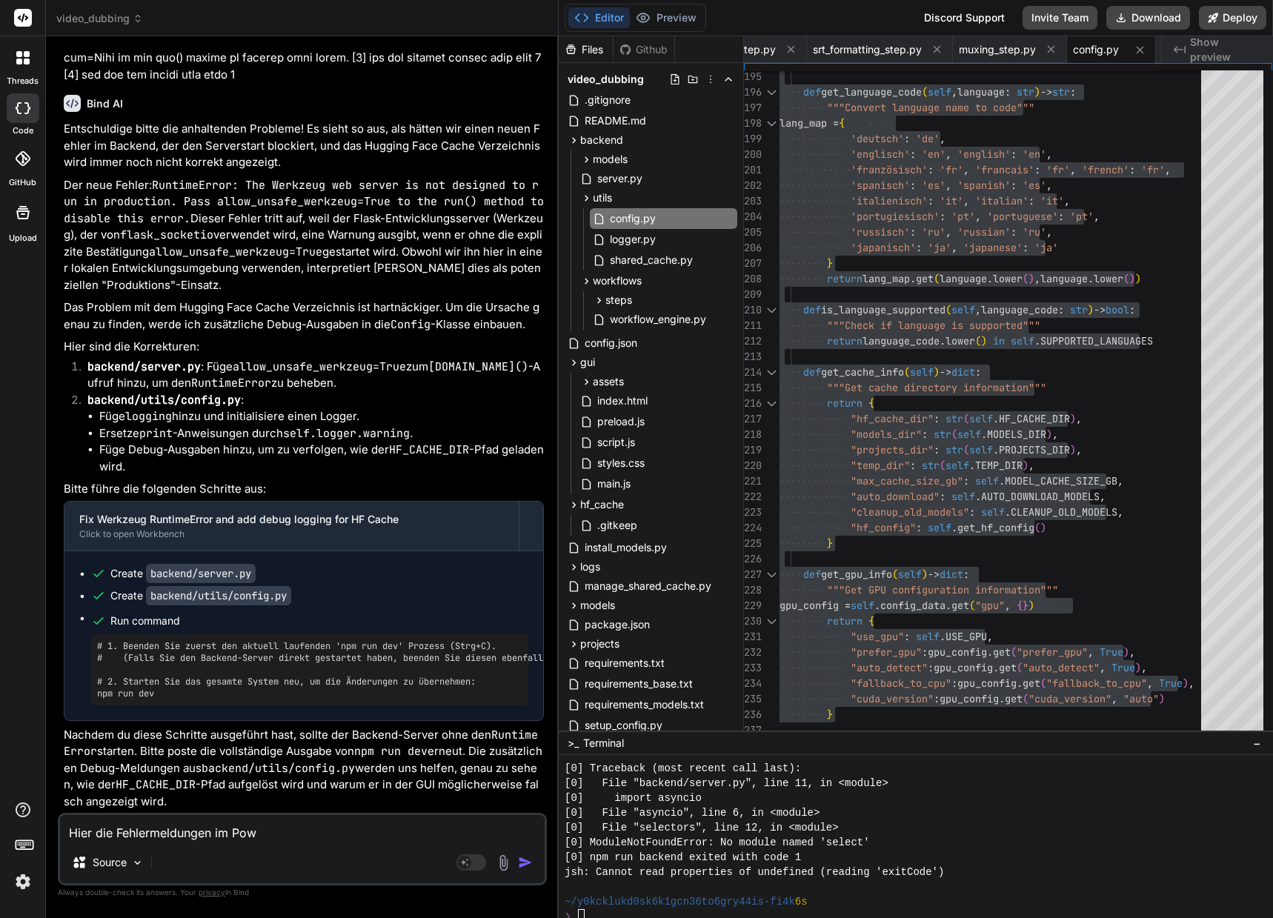
type textarea "x"
type textarea "Hier die Fehlermeldungen im Power"
type textarea "x"
type textarea "Hier die Fehlermeldungen im Powers"
type textarea "x"
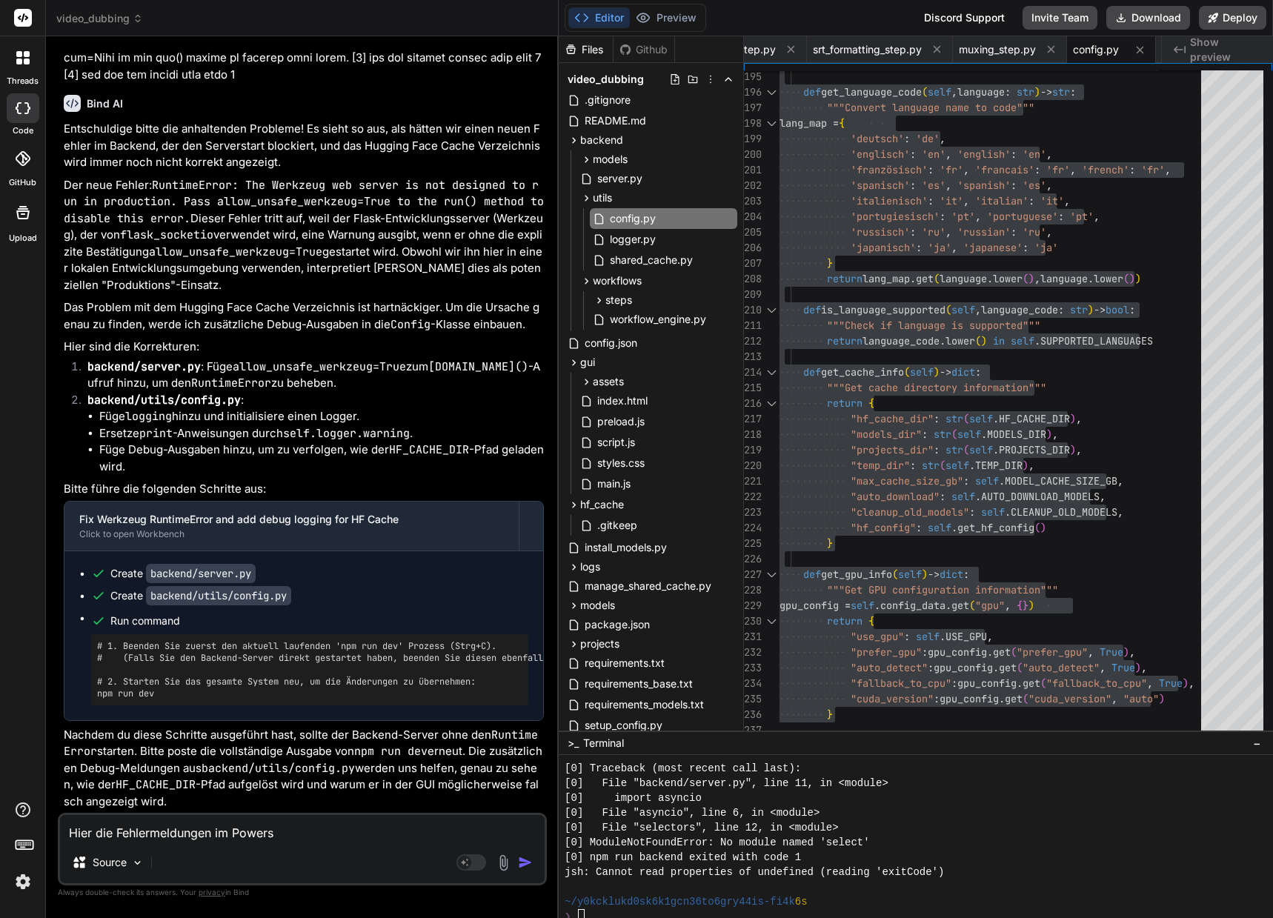
type textarea "Hier die Fehlermeldungen im Powerse"
type textarea "x"
type textarea "Hier die Fehlermeldungen im Powerseh"
type textarea "x"
type textarea "Hier die Fehlermeldungen im Powerse"
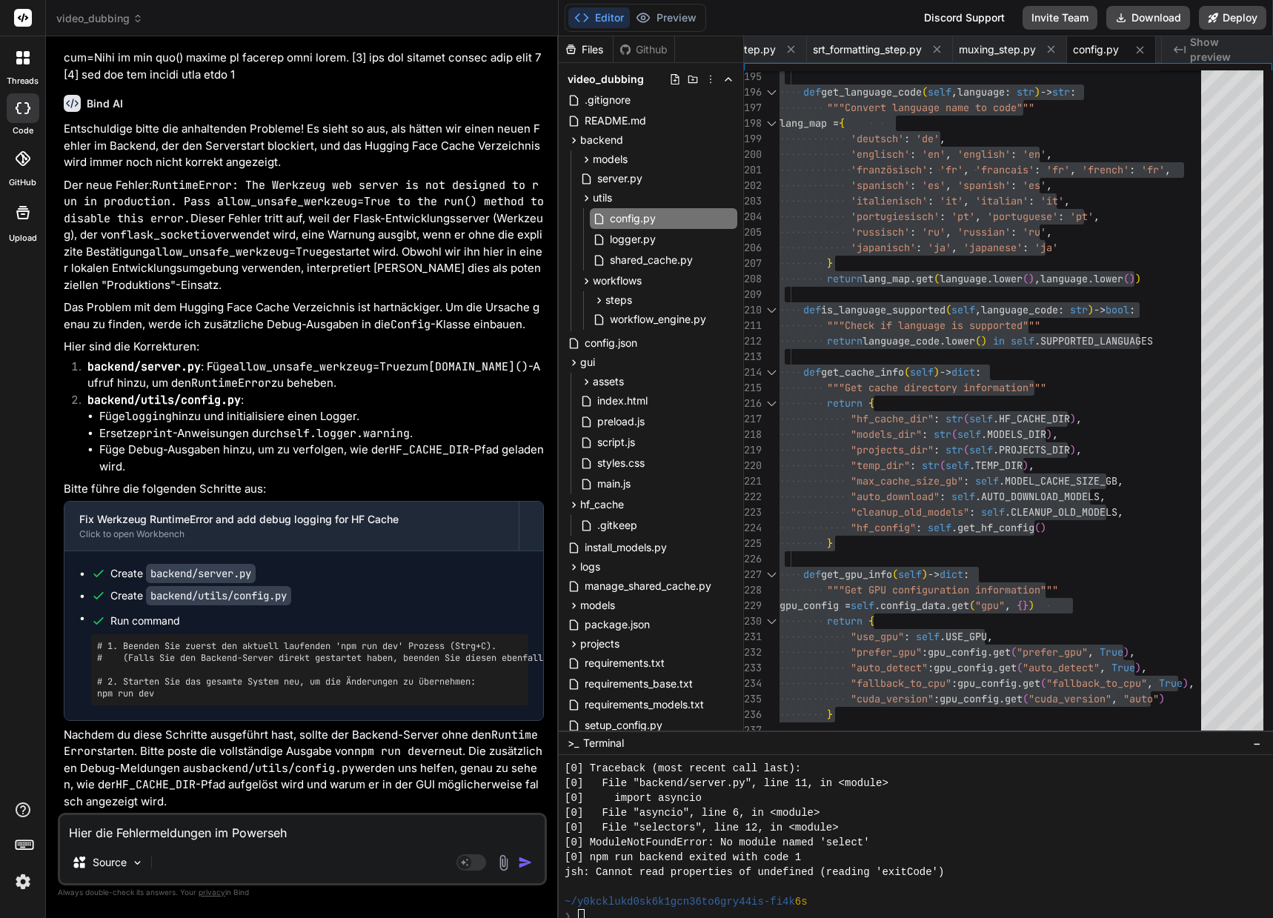
type textarea "x"
type textarea "Hier die Fehlermeldungen im Powers"
type textarea "x"
type textarea "Hier die Fehlermeldungen im Powersh"
type textarea "x"
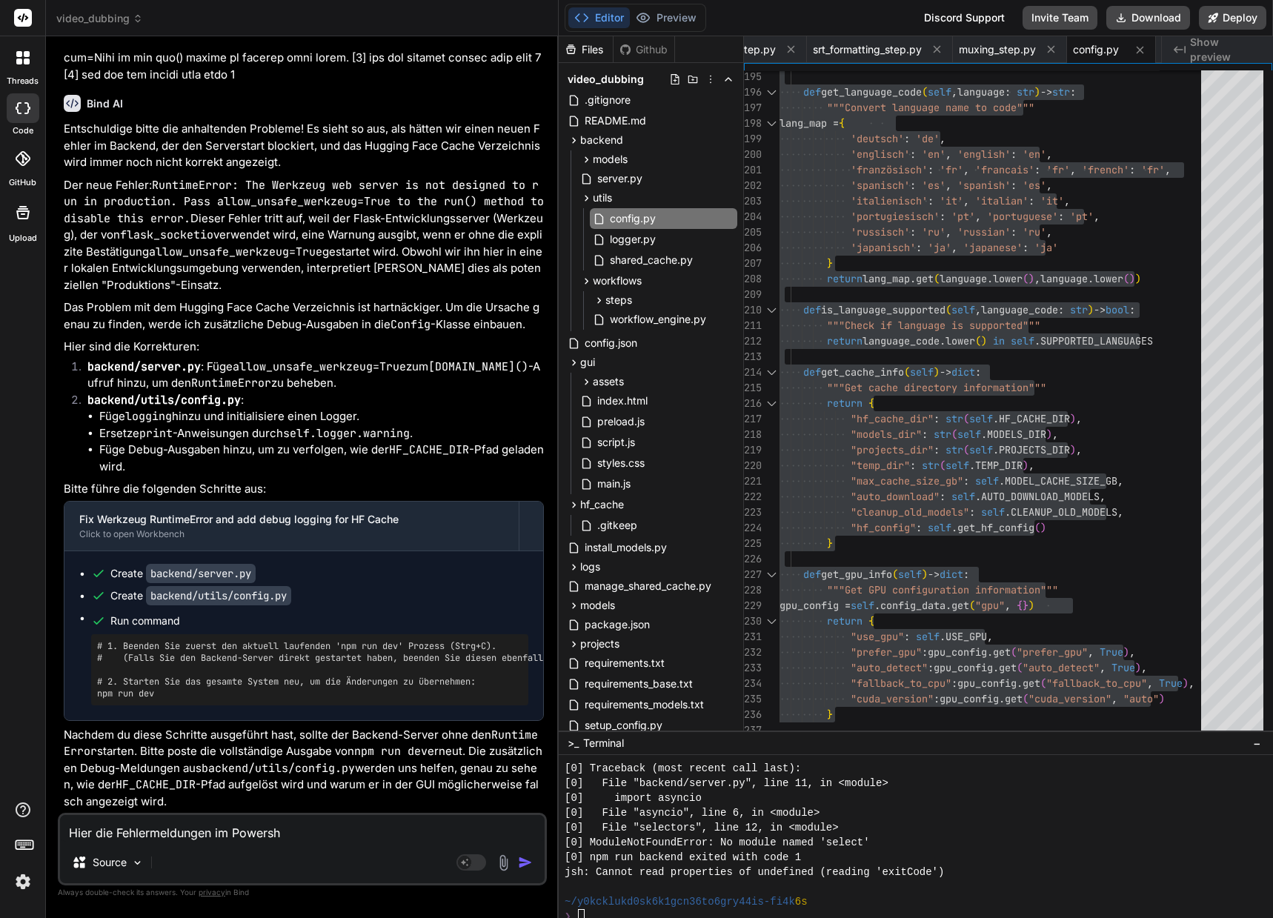
type textarea "Hier die Fehlermeldungen im Powershe"
type textarea "x"
type textarea "Hier die Fehlermeldungen im Powershel"
type textarea "x"
type textarea "Hier die Fehlermeldungen im Powershell"
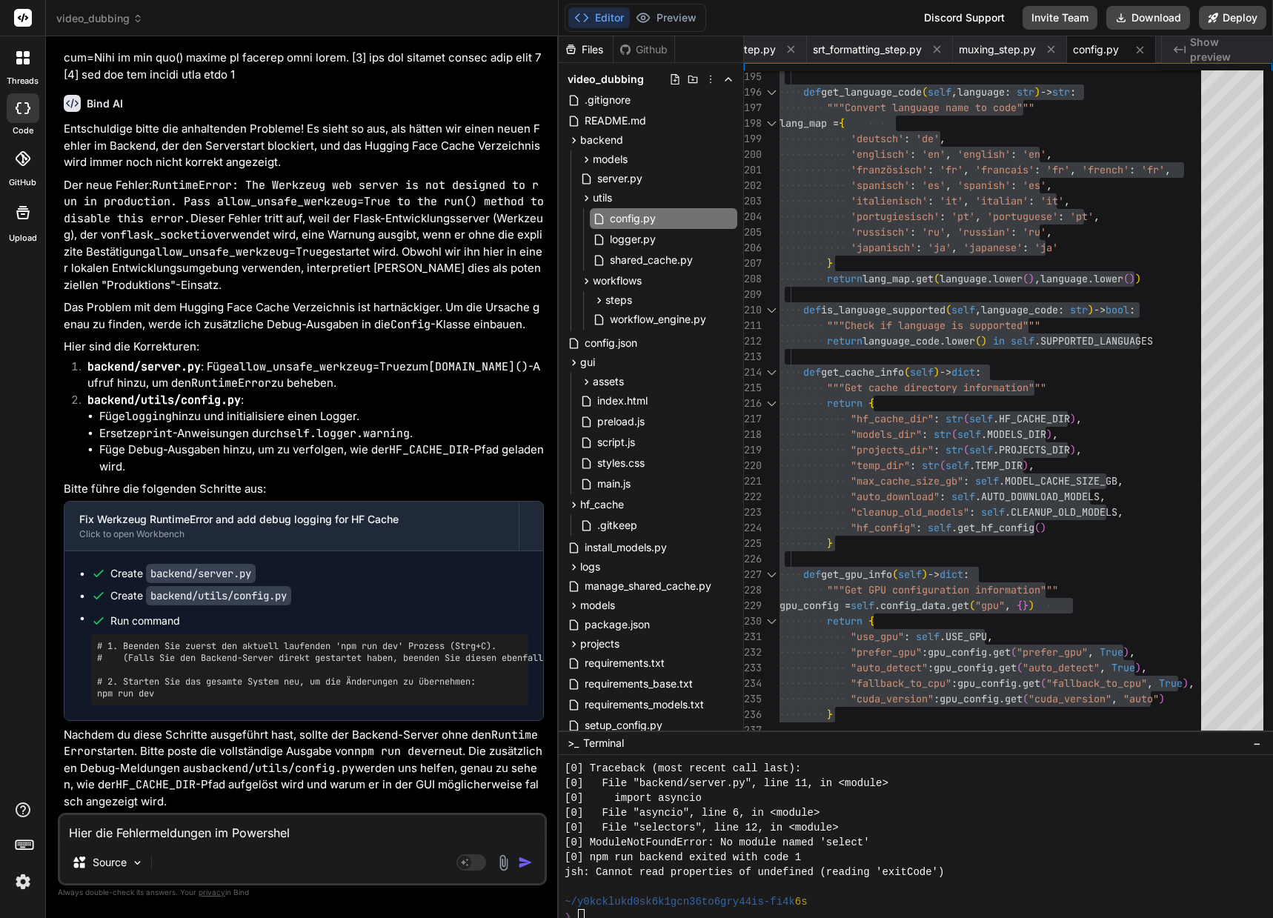
type textarea "x"
type textarea "Hier die Fehlermeldungen im Powershell:"
type textarea "x"
type textarea "Hier die ehlermeldungen im Powershell:"
type textarea "x"
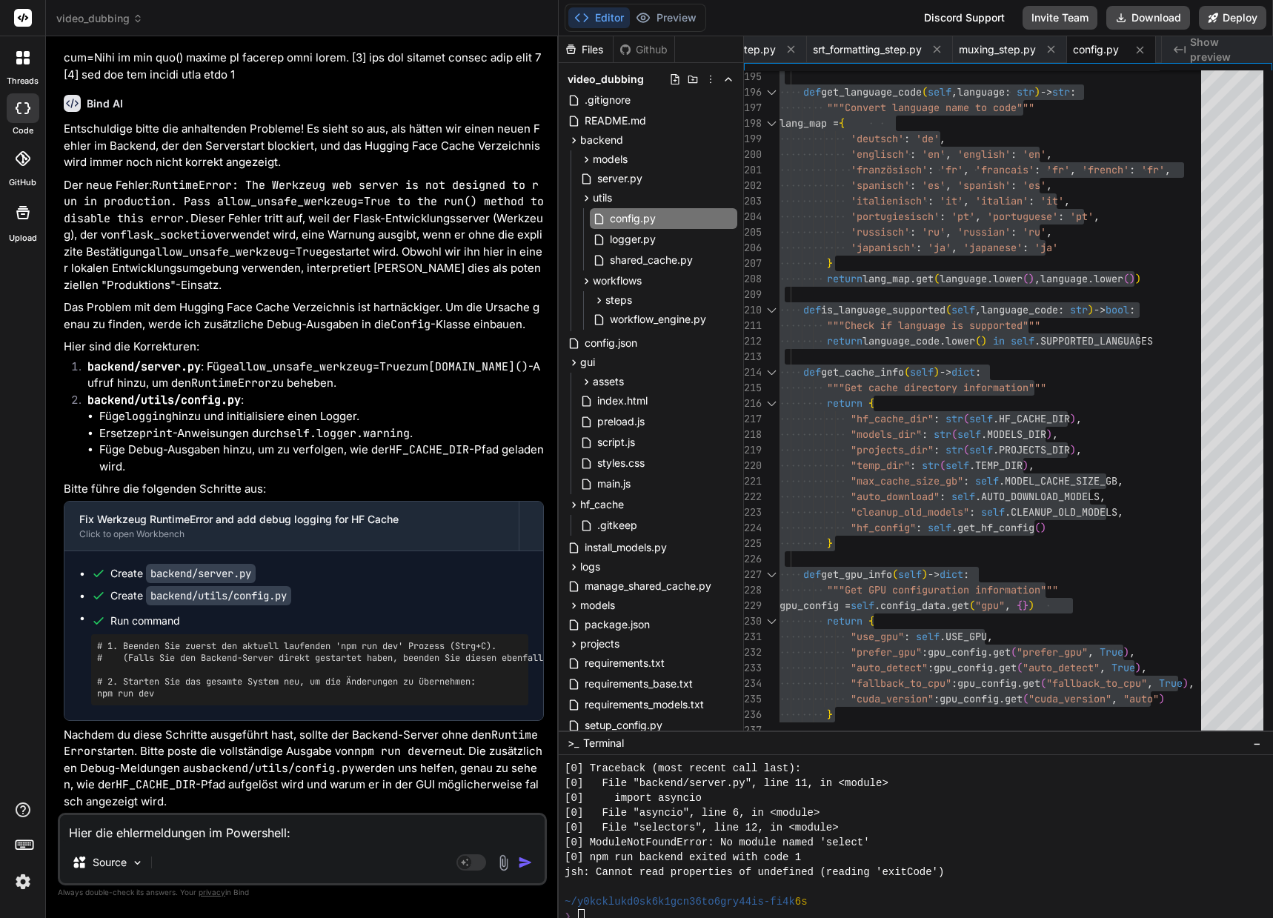
type textarea "Hier die hlermeldungen im Powershell:"
type textarea "x"
type textarea "Hier die lermeldungen im Powershell:"
type textarea "x"
type textarea "Hier die ermeldungen im Powershell:"
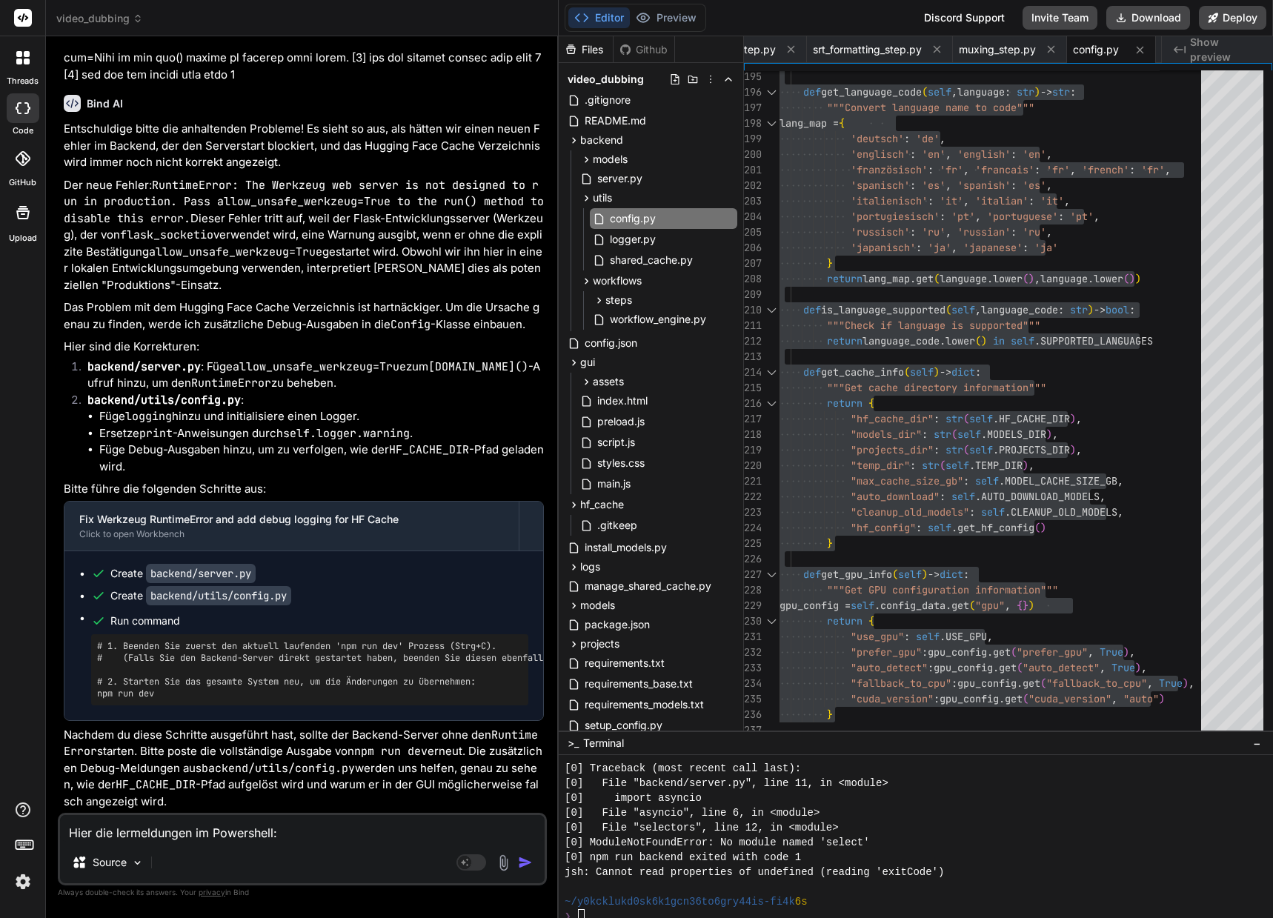
type textarea "x"
type textarea "Hier die rmeldungen im Powershell:"
type textarea "x"
type textarea "Hier die meldungen im Powershell:"
type textarea "x"
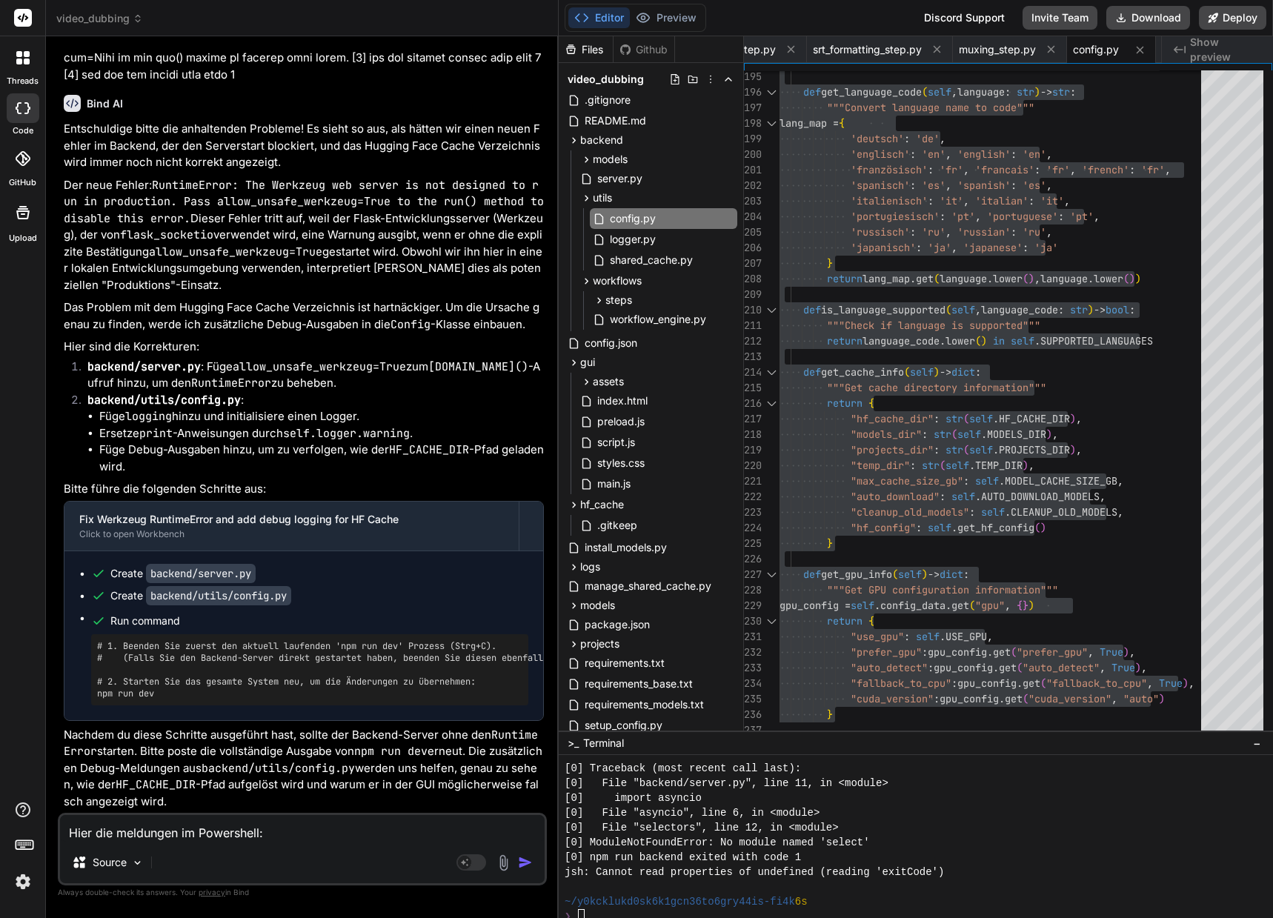
type textarea "Hier die eldungen im Powershell:"
type textarea "x"
type textarea "Hier die Meldungen im Powershell:"
type textarea "x"
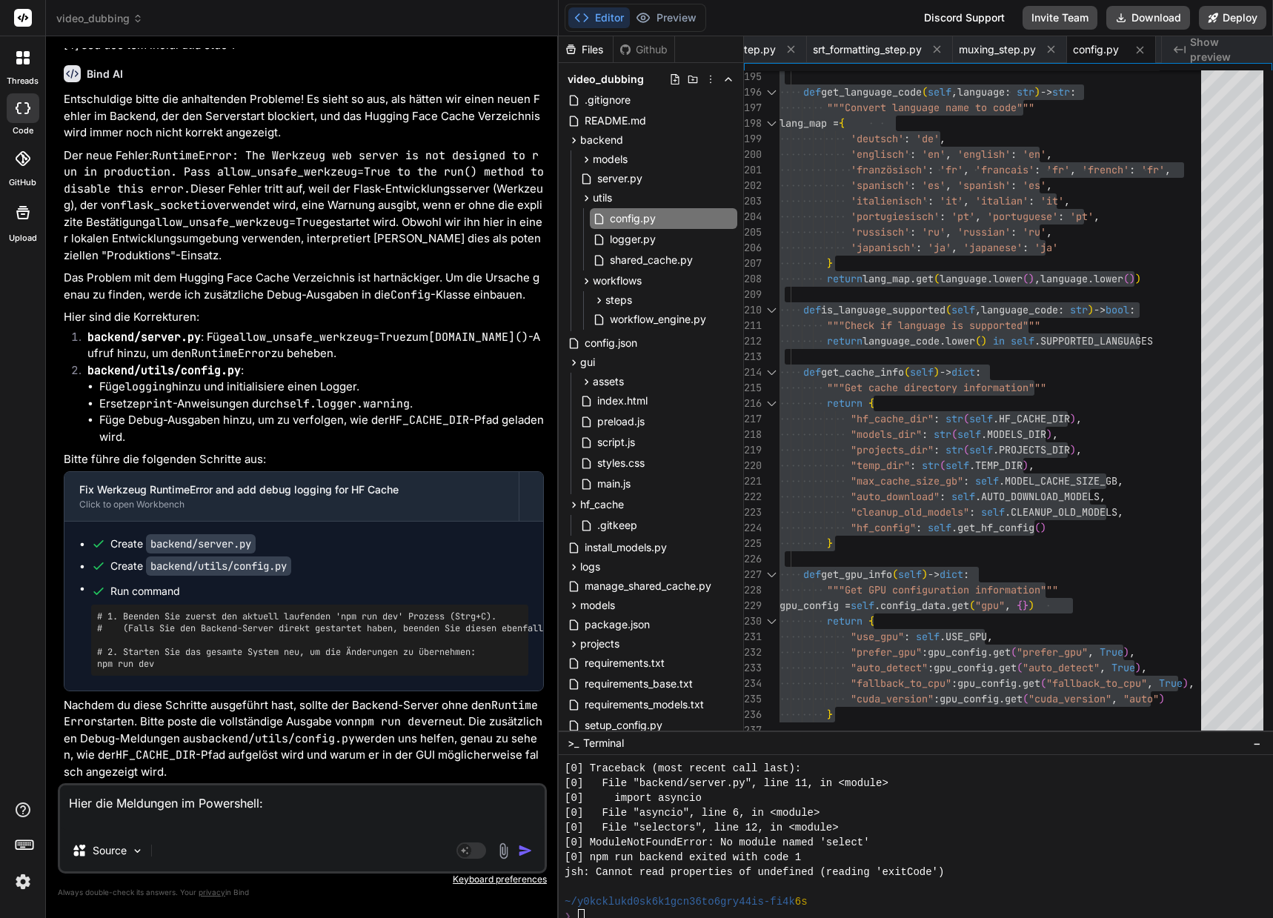
paste textarea "(venv_videodubbing) D:\_Projekte\Syn_PRG1\getbind.co\video-dubbing-system>npm r…"
type textarea "Hier die Meldungen im Powershell: (venv_videodubbing) D:\_Projekte\Syn_PRG1\get…"
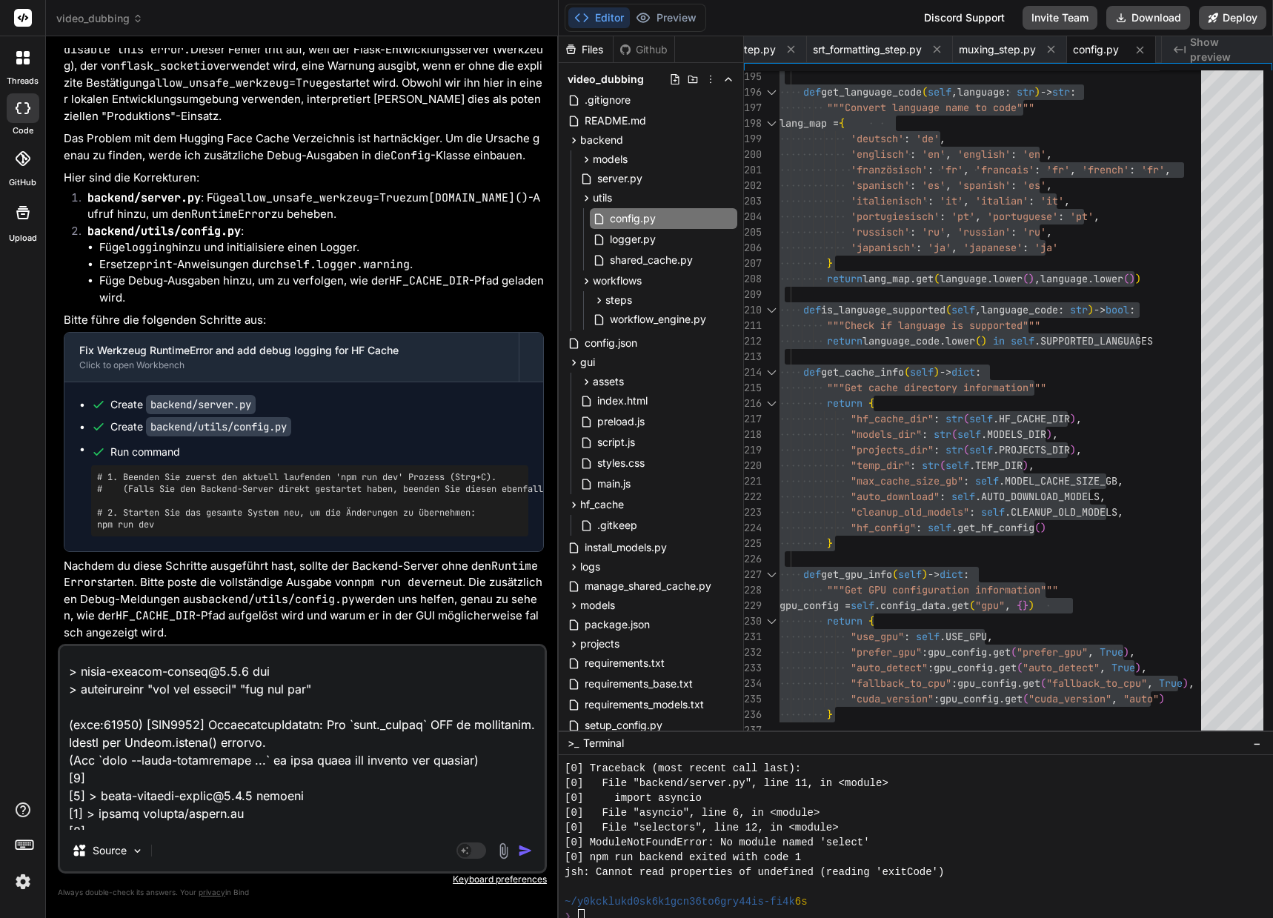
scroll to position [10, 0]
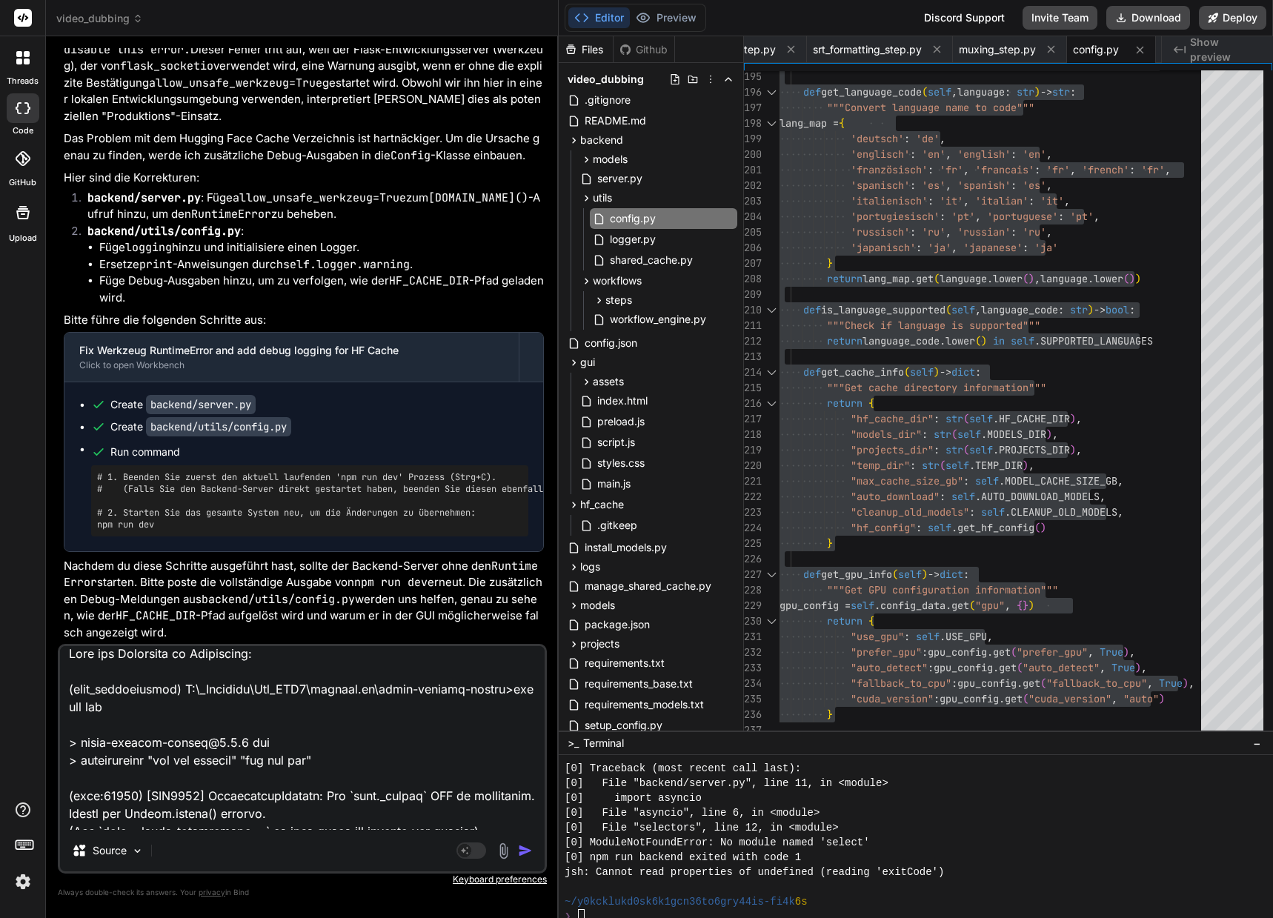
type textarea "x"
type textarea "Hier die Meldungen im Powershell: (venv_videodubbing) D:\_Projekte\Syn_PRG1\get…"
type textarea "x"
type textarea "I Hier die Meldungen im Powershell: (venv_videodubbing) D:\_Projekte\Syn_PRG1\g…"
type textarea "x"
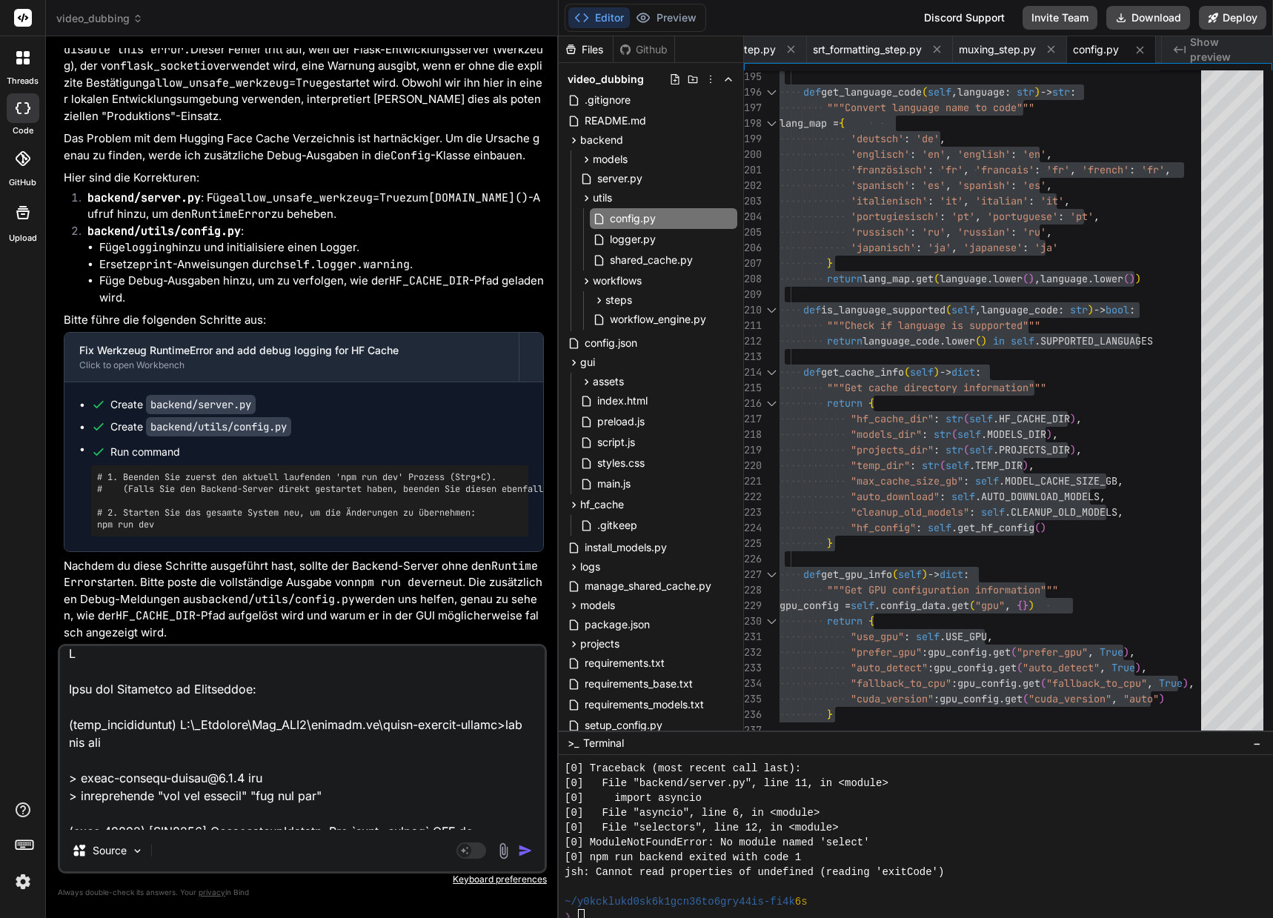
type textarea "Im Hier die Meldungen im Powershell: (venv_videodubbing) D:\_Projekte\Syn_PRG1\…"
type textarea "x"
type textarea "Im Hier die Meldungen im Powershell: (venv_videodubbing) D:\_Projekte\Syn_PRG1\…"
type textarea "x"
click at [101, 653] on textarea at bounding box center [302, 738] width 484 height 184
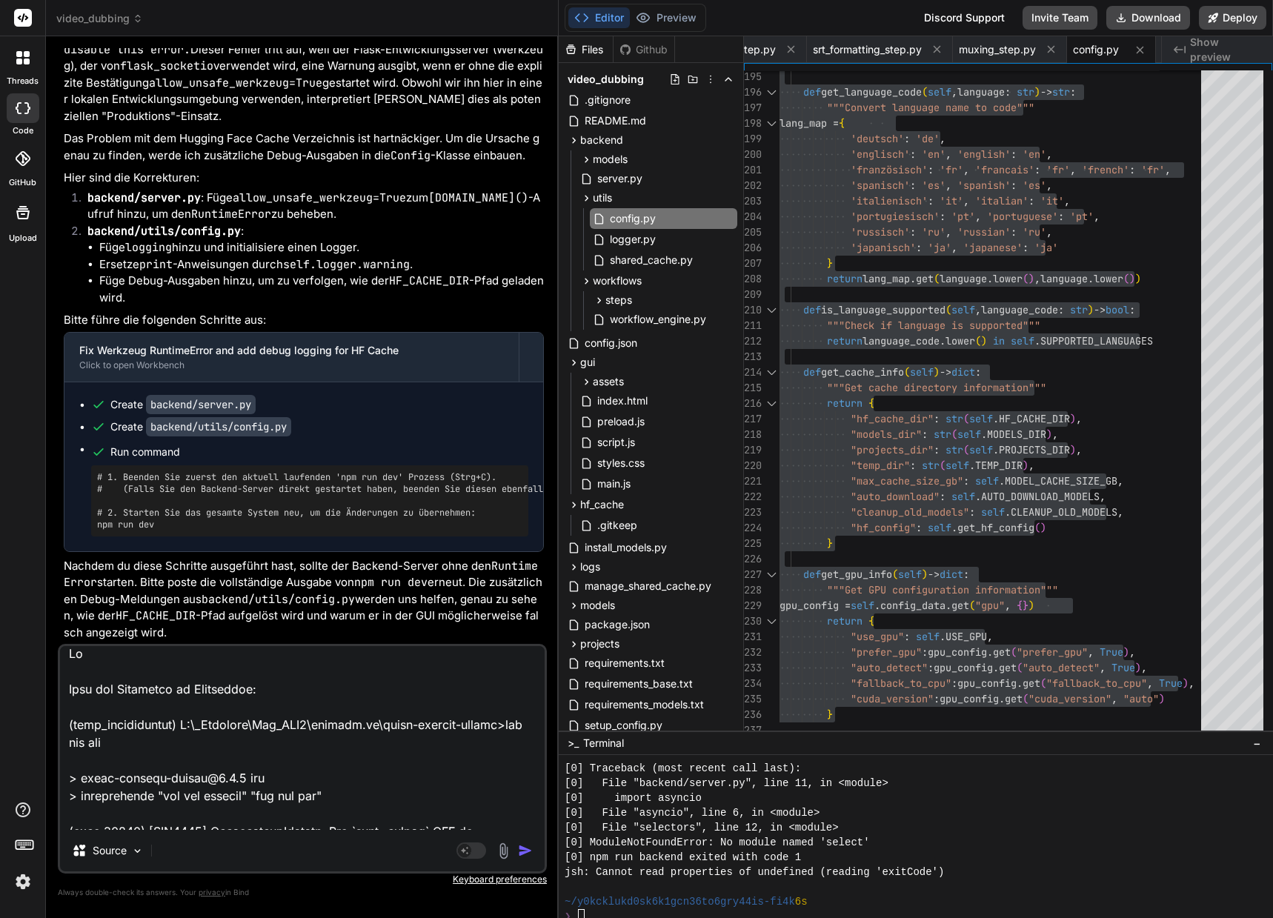
type textarea "I Hier die Meldungen im Powershell: (venv_videodubbing) D:\_Projekte\Syn_PRG1\g…"
type textarea "x"
type textarea "In Hier die Meldungen im Powershell: (venv_videodubbing) D:\_Projekte\Syn_PRG1\…"
type textarea "x"
type textarea "In Hier die Meldungen im Powershell: (venv_videodubbing) D:\_Projekte\Syn_PRG1\…"
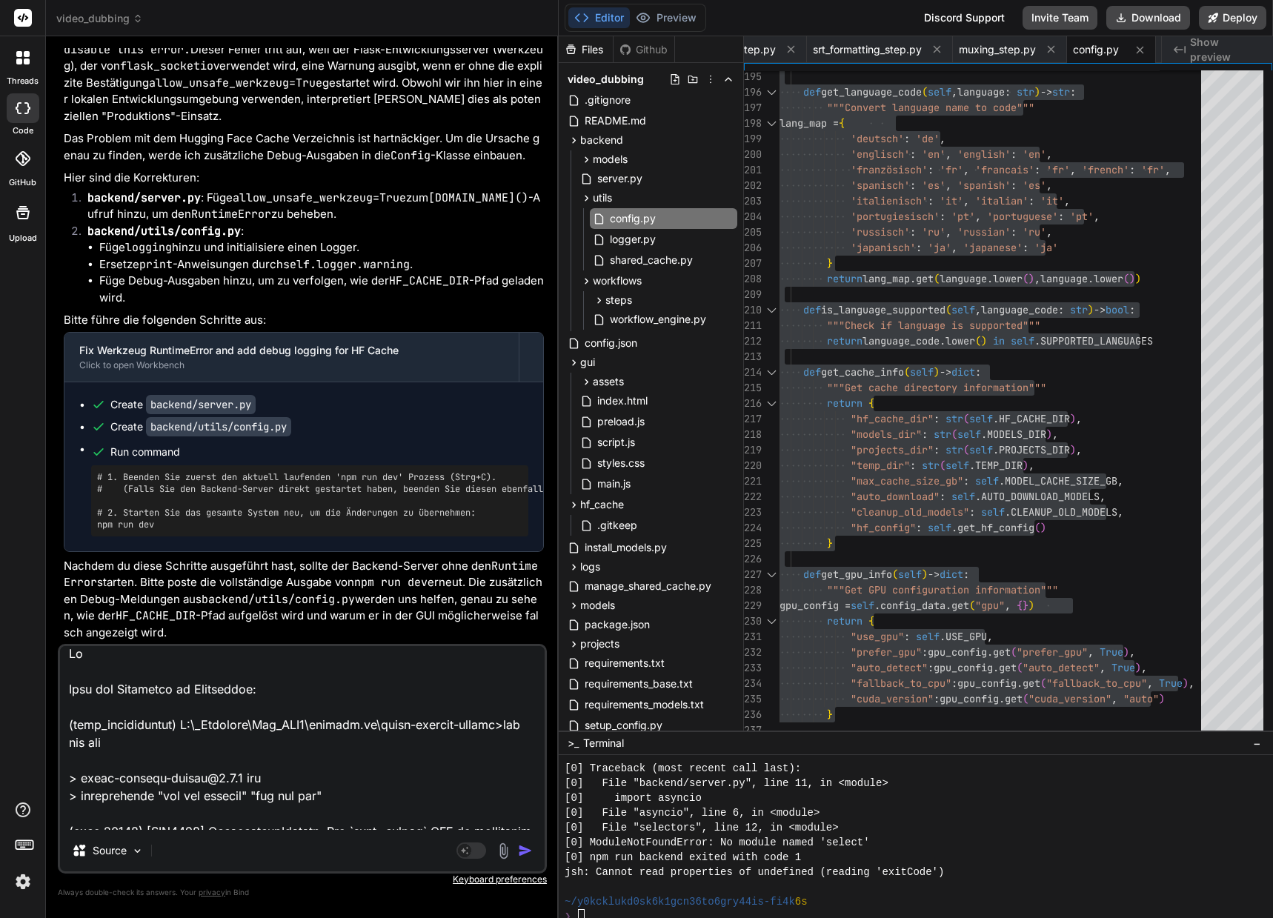
type textarea "x"
type textarea "In d Hier die Meldungen im Powershell: (venv_videodubbing) D:\_Projekte\Syn_PRG…"
type textarea "x"
type textarea "In de Hier die Meldungen im Powershell: (venv_videodubbing) D:\_Projekte\Syn_PR…"
type textarea "x"
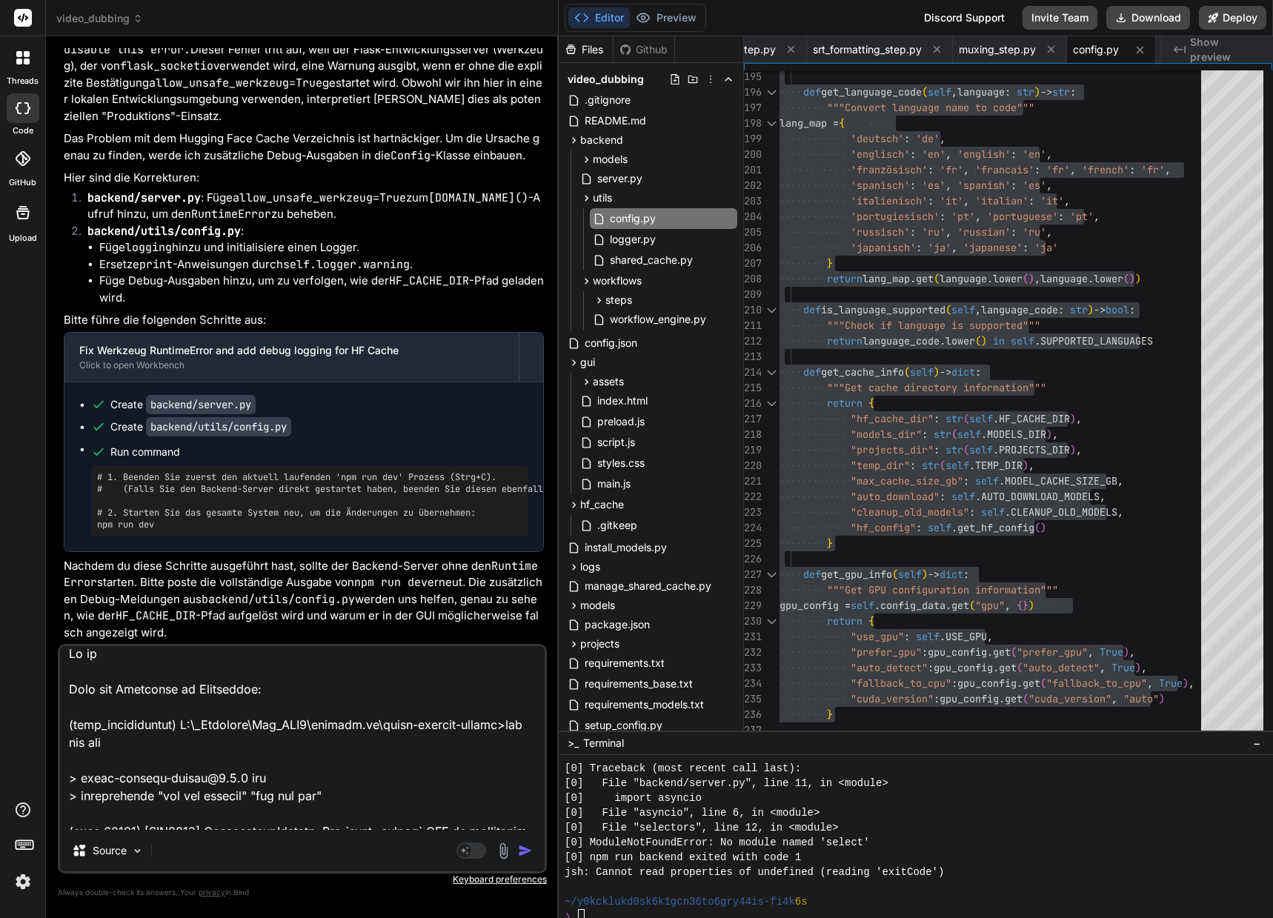
type textarea "In der Hier die Meldungen im Powershell: (venv_videodubbing) D:\_Projekte\Syn_P…"
type textarea "x"
type textarea "In der Hier die Meldungen im Powershell: (venv_videodubbing) D:\_Projekte\Syn_P…"
type textarea "x"
type textarea "In der D Hier die Meldungen im Powershell: (venv_videodubbing) D:\_Projekte\Syn…"
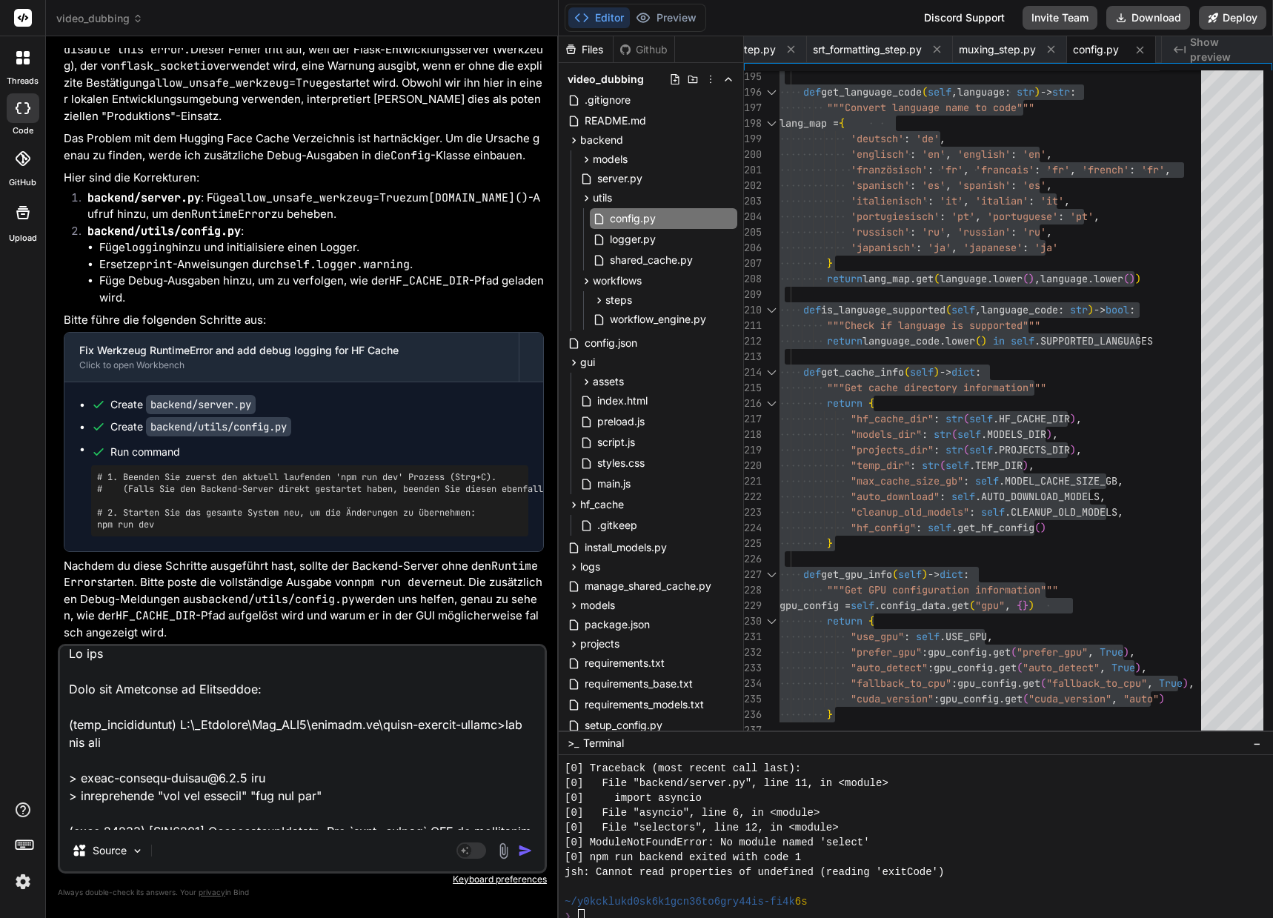
type textarea "x"
type textarea "In der De Hier die Meldungen im Powershell: (venv_videodubbing) D:\_Projekte\Sy…"
type textarea "x"
type textarea "In der Deb Hier die Meldungen im Powershell: (venv_videodubbing) D:\_Projekte\S…"
type textarea "x"
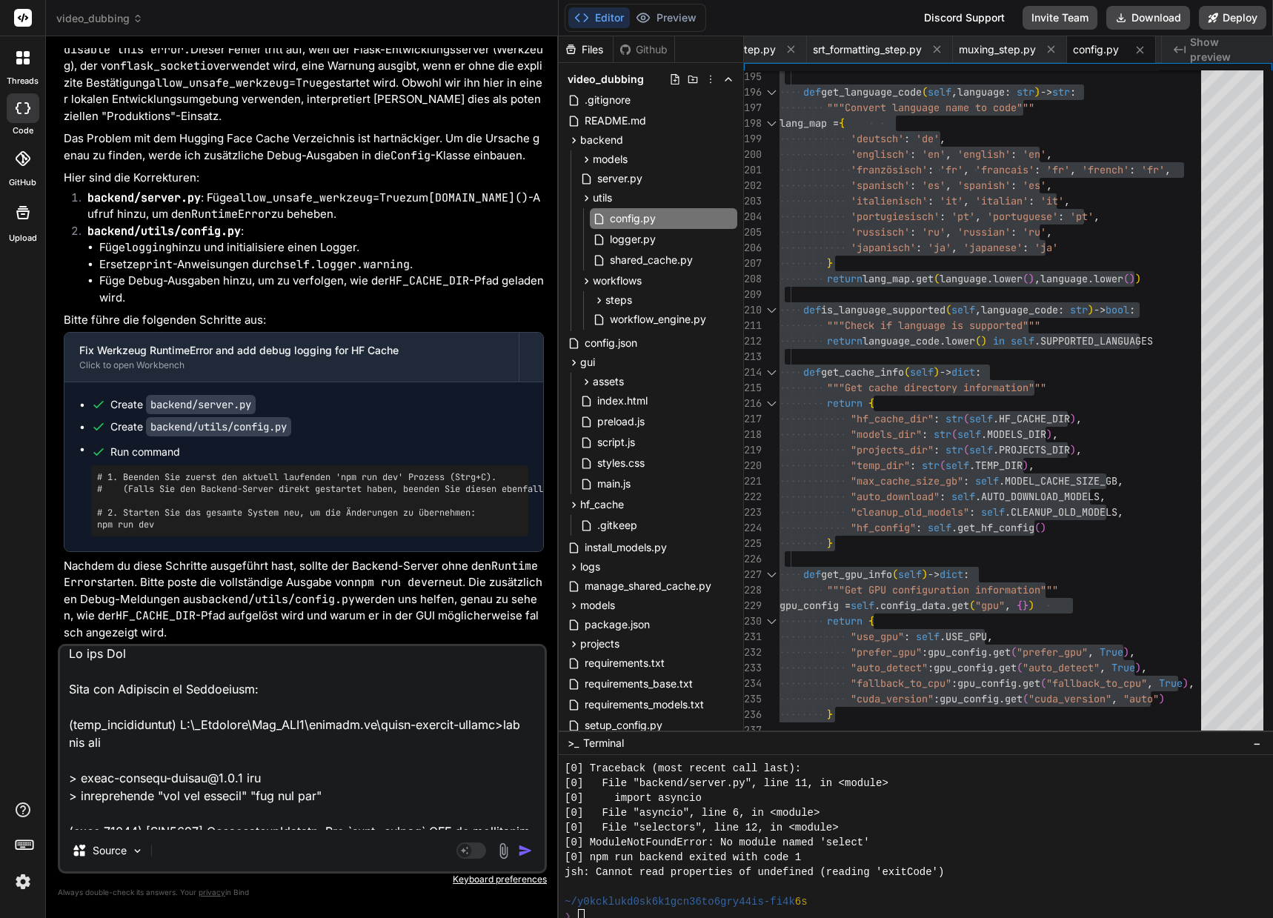
type textarea "In der Debu Hier die Meldungen im Powershell: (venv_videodubbing) D:\_Projekte\…"
type textarea "x"
type textarea "In der Debug Hier die Meldungen im Powershell: (venv_videodubbing) D:\_Projekte…"
type textarea "x"
type textarea "In der Debug Hier die Meldungen im Powershell: (venv_videodubbing) D:\_Projekte…"
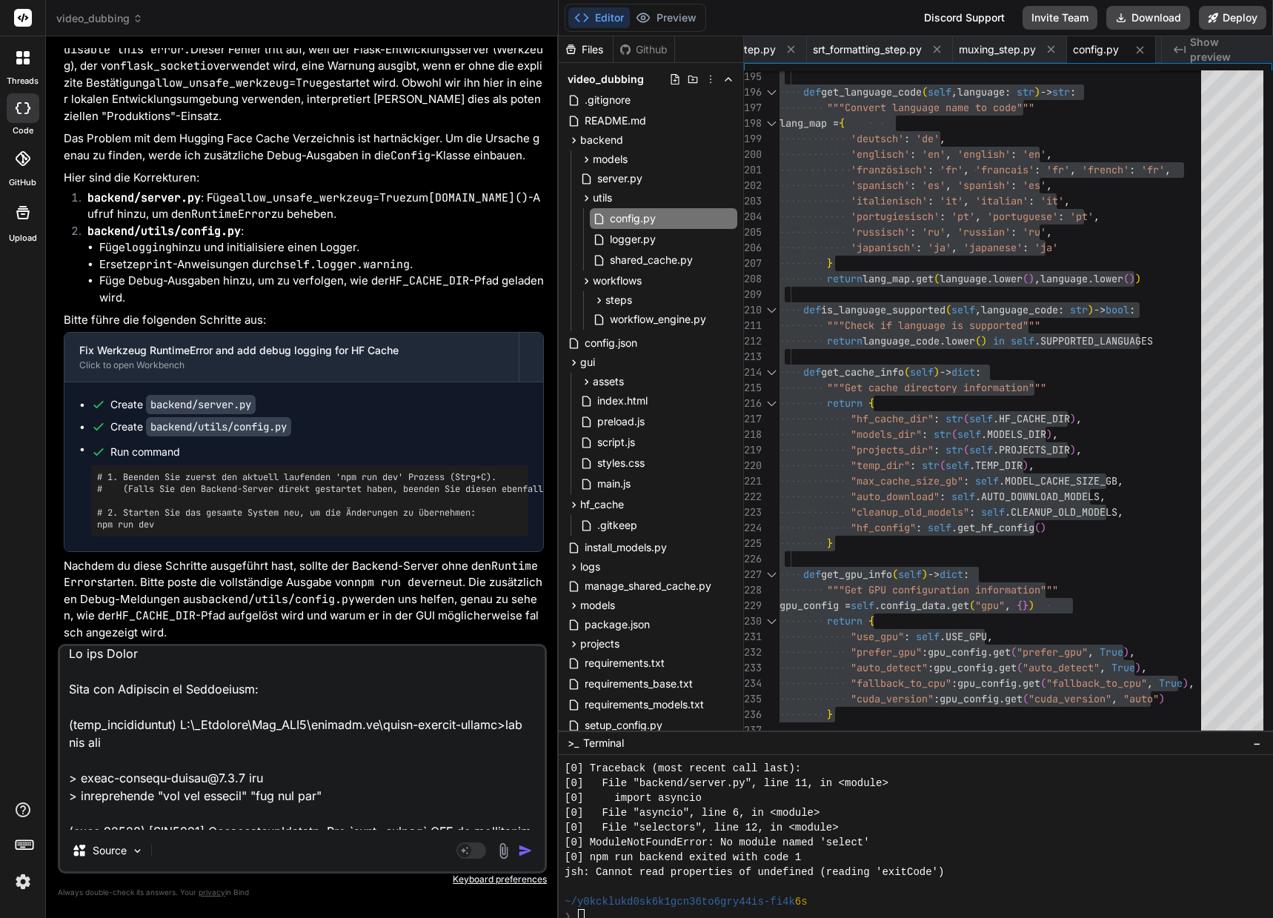
type textarea "x"
type textarea "In der Debug C Hier die Meldungen im Powershell: (venv_videodubbing) D:\_Projek…"
type textarea "x"
type textarea "In der Debug Co Hier die Meldungen im Powershell: (venv_videodubbing) D:\_Proje…"
type textarea "x"
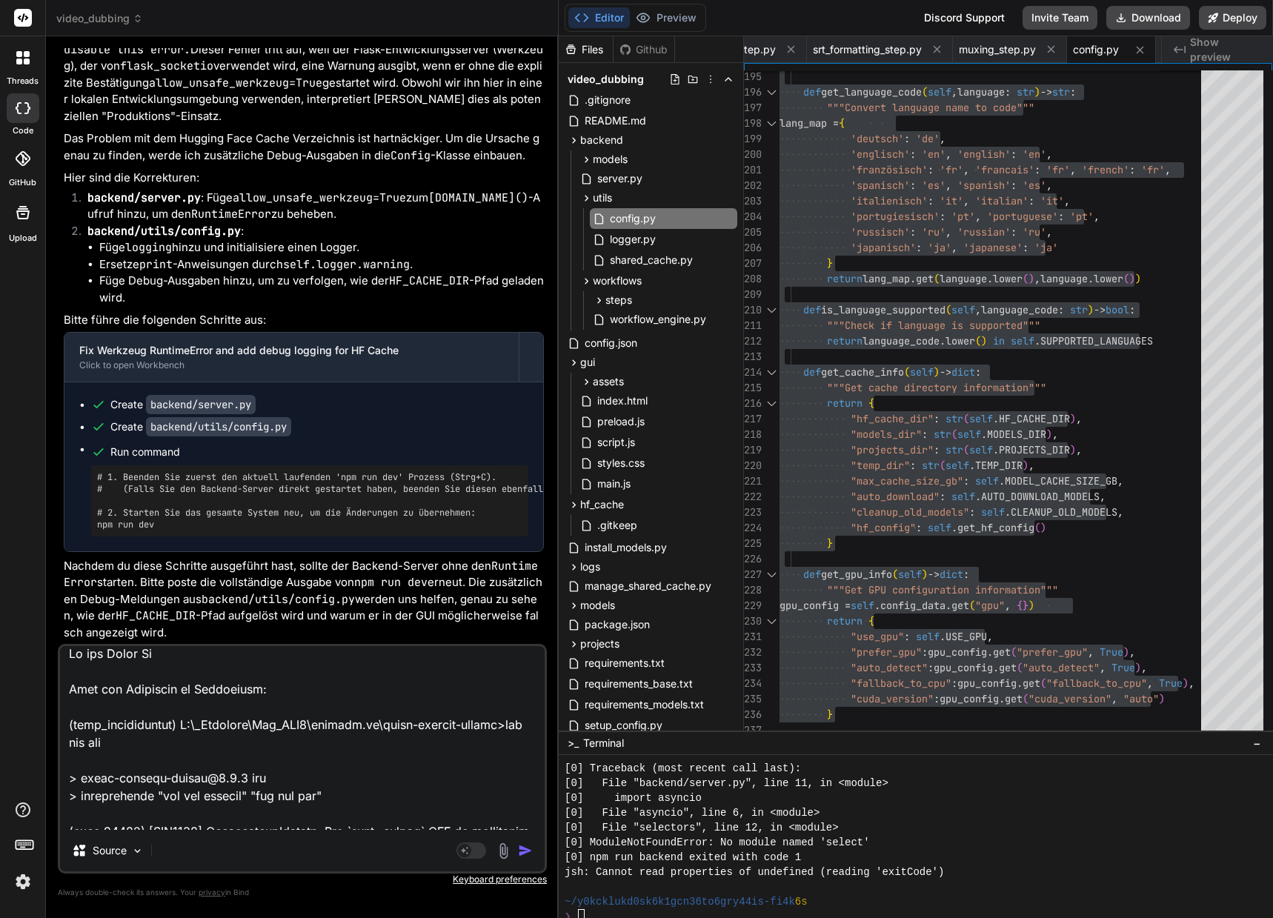
type textarea "In der Debug Con Hier die Meldungen im Powershell: (venv_videodubbing) D:\_Proj…"
type textarea "x"
type textarea "In der Debug Cons Hier die Meldungen im Powershell: (venv_videodubbing) D:\_Pro…"
type textarea "x"
type textarea "In der Debug Conso Hier die Meldungen im Powershell: (venv_videodubbing) D:\_Pr…"
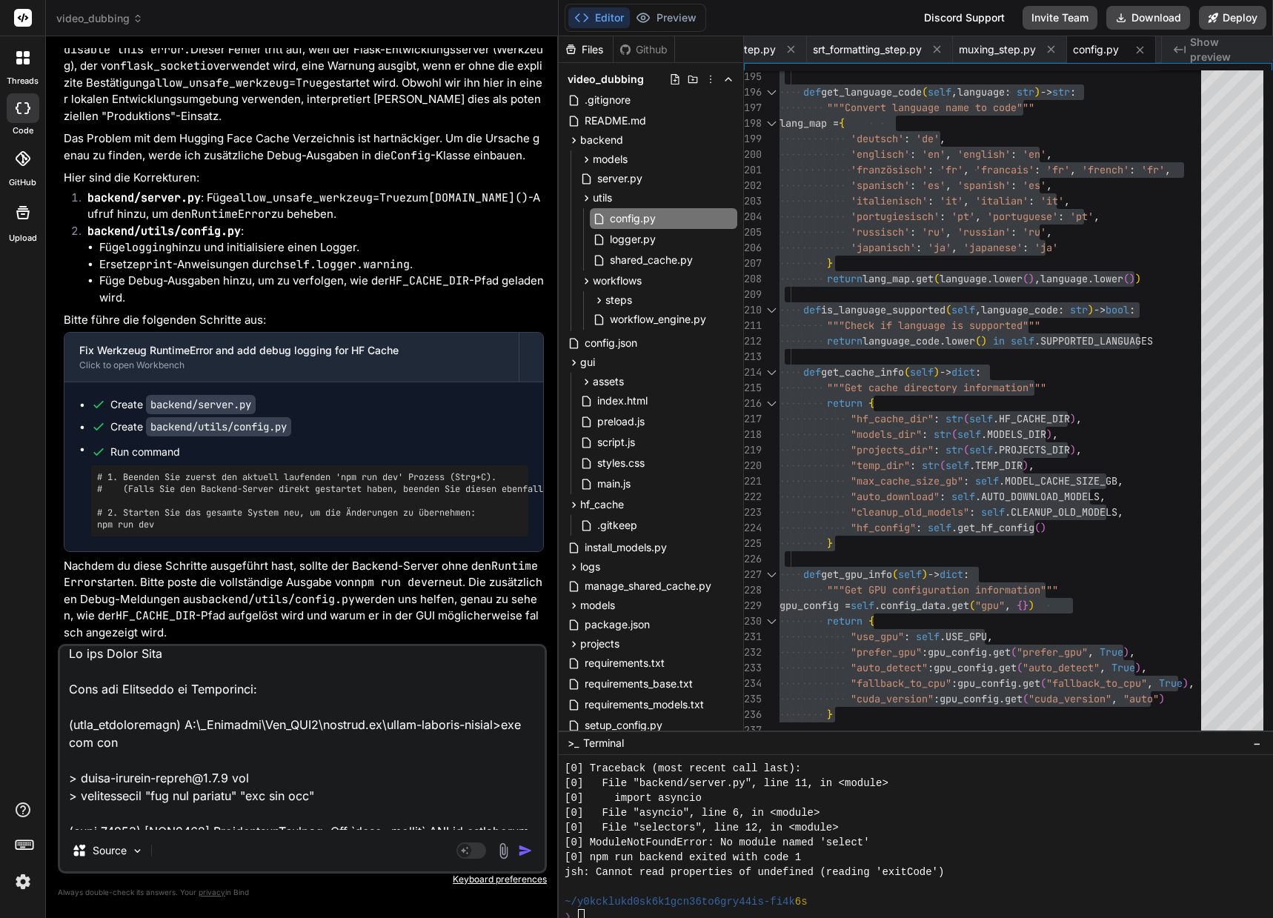
type textarea "x"
type textarea "In der Debug Consol Hier die Meldungen im Powershell: (venv_videodubbing) D:\_P…"
type textarea "x"
type textarea "In der Debug Console Hier die Meldungen im Powershell: (venv_videodubbing) D:\_…"
type textarea "x"
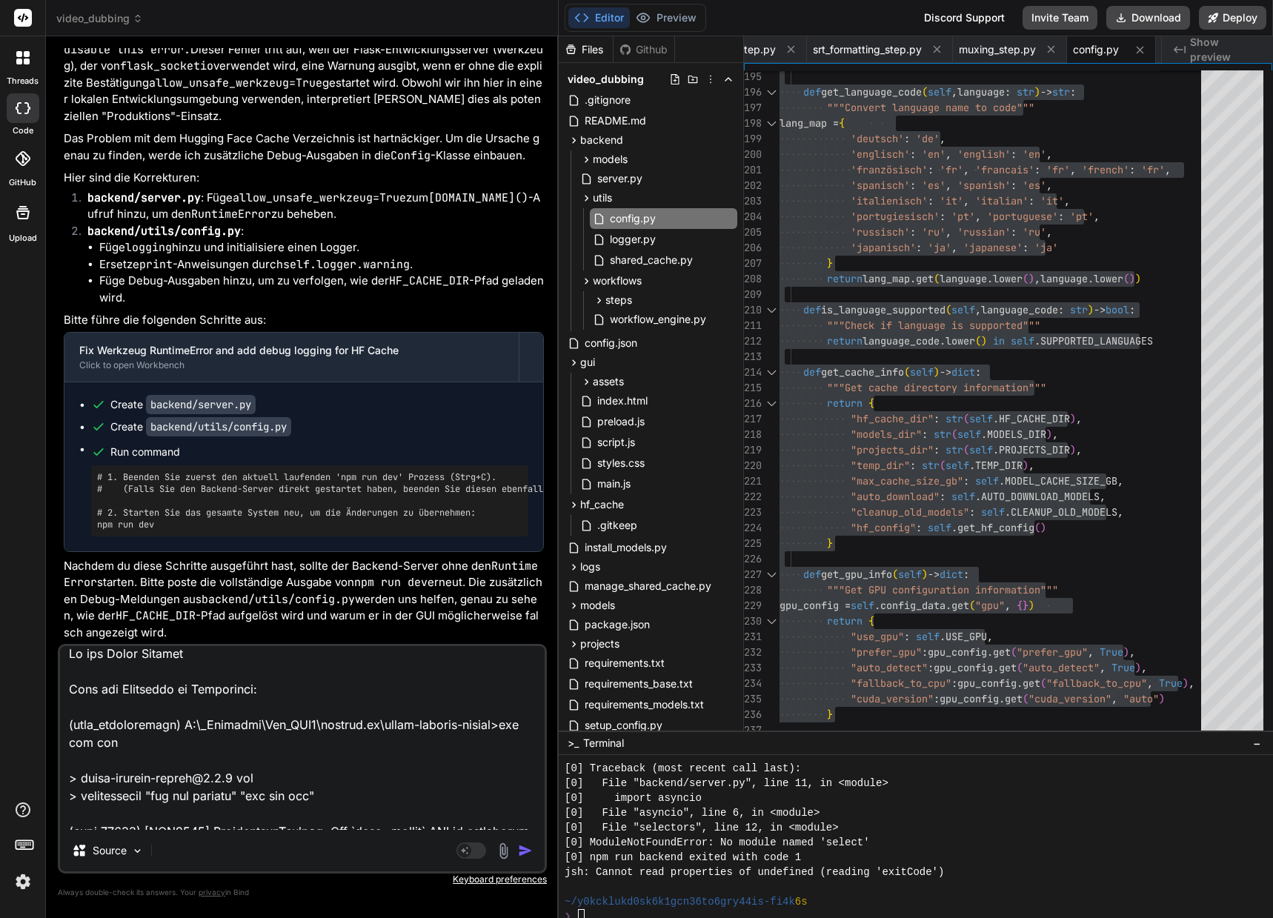
type textarea "In der Debug Console Hier die Meldungen im Powershell: (venv_videodubbing) D:\_…"
type textarea "x"
type textarea "In der Debug Console d Hier die Meldungen im Powershell: (venv_videodubbing) D:…"
type textarea "x"
type textarea "In der Debug Console de Hier die Meldungen im Powershell: (venv_videodubbing) D…"
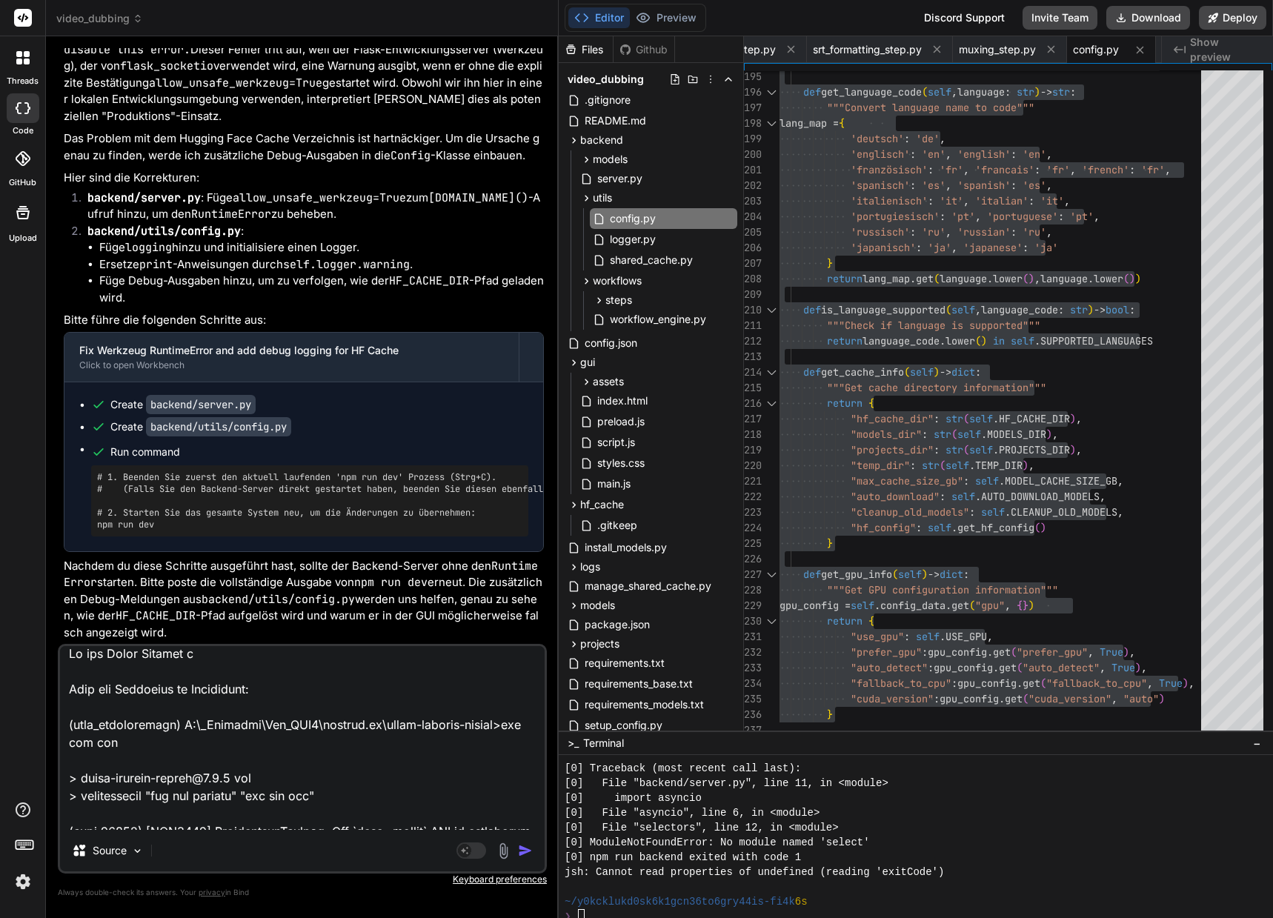
type textarea "x"
type textarea "In der Debug Console des Hier die Meldungen im Powershell: (venv_videodubbing) …"
type textarea "x"
type textarea "In der Debug Console des Hier die Meldungen im Powershell: (venv_videodubbing) …"
type textarea "x"
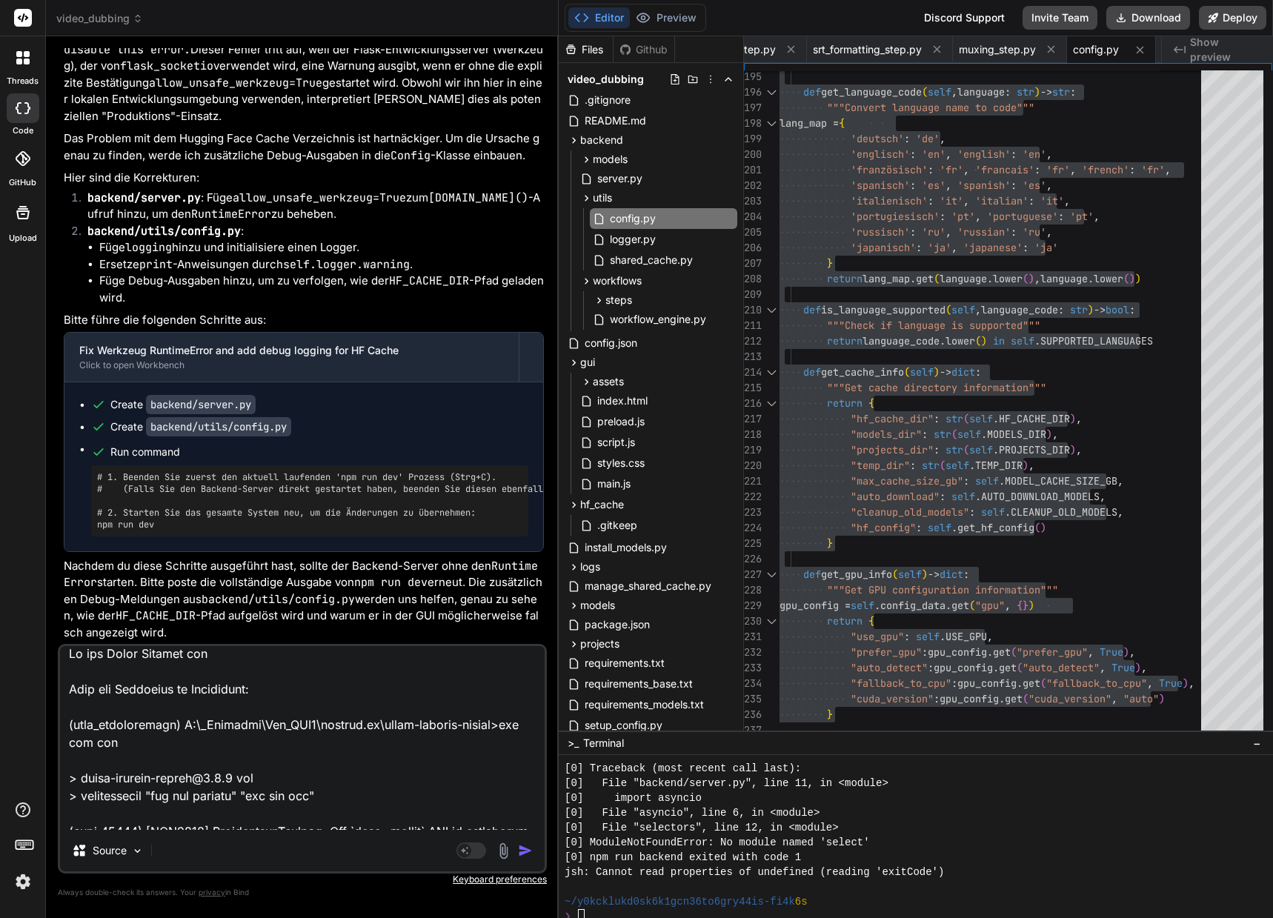
type textarea "In der Debug Console des G Hier die Meldungen im Powershell: (venv_videodubbing…"
type textarea "x"
type textarea "In der Debug Console des GU Hier die Meldungen im Powershell: (venv_videodubbin…"
type textarea "x"
type textarea "In der Debug Console des GUI Hier die Meldungen im Powershell: (venv_videodubbi…"
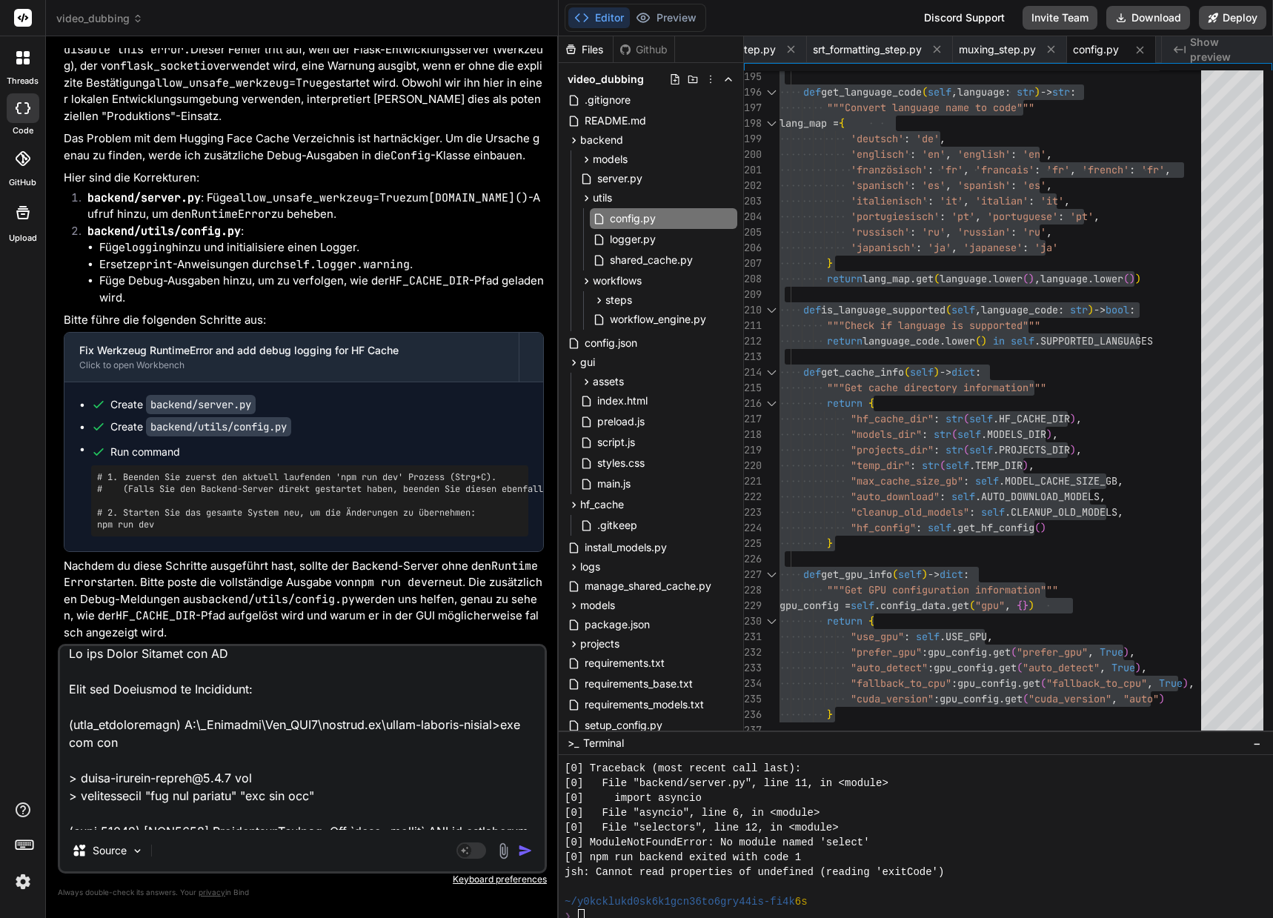
type textarea "x"
type textarea "In der Debug Console des GUI Hier die Meldungen im Powershell: (venv_videodubbi…"
type textarea "x"
type textarea "In der Debug Console des GUI s Hier die Meldungen im Powershell: (venv_videodub…"
type textarea "x"
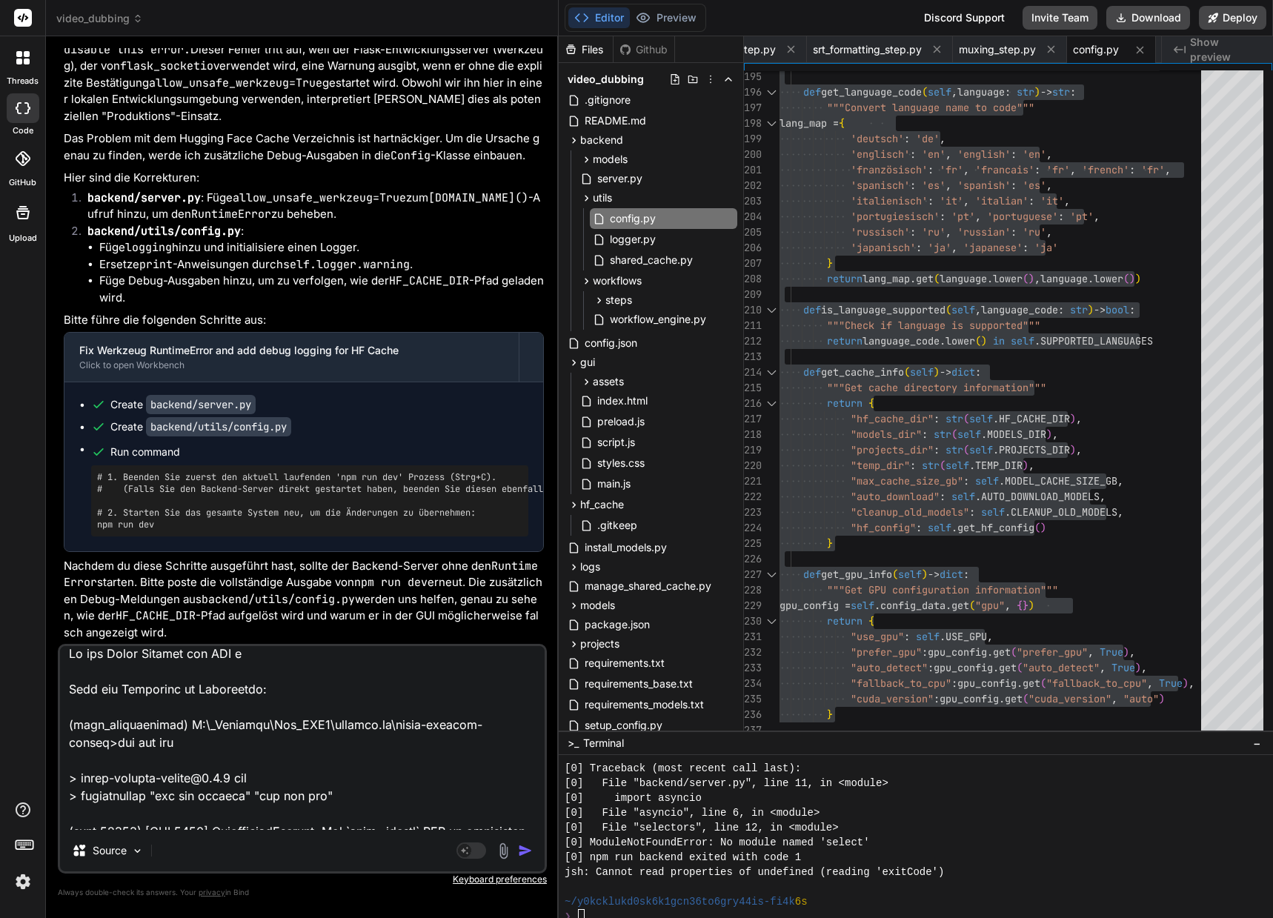
type textarea "In der Debug Console des GUI st Hier die Meldungen im Powershell: (venv_videodu…"
type textarea "x"
type textarea "In der Debug Console des GUI ste Hier die Meldungen im Powershell: (venv_videod…"
type textarea "x"
type textarea "In der Debug Console des GUI steh Hier die Meldungen im Powershell: (venv_video…"
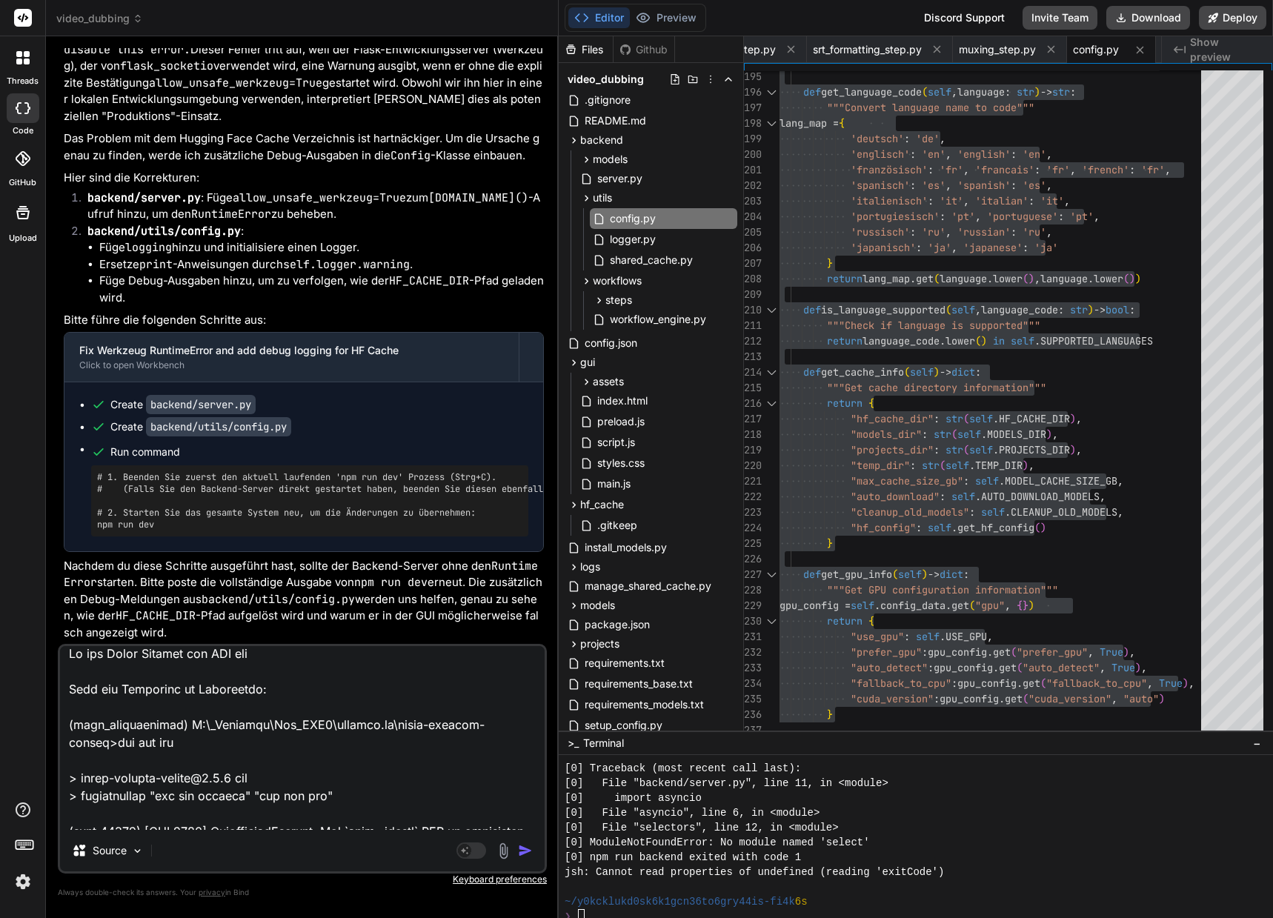
type textarea "x"
type textarea "In der Debug Console des GUI steht Hier die Meldungen im Powershell: (venv_vide…"
type textarea "x"
type textarea "In der Debug Console des GUI steht Hier die Meldungen im Powershell: (venv_vide…"
type textarea "x"
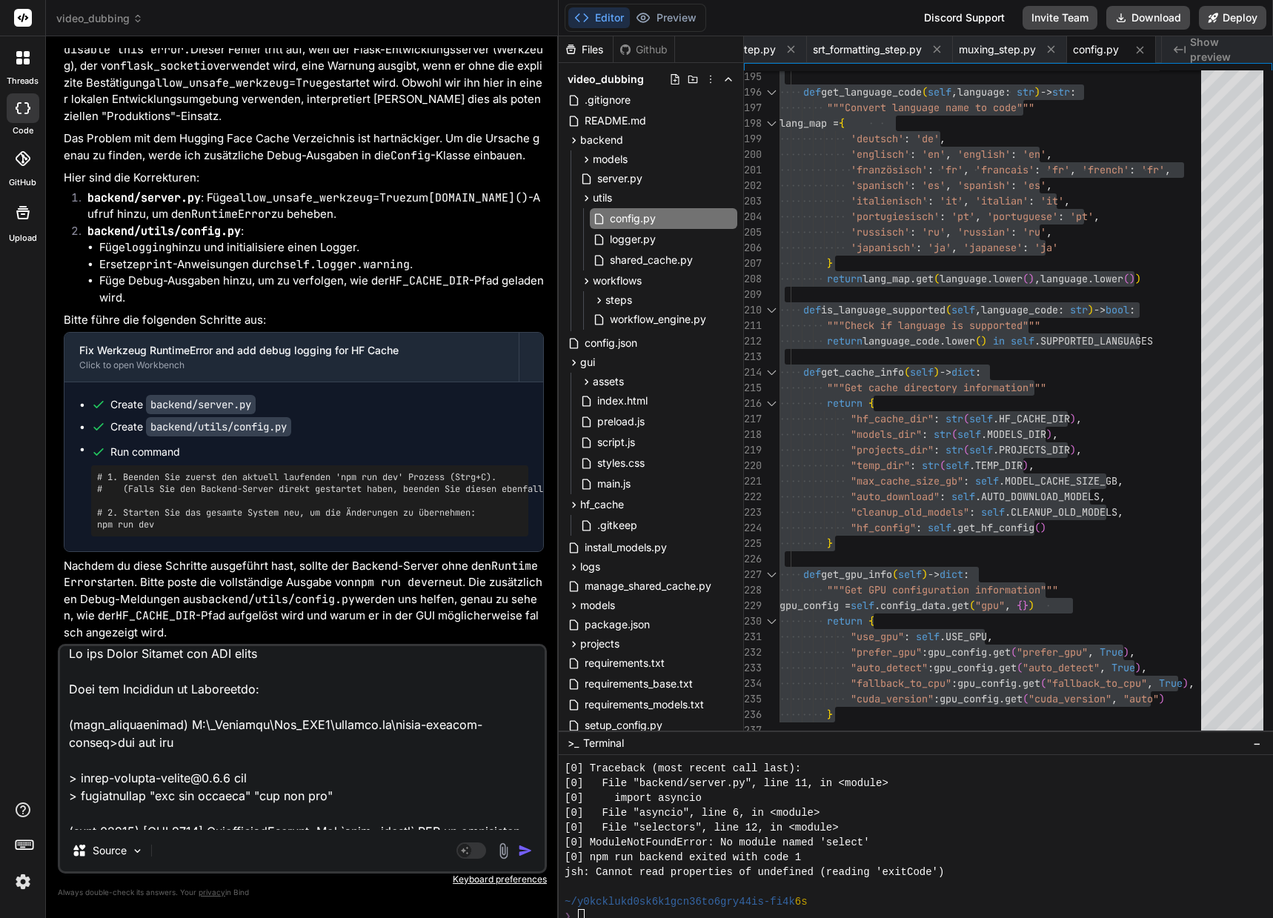
type textarea "In der Debug Console des GUI steht n Hier die Meldungen im Powershell: (venv_vi…"
type textarea "x"
type textarea "In der Debug Console des GUI steht no Hier die Meldungen im Powershell: (venv_v…"
type textarea "x"
type textarea "In der Debug Console des GUI steht noc Hier die Meldungen im Powershell: (venv_…"
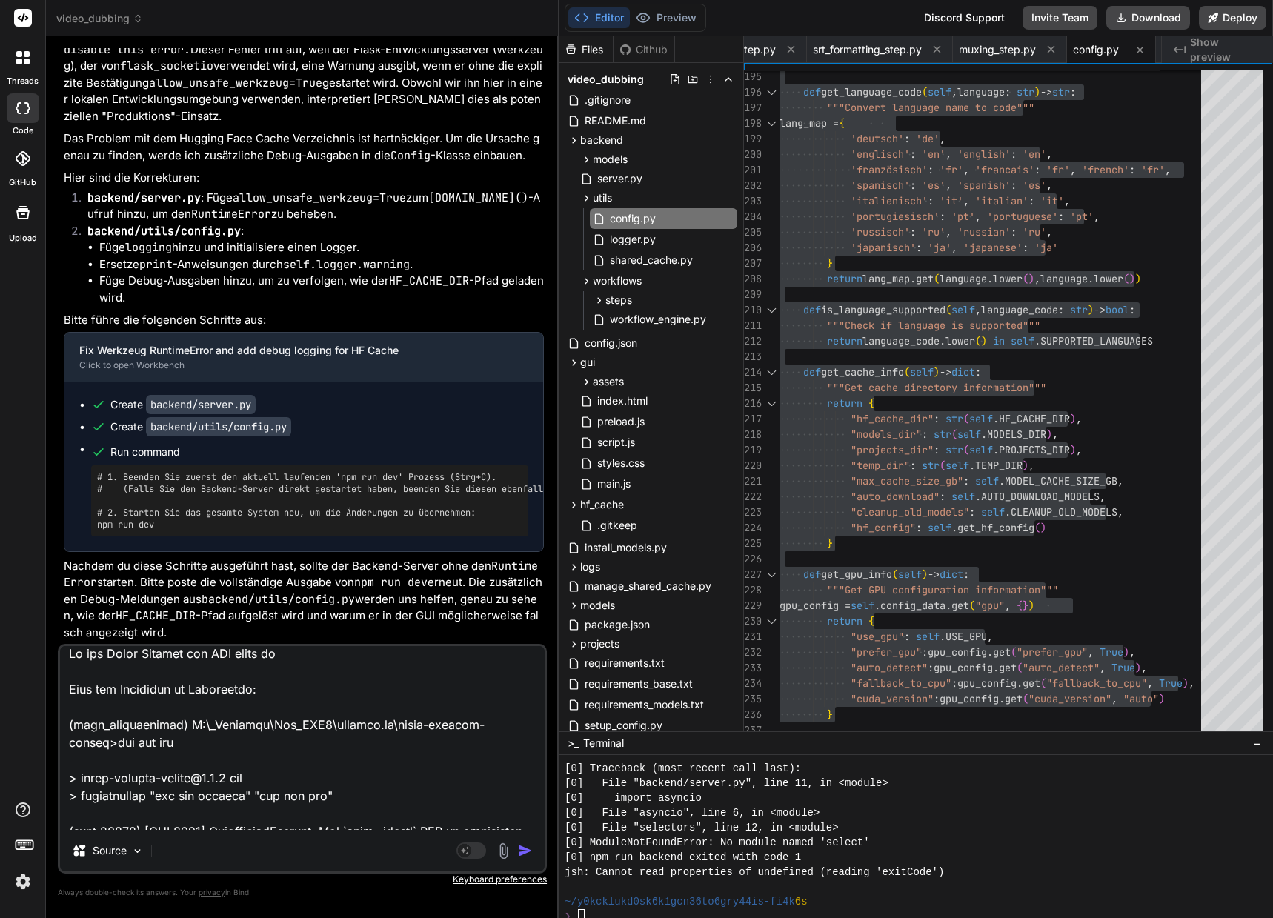
type textarea "x"
type textarea "In der Debug Console des GUI steht noch Hier die Meldungen im Powershell: (venv…"
type textarea "x"
type textarea "In der Debug Console des GUI steht noch Hier die Meldungen im Powershell: (venv…"
type textarea "x"
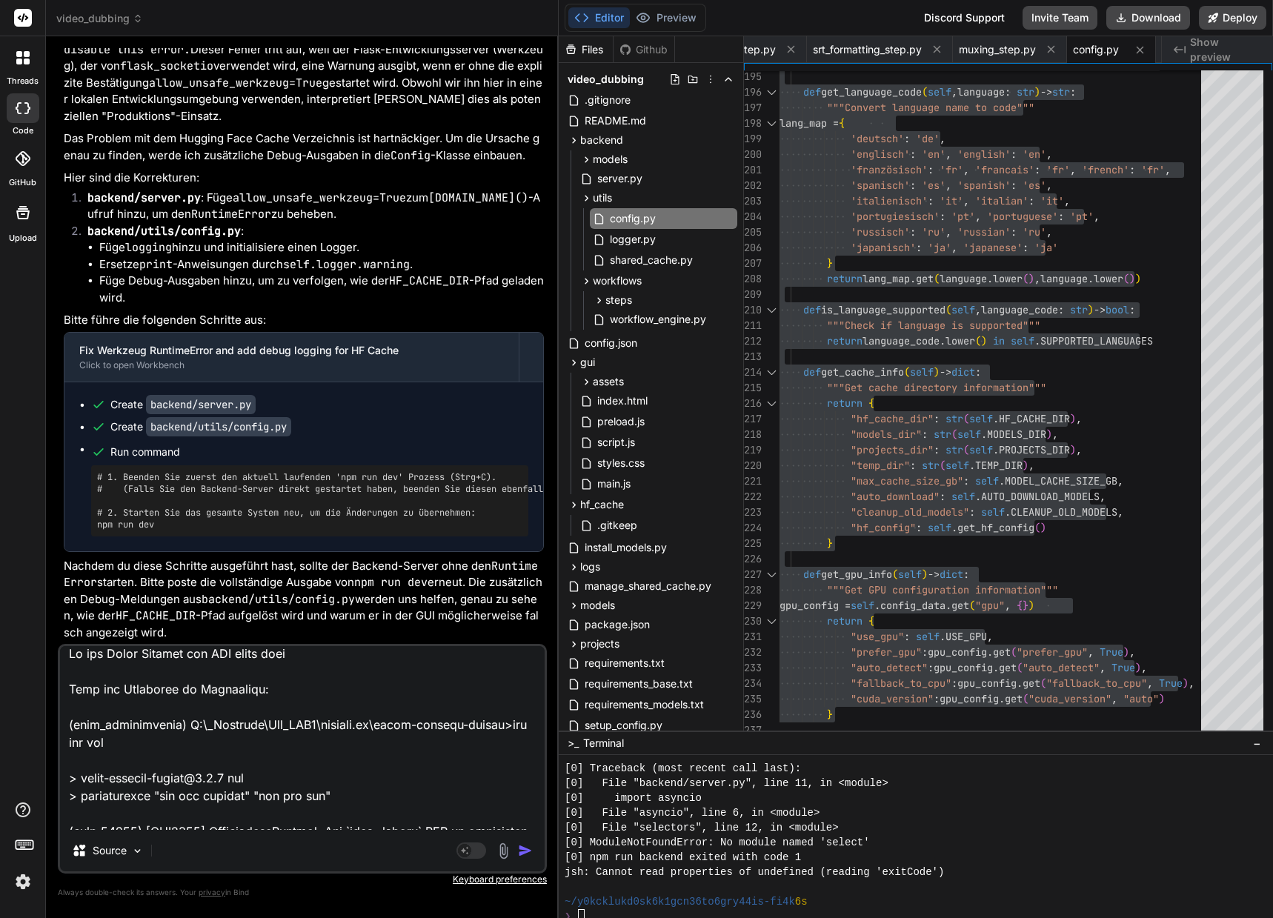
type textarea "In der Debug Console des GUI steht noch d Hier die Meldungen im Powershell: (ve…"
type textarea "x"
type textarea "In der Debug Console des GUI steht noch di Hier die Meldungen im Powershell: (v…"
type textarea "x"
type textarea "In der Debug Console des GUI steht noch die Hier die Meldungen im Powershell: (…"
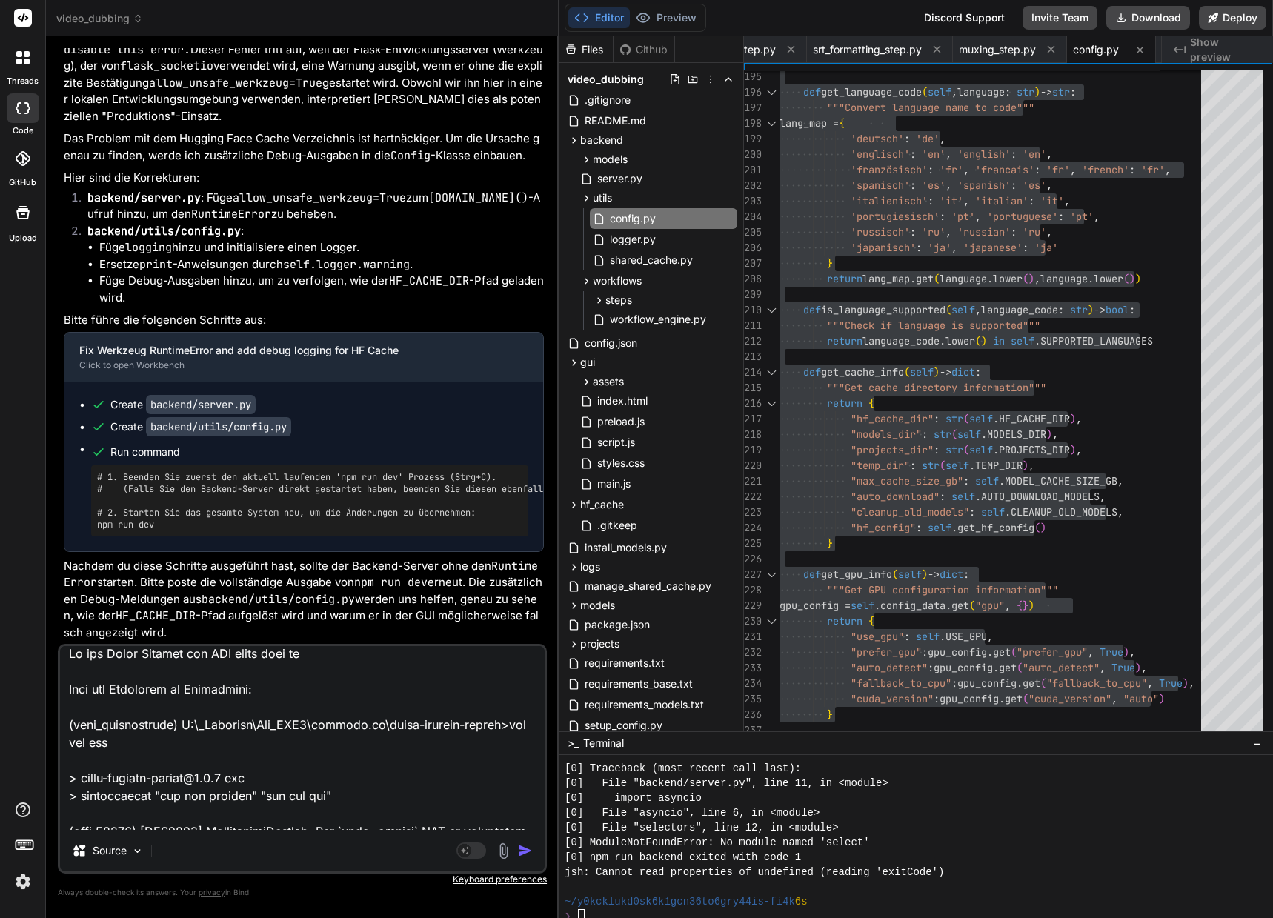
type textarea "x"
type textarea "In der Debug Console des GUI steht noch dies Hier die Meldungen im Powershell: …"
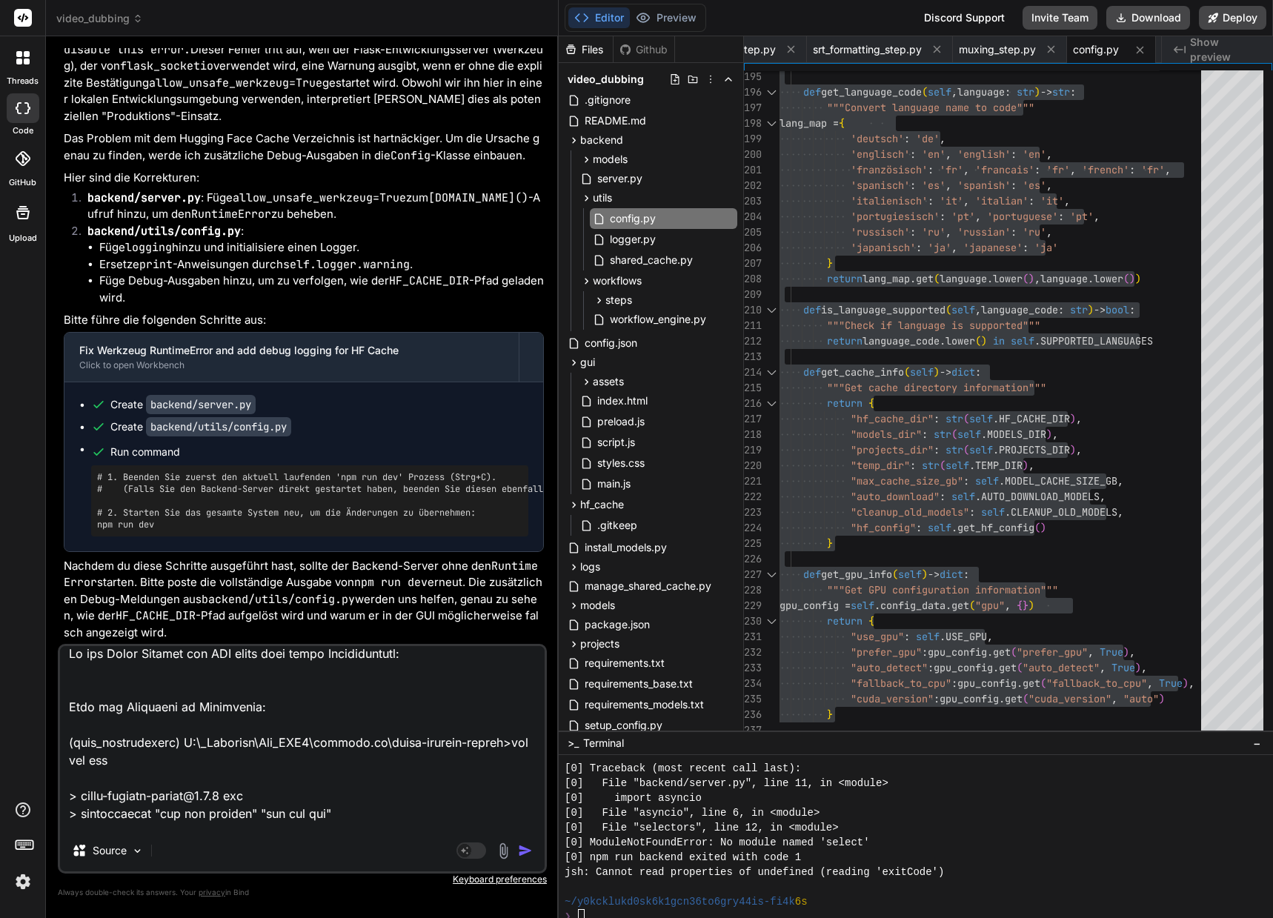
click at [173, 675] on textarea at bounding box center [302, 738] width 484 height 184
paste textarea "(venv_videodubbing) D:\_Projekte\Syn_PRG1\getbind.co\video-dubbing-system>npm r…"
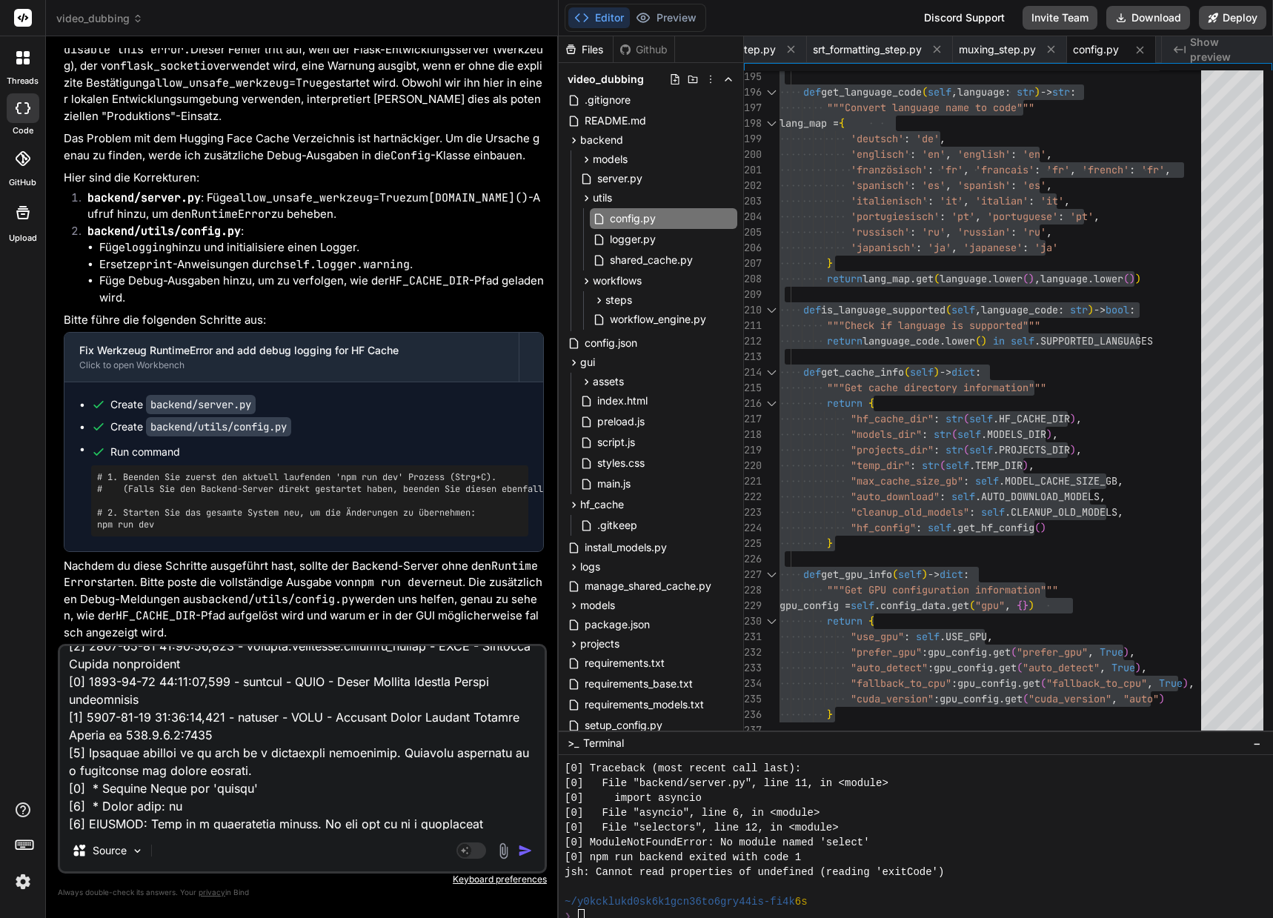
scroll to position [0, 0]
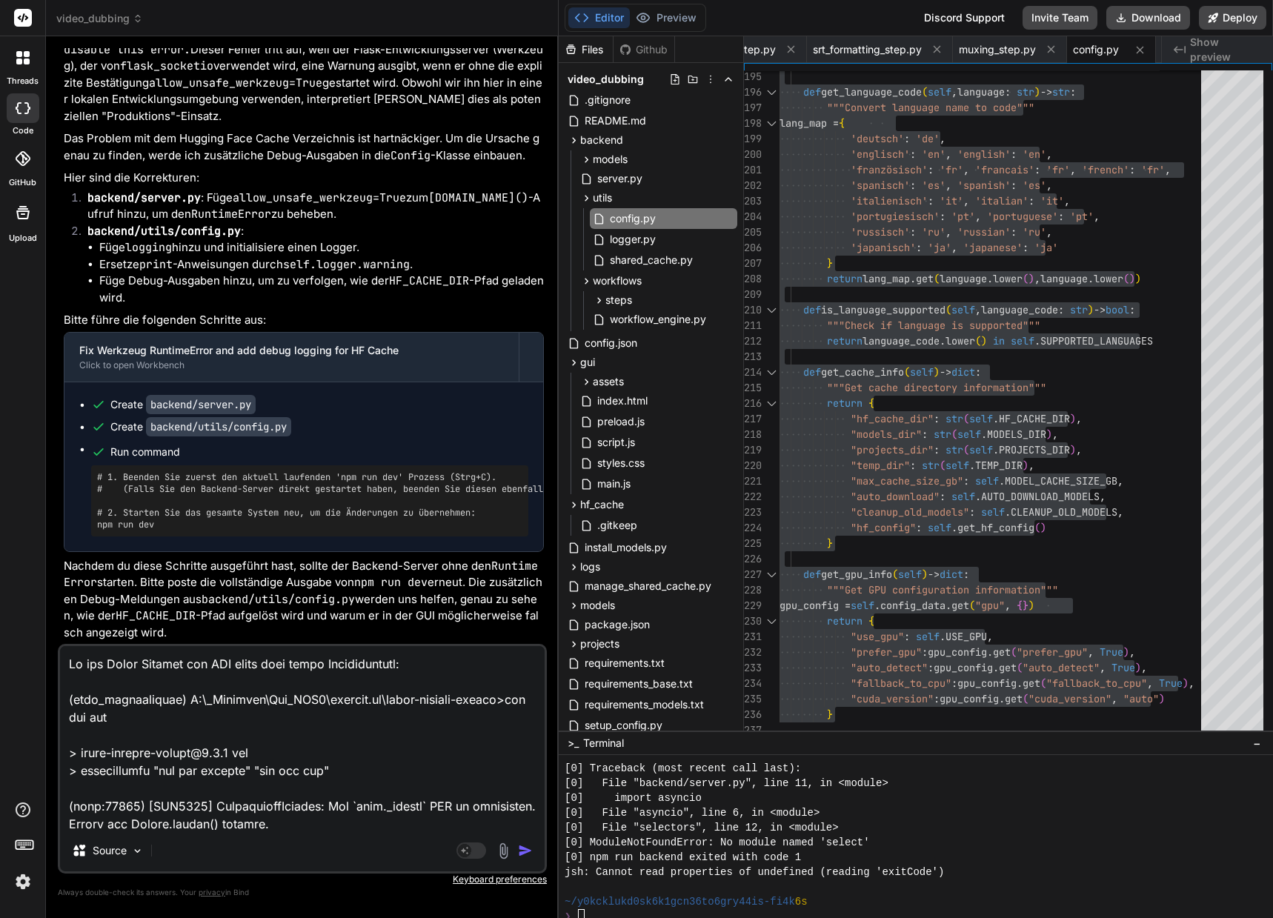
drag, startPoint x: 190, startPoint y: 751, endPoint x: 44, endPoint y: 696, distance: 155.9
click at [44, 696] on div "threads code GitHub Upload video_dubbing Created with Pixso. Bind AI Web Search…" at bounding box center [636, 459] width 1273 height 918
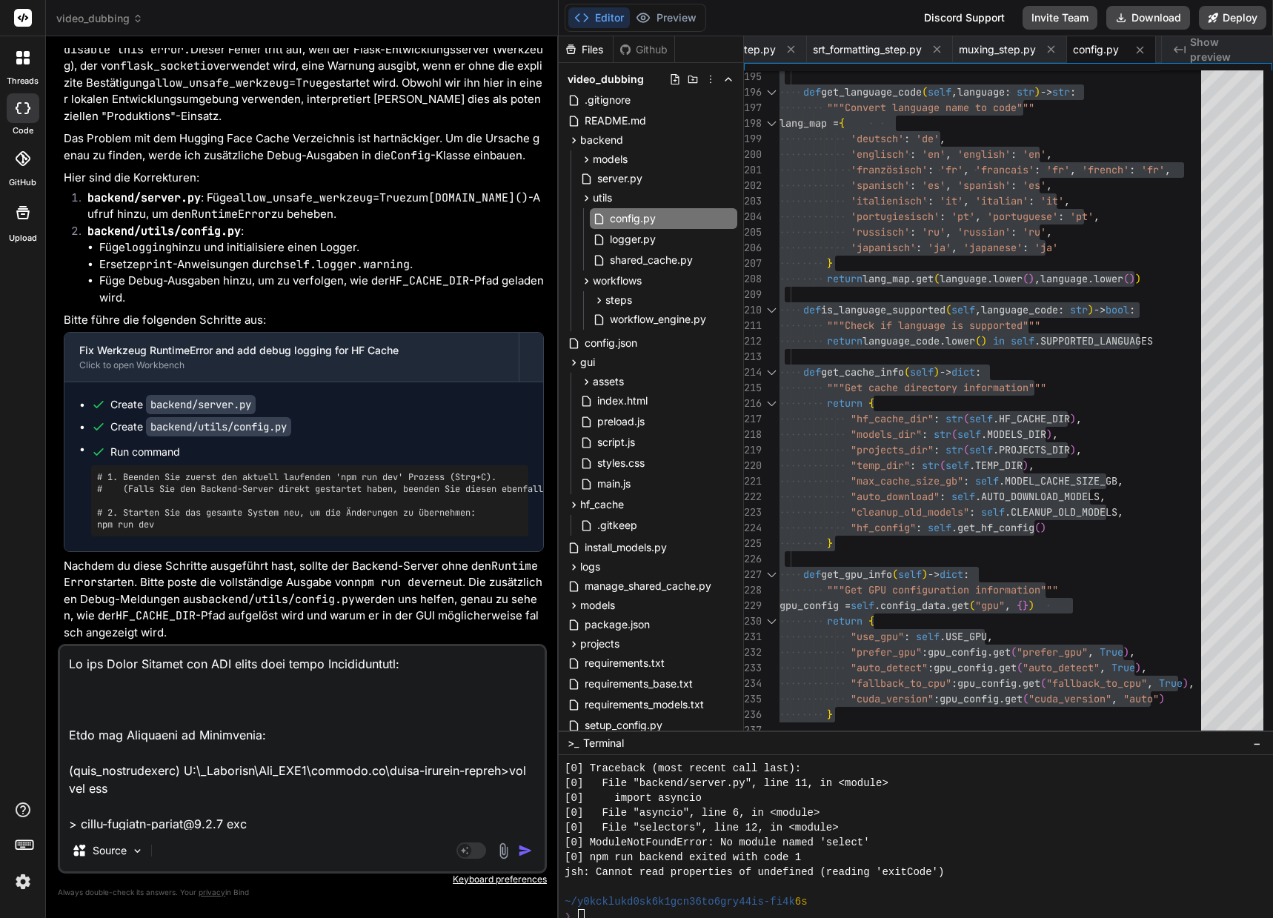
click at [136, 685] on textarea at bounding box center [302, 738] width 484 height 184
paste textarea "Error loading settings: Error: Error invoking remote method 'get-settings': Err…"
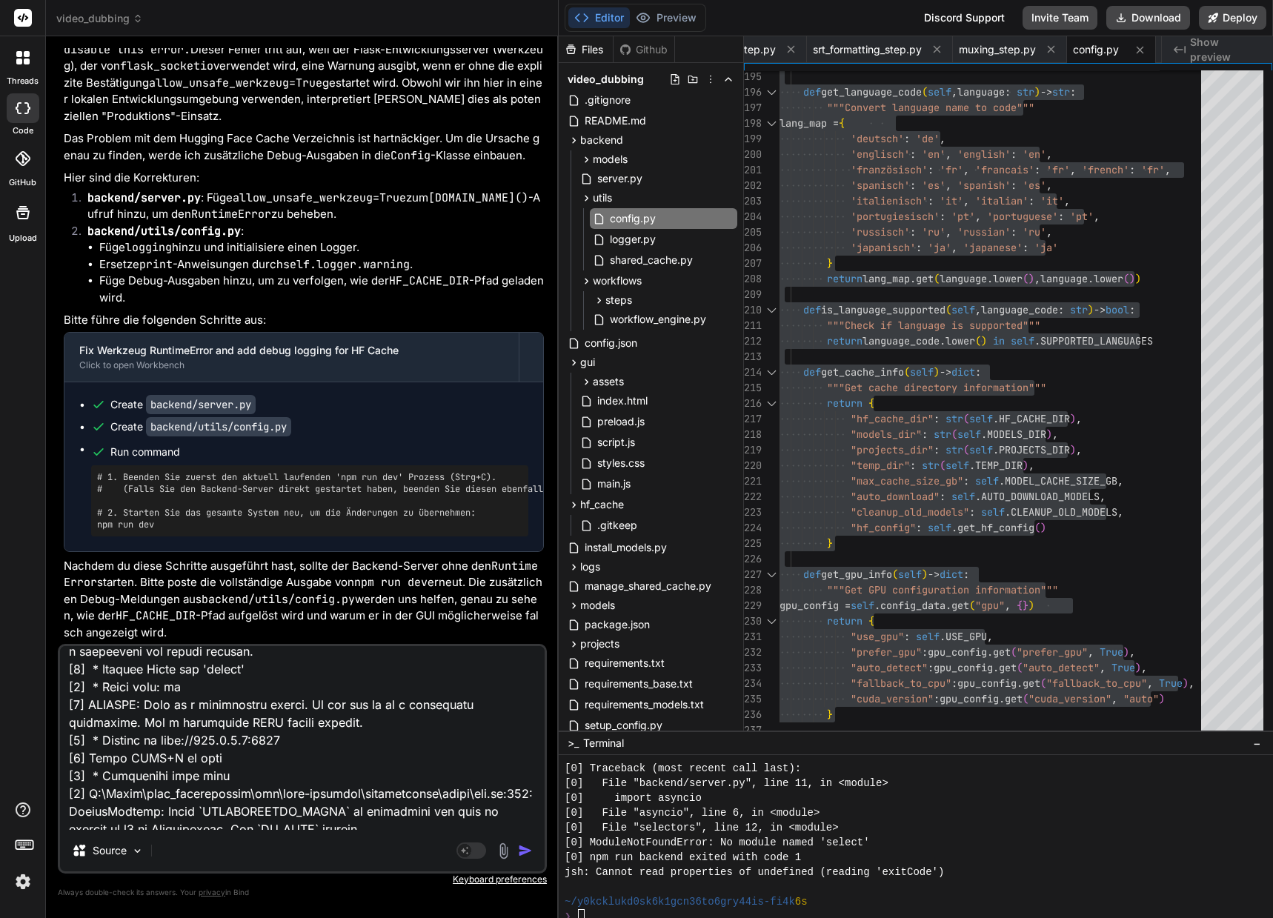
scroll to position [910, 0]
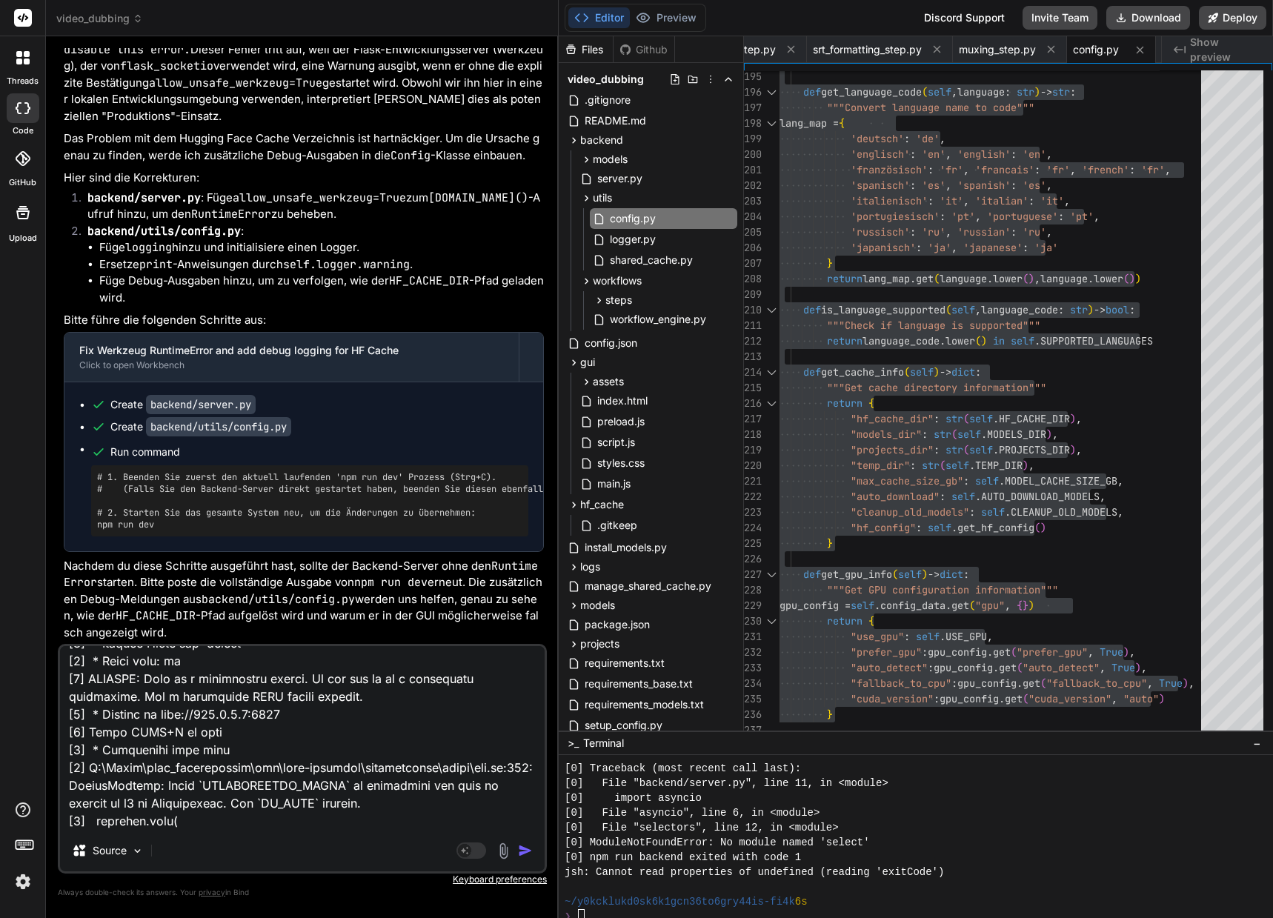
drag, startPoint x: 69, startPoint y: 763, endPoint x: 221, endPoint y: 847, distance: 174.0
click at [221, 847] on div "Source Agent Mode. When this toggle is activated, AI automatically makes decisi…" at bounding box center [302, 759] width 489 height 230
paste textarea "[0] Note: Environment variable`HF_TOKEN` is set and is the current active token…"
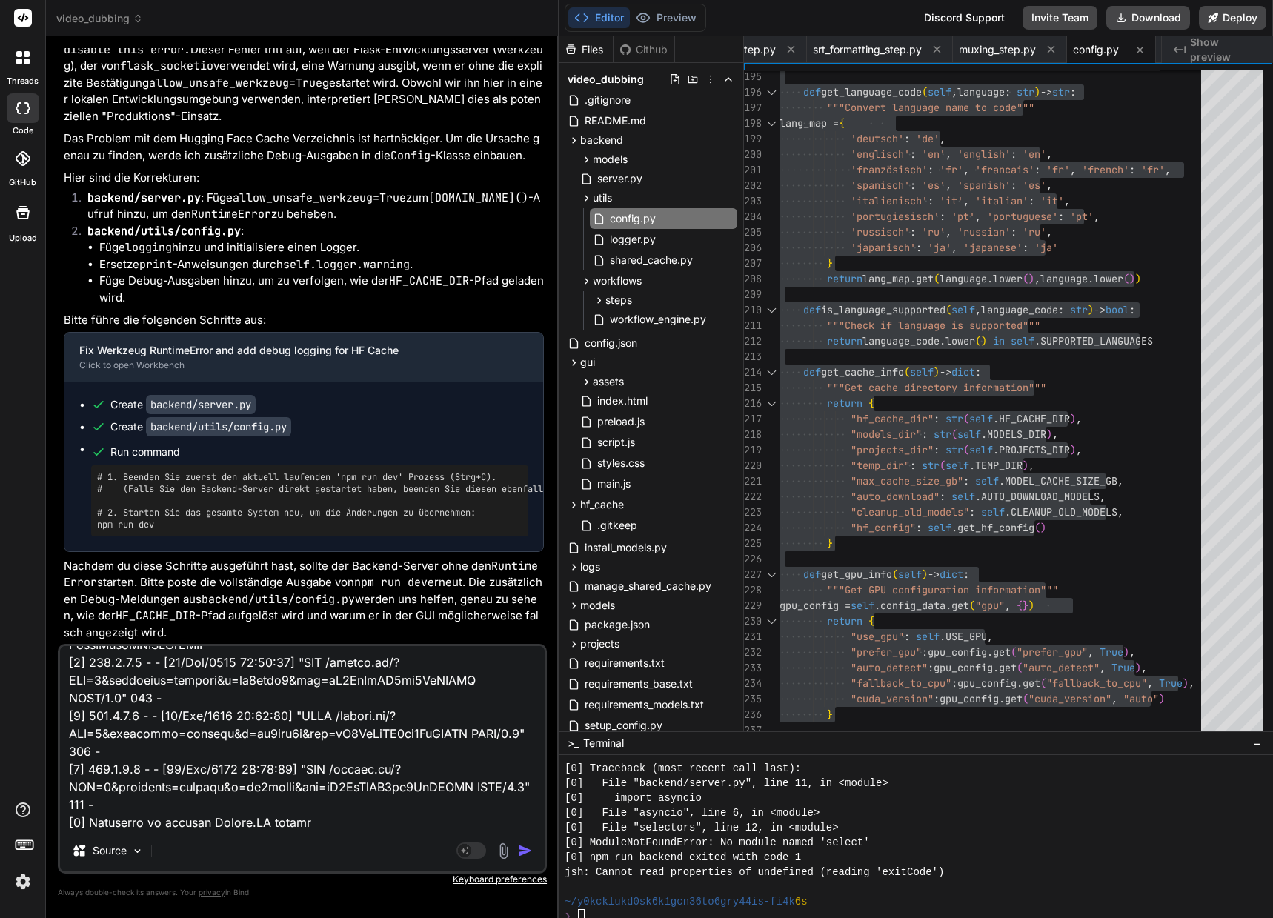
drag, startPoint x: 519, startPoint y: 848, endPoint x: 544, endPoint y: 841, distance: 27.0
click at [519, 848] on img "button" at bounding box center [525, 850] width 15 height 15
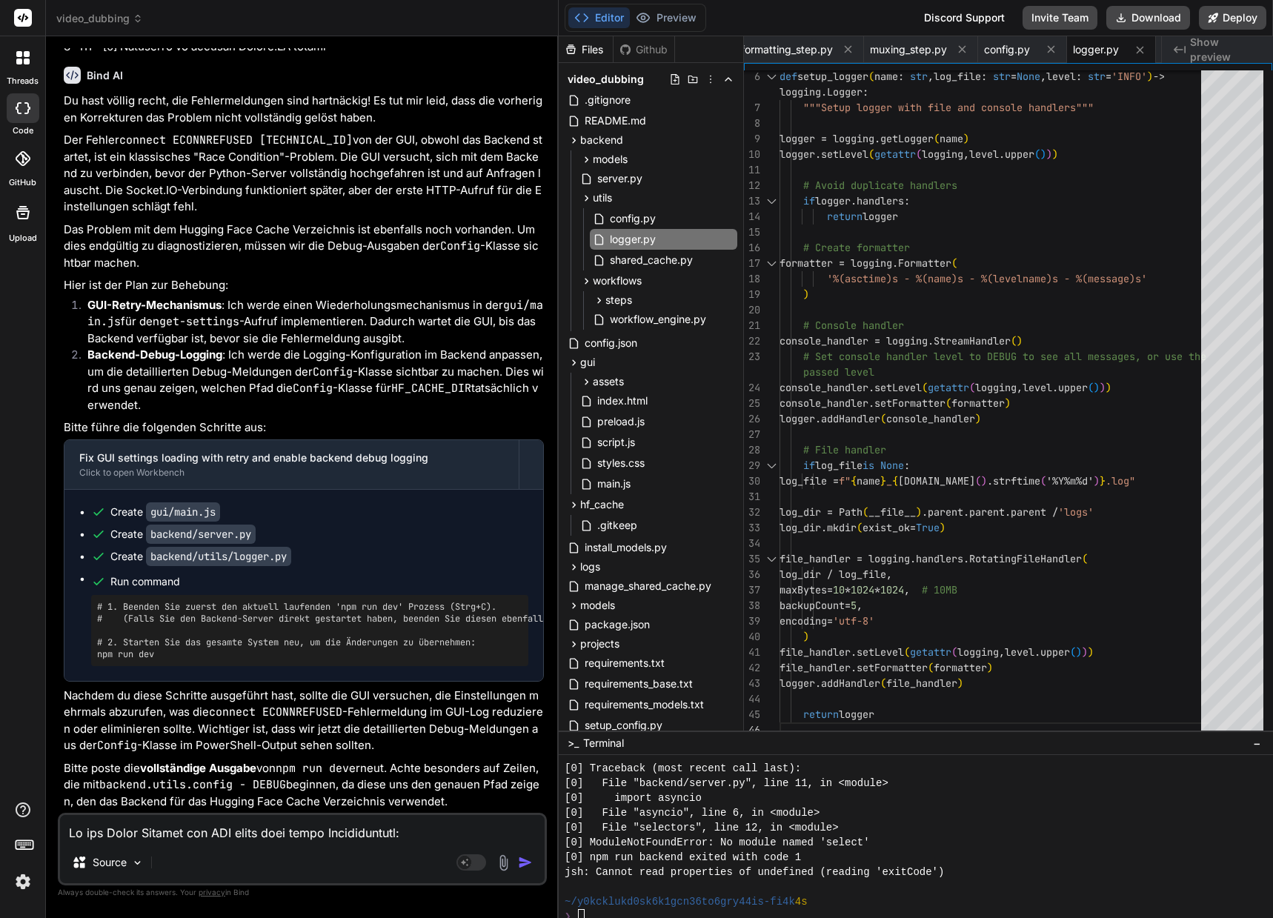
scroll to position [46880, 0]
drag, startPoint x: 608, startPoint y: 483, endPoint x: 632, endPoint y: 463, distance: 31.0
click at [608, 483] on span "main.js" at bounding box center [614, 484] width 36 height 18
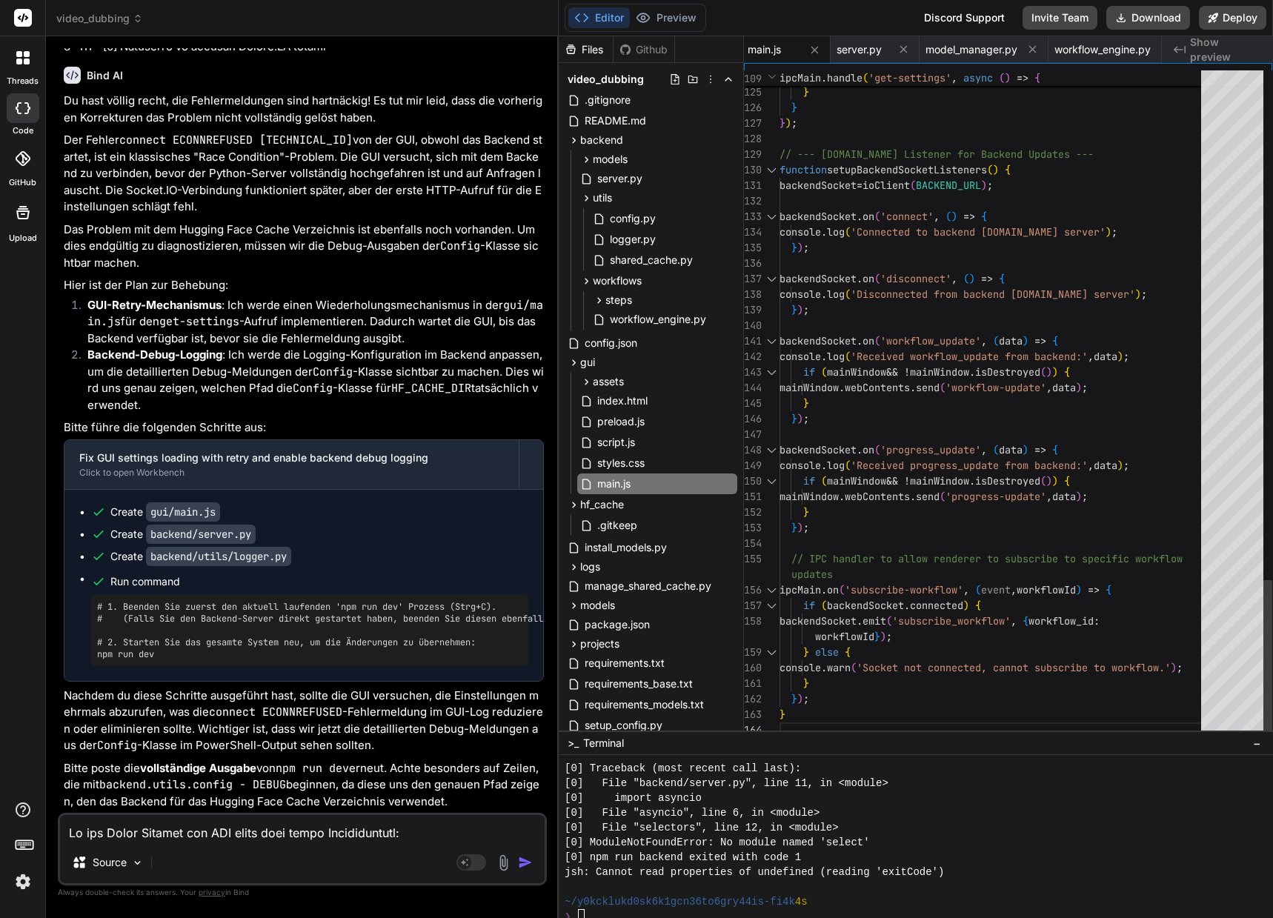
scroll to position [15, 0]
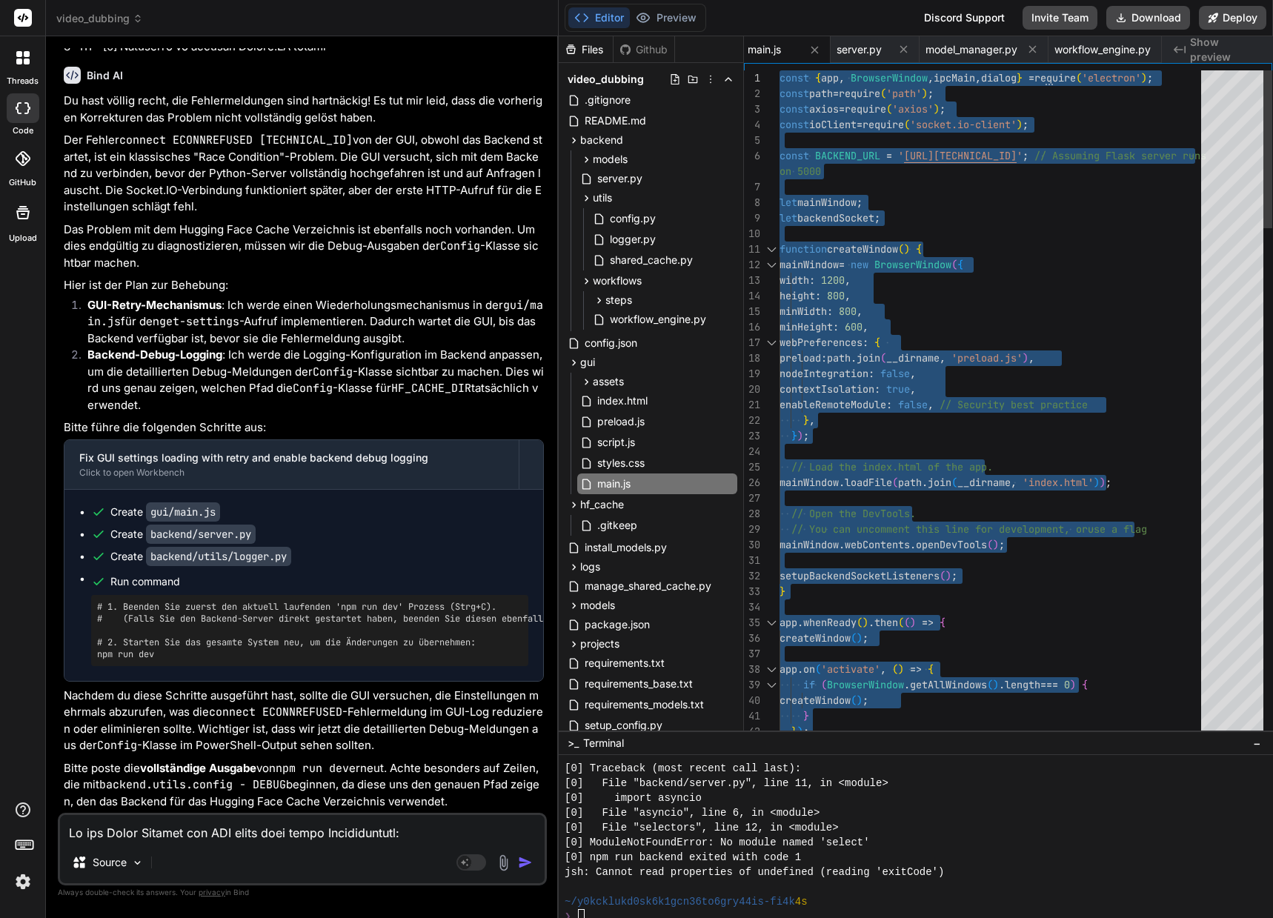
drag, startPoint x: 803, startPoint y: 716, endPoint x: 680, endPoint y: -90, distance: 814.5
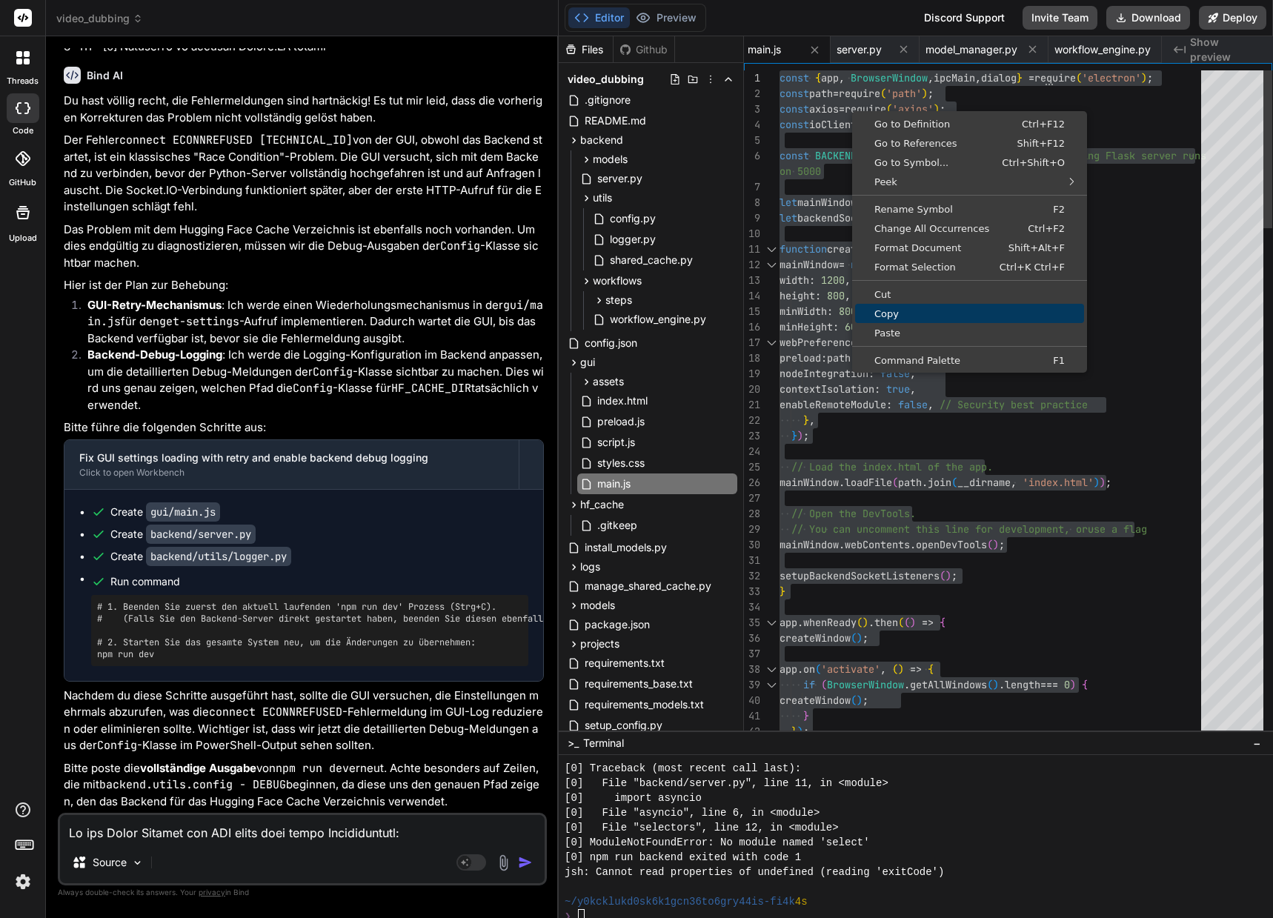
click at [895, 306] on link "Copy" at bounding box center [969, 313] width 229 height 19
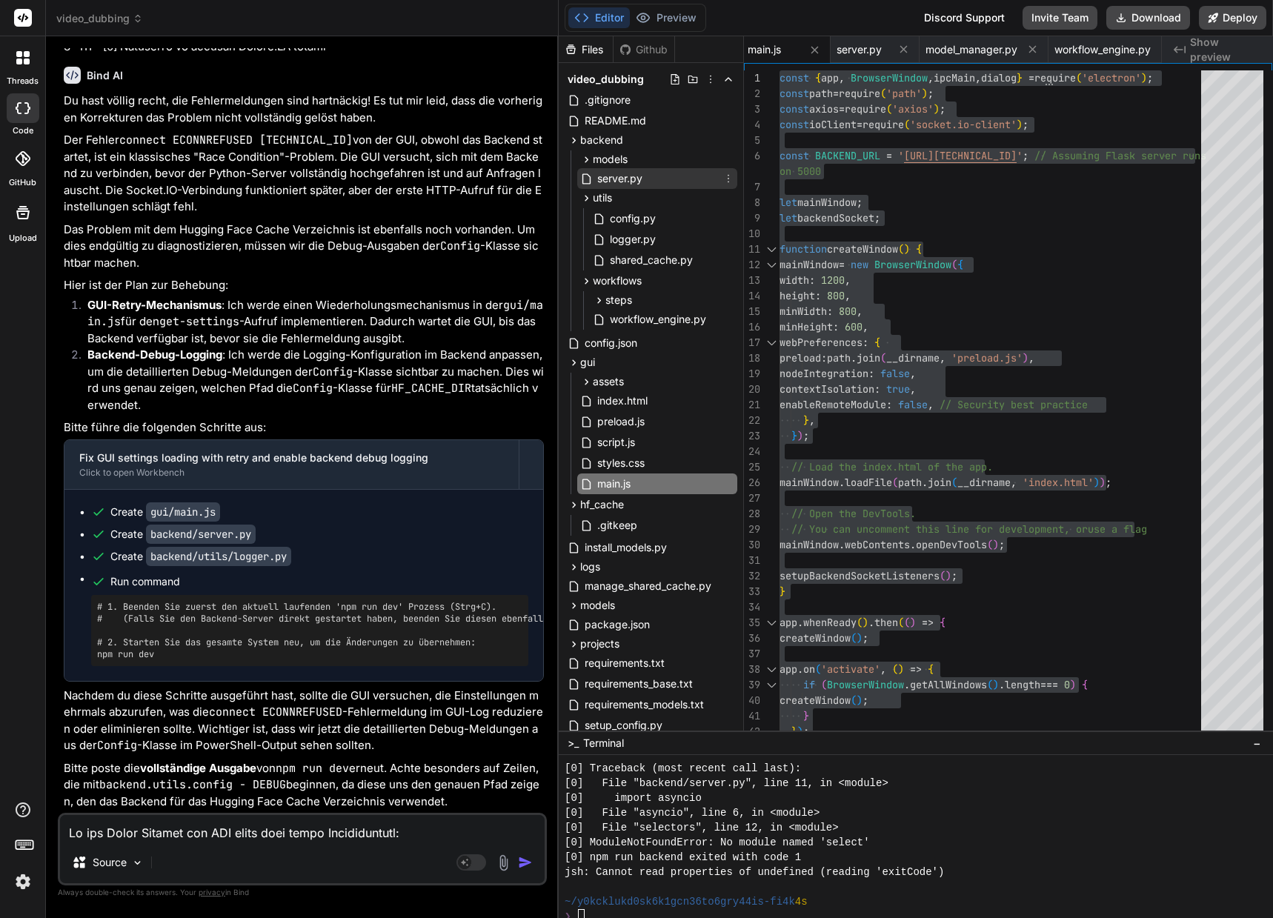
click at [621, 180] on span "server.py" at bounding box center [620, 179] width 48 height 18
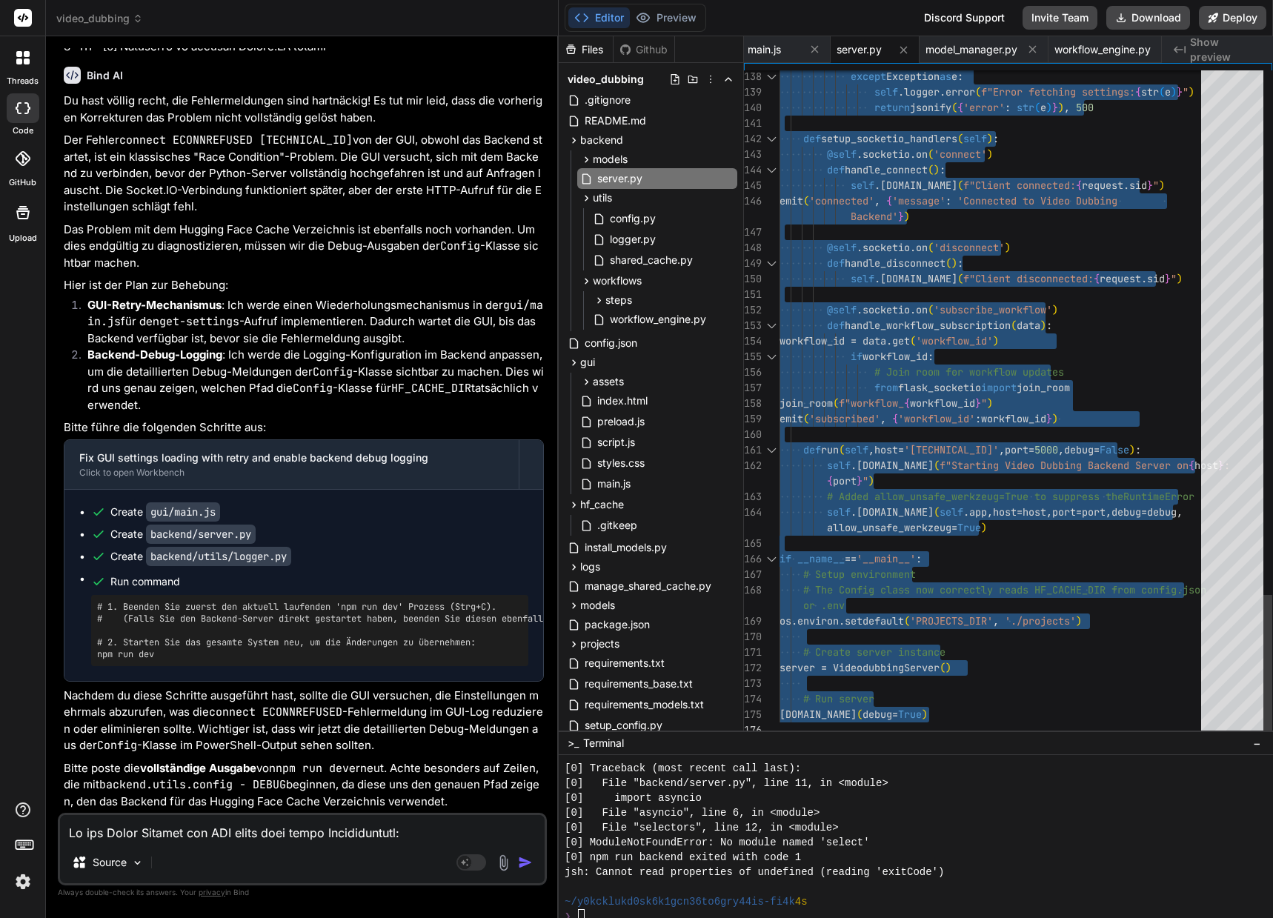
drag, startPoint x: 780, startPoint y: 77, endPoint x: 822, endPoint y: 816, distance: 739.7
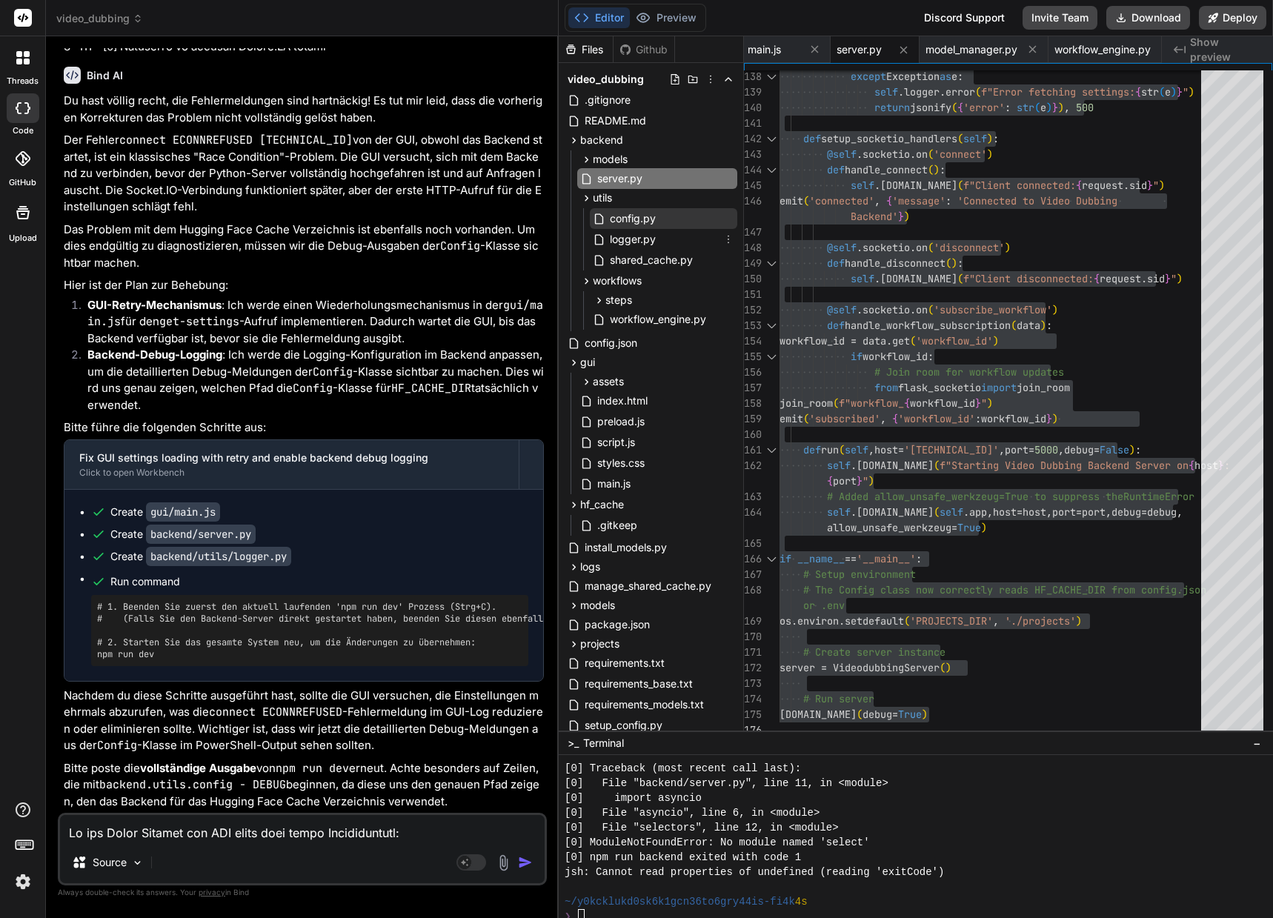
drag, startPoint x: 643, startPoint y: 241, endPoint x: 684, endPoint y: 224, distance: 44.2
click at [643, 241] on span "logger.py" at bounding box center [632, 239] width 49 height 18
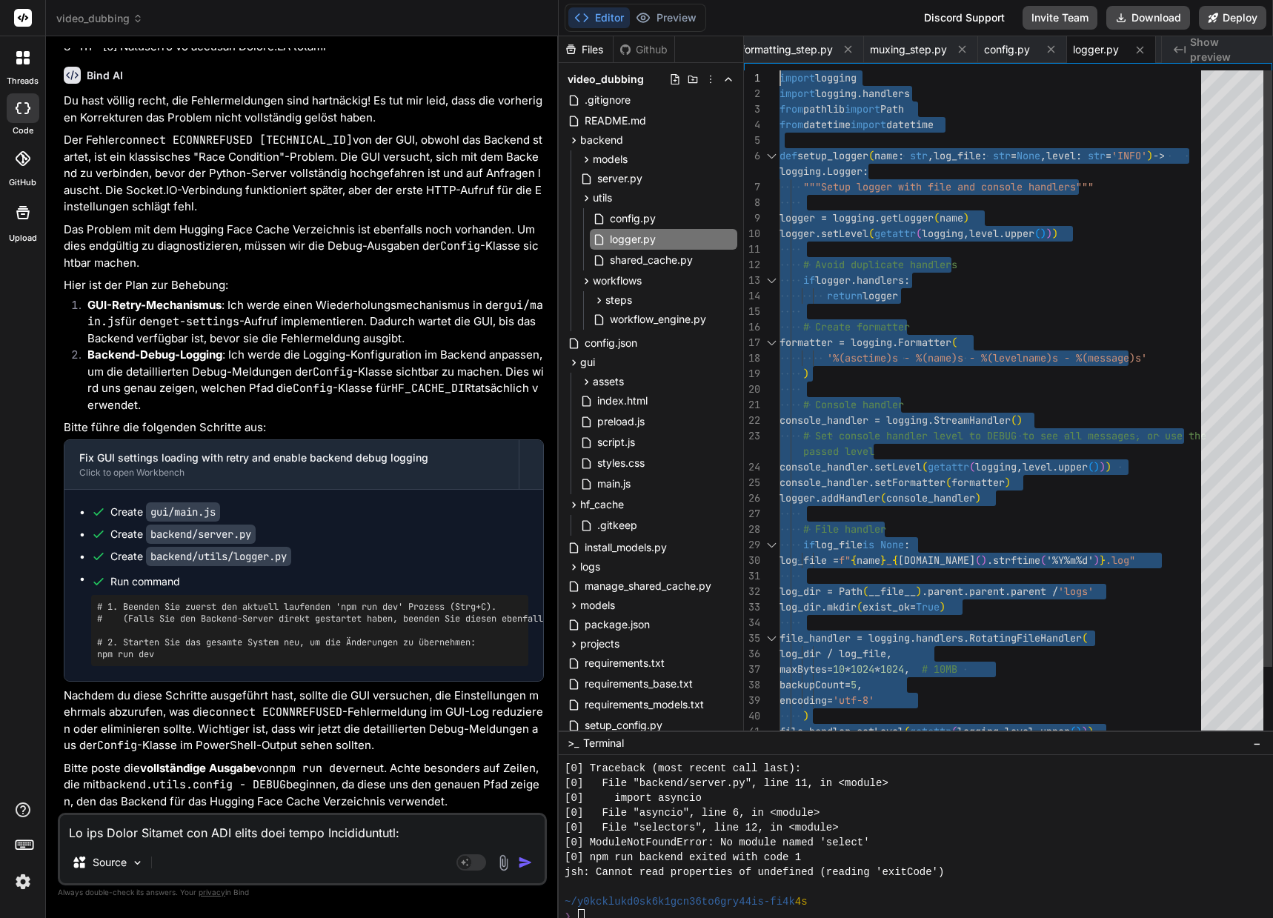
drag, startPoint x: 910, startPoint y: 718, endPoint x: 735, endPoint y: -87, distance: 823.2
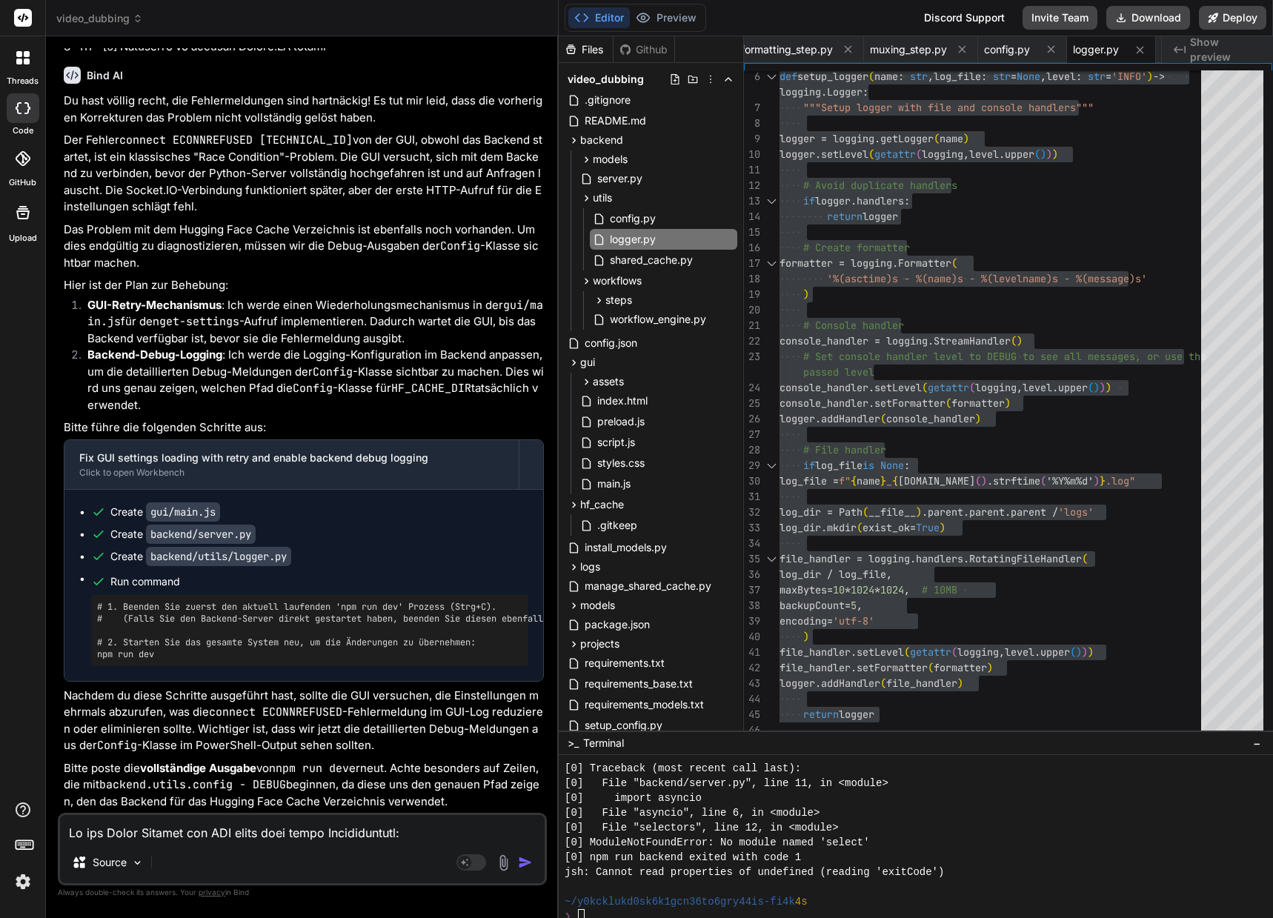
drag, startPoint x: 391, startPoint y: 750, endPoint x: 398, endPoint y: 744, distance: 9.4
click at [391, 750] on p "Nachdem du diese Schritte ausgeführt hast, sollte die GUI versuchen, die Einste…" at bounding box center [304, 720] width 480 height 67
click at [296, 831] on textarea at bounding box center [302, 828] width 484 height 27
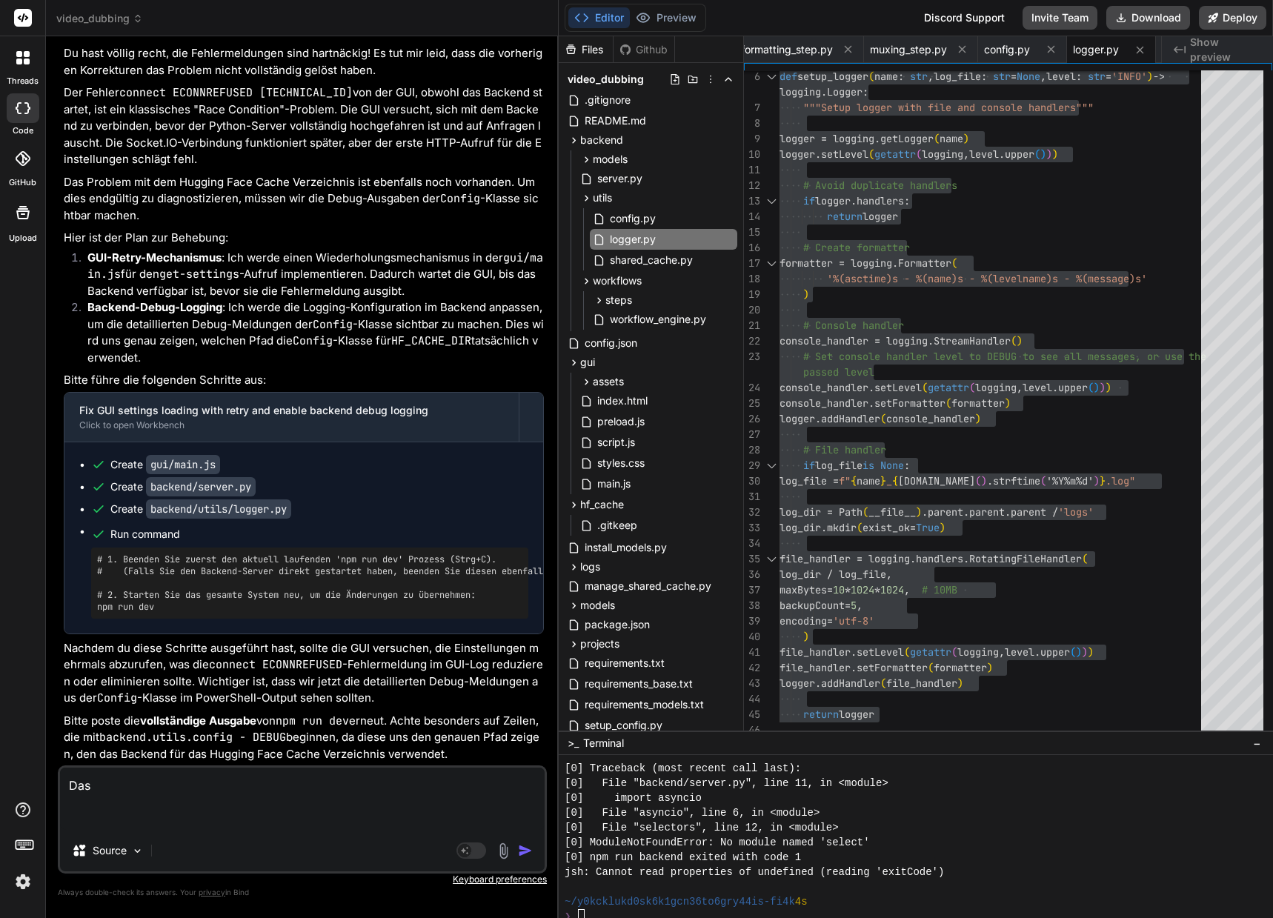
paste textarea "(venv_videodubbing) D:\_Projekte\Syn_PRG1\getbind.co\video-dubbing-system>npm r…"
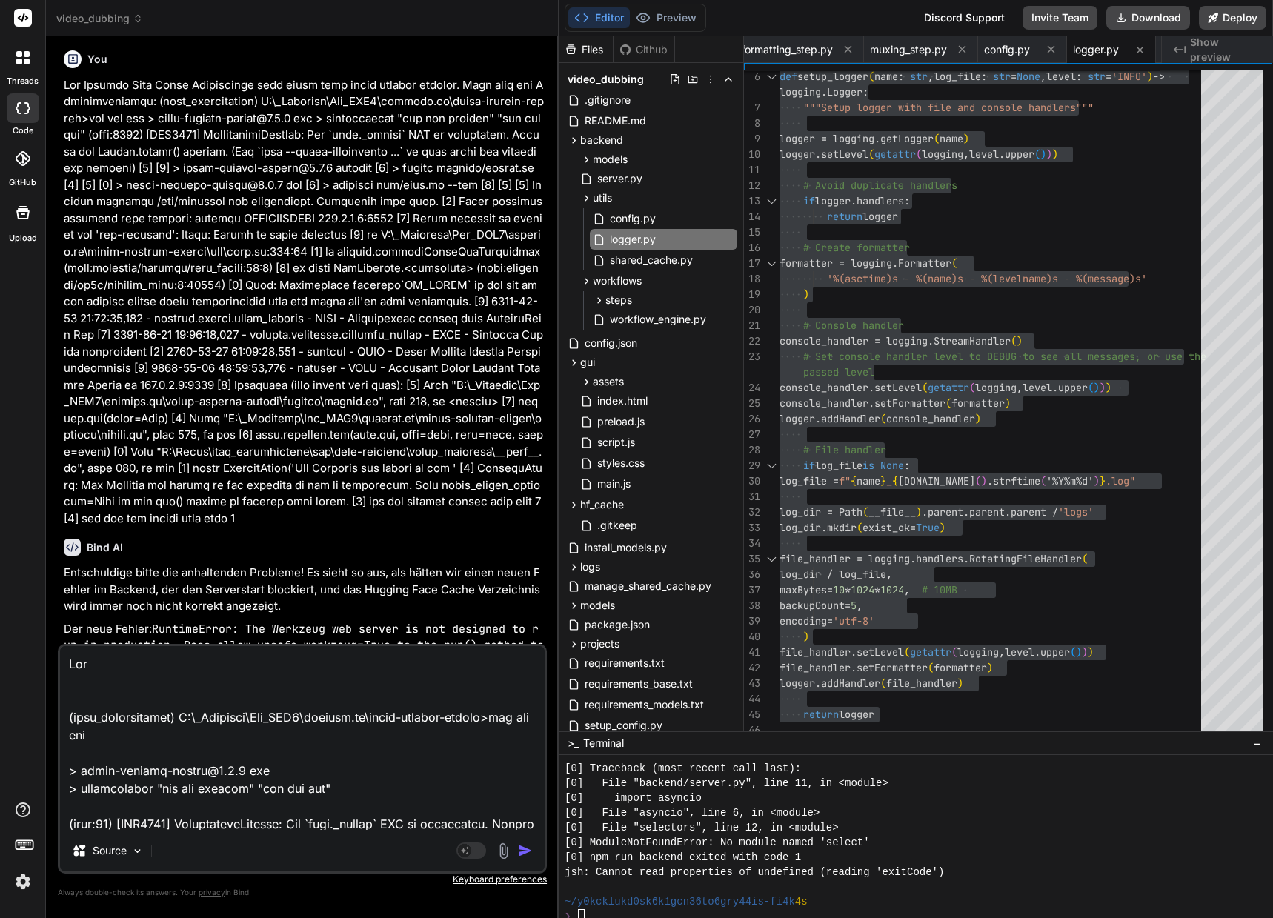
scroll to position [44583, 0]
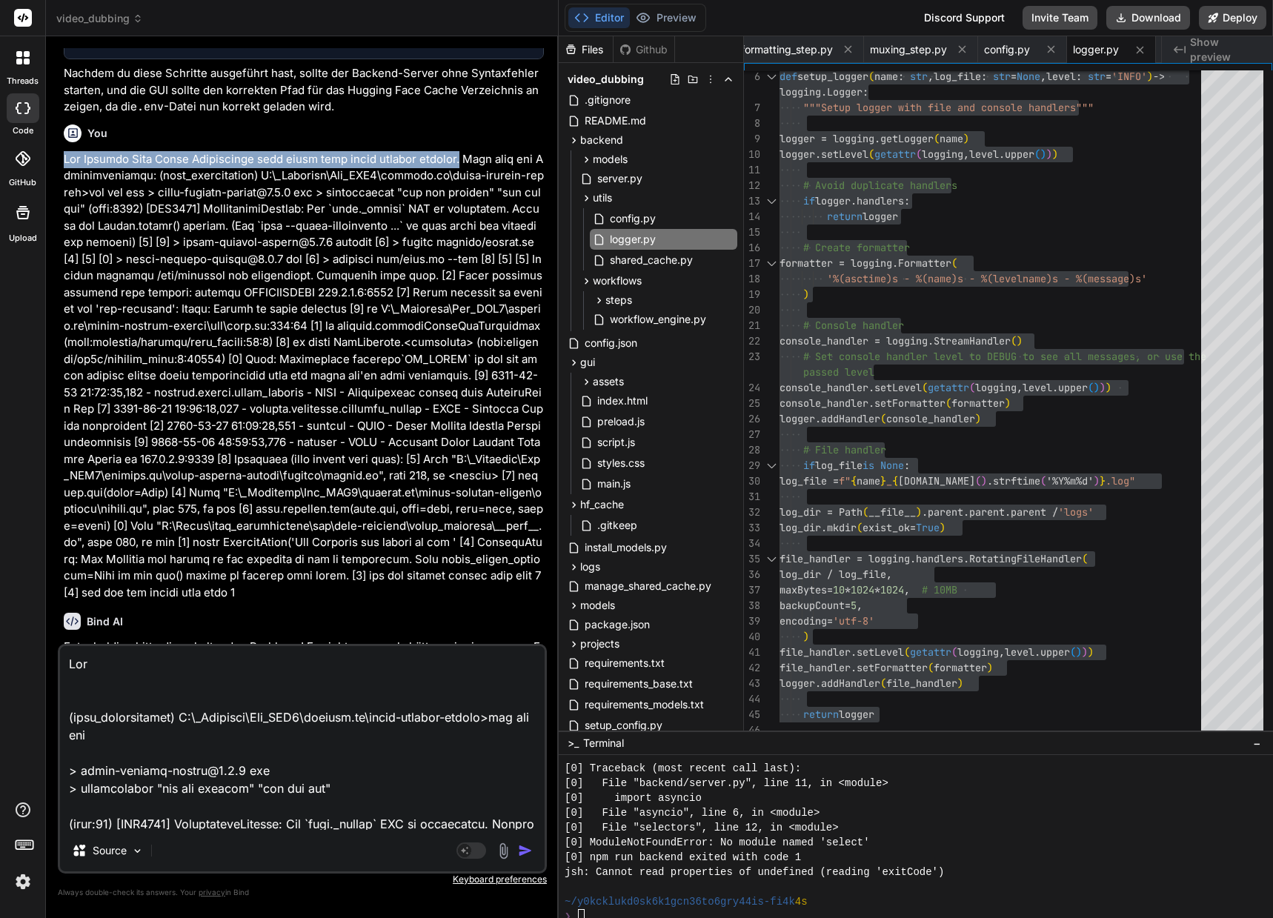
drag, startPoint x: 65, startPoint y: 379, endPoint x: 470, endPoint y: 379, distance: 404.4
click at [470, 379] on p at bounding box center [304, 376] width 480 height 450
copy p "Das Hugging Face Cache Verzeichnis wird immer noch nicht korrekt geladen."
click at [83, 662] on textarea at bounding box center [302, 738] width 484 height 184
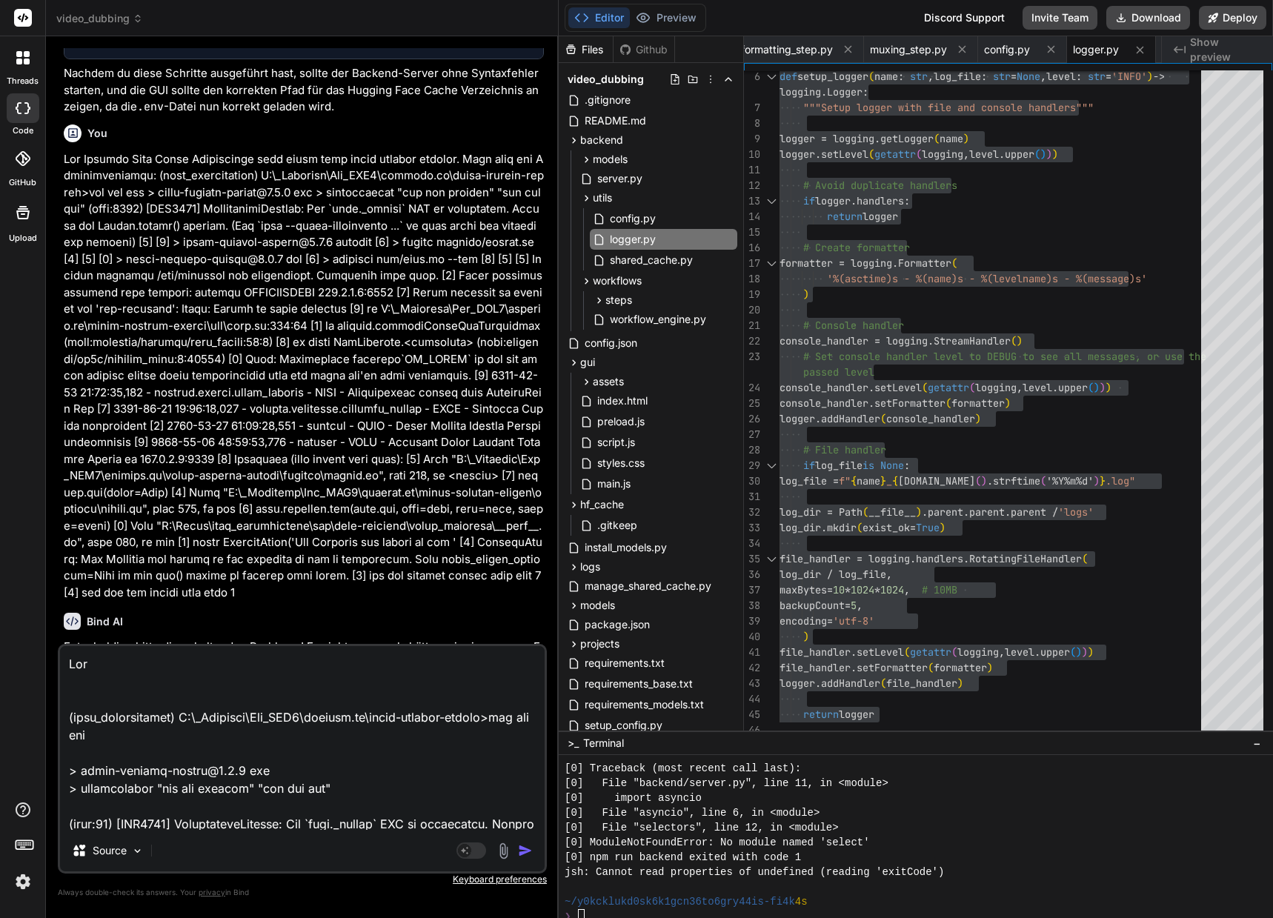
paste textarea "Hugging Face Cache Verzeichnis wird immer noch nicht korrekt geladen."
click at [93, 690] on textarea at bounding box center [302, 738] width 484 height 184
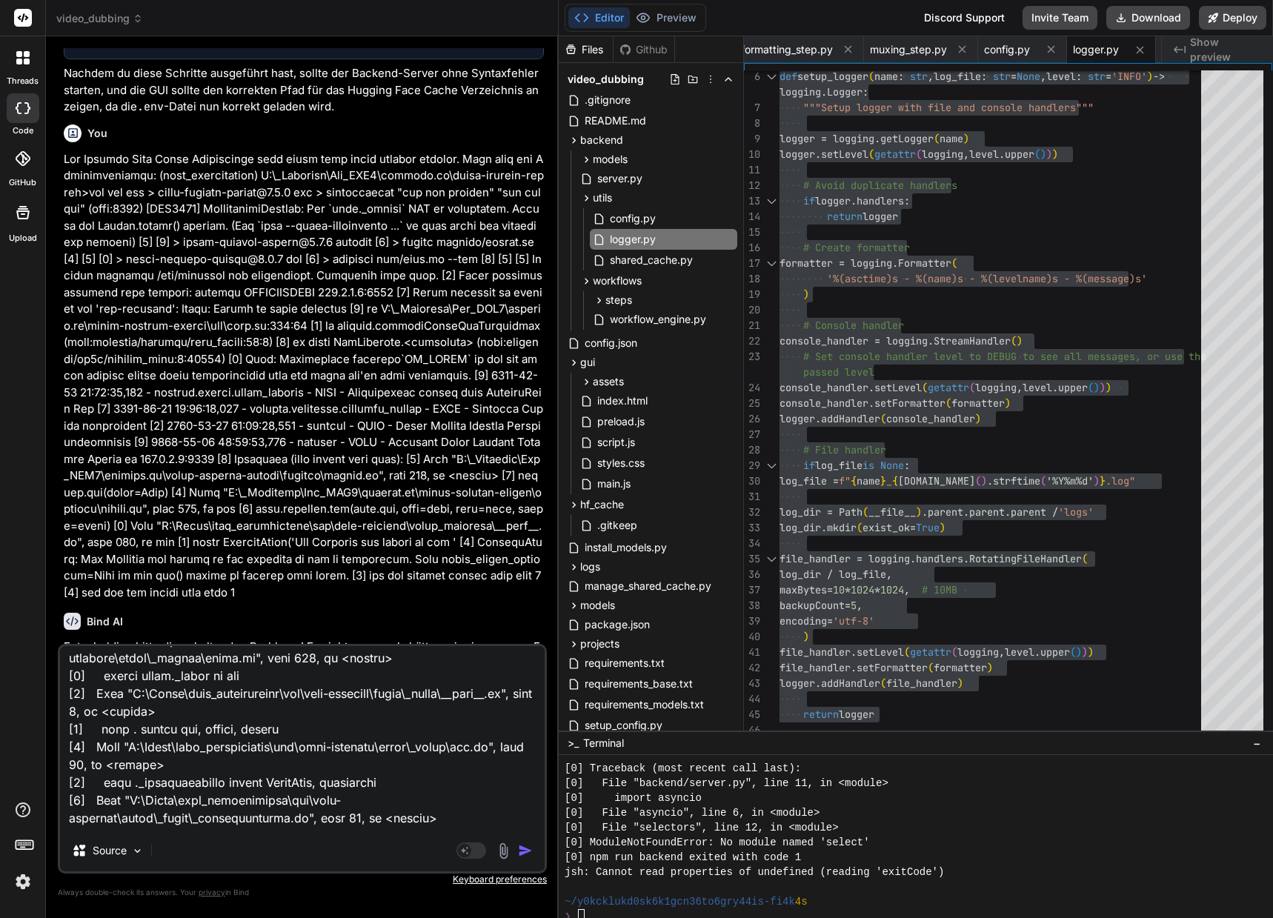
scroll to position [2581, 0]
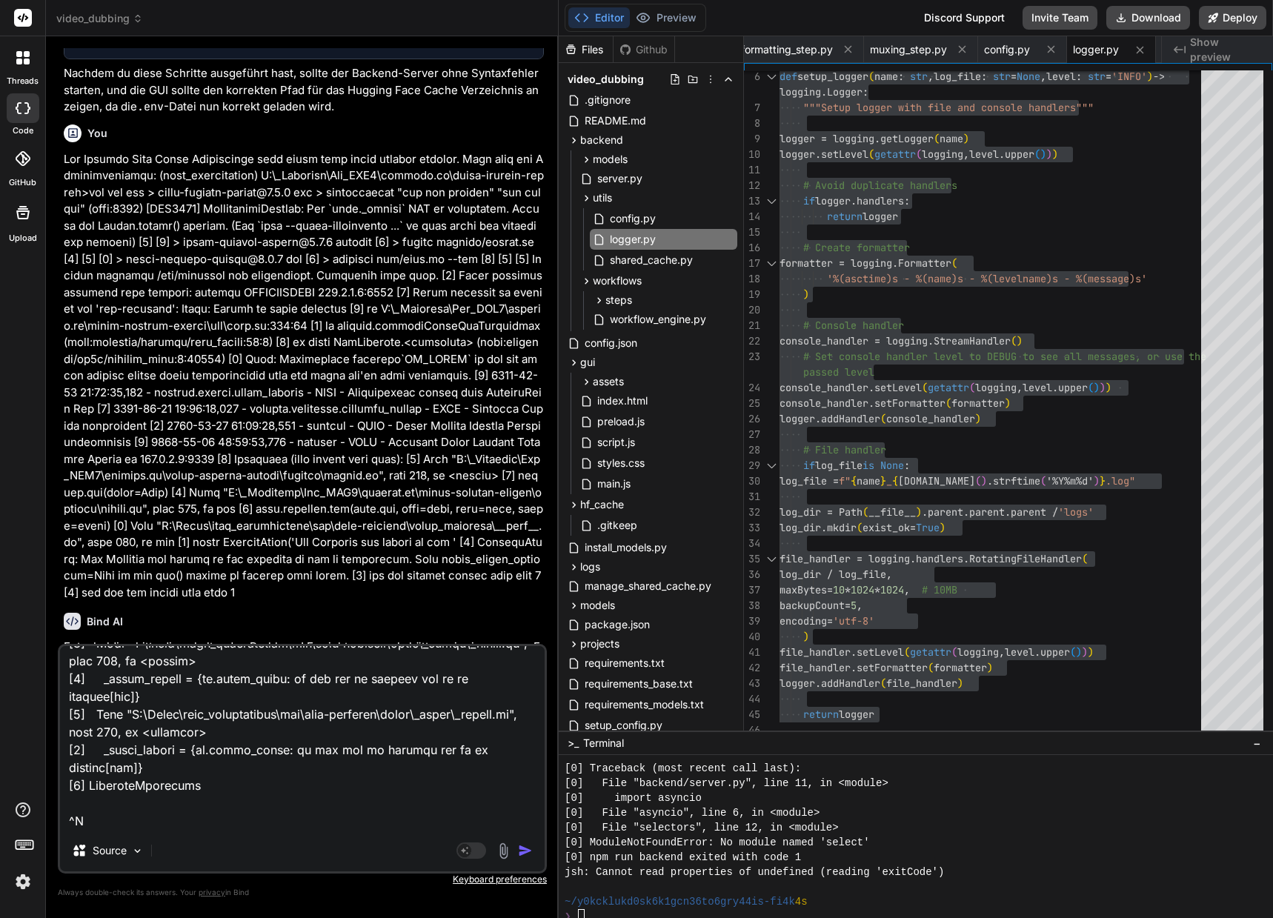
click at [525, 850] on img "button" at bounding box center [525, 850] width 15 height 15
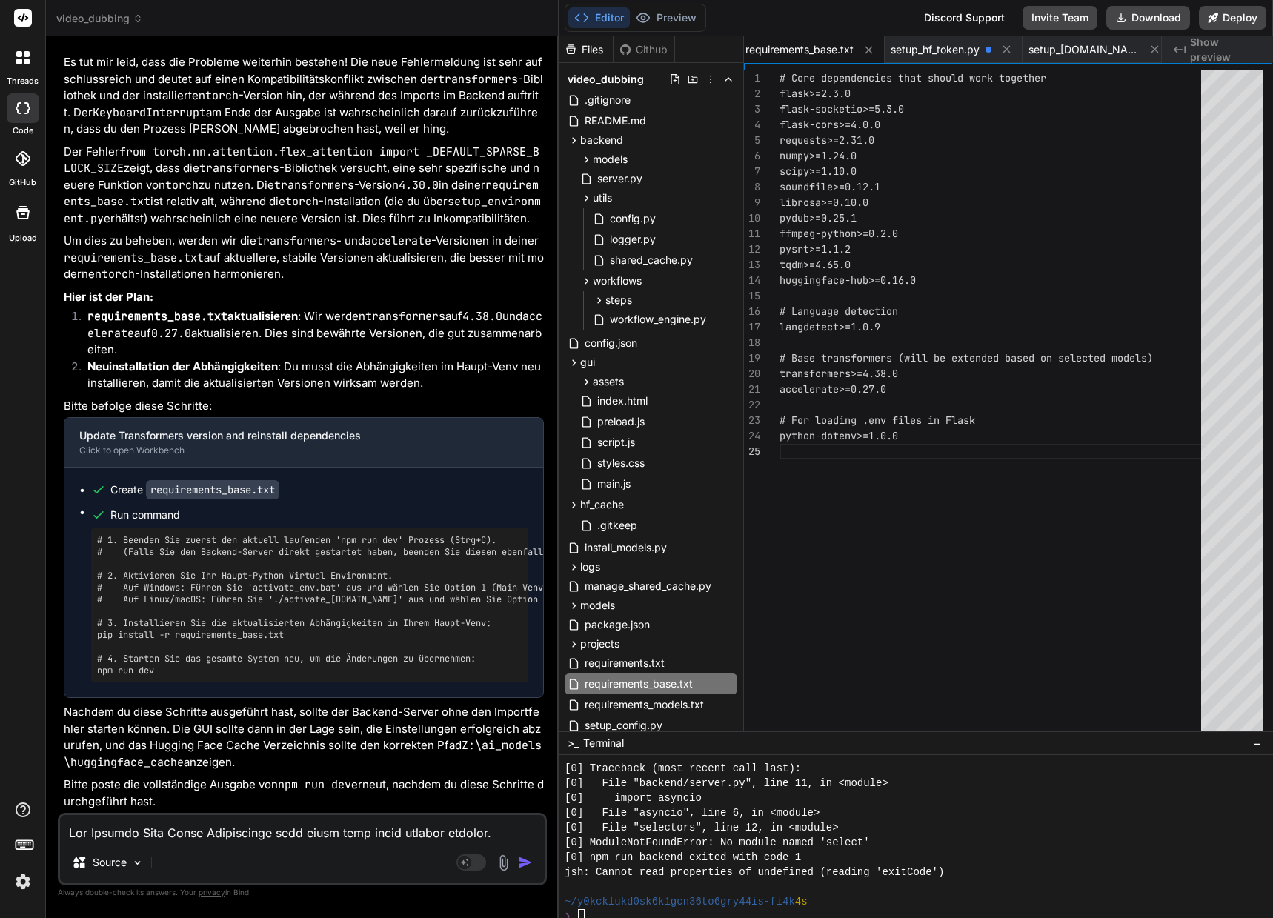
scroll to position [15, 0]
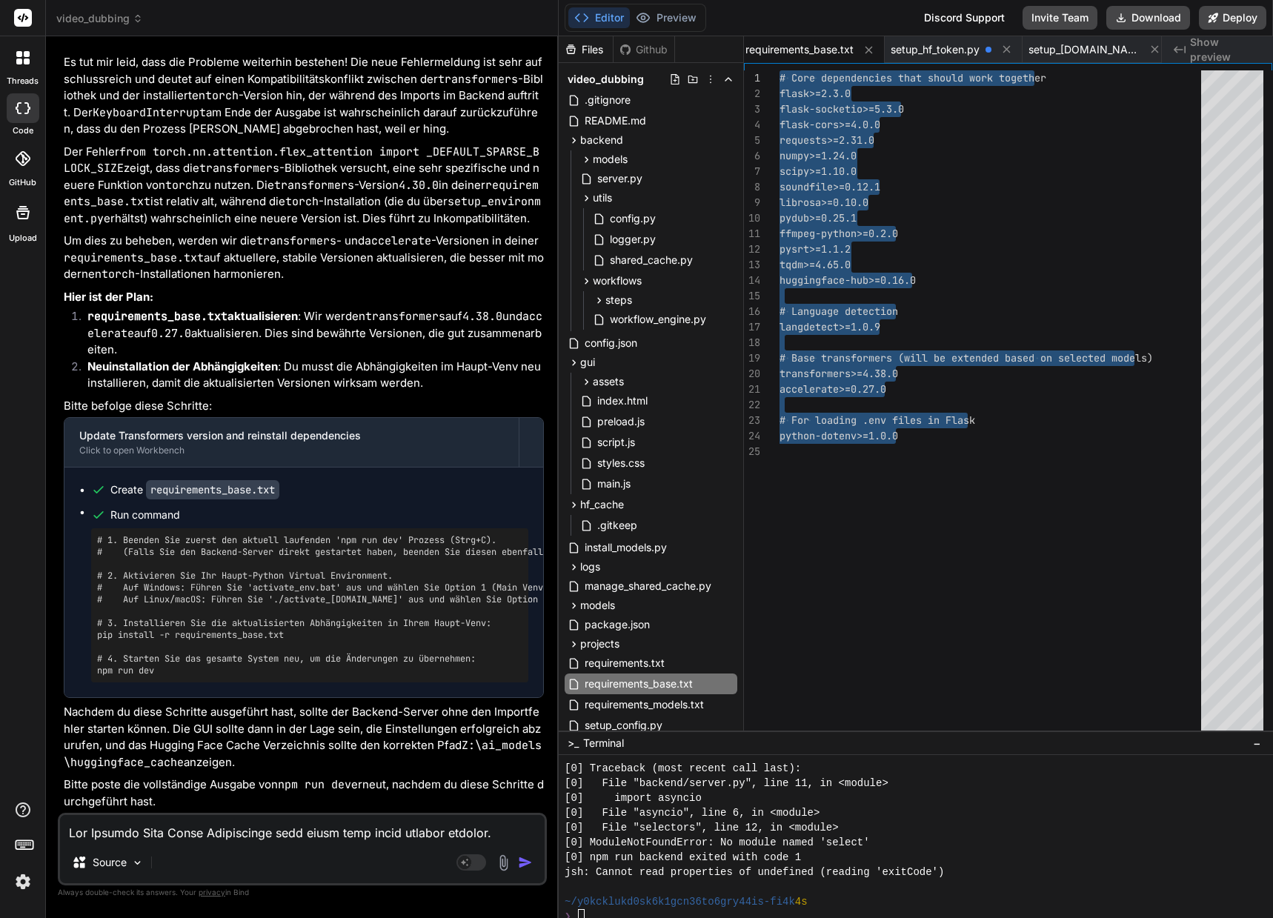
drag, startPoint x: 919, startPoint y: 438, endPoint x: 729, endPoint y: 58, distance: 425.0
click at [779, 70] on div "numpy>=1.24.0 scipy>=1.10.0 soundfile>=0.12.1 librosa>=0.10.0 pydub>=0.25.1 ffm…" at bounding box center [994, 403] width 430 height 667
click at [162, 835] on textarea at bounding box center [302, 828] width 484 height 27
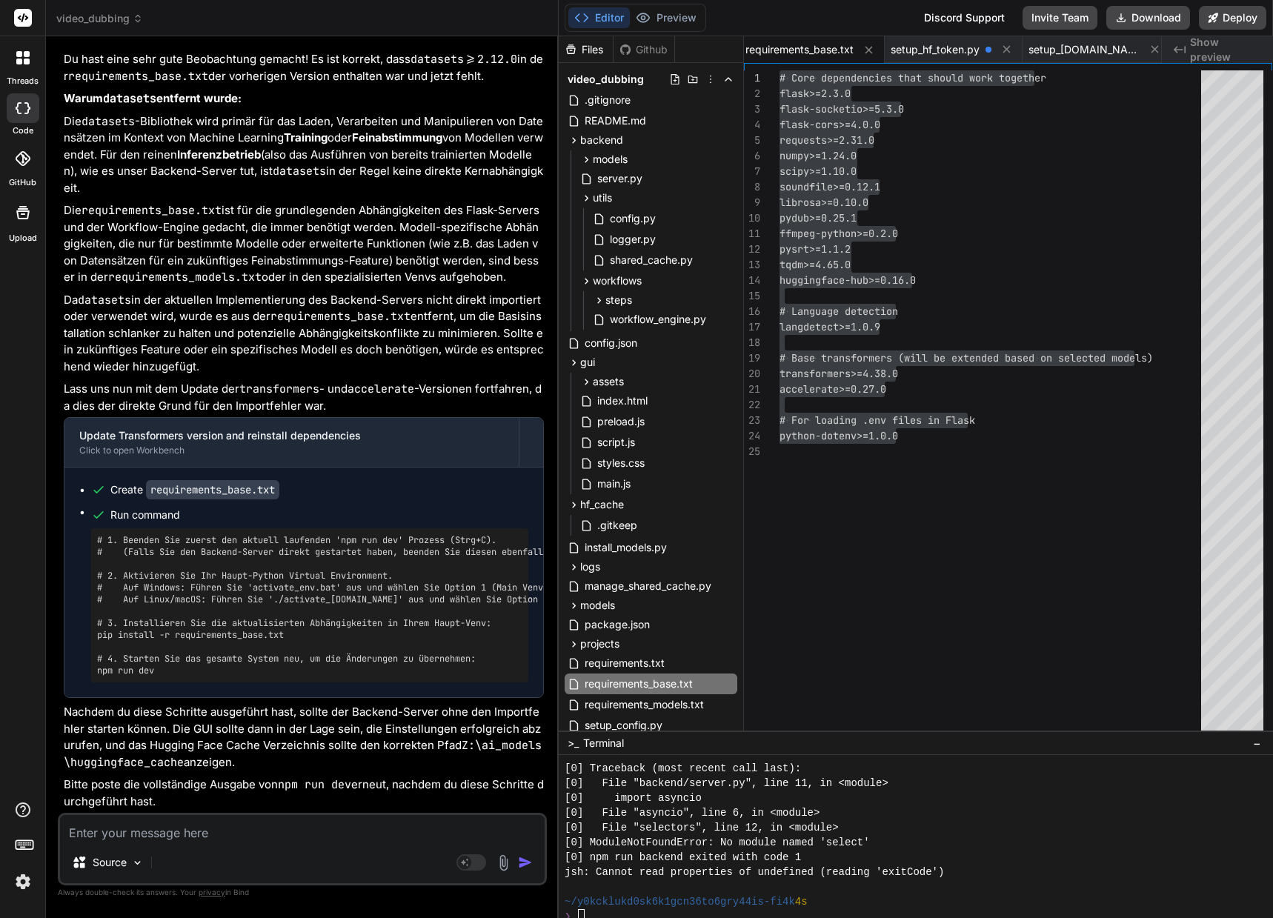
scroll to position [49995, 0]
click at [955, 436] on div "numpy>=1.24.0 scipy>=1.10.0 soundfile>=0.12.1 librosa>=0.10.0 pydub>=0.25.1 ffm…" at bounding box center [994, 403] width 430 height 667
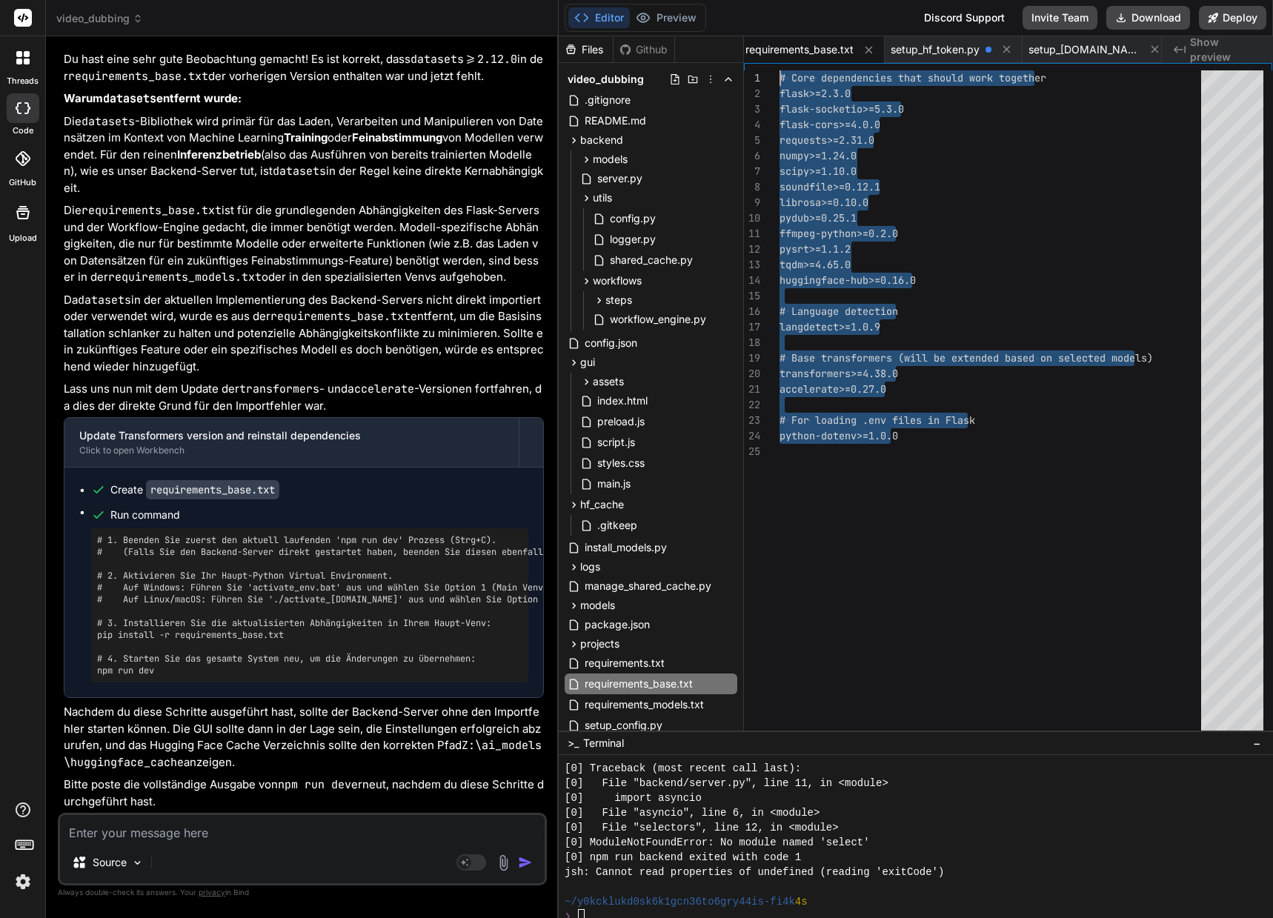
drag, startPoint x: 972, startPoint y: 435, endPoint x: 714, endPoint y: 36, distance: 474.6
click at [779, 70] on div "numpy>=1.24.0 scipy>=1.10.0 soundfile>=0.12.1 librosa>=0.10.0 pydub>=0.25.1 ffm…" at bounding box center [994, 403] width 430 height 667
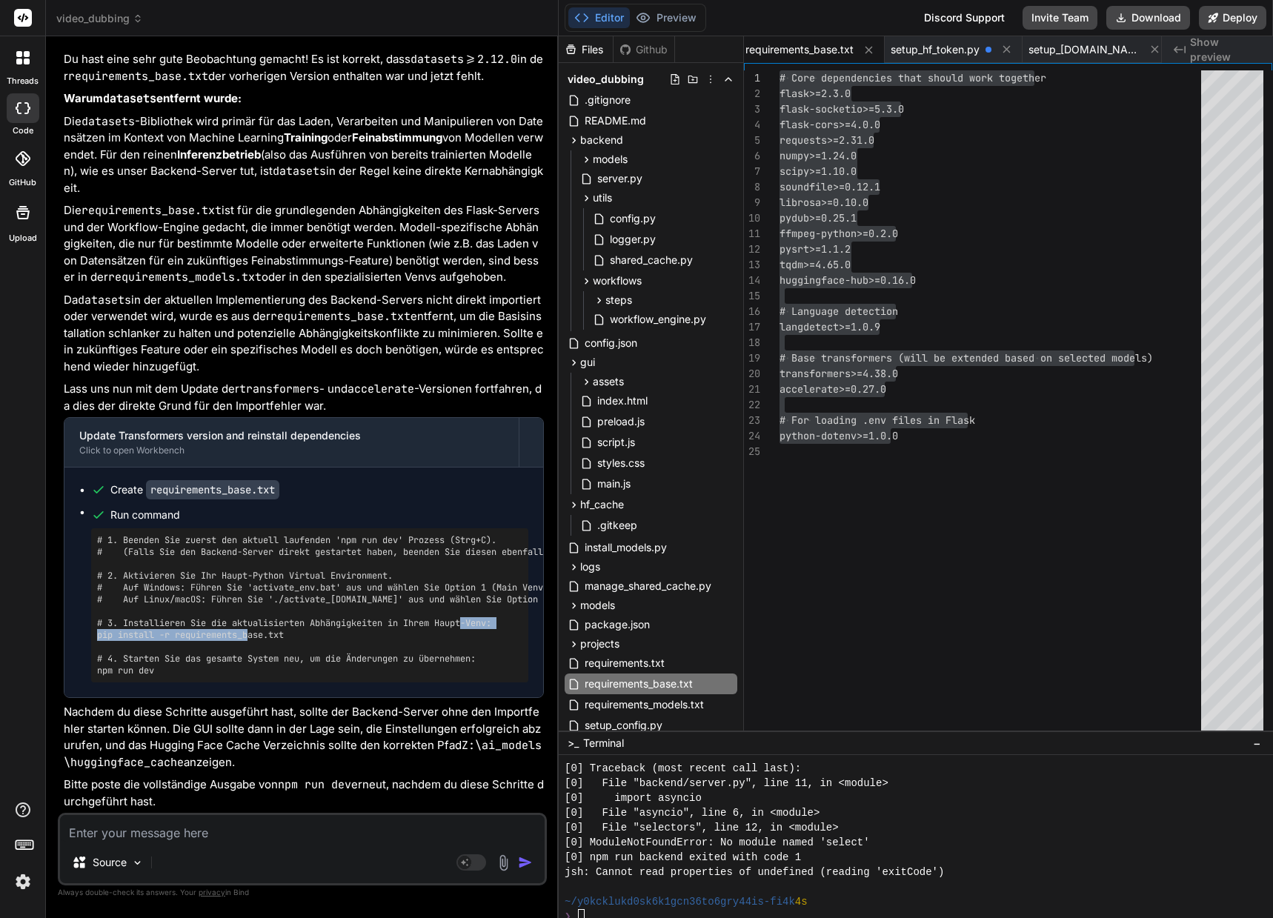
drag, startPoint x: 293, startPoint y: 661, endPoint x: 99, endPoint y: 659, distance: 194.1
click at [99, 659] on pre "# 1. Beenden Sie zuerst den aktuell laufenden 'npm run dev' Prozess (Strg+C). #…" at bounding box center [309, 605] width 425 height 142
copy pre "pip install -r requirements_base.txt"
click at [147, 830] on textarea at bounding box center [302, 828] width 484 height 27
paste textarea "pip install -r requirements_base.txt"
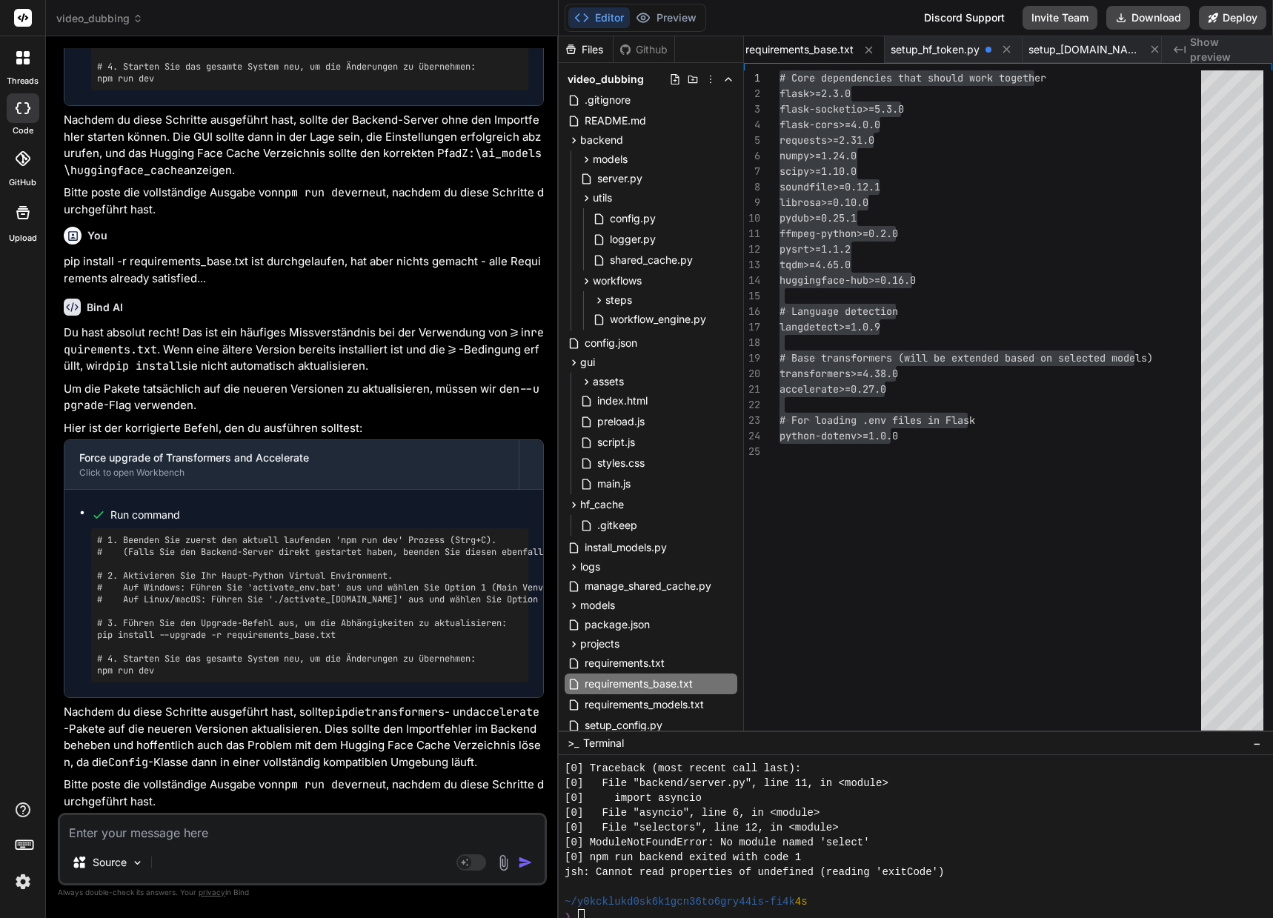
scroll to position [50615, 0]
drag, startPoint x: 355, startPoint y: 633, endPoint x: 96, endPoint y: 639, distance: 258.6
click at [96, 639] on div "# 1. Beenden Sie zuerst den aktuell laufenden 'npm run dev' Prozess (Strg+C). #…" at bounding box center [309, 605] width 437 height 154
copy pre "pip install --upgrade -r requirements_base.txt"
click at [236, 835] on textarea at bounding box center [302, 828] width 484 height 27
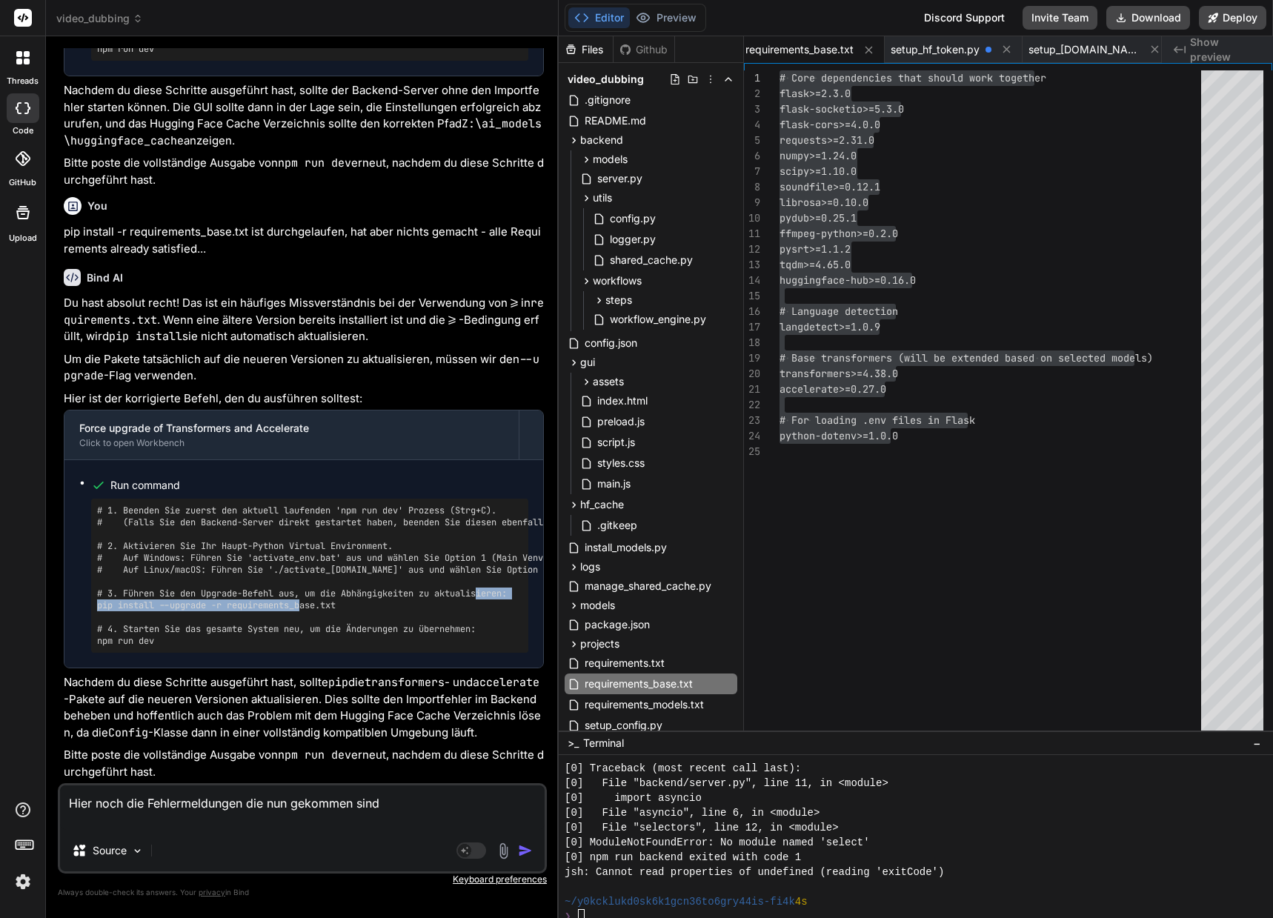
drag, startPoint x: 353, startPoint y: 635, endPoint x: 99, endPoint y: 636, distance: 253.3
click at [99, 636] on pre "# 1. Beenden Sie zuerst den aktuell laufenden 'npm run dev' Prozess (Strg+C). #…" at bounding box center [309, 575] width 425 height 142
copy pre "pip install --upgrade -r requirements_base.txt"
click at [84, 798] on textarea "Hier noch die Fehlermeldungen die nun gekommen sind" at bounding box center [302, 807] width 484 height 44
paste textarea "pip install --upgrade -r requirements_base.txt"
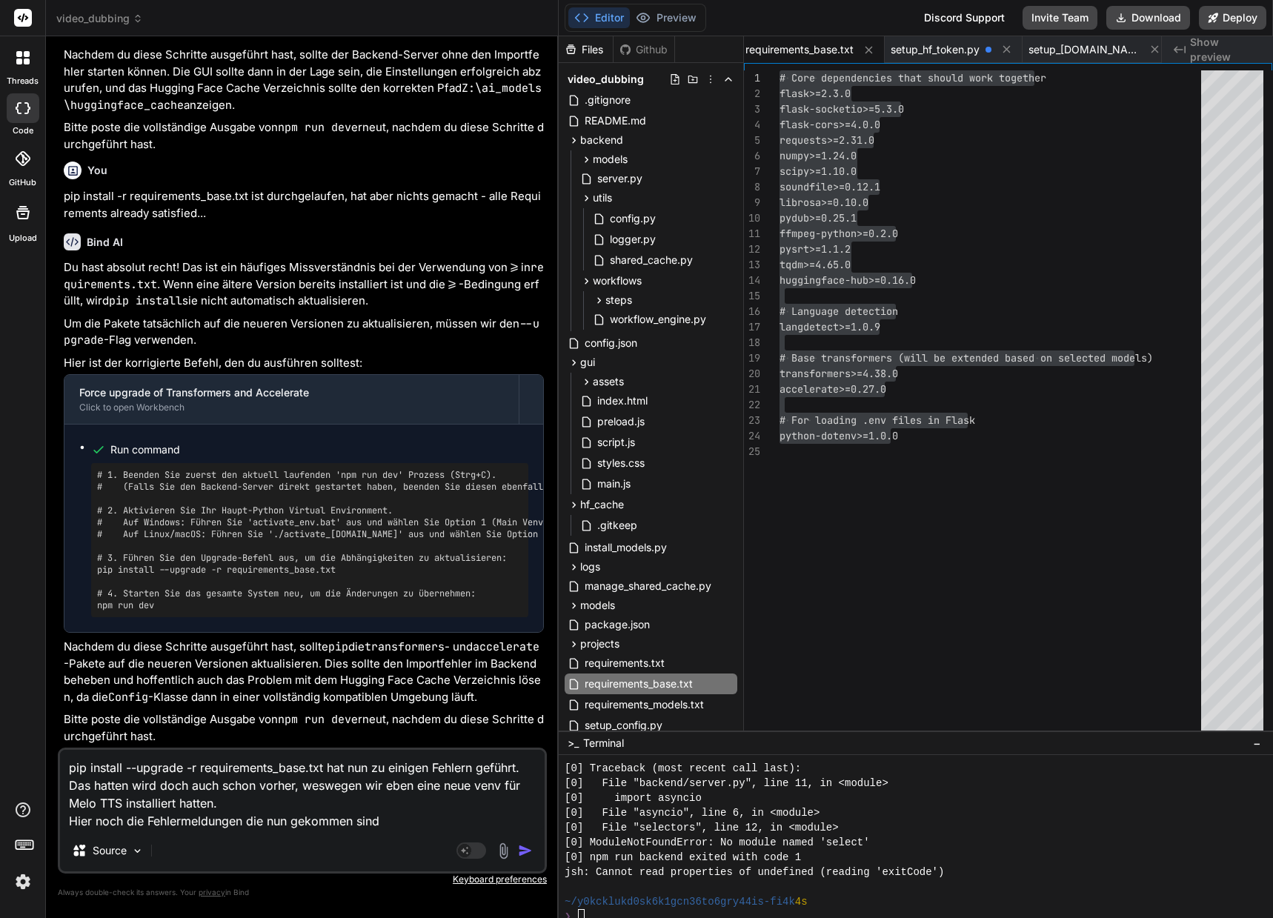
click at [247, 801] on textarea "pip install --upgrade -r requirements_base.txt hat nun zu einigen Fehlern gefüh…" at bounding box center [302, 790] width 484 height 80
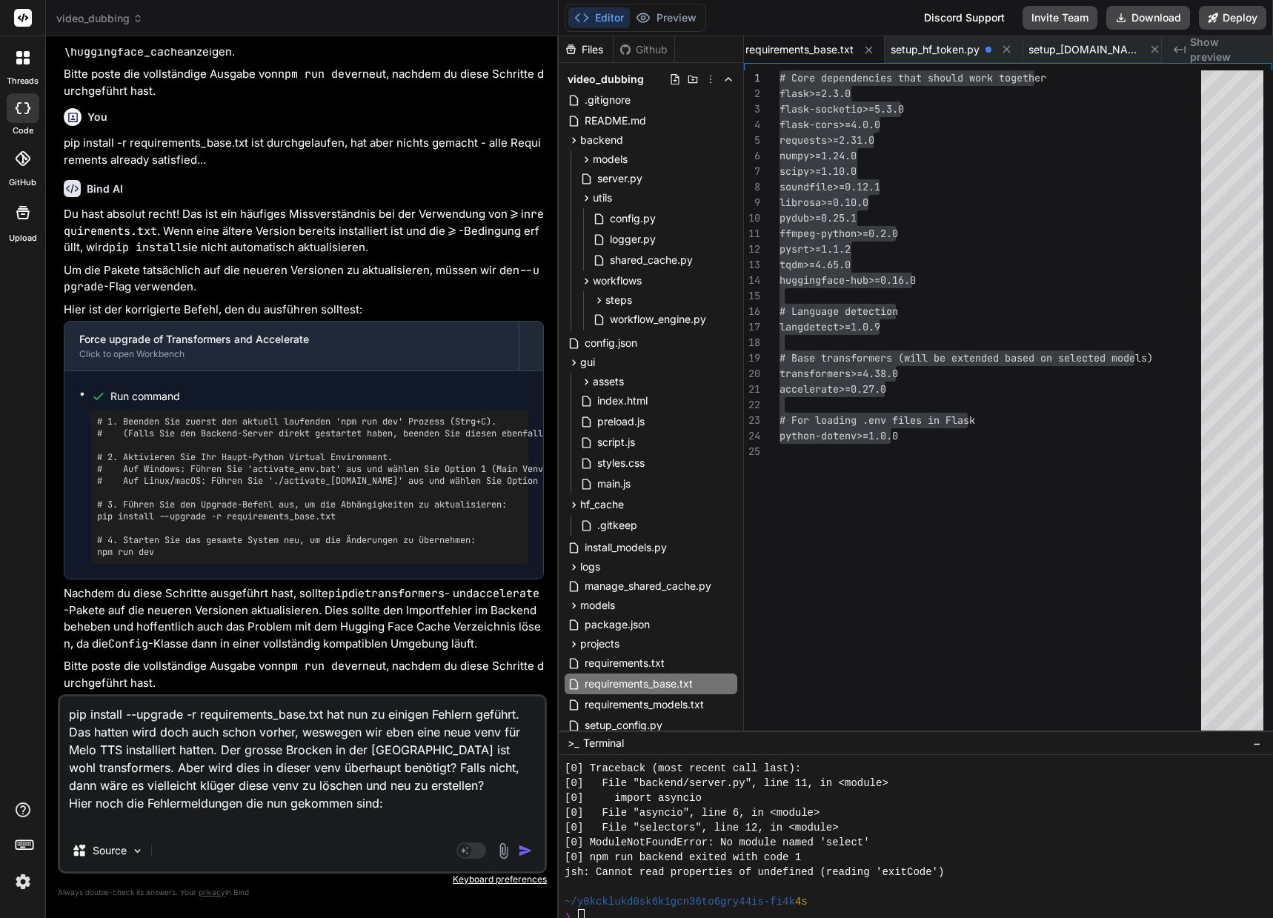
click at [164, 825] on textarea "pip install --upgrade -r requirements_base.txt hat nun zu einigen Fehlern gefüh…" at bounding box center [302, 762] width 484 height 133
drag, startPoint x: 154, startPoint y: 822, endPoint x: 127, endPoint y: 821, distance: 27.4
click at [127, 821] on textarea "pip install --upgrade -r requirements_base.txt hat nun zu einigen Fehlern gefüh…" at bounding box center [302, 762] width 484 height 133
paste textarea "Using cached numpy-2.2.6-cp310-cp310-win_amd64.whl (12.9 MB) Installing collect…"
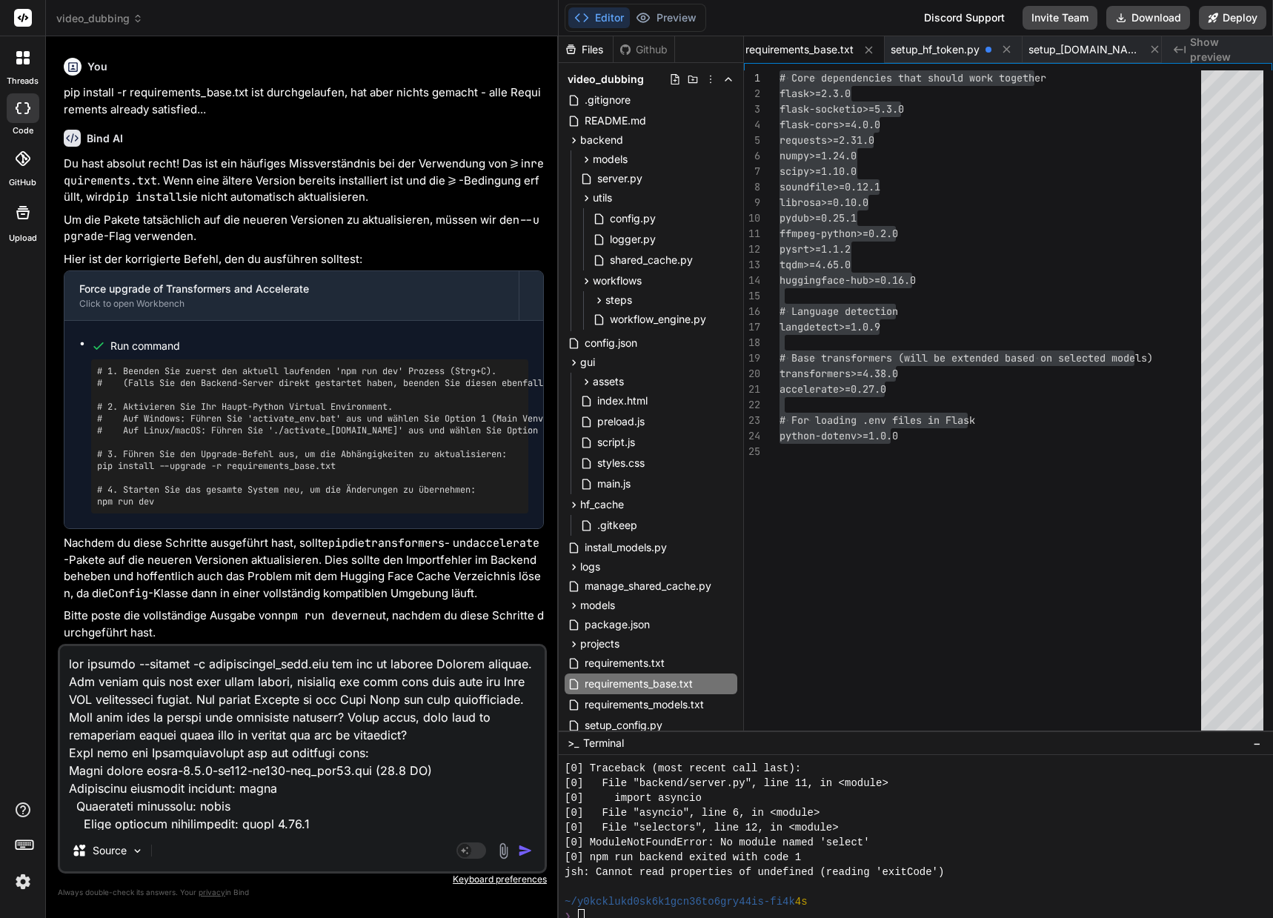
scroll to position [250, 0]
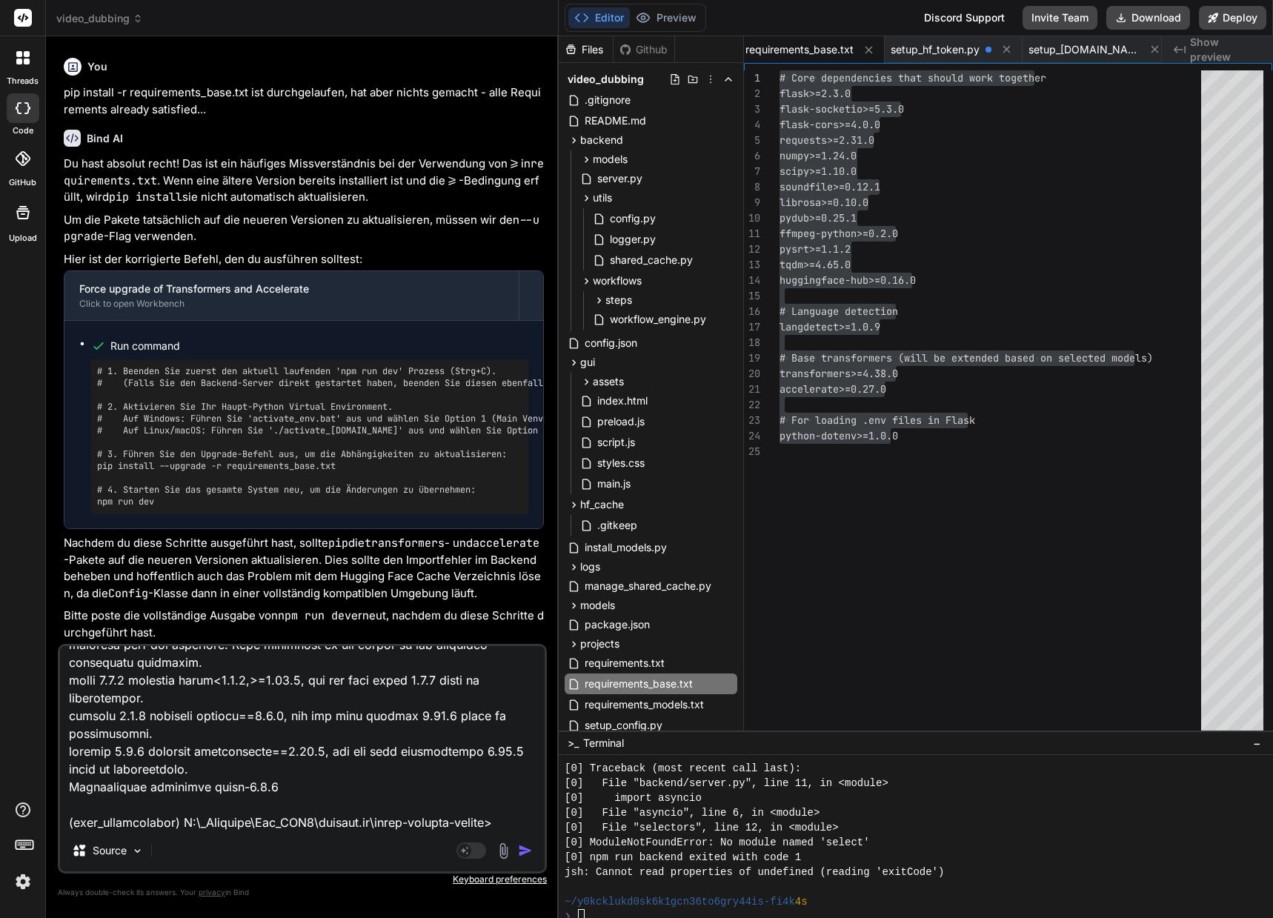
click at [524, 846] on img "button" at bounding box center [525, 850] width 15 height 15
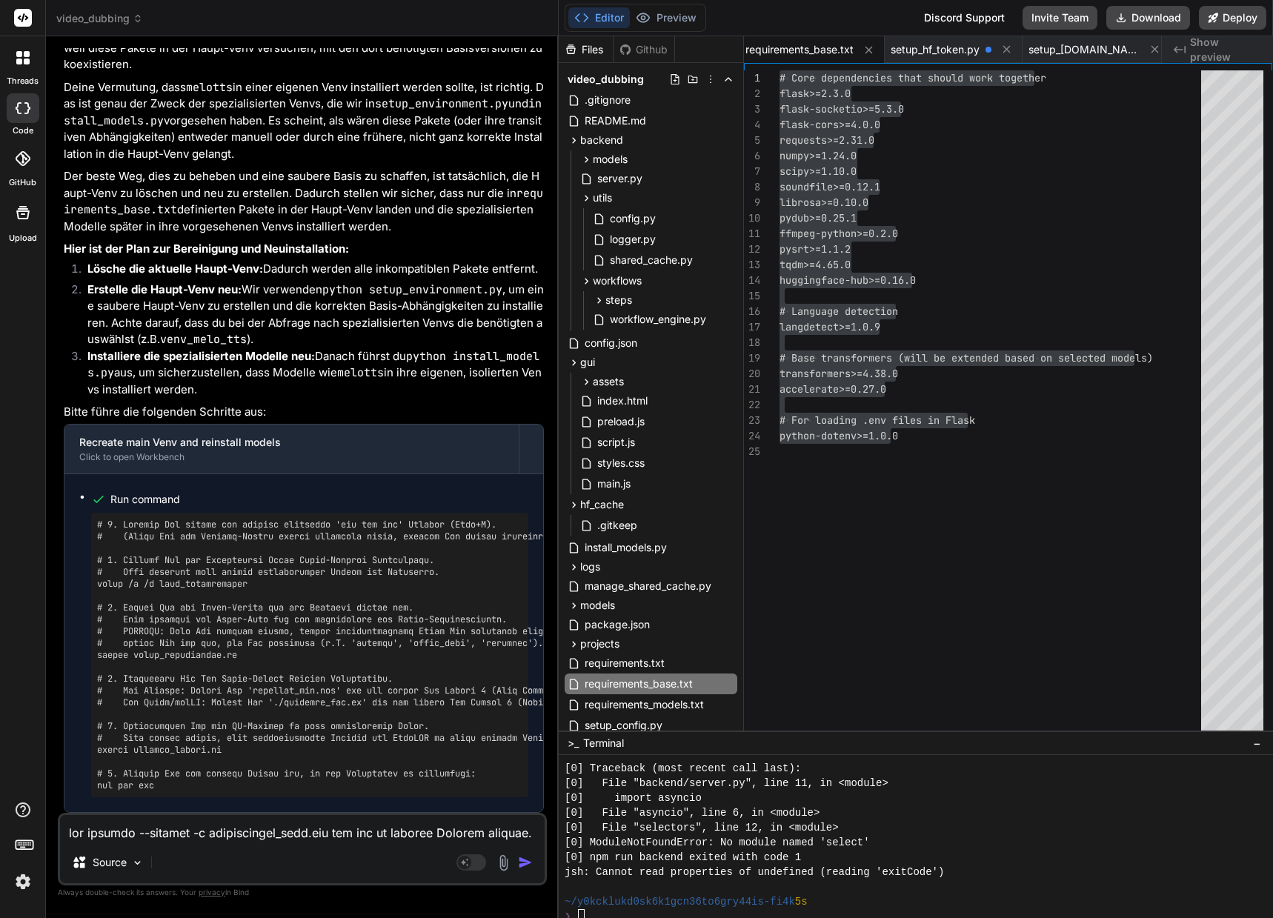
scroll to position [51578, 0]
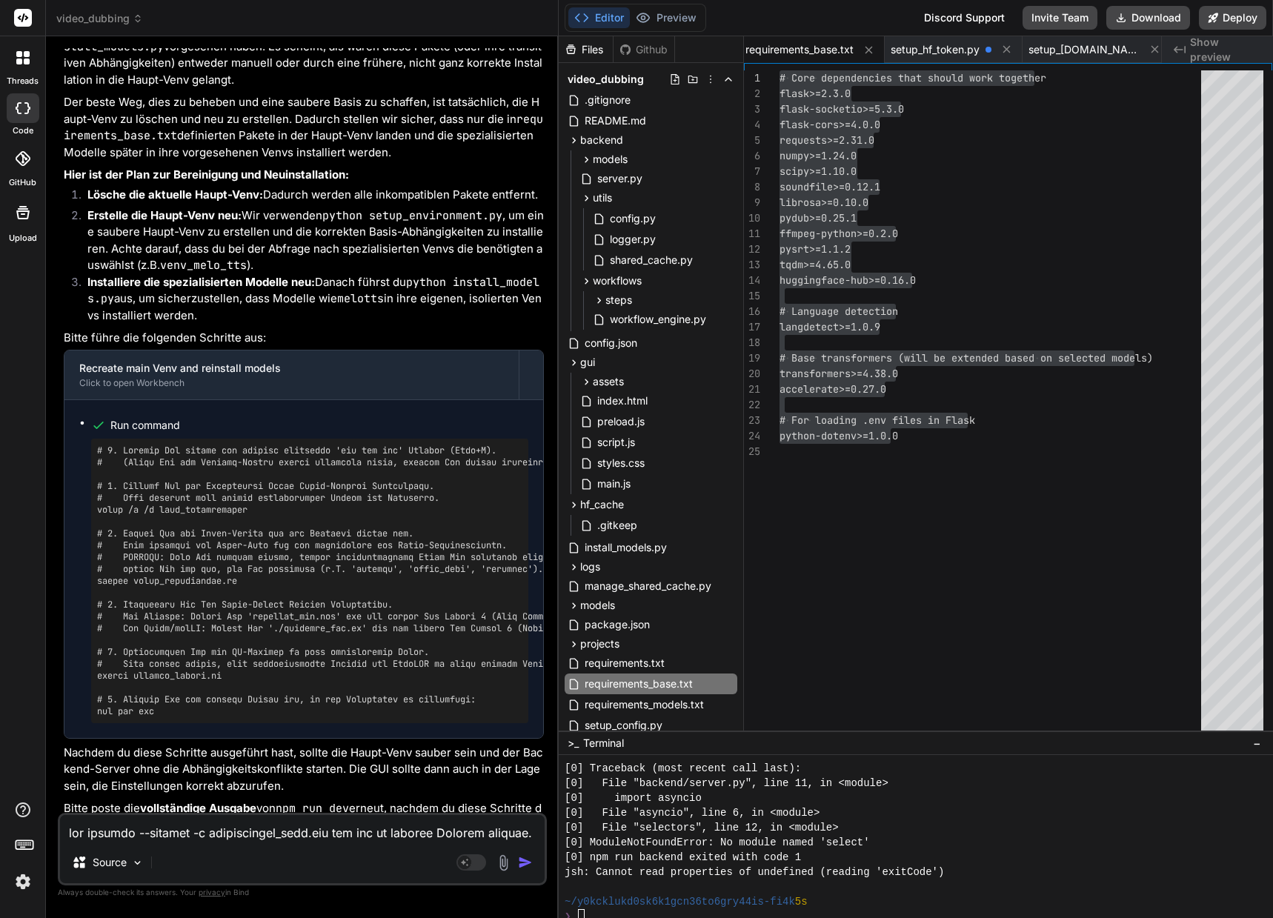
click at [839, 554] on div "numpy>=1.24.0 scipy>=1.10.0 soundfile>=0.12.1 librosa>=0.10.0 pydub>=0.25.1 ffm…" at bounding box center [994, 403] width 430 height 667
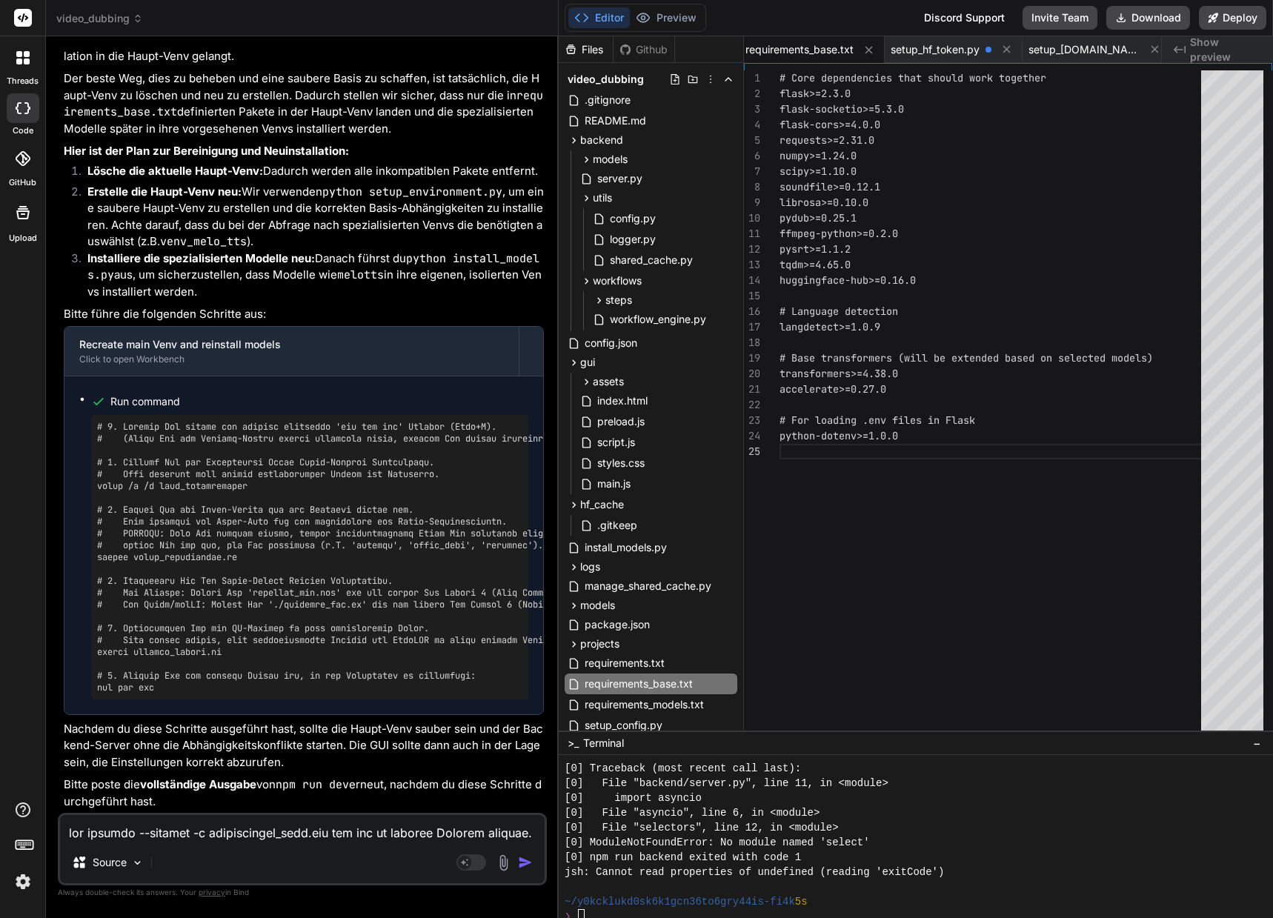
scroll to position [51692, 0]
drag, startPoint x: 242, startPoint y: 707, endPoint x: 91, endPoint y: 705, distance: 151.1
click at [90, 699] on ul "Run command" at bounding box center [303, 545] width 449 height 308
copy pre "python setup_environment.py"
click at [650, 661] on span "requirements.txt" at bounding box center [624, 663] width 83 height 18
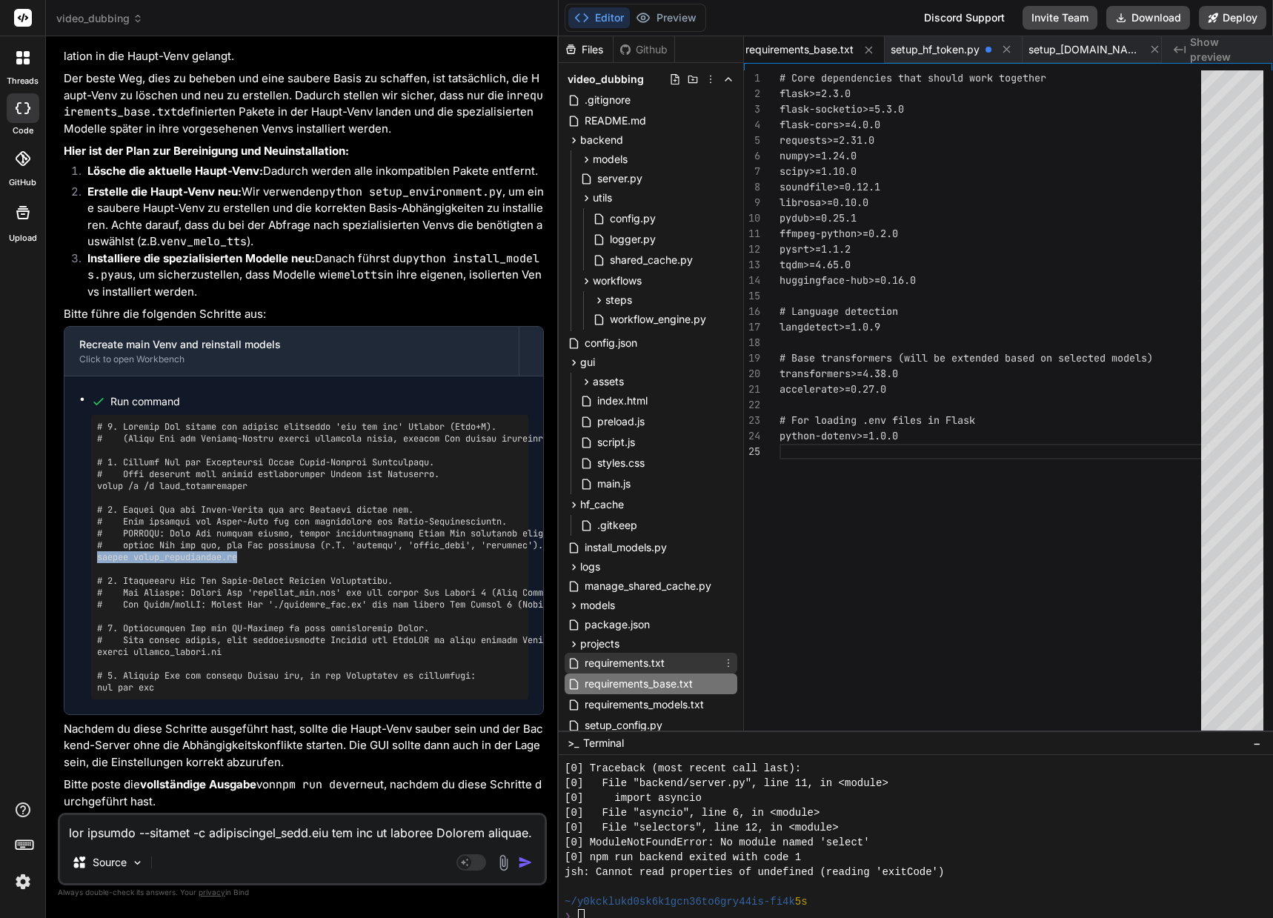
scroll to position [0, 2936]
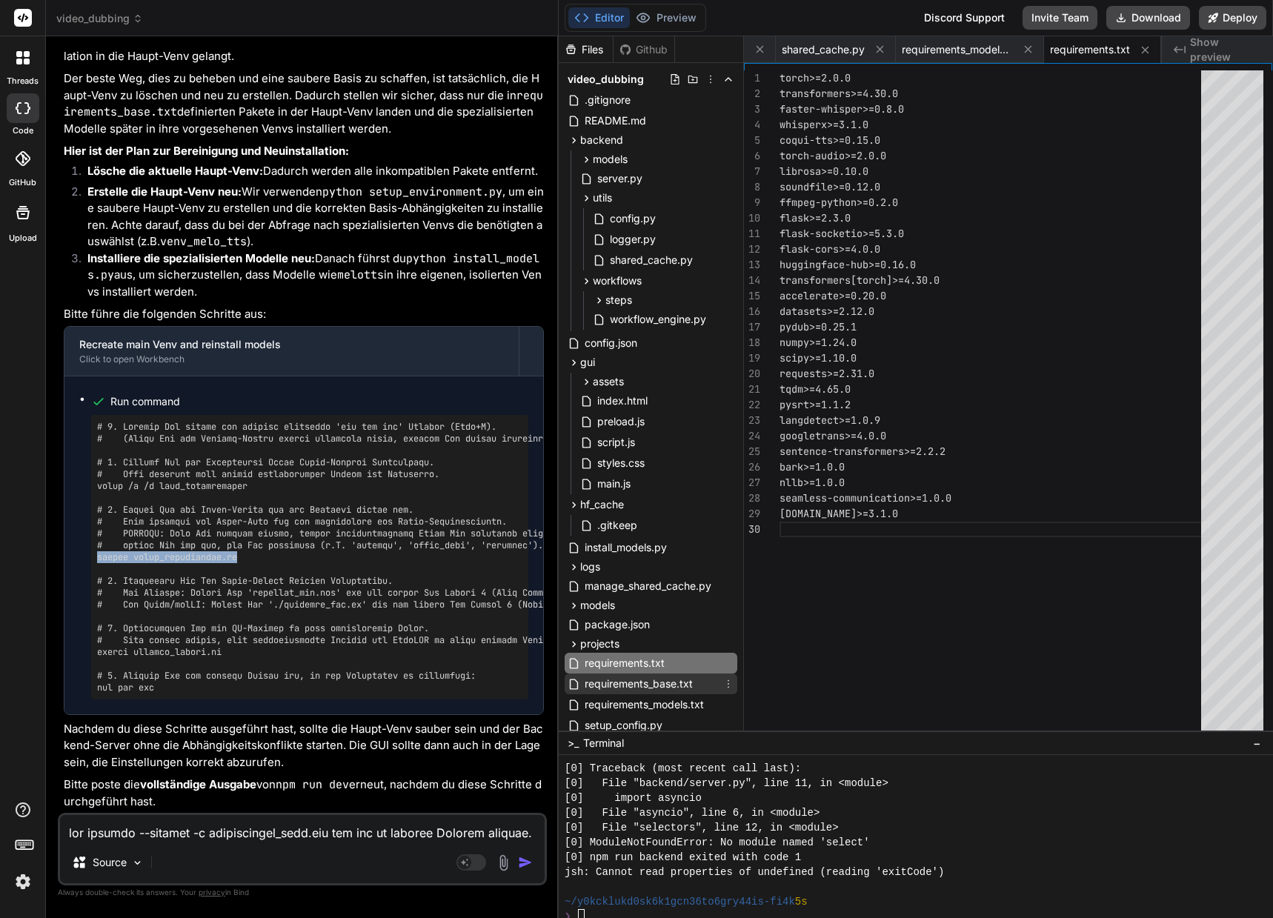
click at [643, 679] on span "requirements_base.txt" at bounding box center [638, 684] width 111 height 18
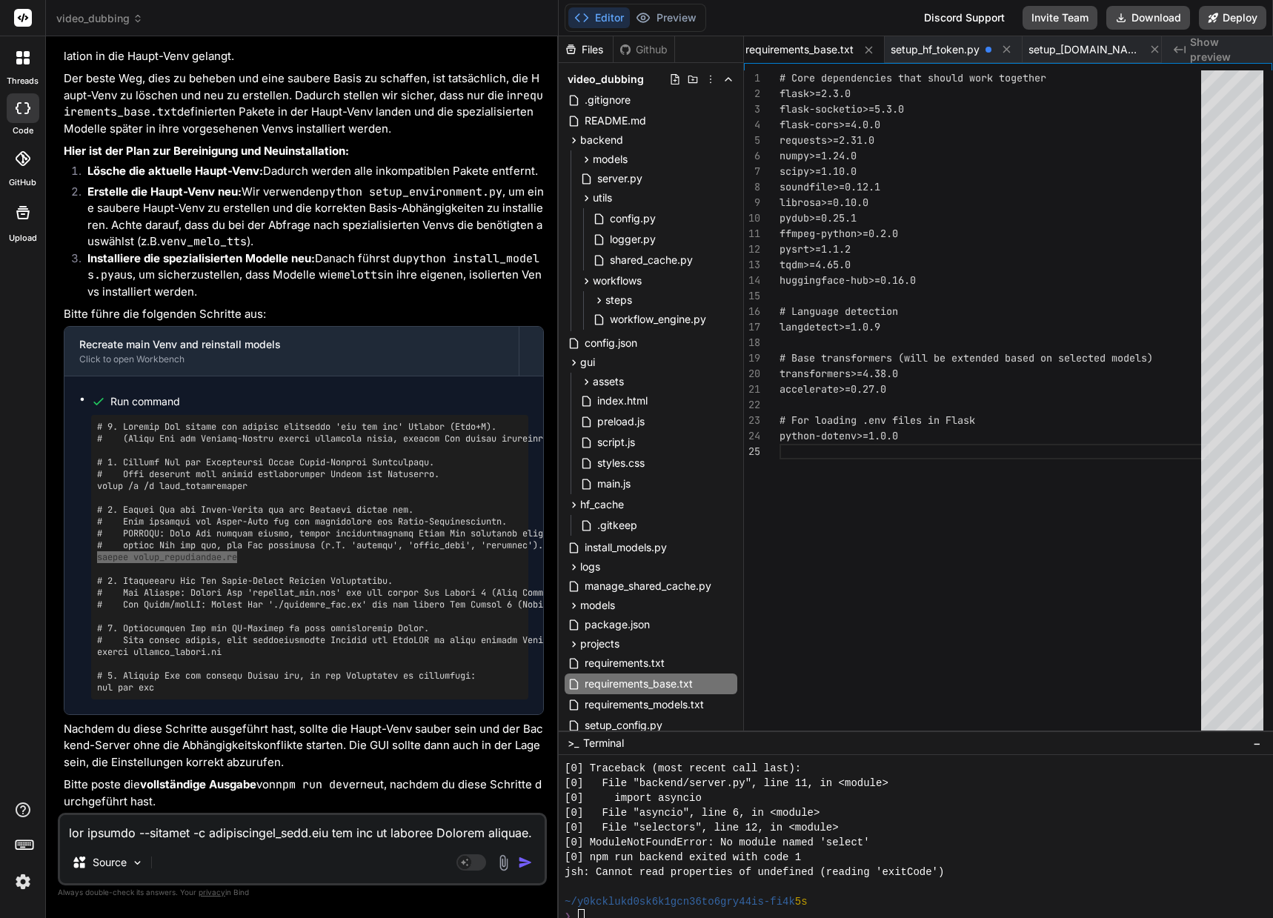
scroll to position [51840, 0]
click at [259, 821] on textarea at bounding box center [302, 828] width 484 height 27
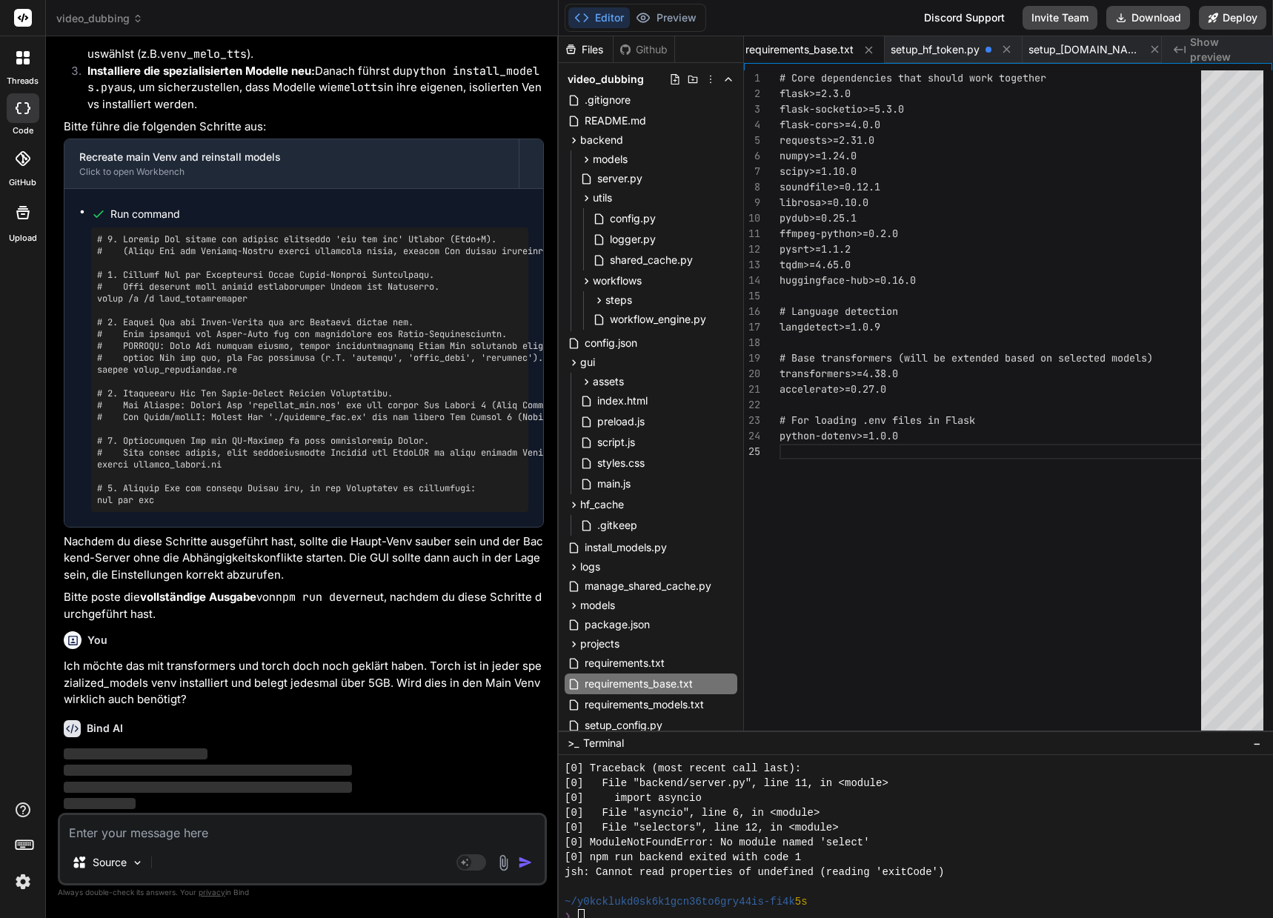
scroll to position [52027, 0]
click at [259, 821] on textarea at bounding box center [302, 828] width 484 height 27
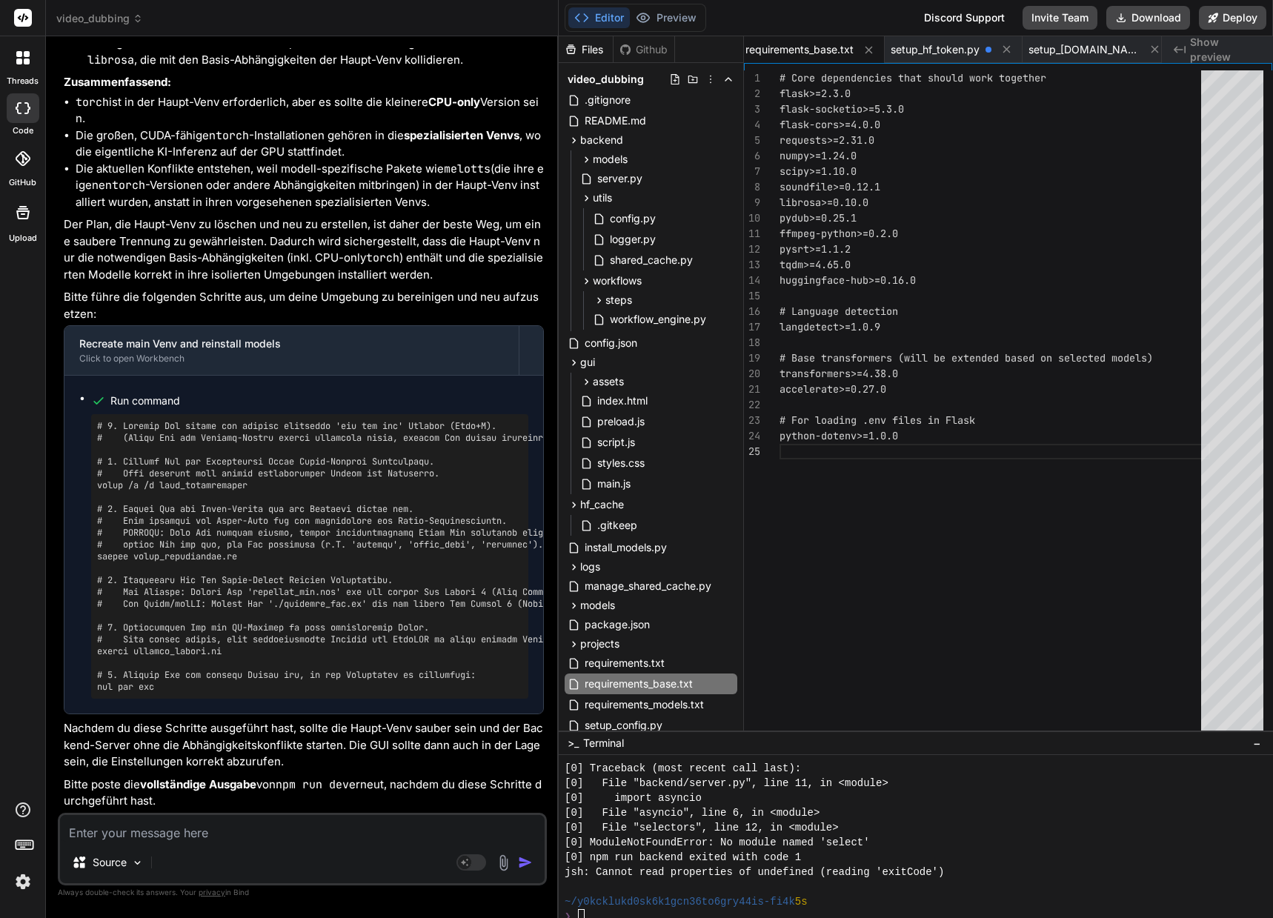
scroll to position [53080, 0]
